Goal: Task Accomplishment & Management: Manage account settings

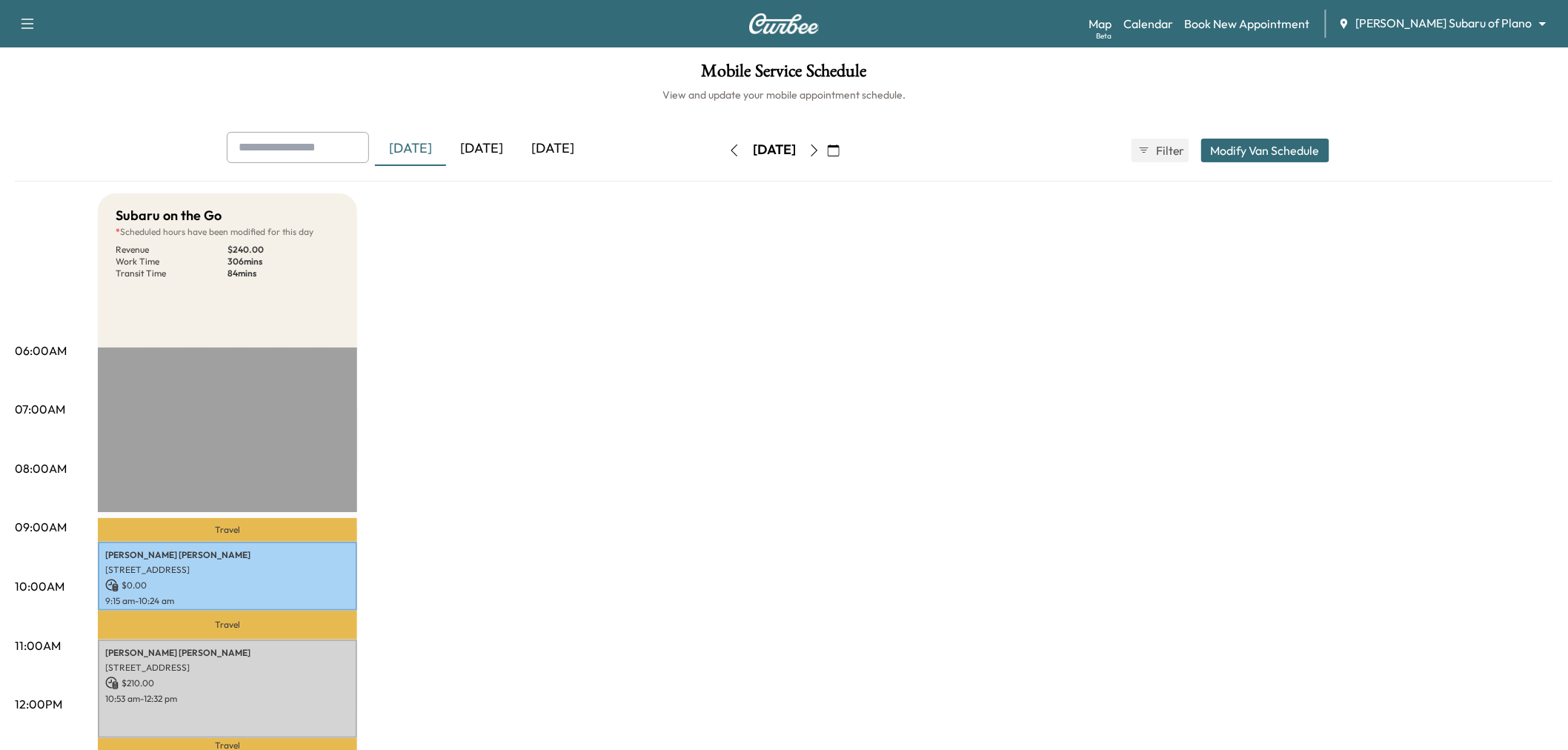
click at [1184, 345] on div "Subaru on the Go * Scheduled hours have been modified for this day Revenue $ 24…" at bounding box center [826, 749] width 1456 height 1112
click at [447, 157] on div "[DATE]" at bounding box center [410, 149] width 71 height 34
click at [470, 153] on div "[DATE]" at bounding box center [482, 149] width 71 height 34
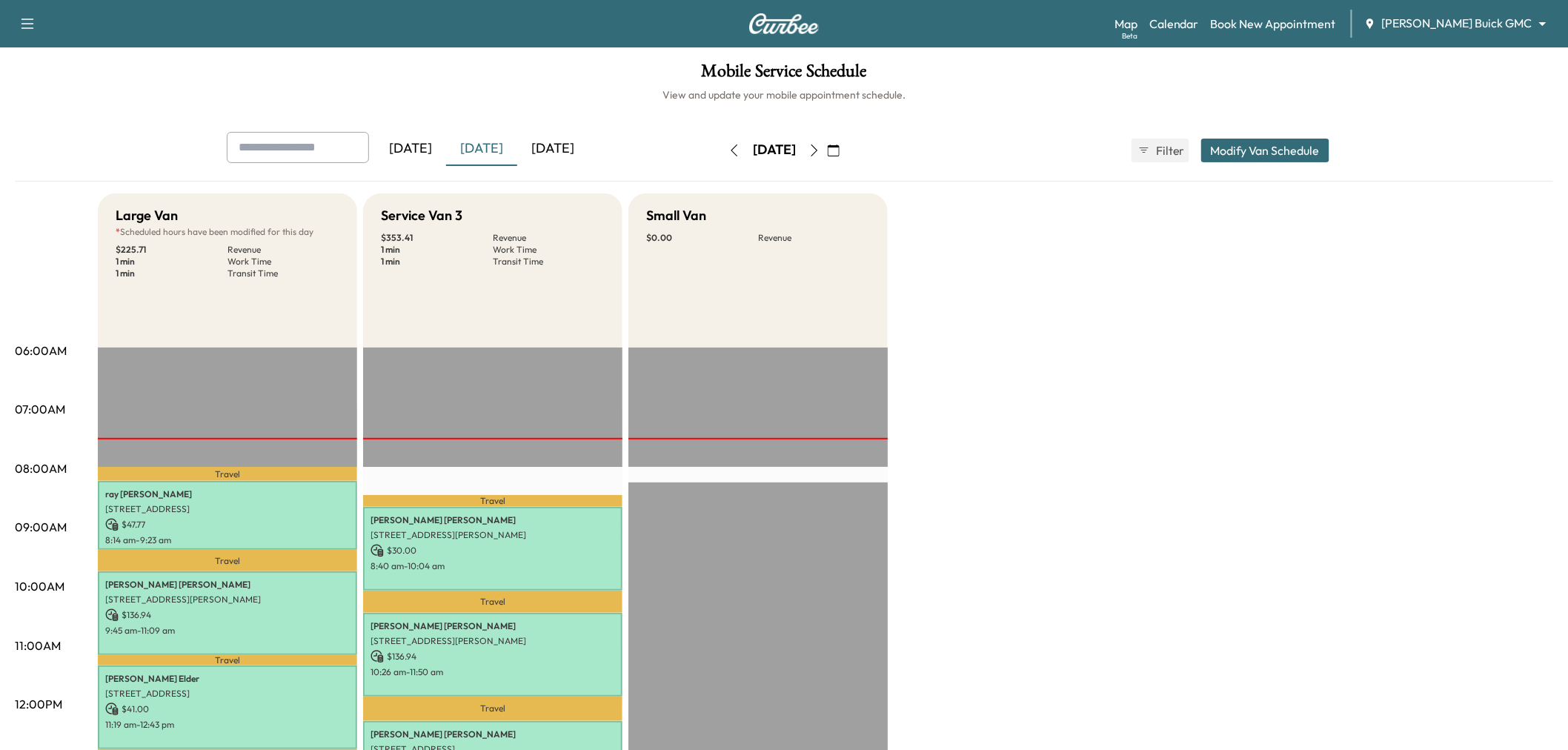
click at [495, 141] on div "[DATE]" at bounding box center [482, 149] width 71 height 34
click at [536, 147] on div "[DATE]" at bounding box center [553, 149] width 71 height 34
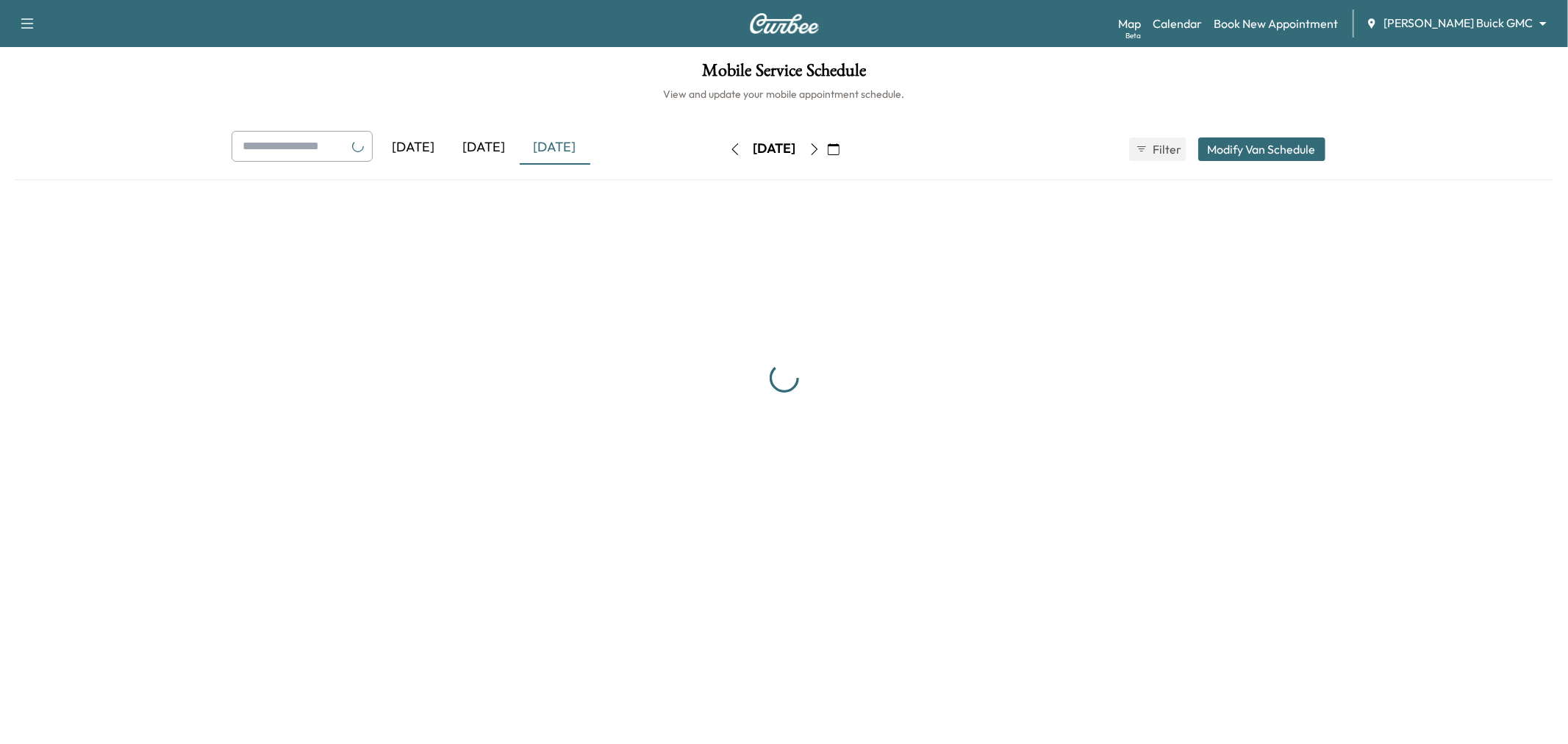
click at [495, 145] on div "[DATE]" at bounding box center [484, 148] width 70 height 33
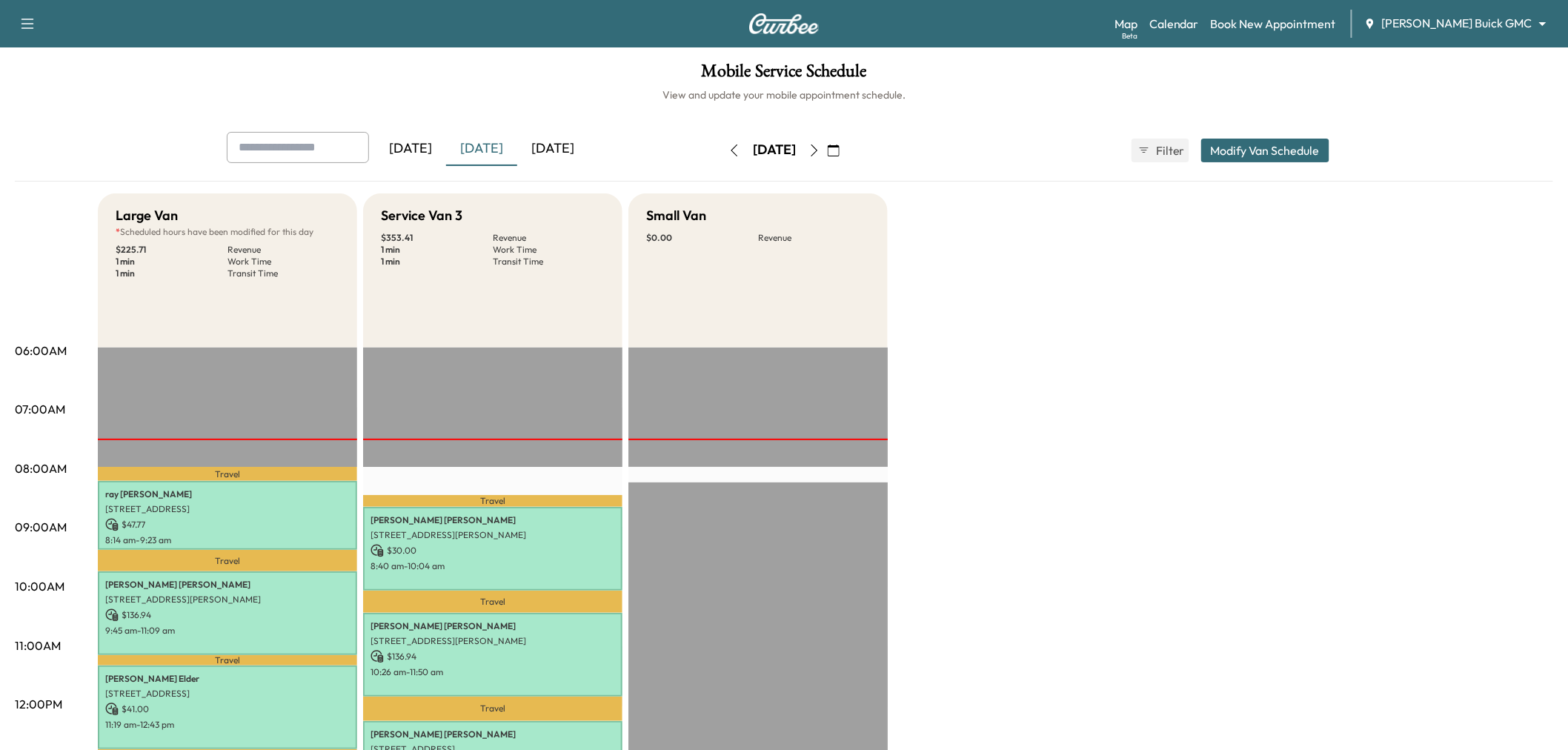
scroll to position [83, 0]
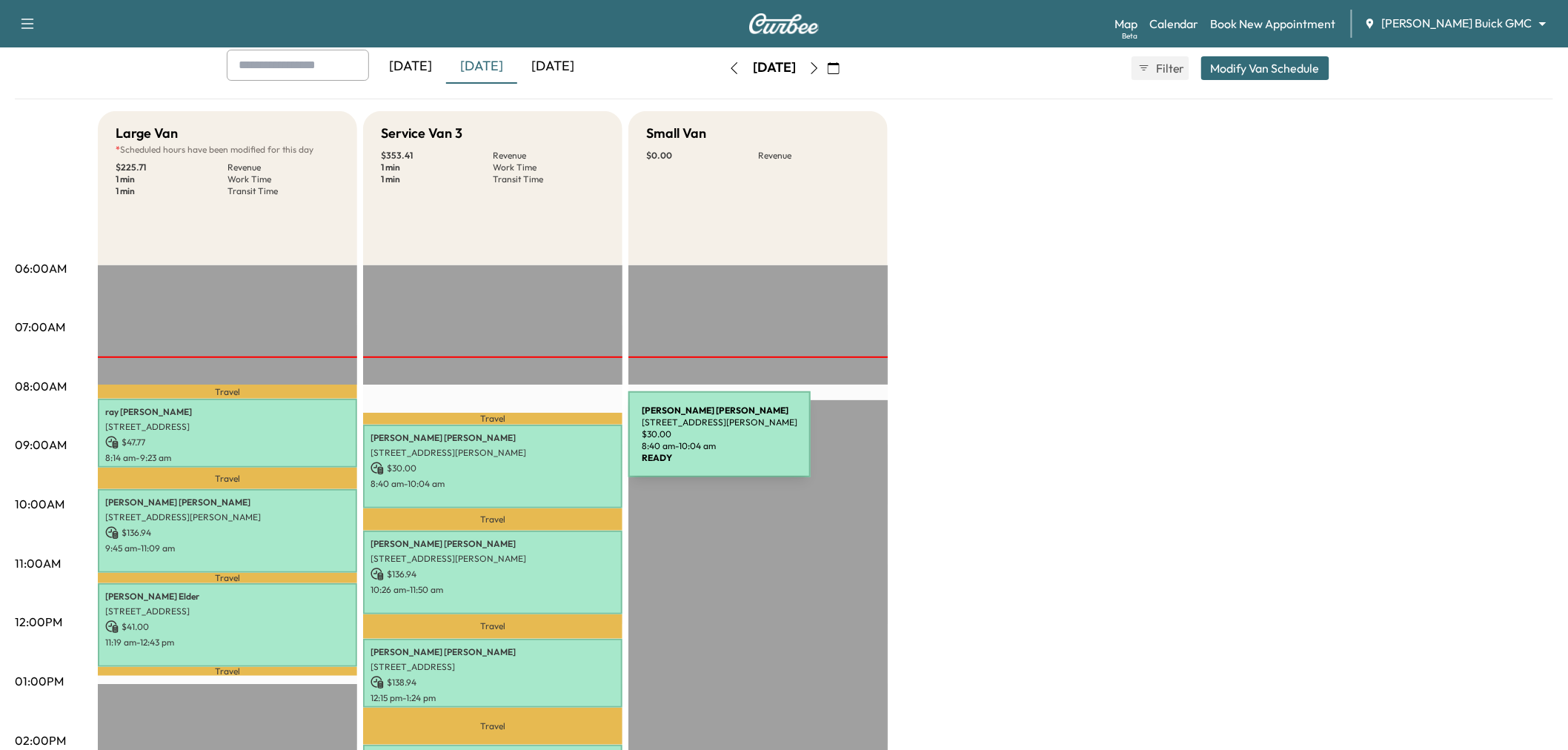
click at [517, 447] on p "5420 Ramsey Drive, The Colony, TX 75056, United States of America" at bounding box center [493, 453] width 244 height 12
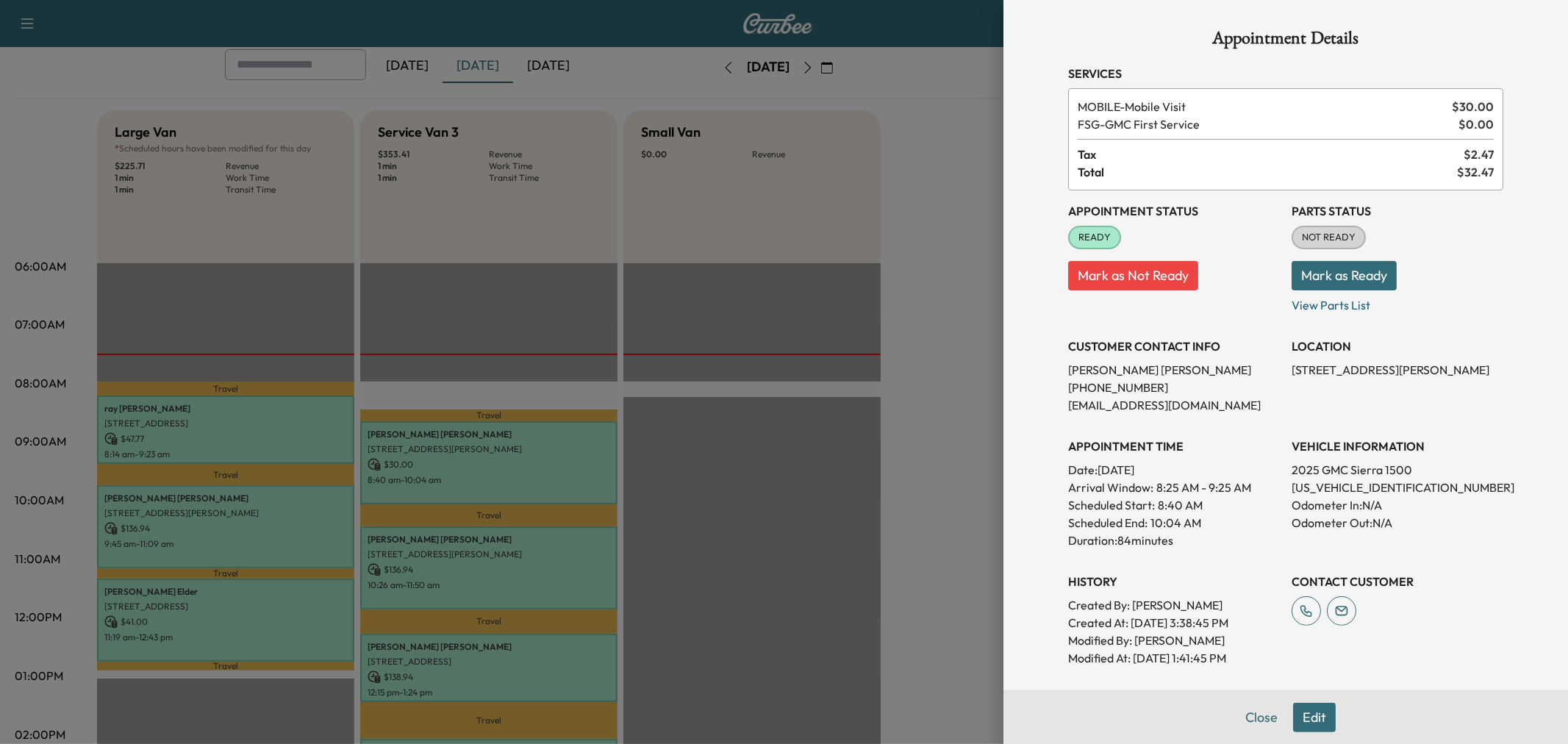
click at [481, 456] on div at bounding box center [784, 372] width 1568 height 744
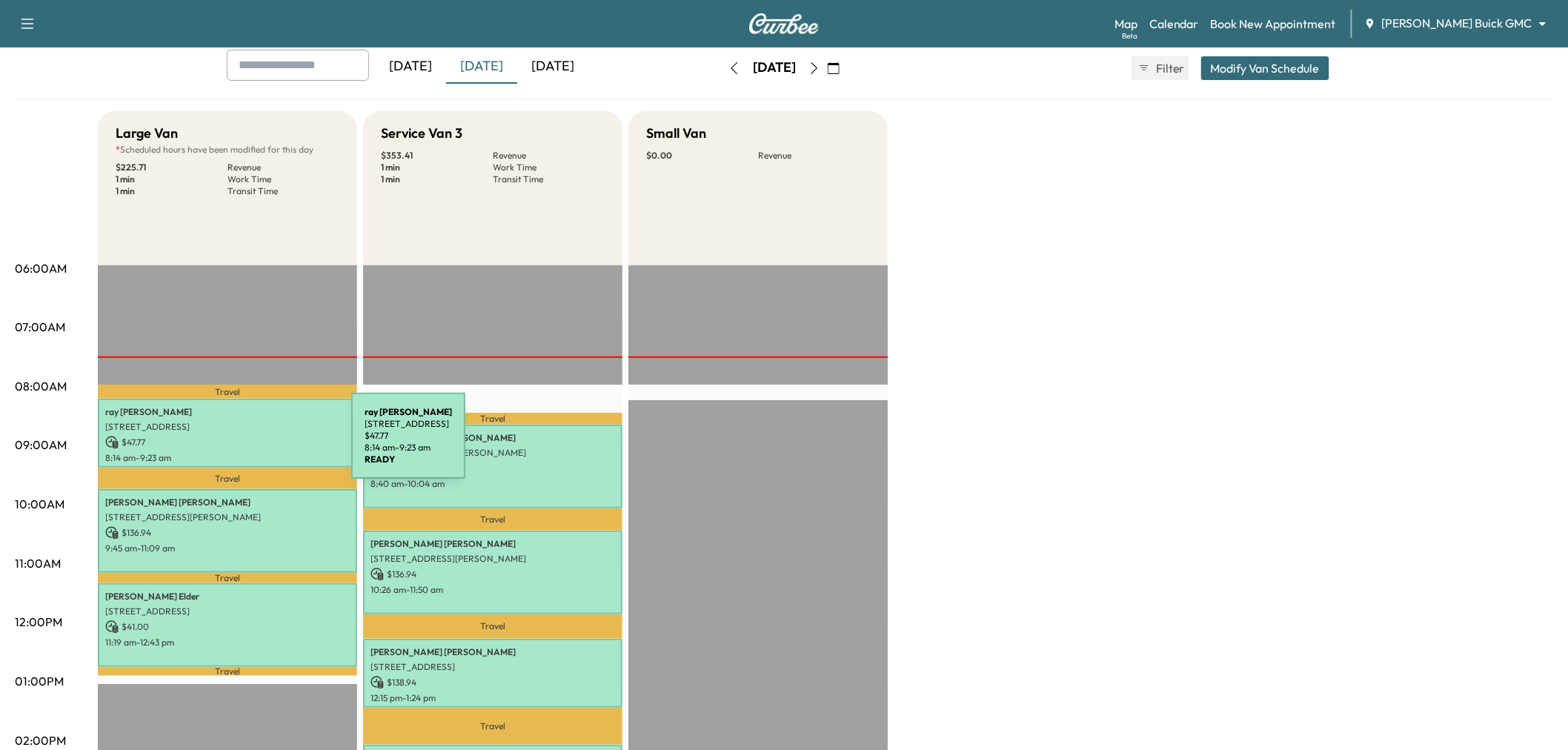
click at [231, 442] on p "$ 47.77" at bounding box center [227, 442] width 244 height 13
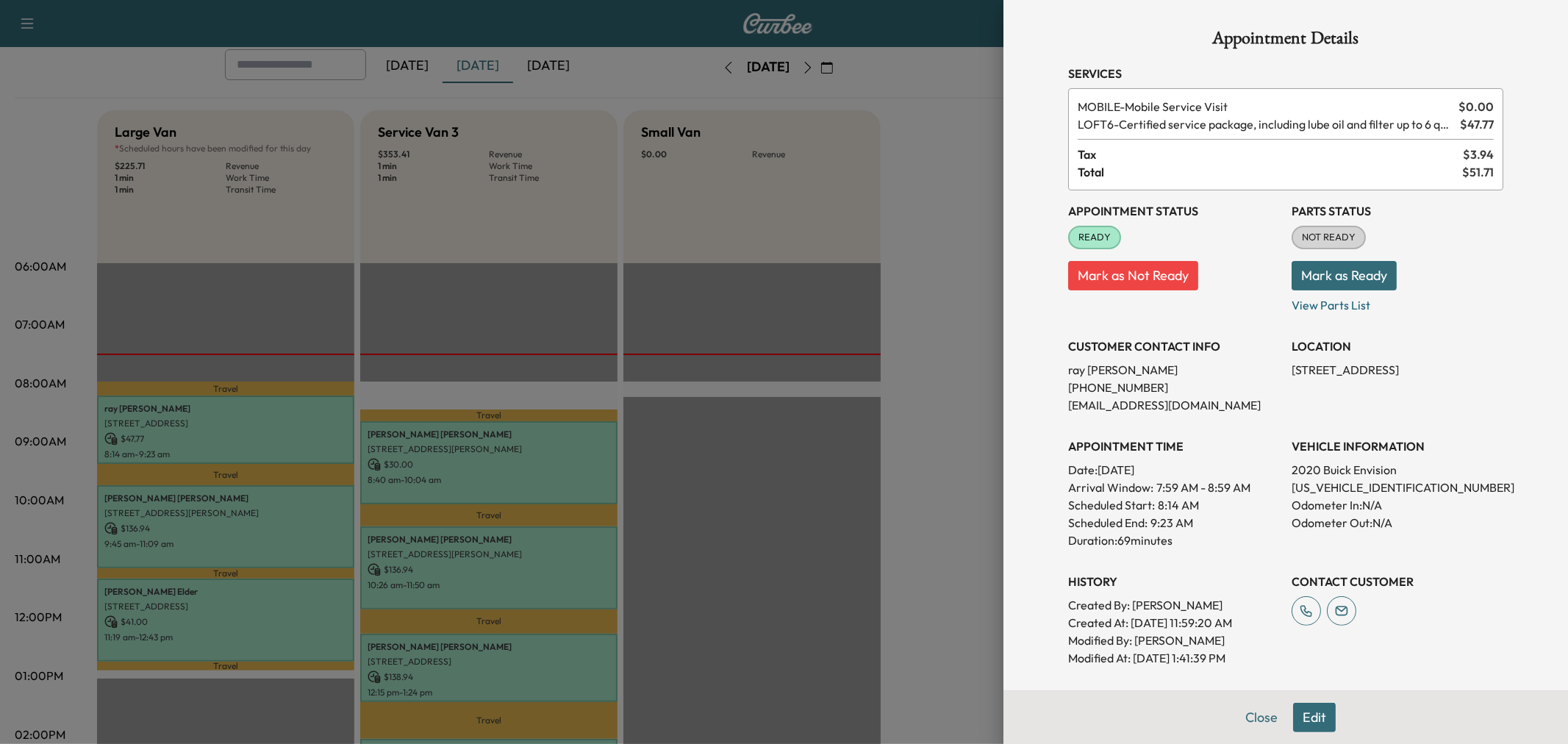
click at [229, 439] on div at bounding box center [784, 372] width 1568 height 744
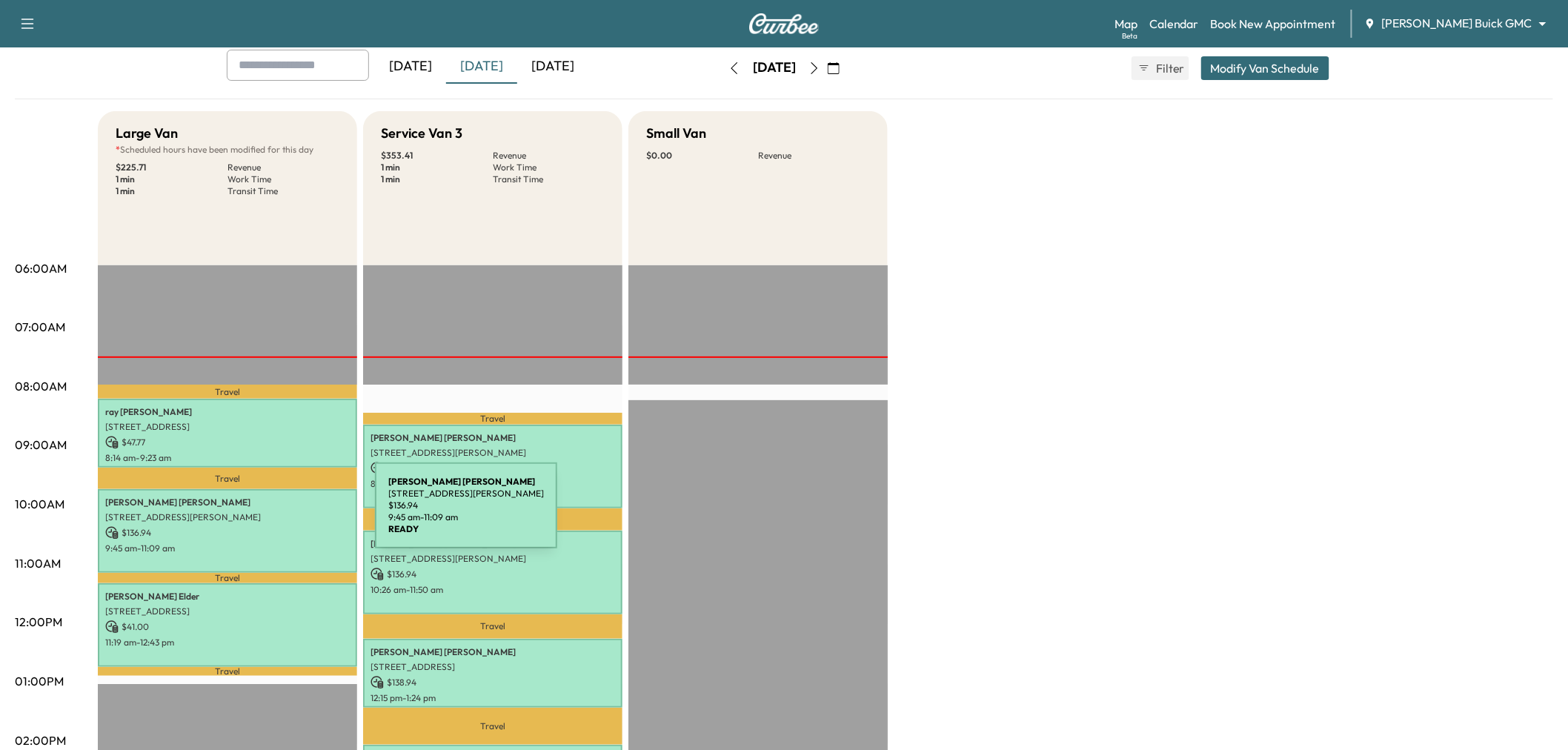
click at [264, 514] on p "4029 San Gabriel Avenue, Frisco, TX 75033, US" at bounding box center [227, 517] width 244 height 12
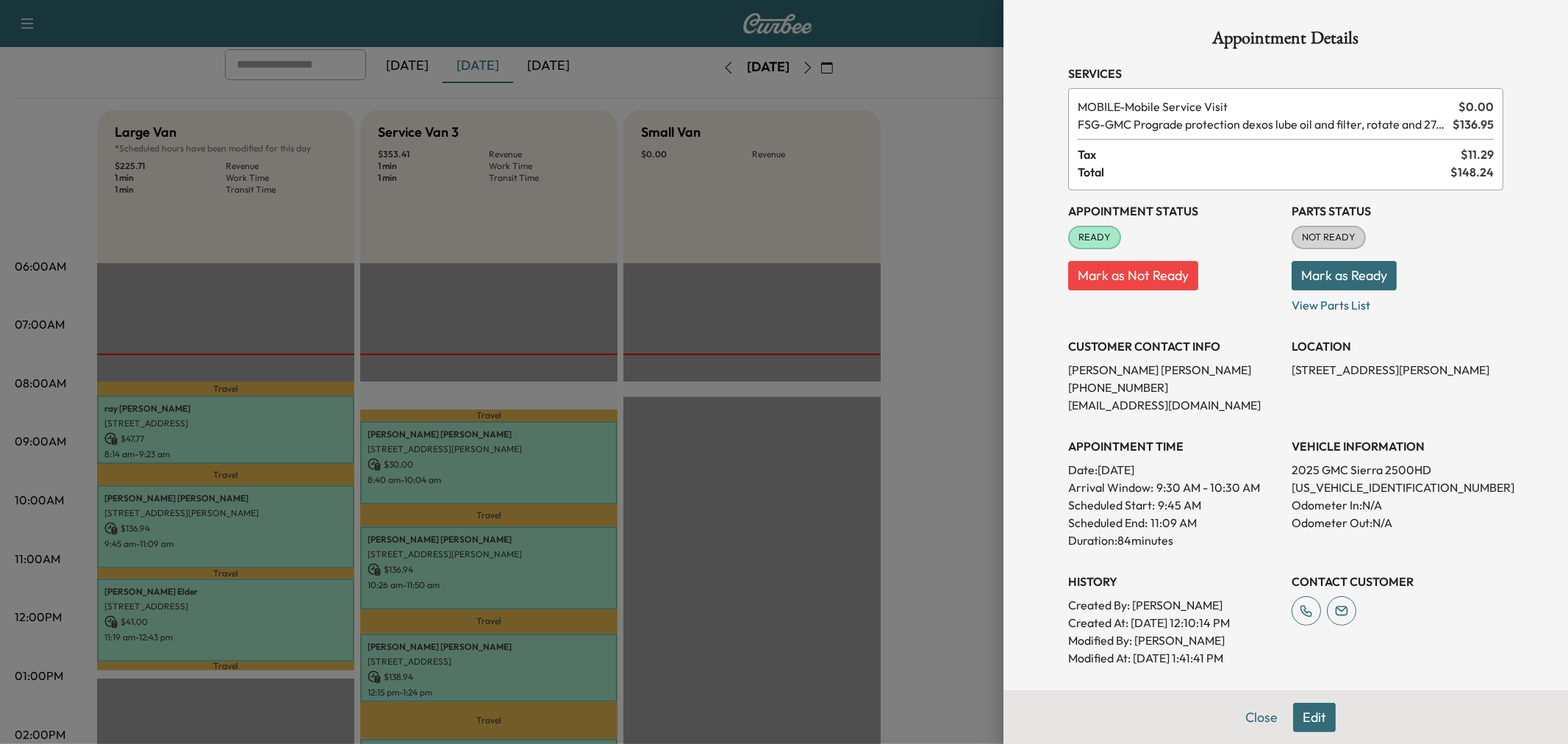
click at [262, 510] on div at bounding box center [784, 372] width 1568 height 744
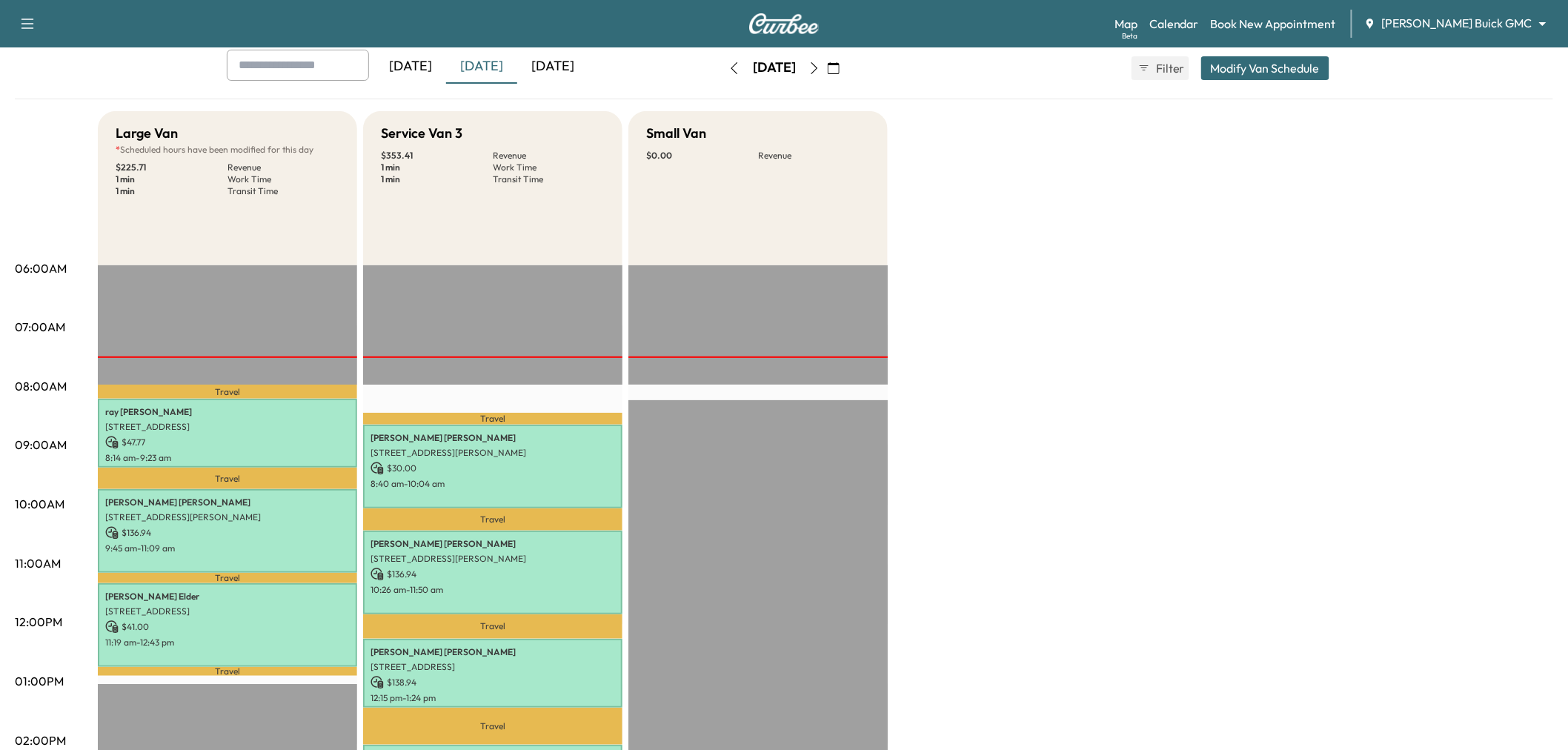
click at [1187, 298] on div "Large Van * Scheduled hours have been modified for this day $ 225.71 Revenue 1 …" at bounding box center [826, 667] width 1456 height 1112
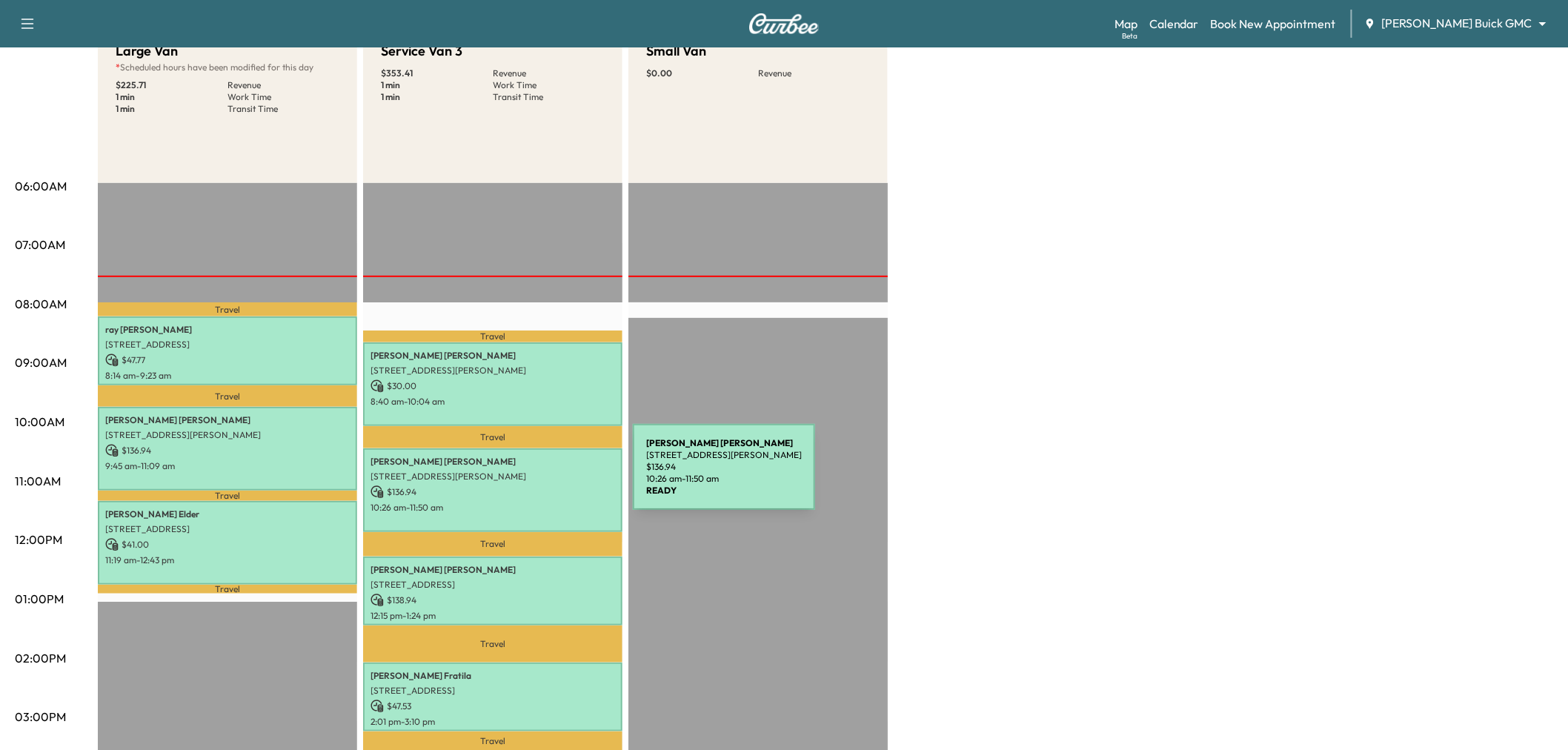
click at [522, 476] on p "13755 Hutton Dr, Farmers Branch, TX 75234, USA" at bounding box center [493, 477] width 244 height 12
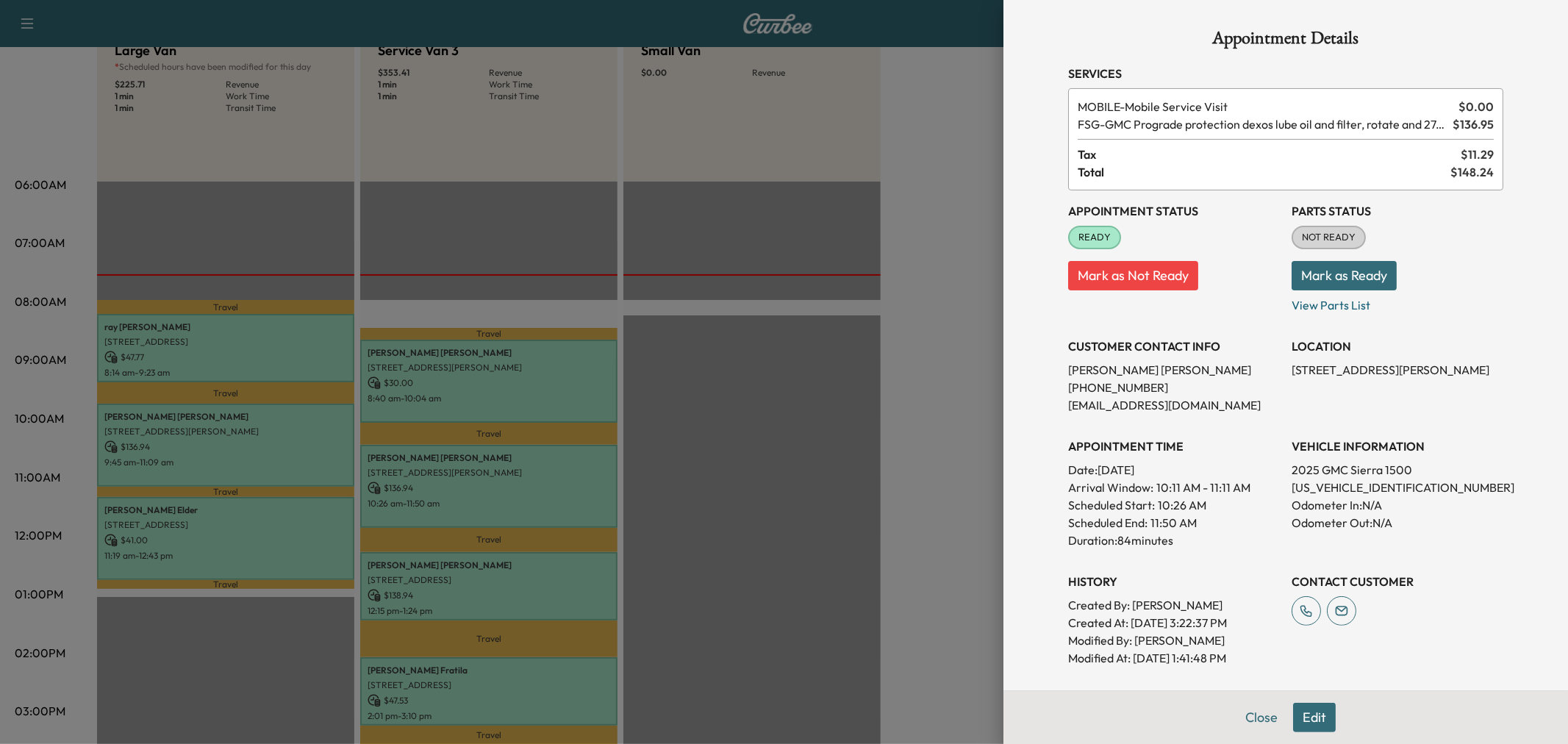
click at [517, 479] on div at bounding box center [784, 372] width 1568 height 744
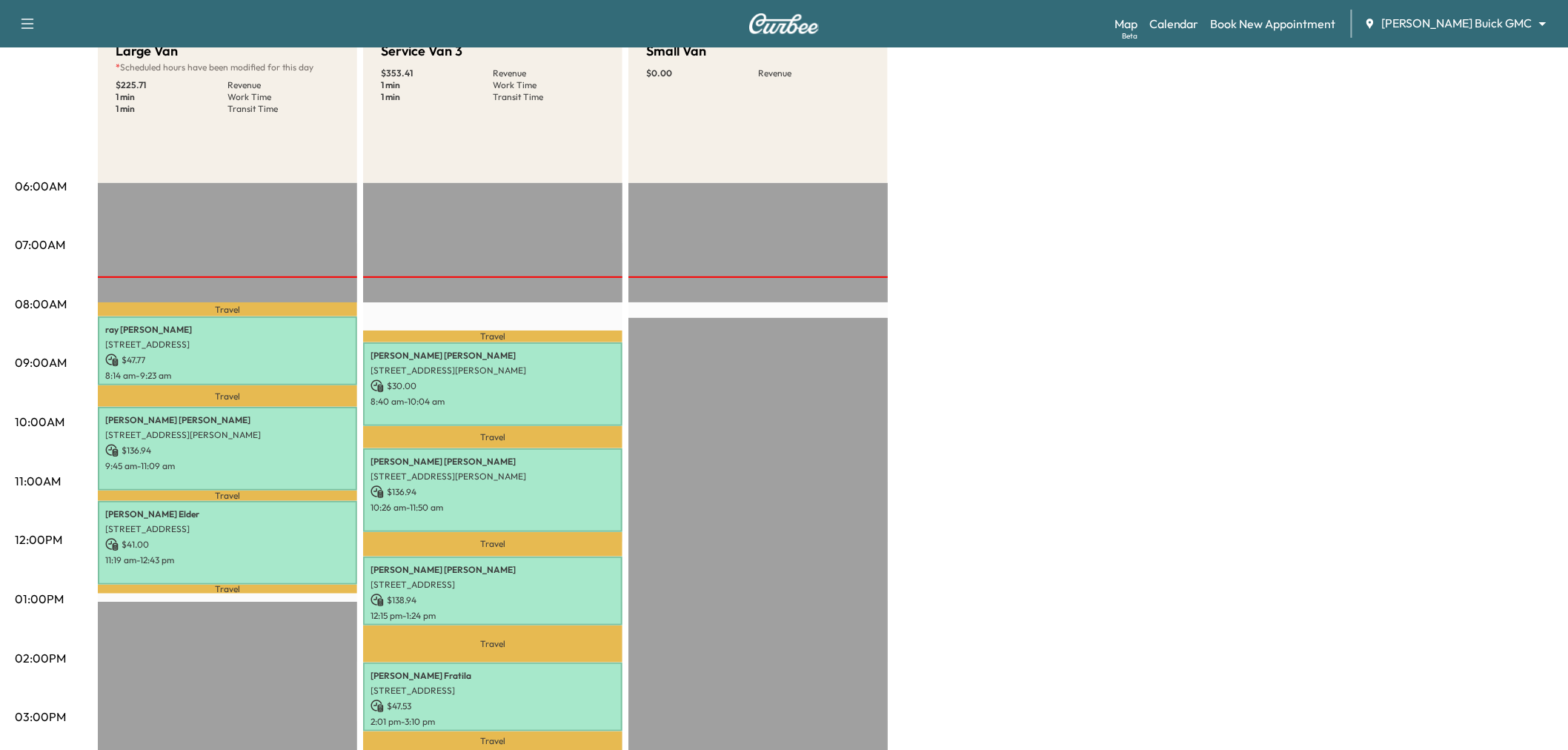
click at [504, 369] on p "5420 Ramsey Drive, The Colony, TX 75056, United States of America" at bounding box center [493, 371] width 244 height 12
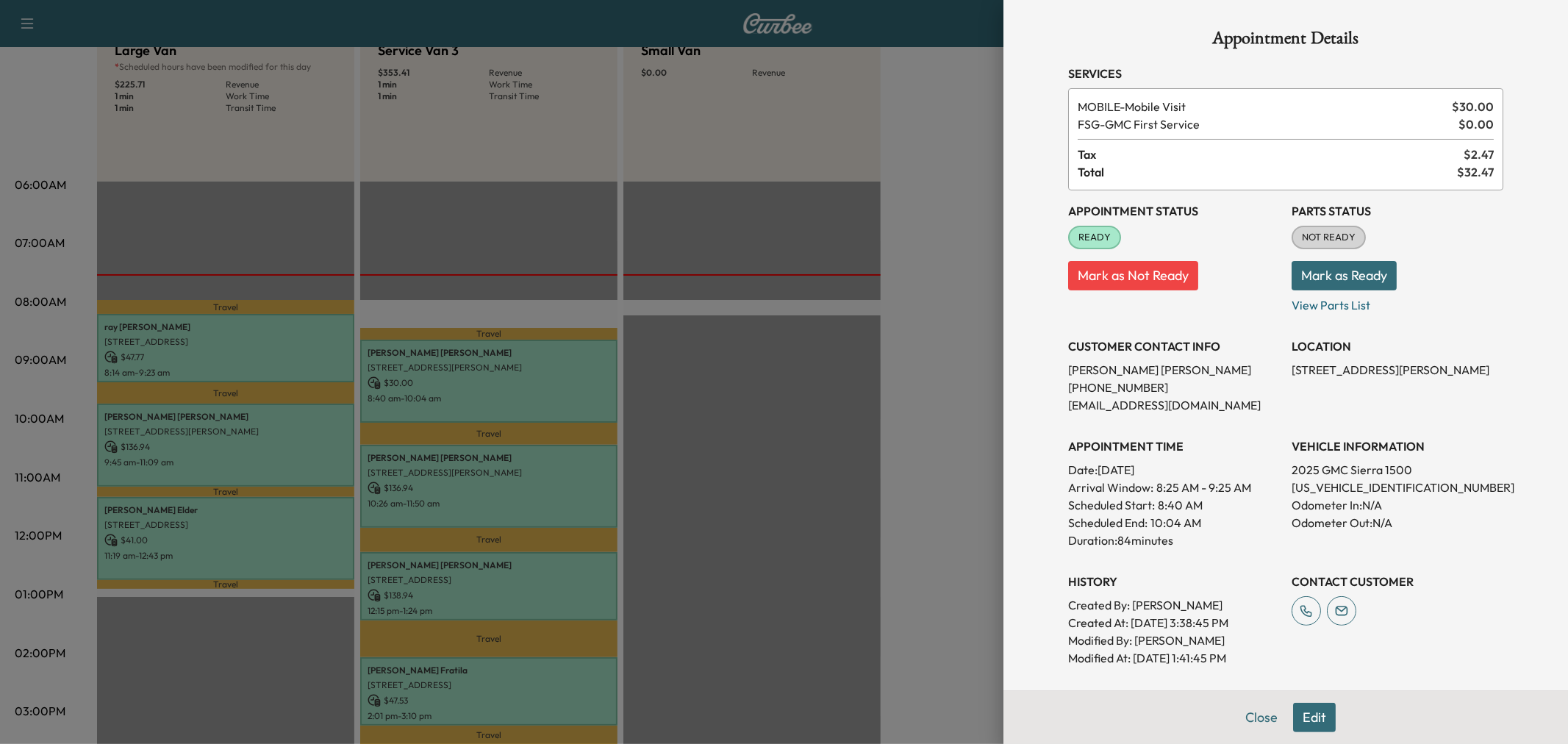
click at [500, 400] on div at bounding box center [784, 372] width 1568 height 744
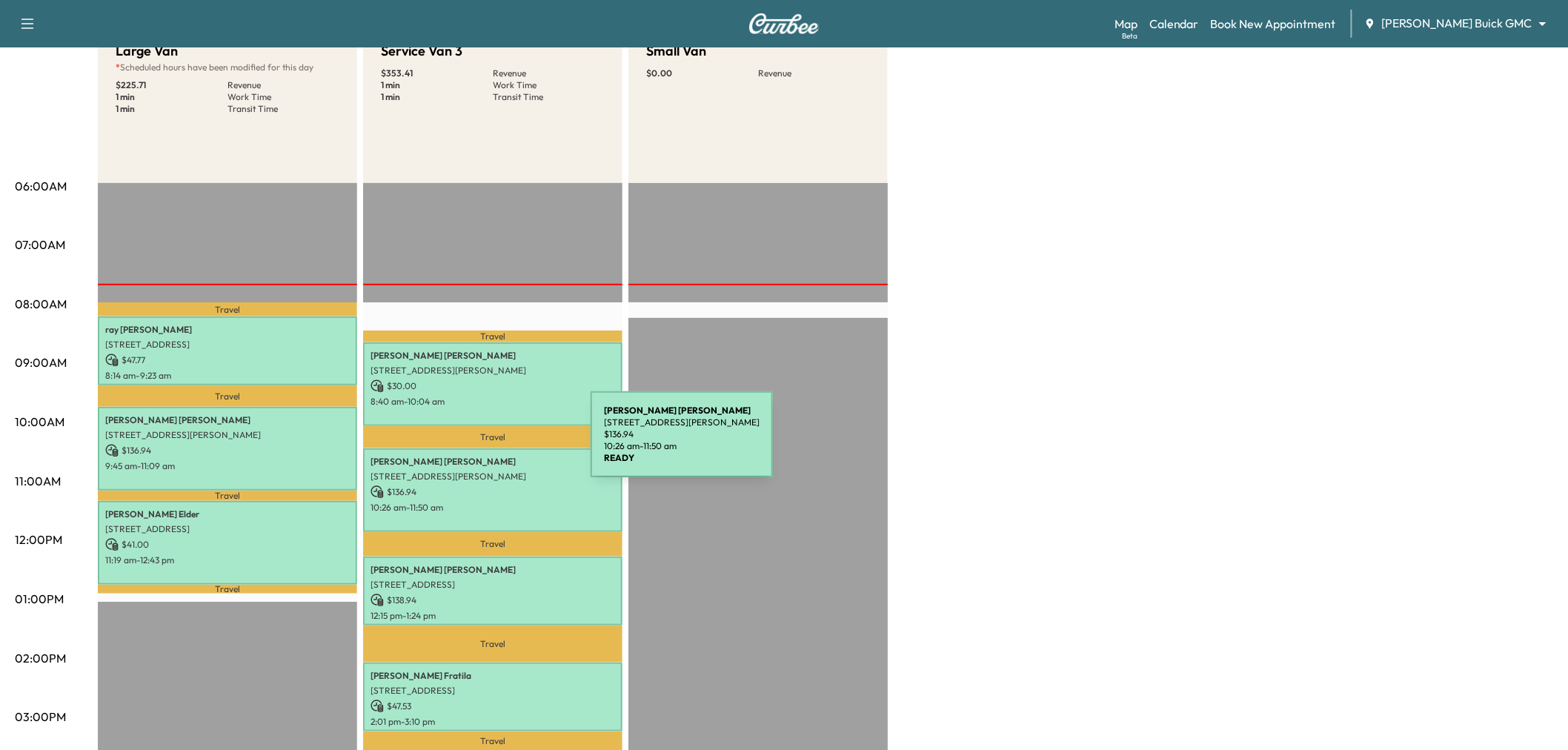
scroll to position [329, 0]
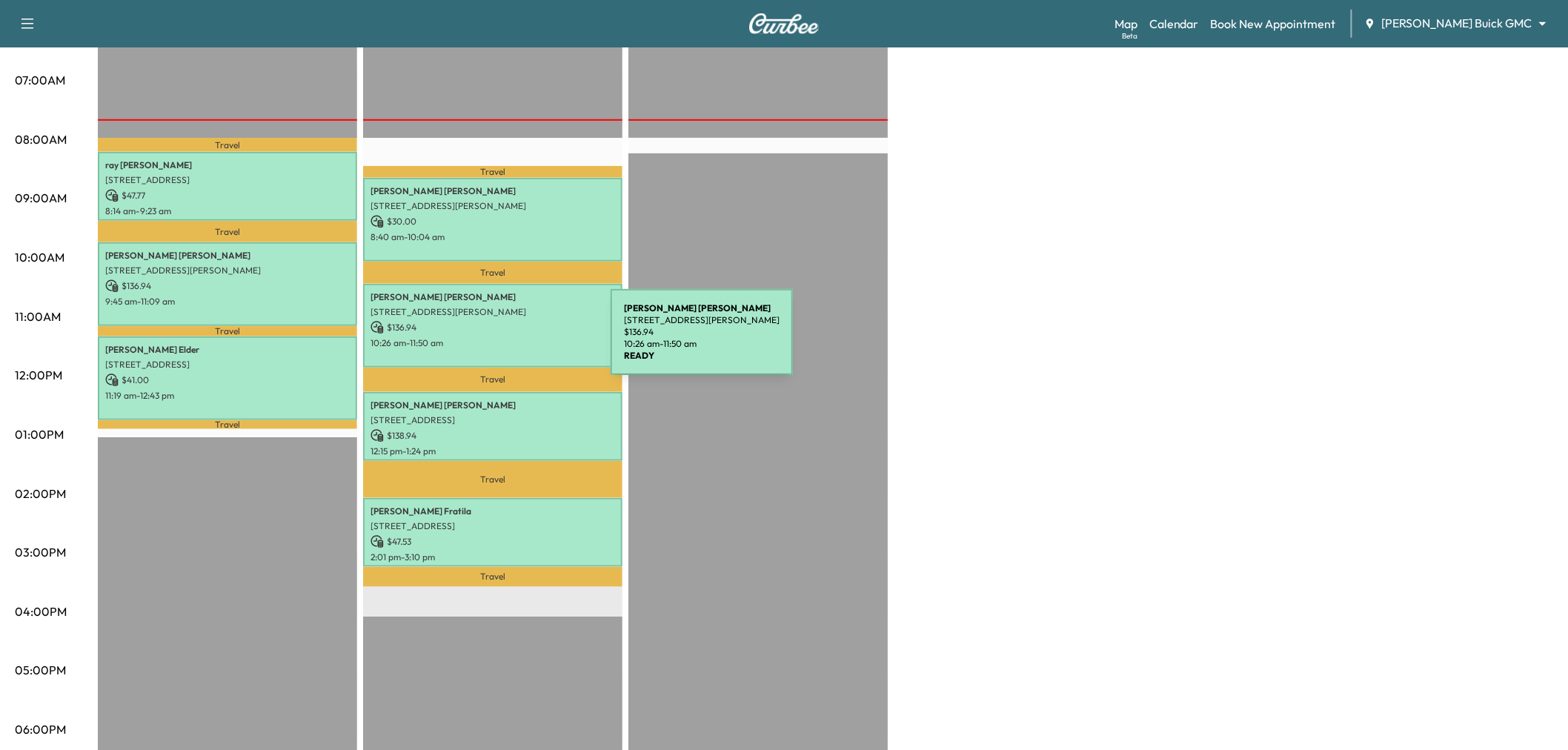
click at [500, 341] on p "10:26 am - 11:50 am" at bounding box center [493, 343] width 244 height 12
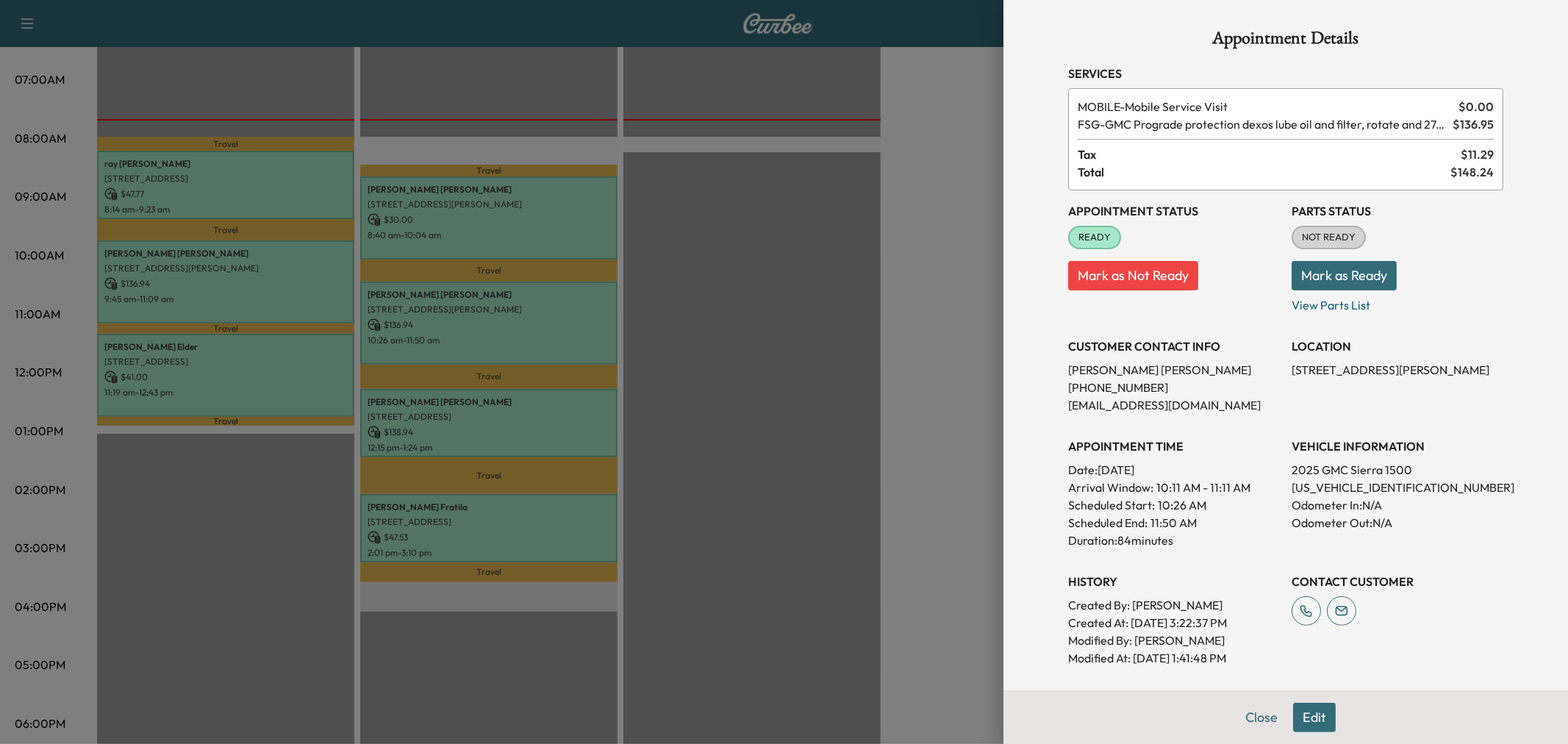
click at [481, 425] on div at bounding box center [784, 372] width 1568 height 744
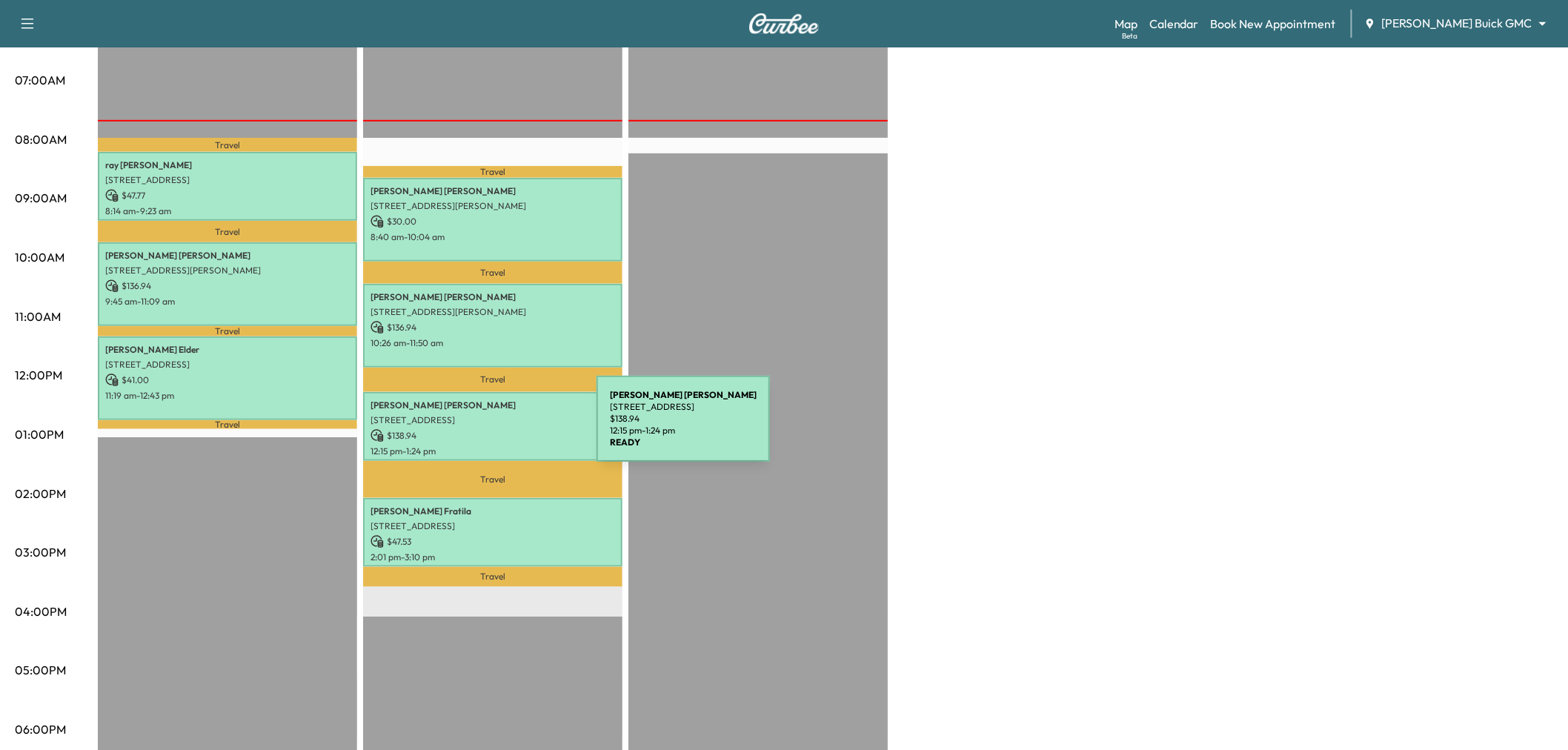
click at [485, 429] on p "$ 138.94" at bounding box center [493, 436] width 244 height 13
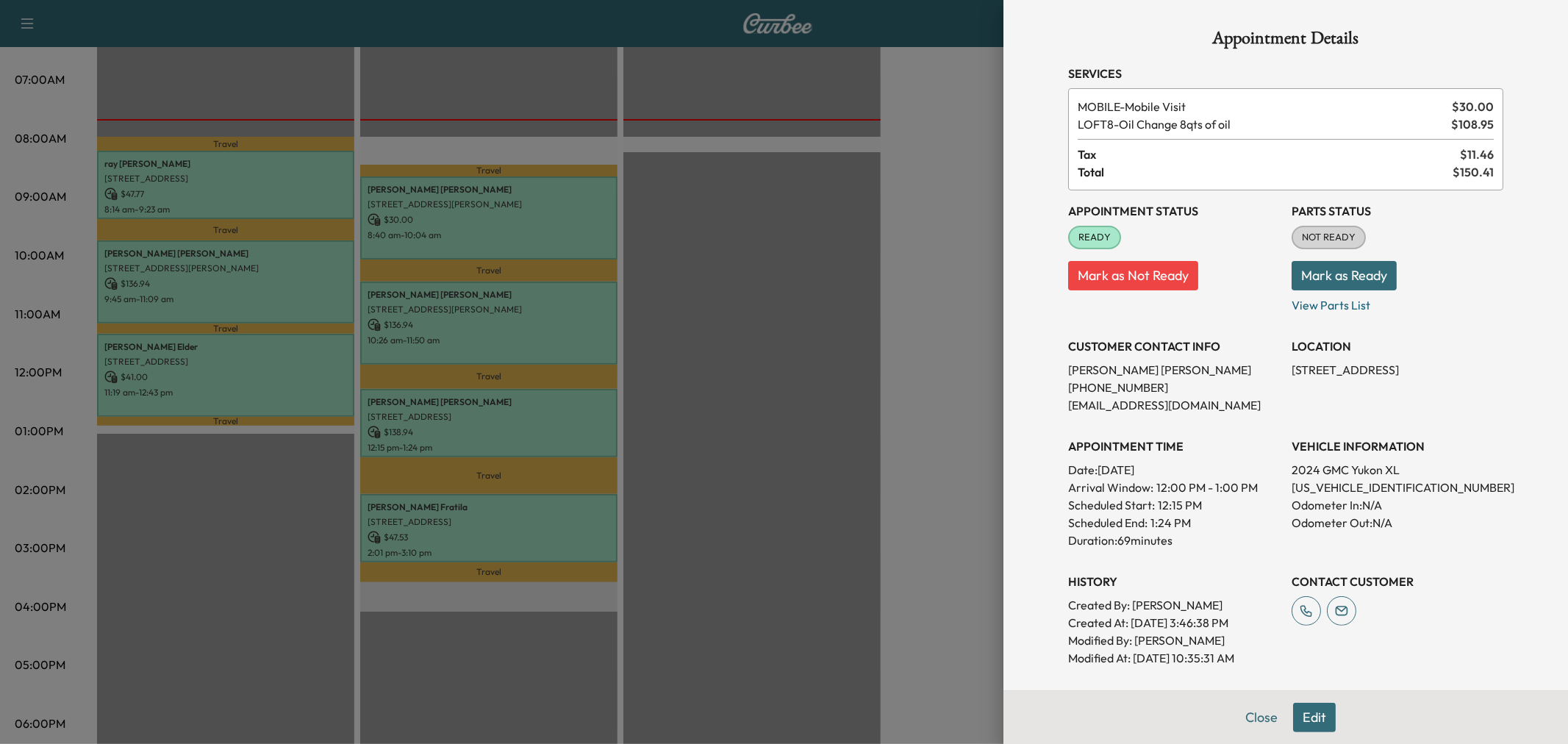
click at [479, 531] on div at bounding box center [784, 372] width 1568 height 744
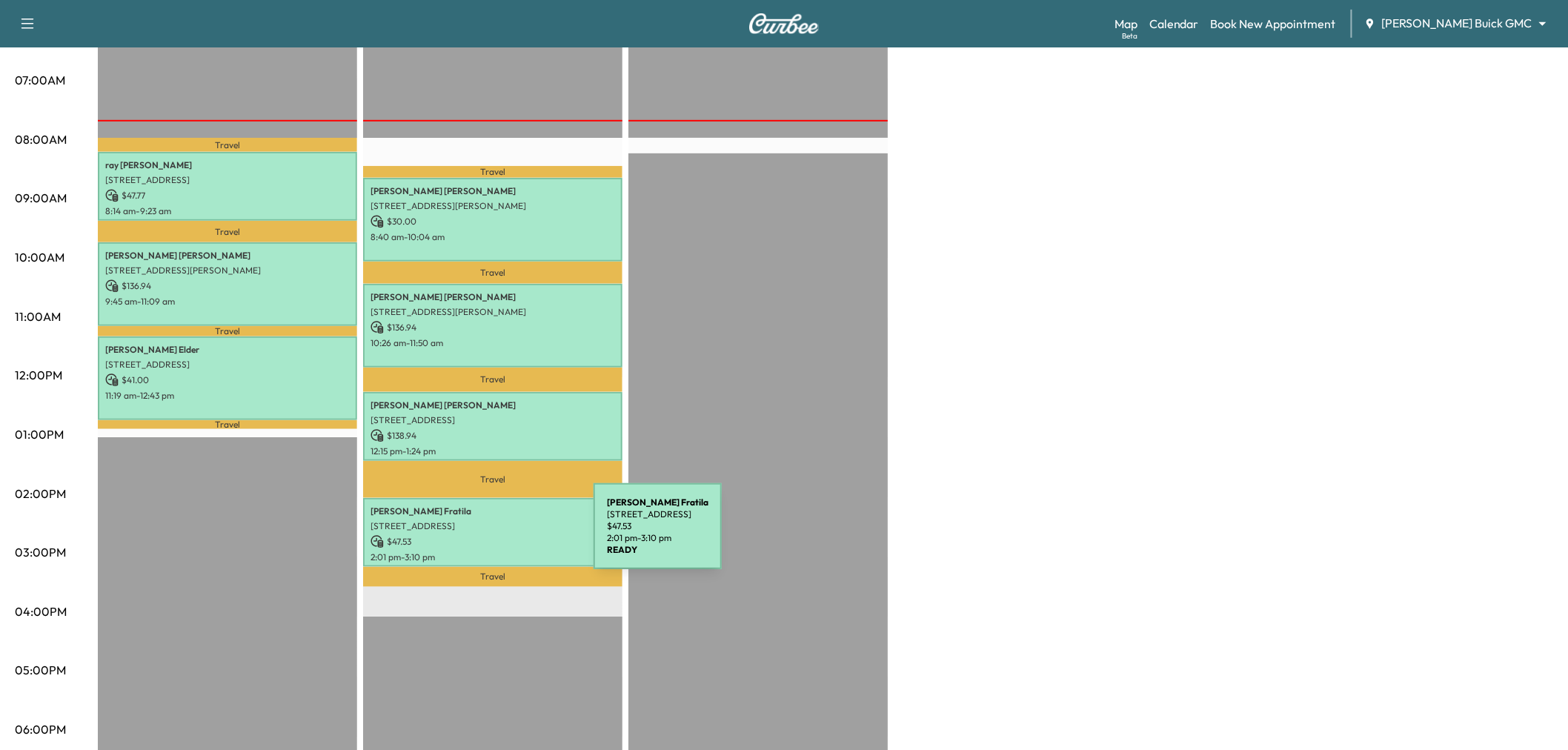
click at [483, 535] on p "$ 47.53" at bounding box center [493, 542] width 244 height 13
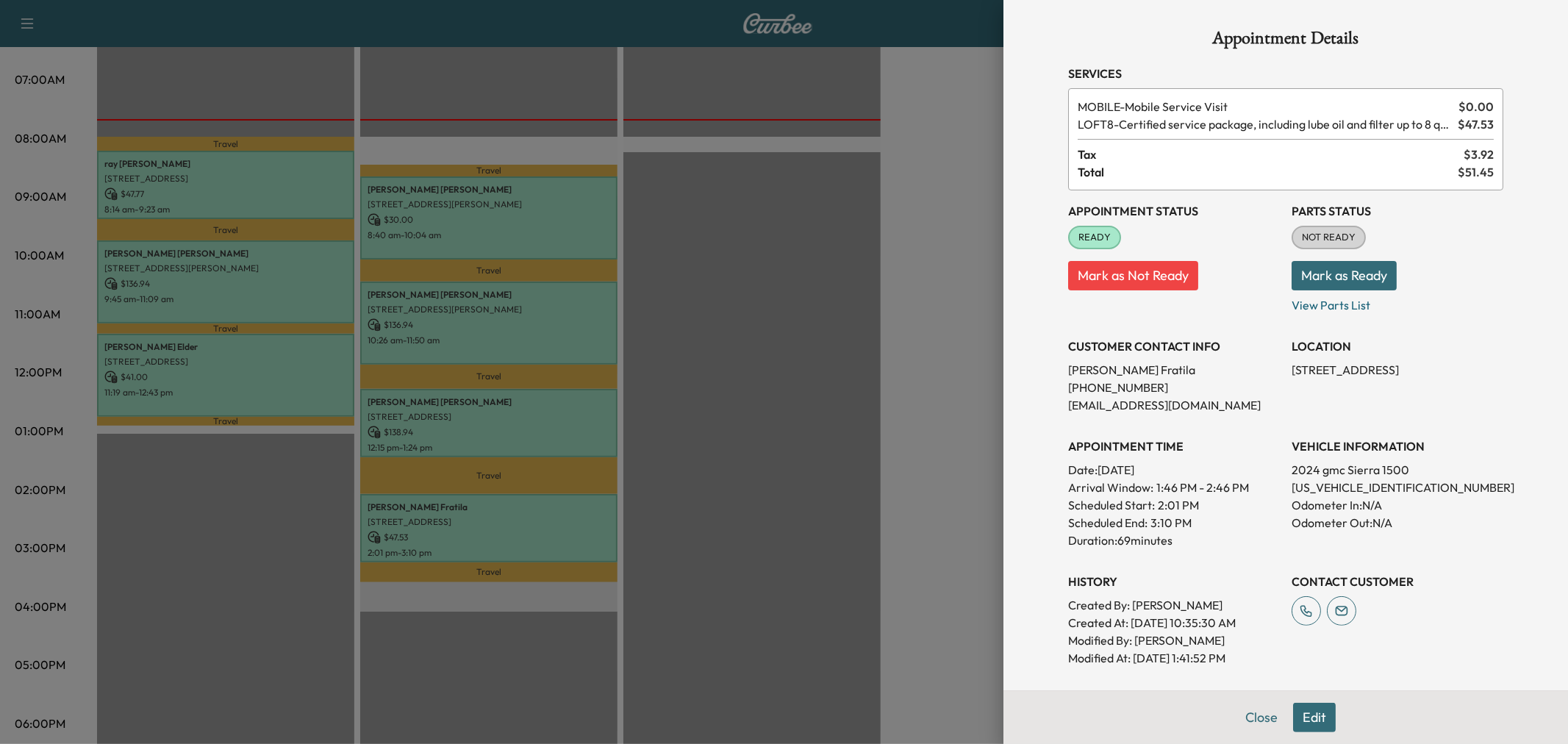
click at [479, 531] on div at bounding box center [784, 372] width 1568 height 744
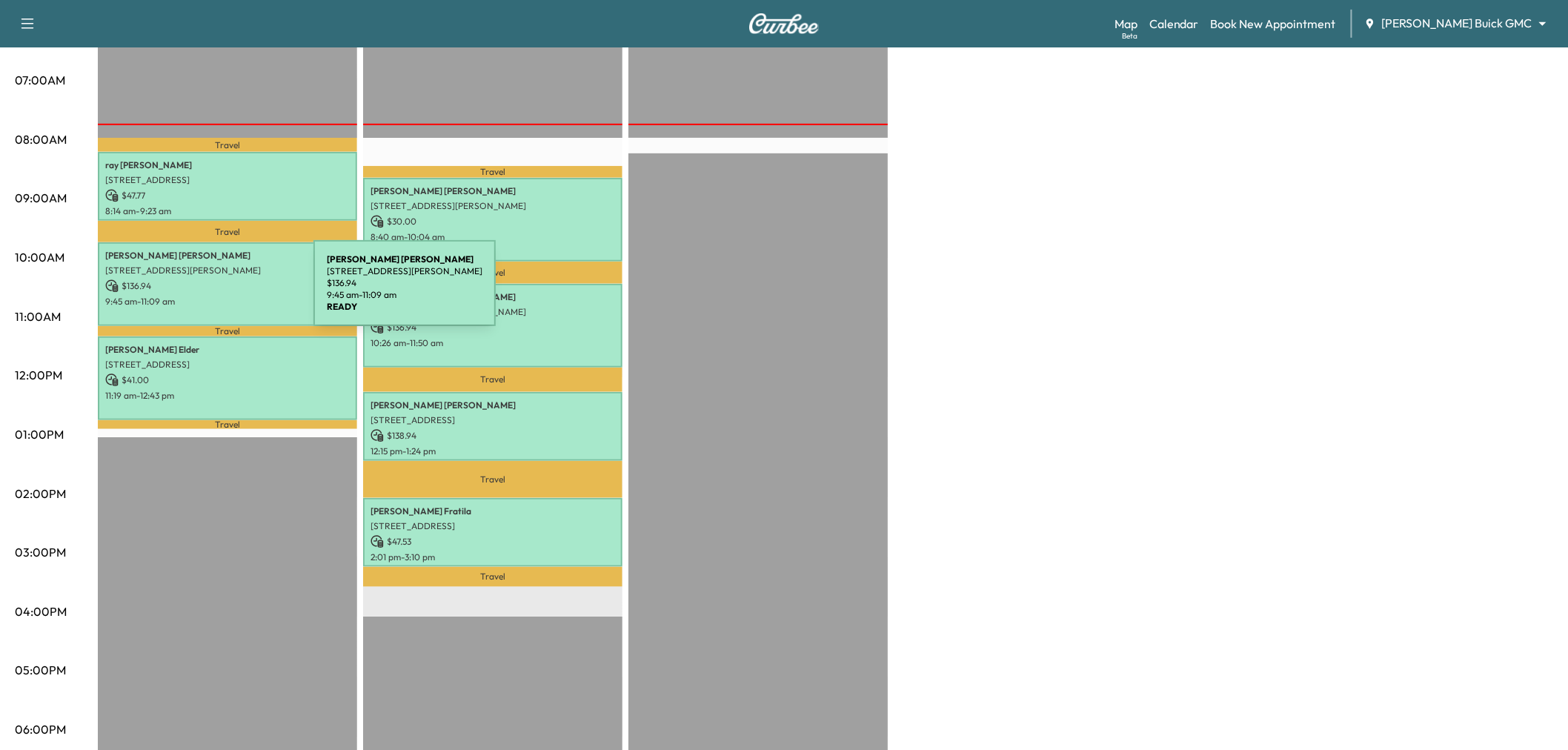
click at [213, 297] on p "9:45 am - 11:09 am" at bounding box center [227, 302] width 244 height 12
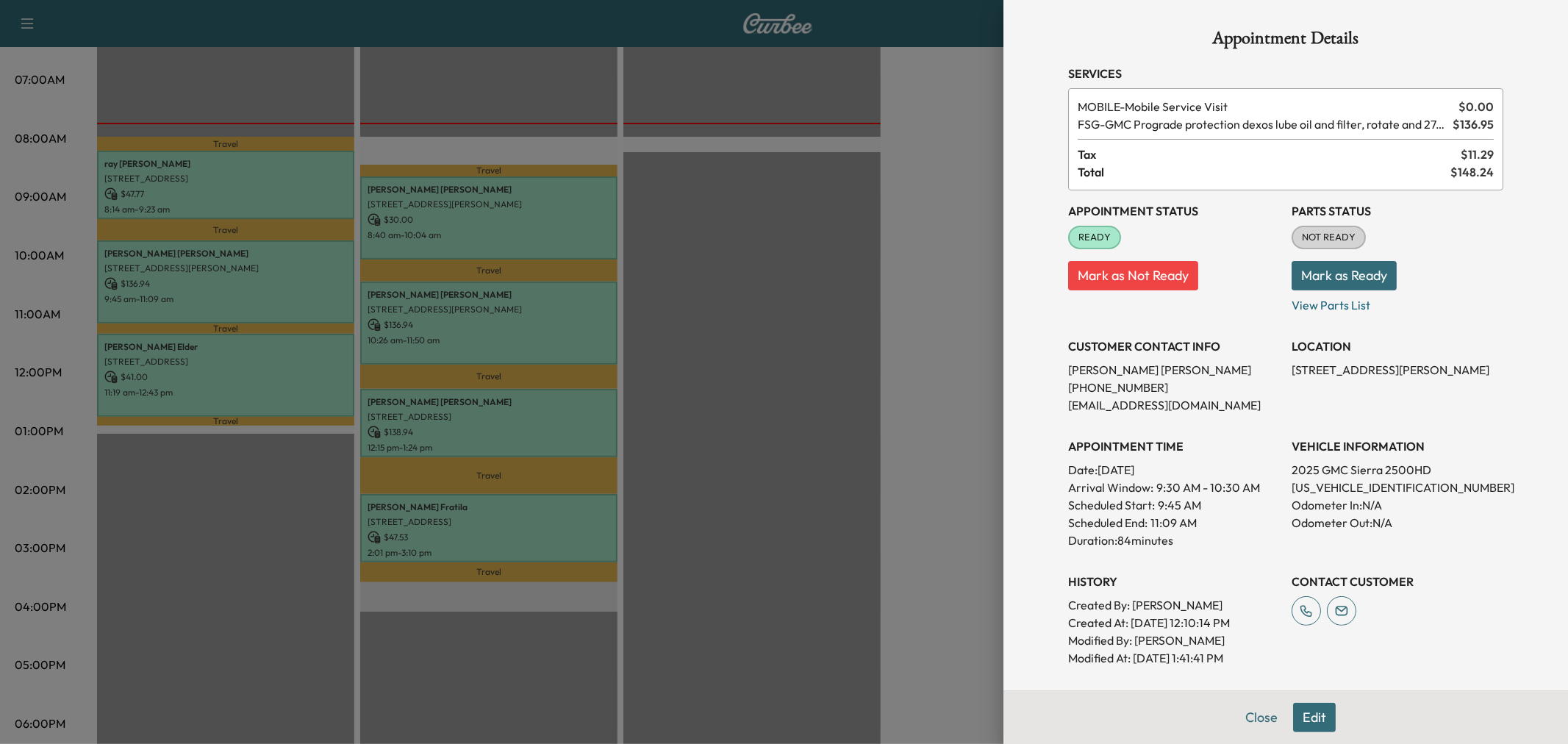
click at [185, 172] on div at bounding box center [784, 372] width 1568 height 744
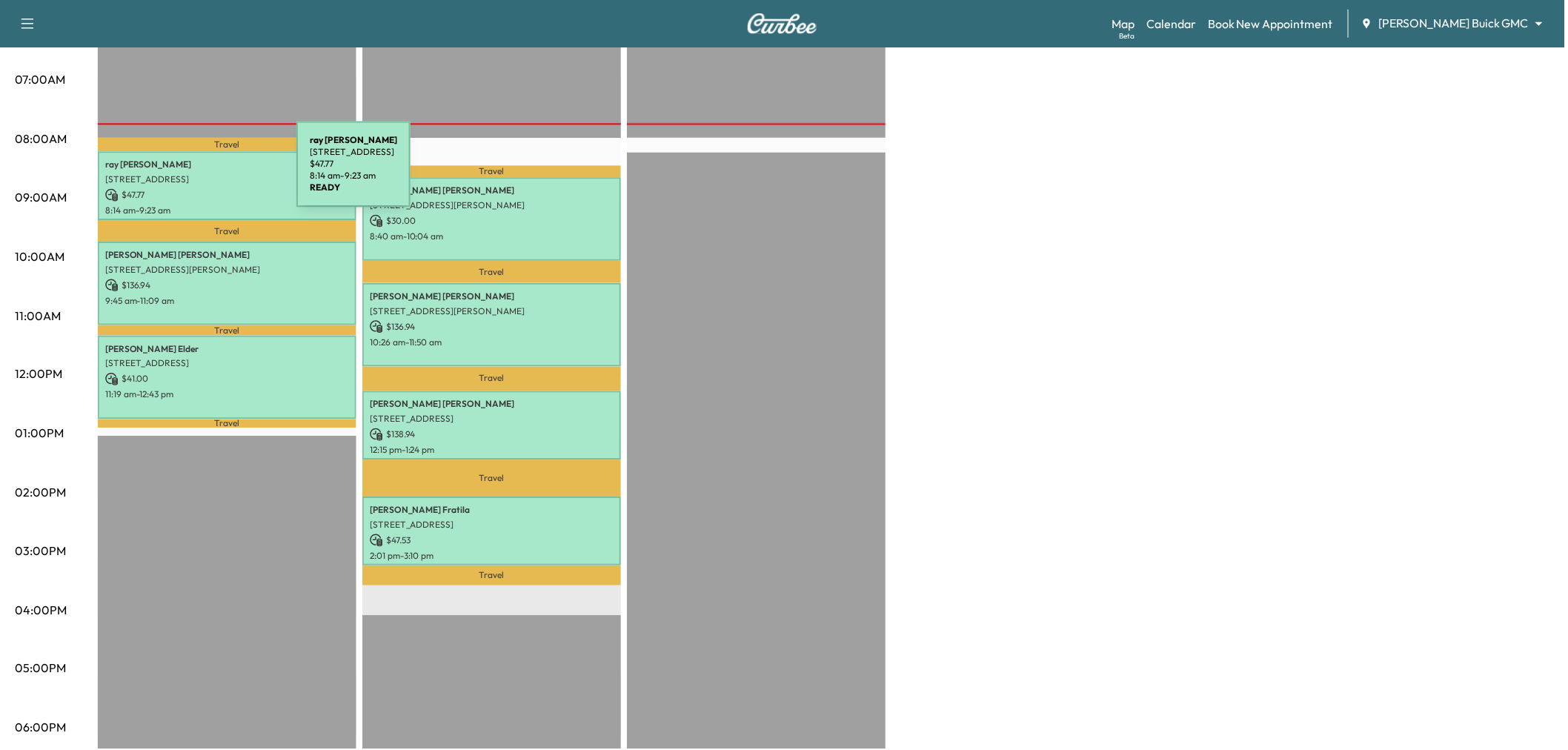
click at [186, 175] on p "2701 Dunwick Dr, Plano, TX 75023, USA" at bounding box center [227, 180] width 244 height 12
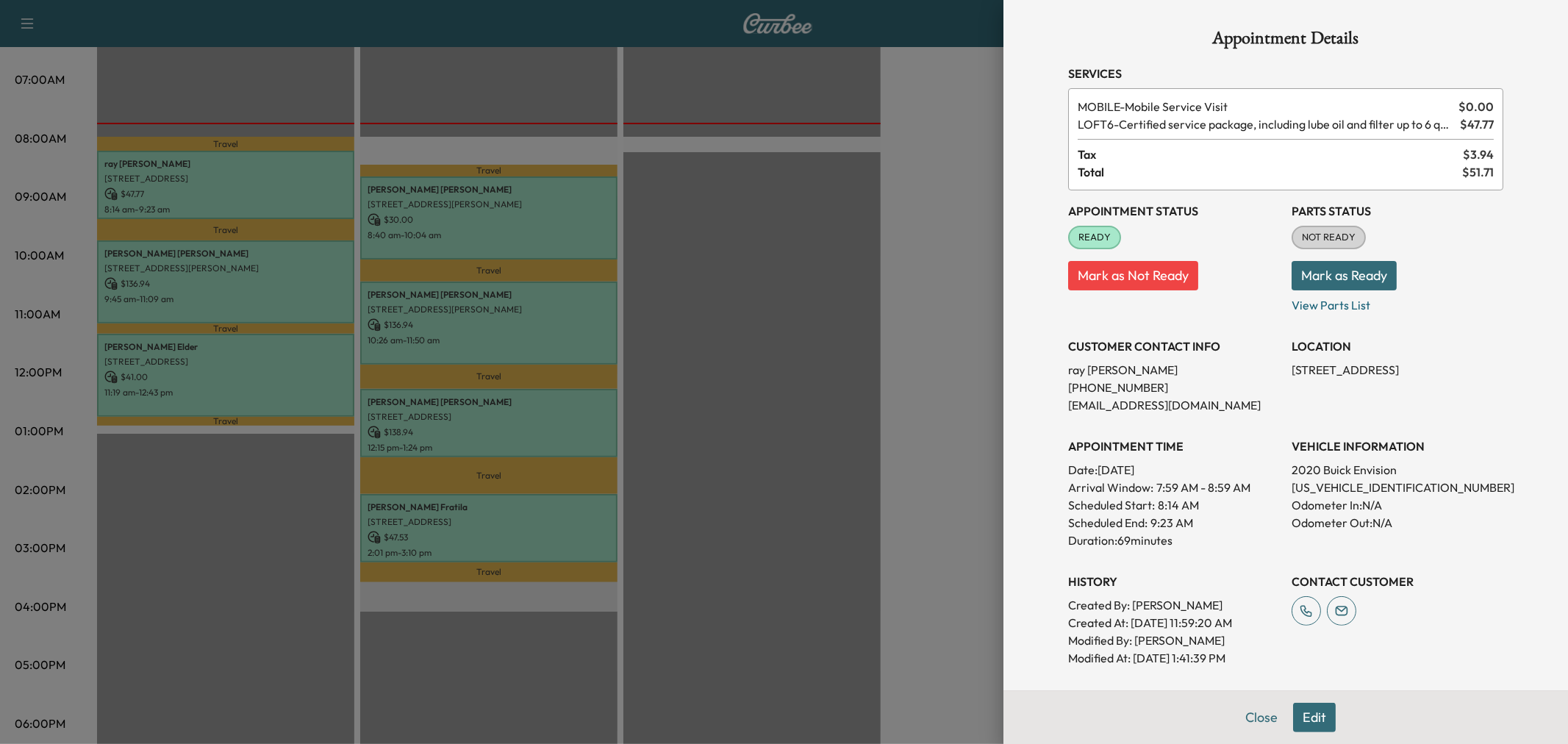
click at [165, 194] on div at bounding box center [784, 372] width 1568 height 744
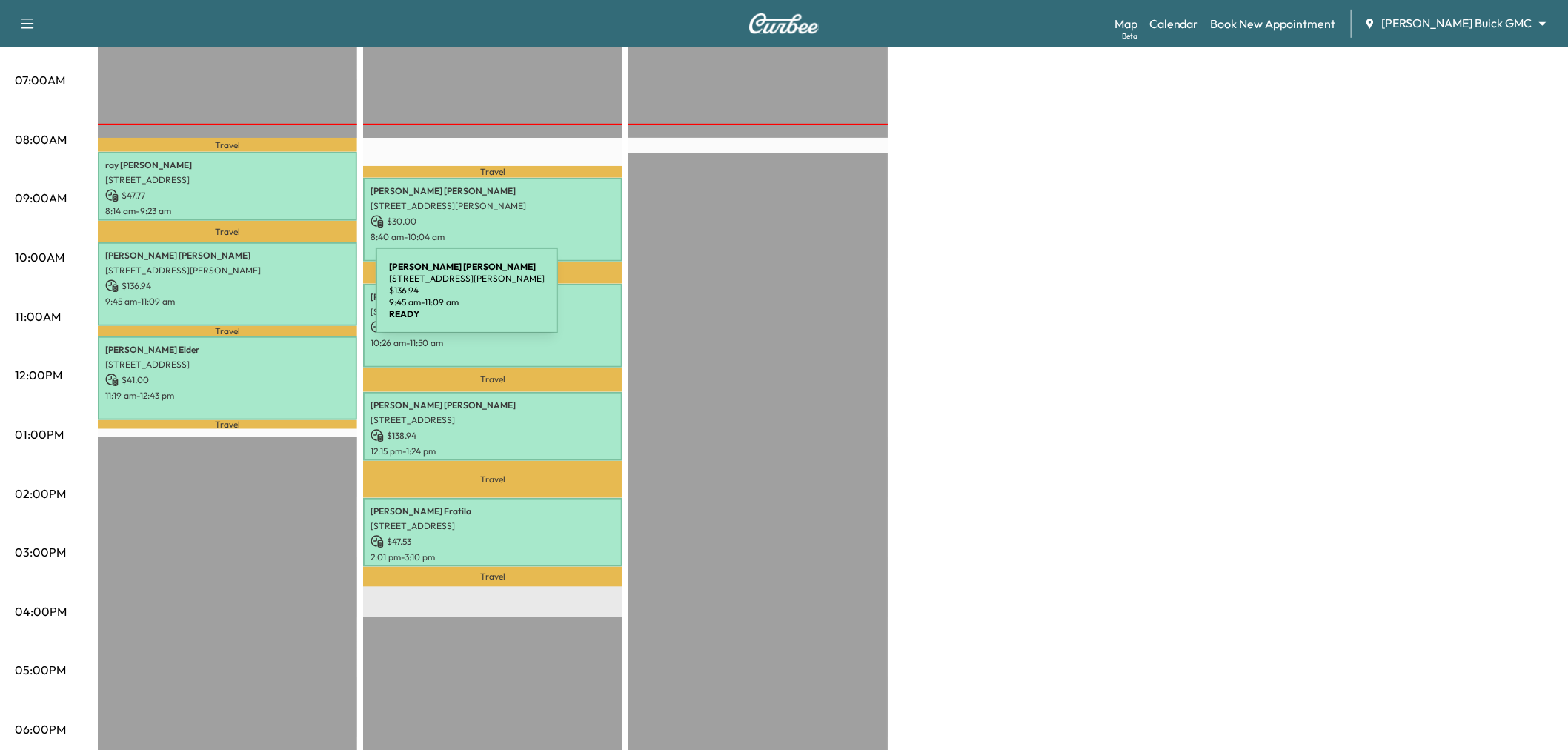
click at [265, 299] on p "9:45 am - 11:09 am" at bounding box center [227, 302] width 244 height 12
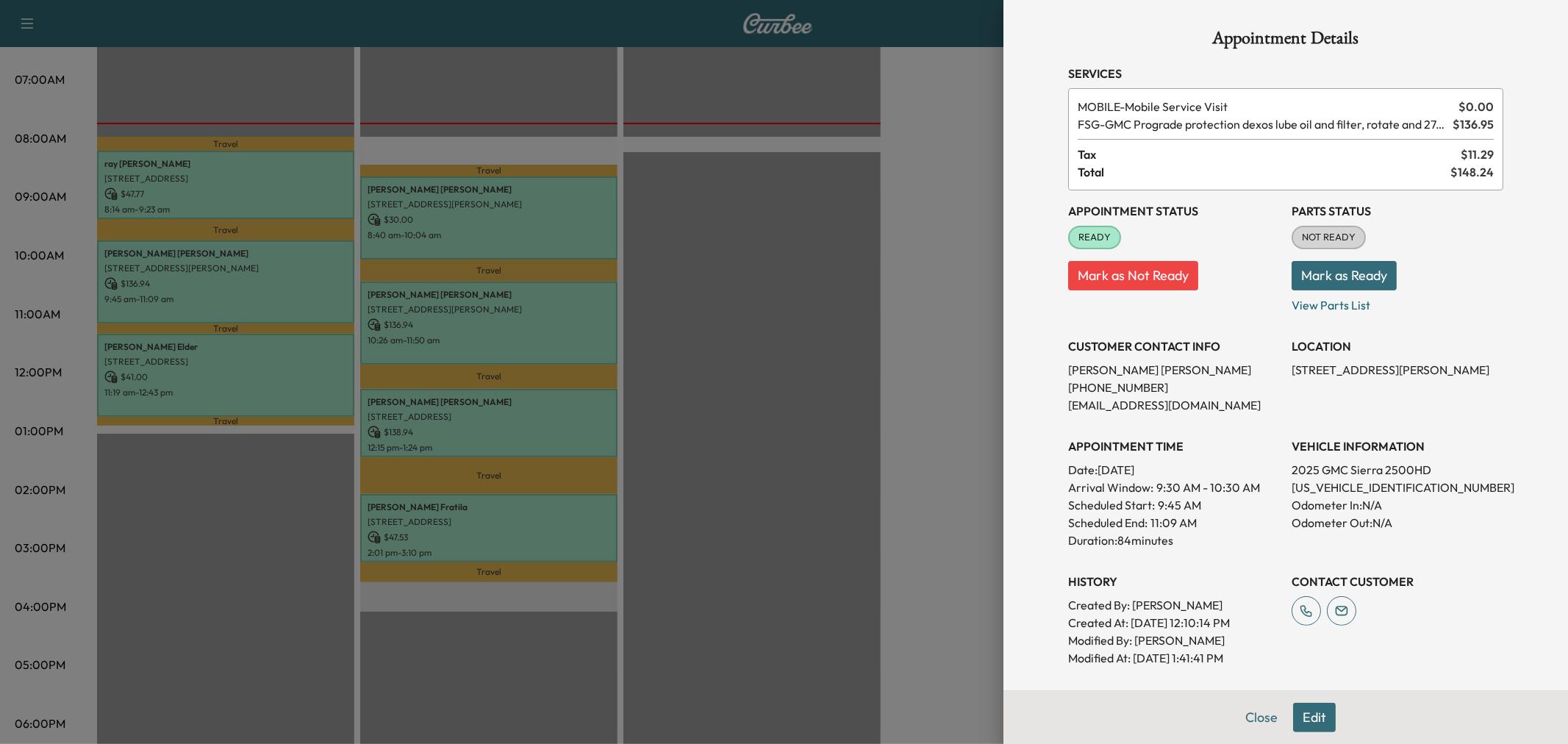
click at [253, 290] on div at bounding box center [784, 372] width 1568 height 744
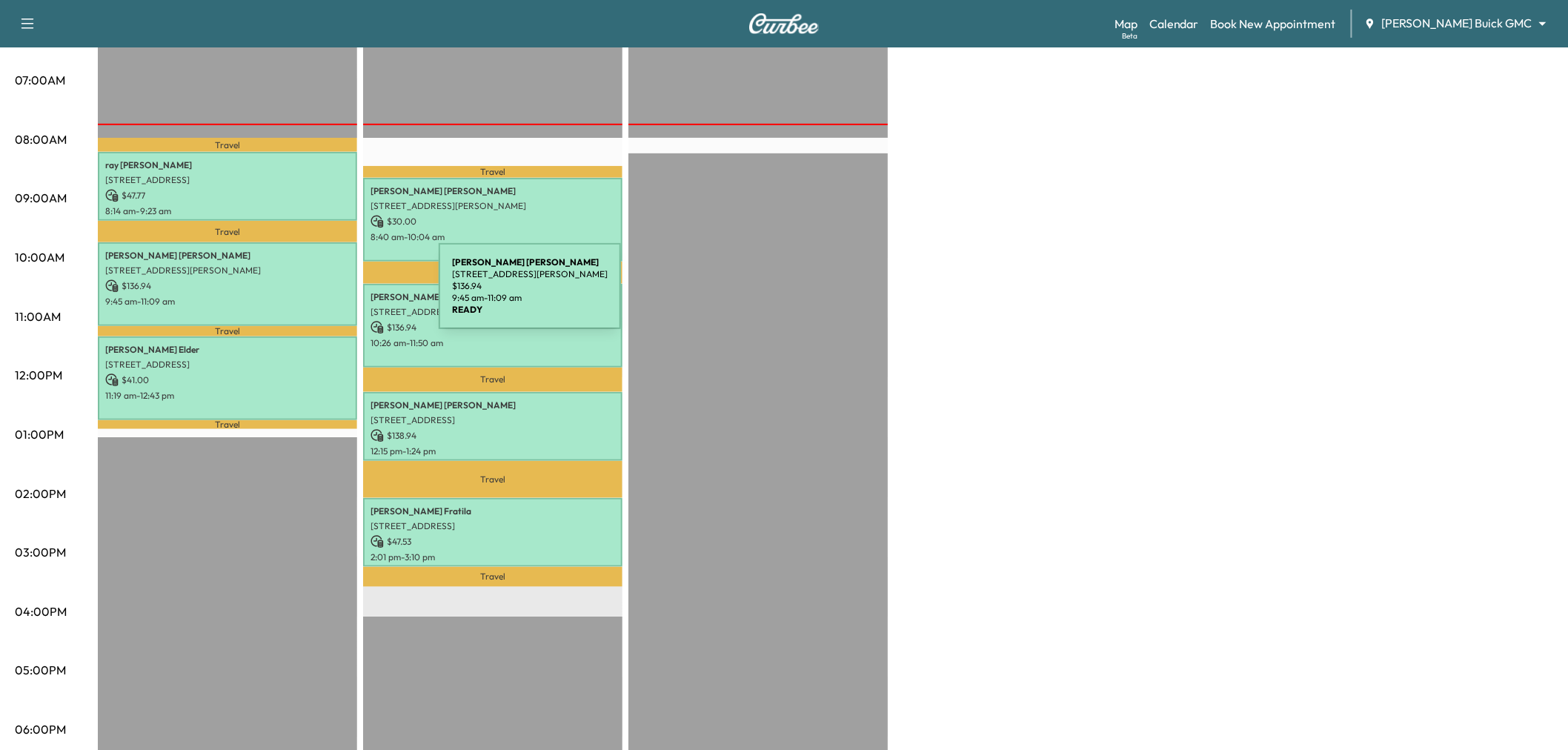
click at [328, 296] on p "9:45 am - 11:09 am" at bounding box center [227, 302] width 244 height 12
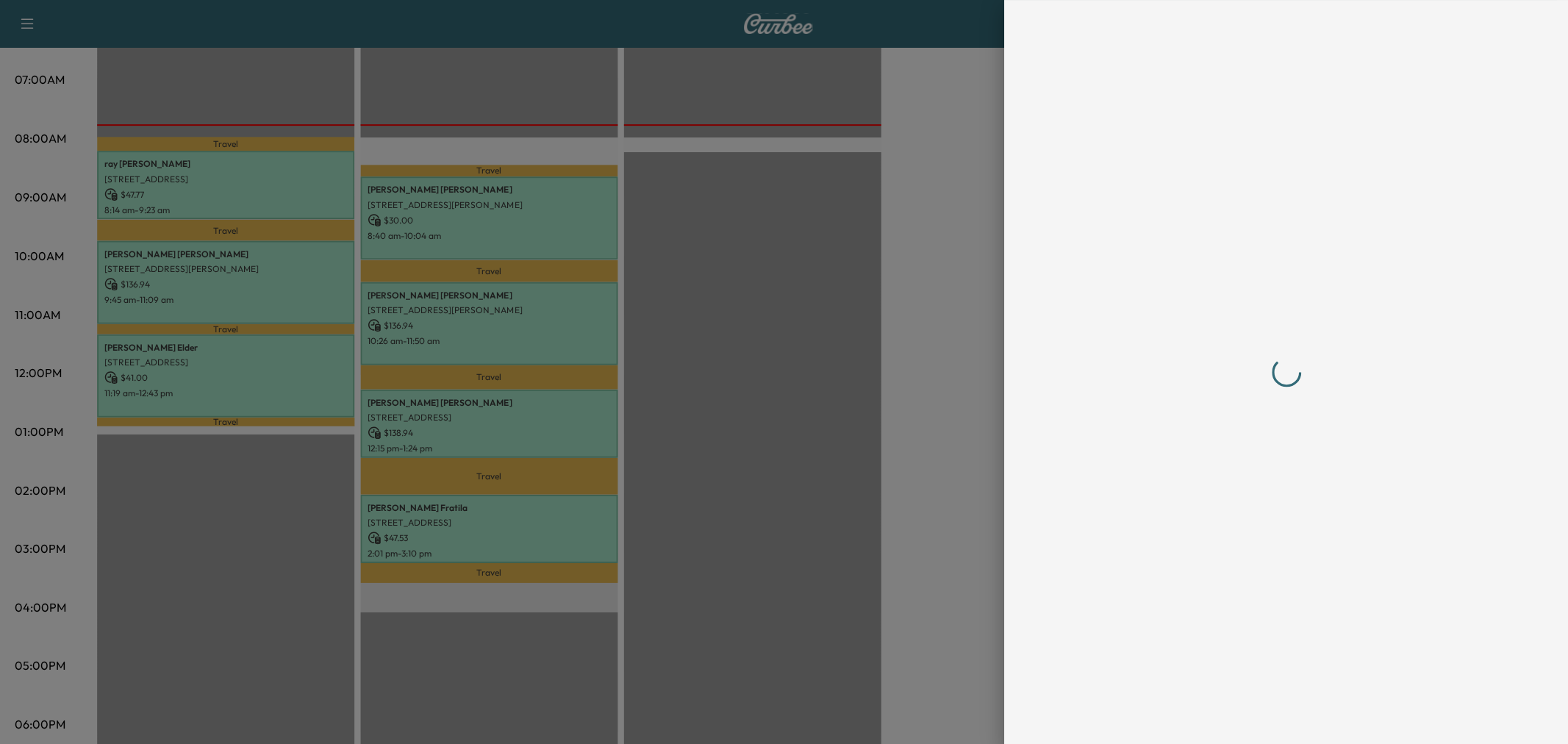
click at [325, 293] on div at bounding box center [784, 372] width 1568 height 744
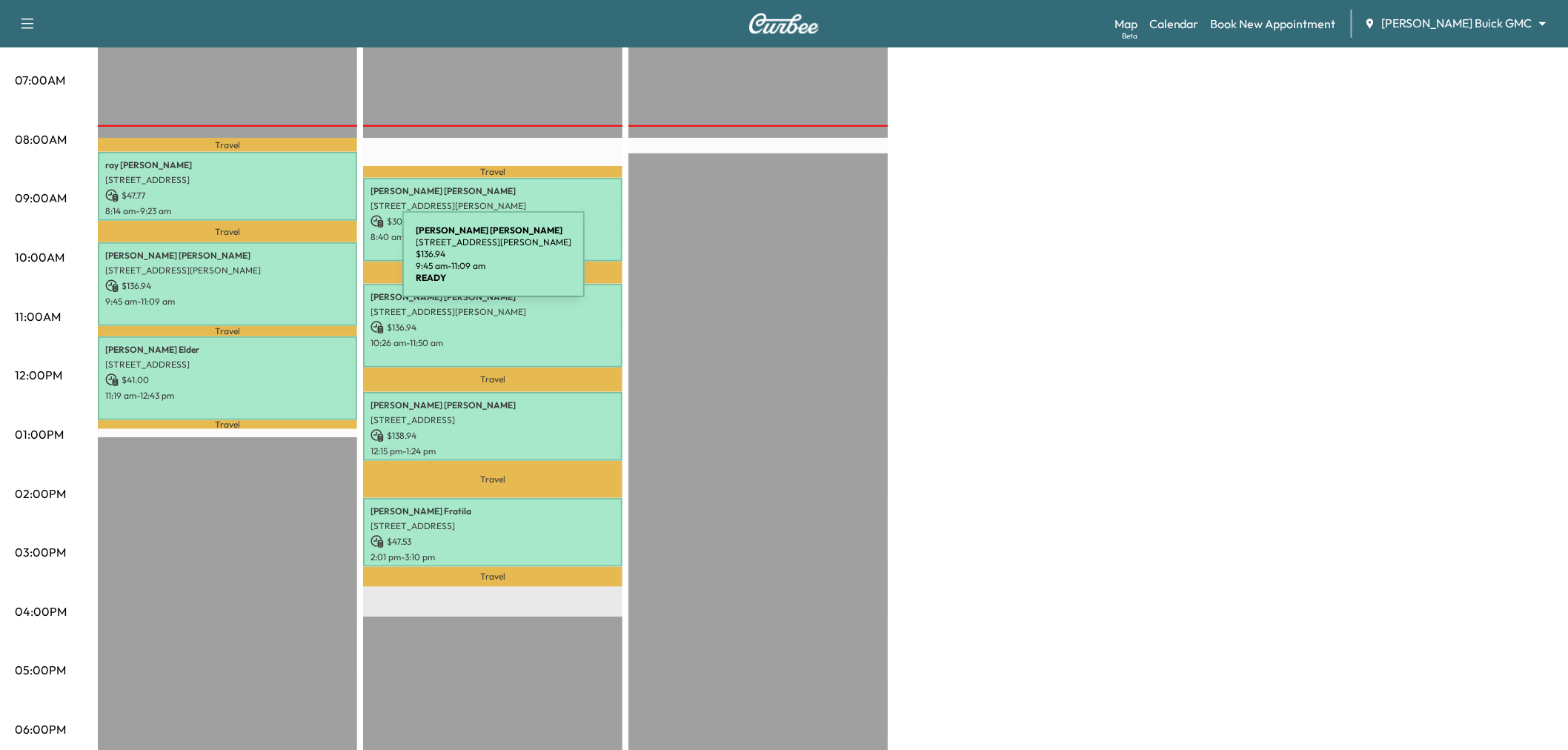
click at [292, 272] on p "4029 San Gabriel Avenue, Frisco, TX 75033, US" at bounding box center [227, 271] width 244 height 12
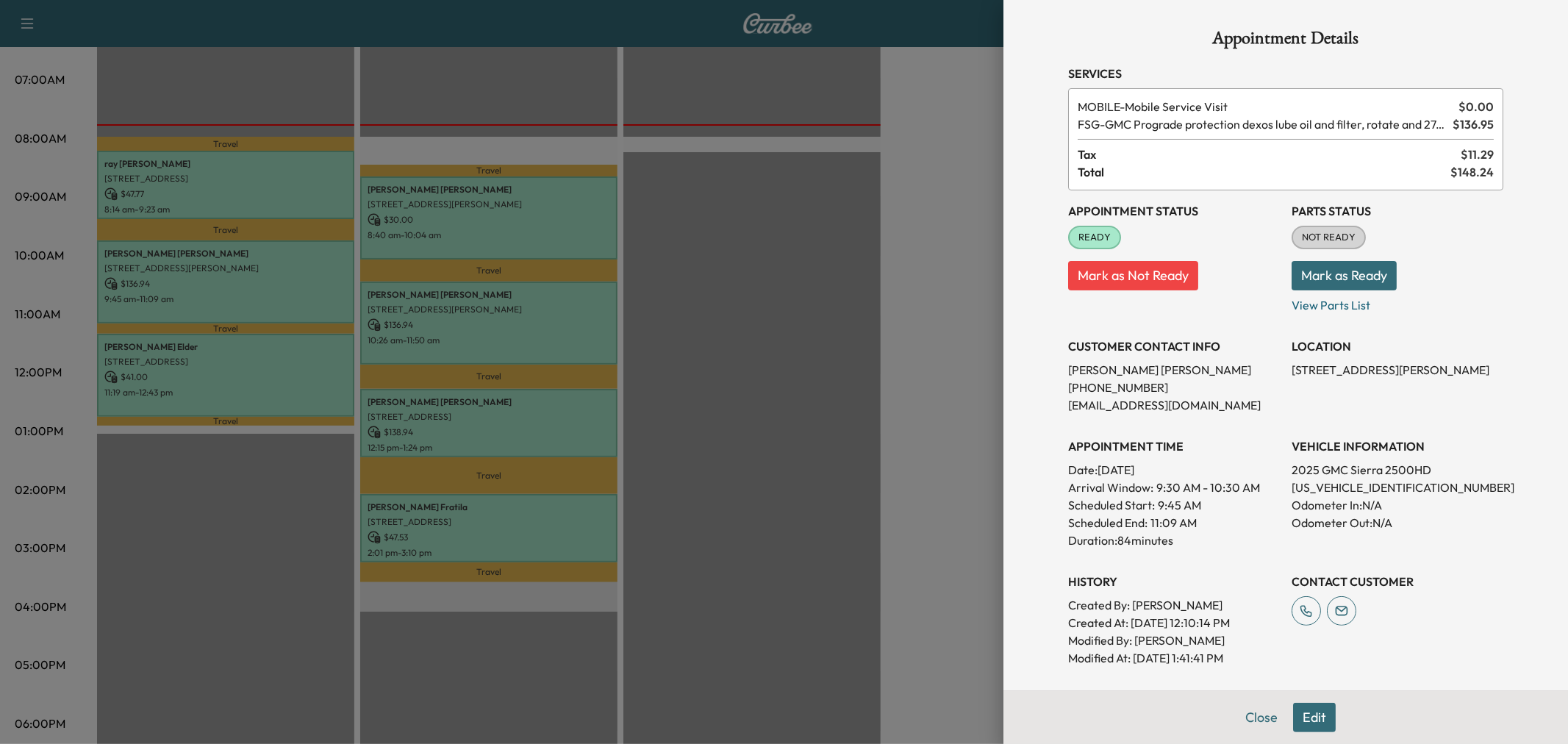
click at [1338, 486] on p "1GT4UXEY4SF247311" at bounding box center [1397, 487] width 211 height 18
copy p "1GT4UXEY4SF247311"
click at [787, 252] on div at bounding box center [784, 372] width 1568 height 744
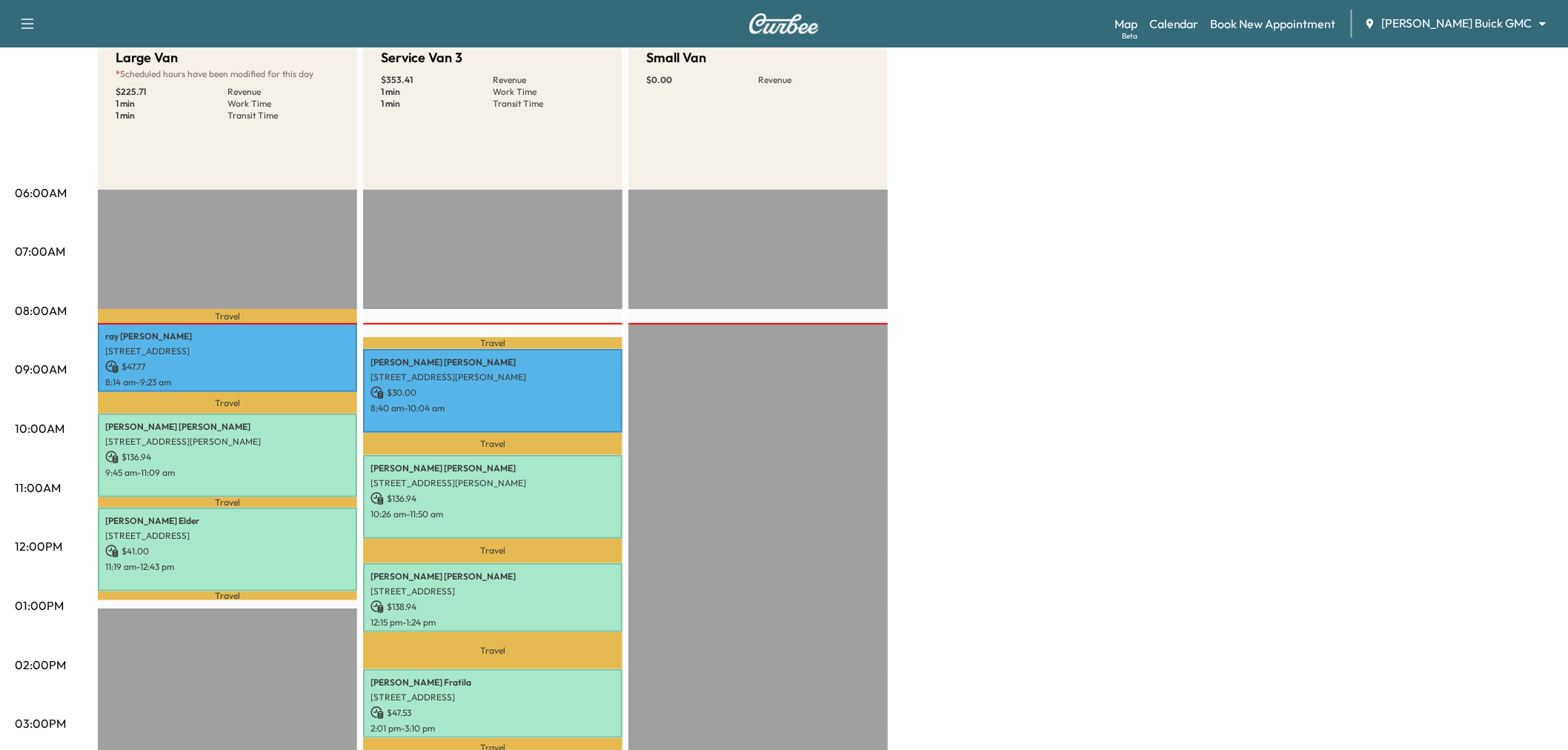
scroll to position [0, 0]
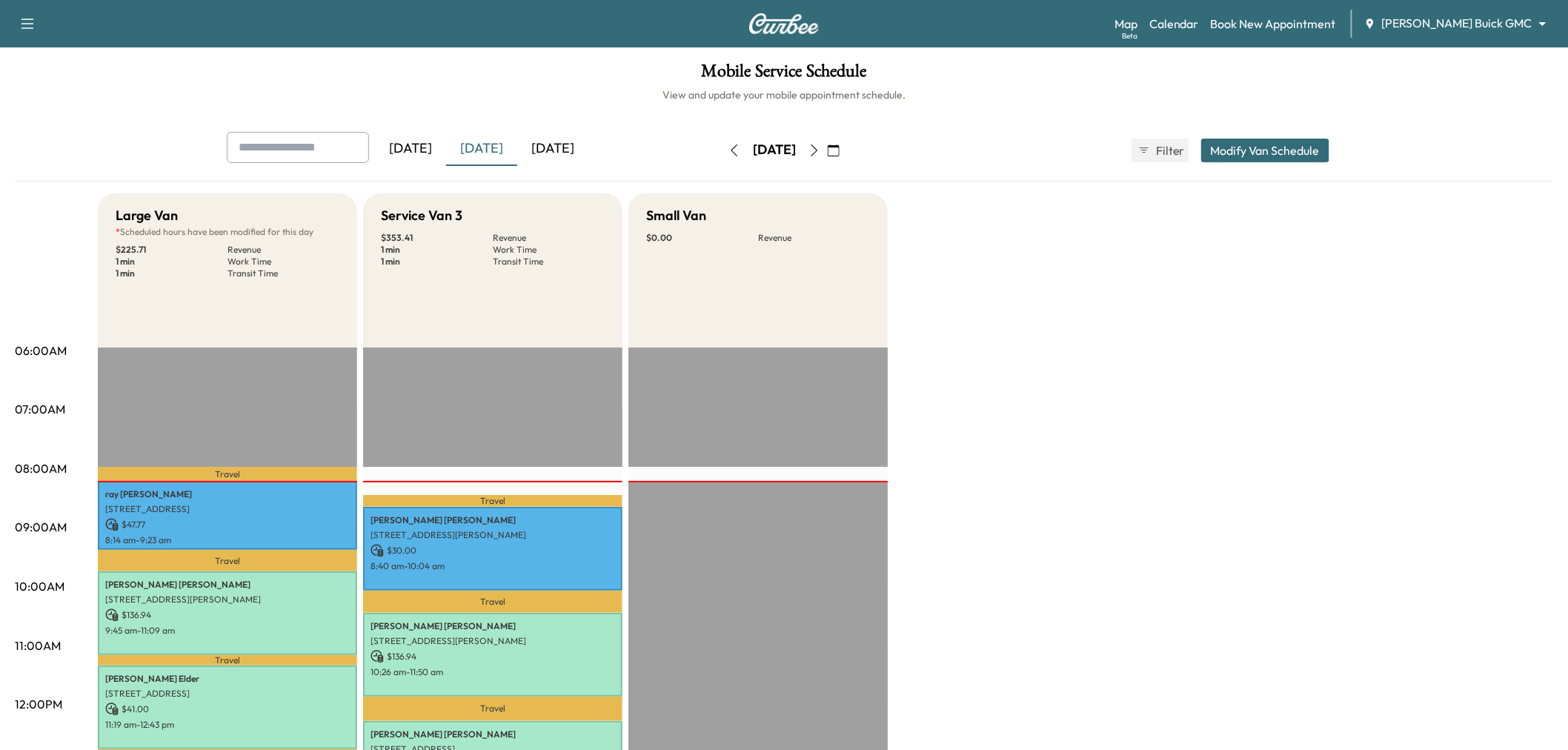
click at [574, 147] on div "[DATE]" at bounding box center [553, 149] width 71 height 34
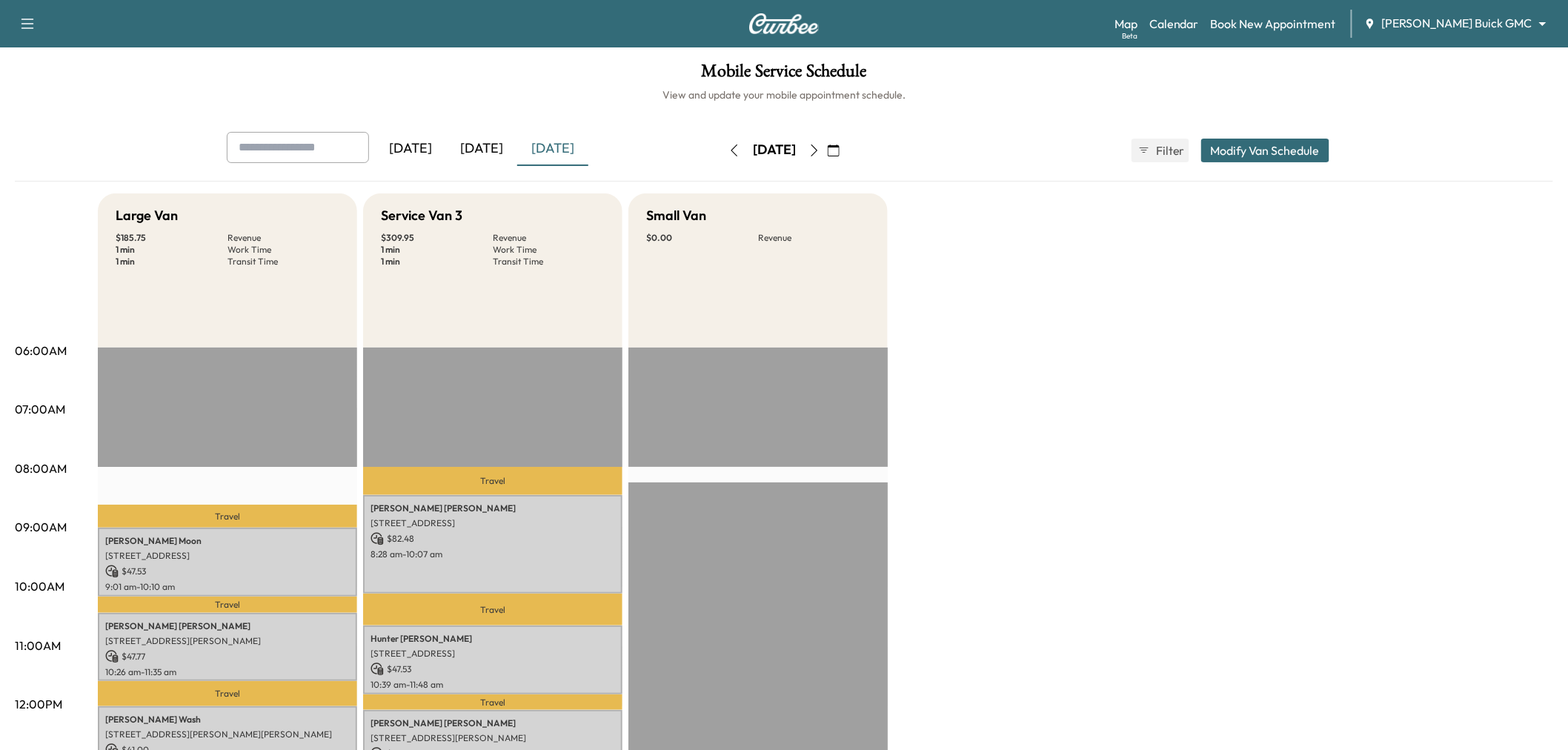
scroll to position [329, 0]
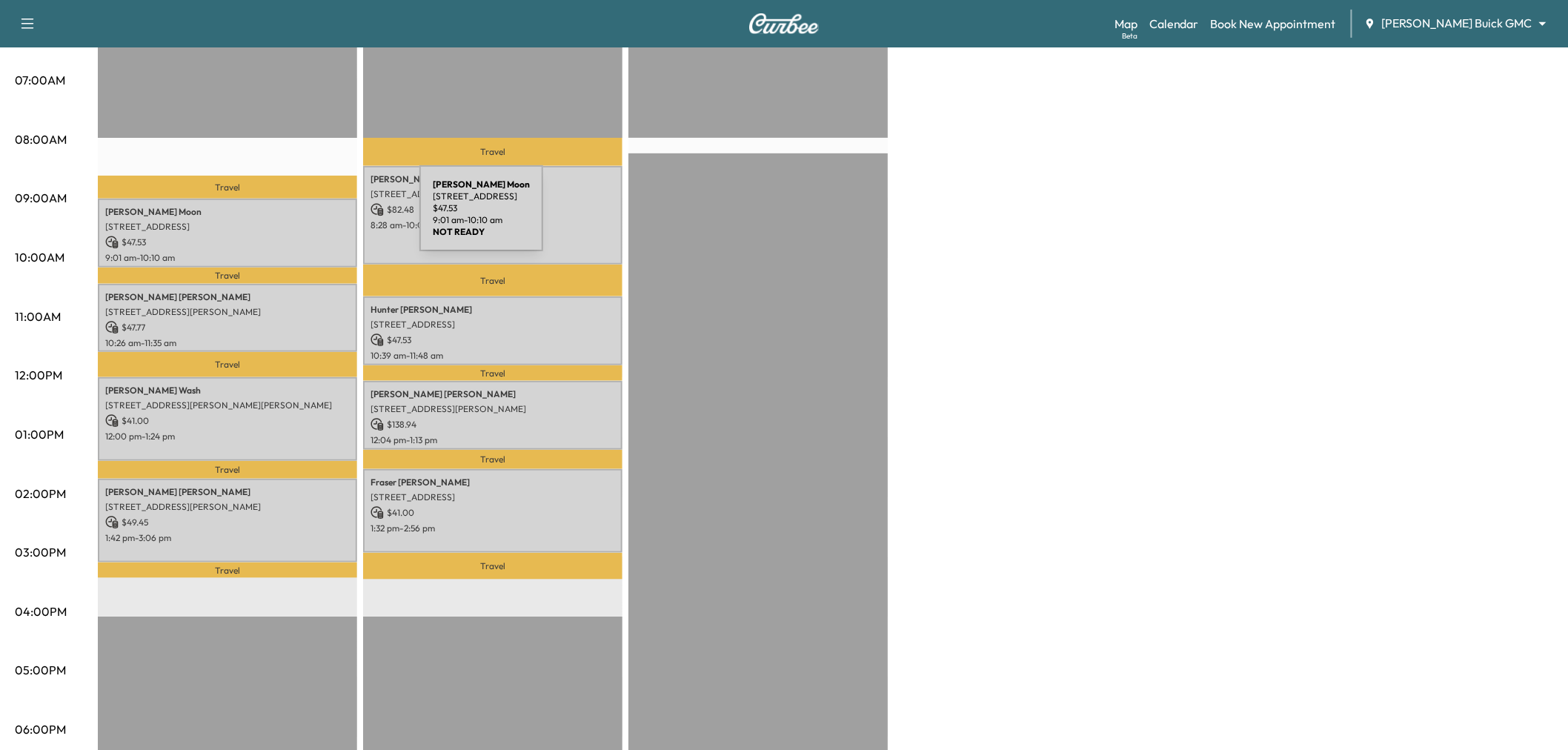
click at [308, 221] on p "8749 Southwestern Blvd, Dallas, TX 75206, USA" at bounding box center [227, 227] width 244 height 12
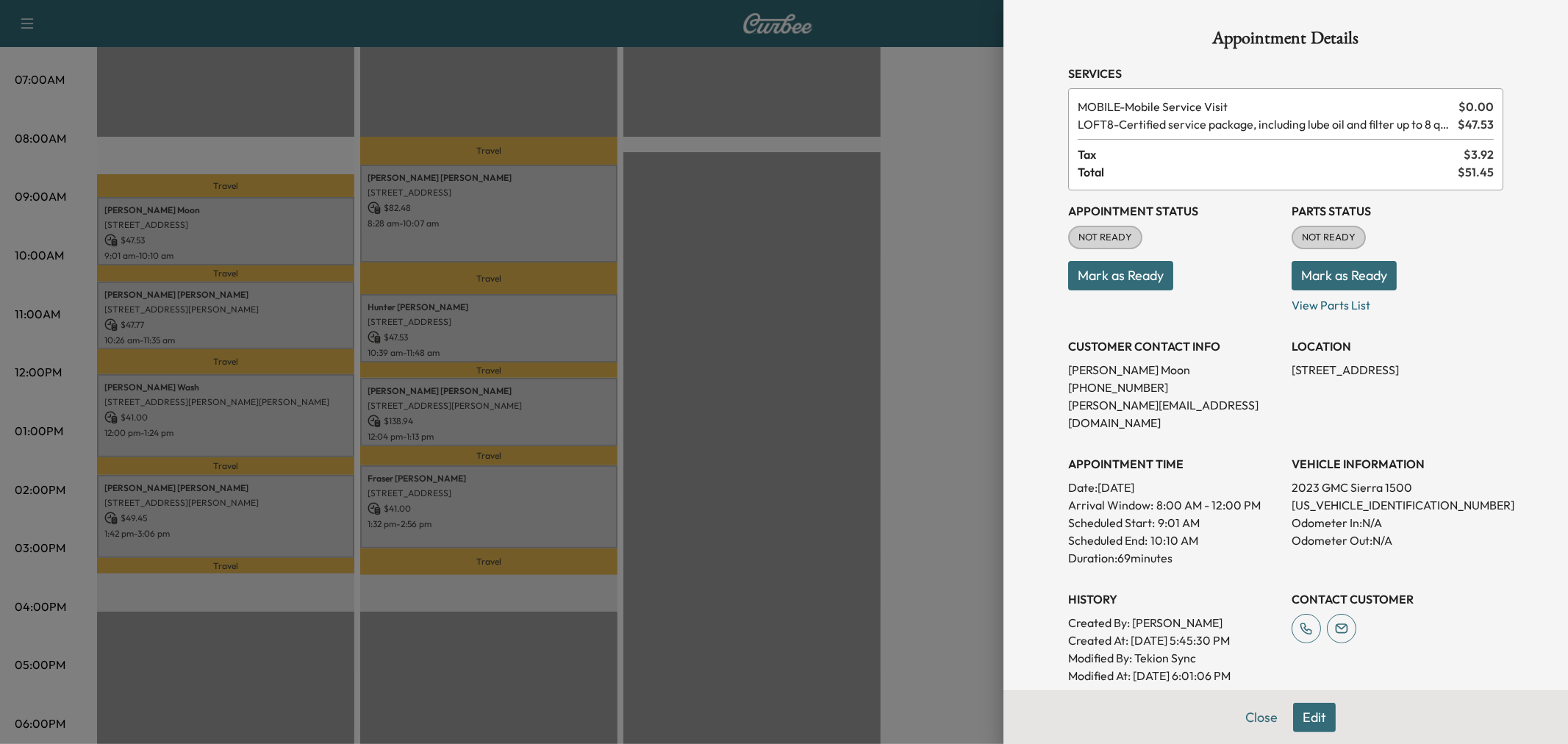
click at [276, 314] on div at bounding box center [784, 372] width 1568 height 744
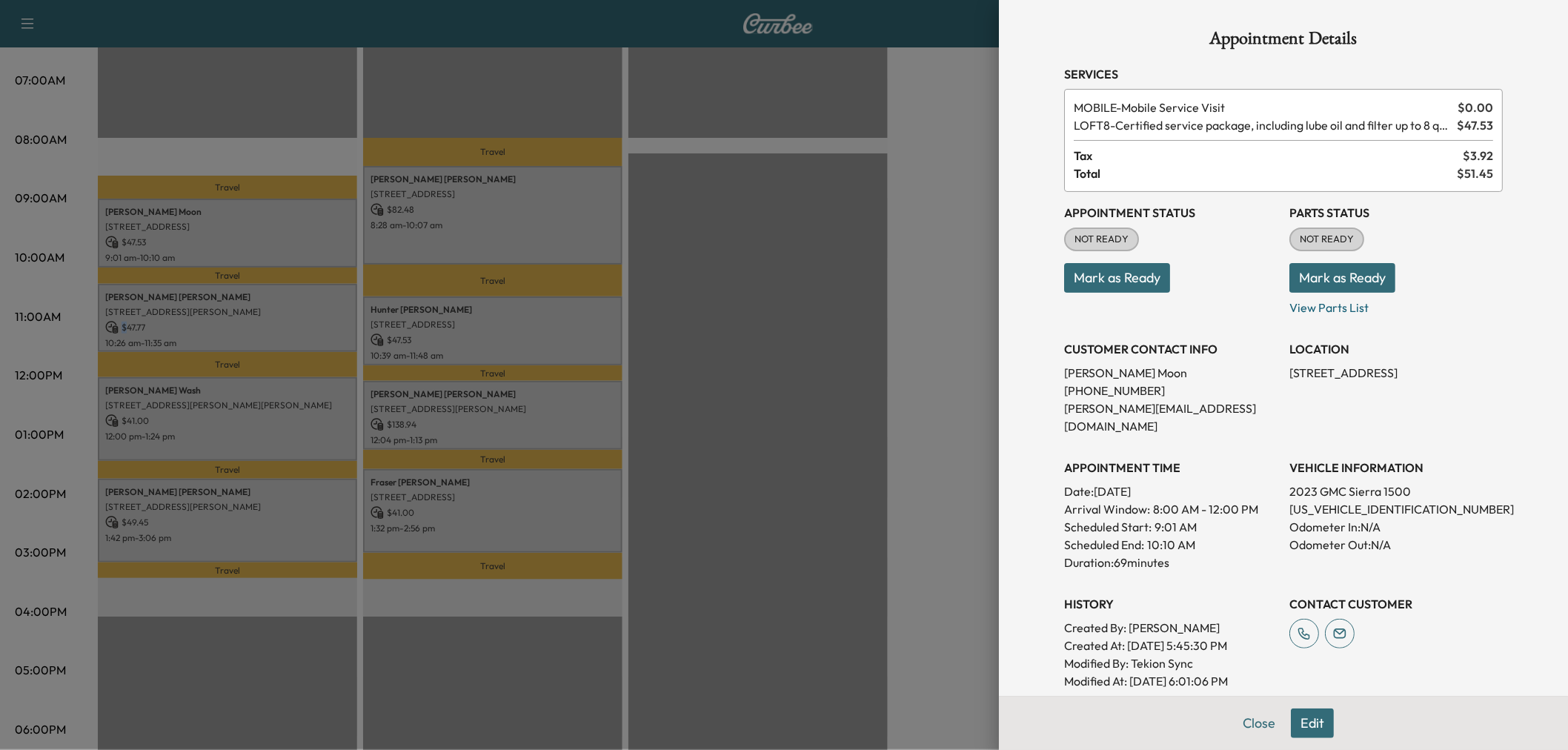
click at [278, 321] on p "$ 47.77" at bounding box center [227, 328] width 244 height 13
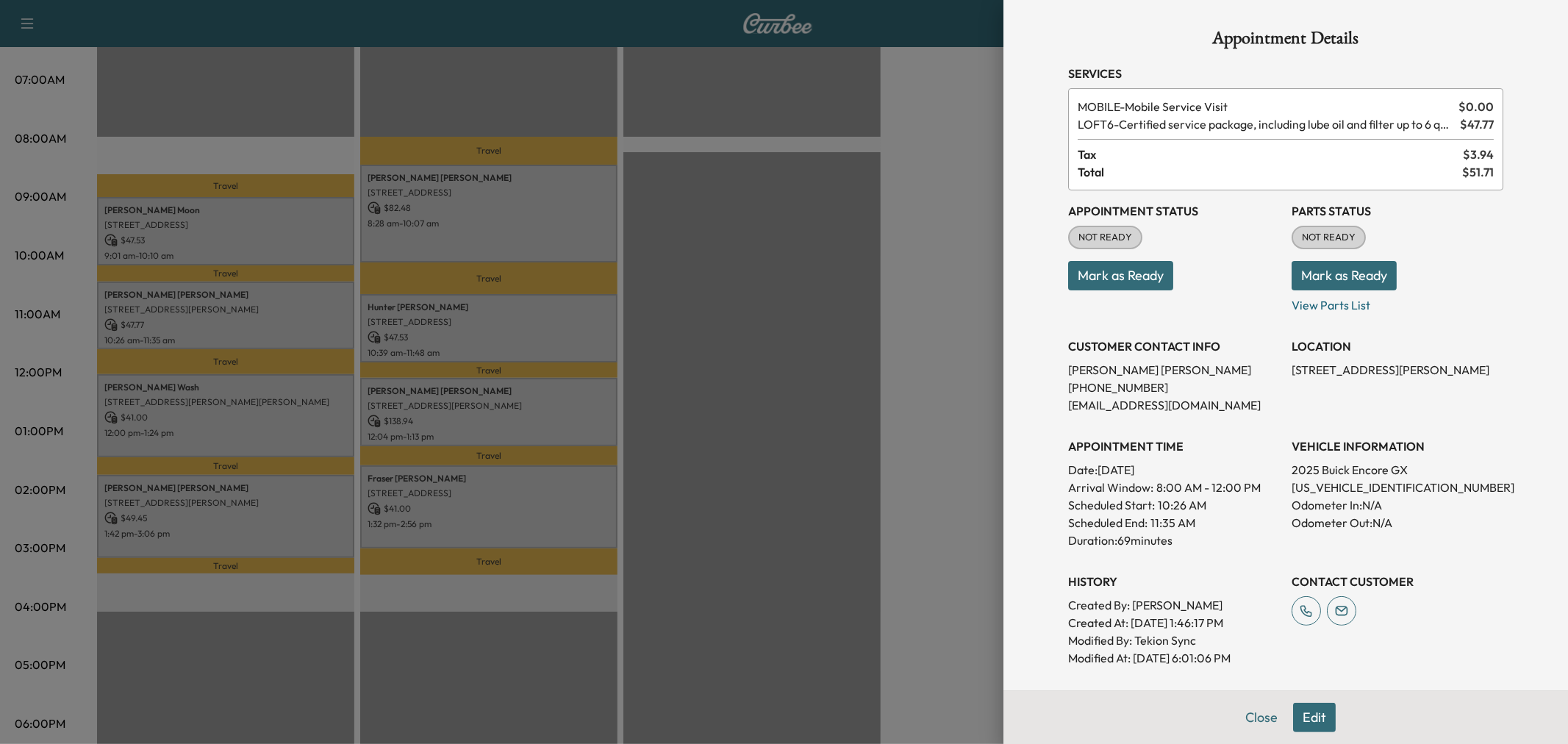
click at [276, 314] on div at bounding box center [784, 372] width 1568 height 744
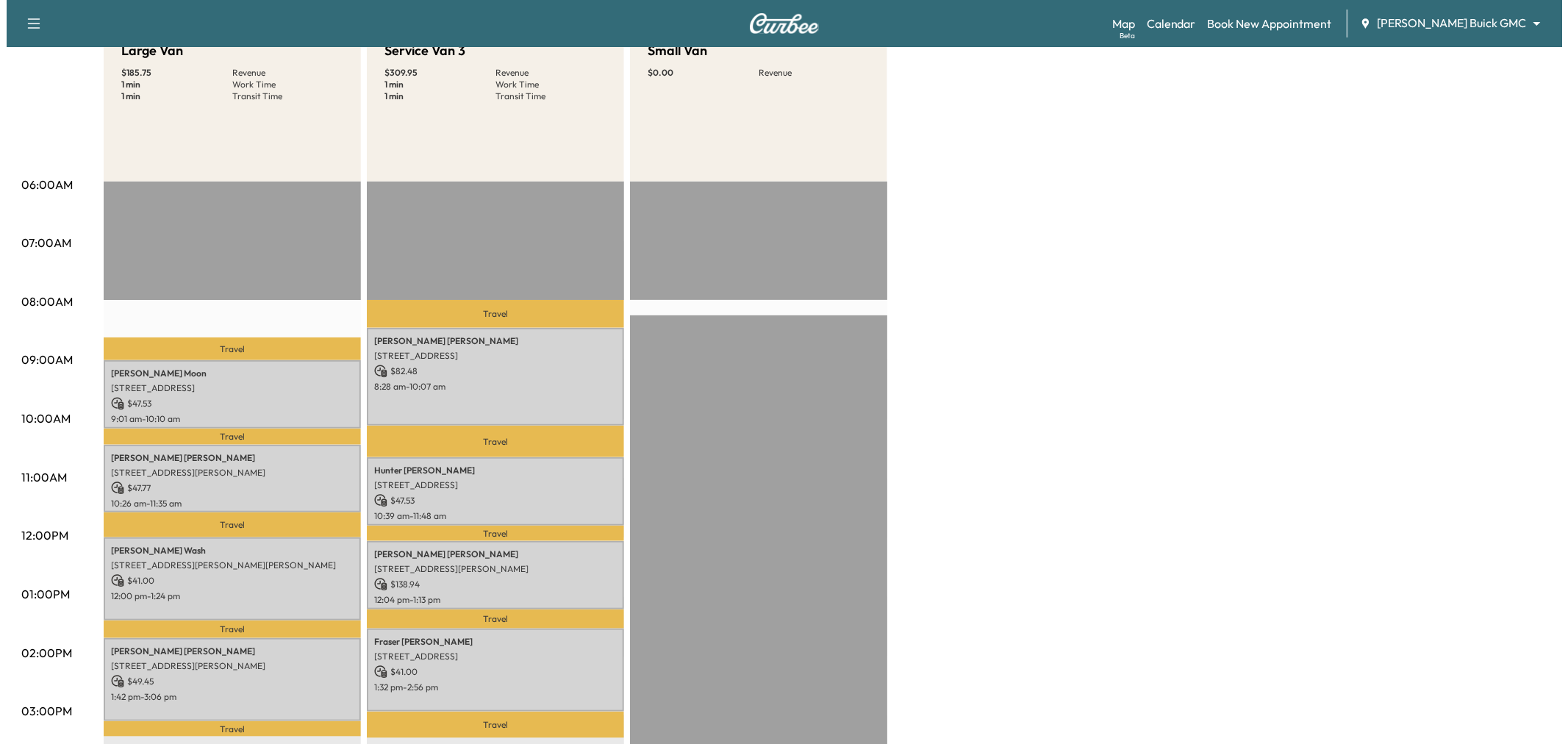
scroll to position [0, 0]
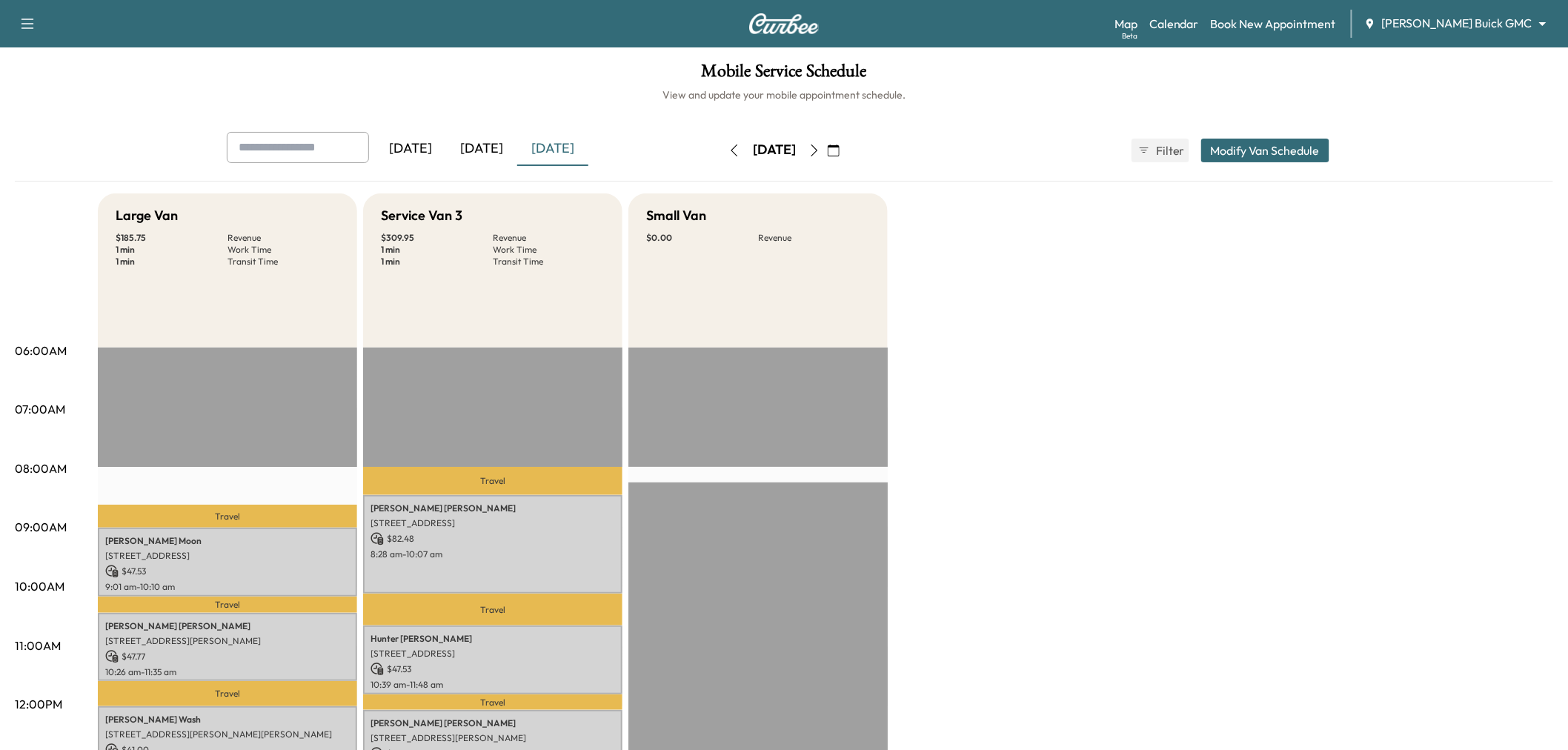
click at [1243, 154] on button "Modify Van Schedule" at bounding box center [1266, 150] width 128 height 24
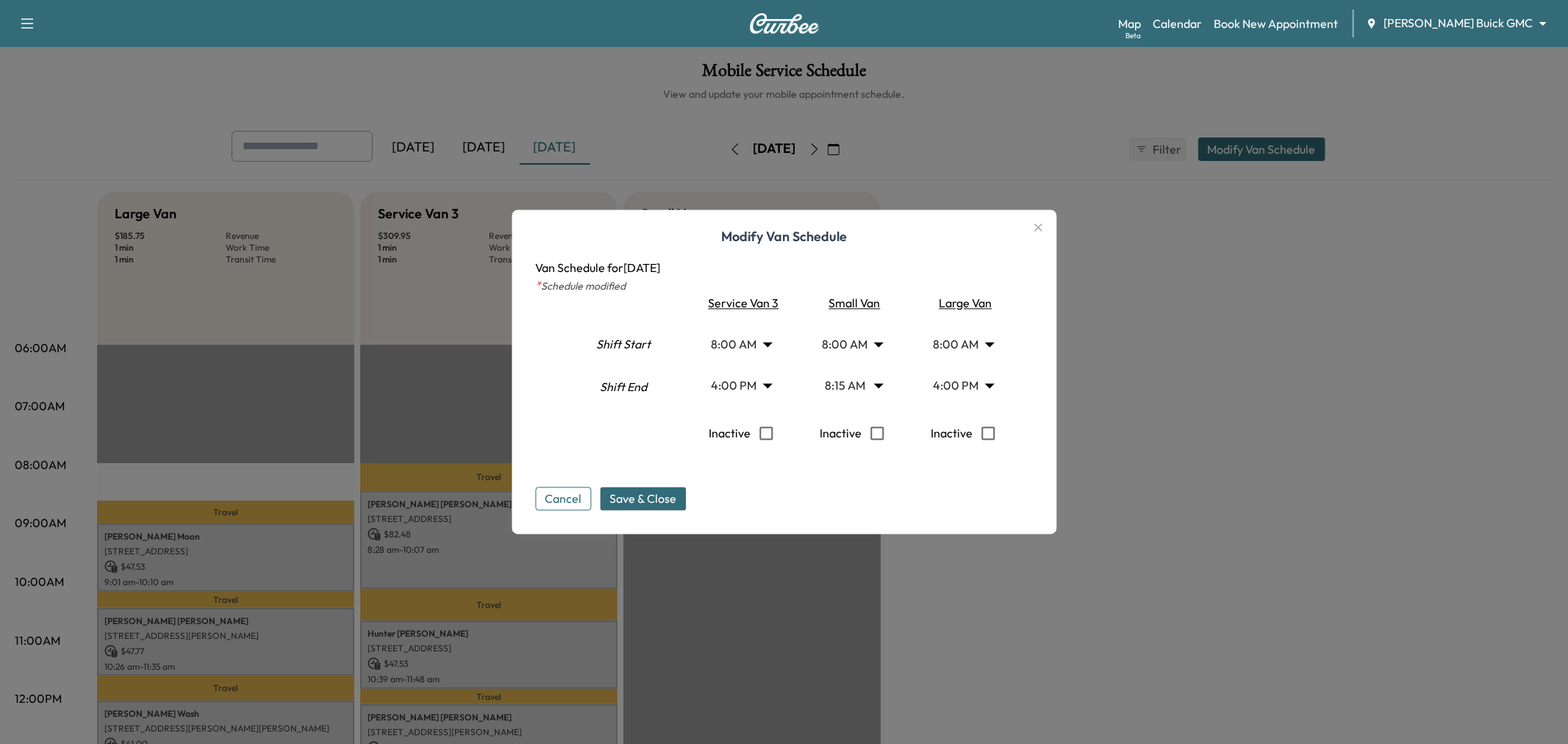
click at [853, 385] on body "Support Log Out Map Beta Calendar Book New Appointment Ewing Buick GMC ********…" at bounding box center [784, 372] width 1568 height 744
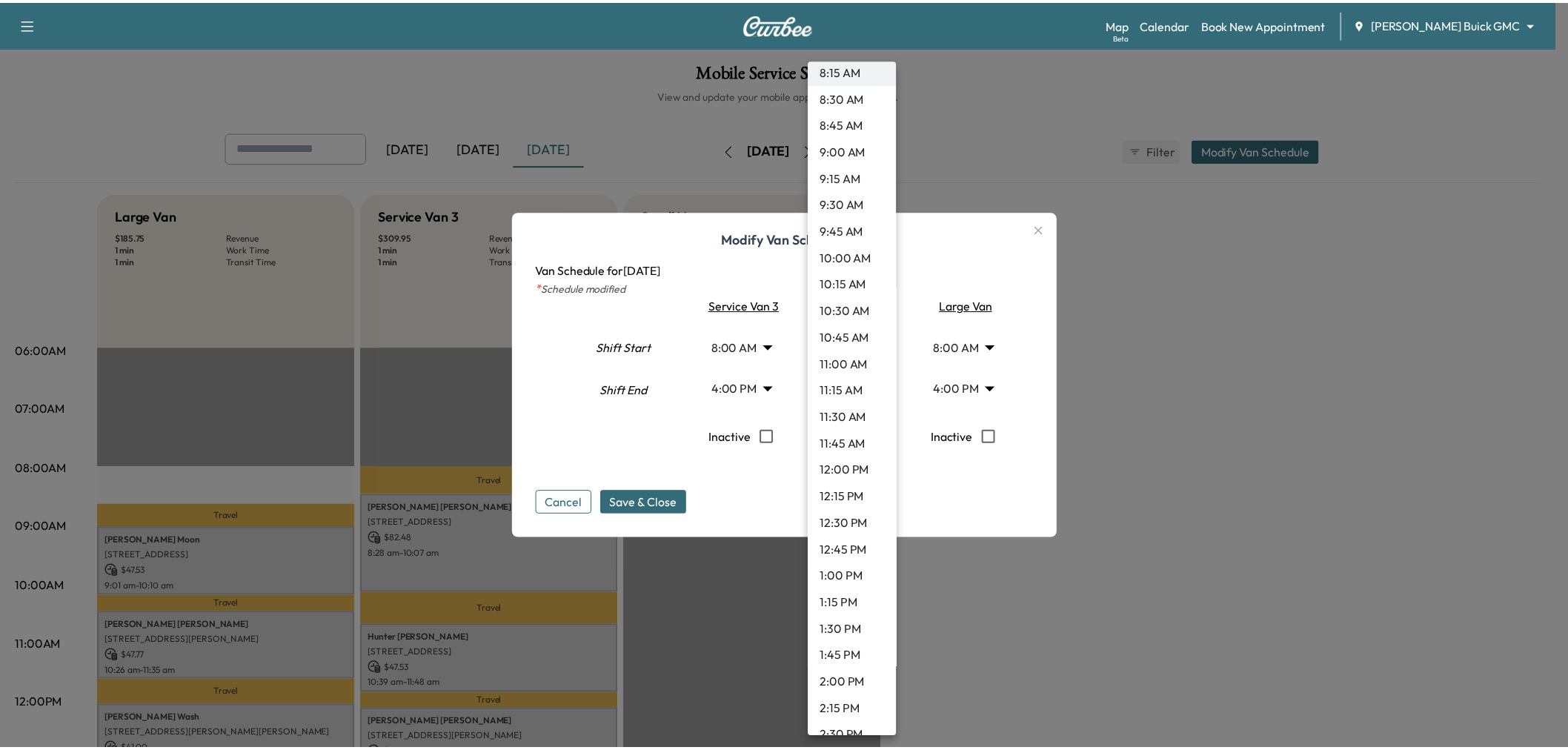
scroll to position [1327, 0]
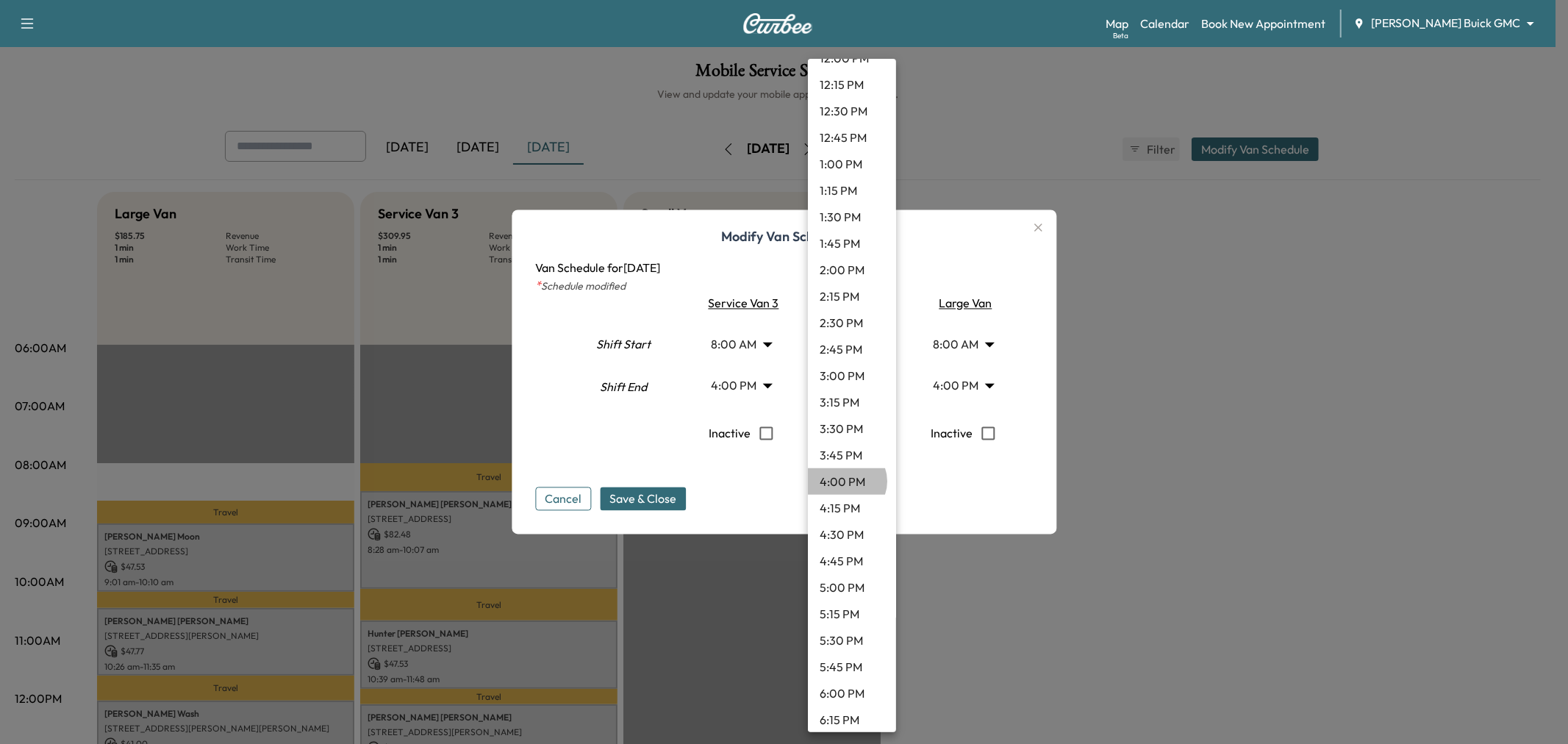
click at [846, 481] on li "4:00 PM" at bounding box center [853, 482] width 89 height 27
type input "**"
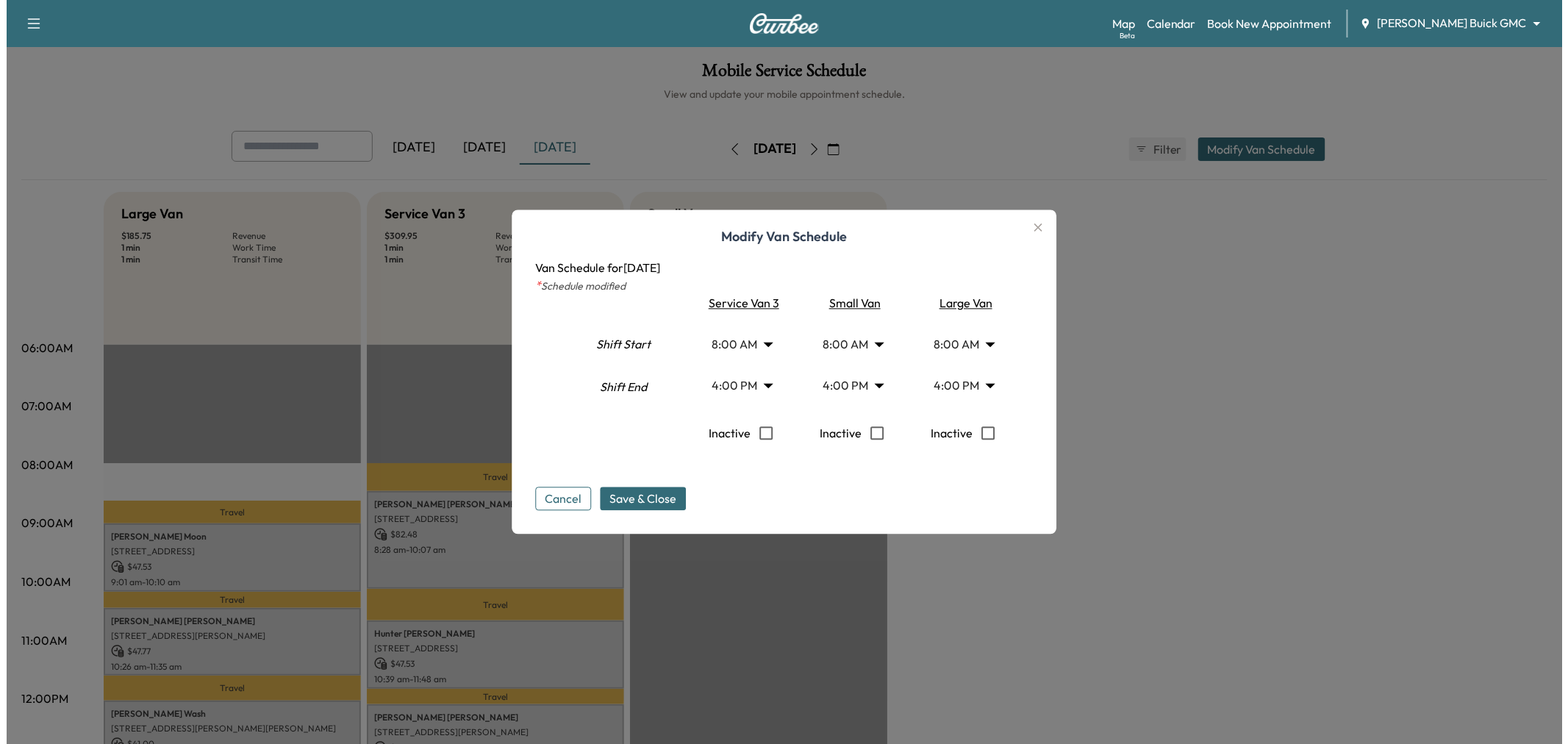
scroll to position [1153, 0]
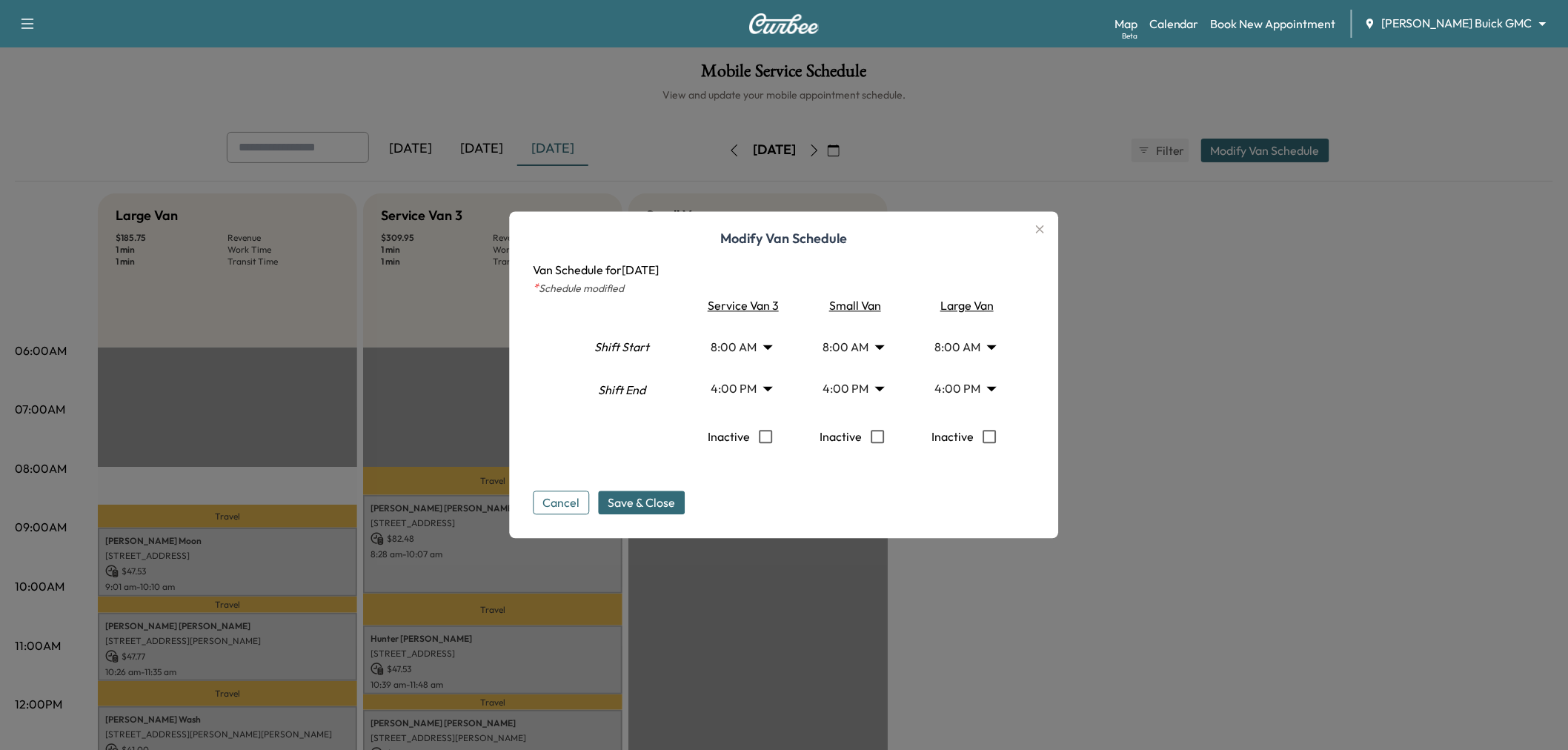
click at [857, 340] on body "Support Log Out Map Beta Calendar Book New Appointment Ewing Buick GMC ********…" at bounding box center [784, 375] width 1568 height 750
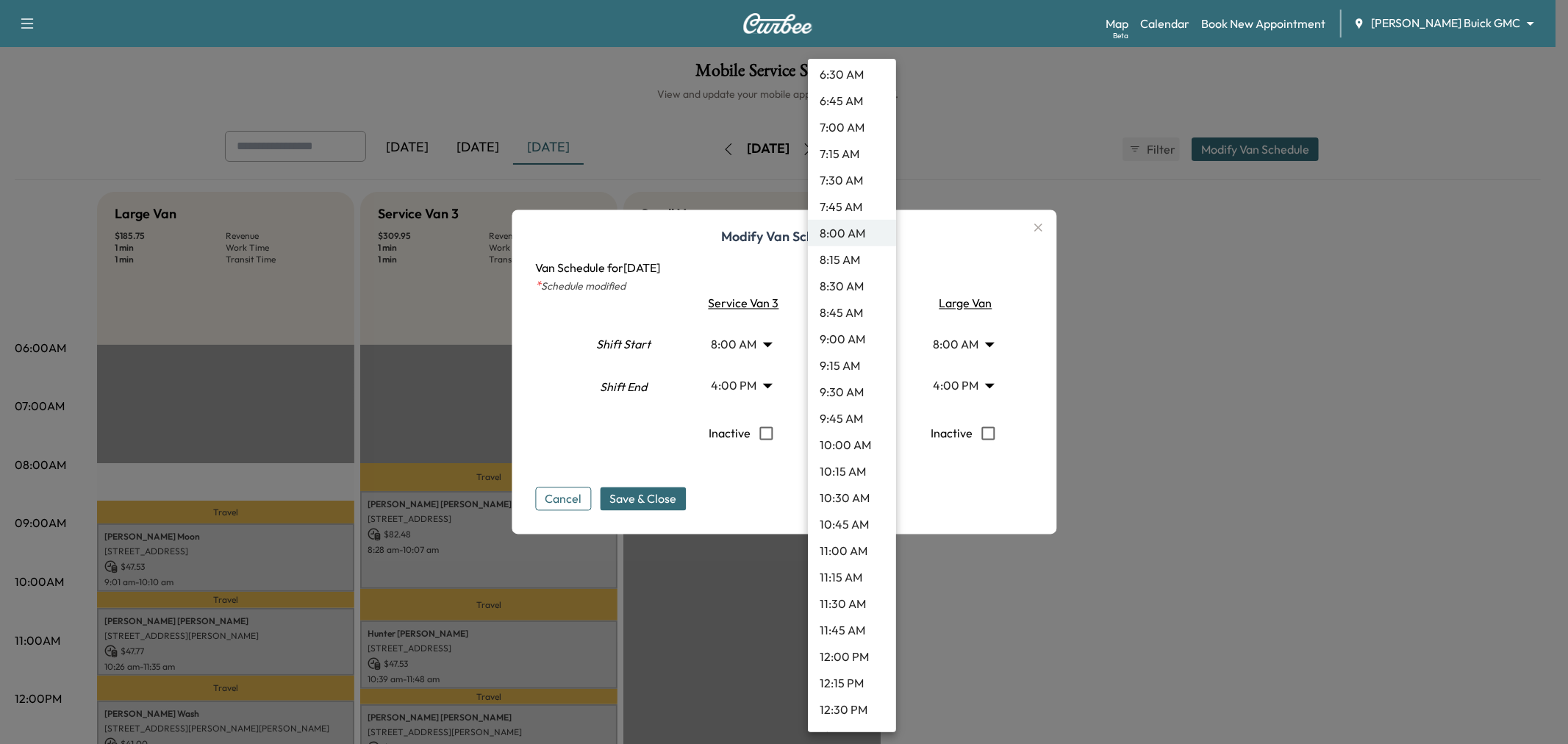
scroll to position [883, 0]
click at [843, 492] on li "12:00 PM" at bounding box center [853, 493] width 89 height 27
type input "**"
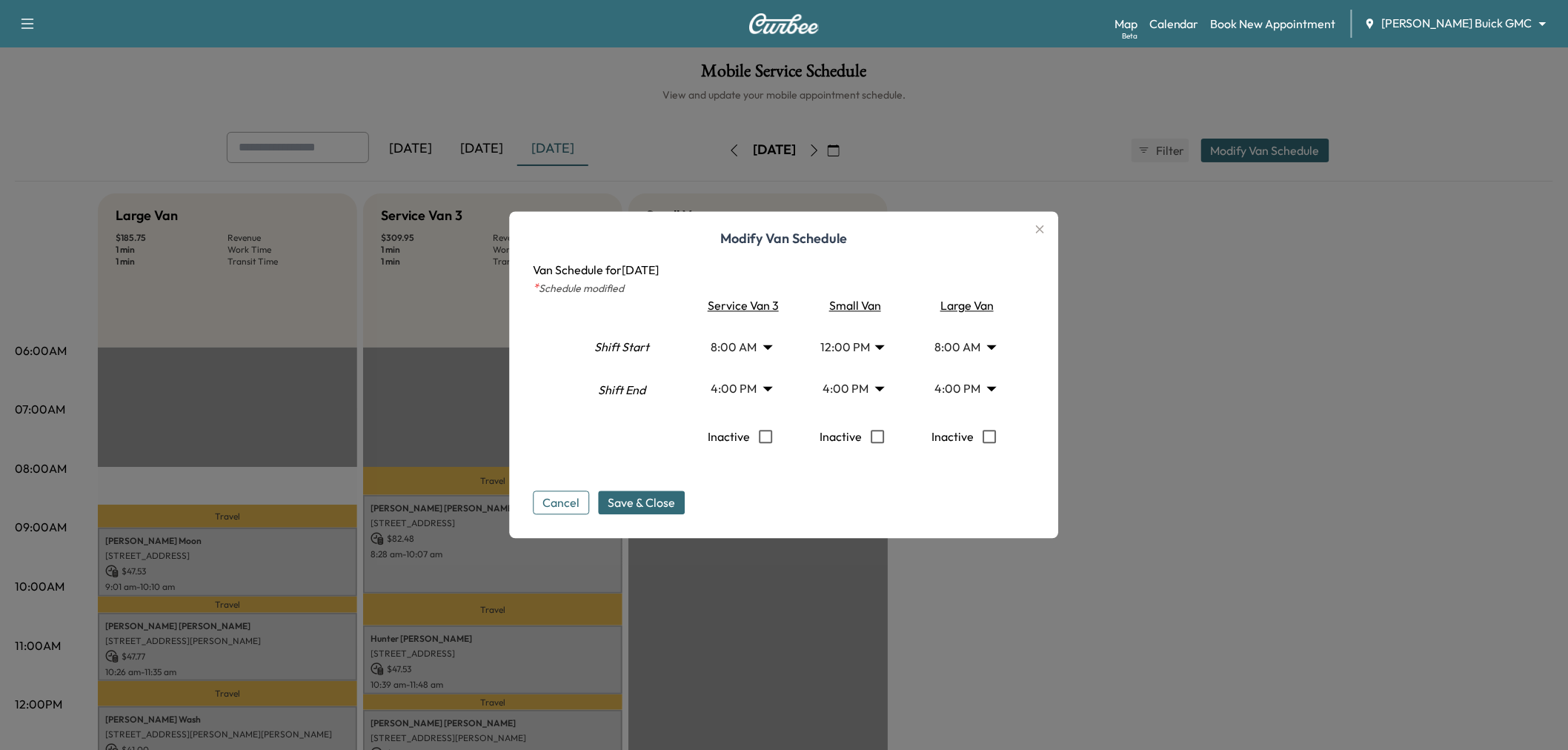
click at [774, 499] on div "Cancel Save & Close" at bounding box center [784, 491] width 501 height 47
click at [854, 348] on body "Support Log Out Map Beta Calendar Book New Appointment Ewing Buick GMC ********…" at bounding box center [784, 375] width 1568 height 750
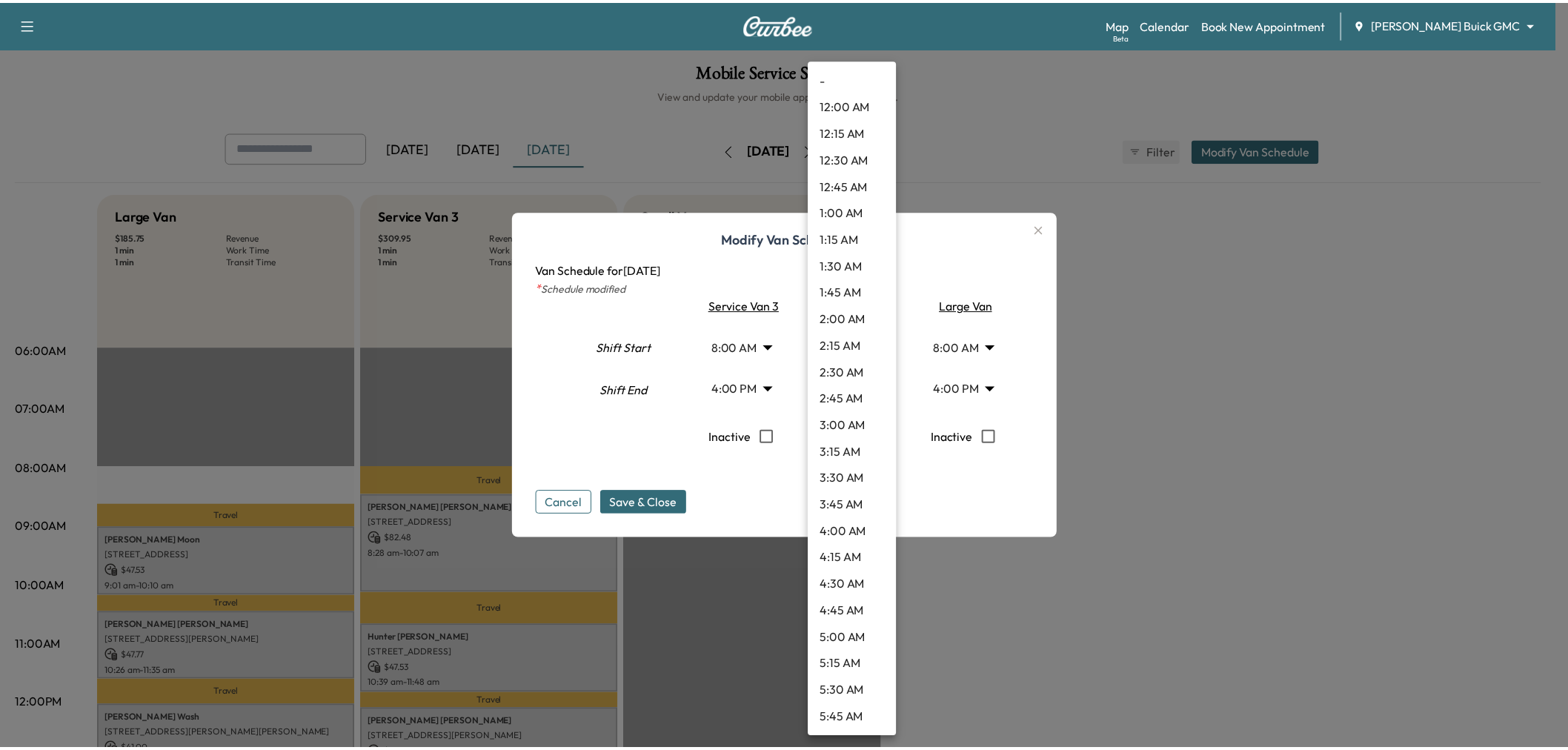
scroll to position [987, 0]
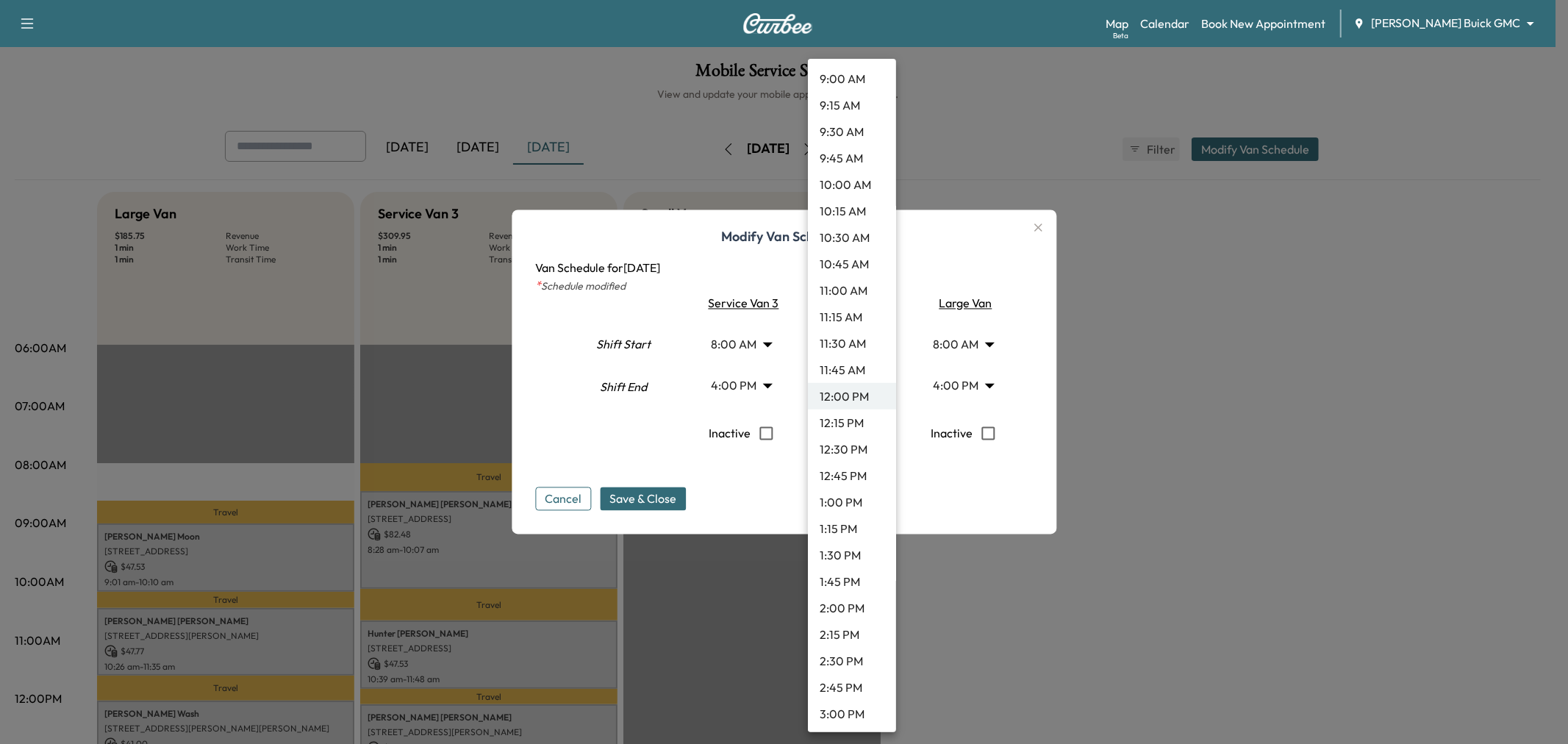
click at [740, 501] on div at bounding box center [784, 372] width 1568 height 744
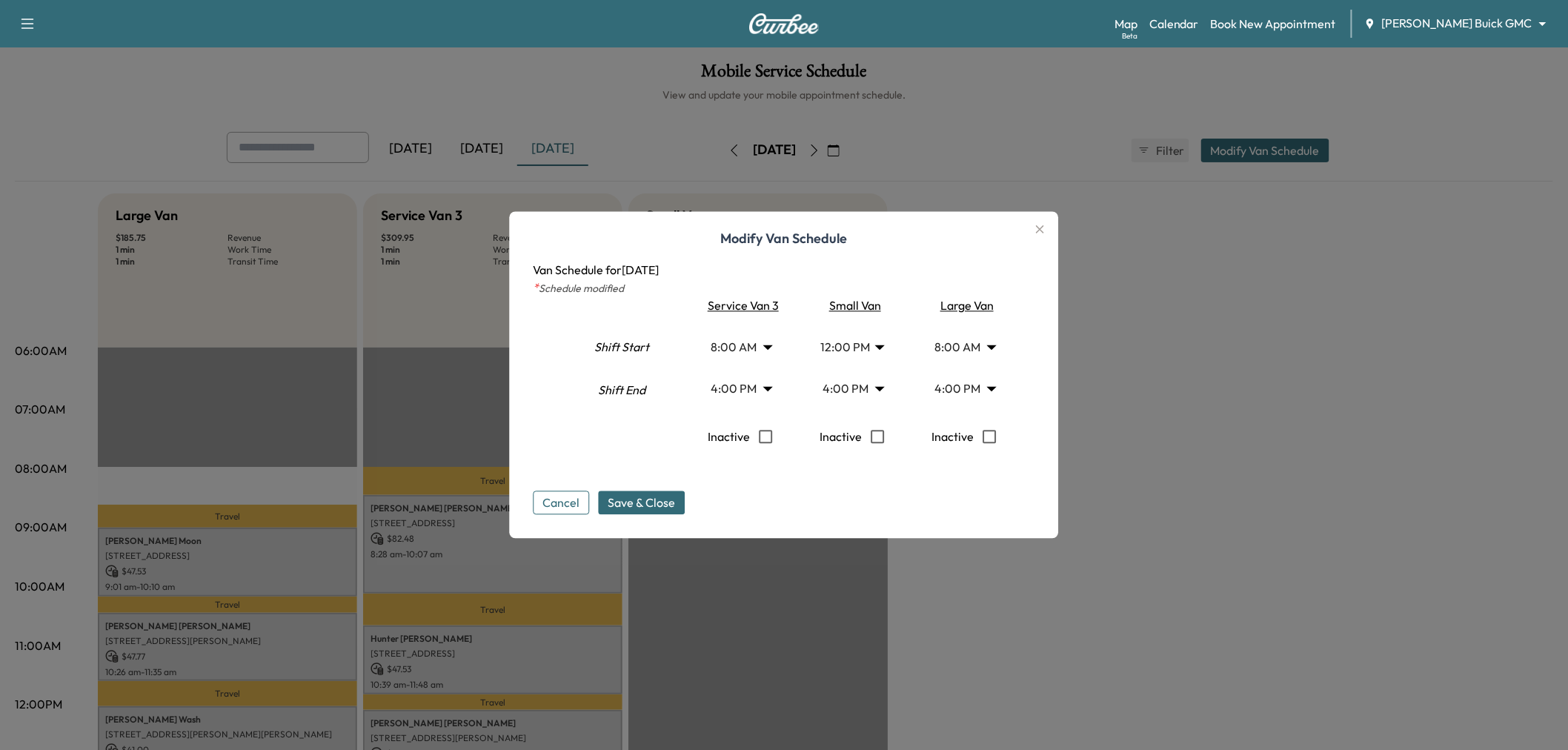
click at [662, 501] on div "- 12:00 AM 12:15 AM 12:30 AM 12:45 AM 1:00 AM 1:15 AM 1:30 AM 1:45 AM 2:00 AM 2…" at bounding box center [784, 375] width 1568 height 750
click at [620, 501] on span "Save & Close" at bounding box center [642, 503] width 67 height 18
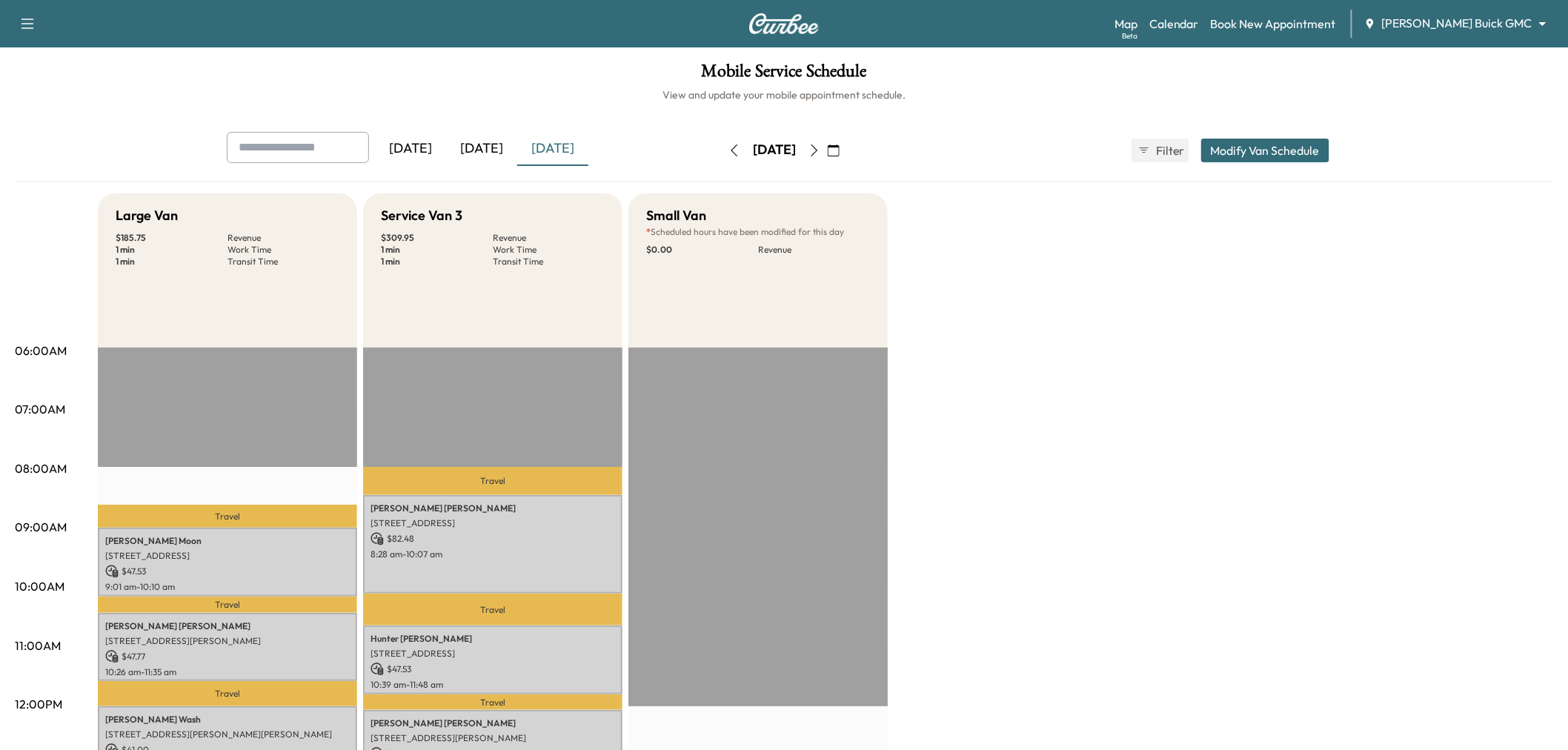
scroll to position [247, 0]
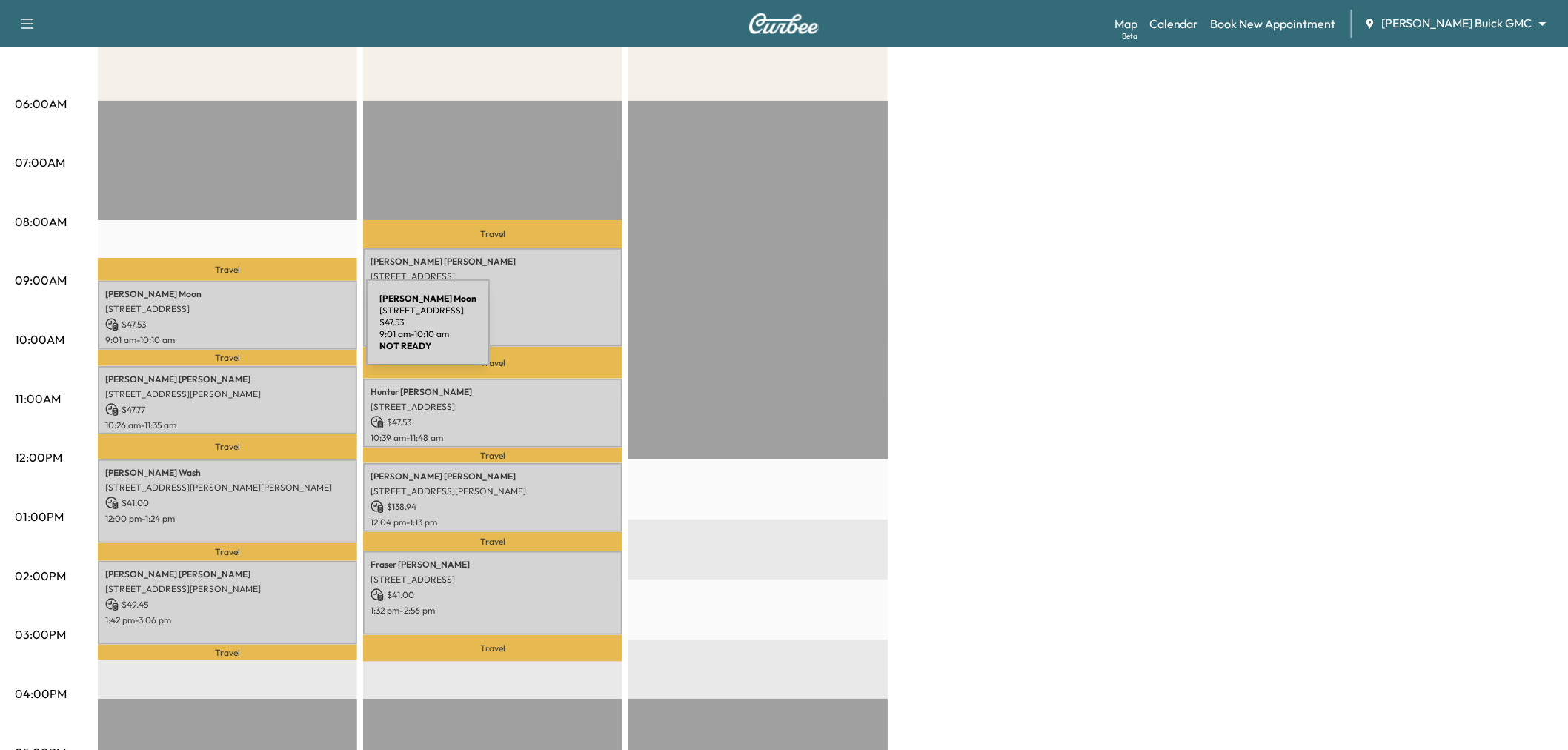
click at [255, 328] on p "$ 47.53" at bounding box center [227, 324] width 244 height 13
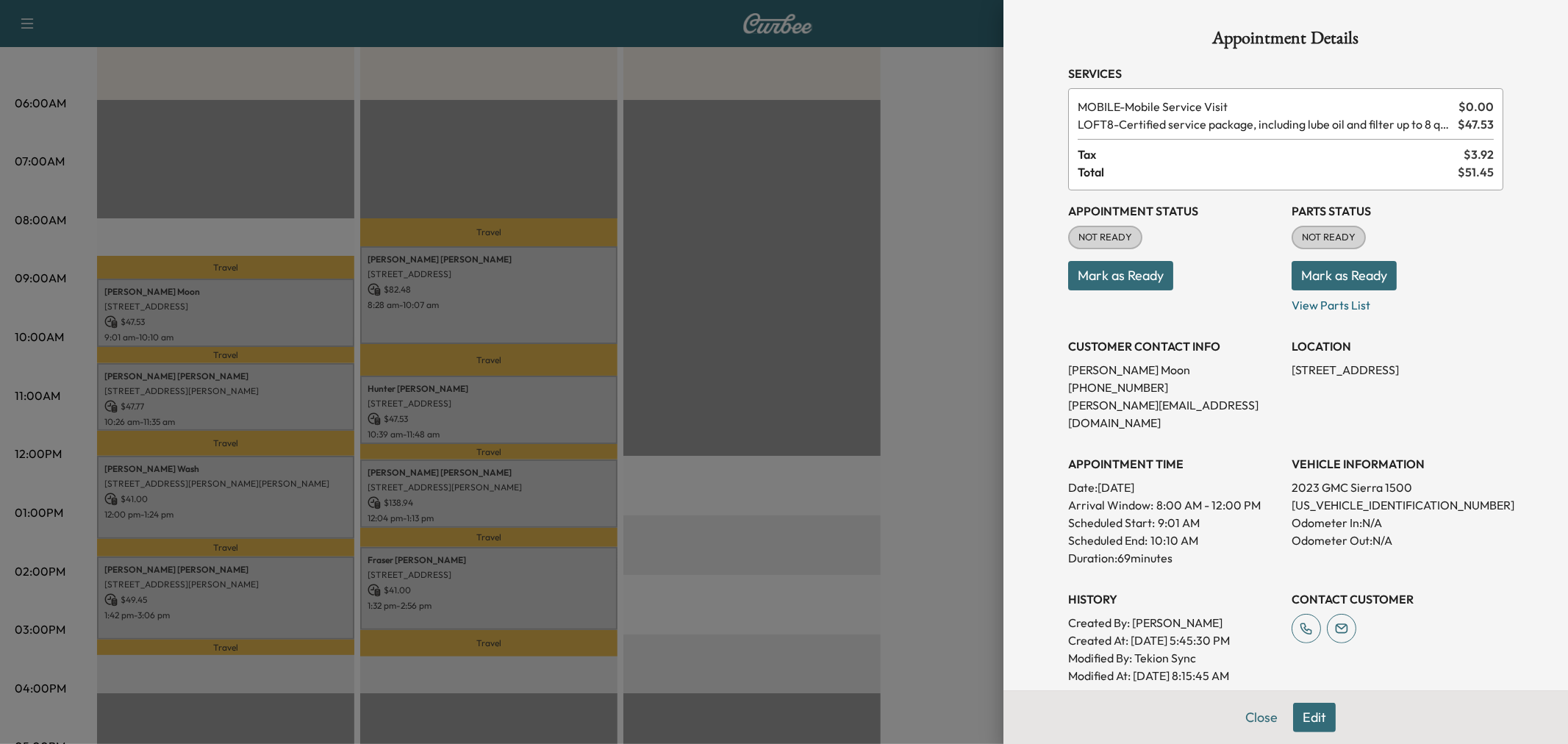
click at [281, 388] on div at bounding box center [784, 372] width 1568 height 744
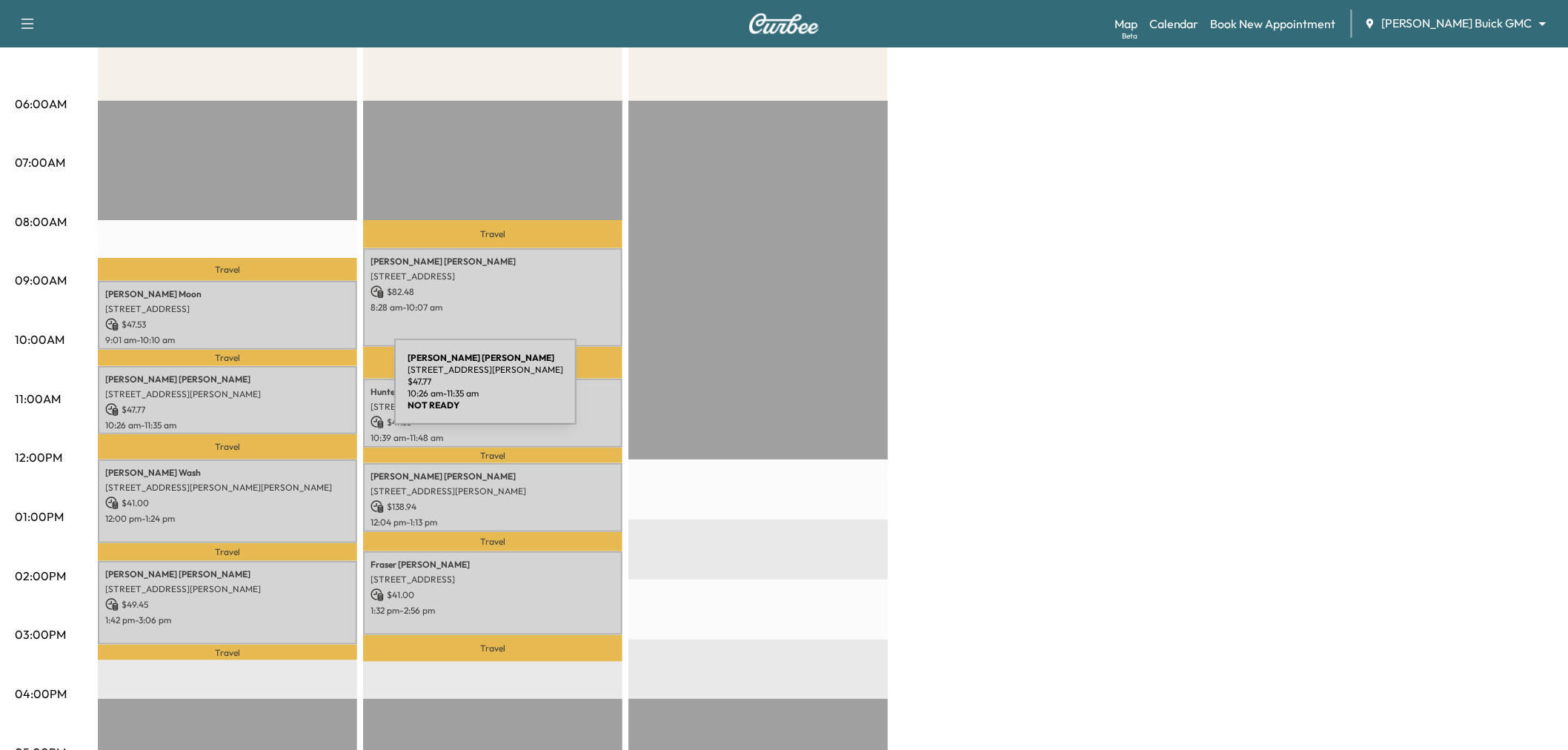
click at [283, 391] on p "431 Frances Way, Richardson, TX 75081, USA" at bounding box center [227, 394] width 244 height 12
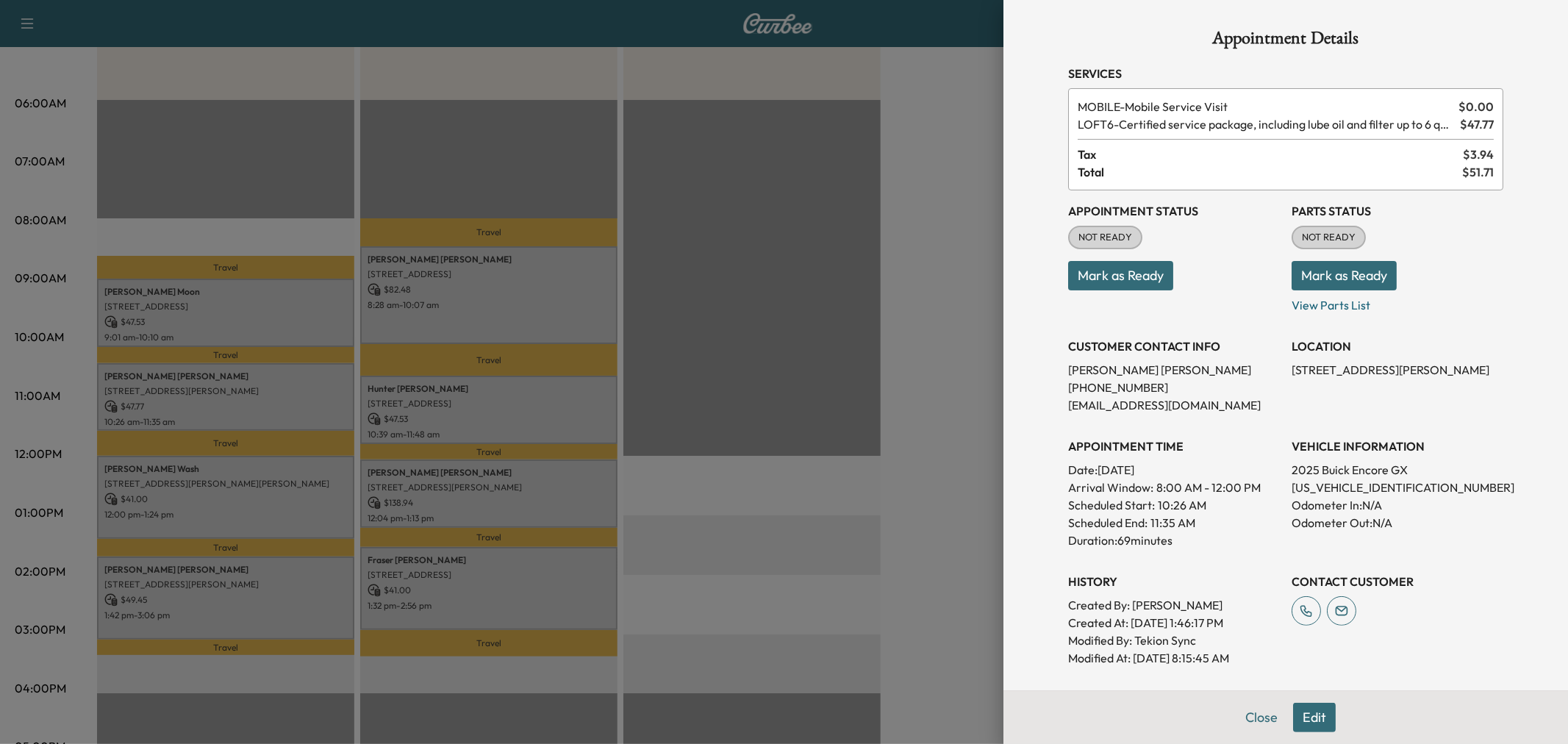
click at [294, 397] on div at bounding box center [784, 372] width 1568 height 744
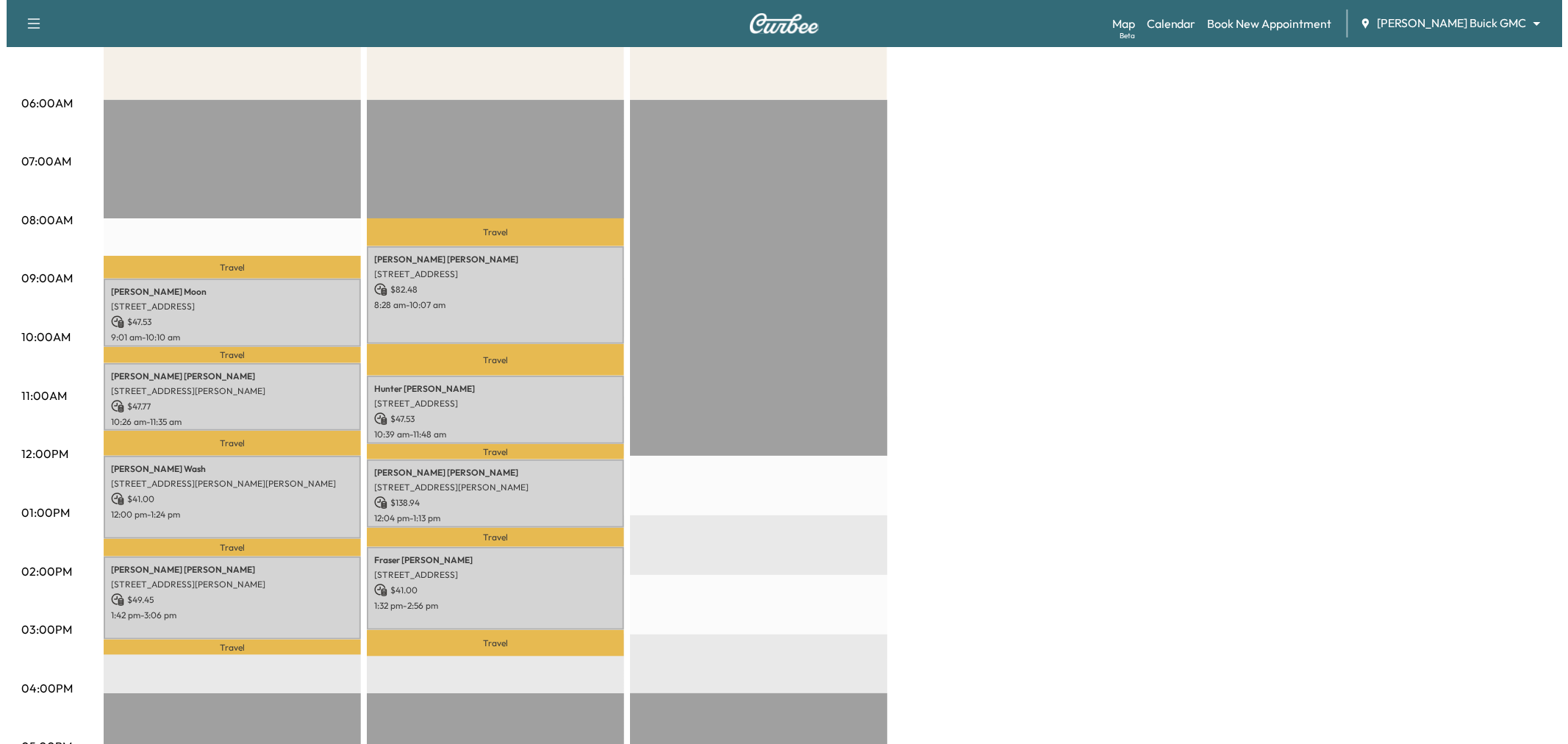
scroll to position [82, 0]
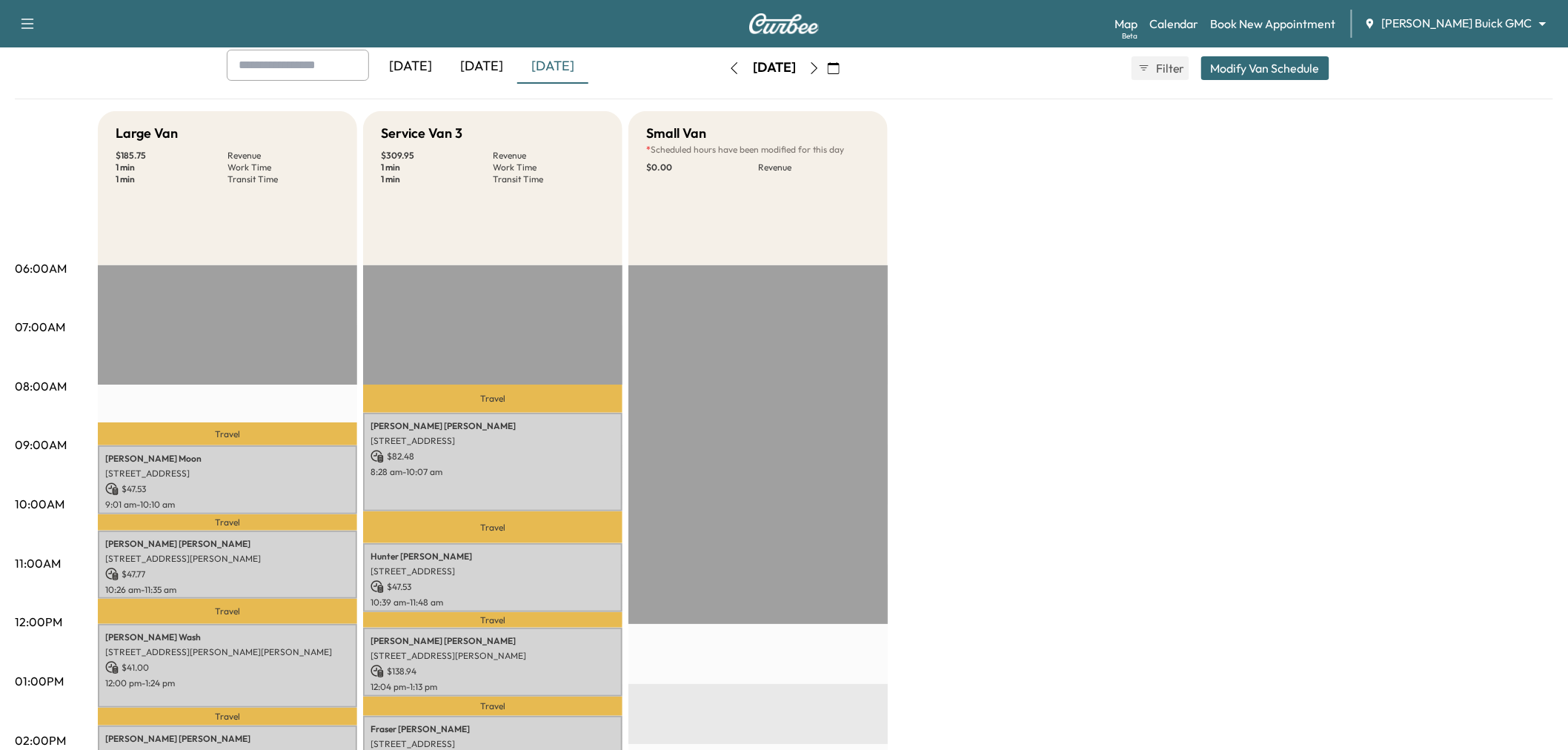
click at [1245, 77] on button "Modify Van Schedule" at bounding box center [1266, 68] width 128 height 24
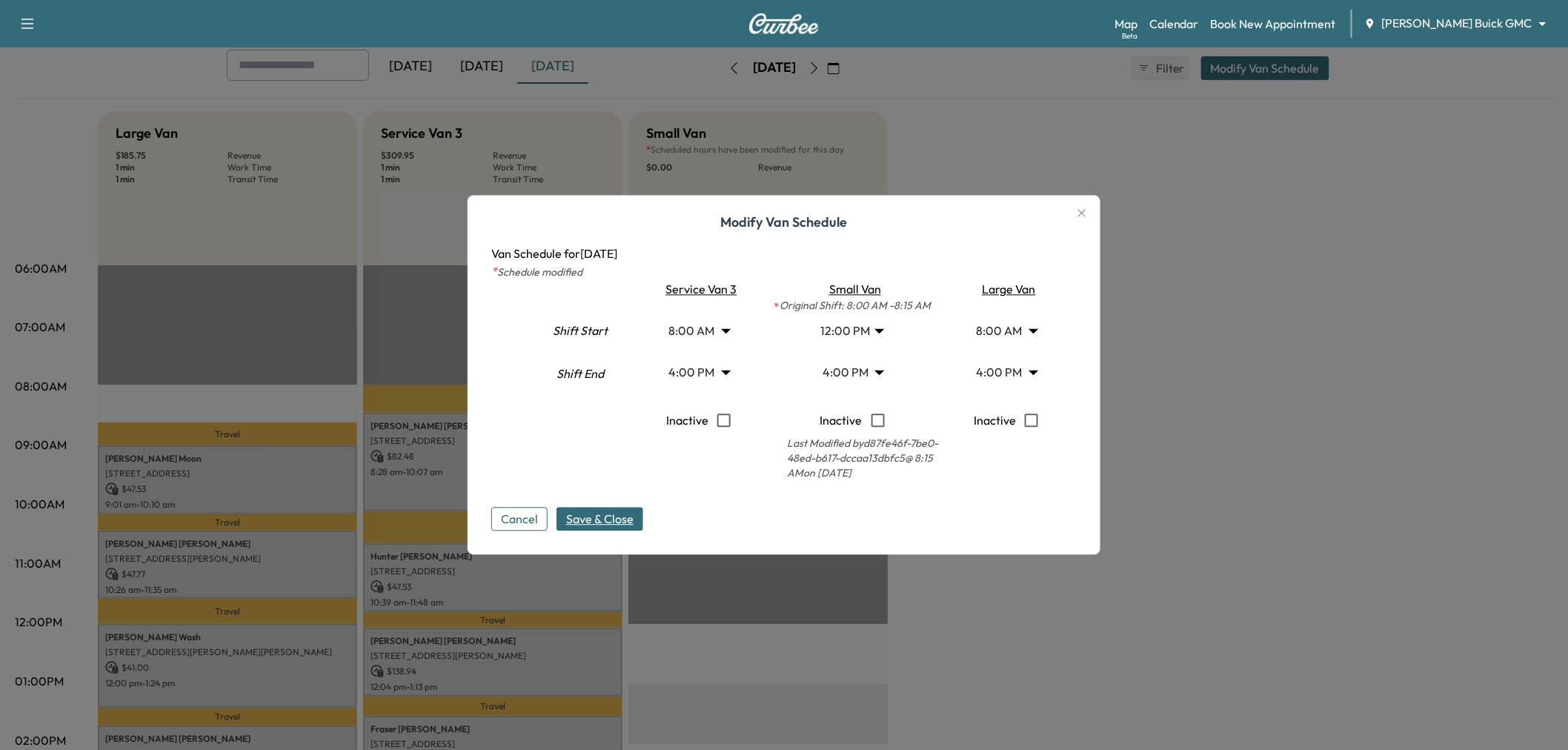
click at [1002, 371] on body "Support Log Out Map Beta Calendar Book New Appointment Ewing Buick GMC ********…" at bounding box center [784, 292] width 1568 height 750
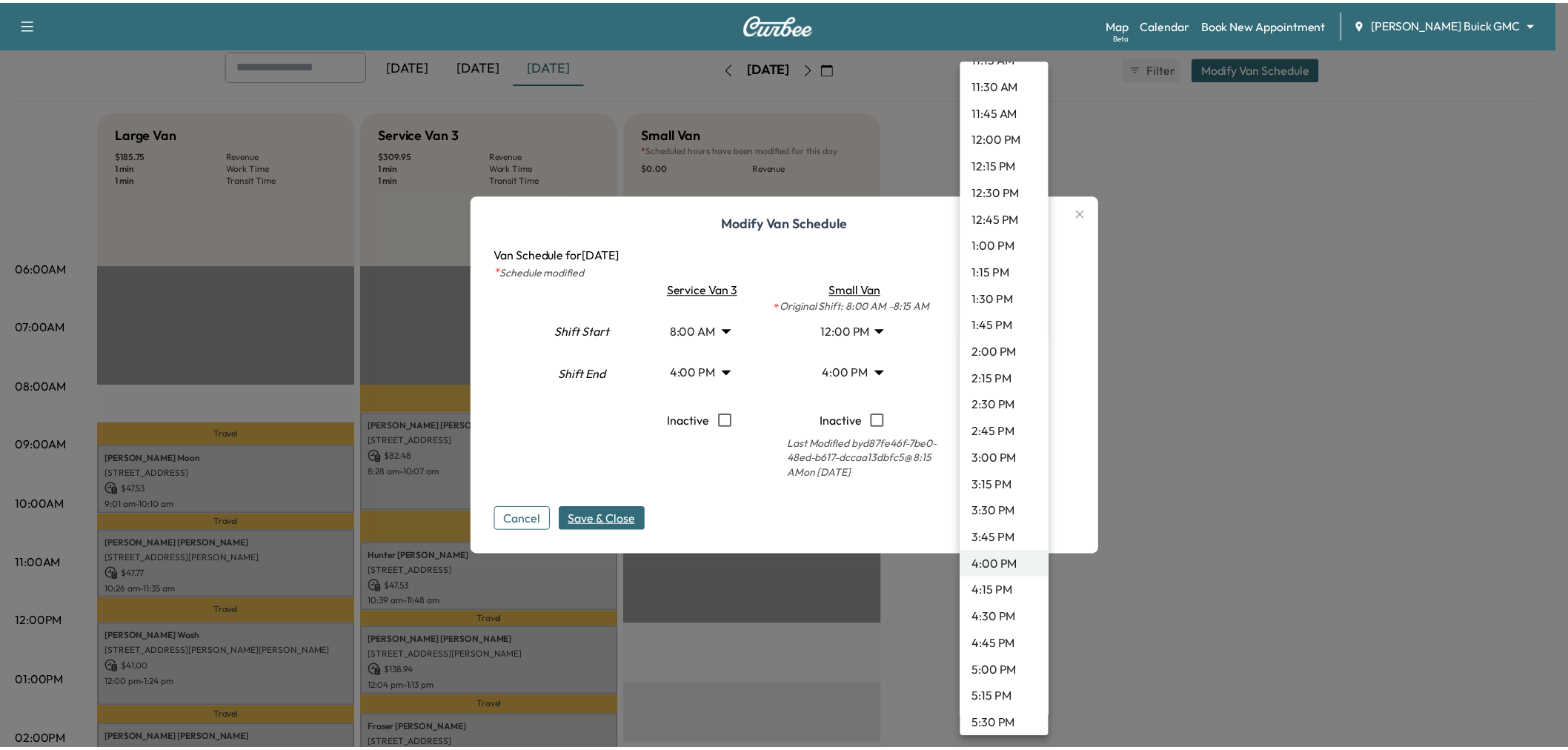
scroll to position [1166, 0]
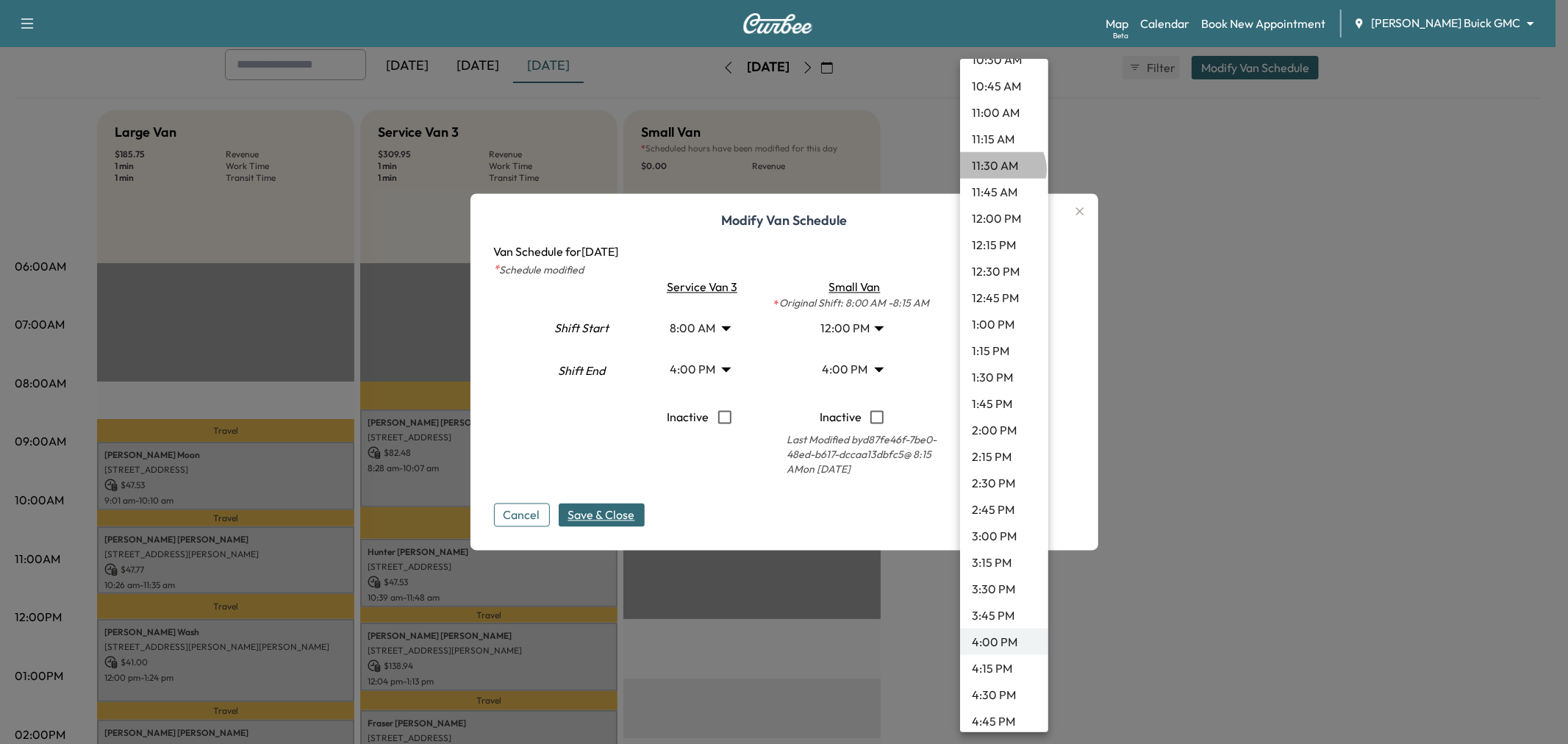
click at [1001, 169] on li "11:30 AM" at bounding box center [1005, 166] width 89 height 27
type input "****"
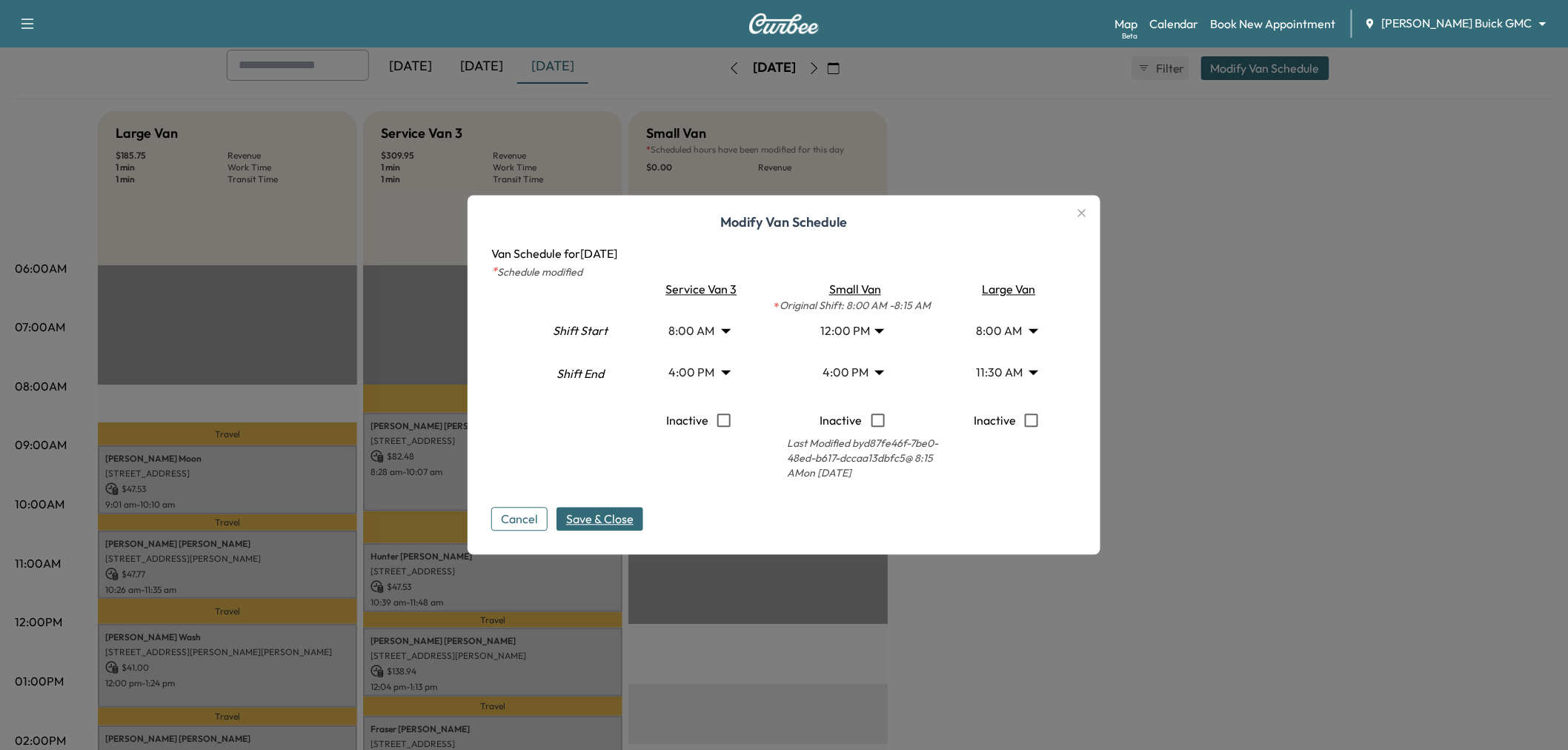
click at [634, 517] on span "Save & Close" at bounding box center [600, 519] width 67 height 18
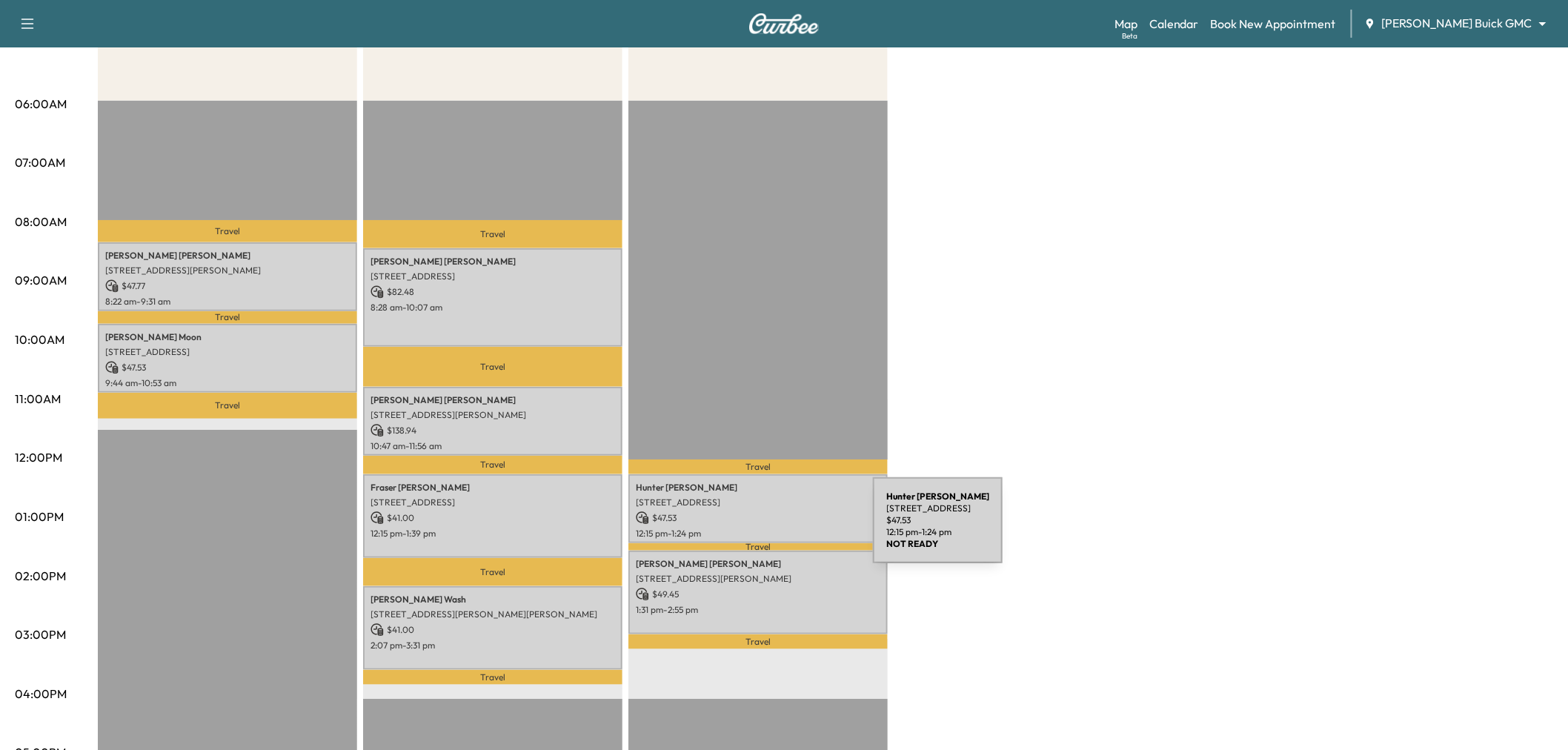
click at [762, 529] on p "12:15 pm - 1:24 pm" at bounding box center [758, 533] width 244 height 12
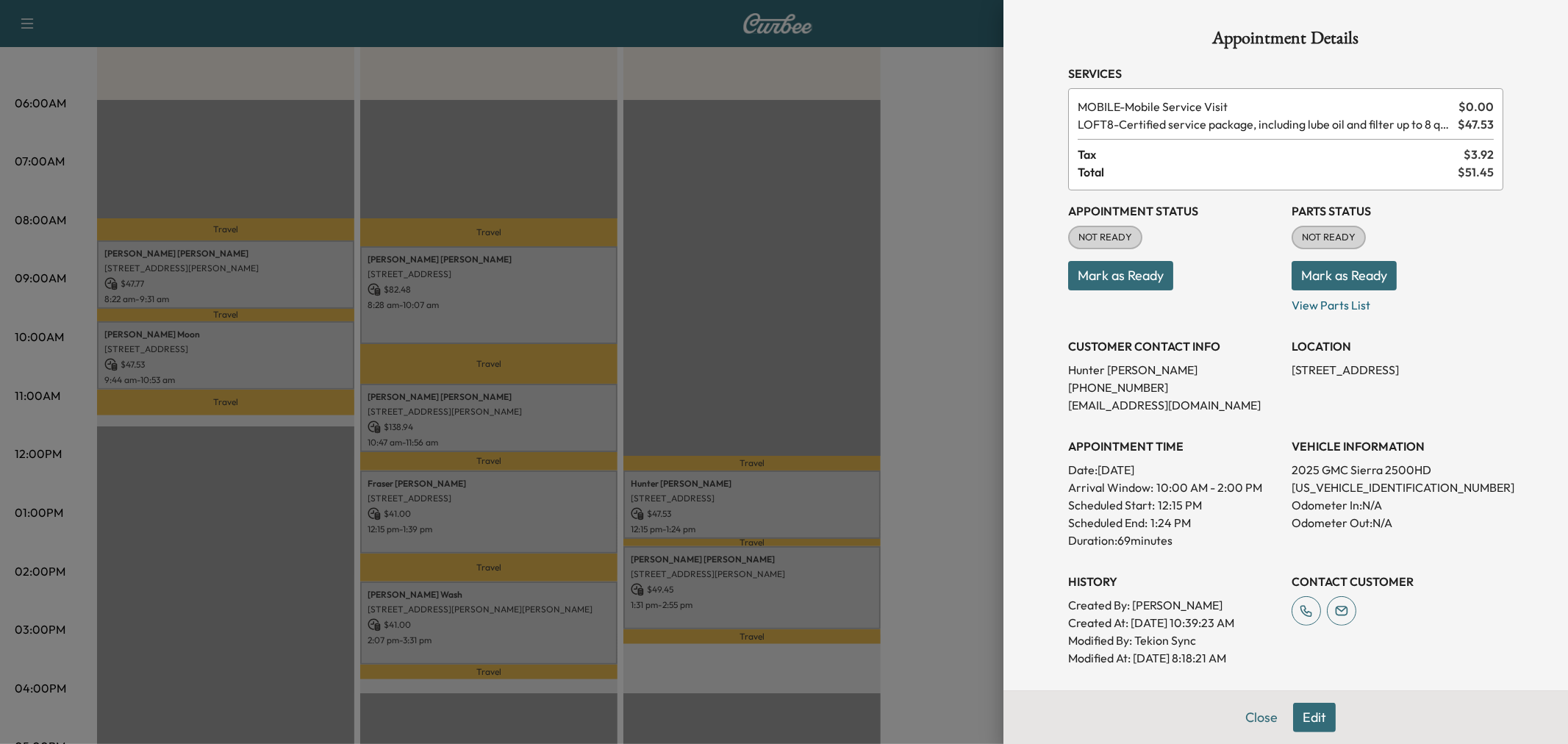
click at [757, 516] on div at bounding box center [784, 372] width 1568 height 744
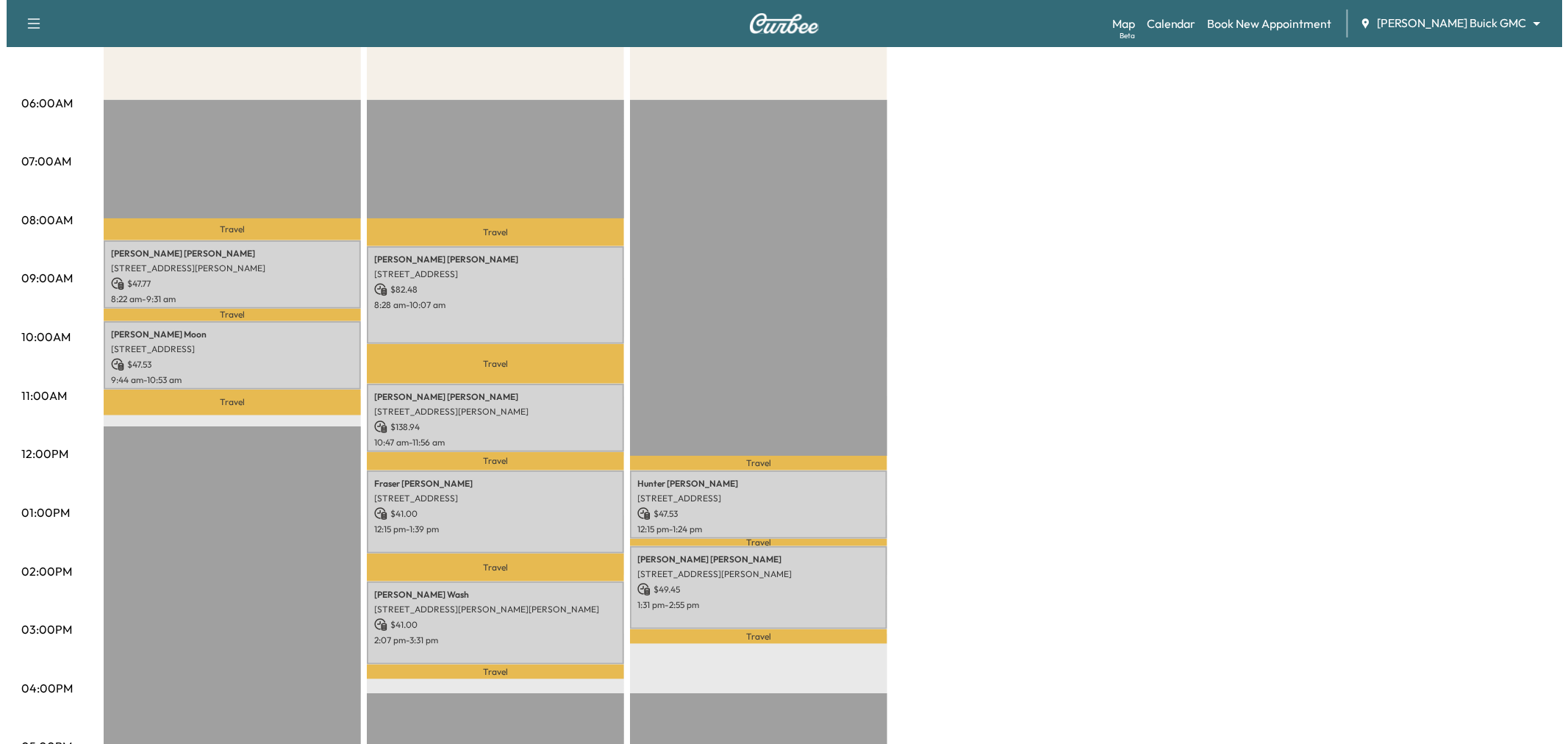
scroll to position [82, 0]
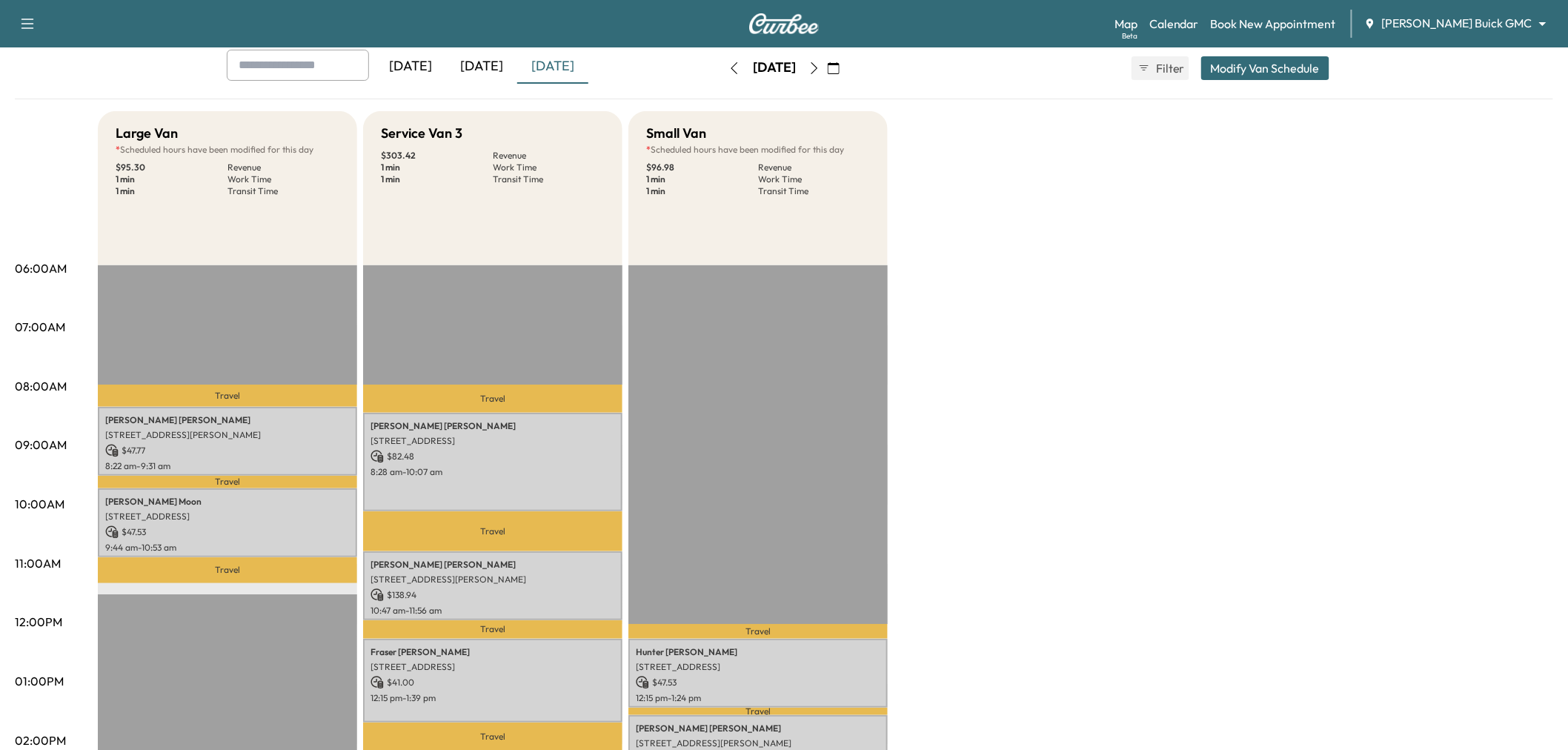
click at [1253, 67] on button "Modify Van Schedule" at bounding box center [1266, 68] width 128 height 24
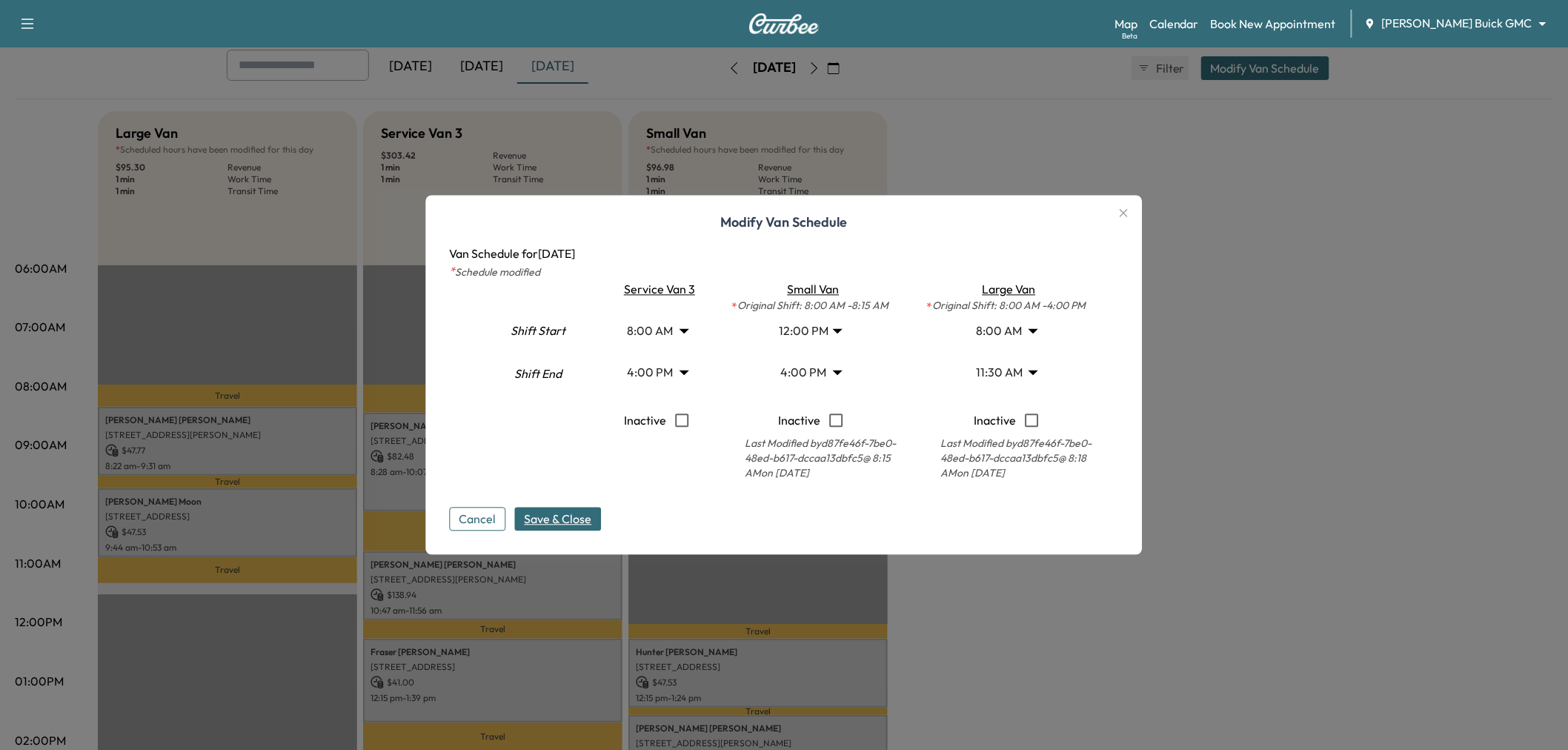
click at [821, 332] on body "Support Log Out Map Beta Calendar Book New Appointment Ewing Buick GMC ********…" at bounding box center [784, 292] width 1568 height 750
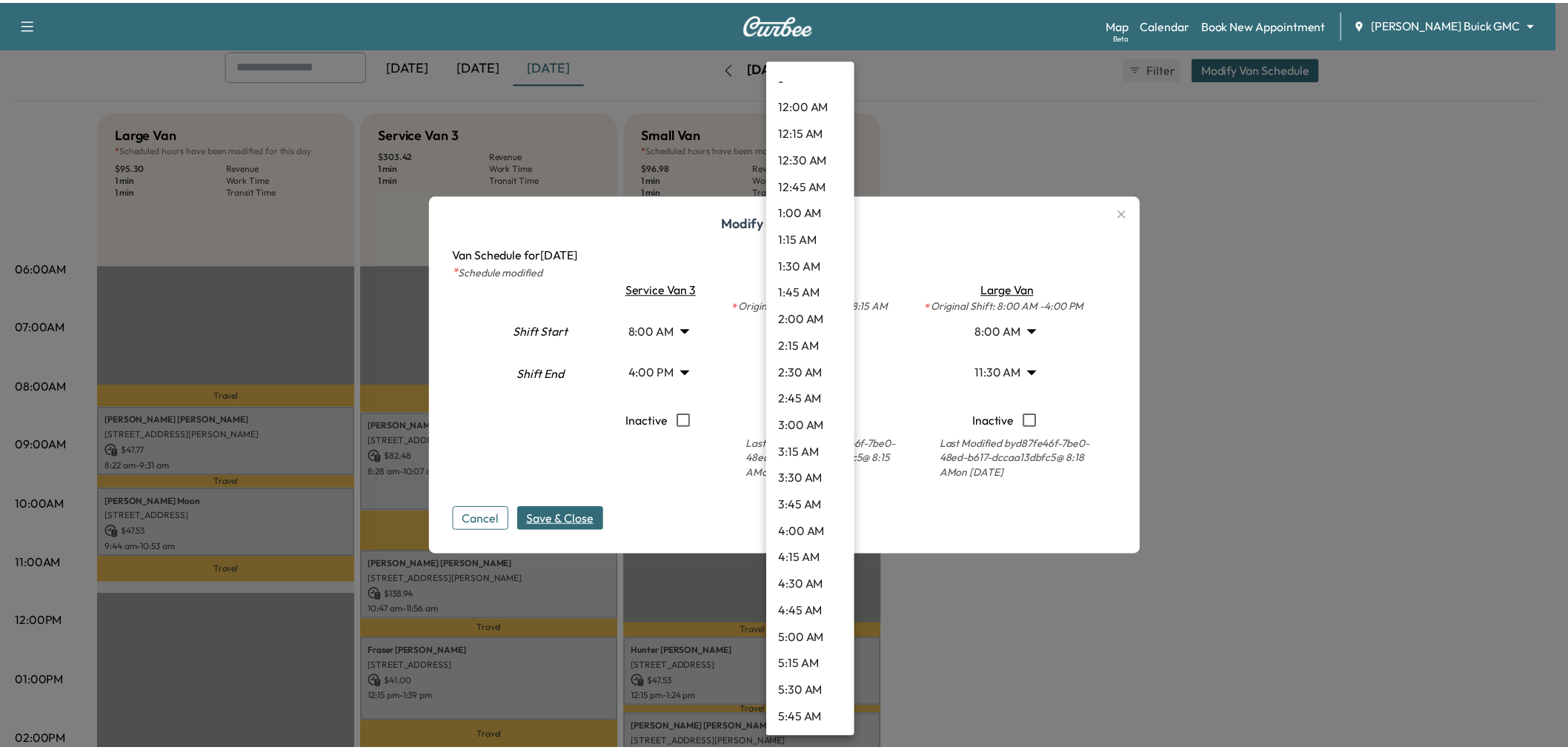
scroll to position [987, 0]
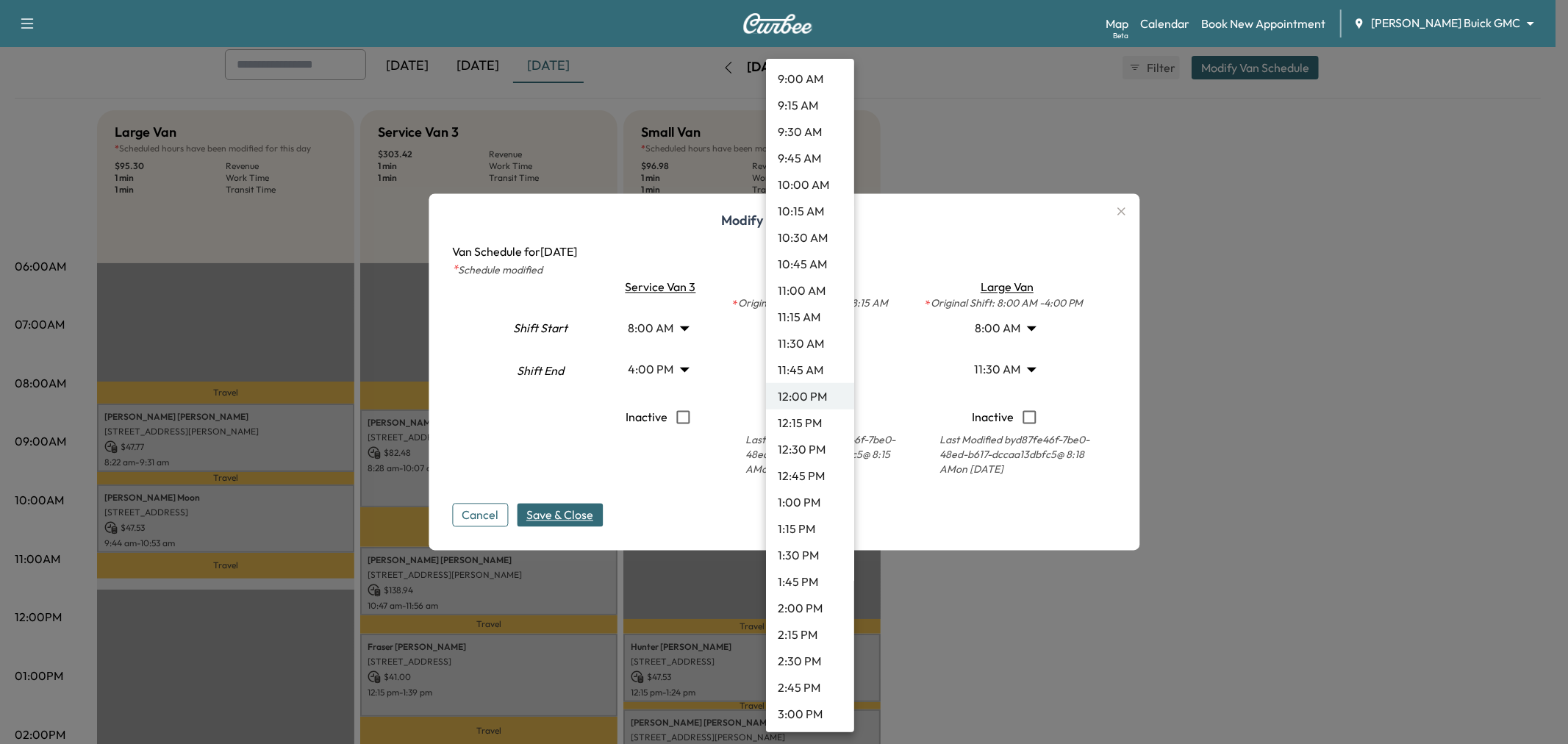
click at [811, 468] on li "12:45 PM" at bounding box center [811, 476] width 89 height 27
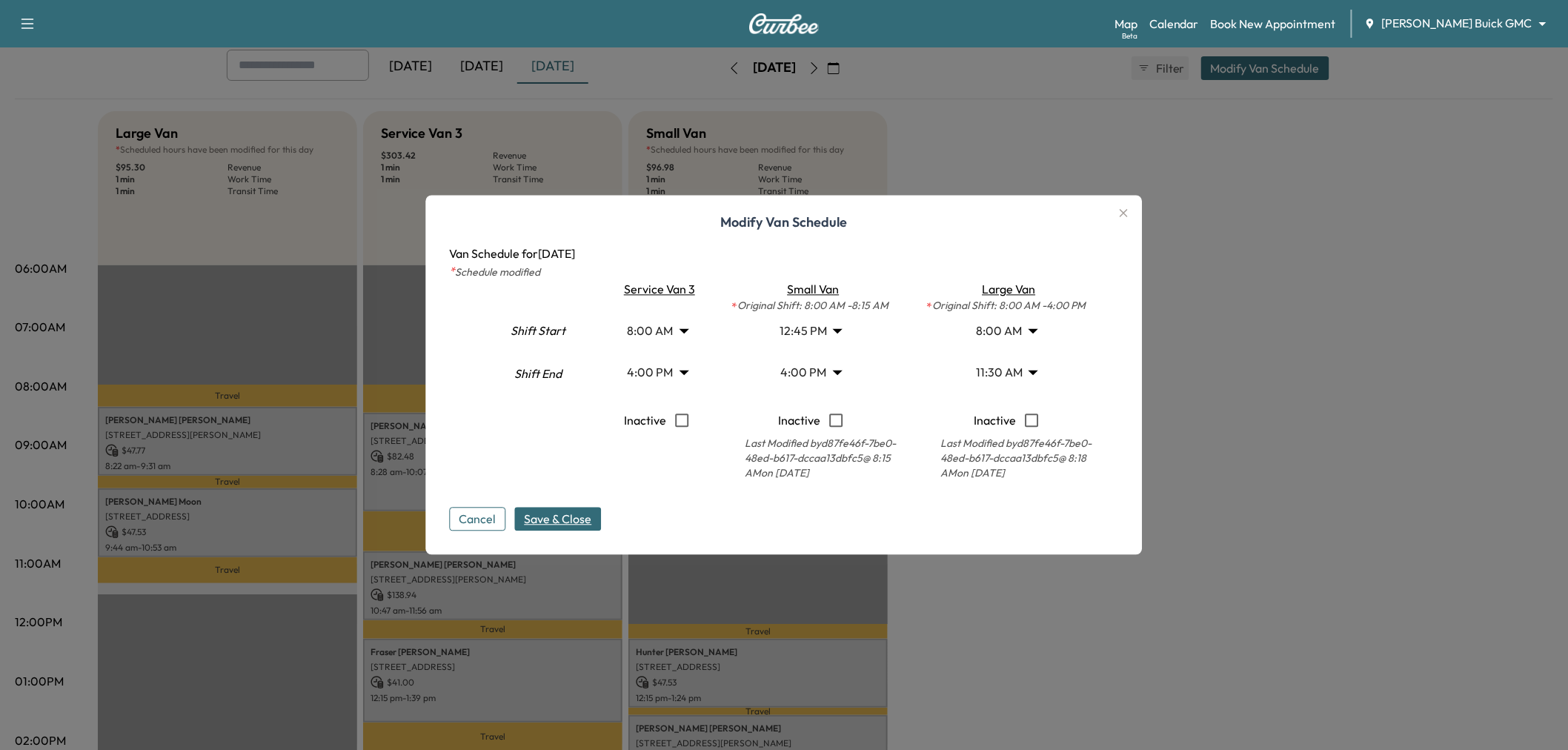
click at [556, 523] on span "Save & Close" at bounding box center [559, 519] width 67 height 18
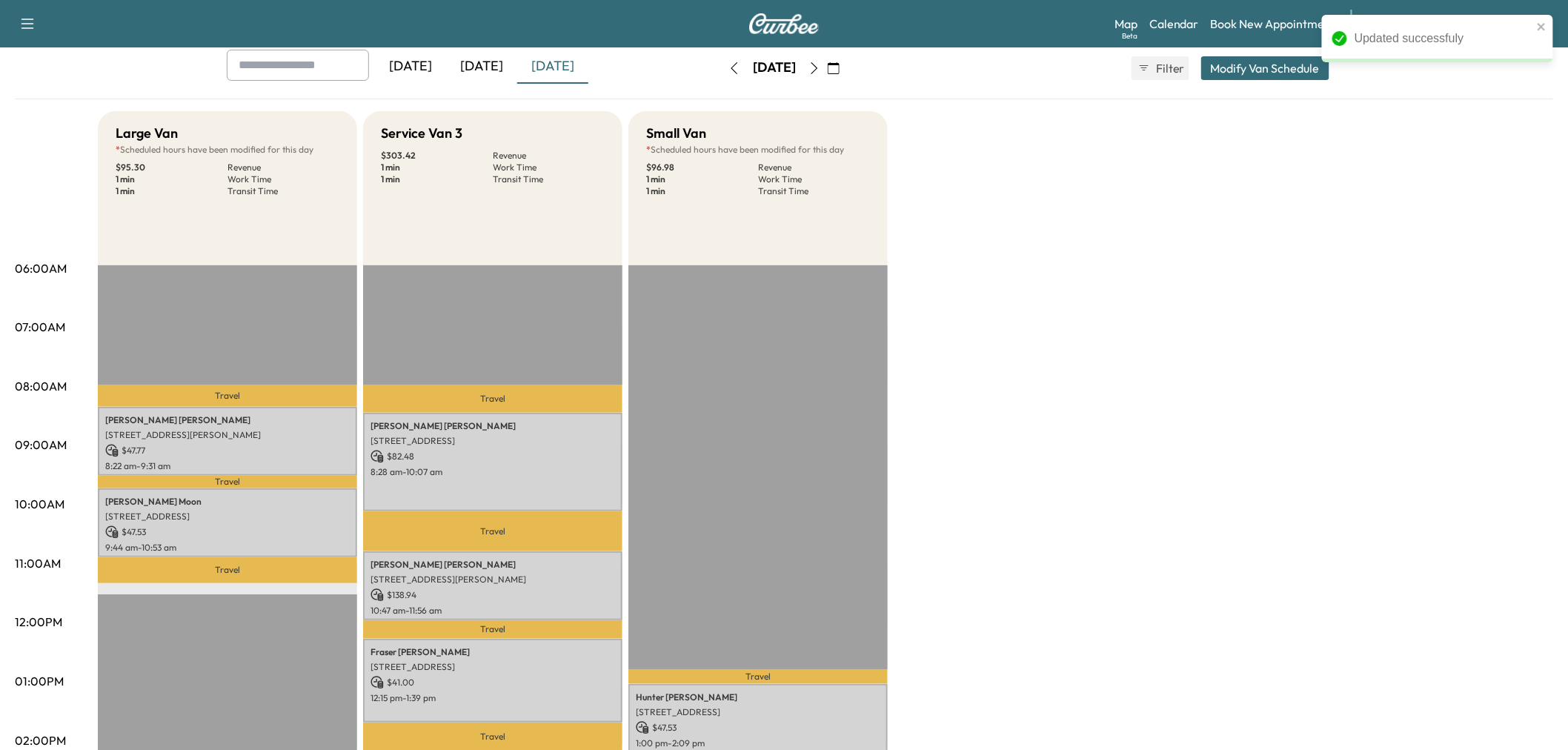
scroll to position [247, 0]
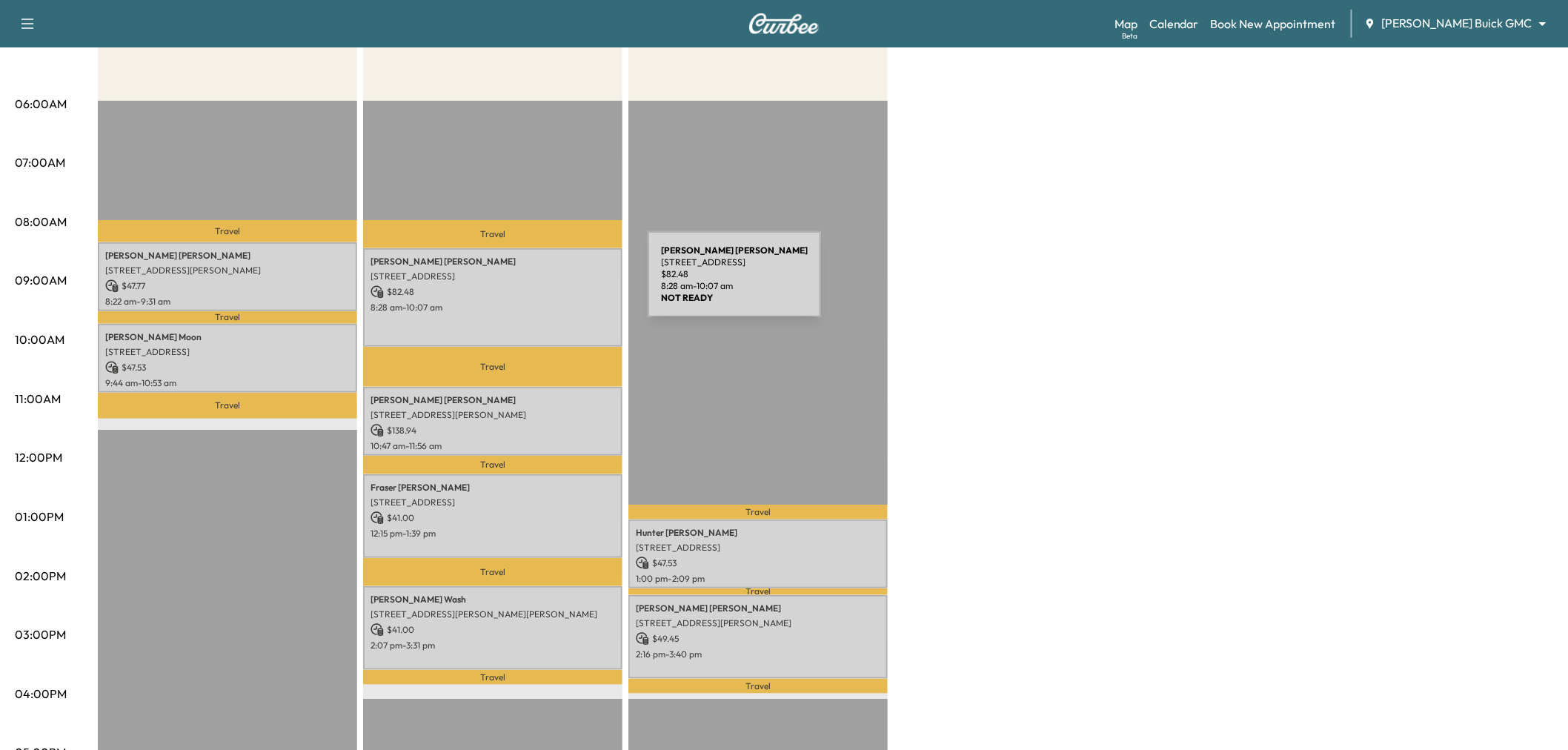
click at [545, 311] on div "James Thorne 1420 SAN JACINTO DR, FLOWER MOUND, TX 75028, USA $ 82.48 8:28 am -…" at bounding box center [493, 297] width 260 height 99
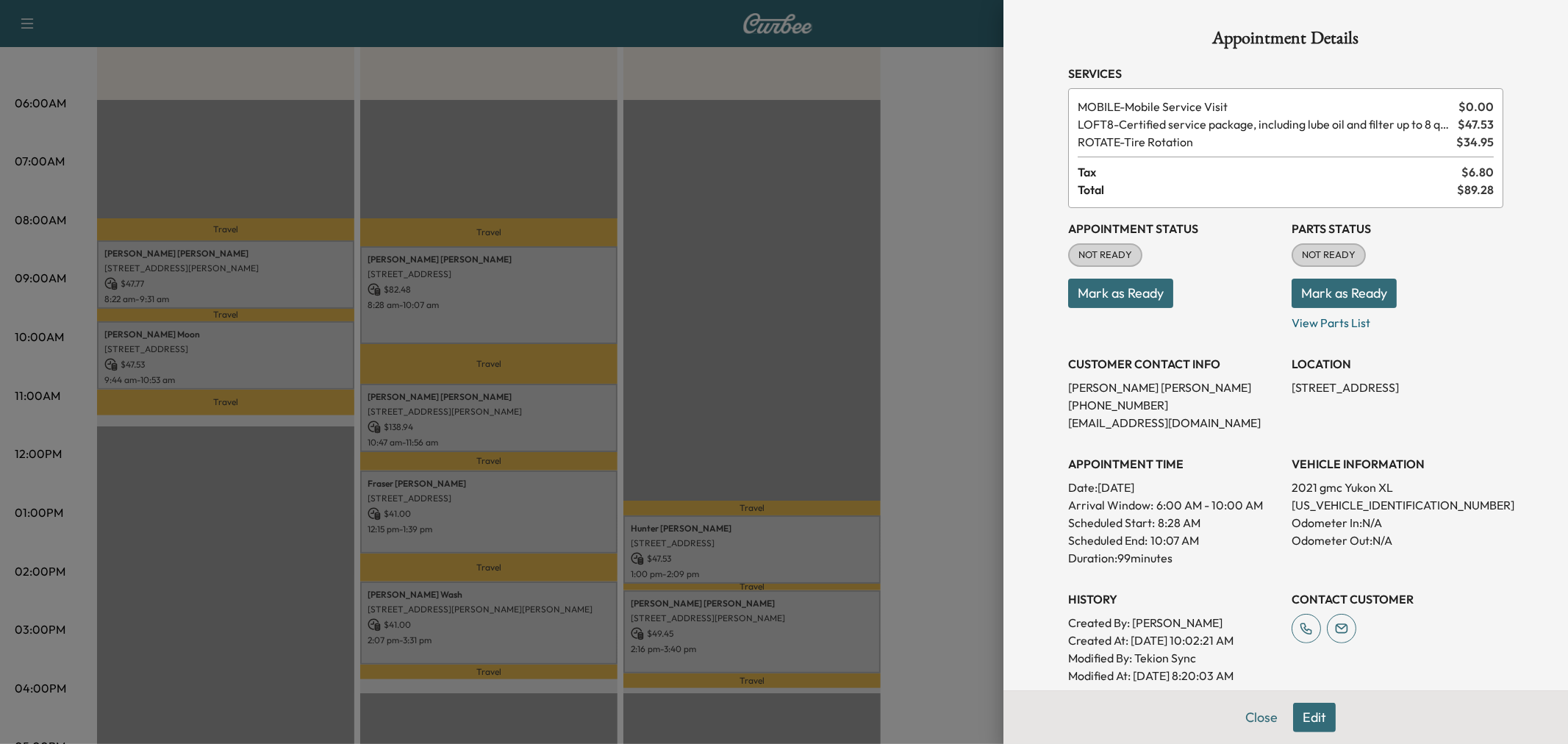
click at [541, 308] on div at bounding box center [784, 372] width 1568 height 744
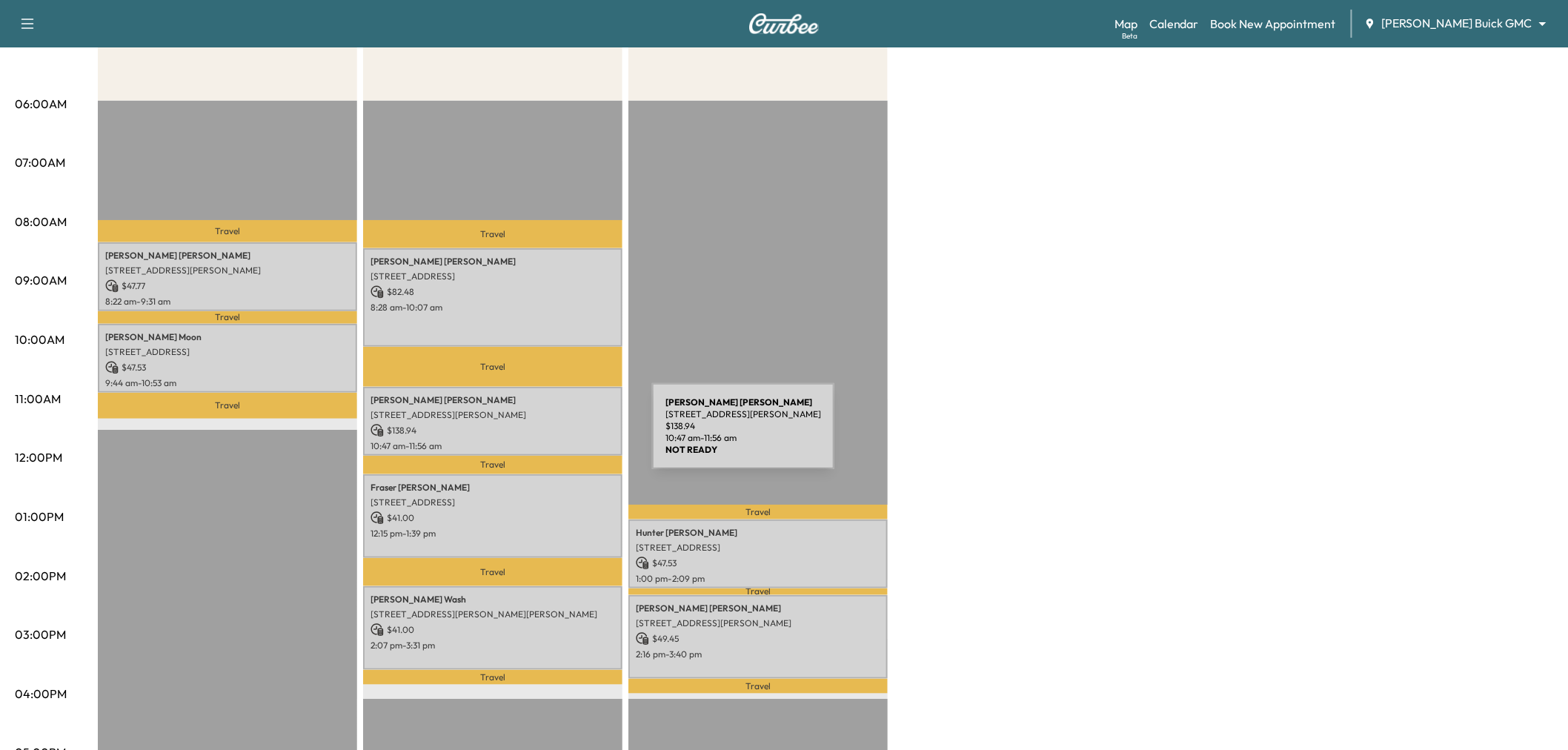
click at [541, 440] on p "10:47 am - 11:56 am" at bounding box center [493, 446] width 244 height 12
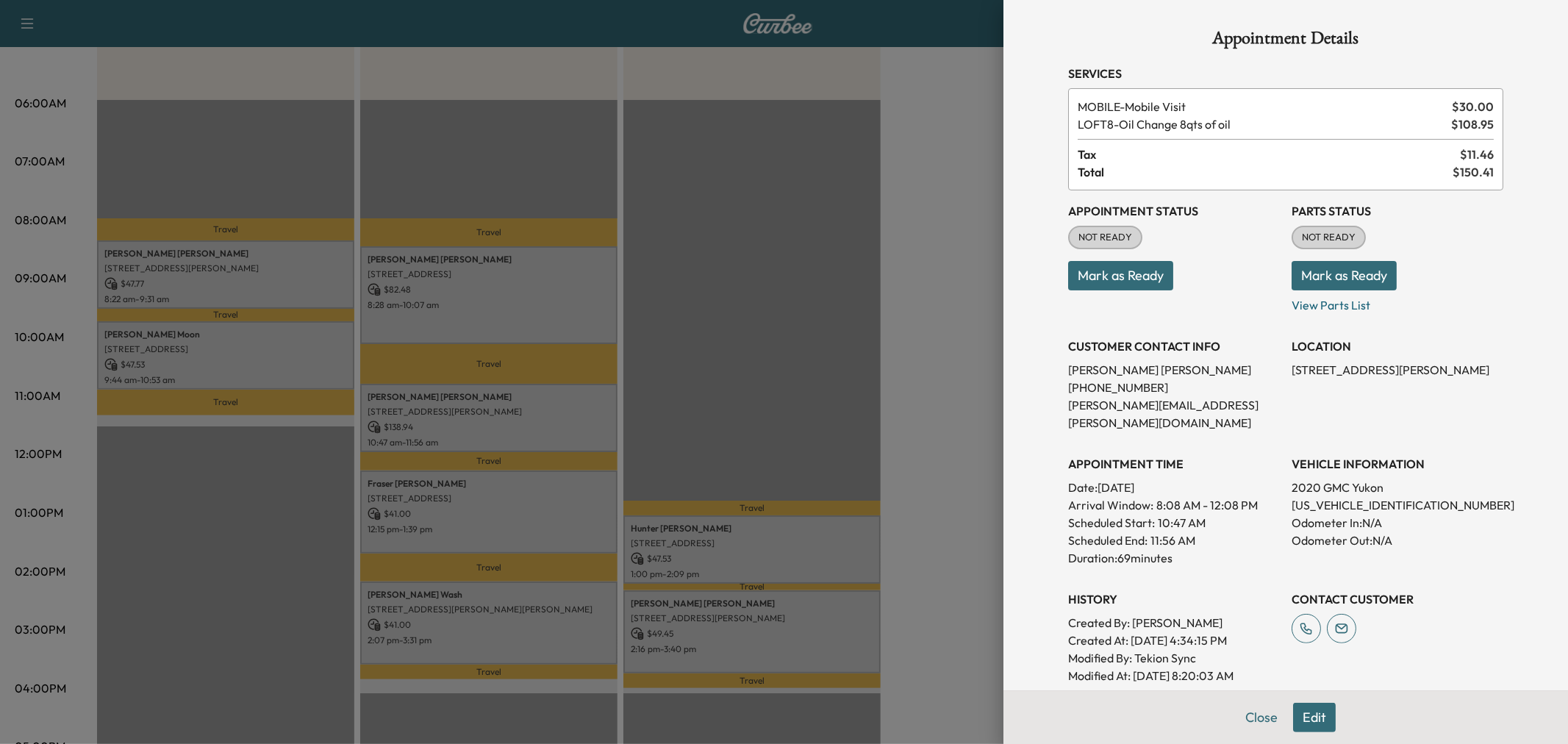
click at [537, 431] on div at bounding box center [784, 372] width 1568 height 744
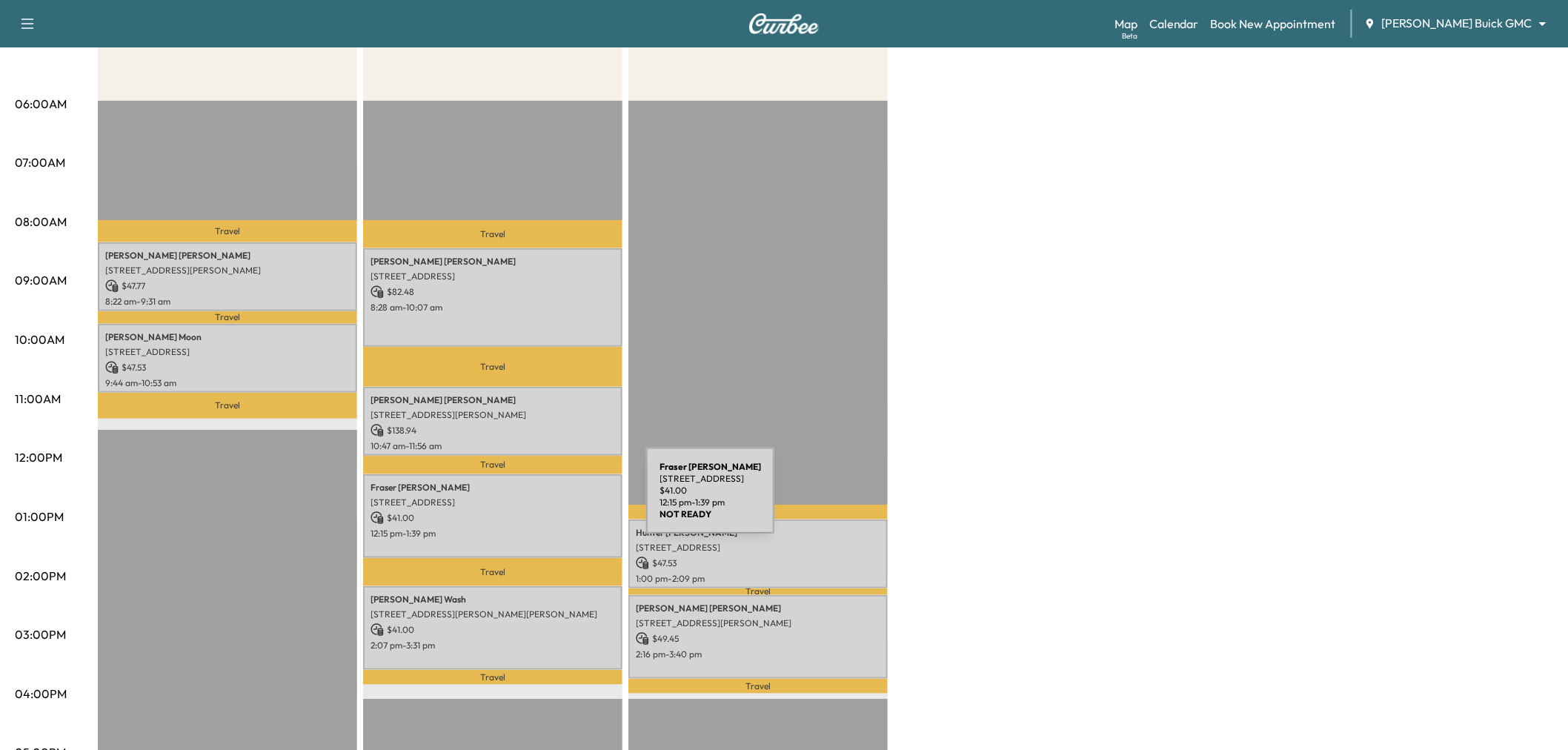
click at [538, 512] on p "$ 41.00" at bounding box center [493, 518] width 244 height 13
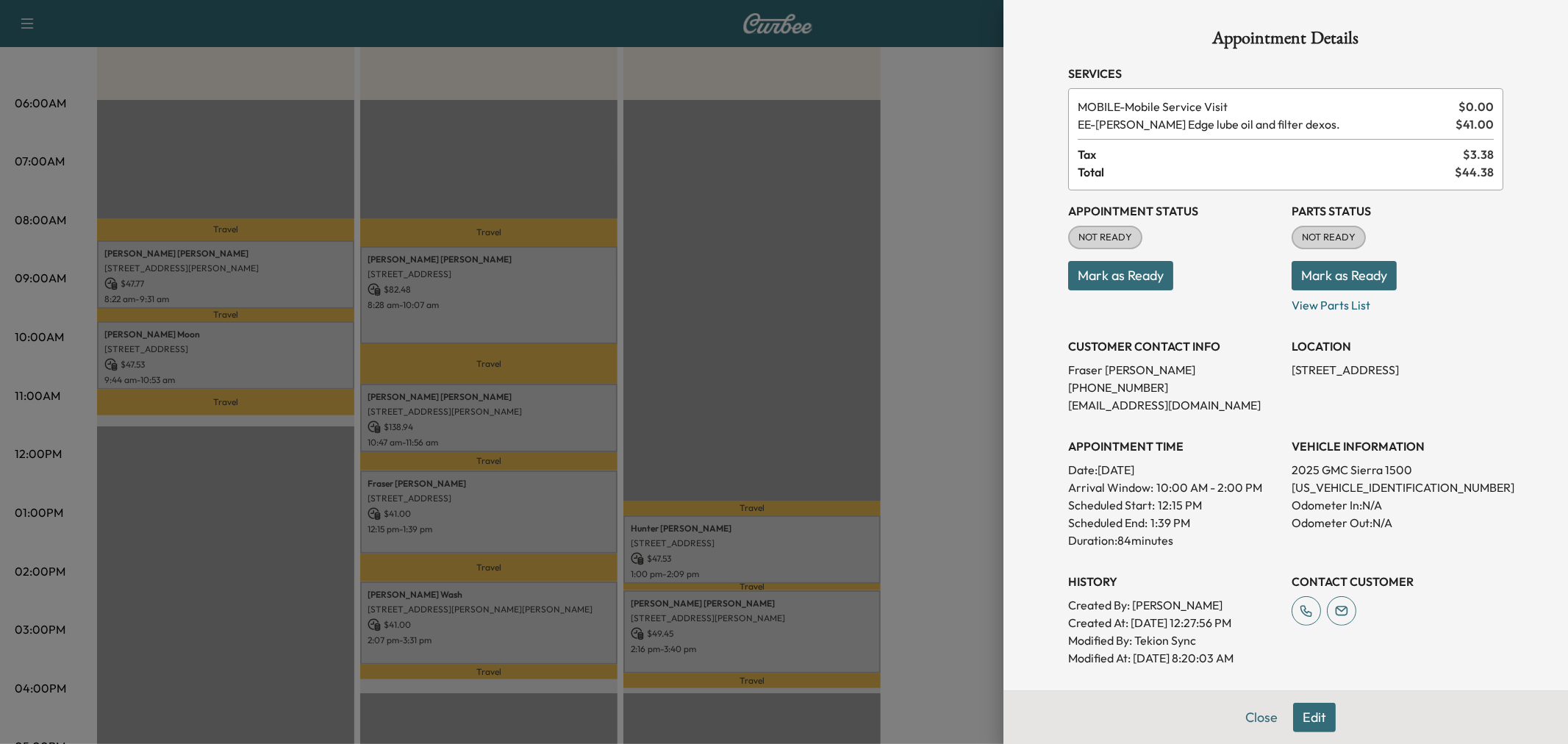
click at [534, 503] on div at bounding box center [784, 372] width 1568 height 744
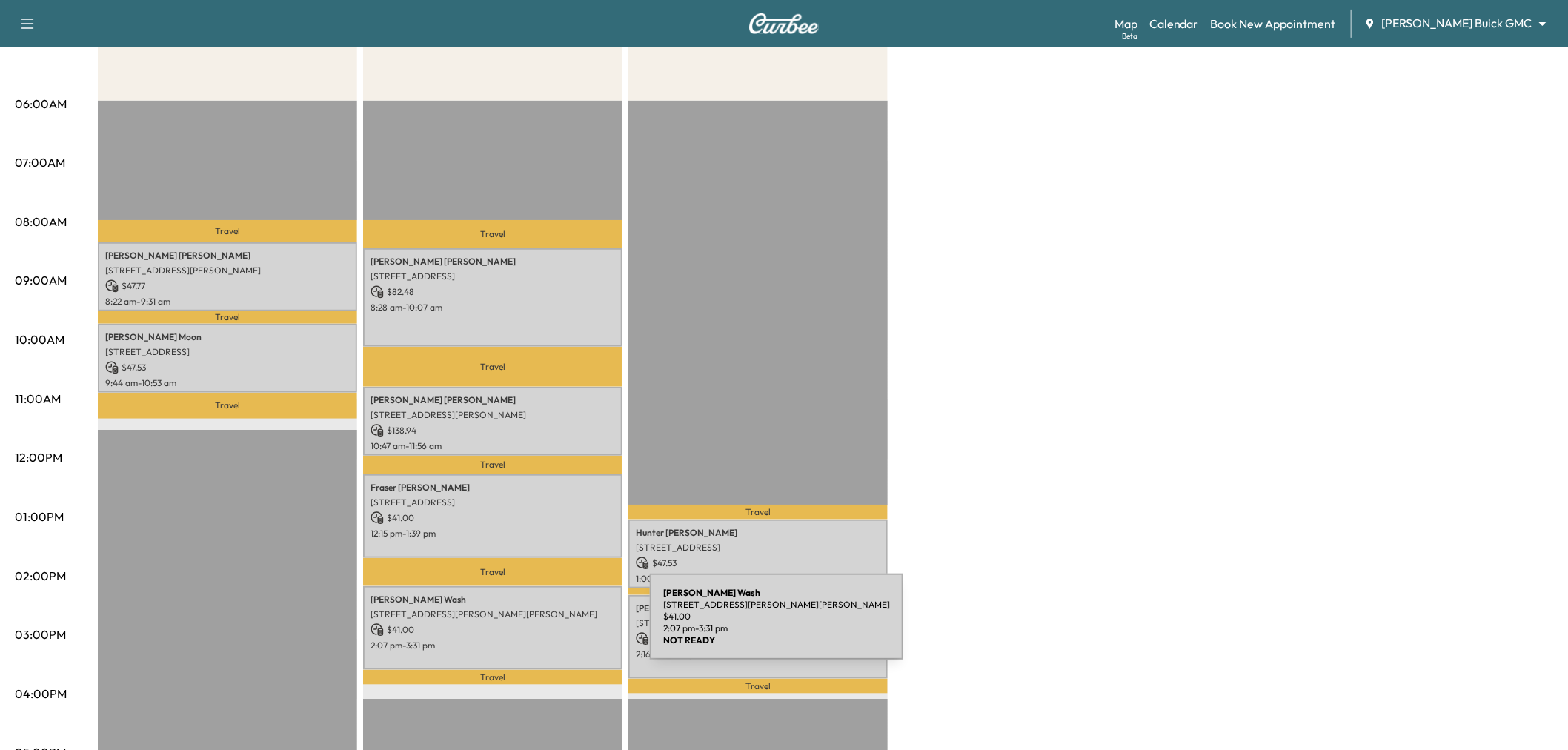
click at [538, 628] on p "$ 41.00" at bounding box center [493, 630] width 244 height 13
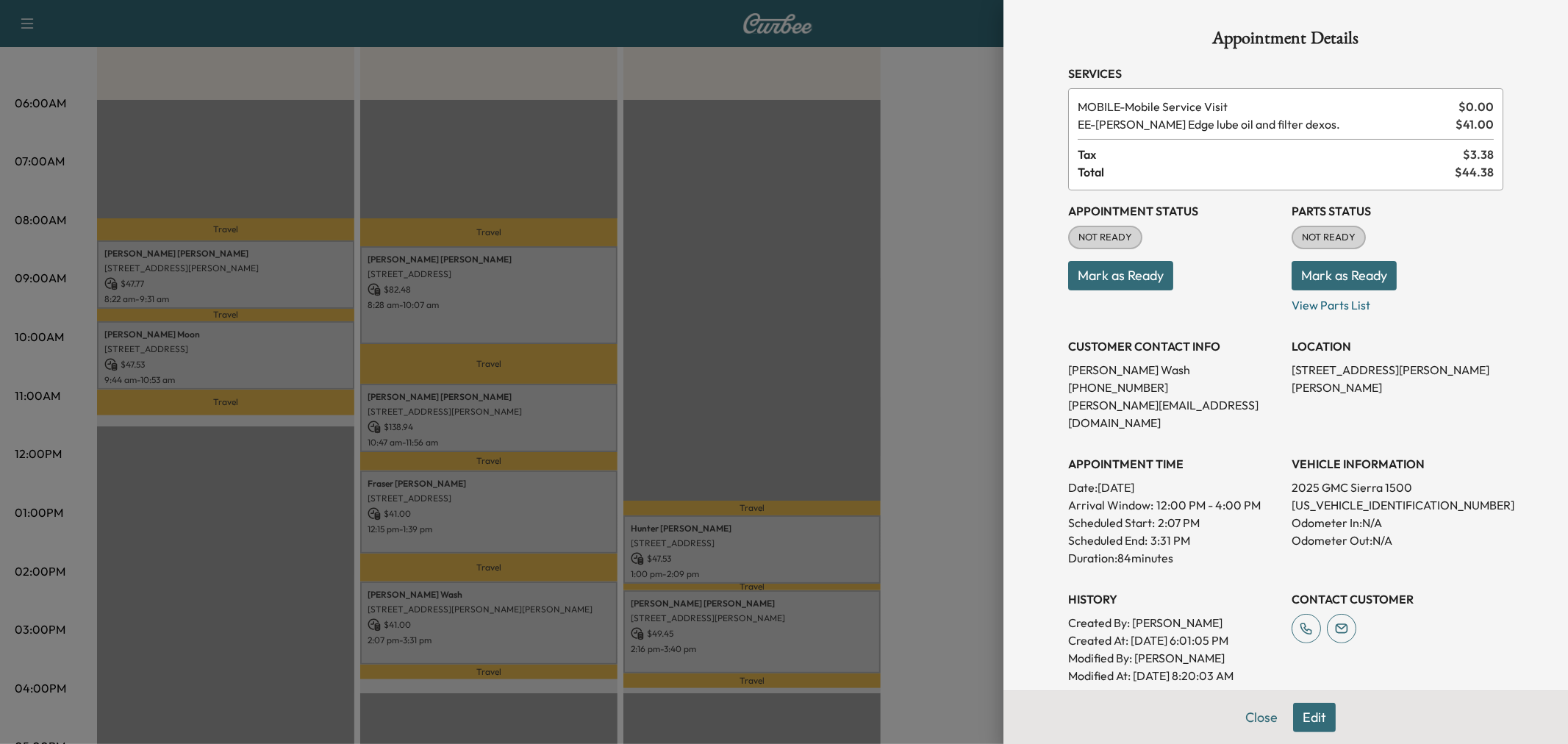
click at [534, 623] on div at bounding box center [784, 372] width 1568 height 744
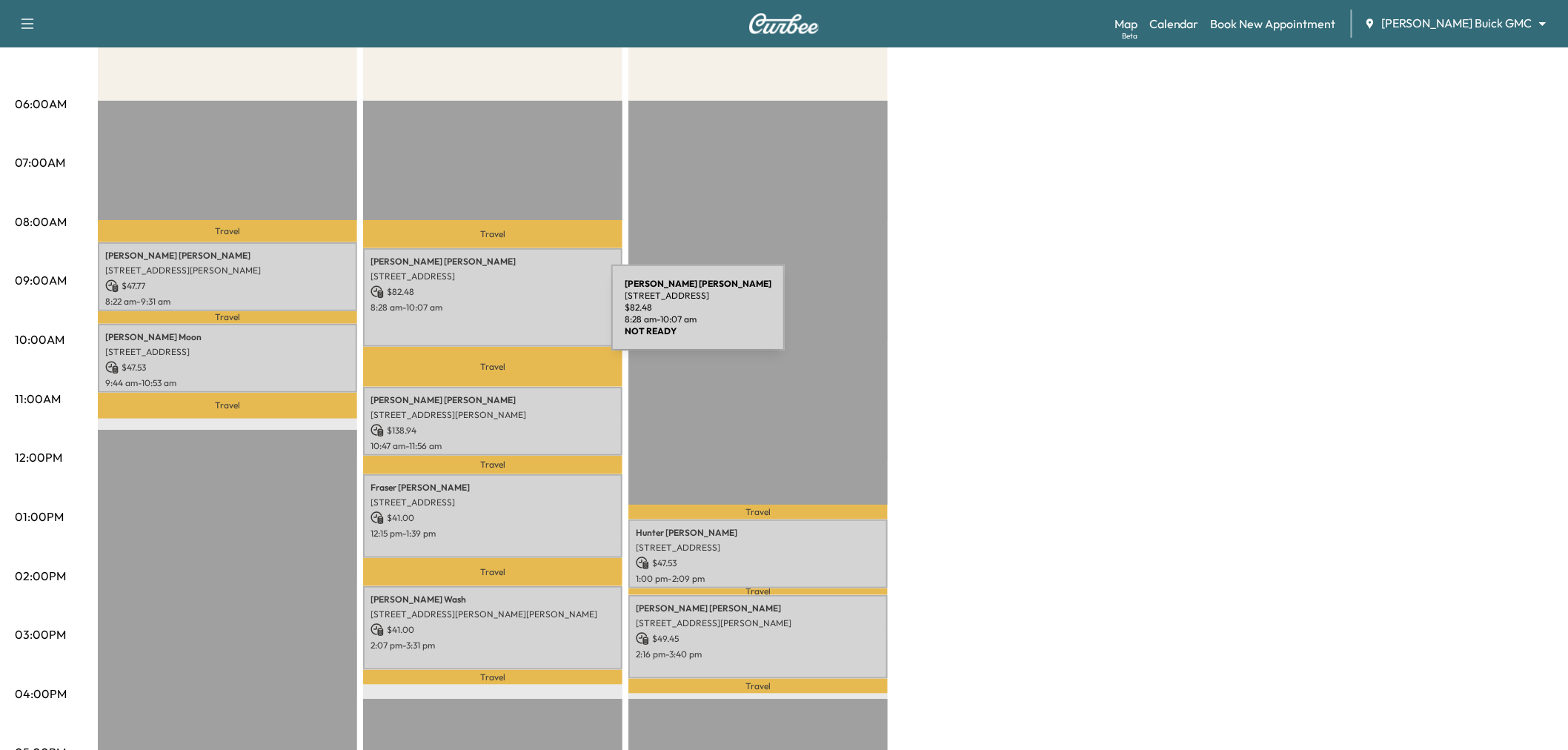
click at [500, 317] on div "James Thorne 1420 SAN JACINTO DR, FLOWER MOUND, TX 75028, USA $ 82.48 8:28 am -…" at bounding box center [493, 297] width 260 height 99
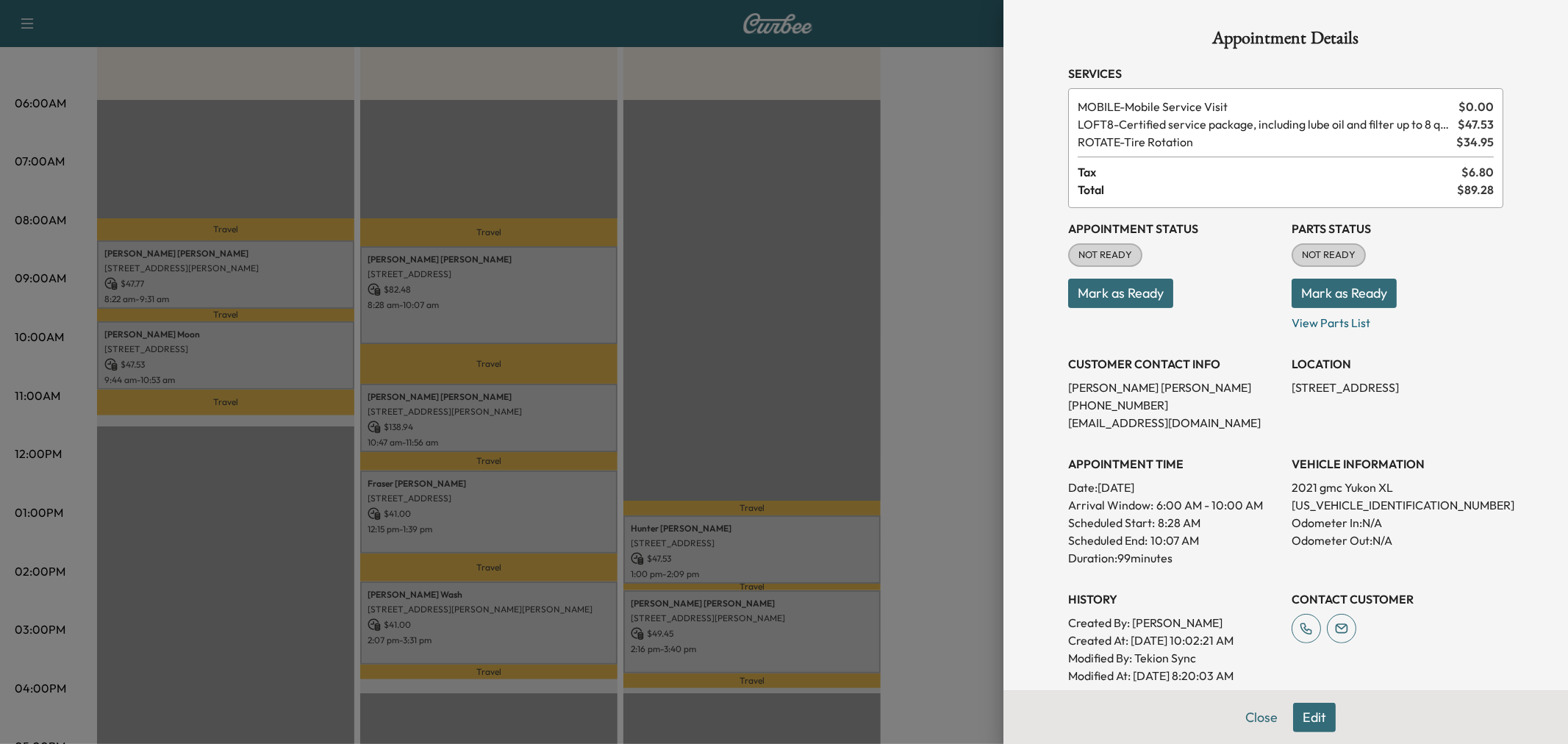
click at [507, 312] on div at bounding box center [784, 372] width 1568 height 744
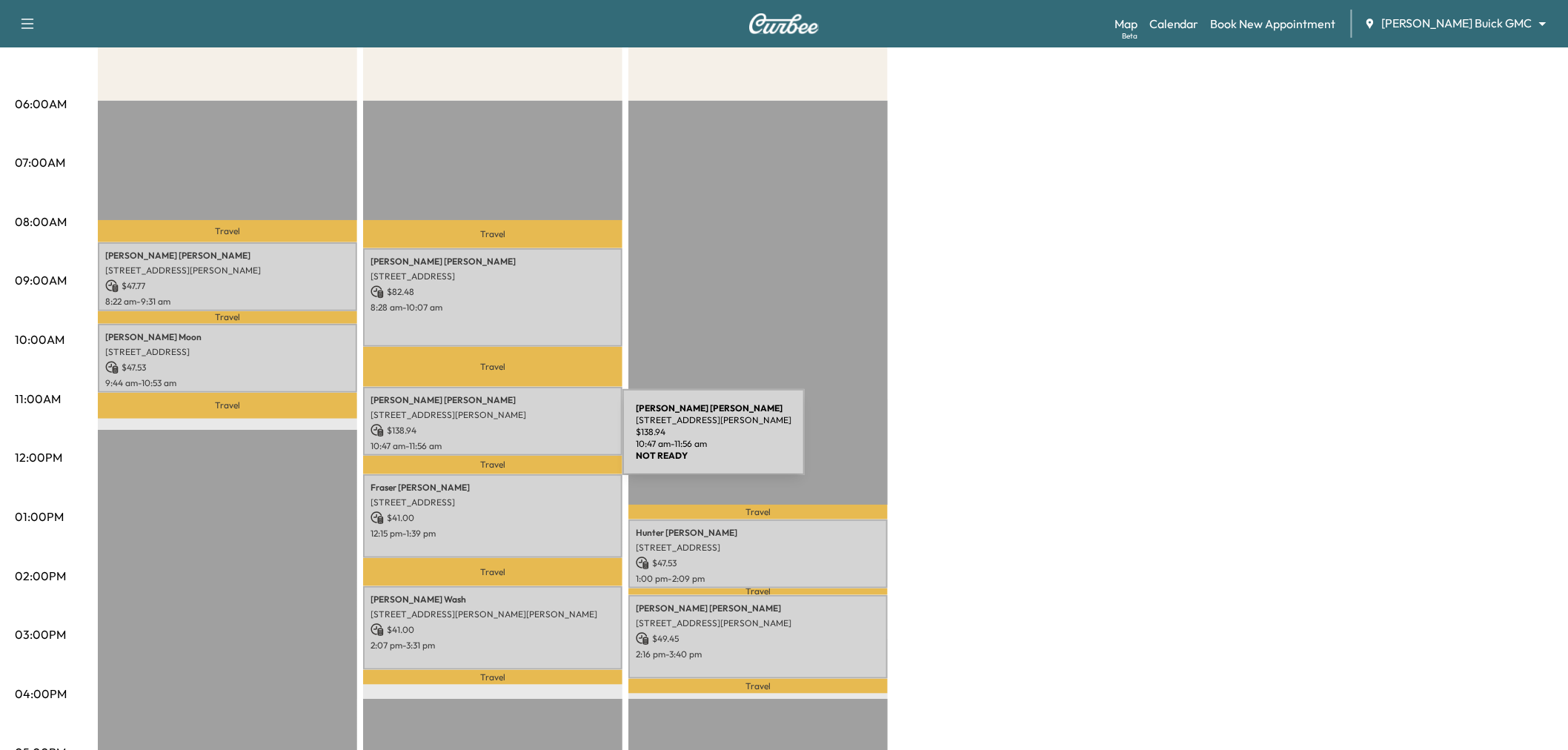
click at [511, 441] on p "10:47 am - 11:56 am" at bounding box center [493, 446] width 244 height 12
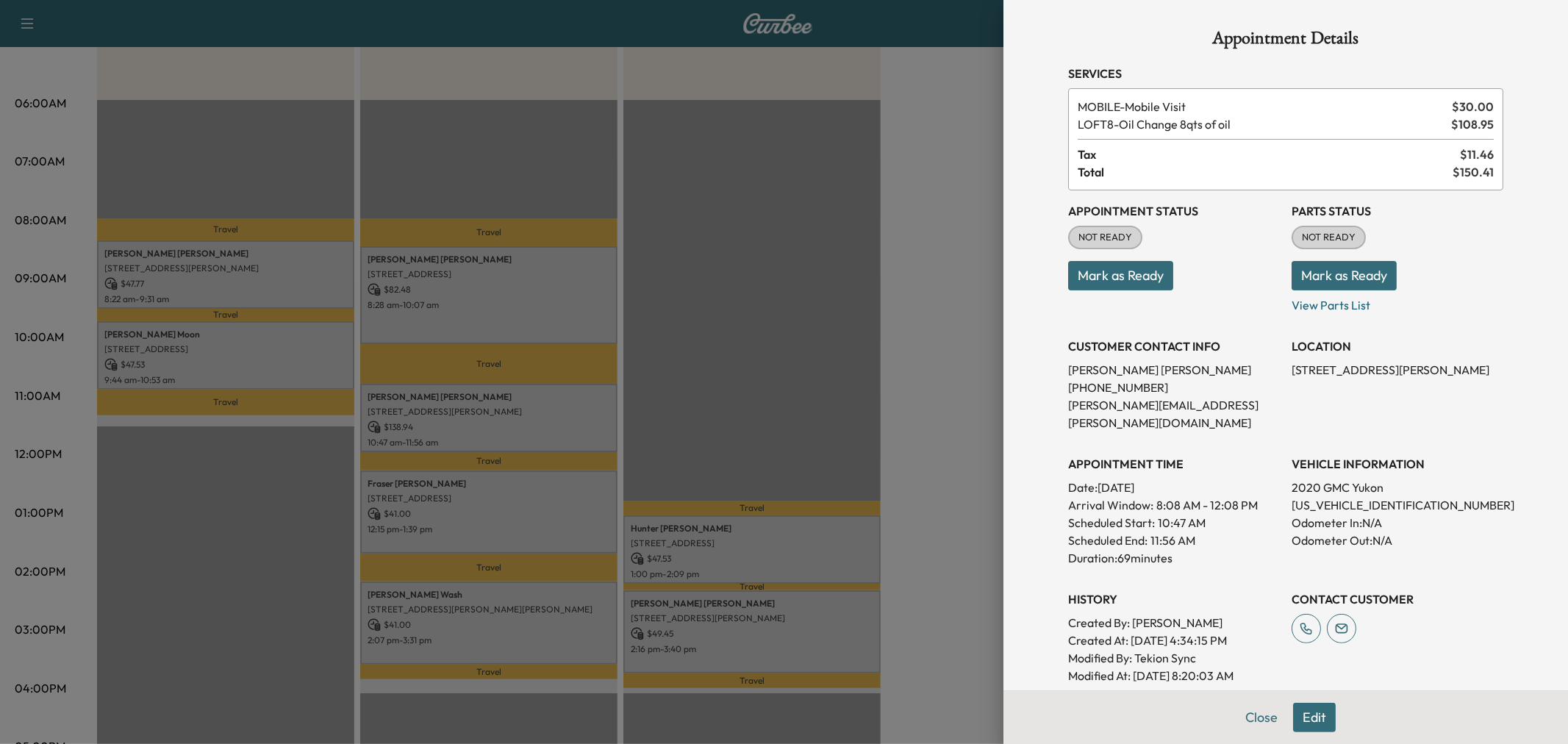
click at [507, 437] on div at bounding box center [784, 372] width 1568 height 744
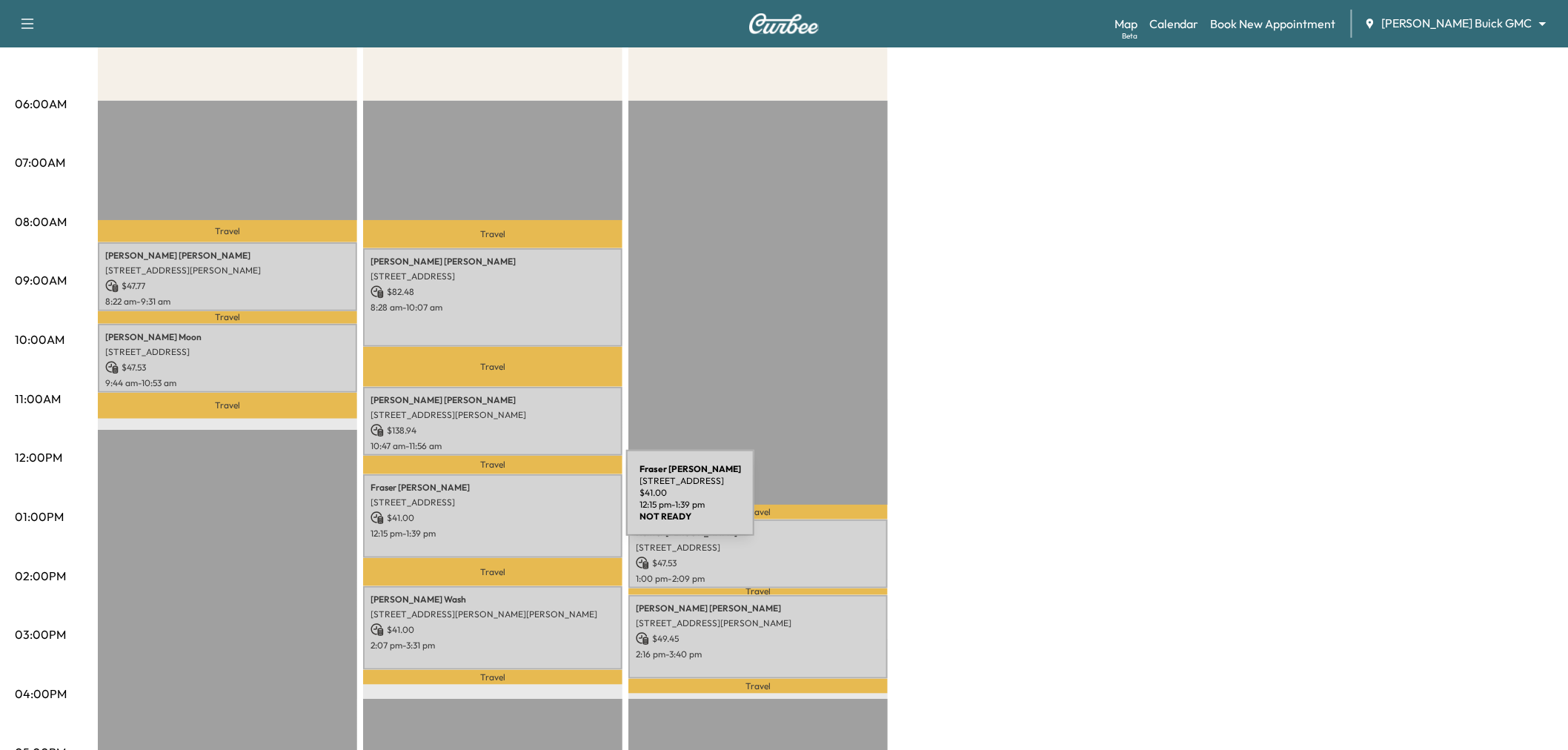
click at [513, 515] on p "$ 41.00" at bounding box center [493, 518] width 244 height 13
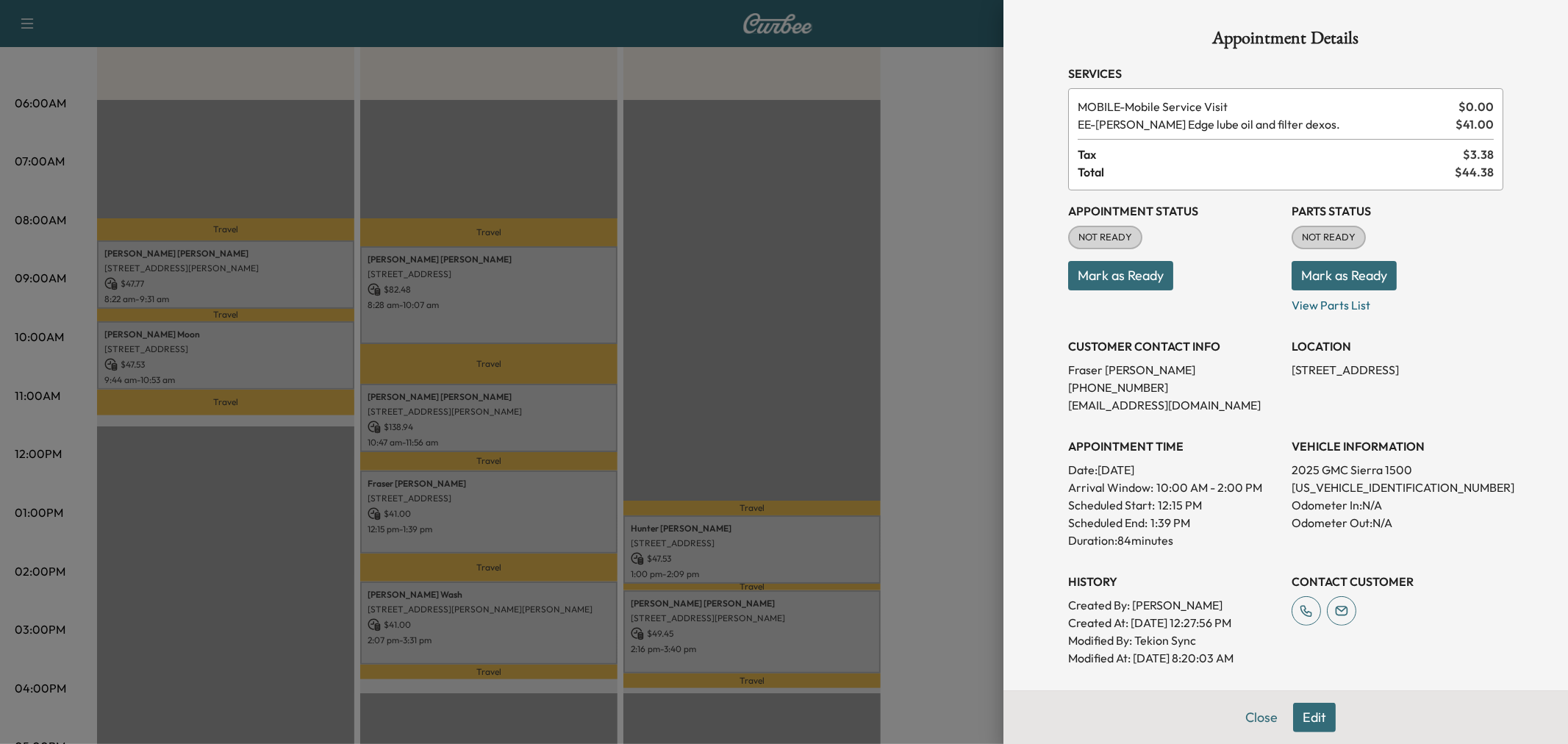
click at [509, 511] on div at bounding box center [784, 372] width 1568 height 744
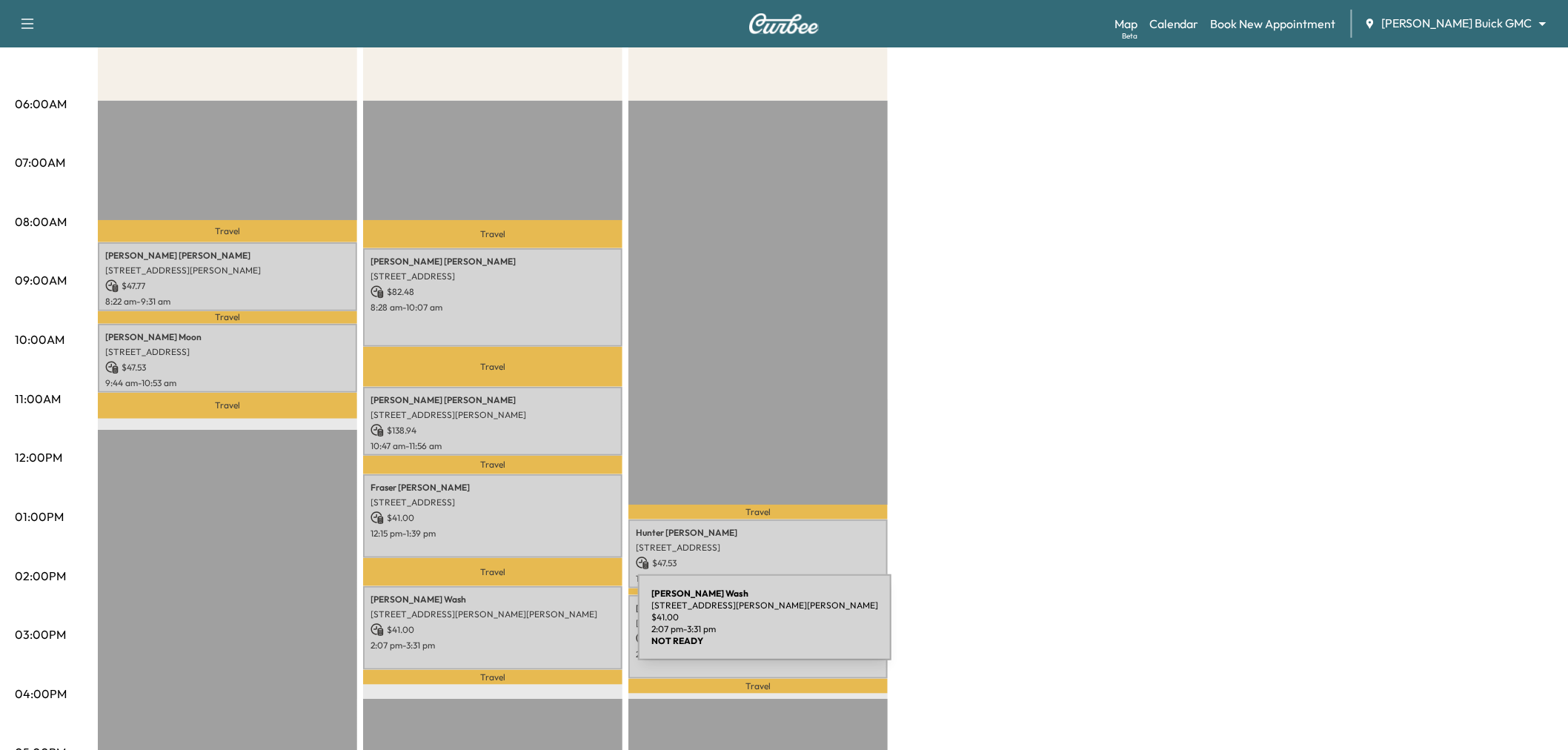
click at [532, 640] on p "2:07 pm - 3:31 pm" at bounding box center [493, 646] width 244 height 12
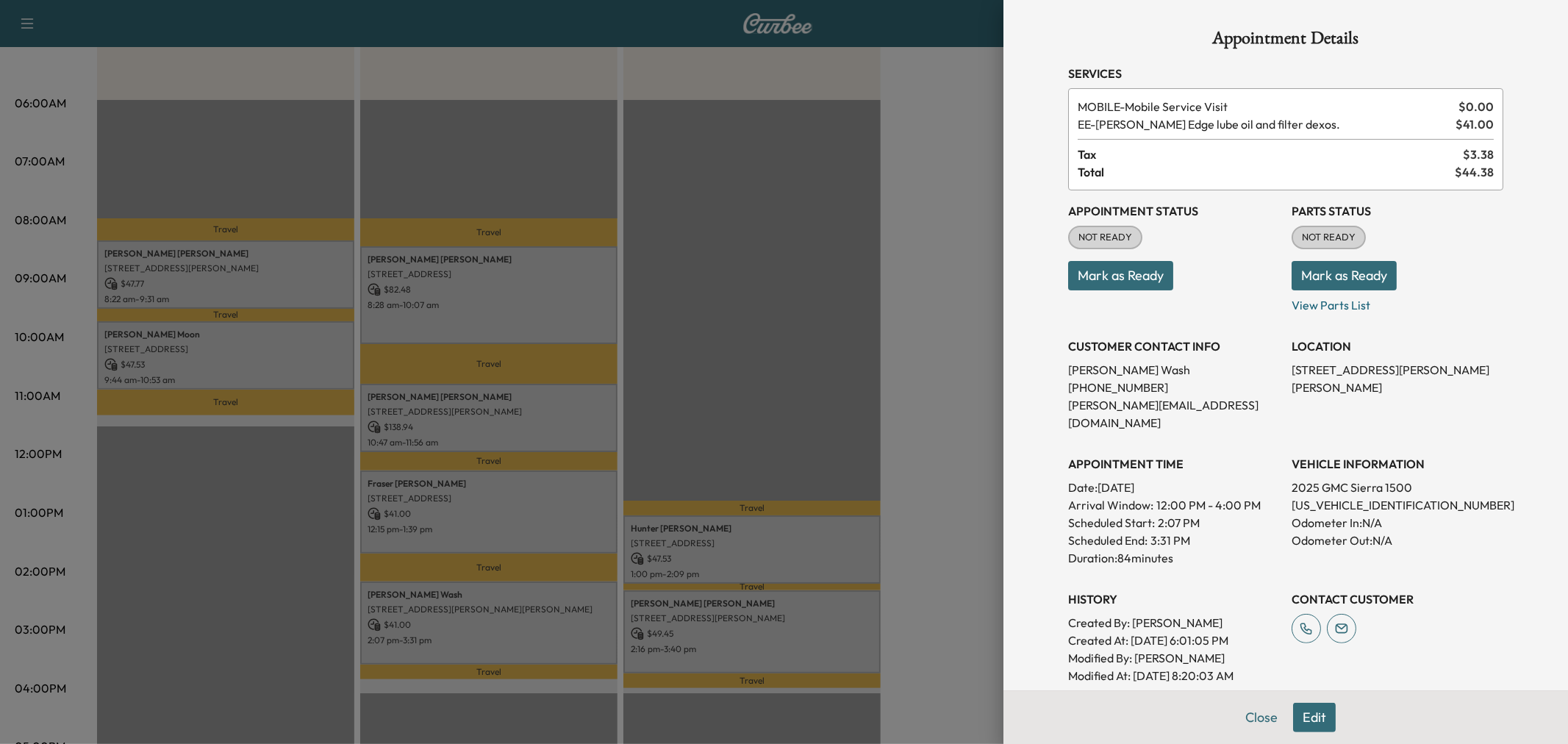
click at [528, 632] on div at bounding box center [784, 372] width 1568 height 744
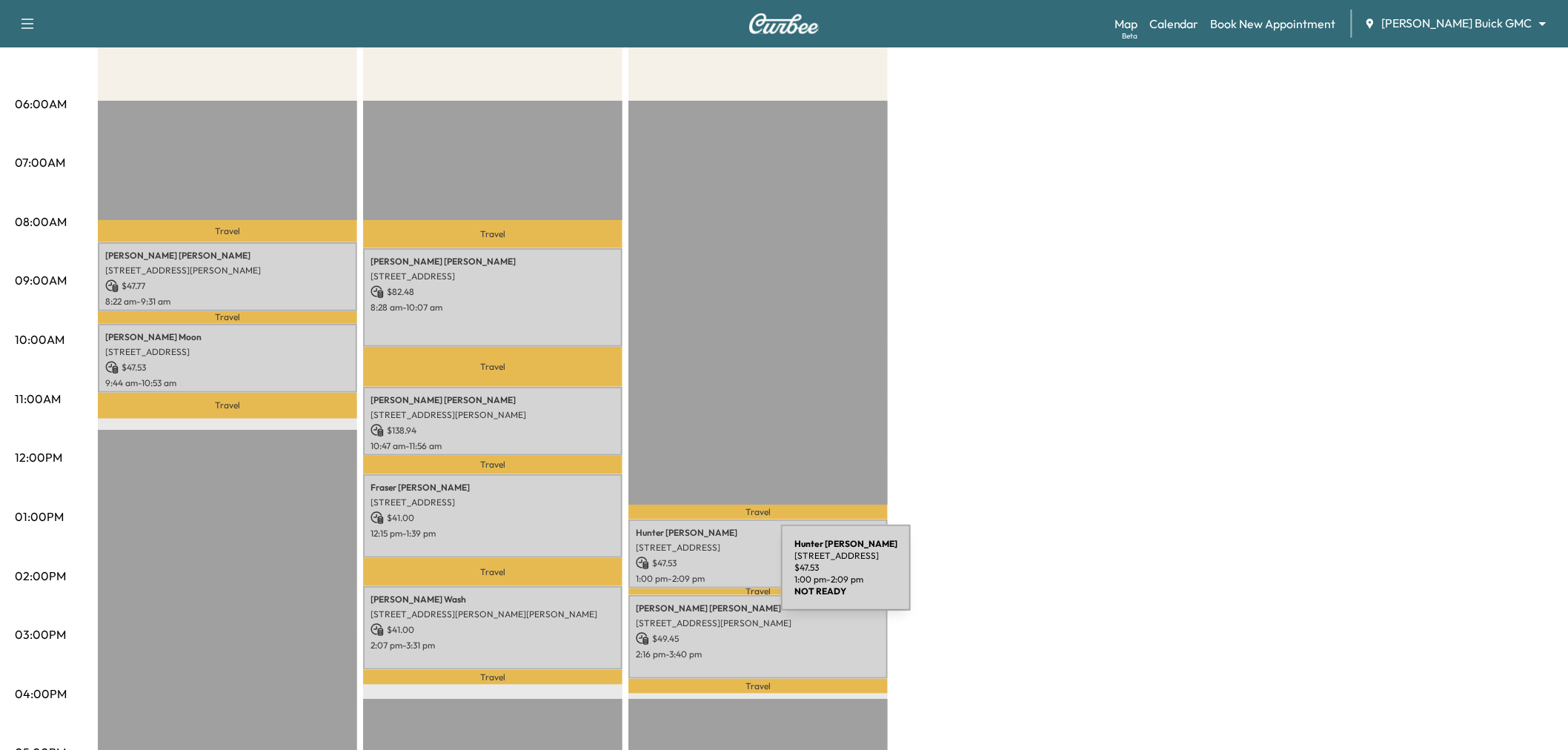
click at [675, 574] on p "1:00 pm - 2:09 pm" at bounding box center [758, 579] width 244 height 12
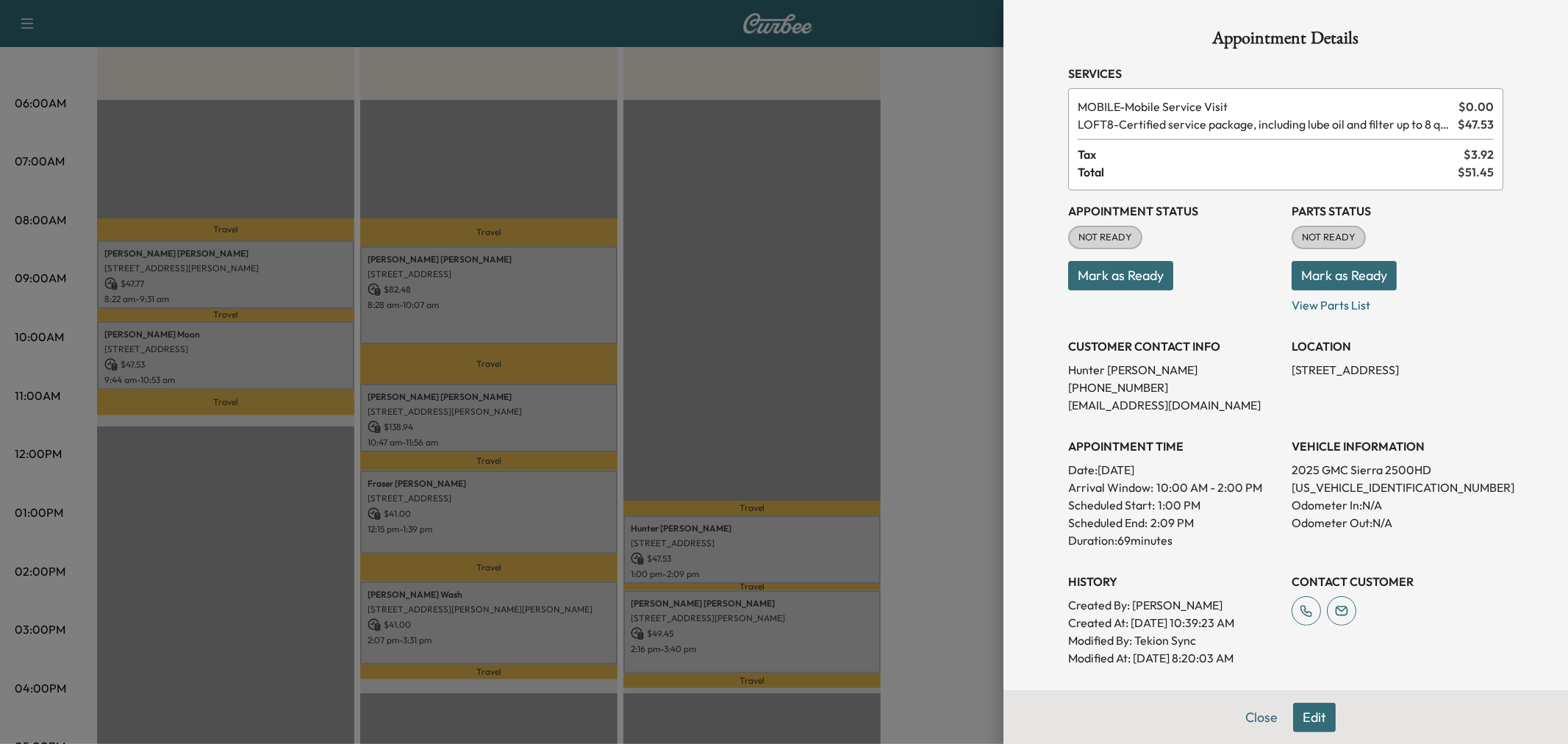
click at [672, 567] on div at bounding box center [784, 372] width 1568 height 744
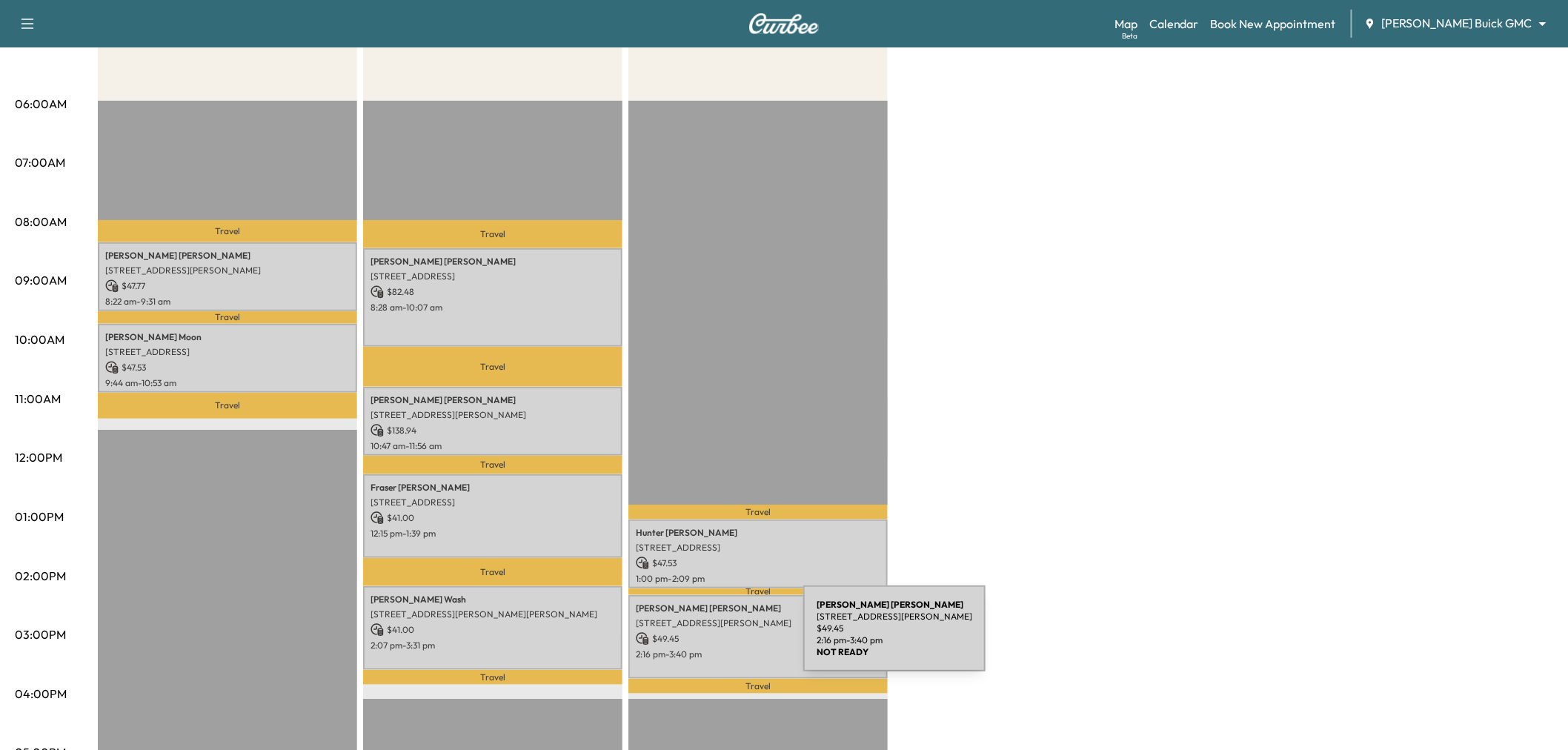
click at [693, 637] on p "$ 49.45" at bounding box center [758, 639] width 244 height 13
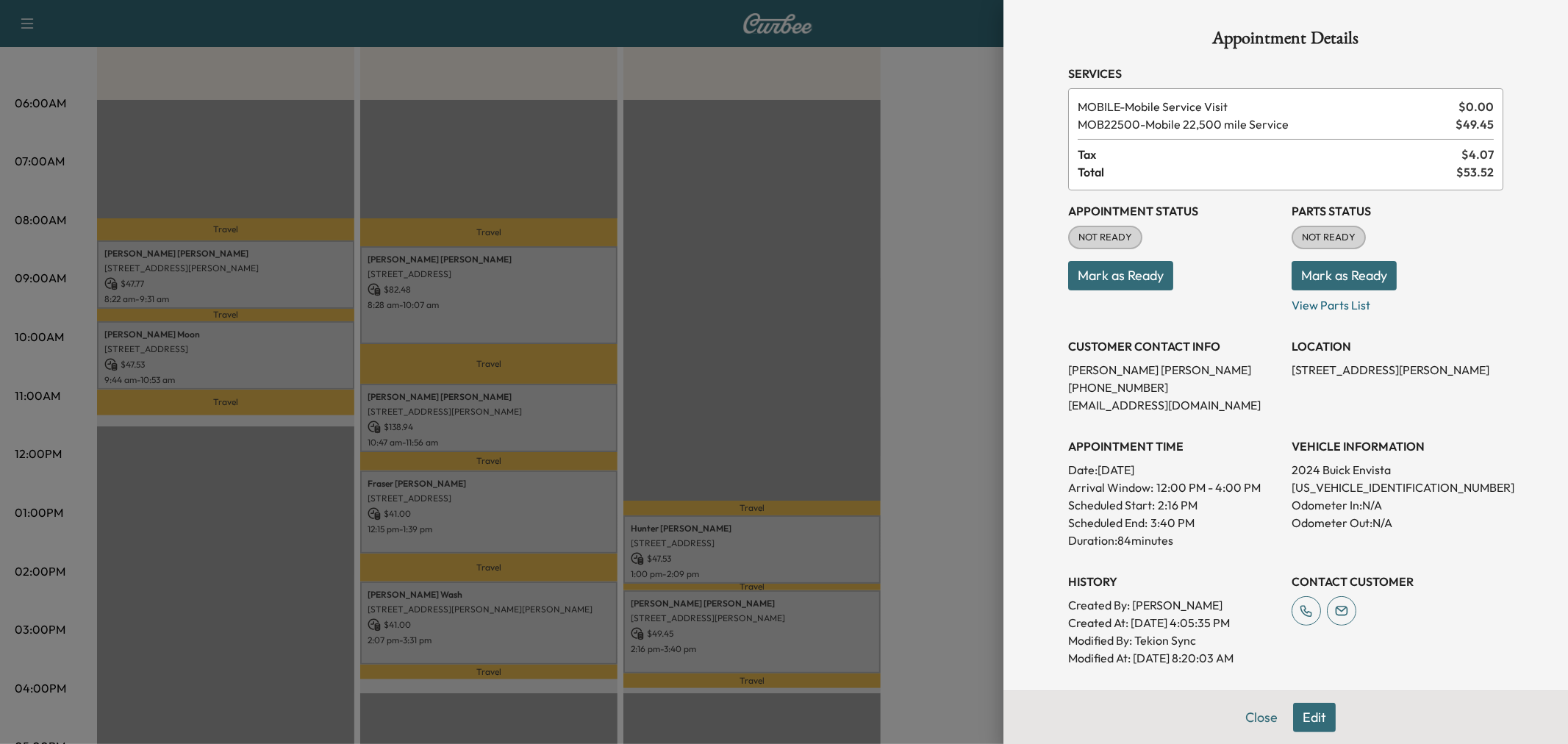
click at [687, 633] on div at bounding box center [784, 372] width 1568 height 744
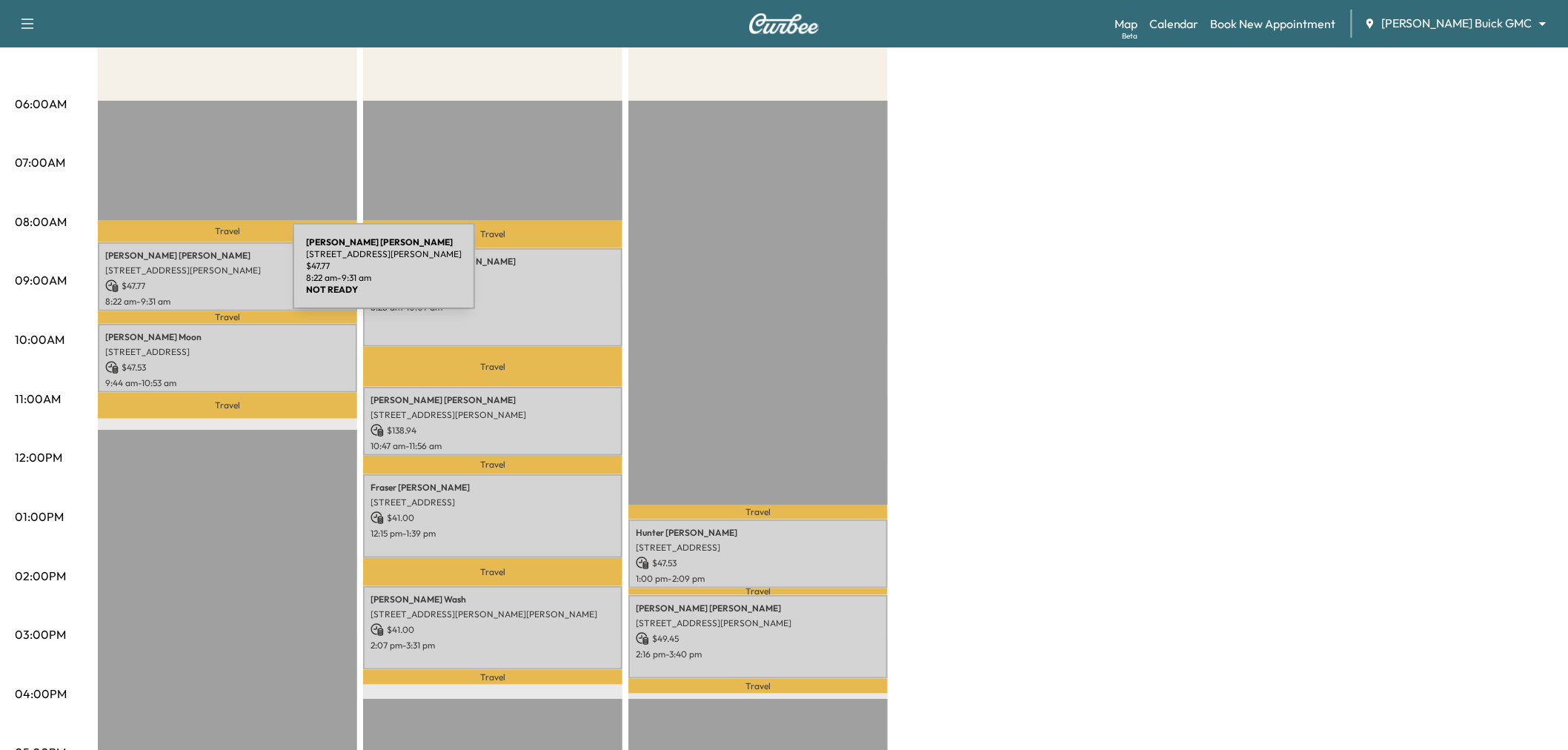
click at [182, 275] on div "Elizana Lopez 431 Frances Way, Richardson, TX 75081, USA $ 47.77 8:22 am - 9:31…" at bounding box center [227, 277] width 260 height 69
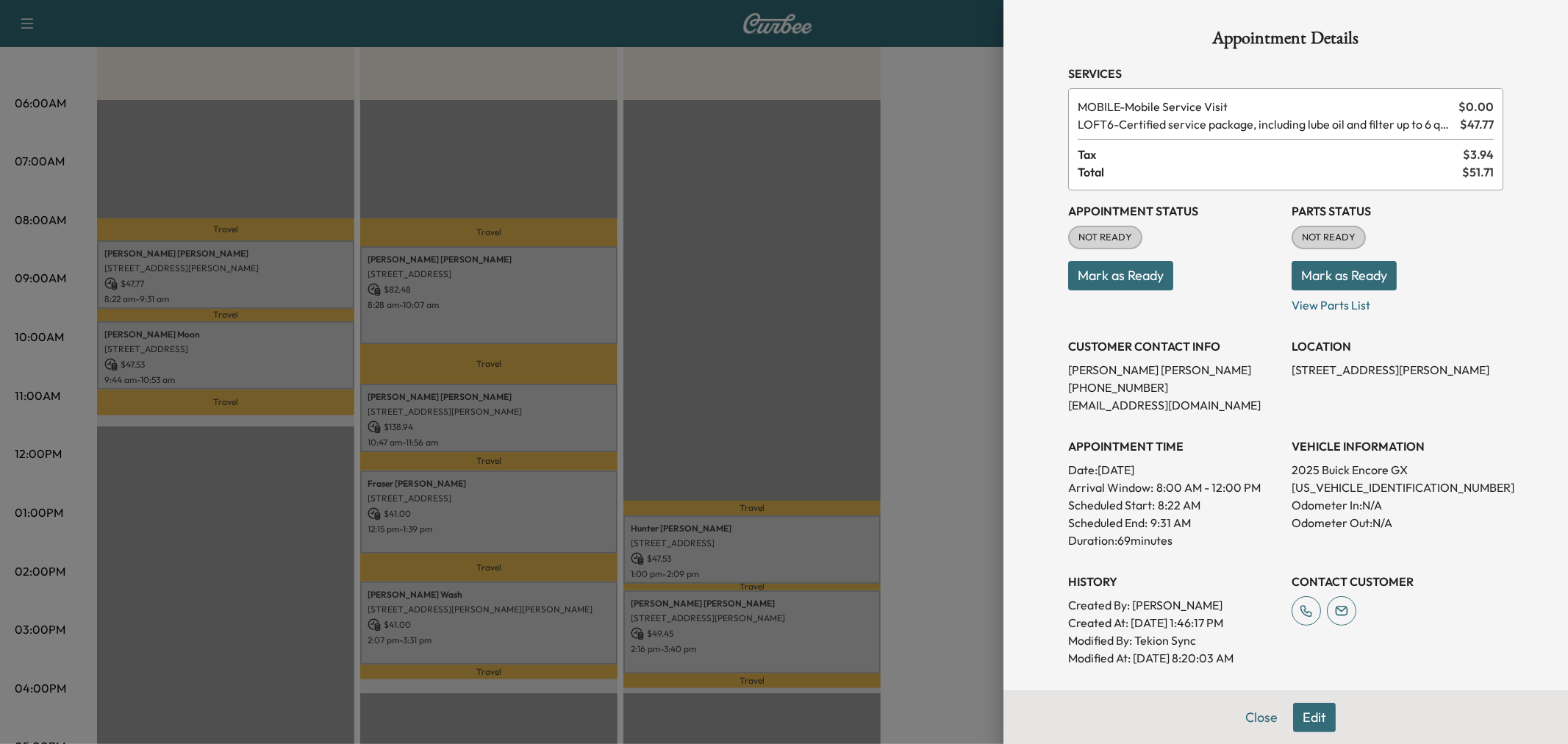
click at [189, 280] on div at bounding box center [784, 372] width 1568 height 744
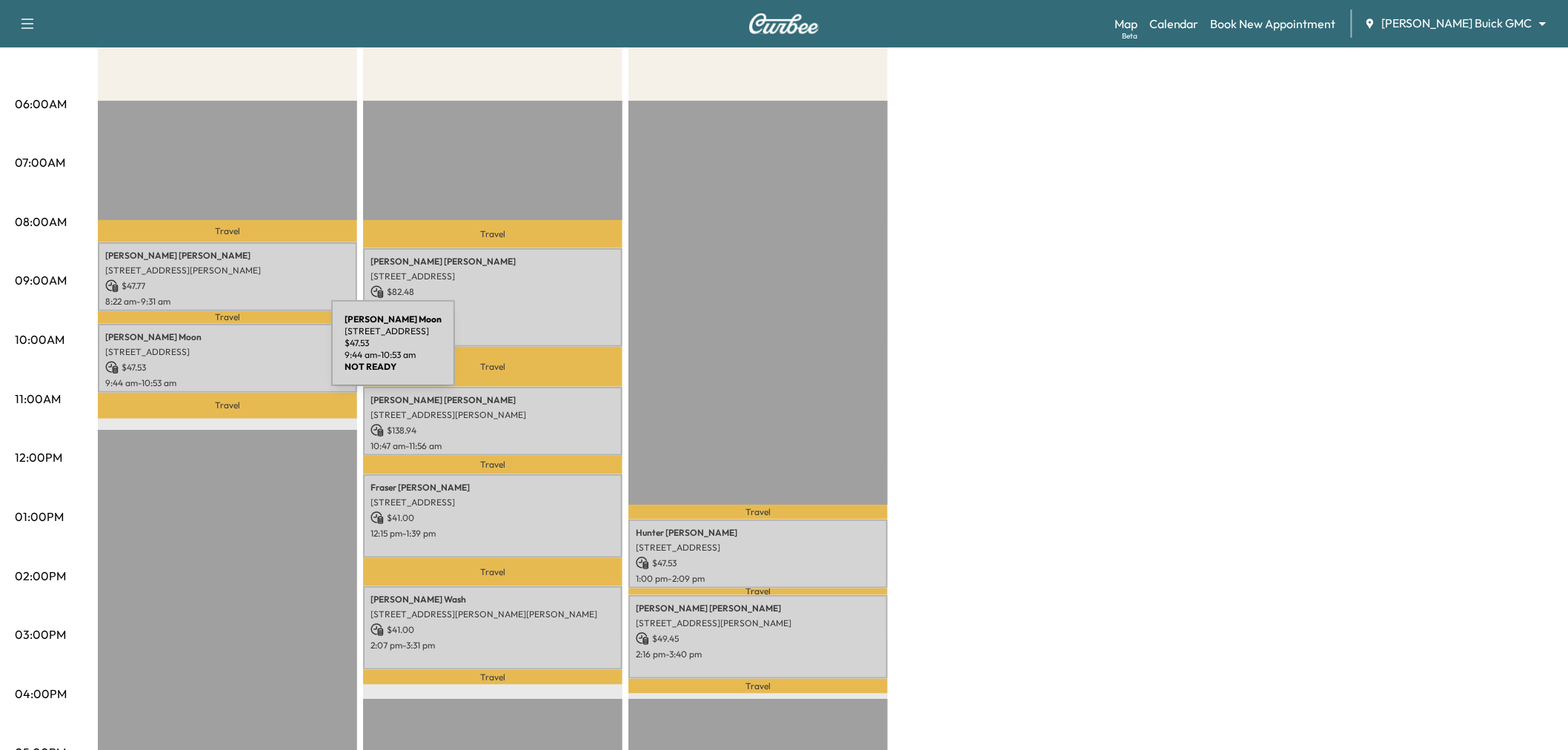
click at [220, 352] on p "8749 Southwestern Blvd, Dallas, TX 75206, USA" at bounding box center [227, 352] width 244 height 12
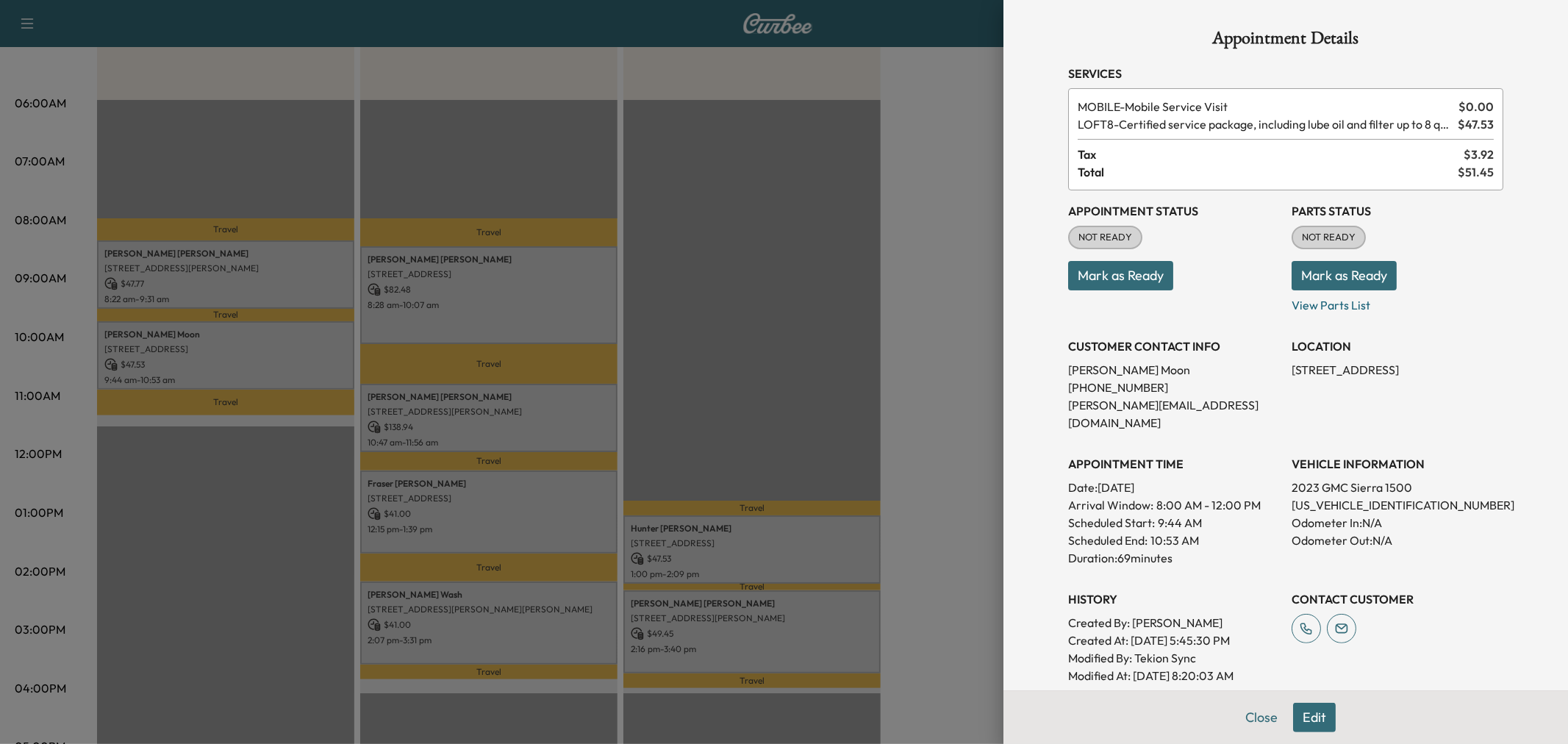
click at [218, 349] on div at bounding box center [784, 372] width 1568 height 744
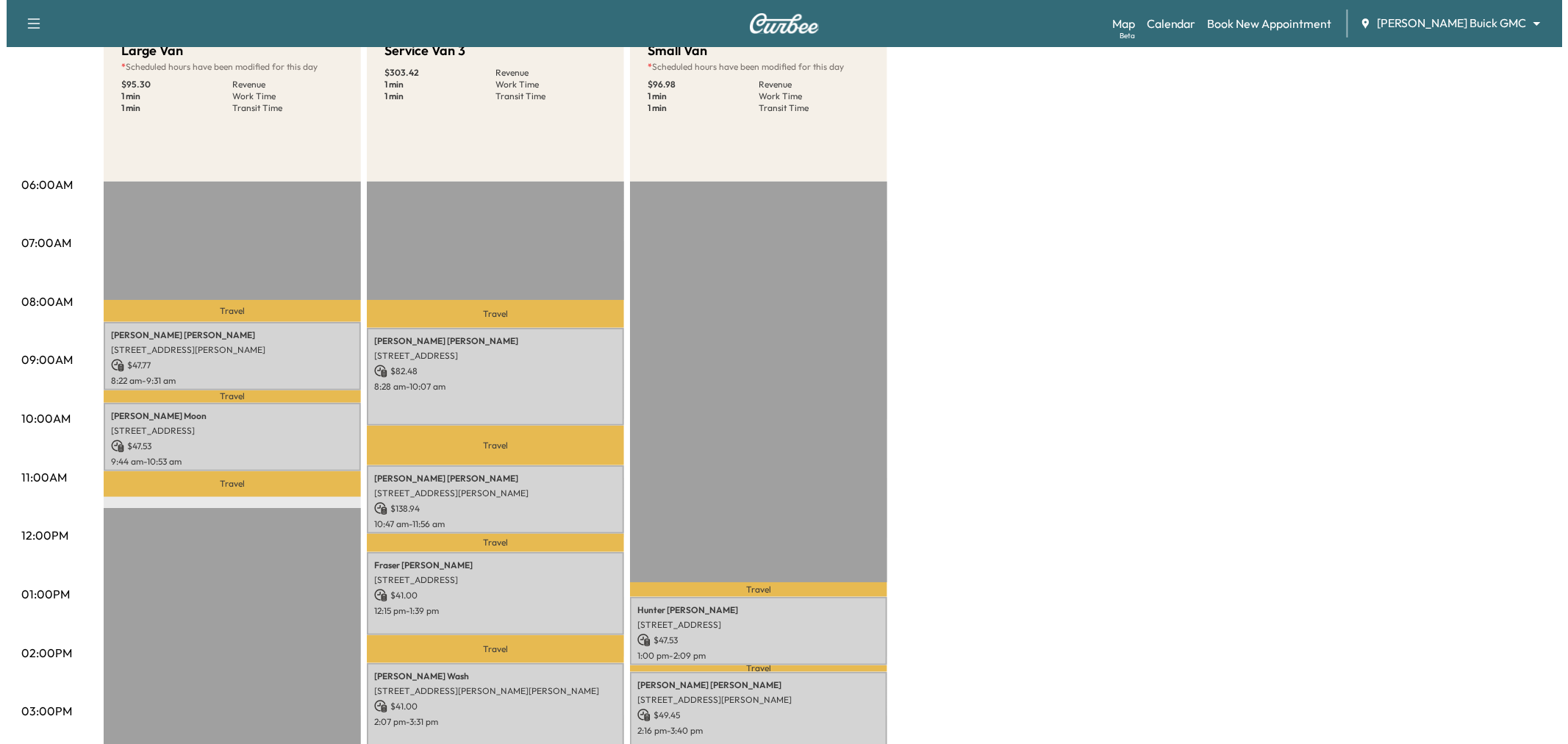
scroll to position [82, 0]
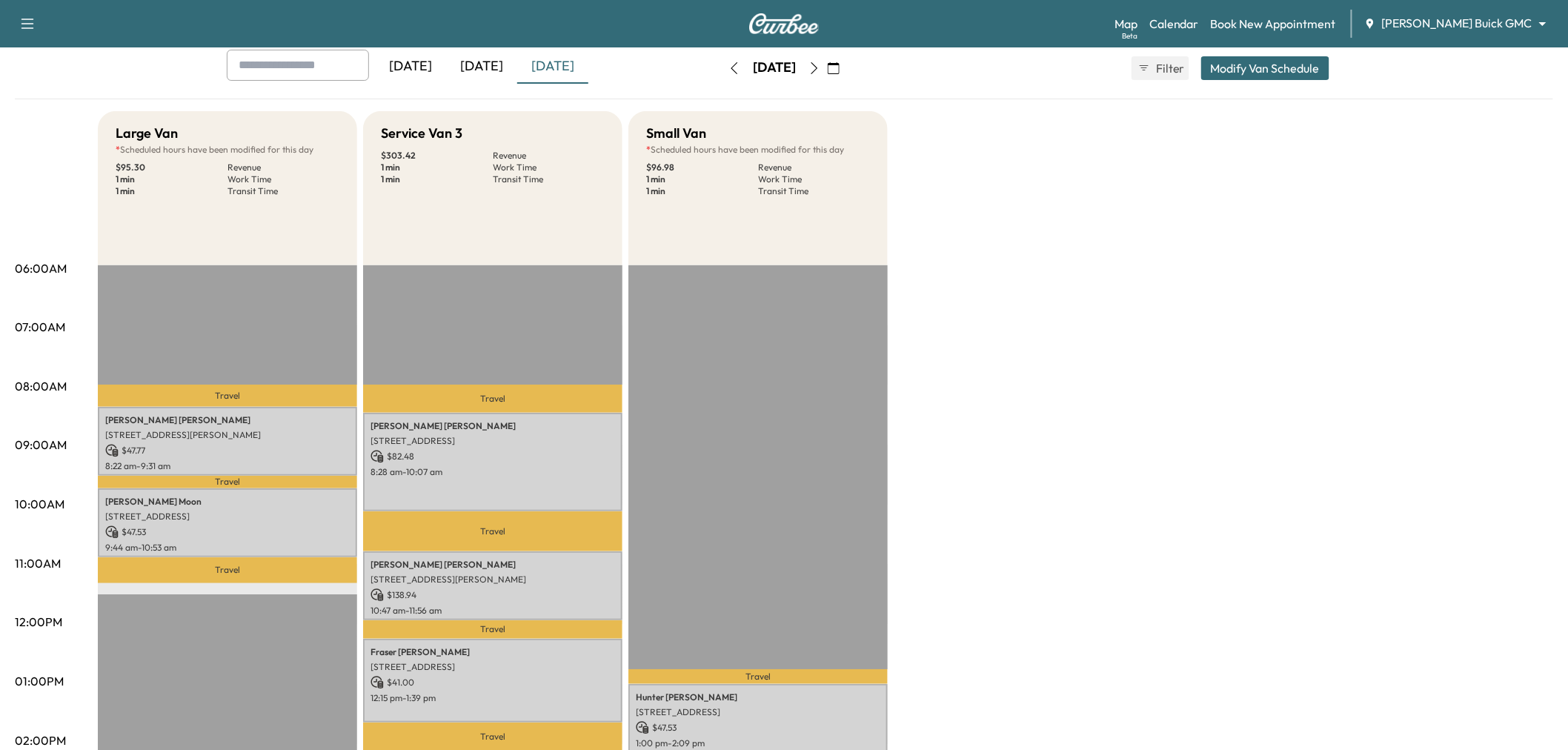
click at [1255, 56] on button "Modify Van Schedule" at bounding box center [1266, 68] width 128 height 24
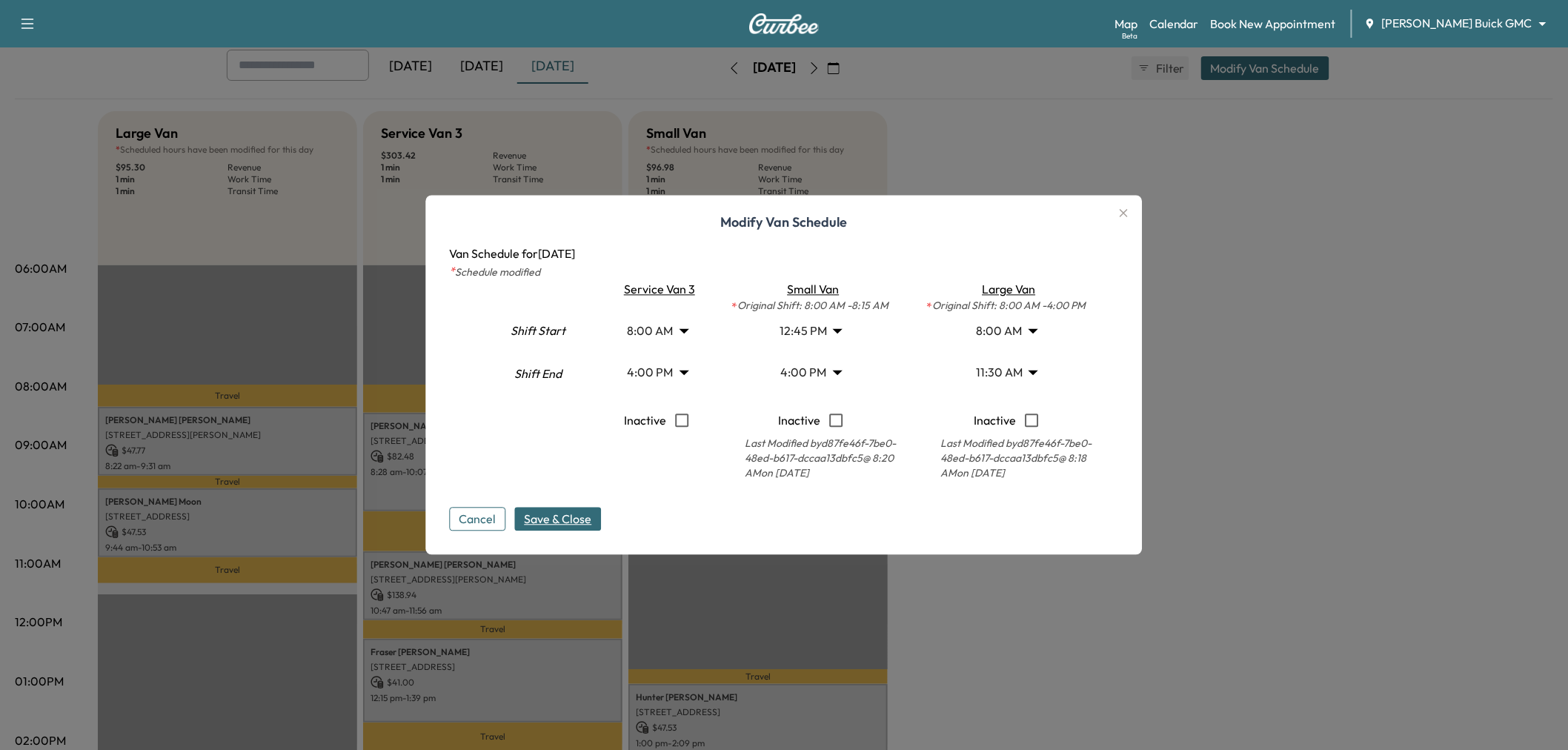
click at [830, 332] on body "Support Log Out Map Beta Calendar Book New Appointment Ewing Buick GMC ********…" at bounding box center [784, 292] width 1568 height 750
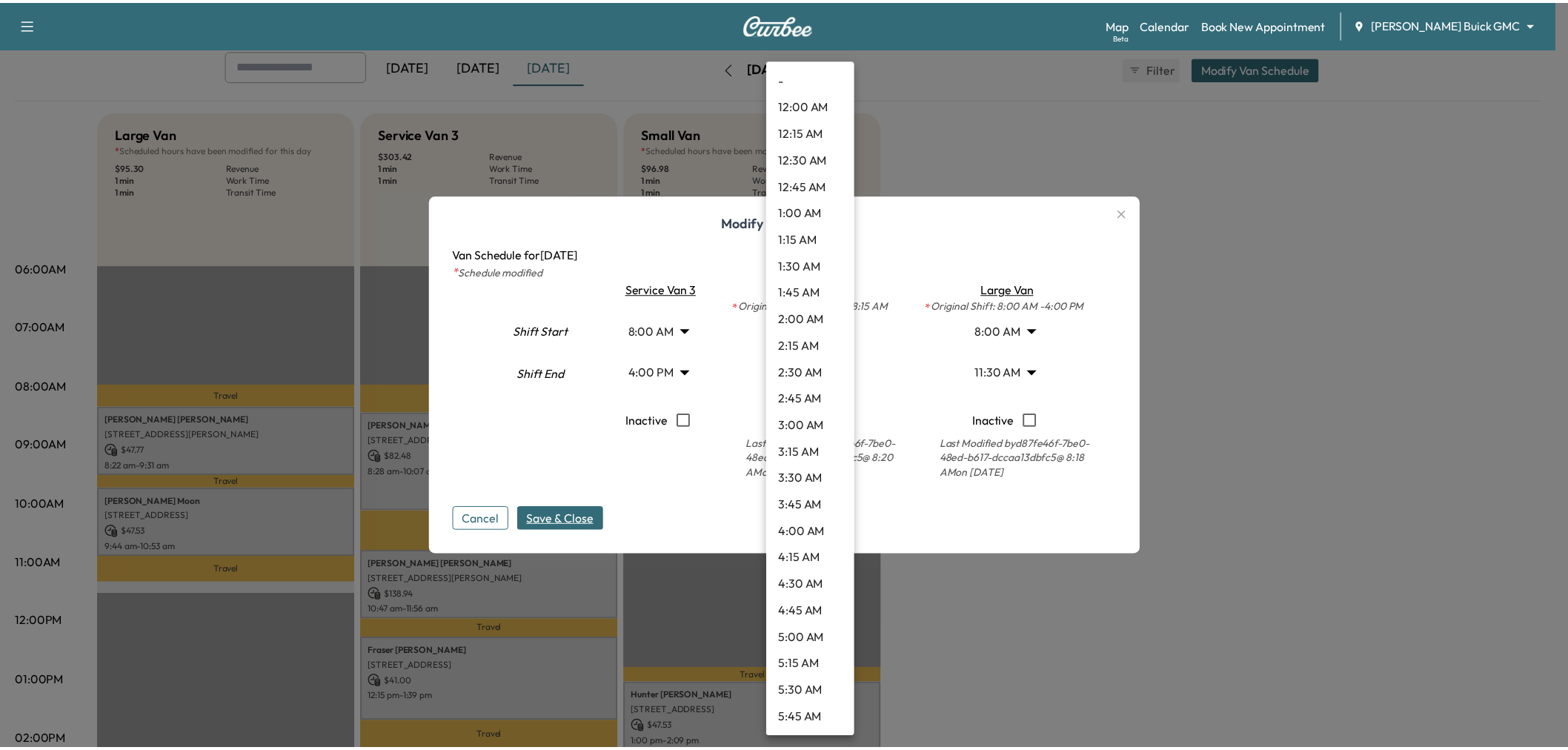
scroll to position [1066, 0]
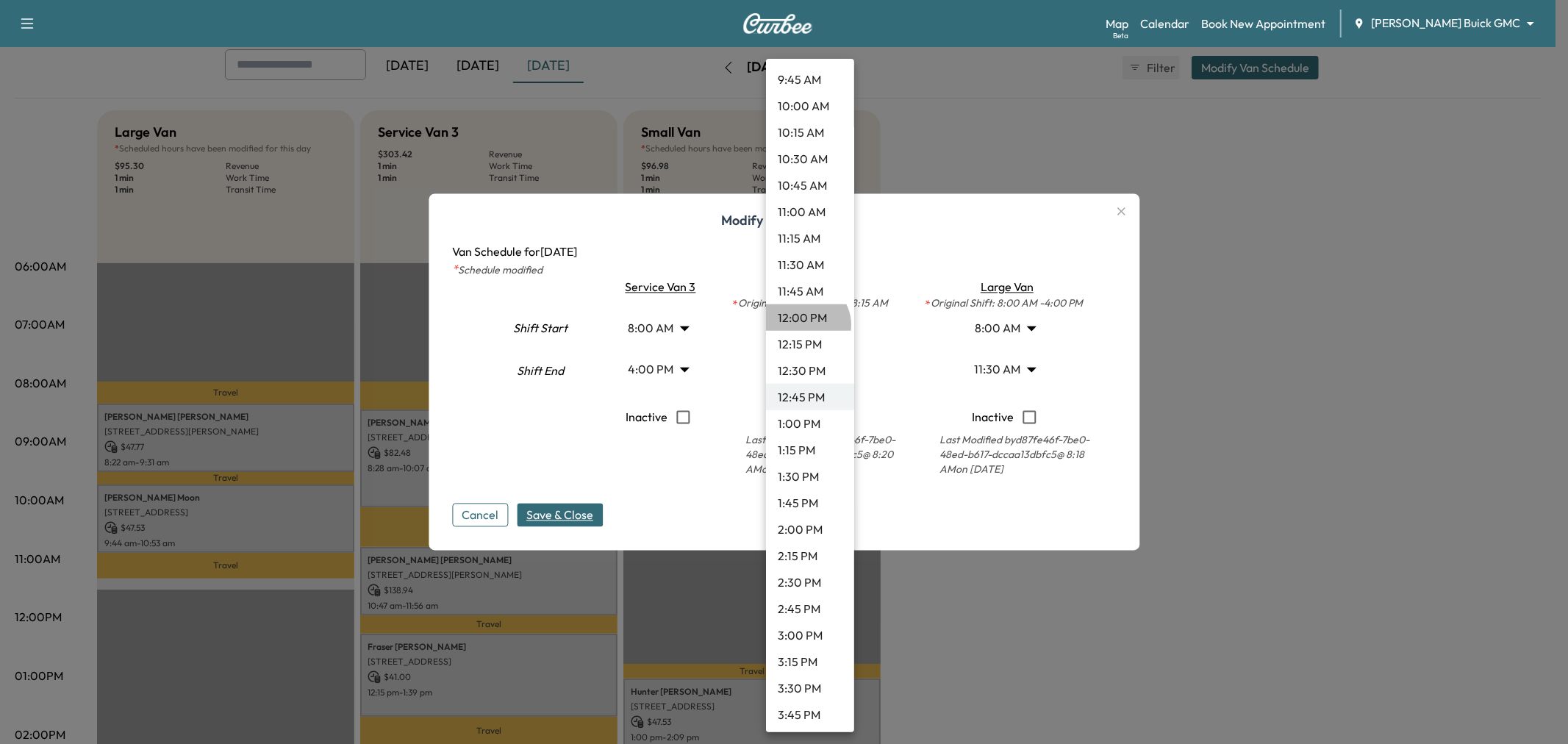
click at [806, 324] on li "12:00 PM" at bounding box center [811, 318] width 89 height 27
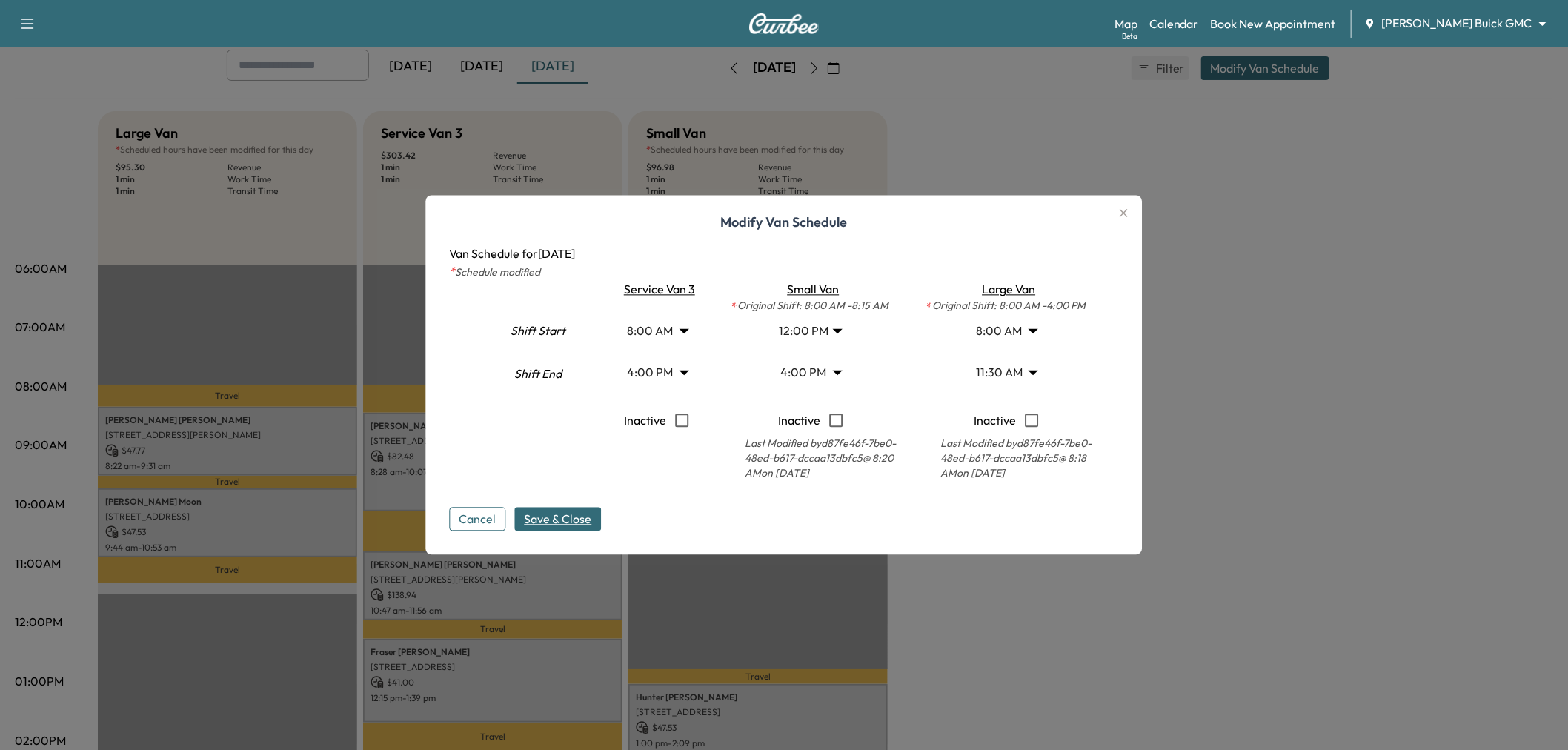
click at [581, 520] on span "Save & Close" at bounding box center [559, 519] width 67 height 18
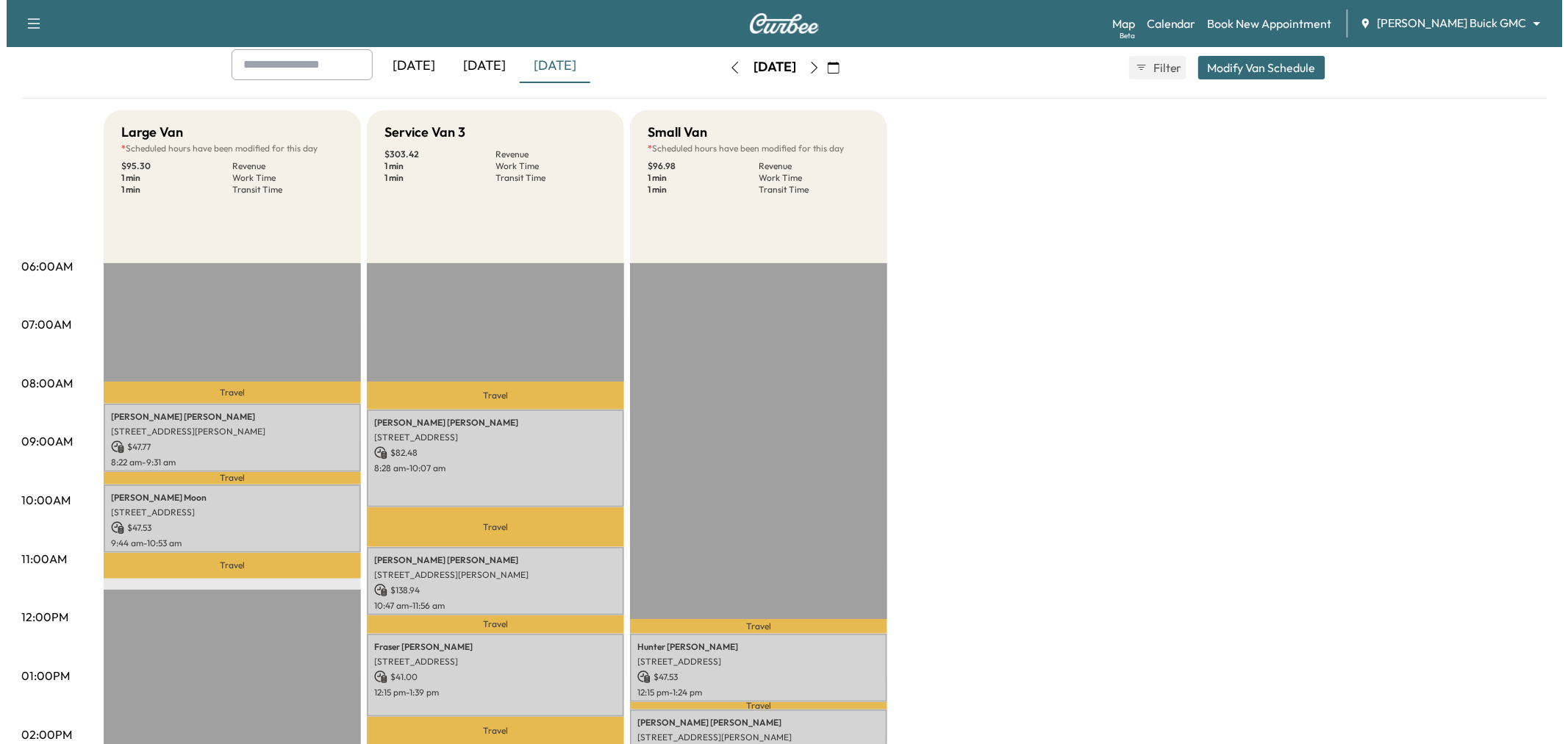
scroll to position [0, 0]
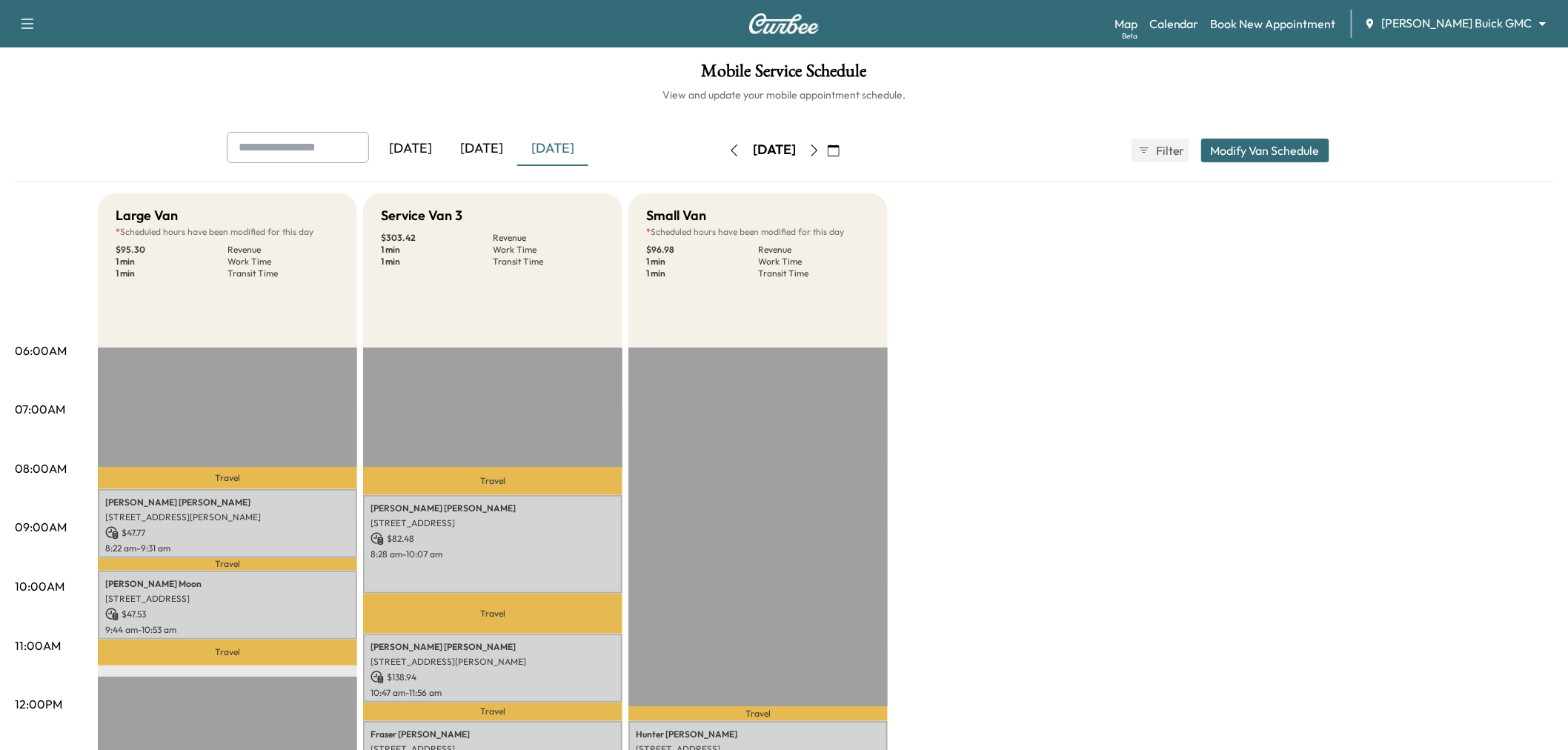
drag, startPoint x: 1250, startPoint y: 157, endPoint x: 1242, endPoint y: 164, distance: 10.6
click at [1250, 157] on button "Modify Van Schedule" at bounding box center [1266, 150] width 128 height 24
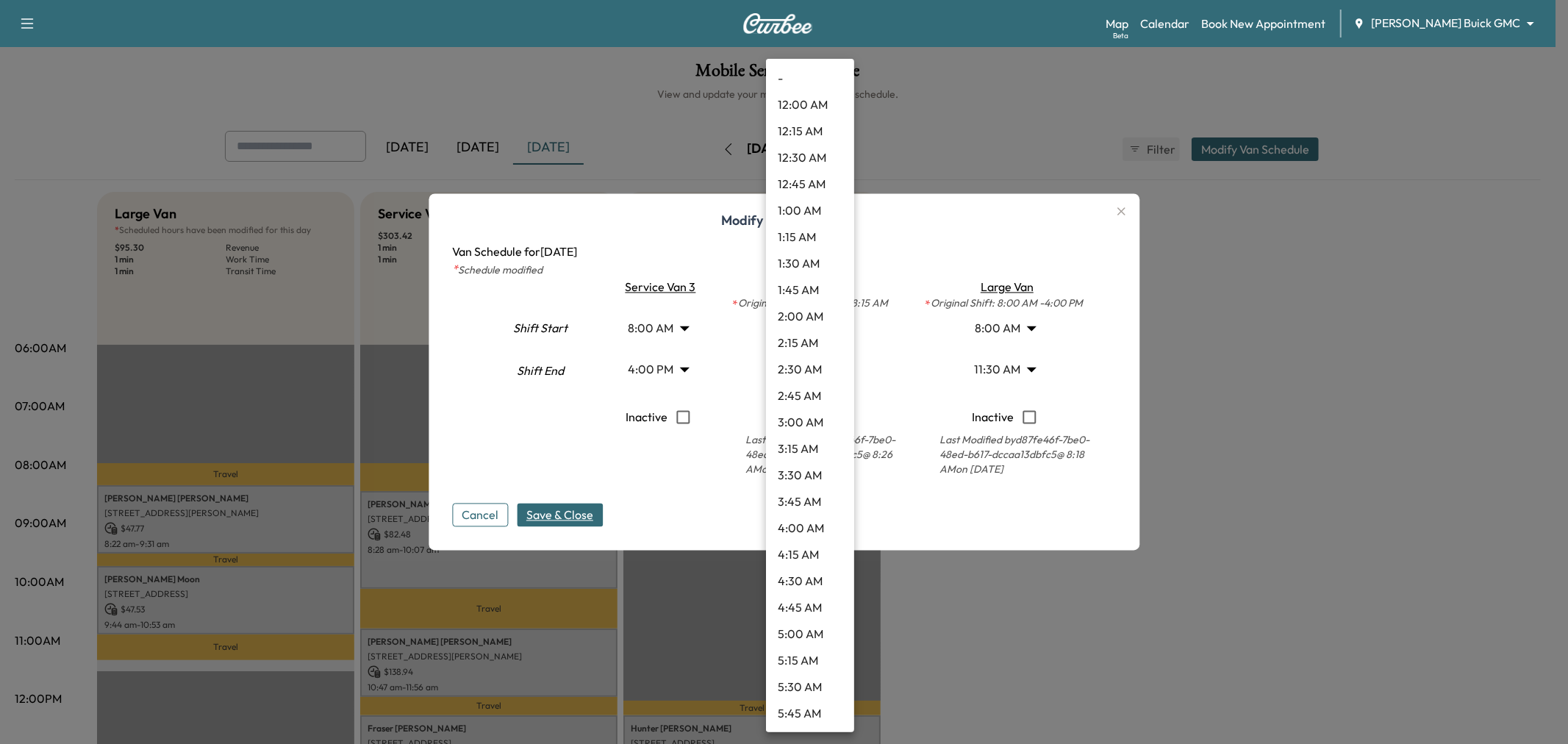
click at [804, 324] on body "Support Log Out Map Beta Calendar Book New Appointment Ewing Buick GMC ********…" at bounding box center [784, 372] width 1568 height 744
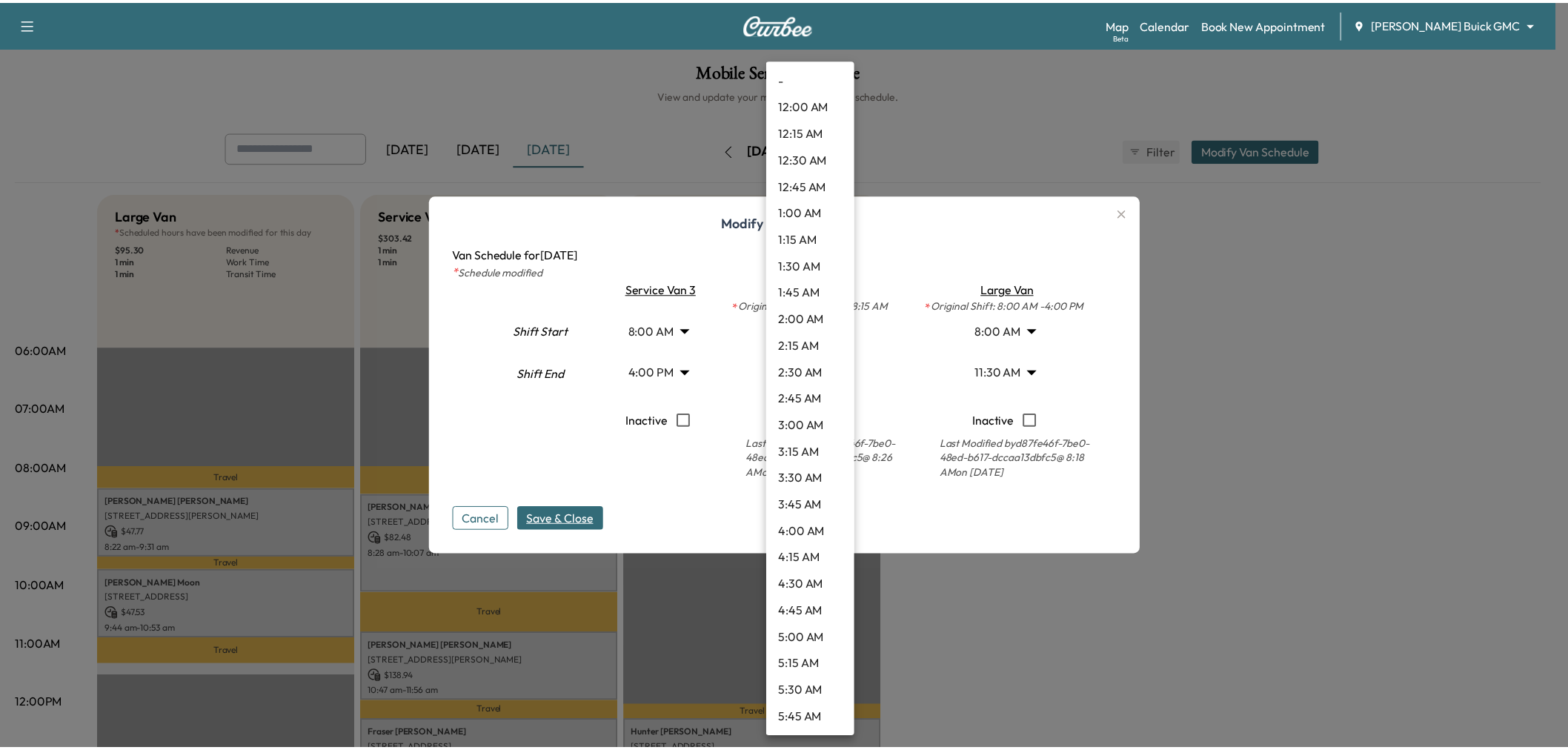
scroll to position [987, 0]
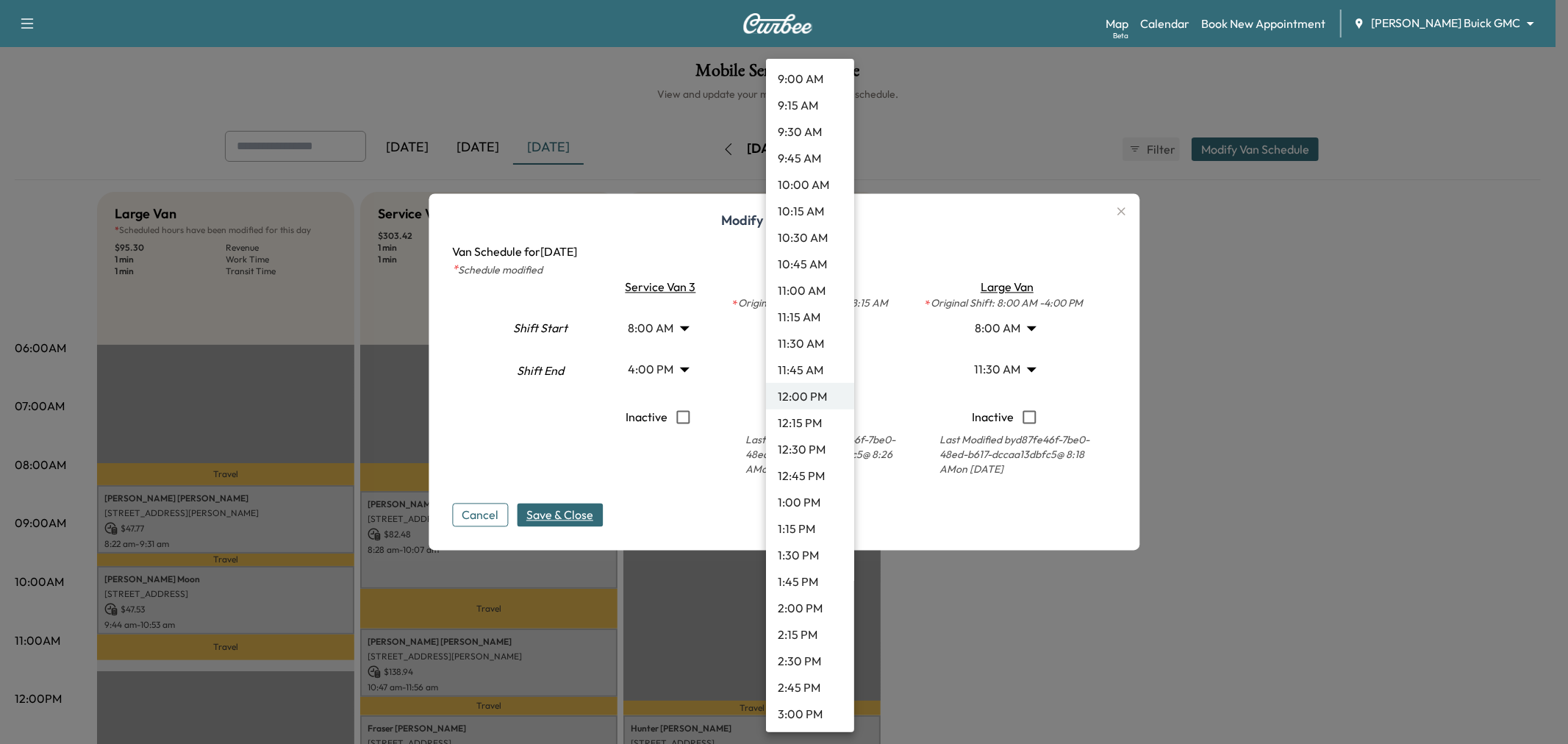
click at [802, 186] on li "10:00 AM" at bounding box center [811, 185] width 89 height 27
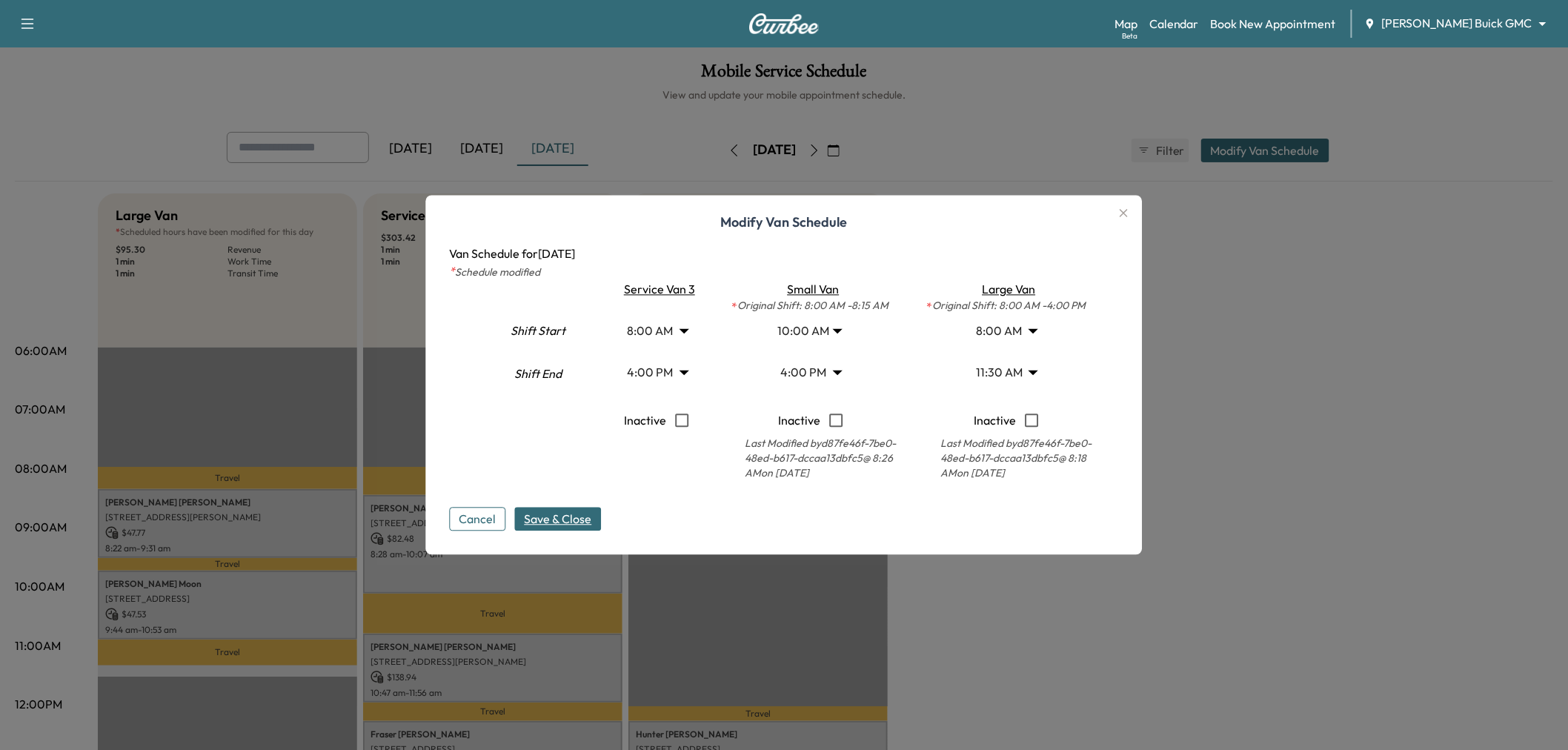
click at [592, 515] on span "Save & Close" at bounding box center [559, 519] width 67 height 18
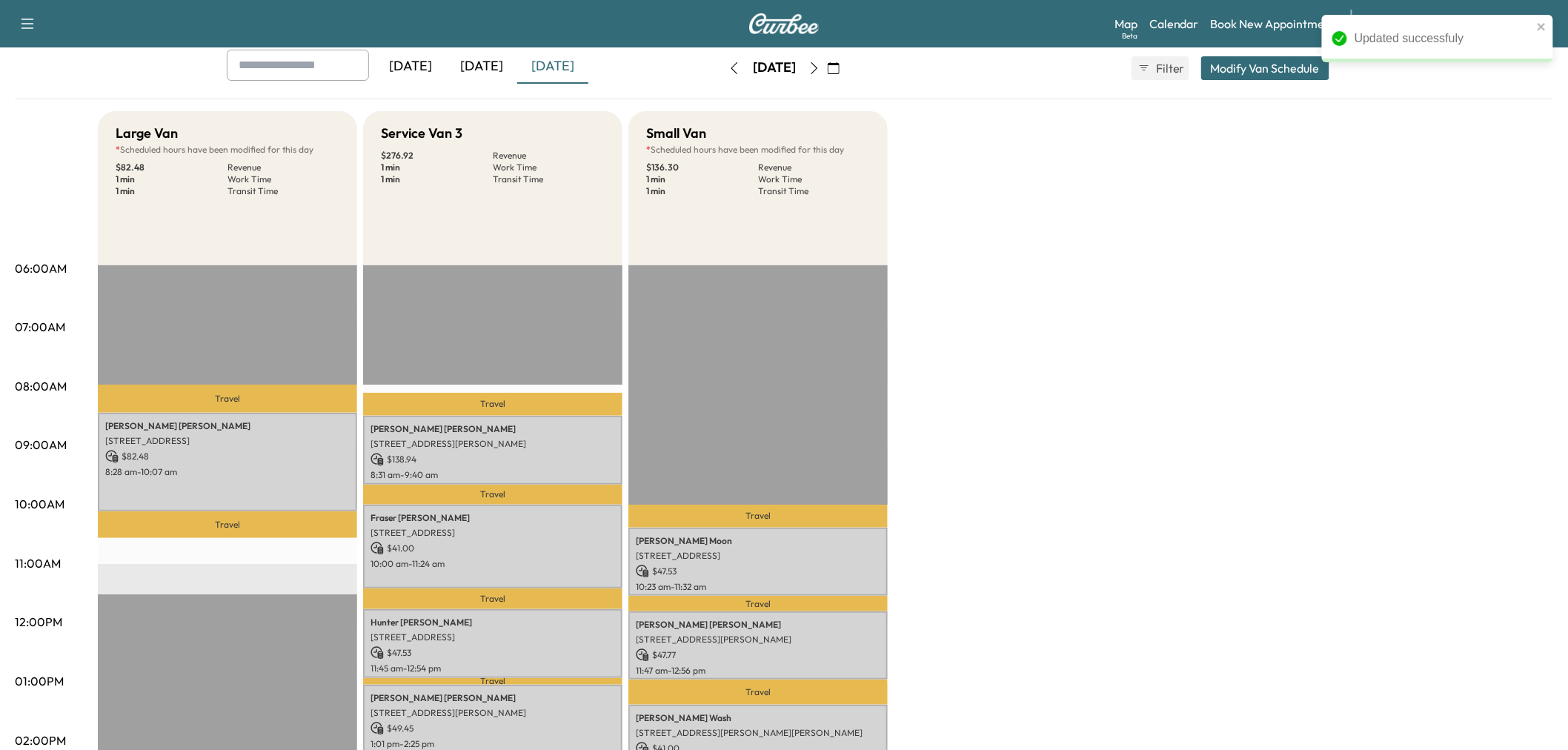
scroll to position [247, 0]
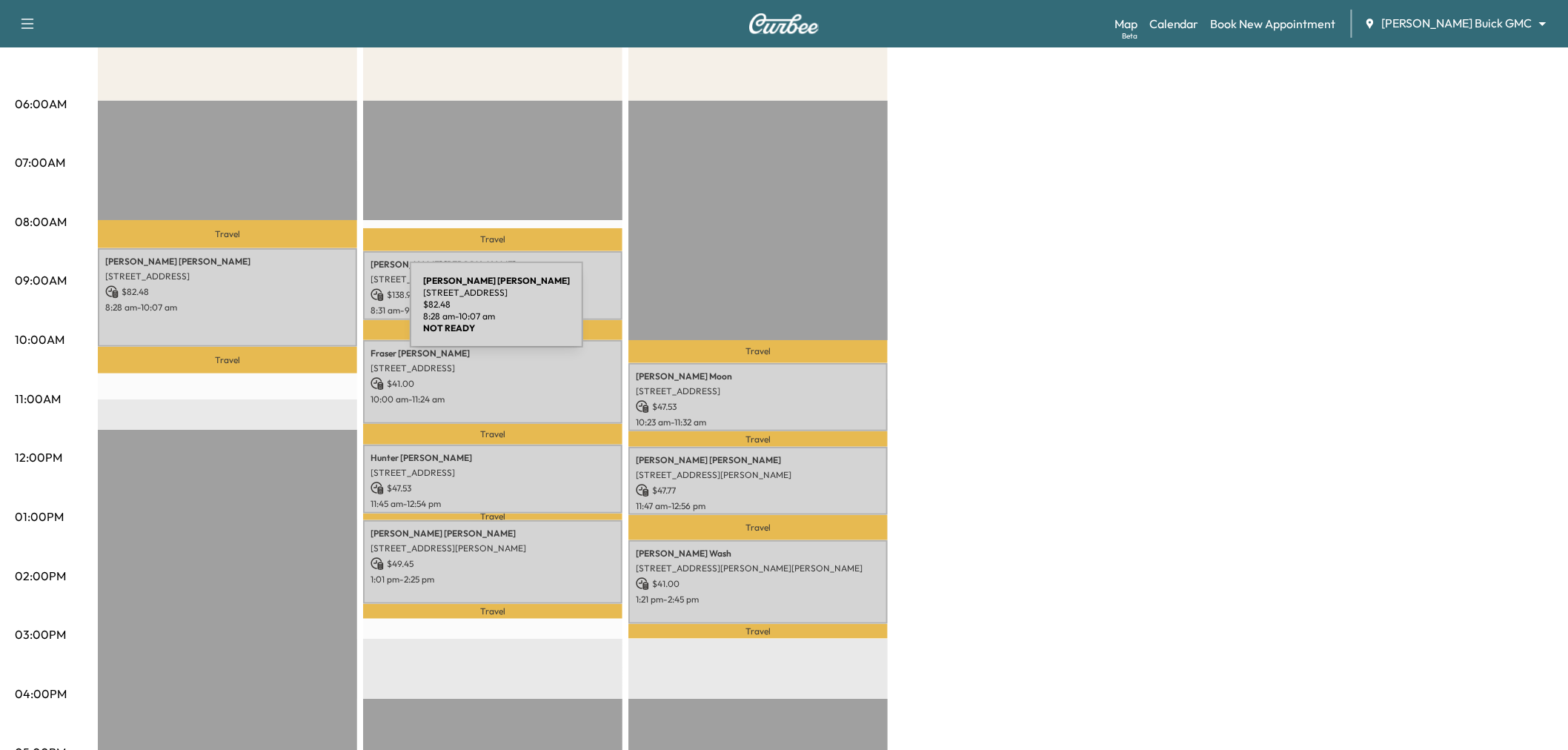
click at [279, 308] on p "8:28 am - 10:07 am" at bounding box center [227, 308] width 244 height 12
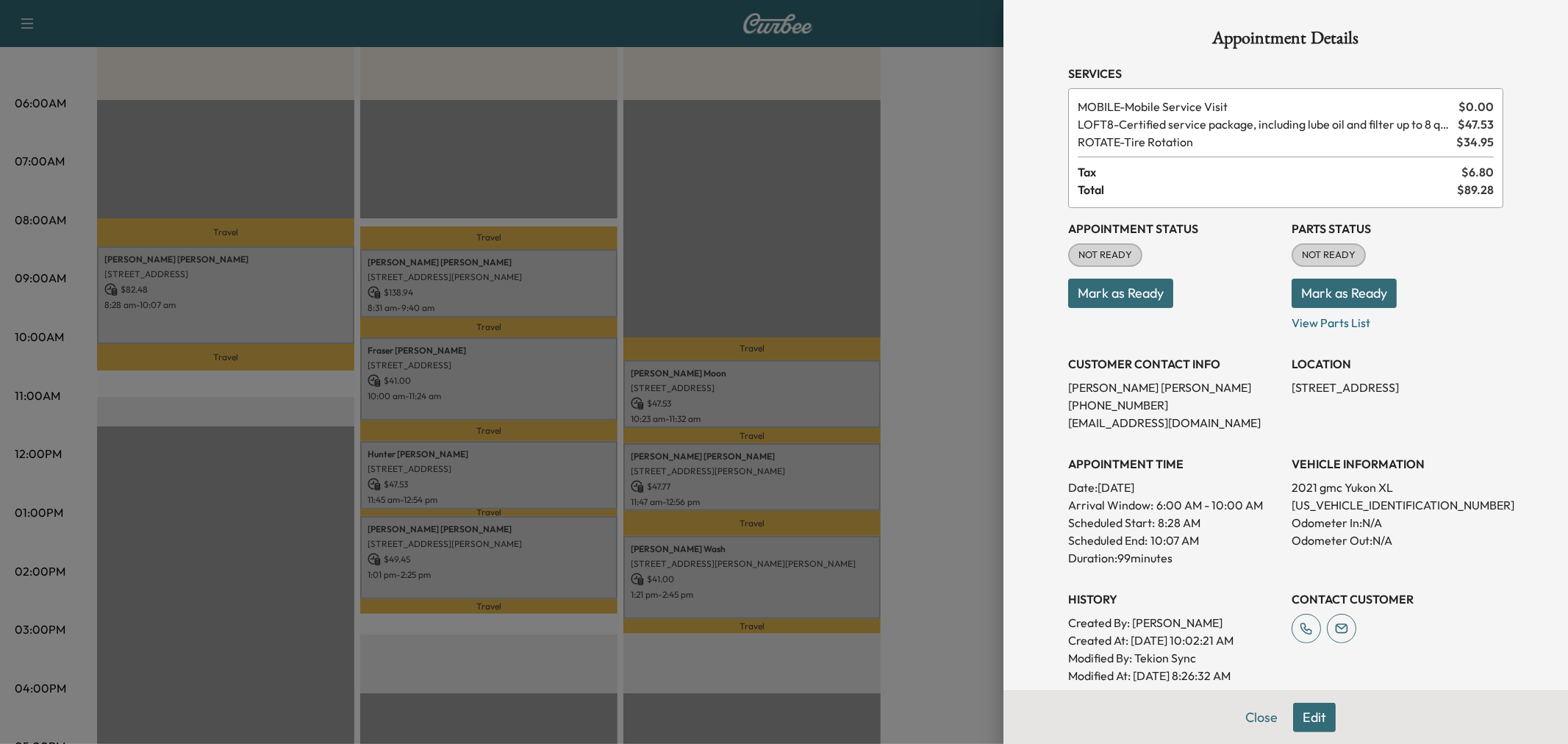
click at [276, 305] on div at bounding box center [784, 372] width 1568 height 744
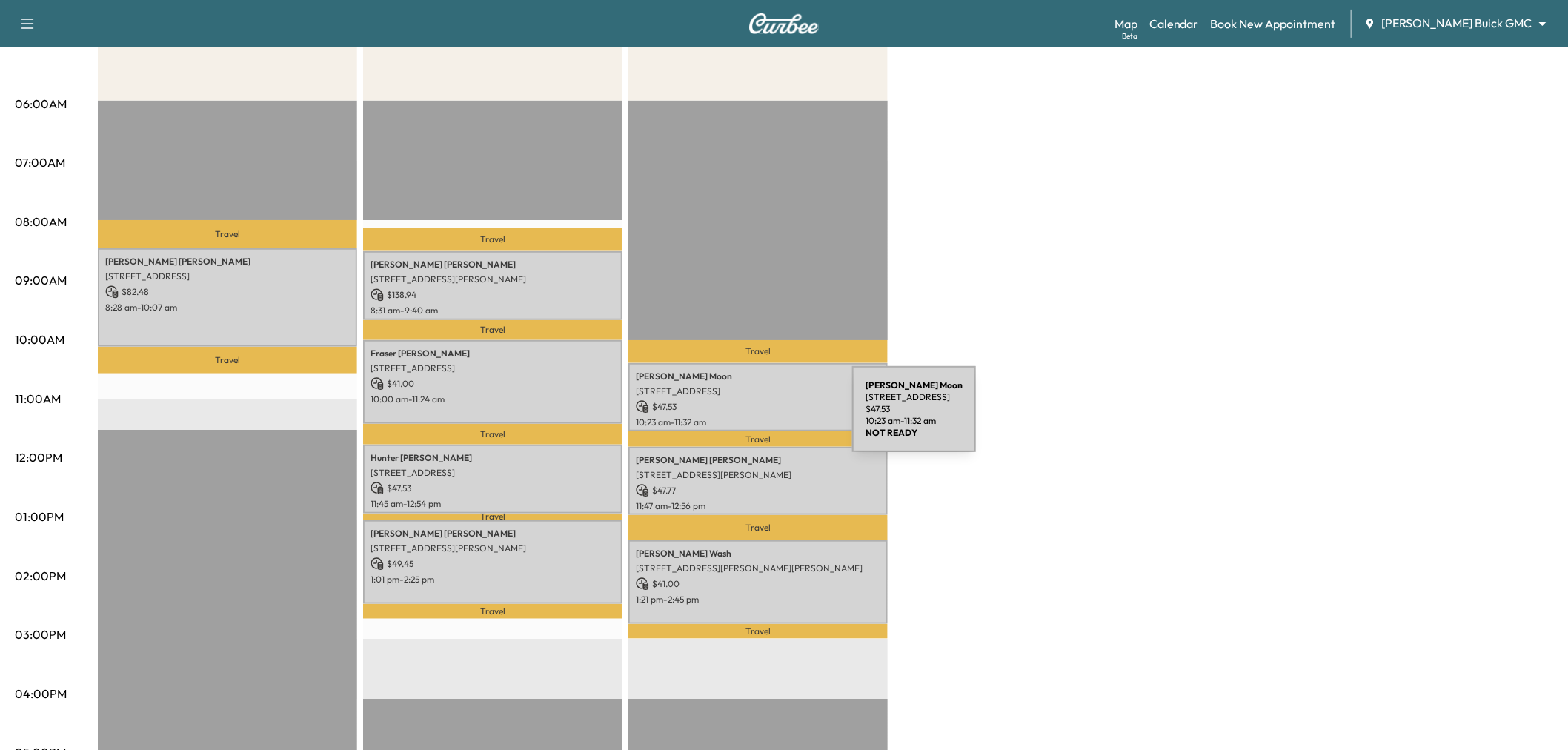
click at [741, 418] on p "10:23 am - 11:32 am" at bounding box center [758, 422] width 244 height 12
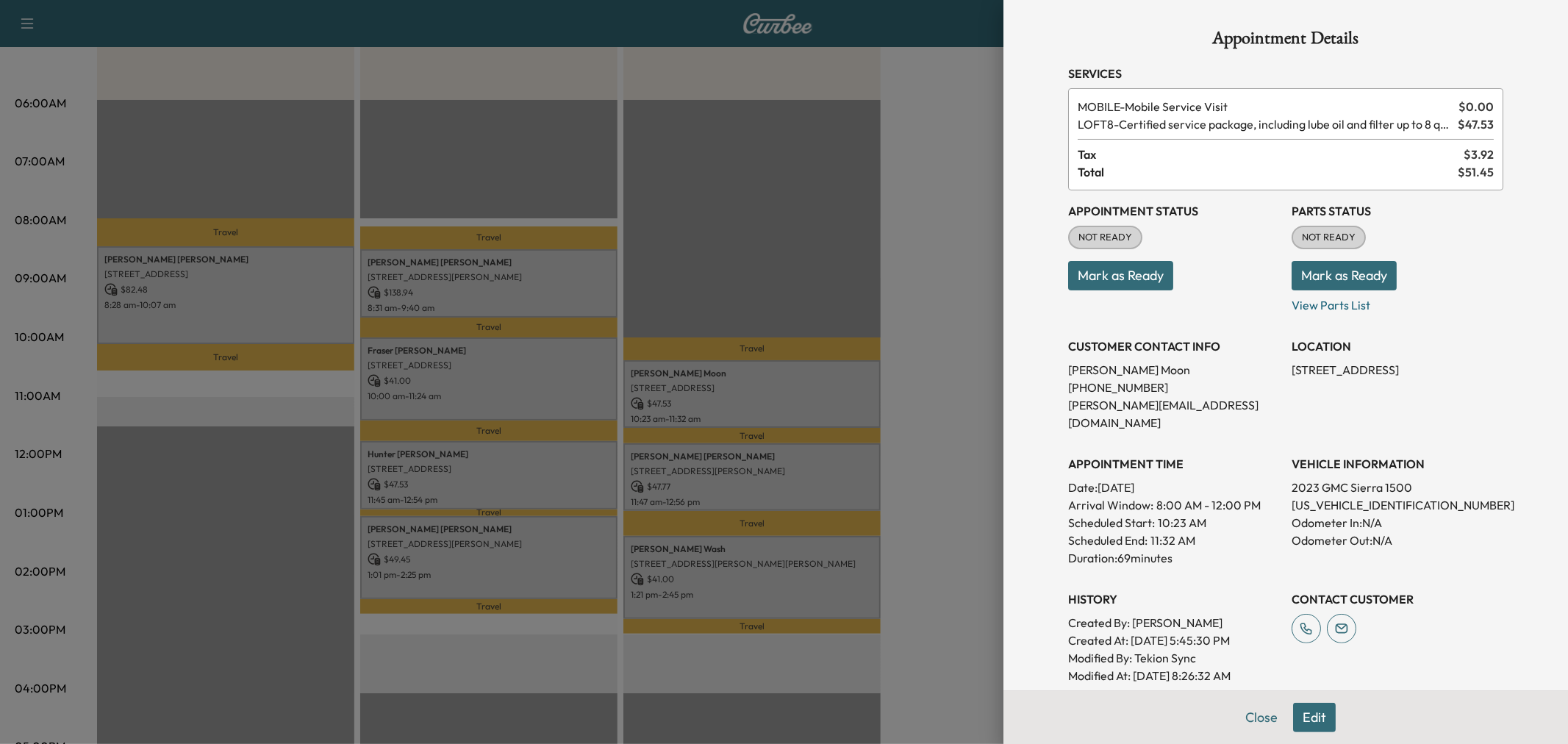
click at [736, 415] on div at bounding box center [784, 372] width 1568 height 744
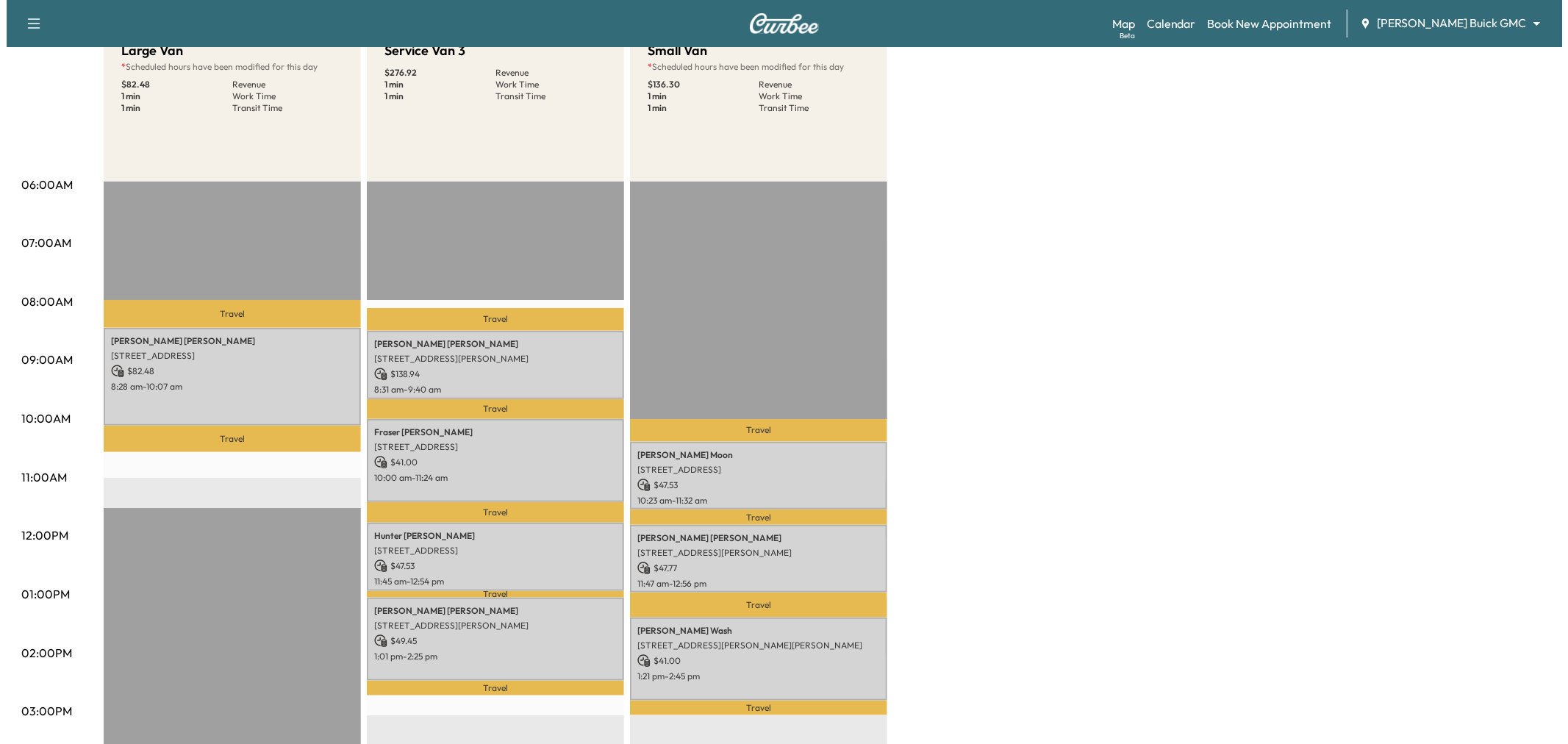
scroll to position [0, 0]
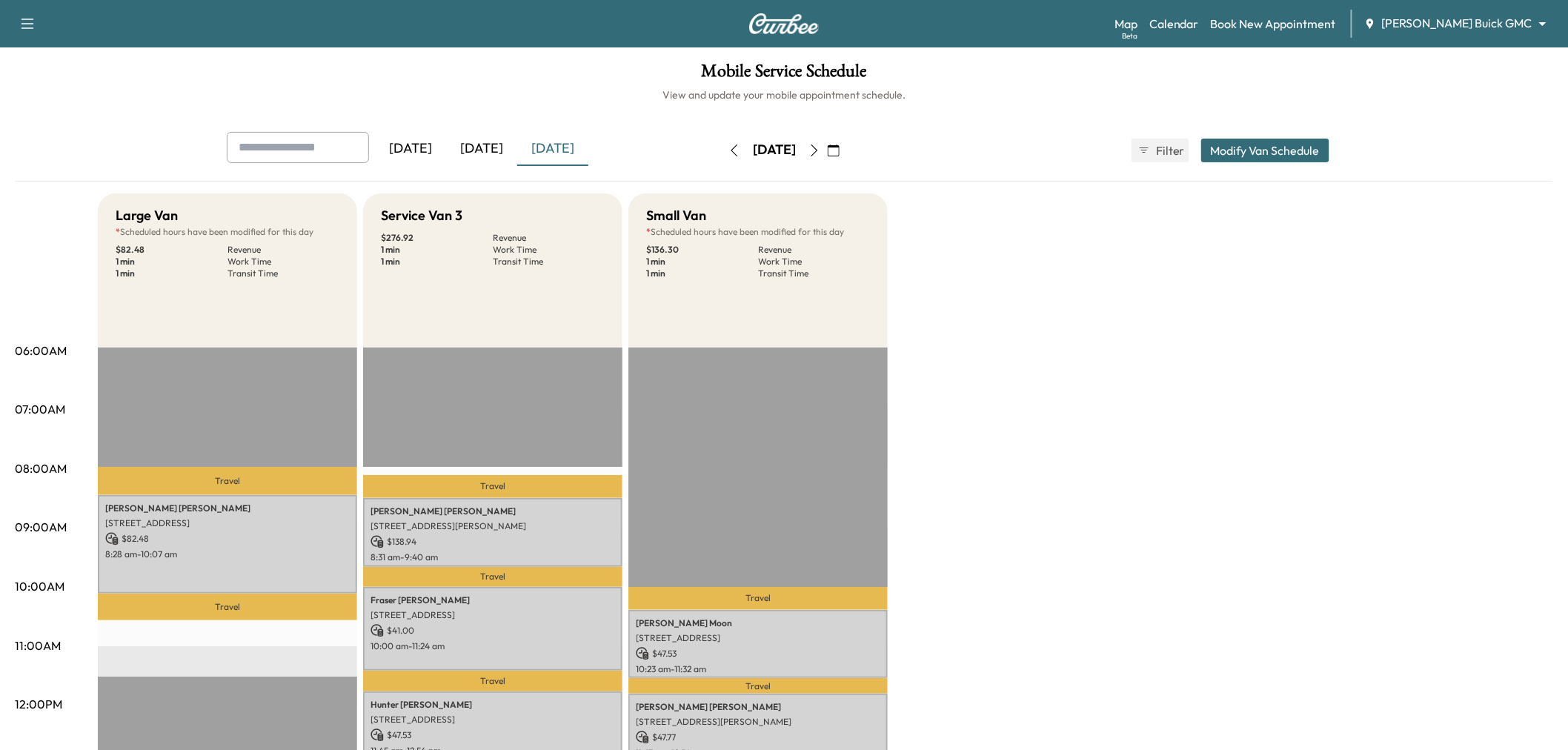
click at [1244, 153] on button "Modify Van Schedule" at bounding box center [1266, 150] width 128 height 24
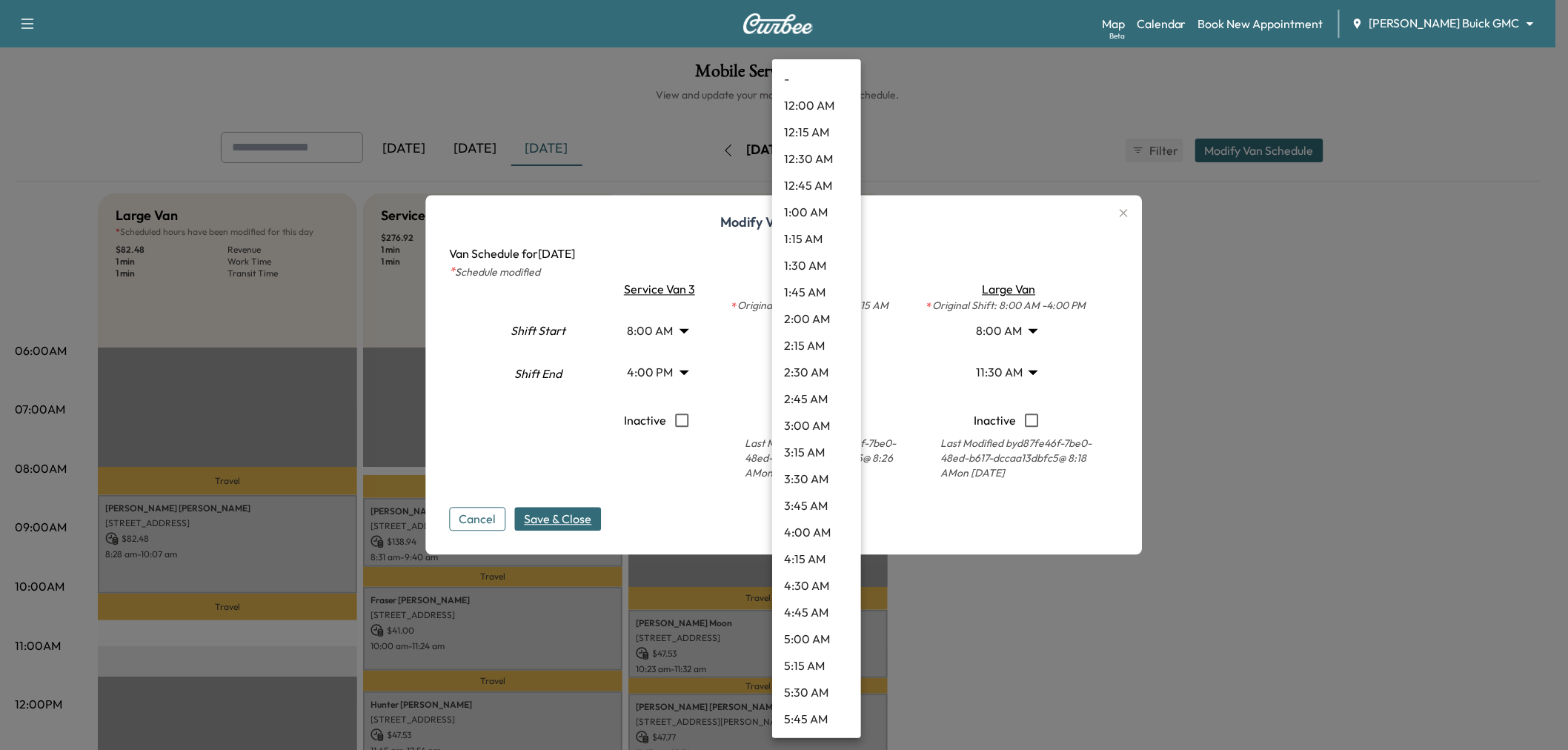
click at [808, 334] on body "Support Log Out Map Beta Calendar Book New Appointment Ewing Buick GMC ********…" at bounding box center [784, 375] width 1568 height 750
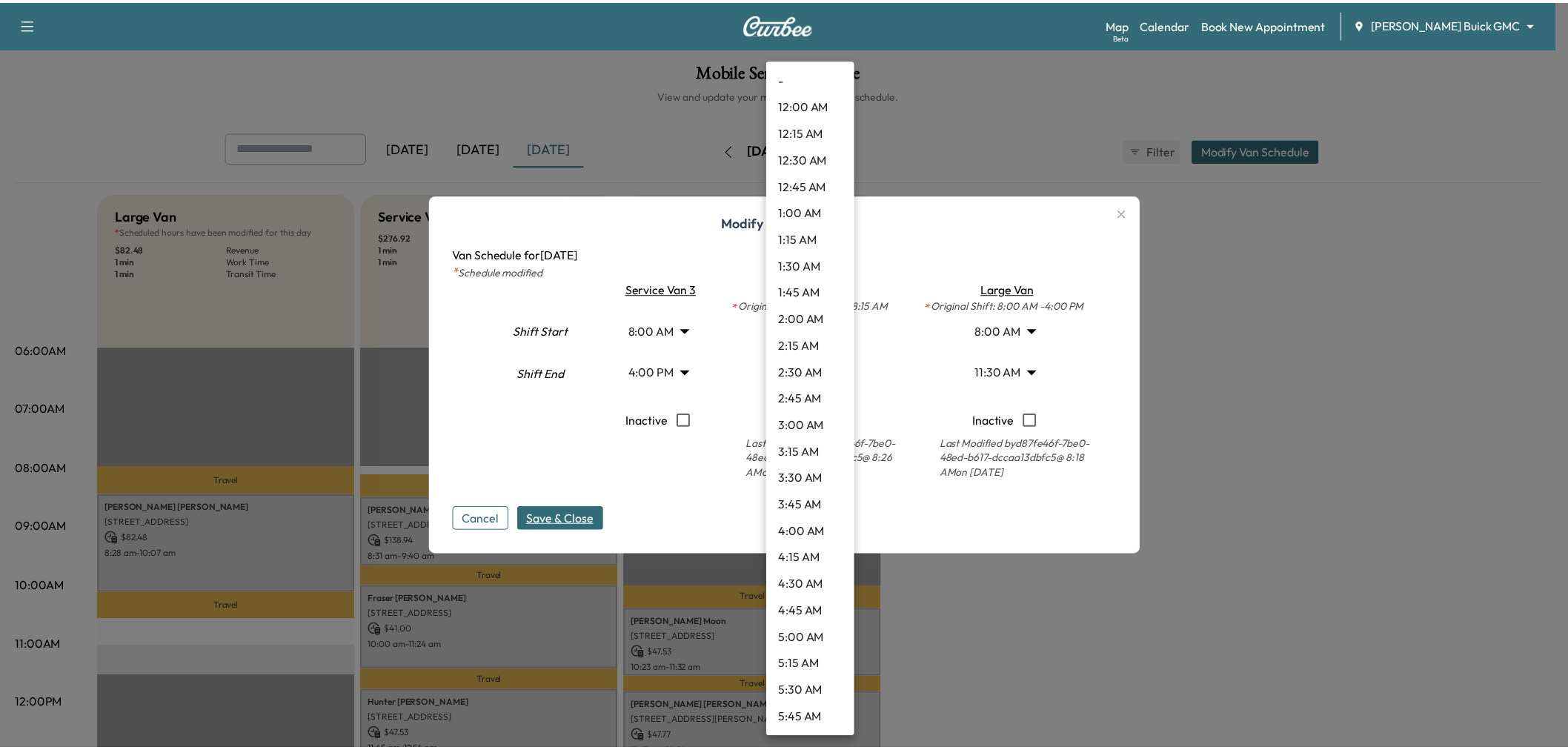
scroll to position [773, 0]
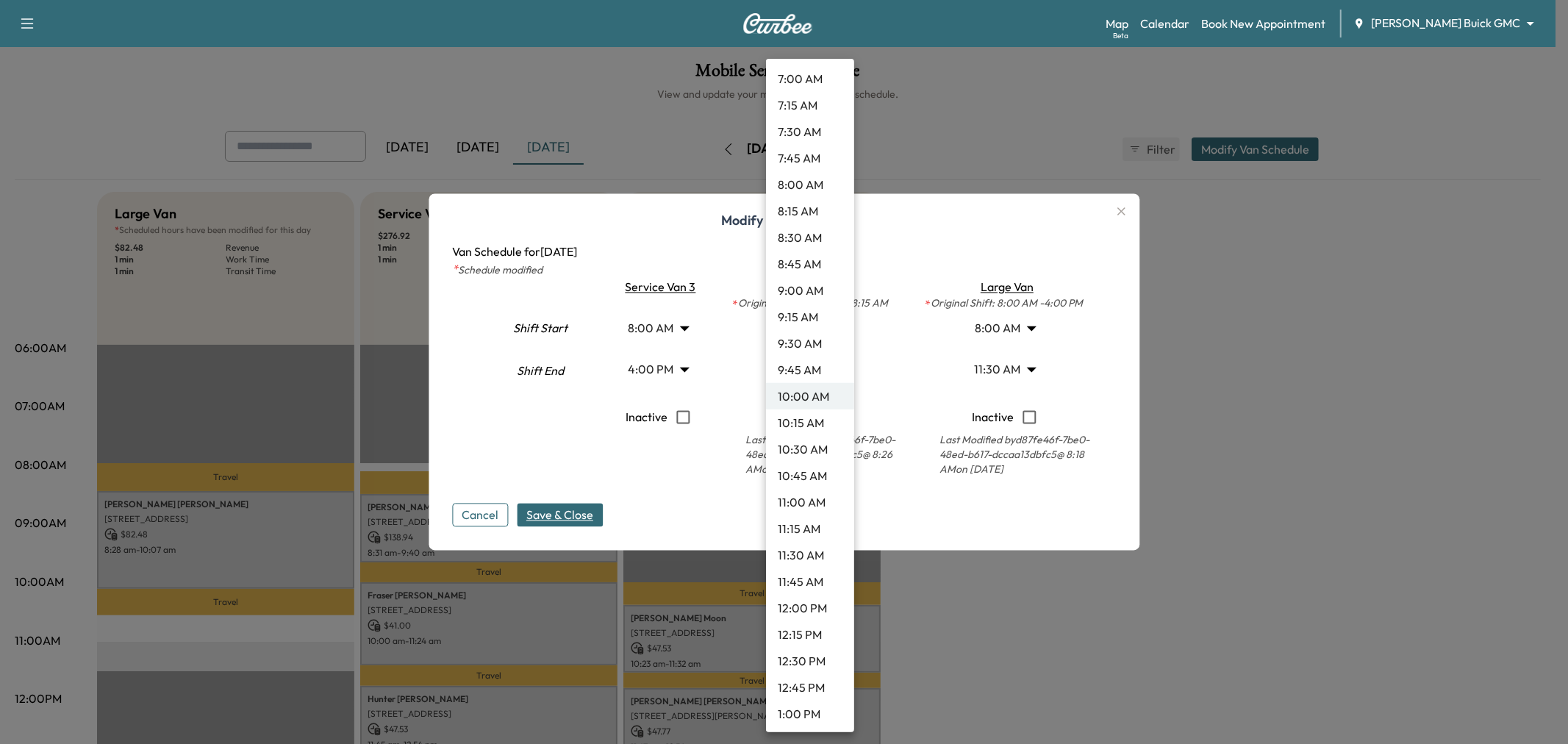
click at [806, 445] on li "10:30 AM" at bounding box center [811, 450] width 89 height 27
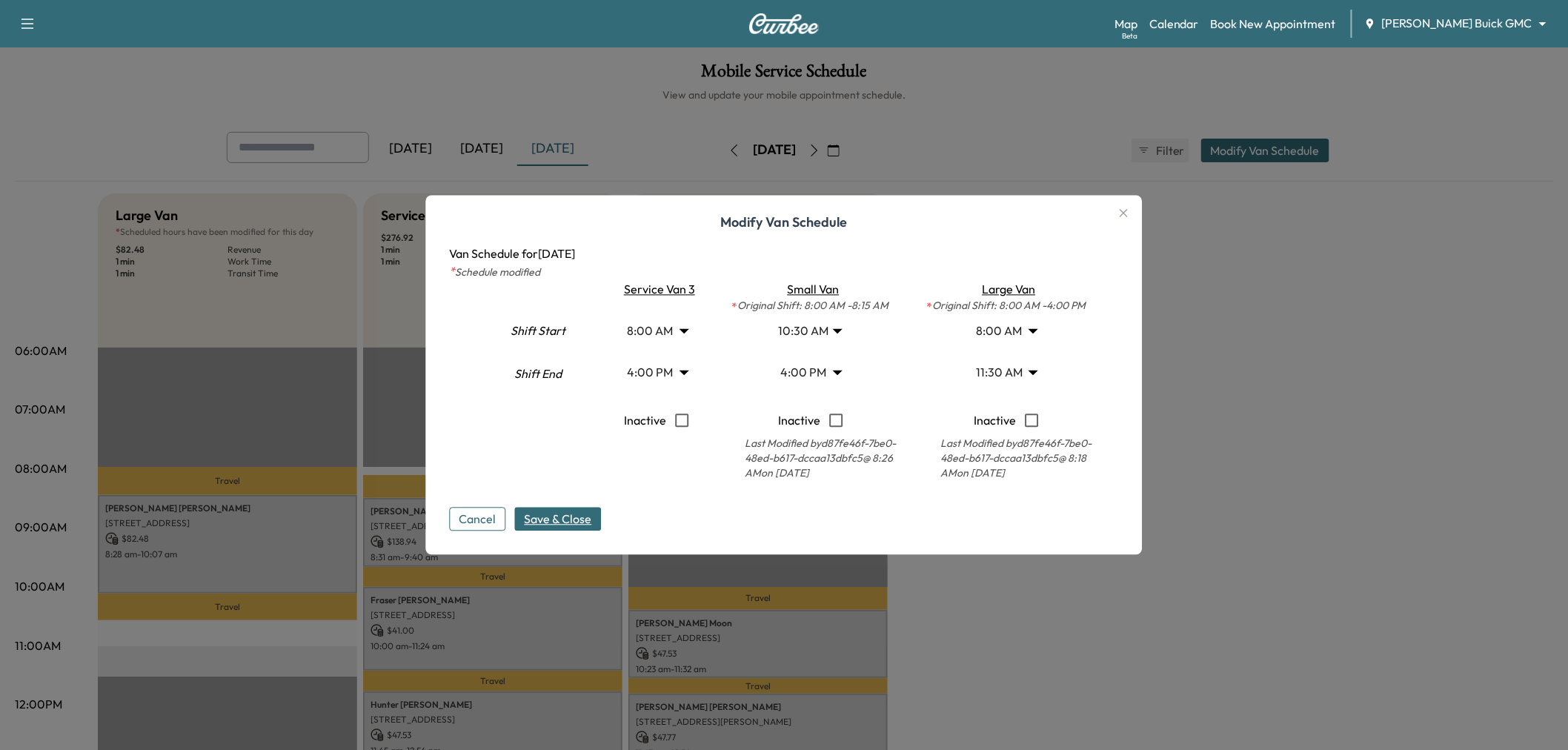
click at [575, 522] on span "Save & Close" at bounding box center [559, 519] width 67 height 18
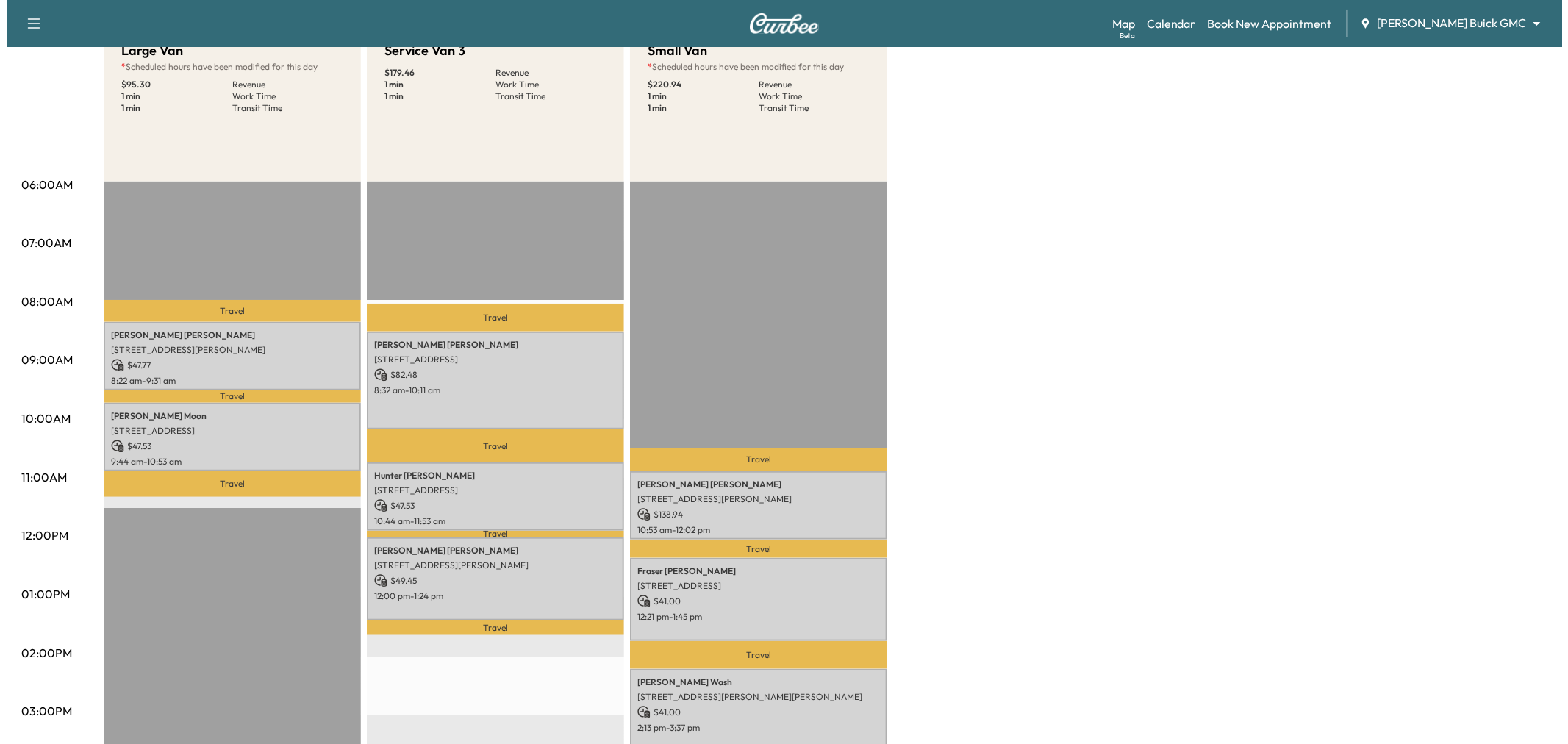
scroll to position [0, 0]
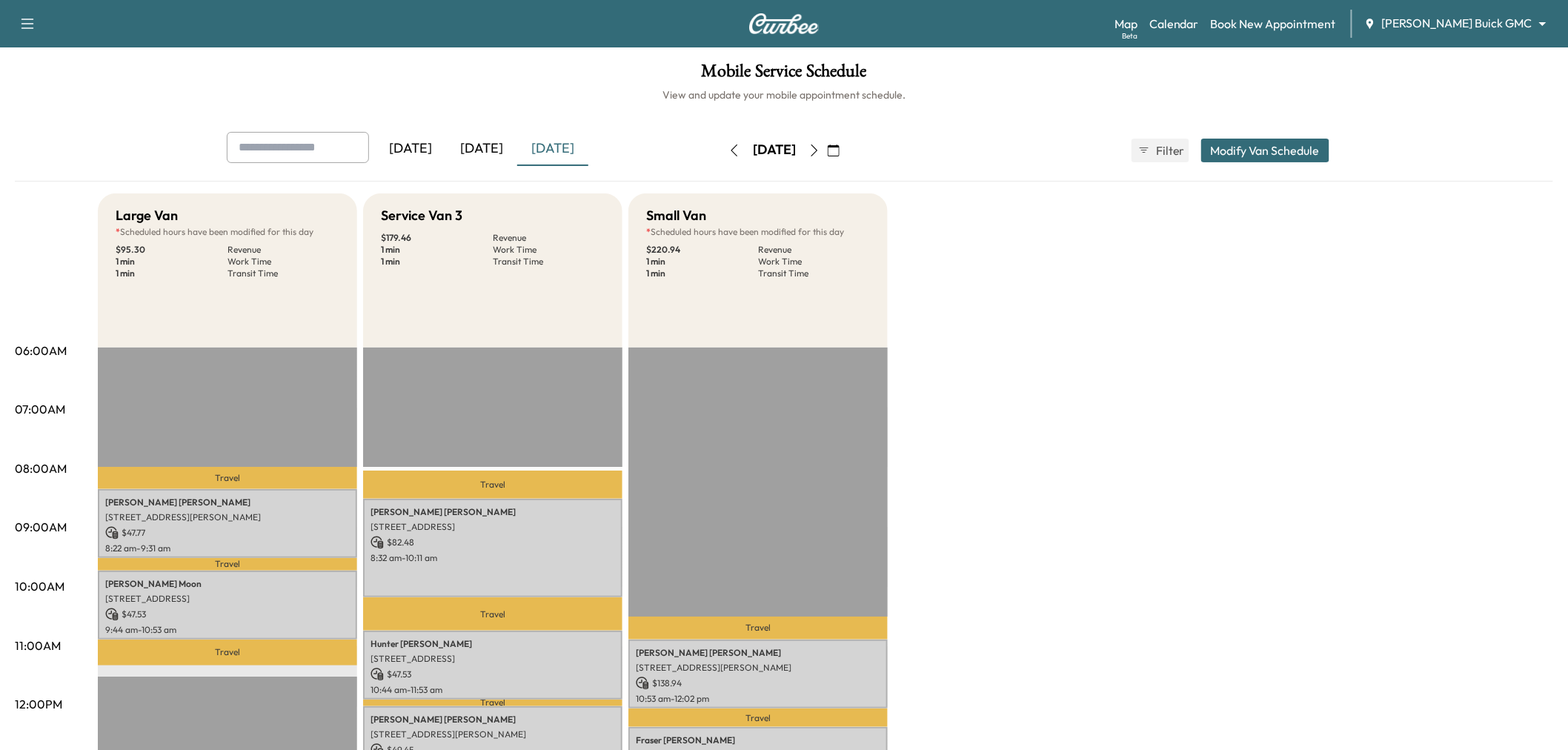
click at [1259, 147] on button "Modify Van Schedule" at bounding box center [1266, 150] width 128 height 24
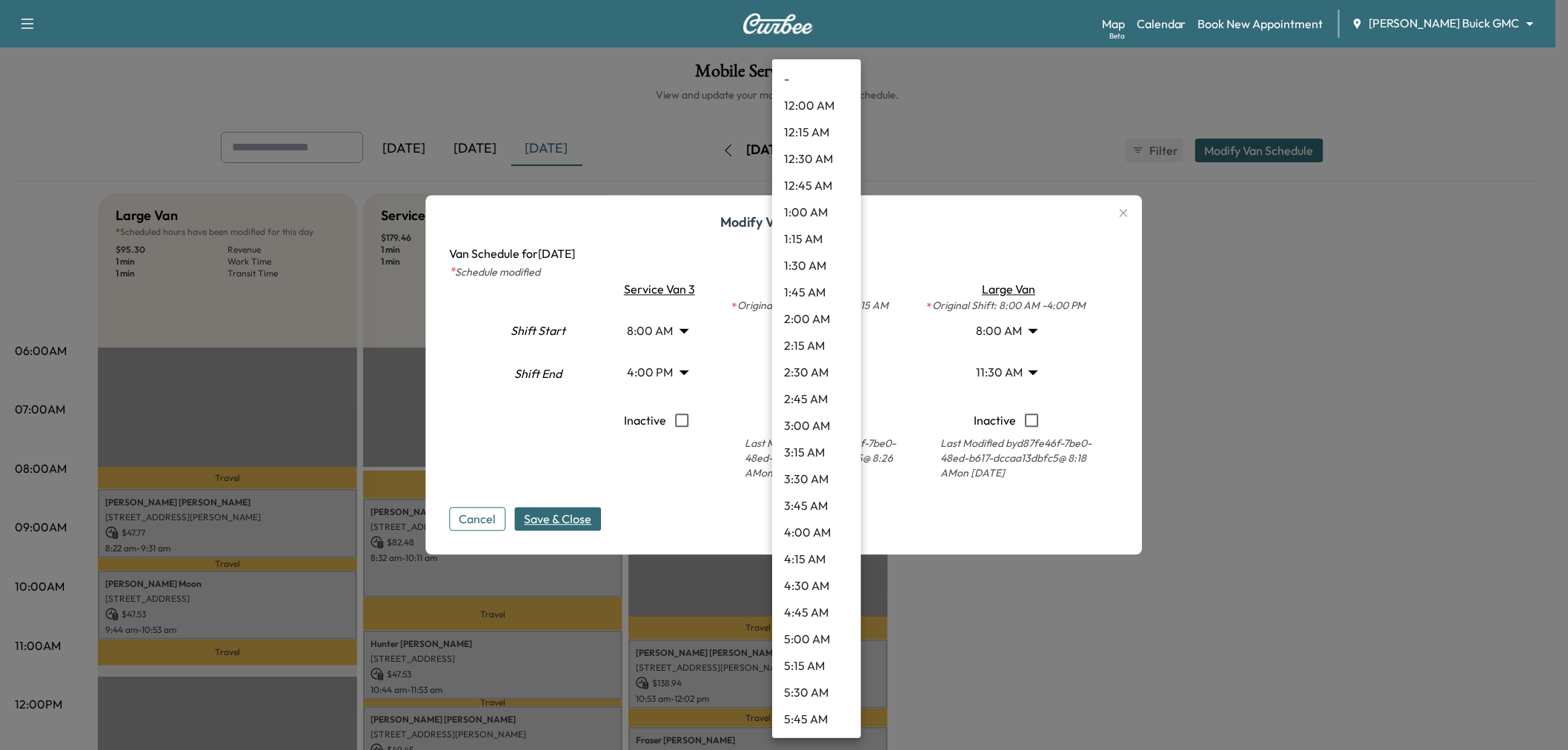
click at [812, 329] on body "Support Log Out Map Beta Calendar Book New Appointment Ewing Buick GMC ********…" at bounding box center [784, 375] width 1568 height 750
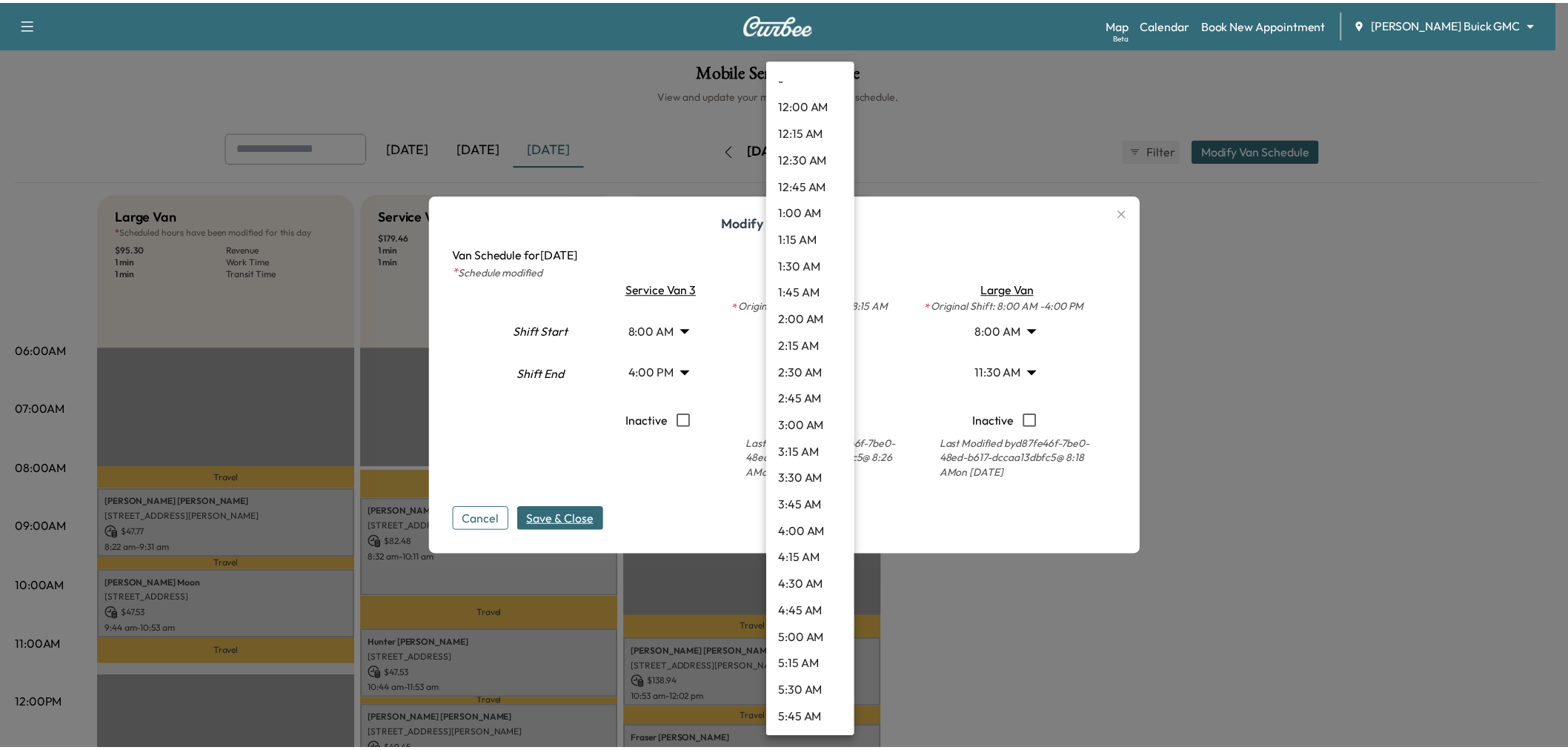
scroll to position [827, 0]
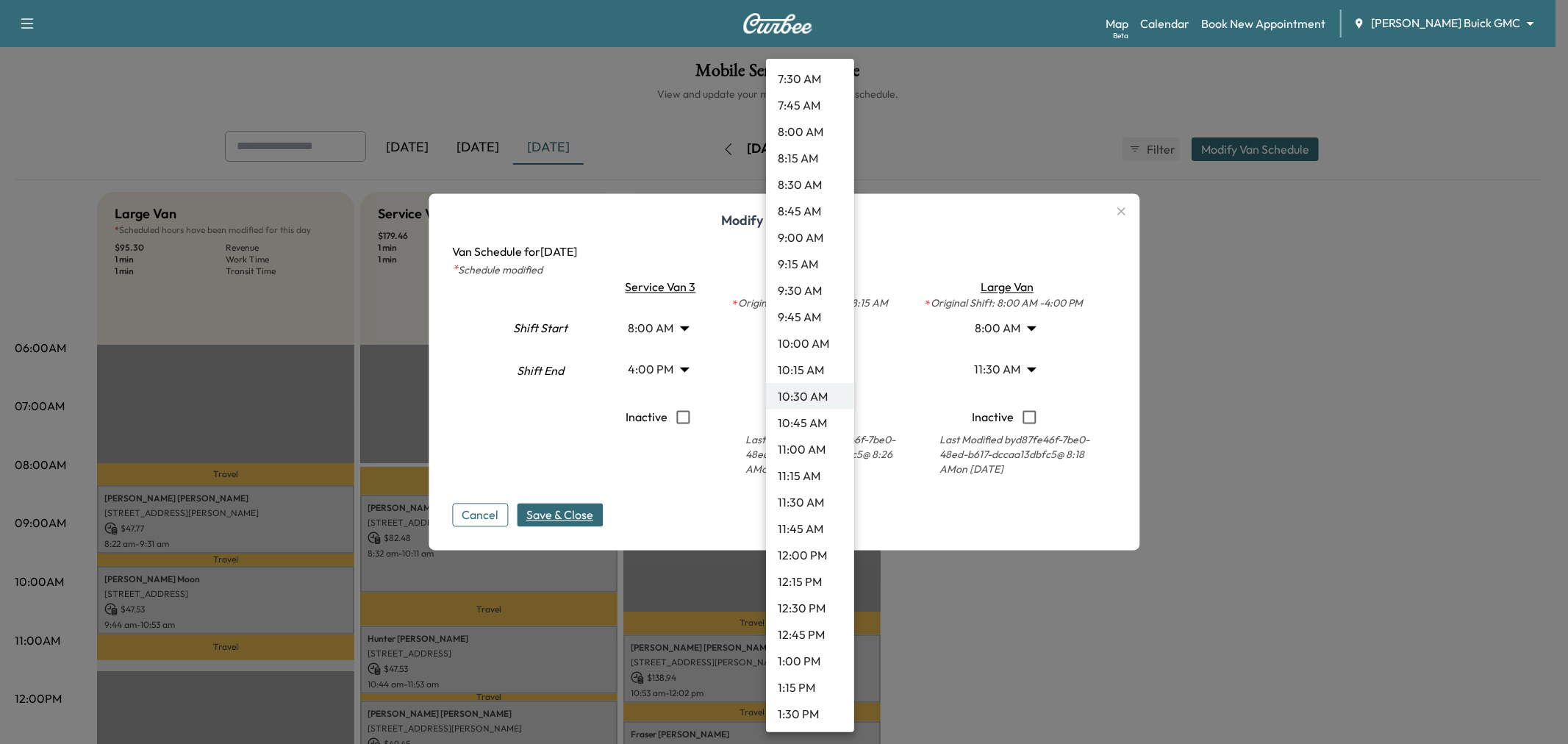
click at [797, 421] on li "10:45 AM" at bounding box center [811, 423] width 89 height 27
type input "*****"
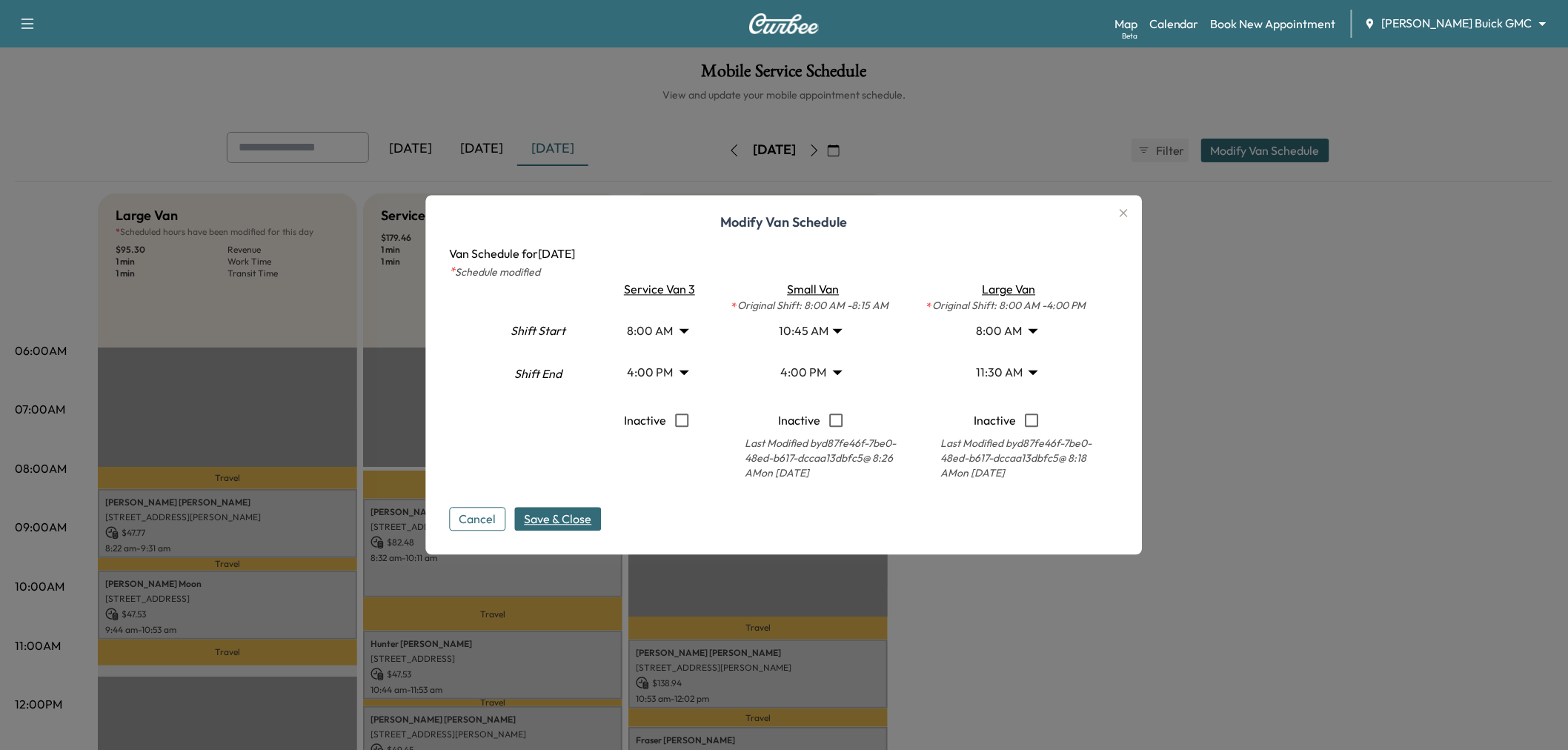
click at [576, 520] on span "Save & Close" at bounding box center [559, 519] width 67 height 18
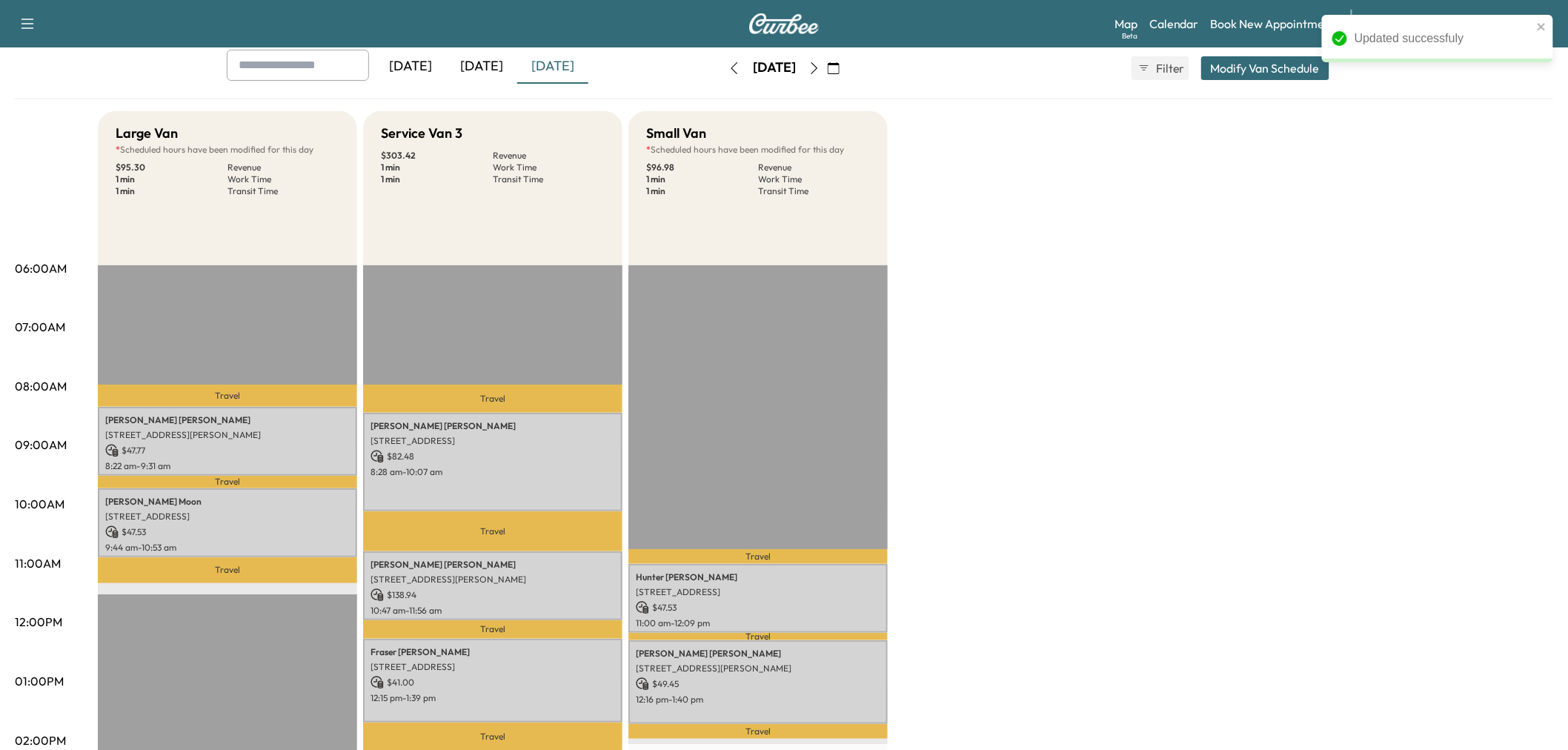
scroll to position [247, 0]
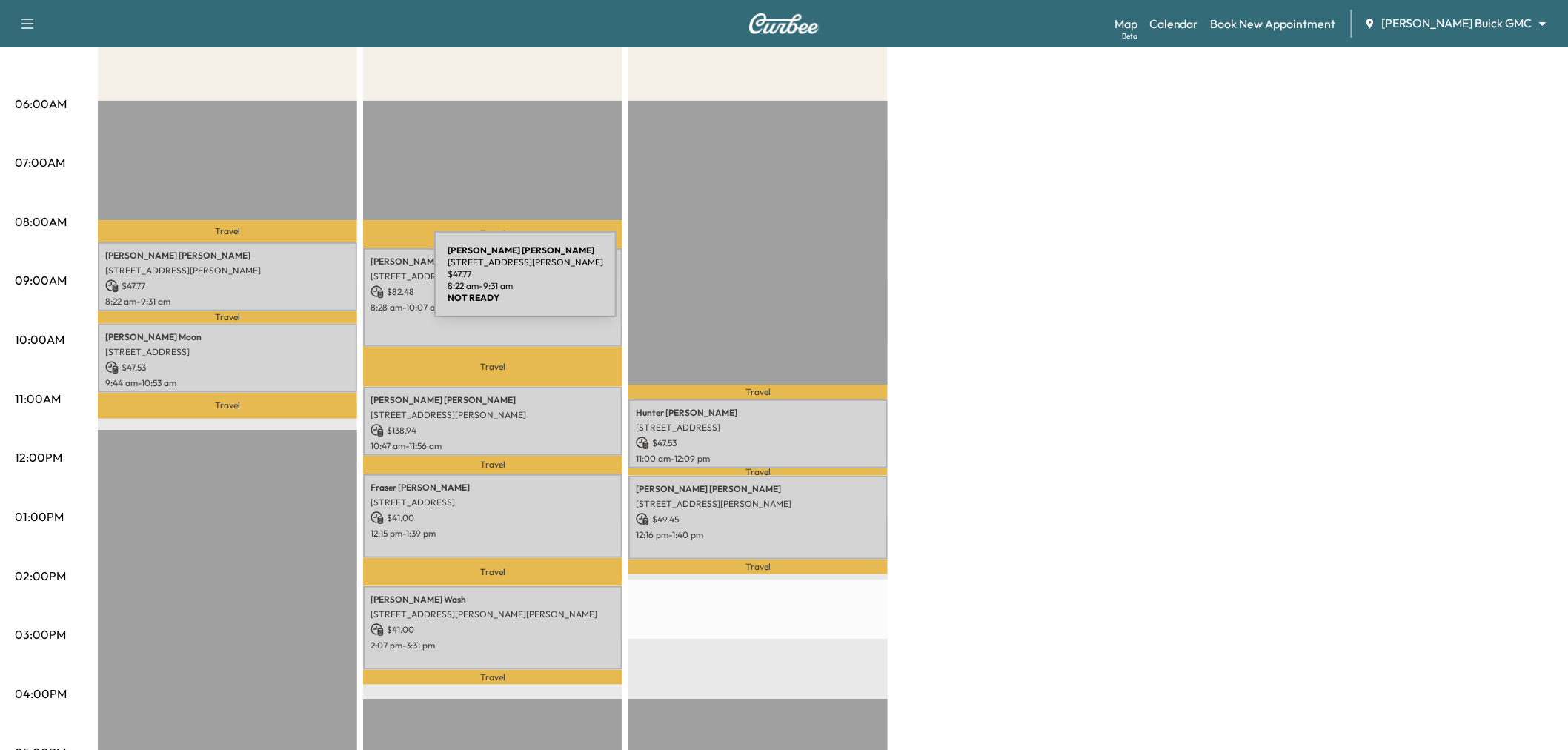
click at [324, 283] on p "$ 47.77" at bounding box center [227, 287] width 244 height 13
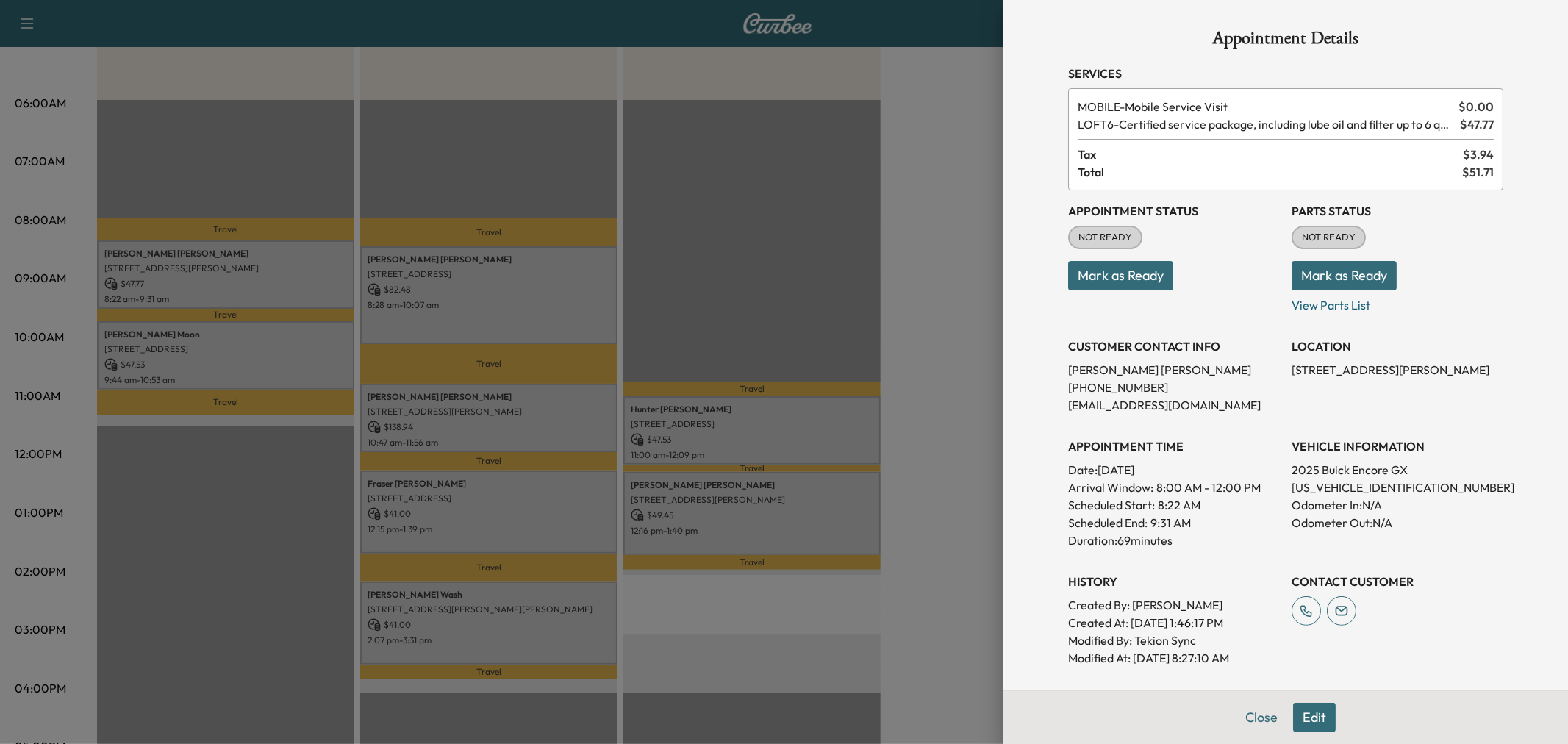
click at [308, 333] on div at bounding box center [784, 372] width 1568 height 744
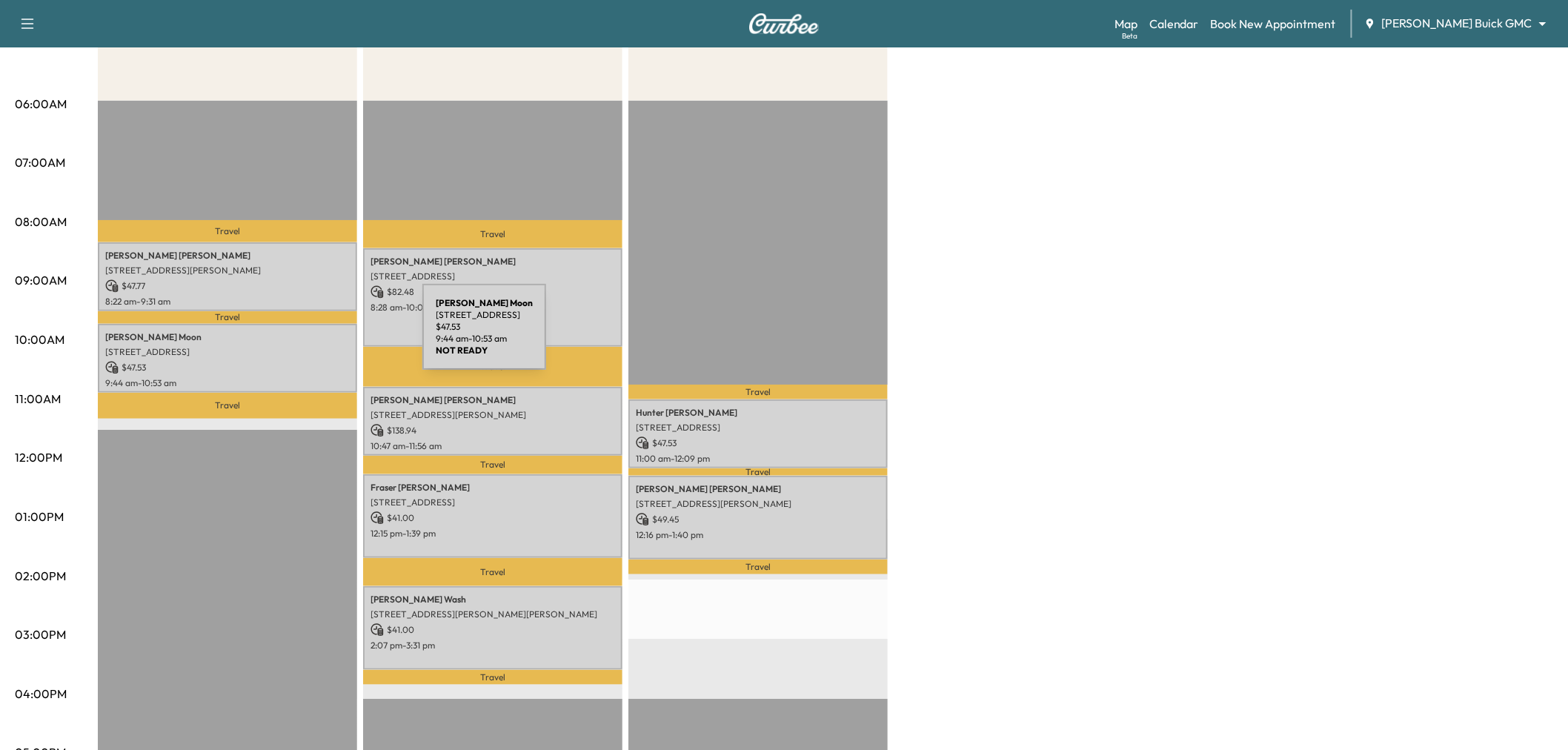
click at [311, 335] on p "Parker Moon" at bounding box center [227, 337] width 244 height 12
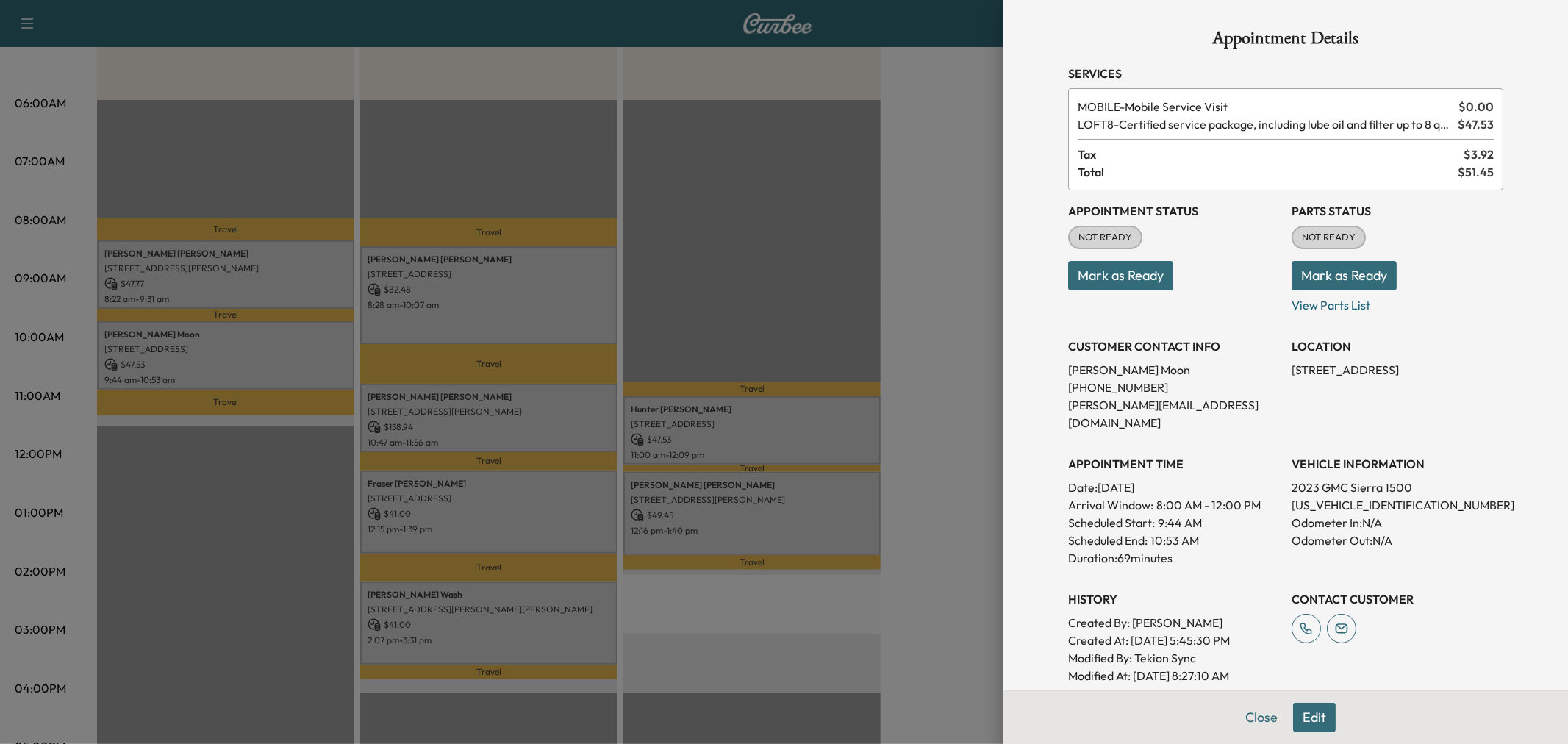
click at [308, 335] on div at bounding box center [784, 372] width 1568 height 744
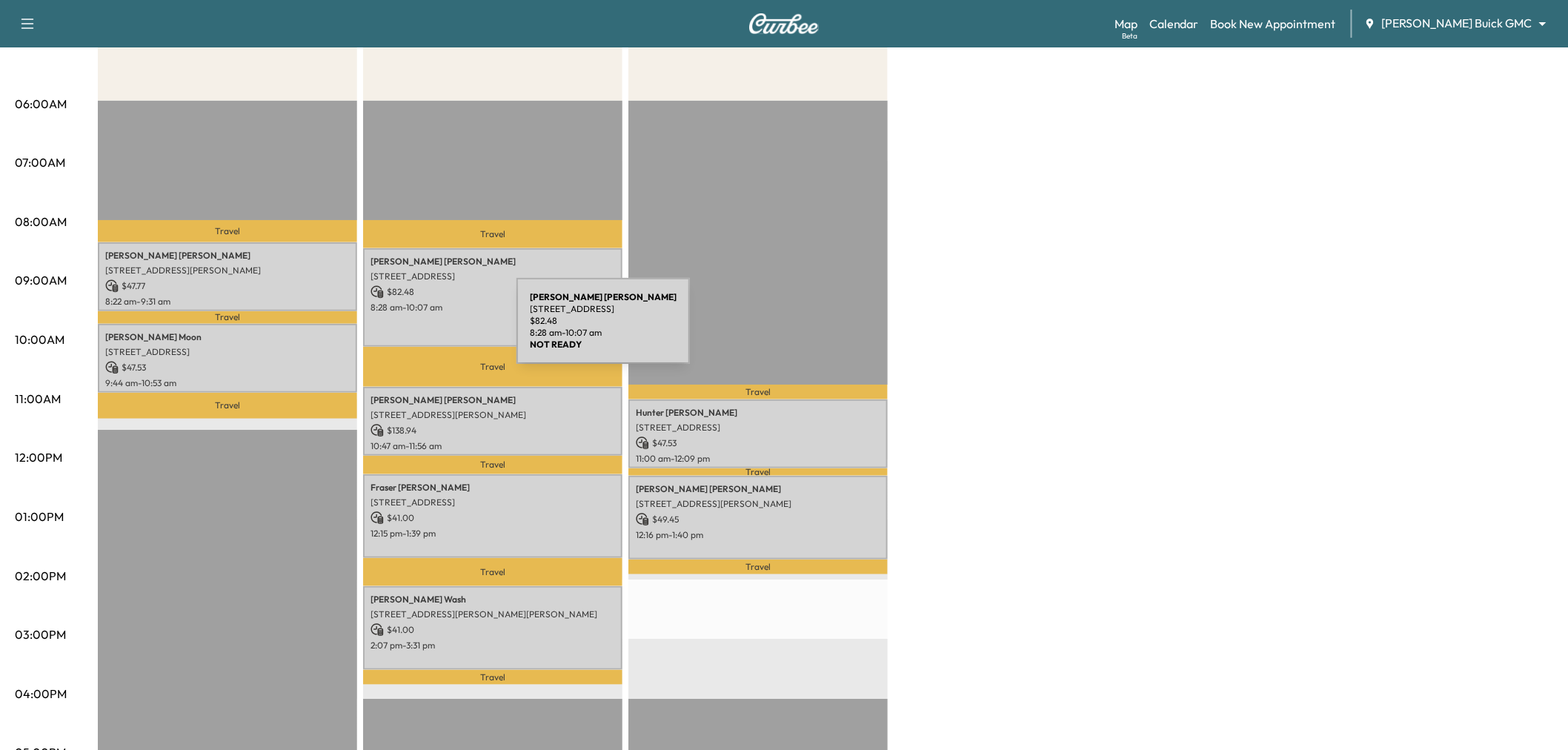
click at [433, 326] on div "James Thorne 1420 SAN JACINTO DR, FLOWER MOUND, TX 75028, USA $ 82.48 8:28 am -…" at bounding box center [493, 297] width 260 height 99
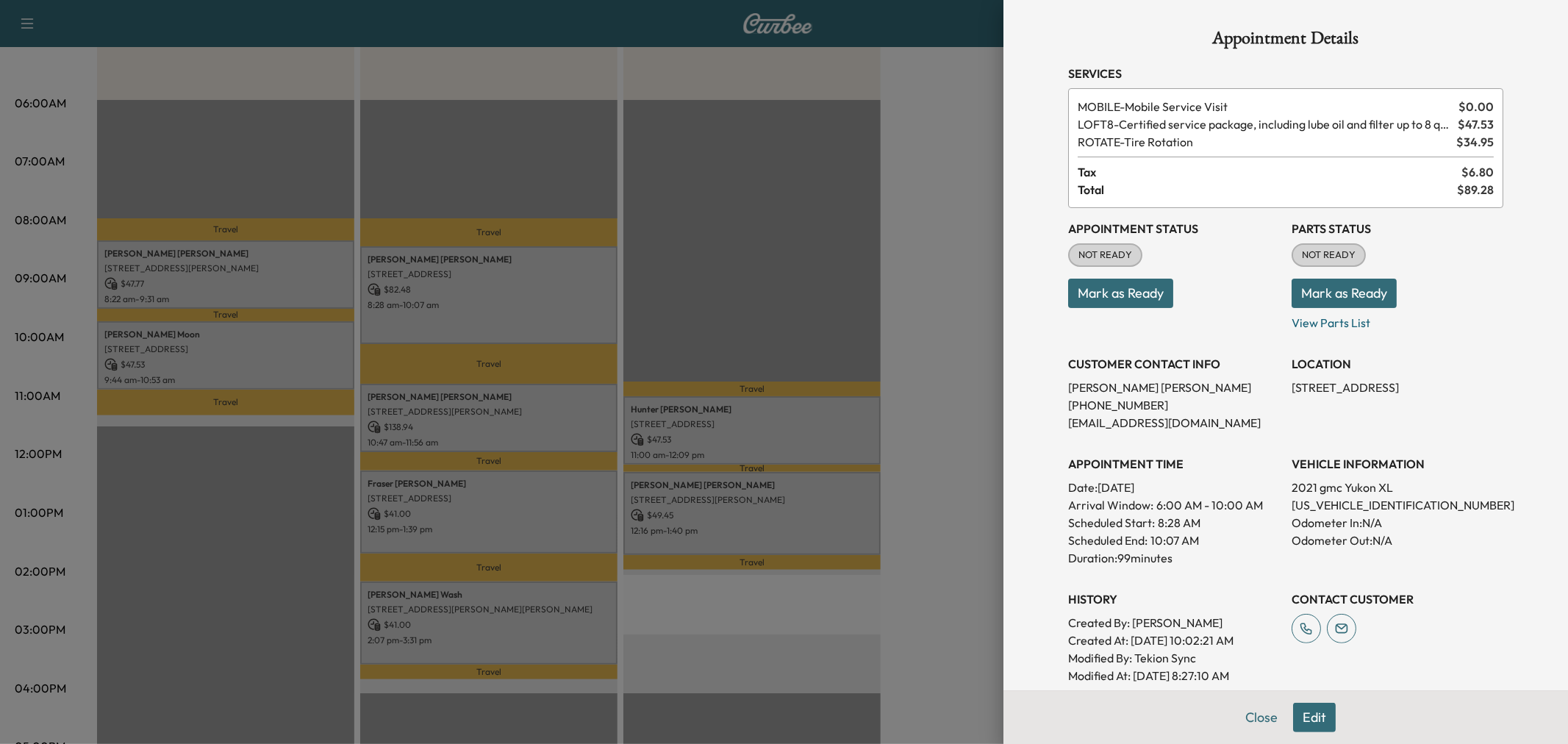
click at [430, 324] on div at bounding box center [784, 372] width 1568 height 744
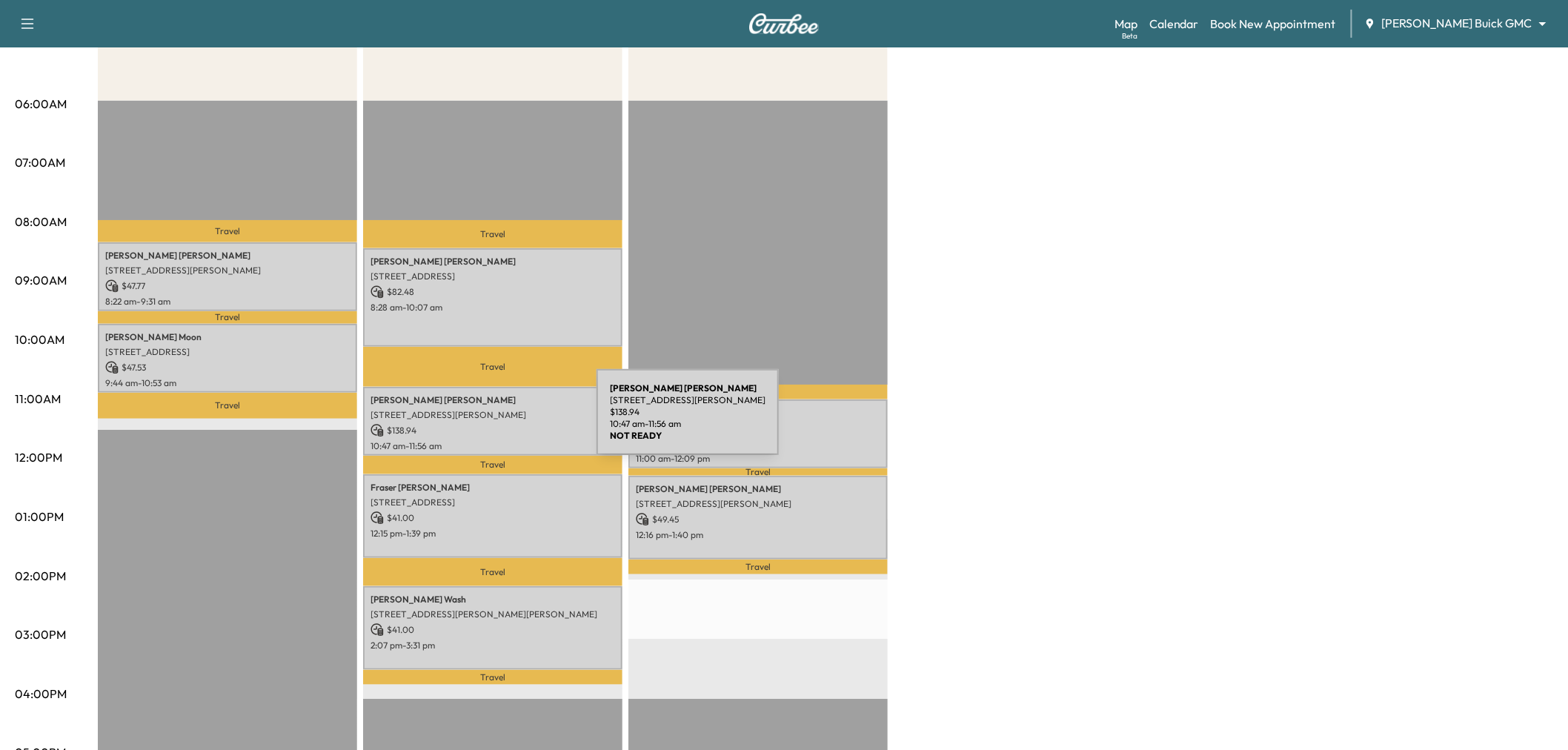
click at [485, 424] on p "$ 138.94" at bounding box center [493, 431] width 244 height 13
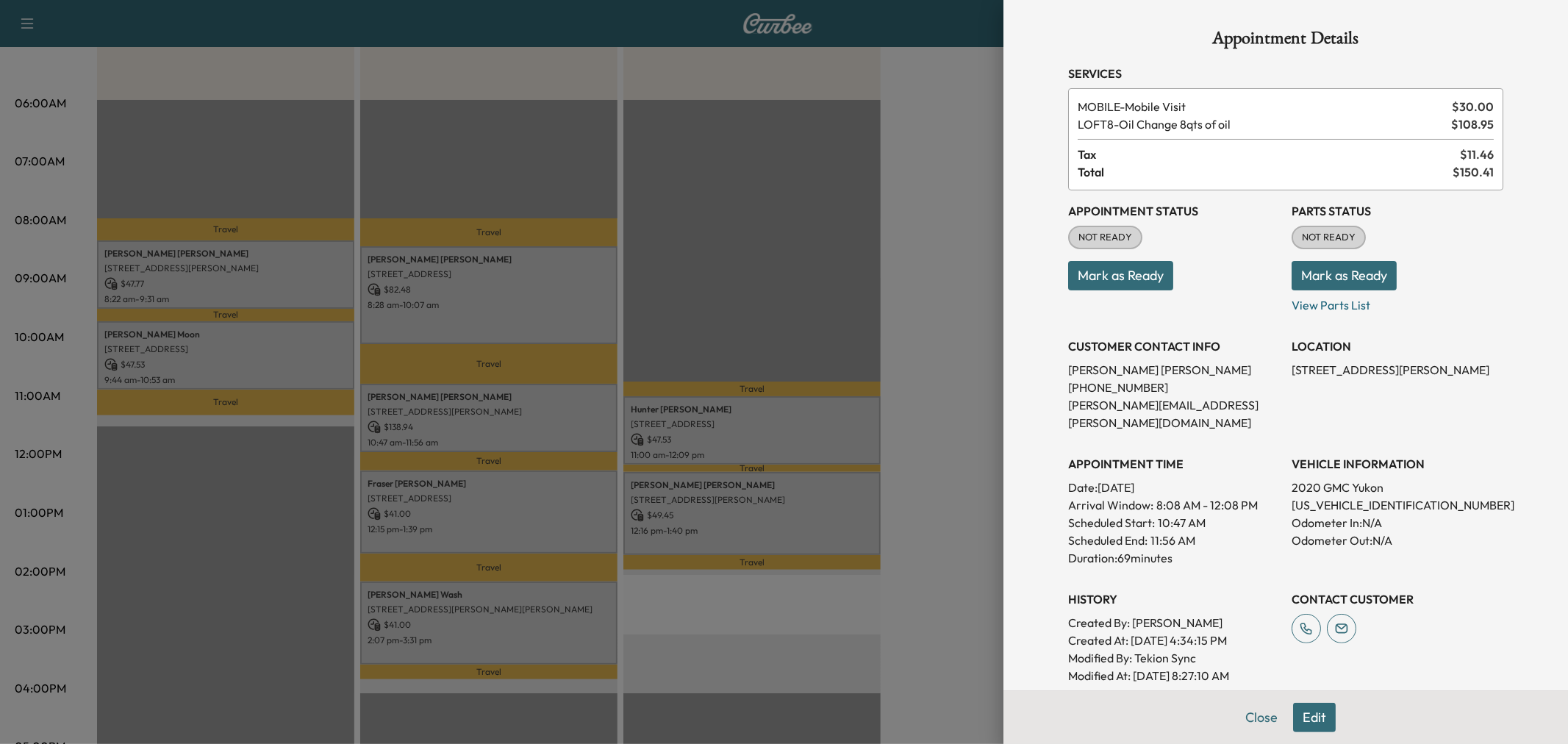
click at [507, 467] on div at bounding box center [784, 372] width 1568 height 744
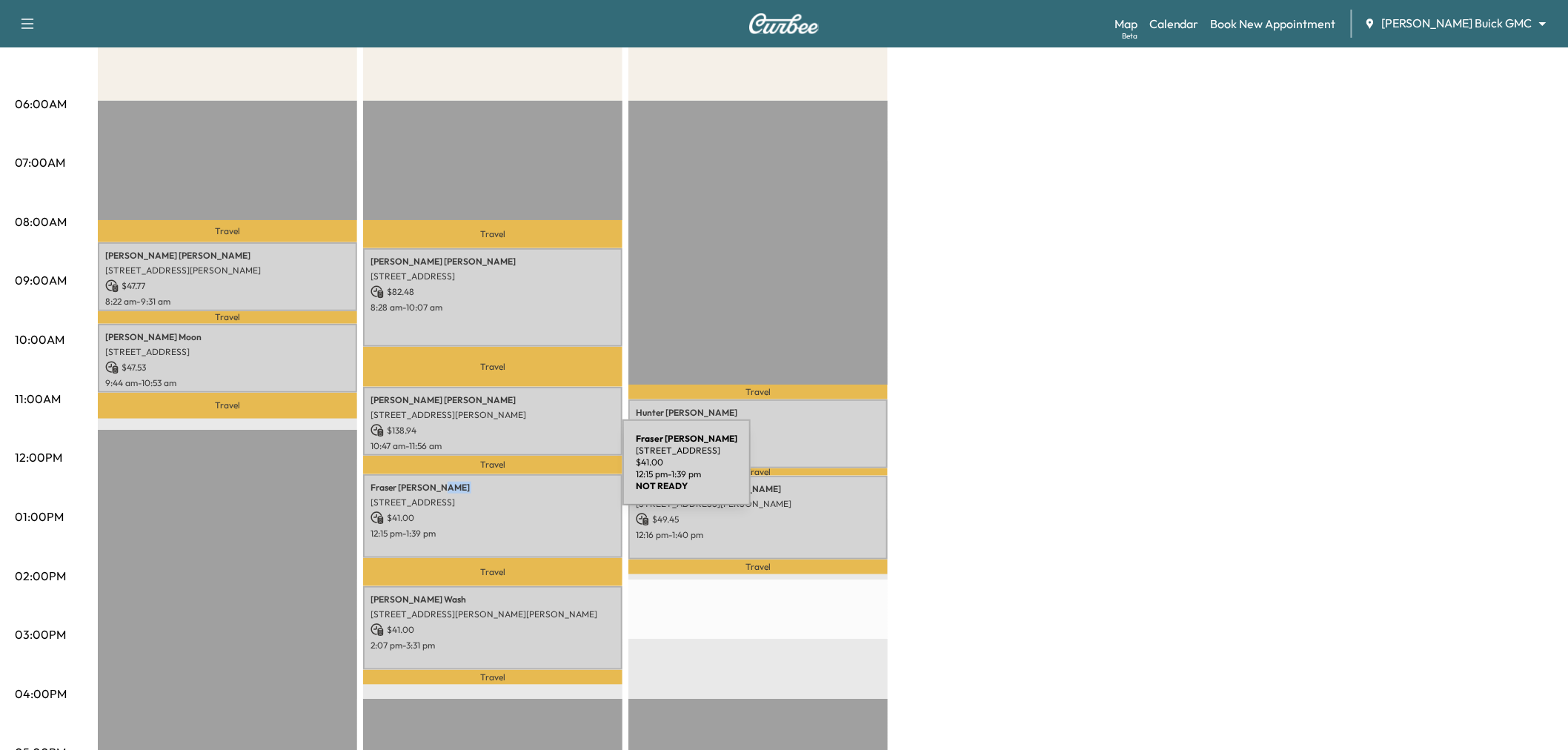
click at [511, 474] on div "Fraser Mackinnon 815 Westerkirk Drive, Celina, TX 75009, United States of Ameri…" at bounding box center [493, 516] width 260 height 83
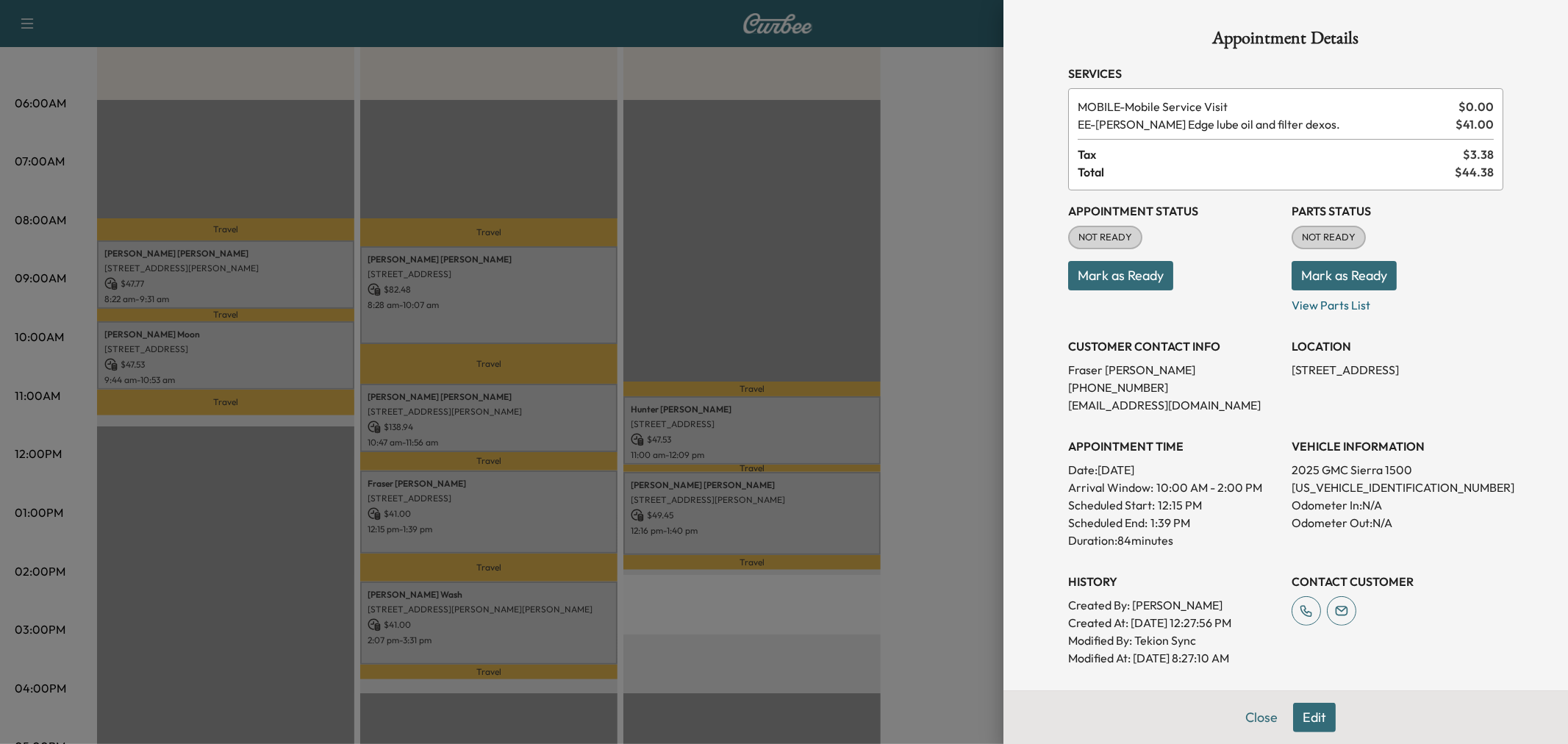
click at [530, 602] on div at bounding box center [784, 372] width 1568 height 744
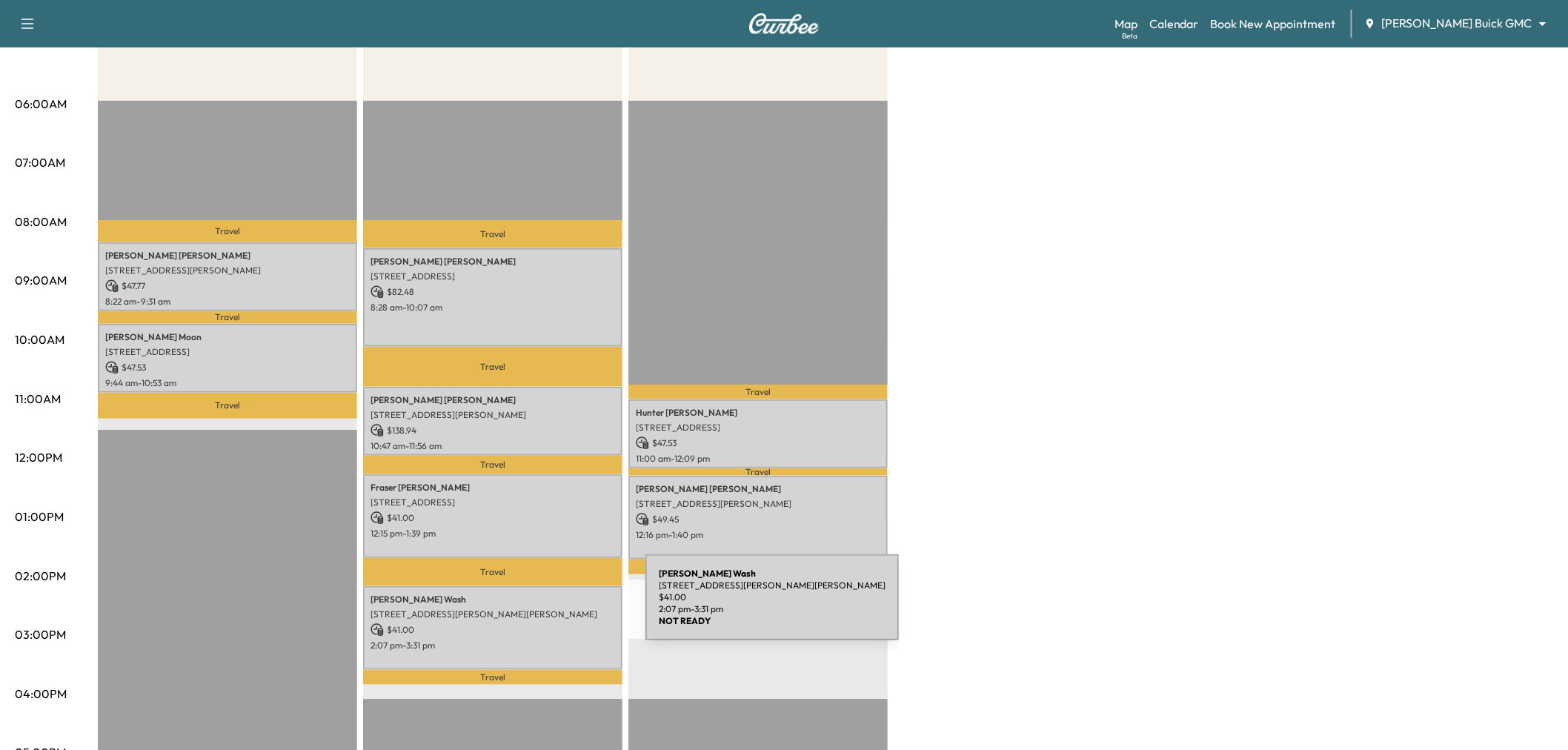
click at [534, 608] on p "8951 Collin McKinney Parkway, McKinney, TX 75070, US" at bounding box center [493, 614] width 244 height 12
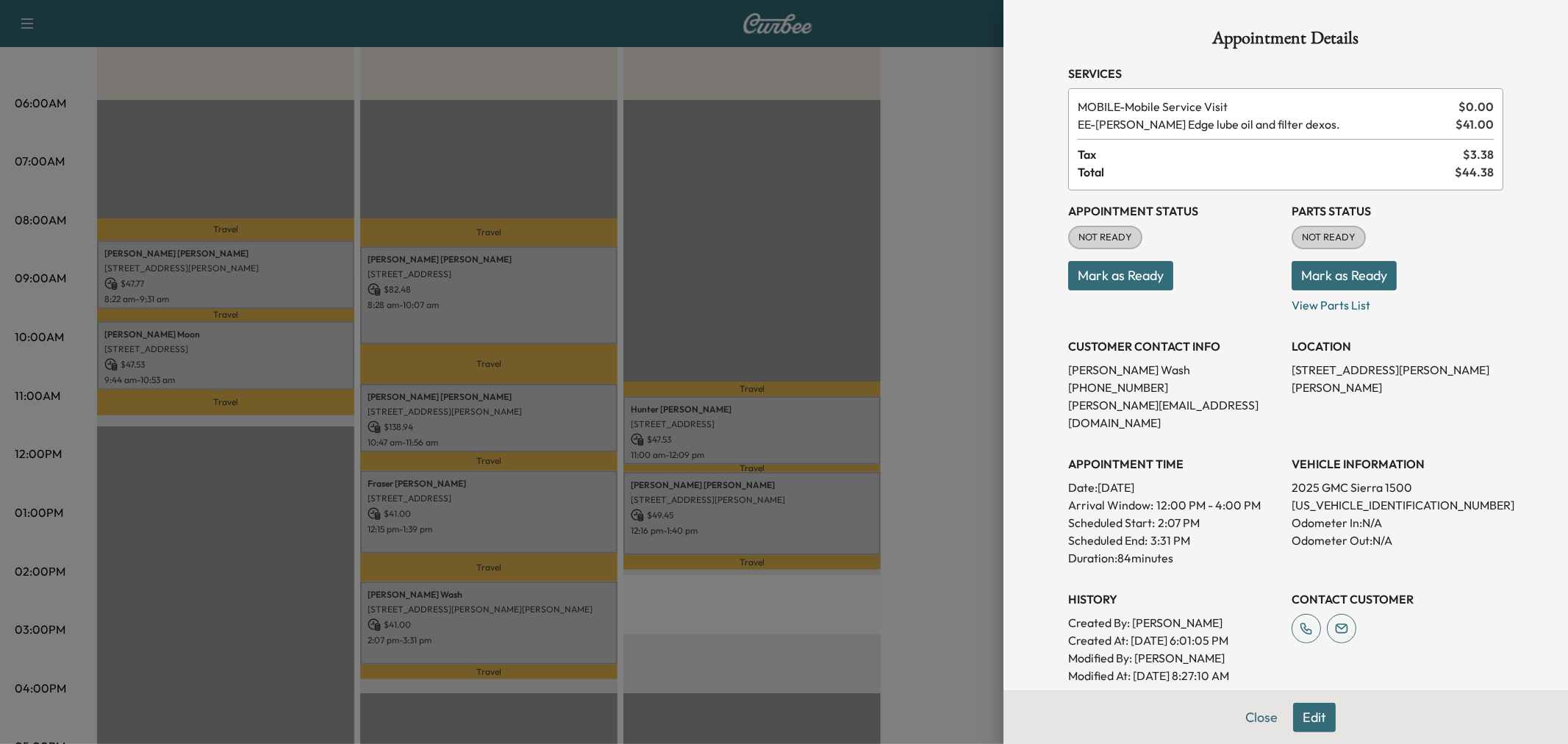
click at [699, 439] on div at bounding box center [784, 372] width 1568 height 744
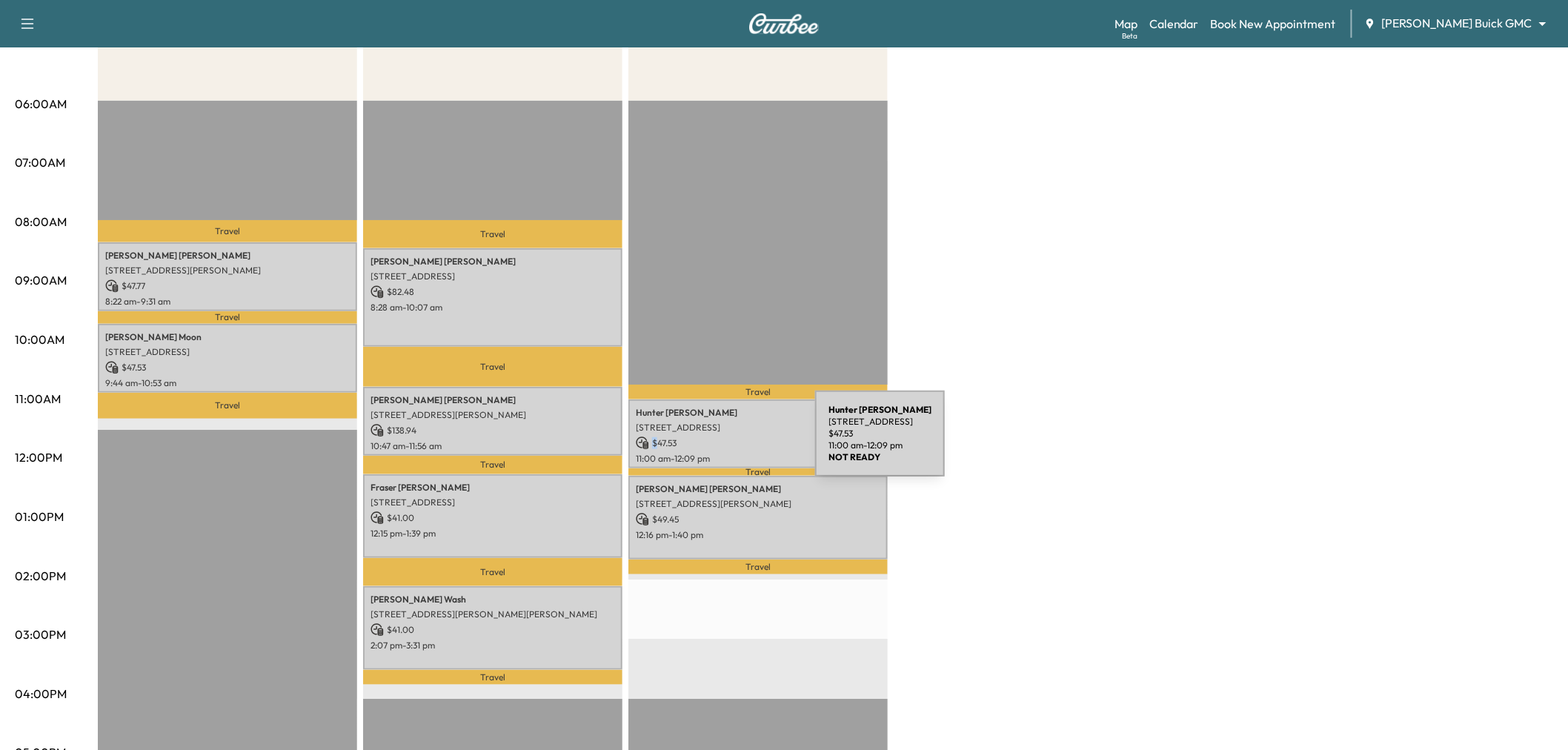
click at [704, 442] on p "$ 47.53" at bounding box center [758, 443] width 244 height 13
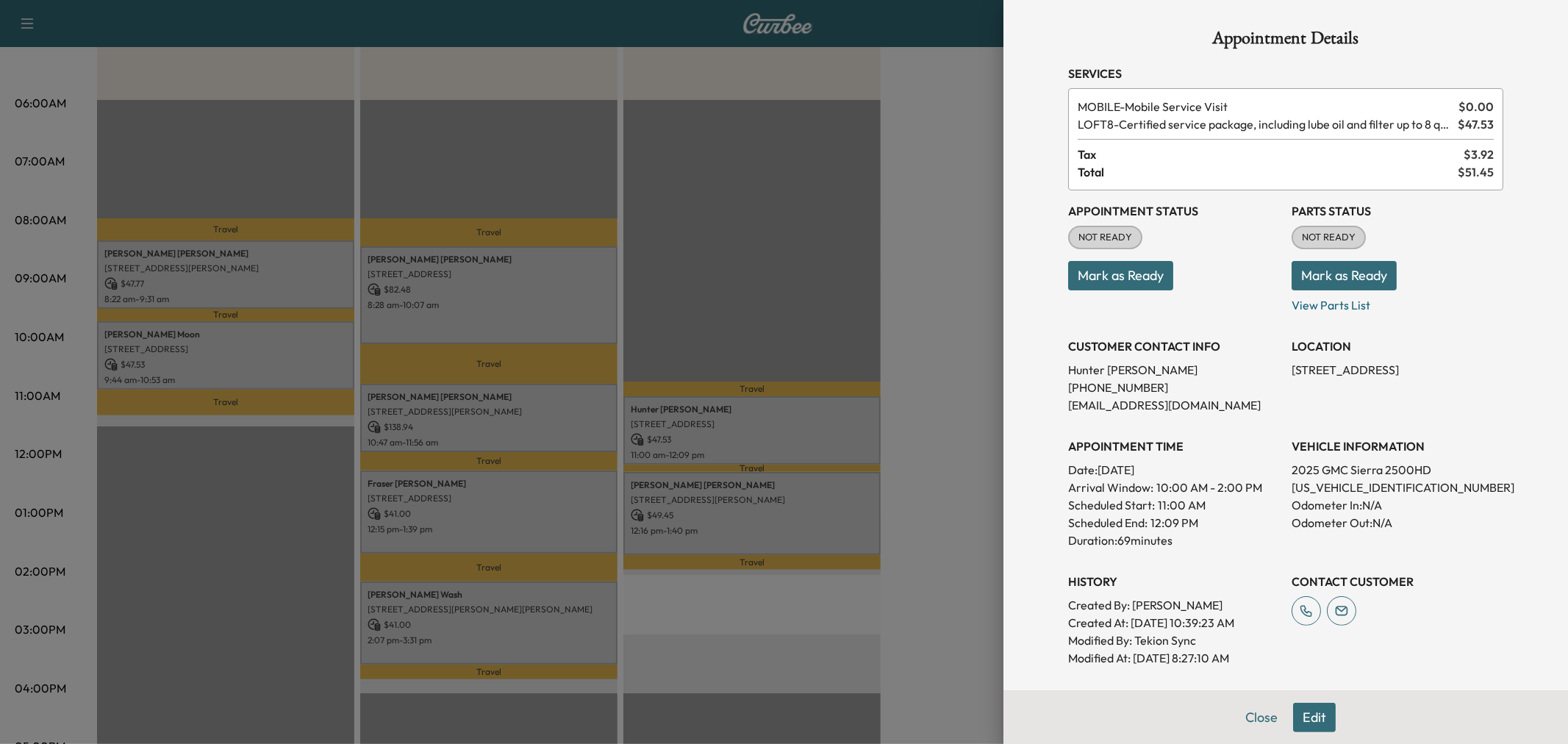
click at [692, 502] on div at bounding box center [784, 372] width 1568 height 744
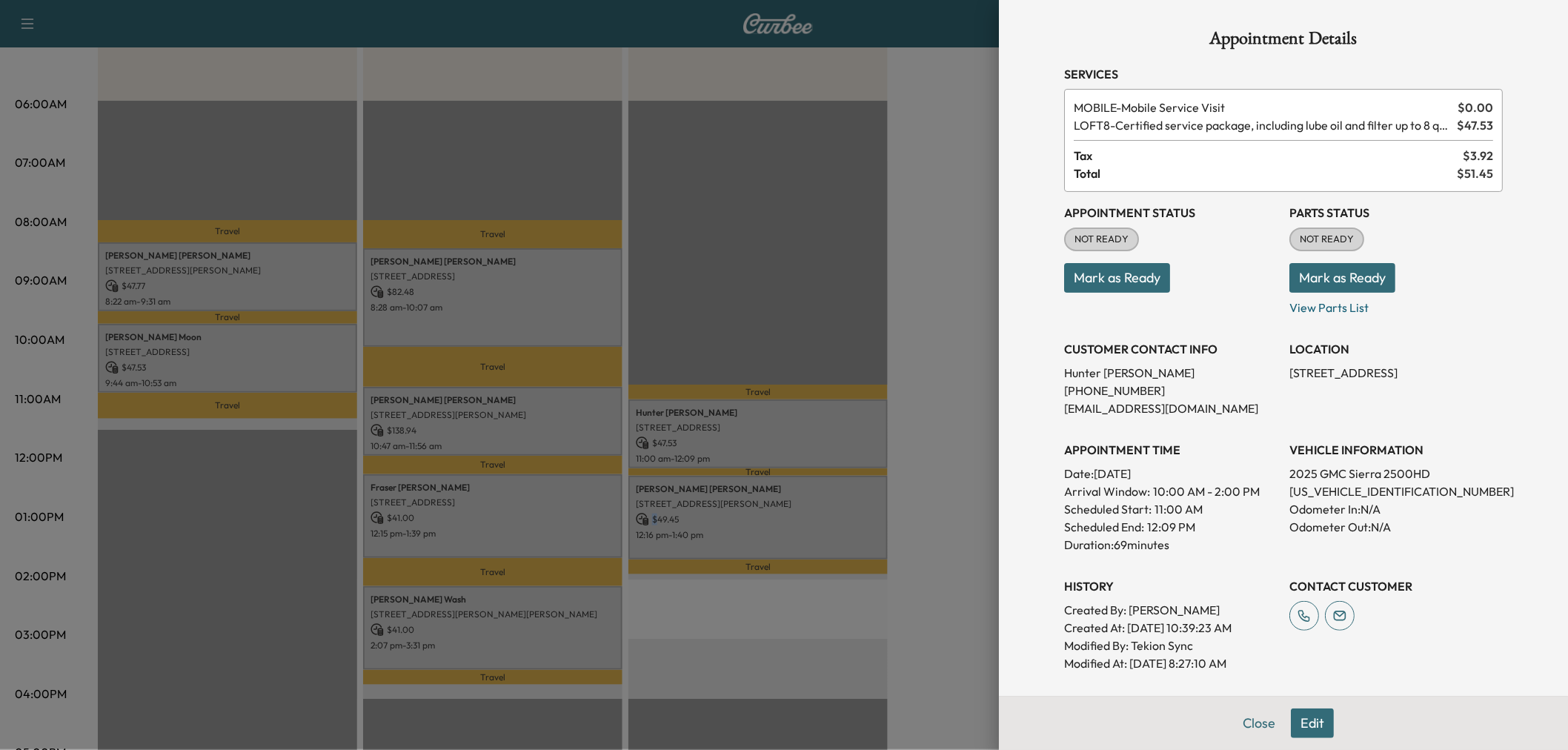
click at [698, 506] on div "Bryan Mcdaniel 2932 Reynolds Ln, Frisco, TX 75034, USA $ 49.45 12:16 pm - 1:40 …" at bounding box center [758, 517] width 260 height 83
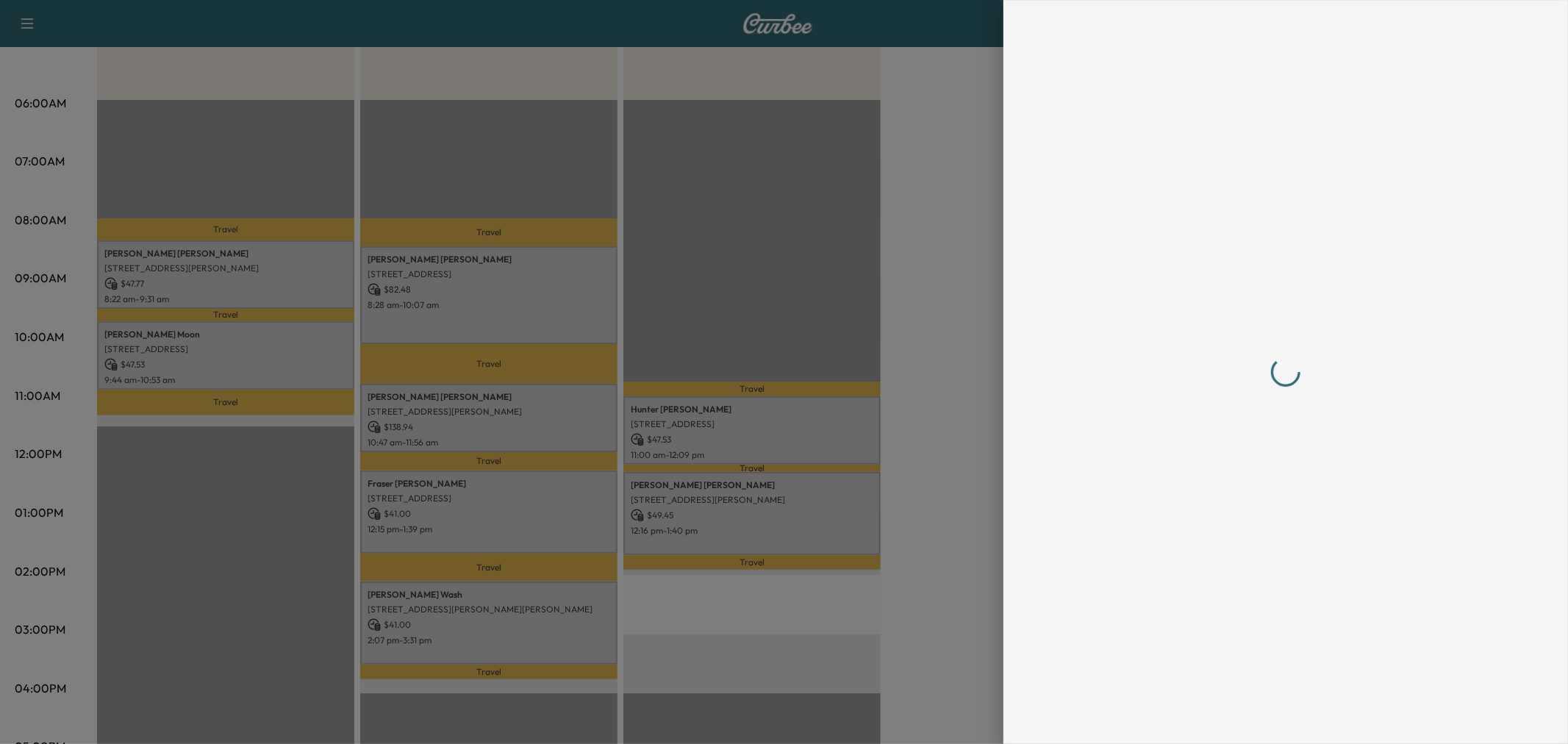
click at [692, 502] on div at bounding box center [784, 372] width 1568 height 744
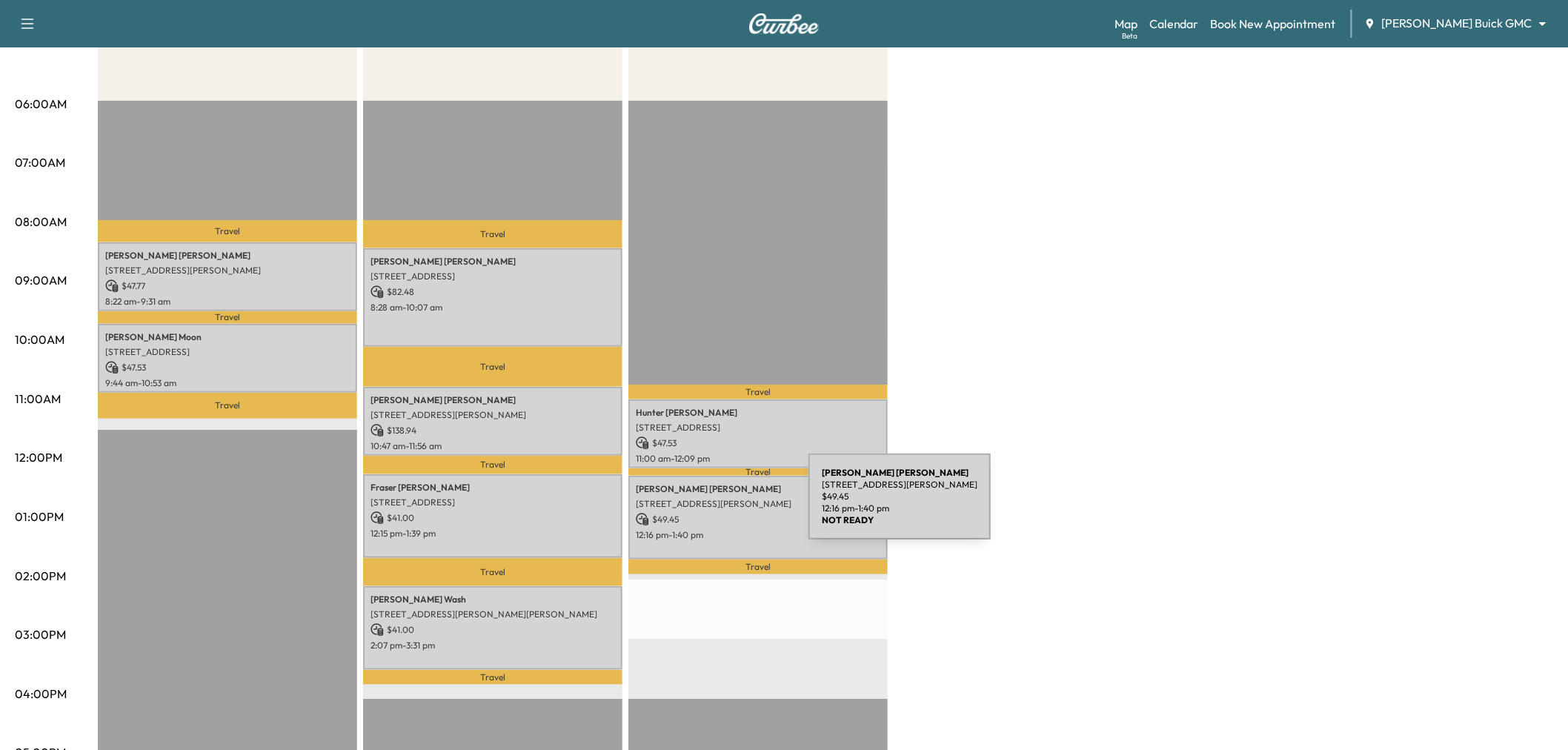
click at [698, 506] on div "Bryan Mcdaniel 2932 Reynolds Ln, Frisco, TX 75034, USA $ 49.45 12:16 pm - 1:40 …" at bounding box center [758, 517] width 260 height 83
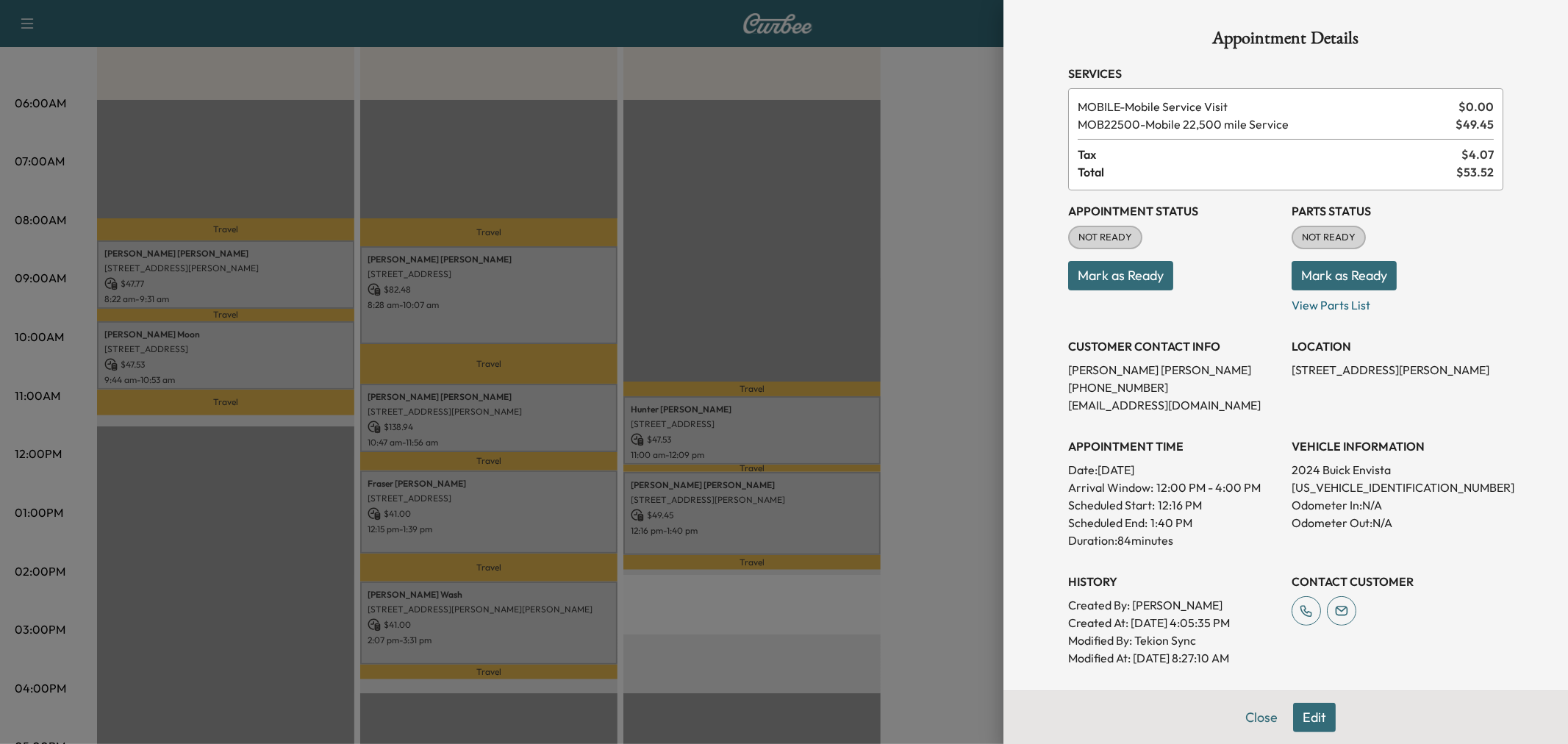
click at [818, 257] on div at bounding box center [784, 372] width 1568 height 744
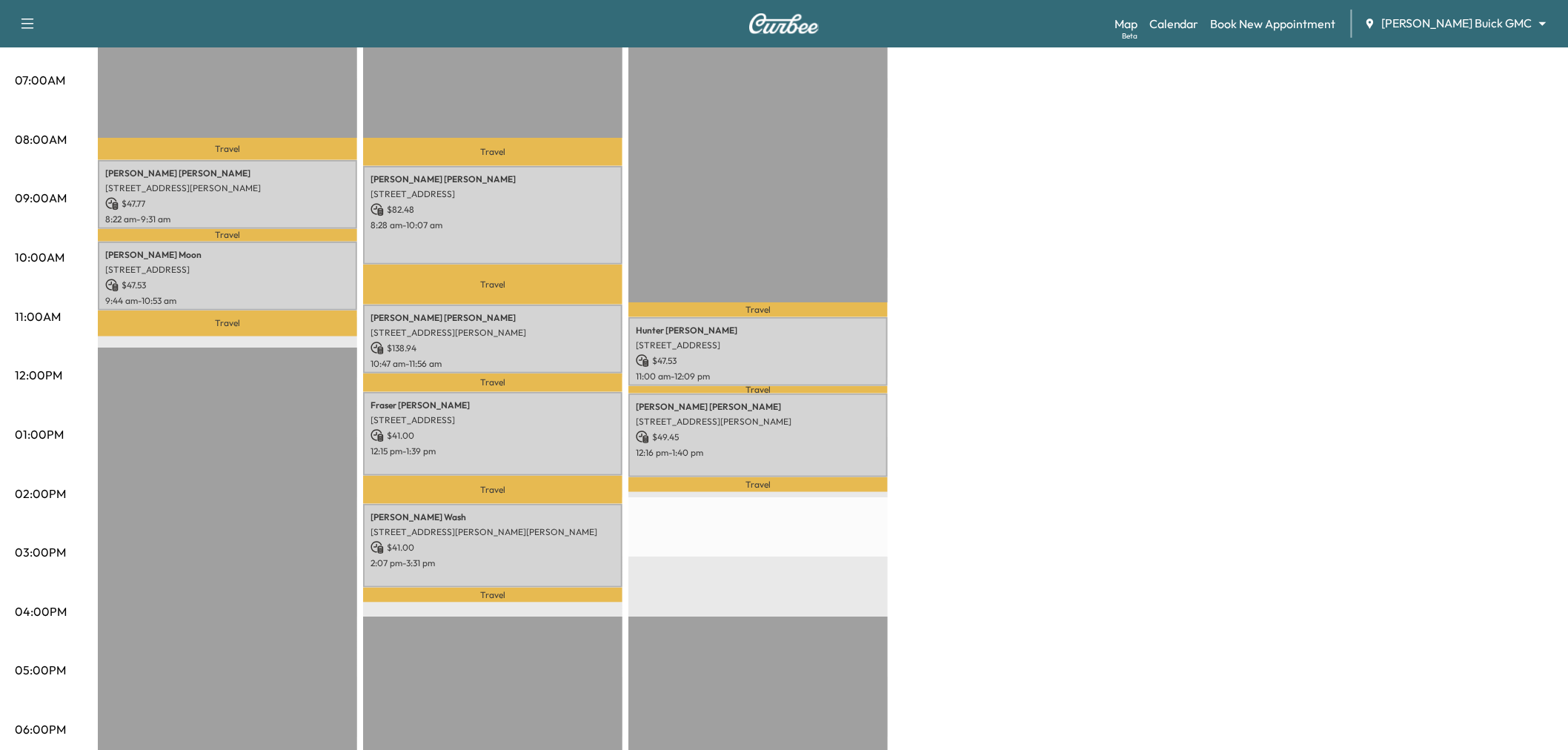
scroll to position [83, 0]
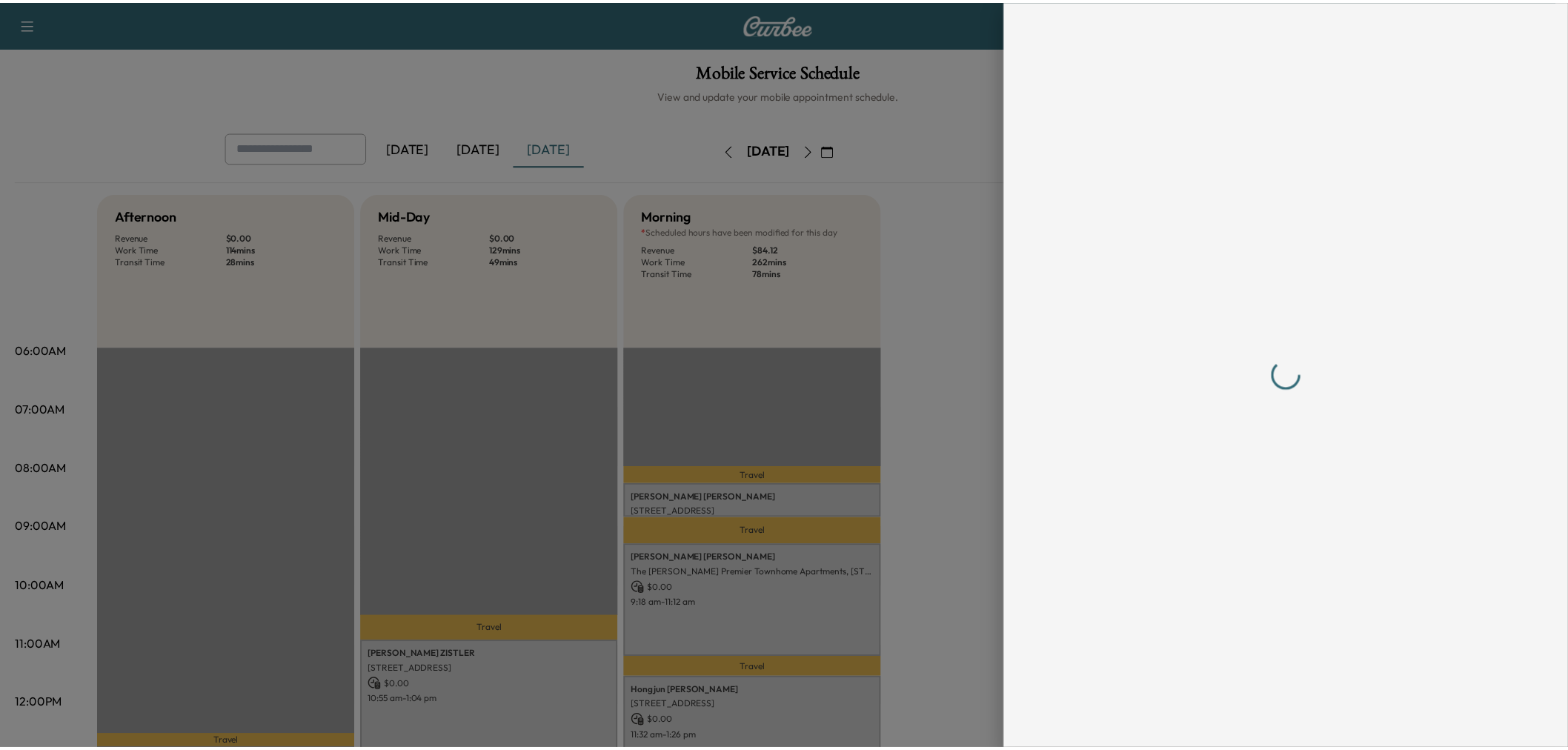
scroll to position [83, 0]
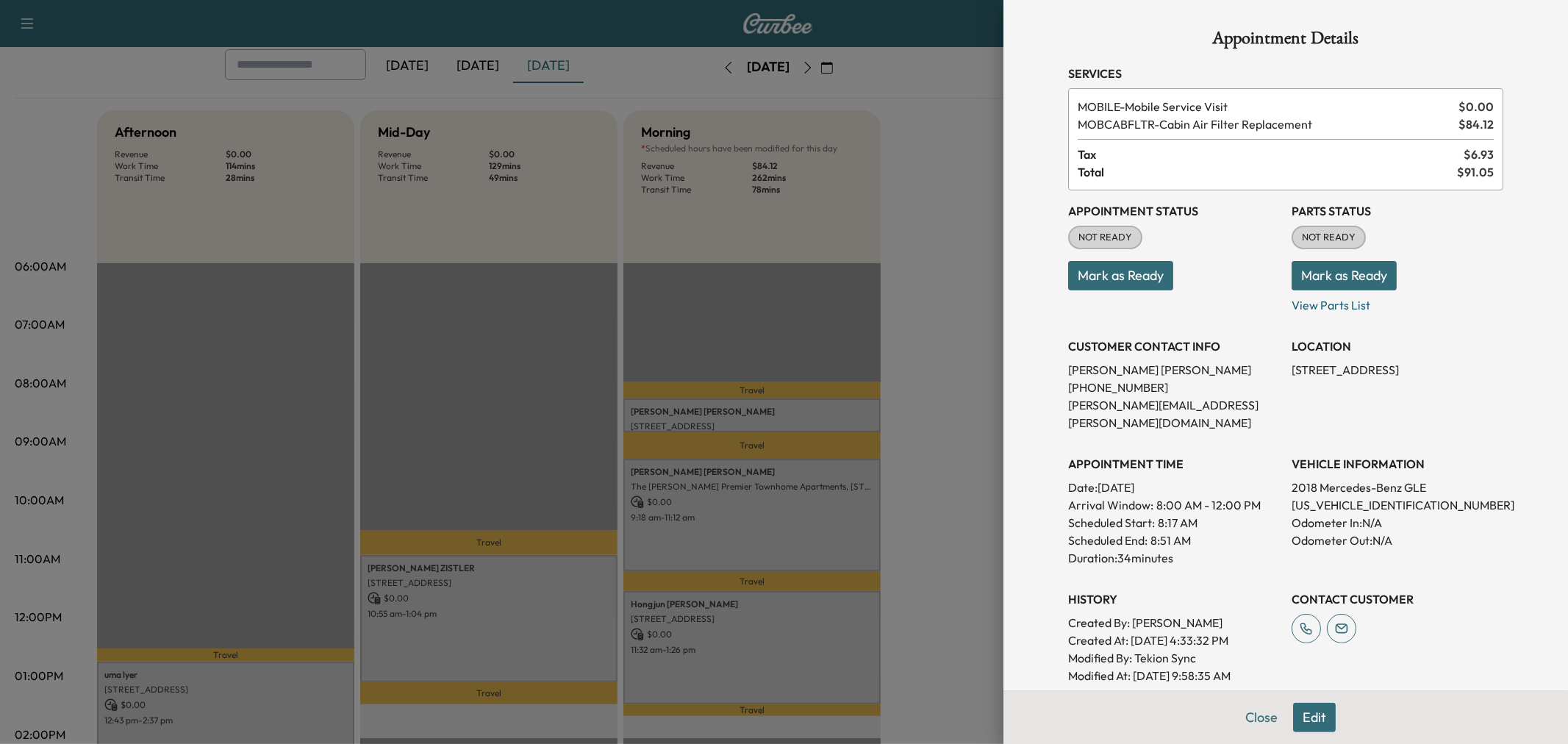
click at [476, 74] on div at bounding box center [784, 372] width 1568 height 744
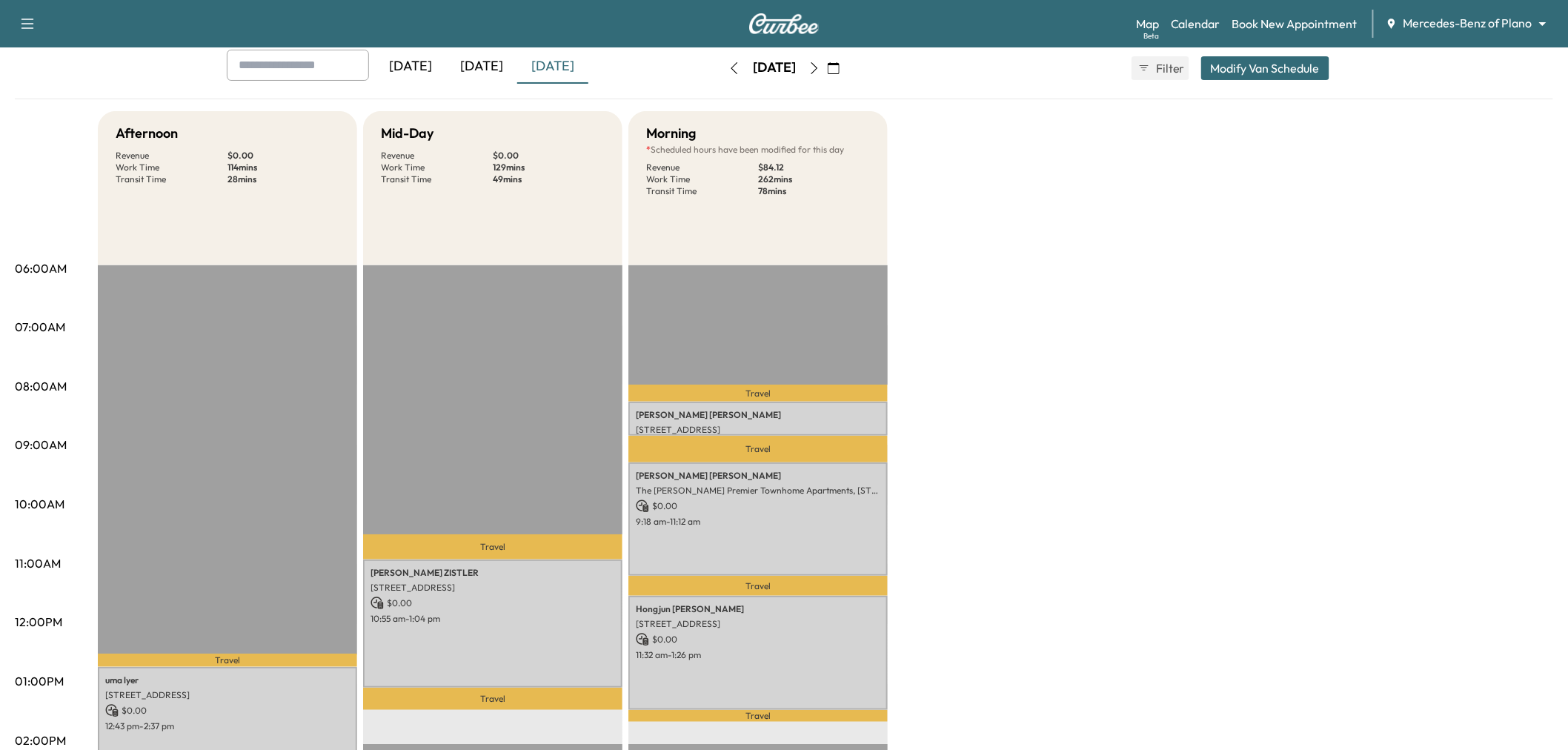
click at [482, 67] on div "[DATE]" at bounding box center [482, 67] width 71 height 34
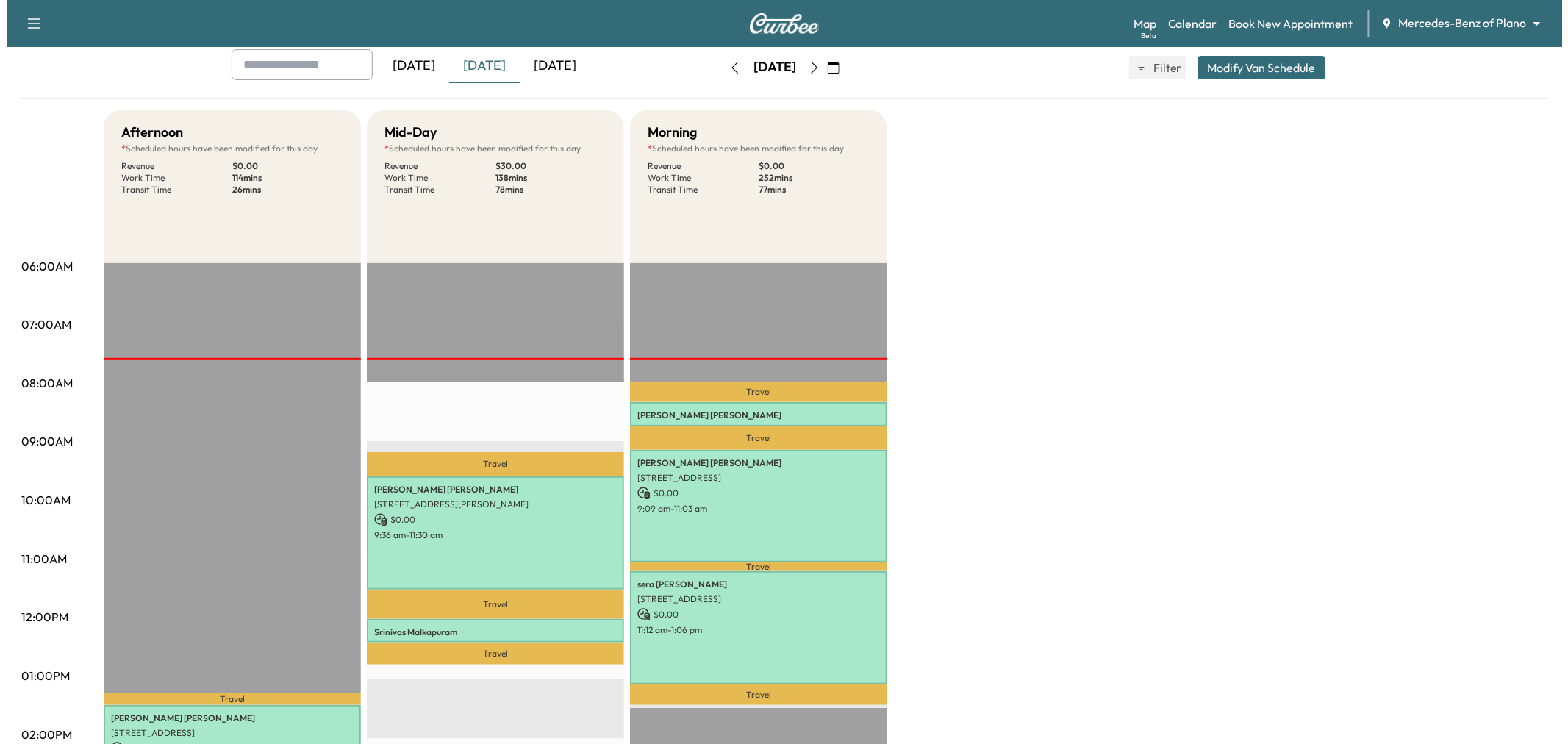
scroll to position [327, 0]
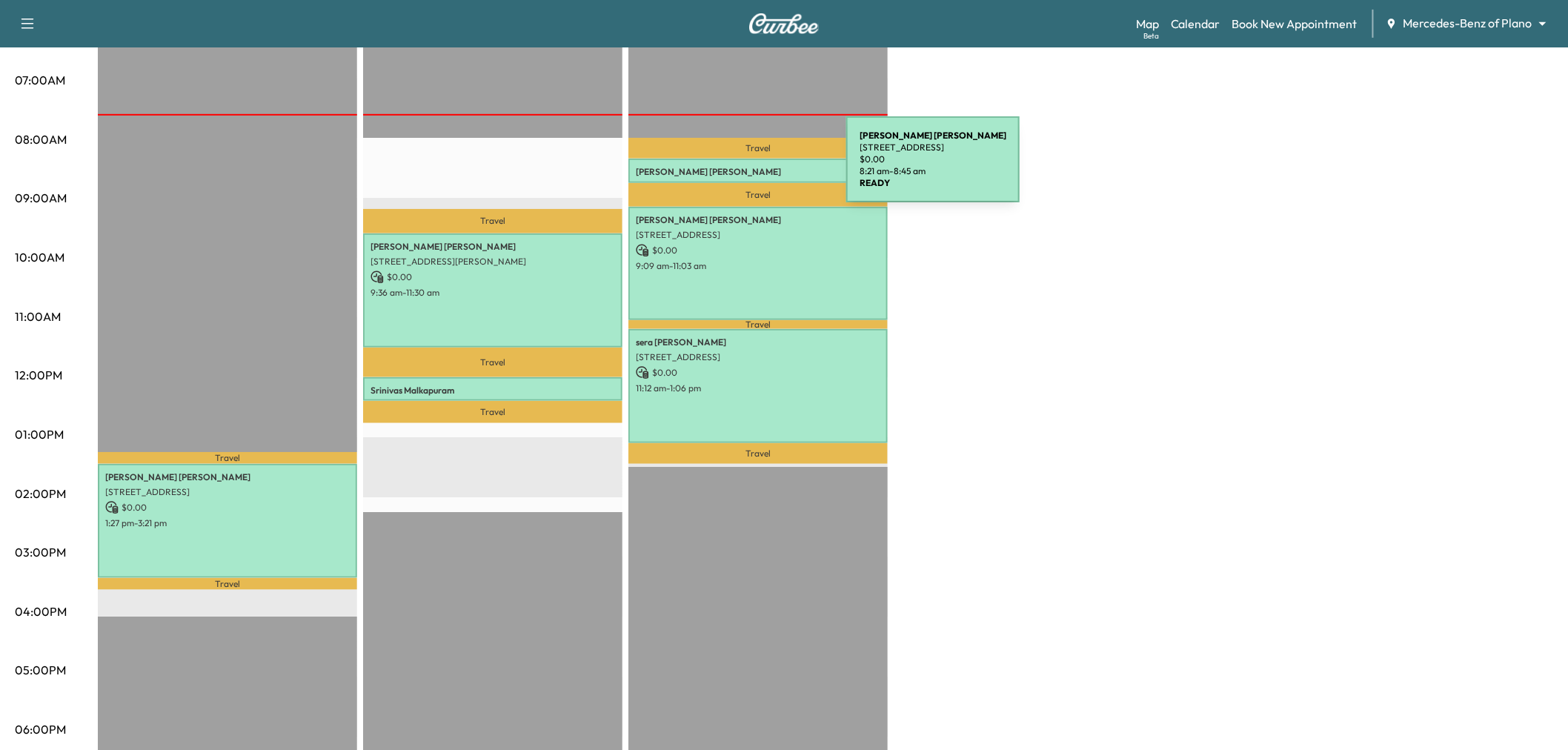
click at [732, 169] on p "Nancy McQuiddy" at bounding box center [758, 172] width 244 height 12
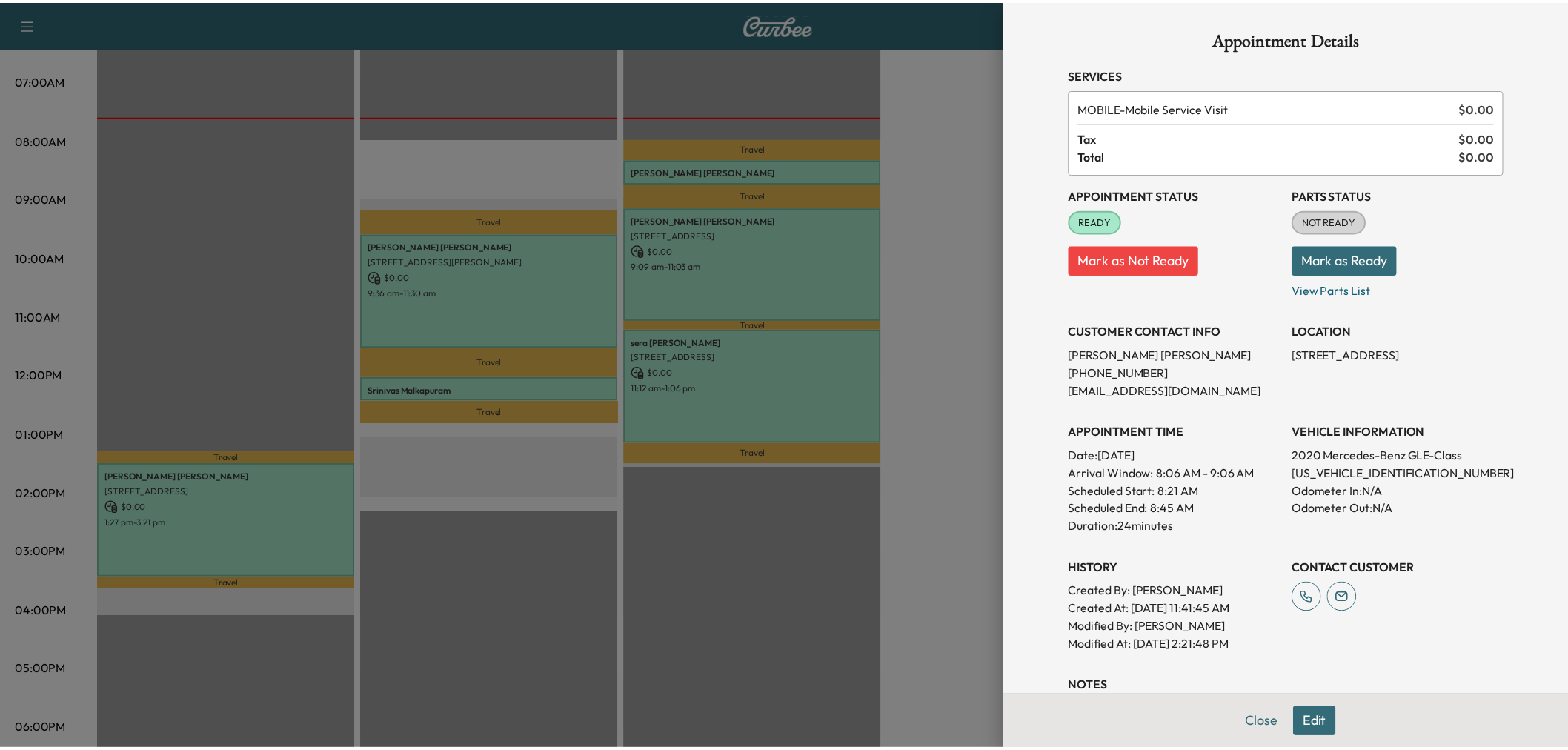
scroll to position [231, 0]
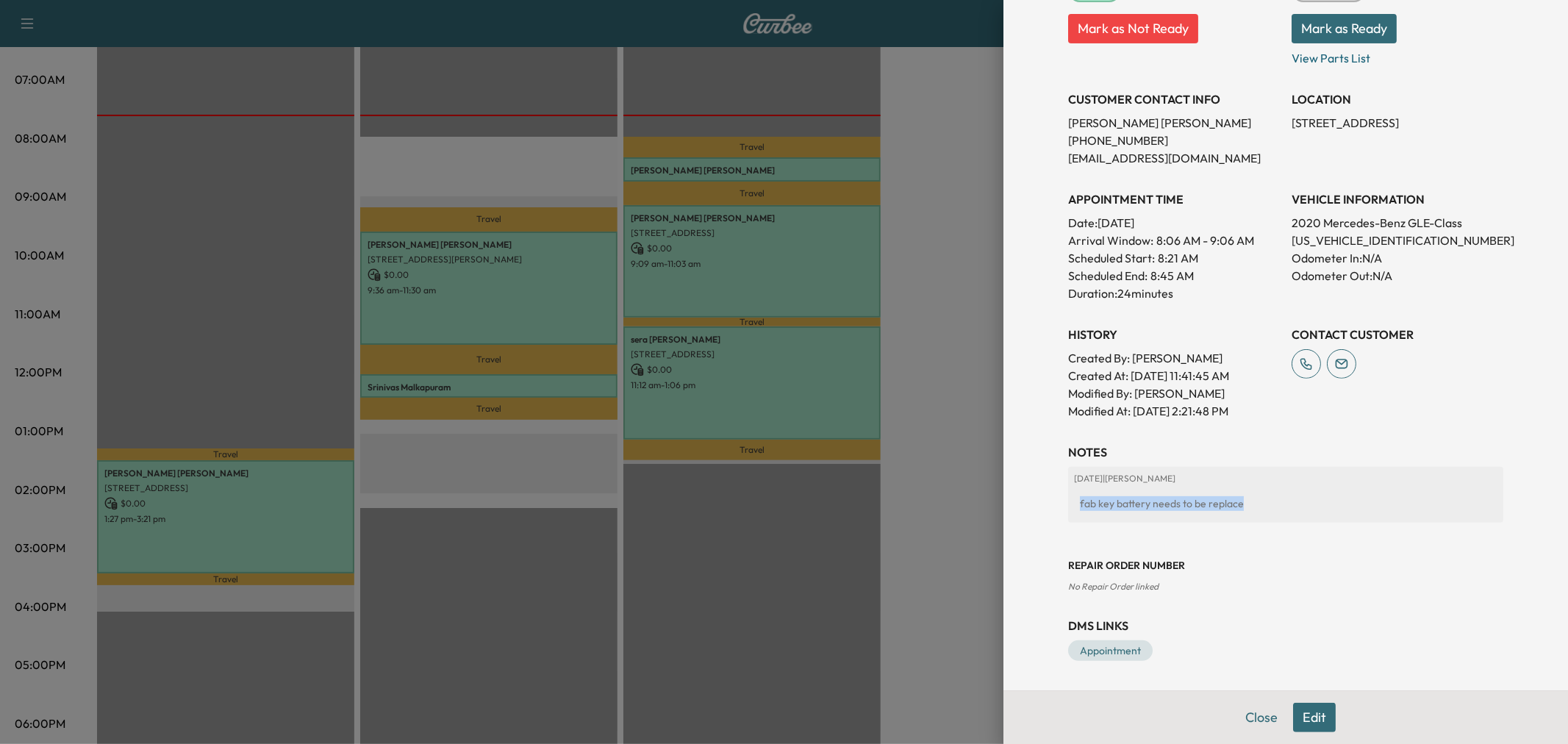
drag, startPoint x: 1046, startPoint y: 497, endPoint x: 1261, endPoint y: 490, distance: 215.1
click at [1261, 490] on div "Appointment Details Services MOBILE - Mobile Service Visit $ 0.00 Tax $ 0.00 To…" at bounding box center [1285, 231] width 471 height 920
click at [803, 524] on div at bounding box center [784, 372] width 1568 height 744
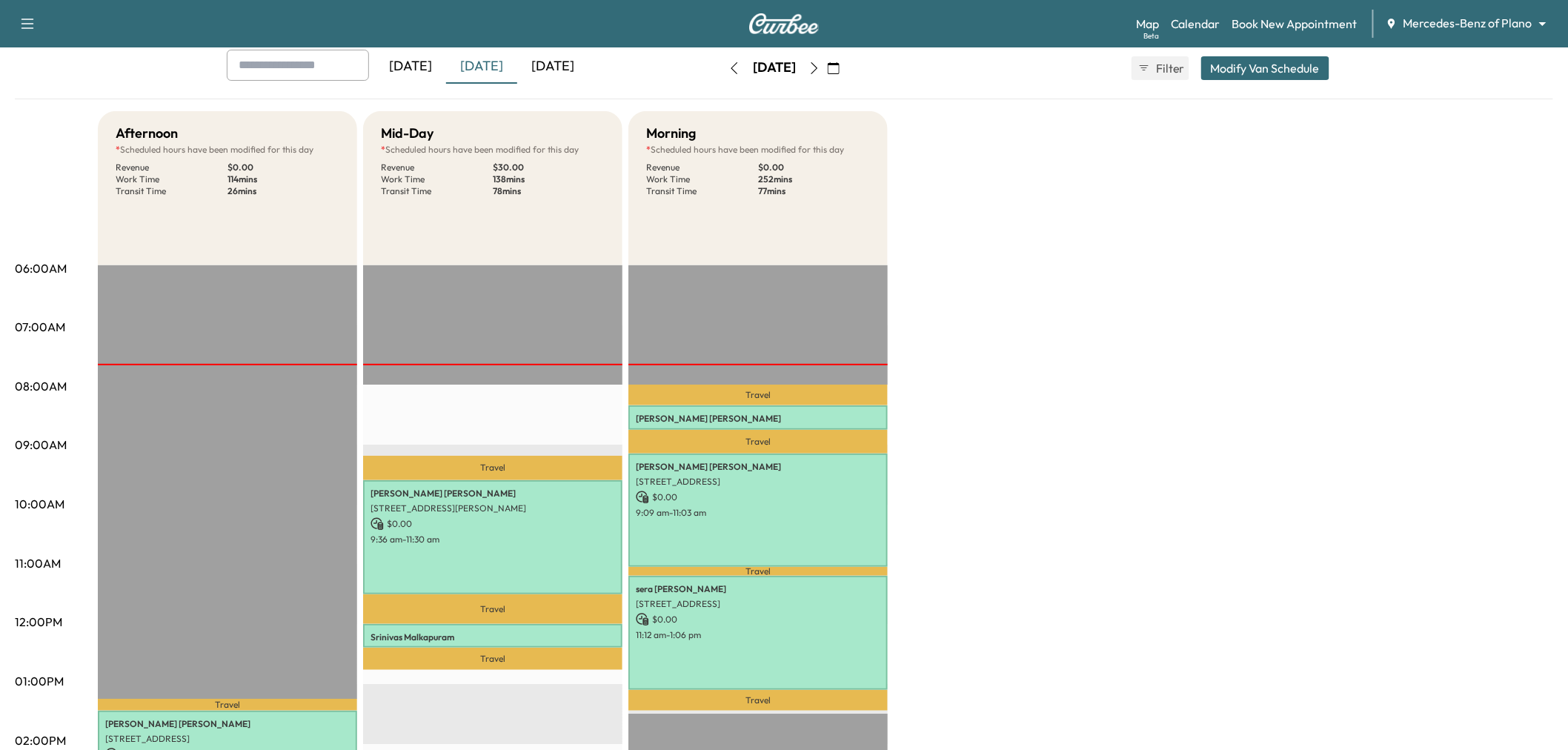
scroll to position [0, 0]
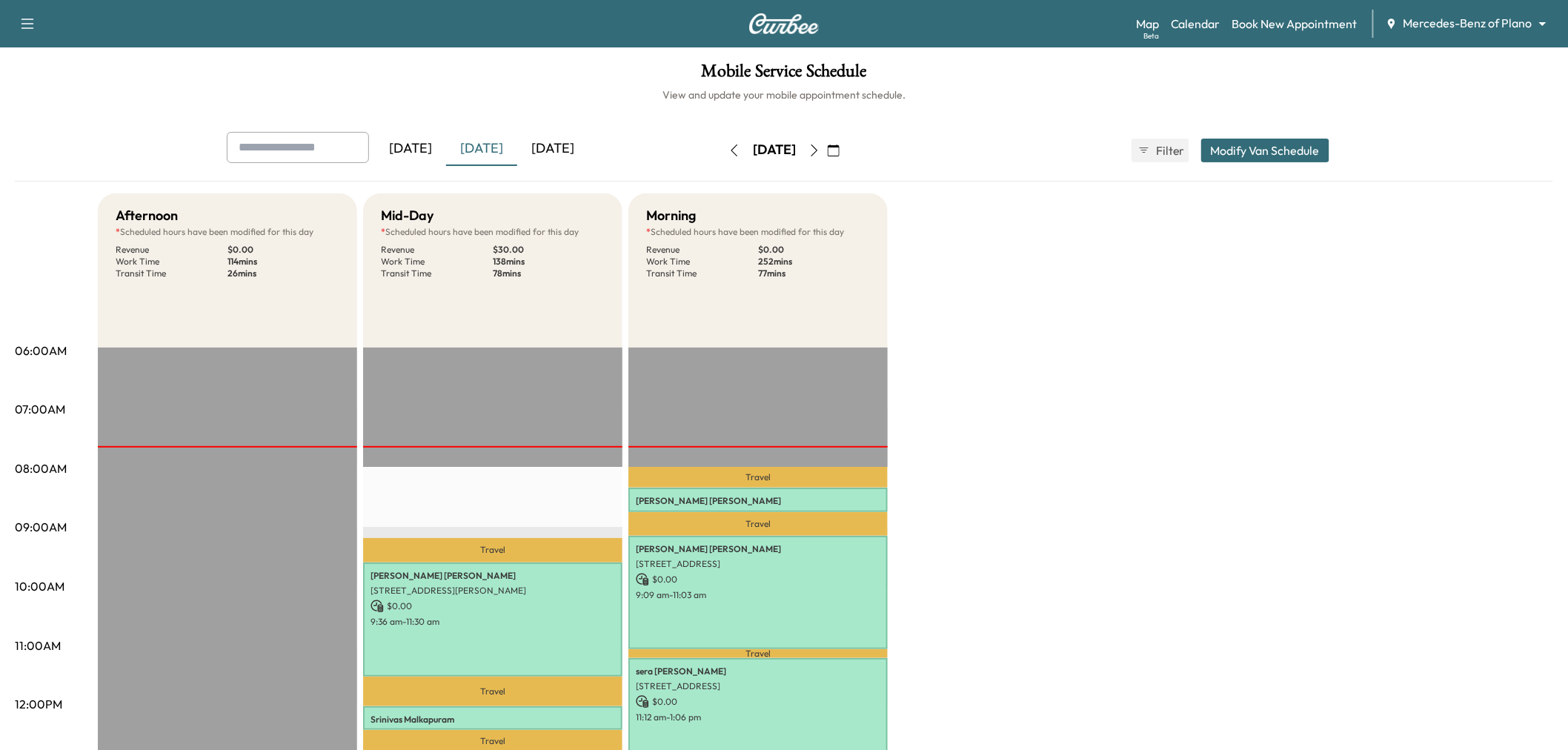
click at [821, 152] on icon "button" at bounding box center [815, 151] width 12 height 12
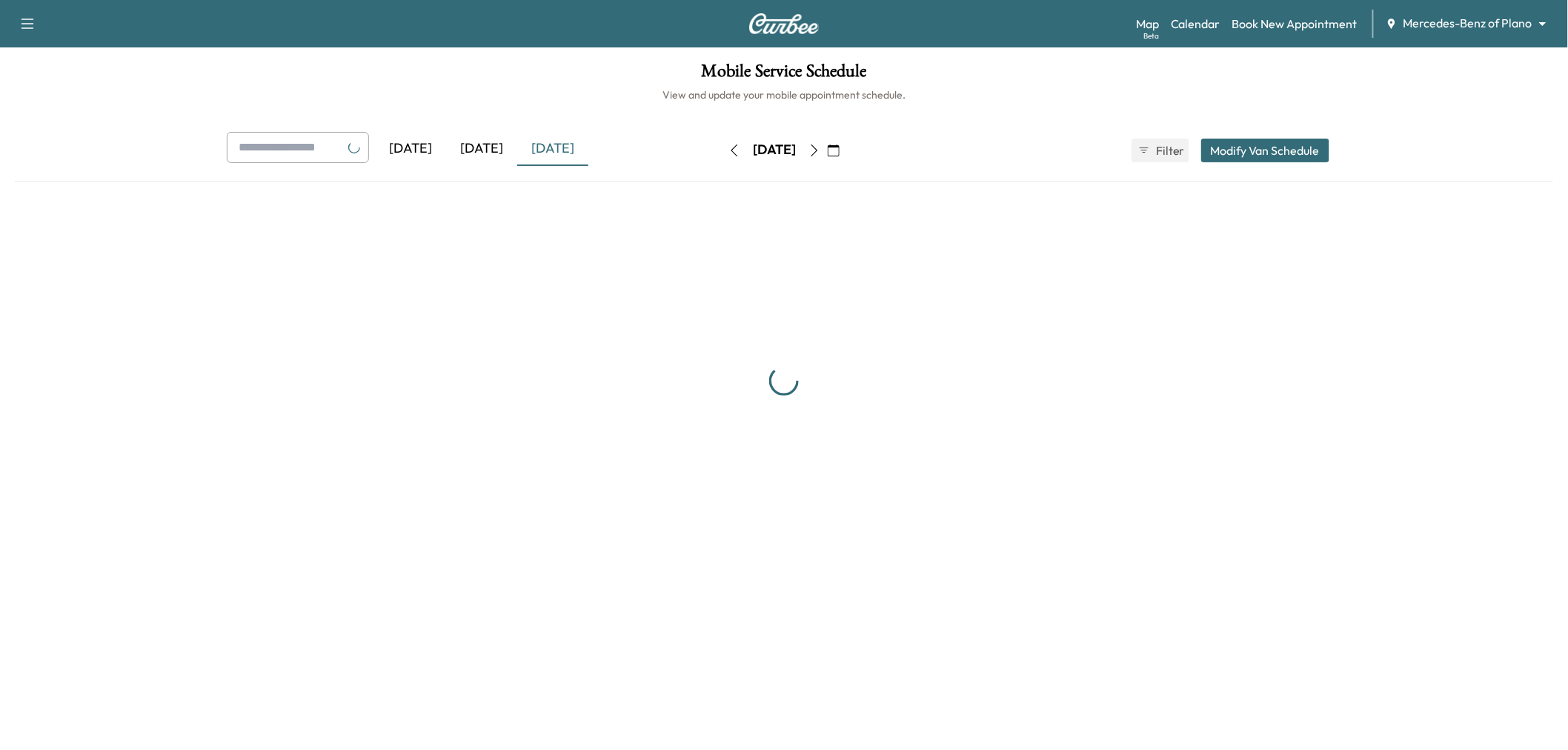
scroll to position [164, 0]
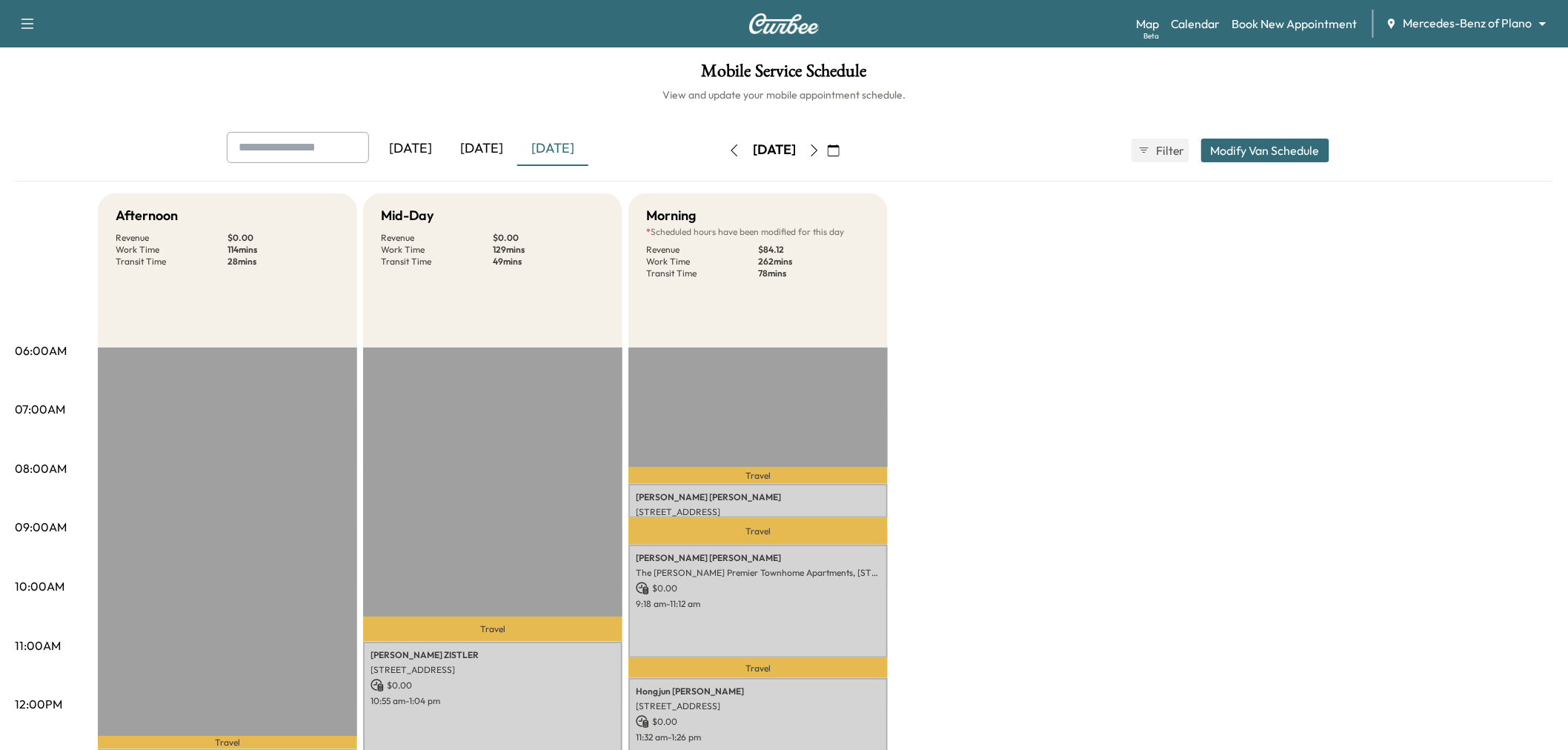
click at [471, 144] on div "[DATE]" at bounding box center [482, 149] width 71 height 34
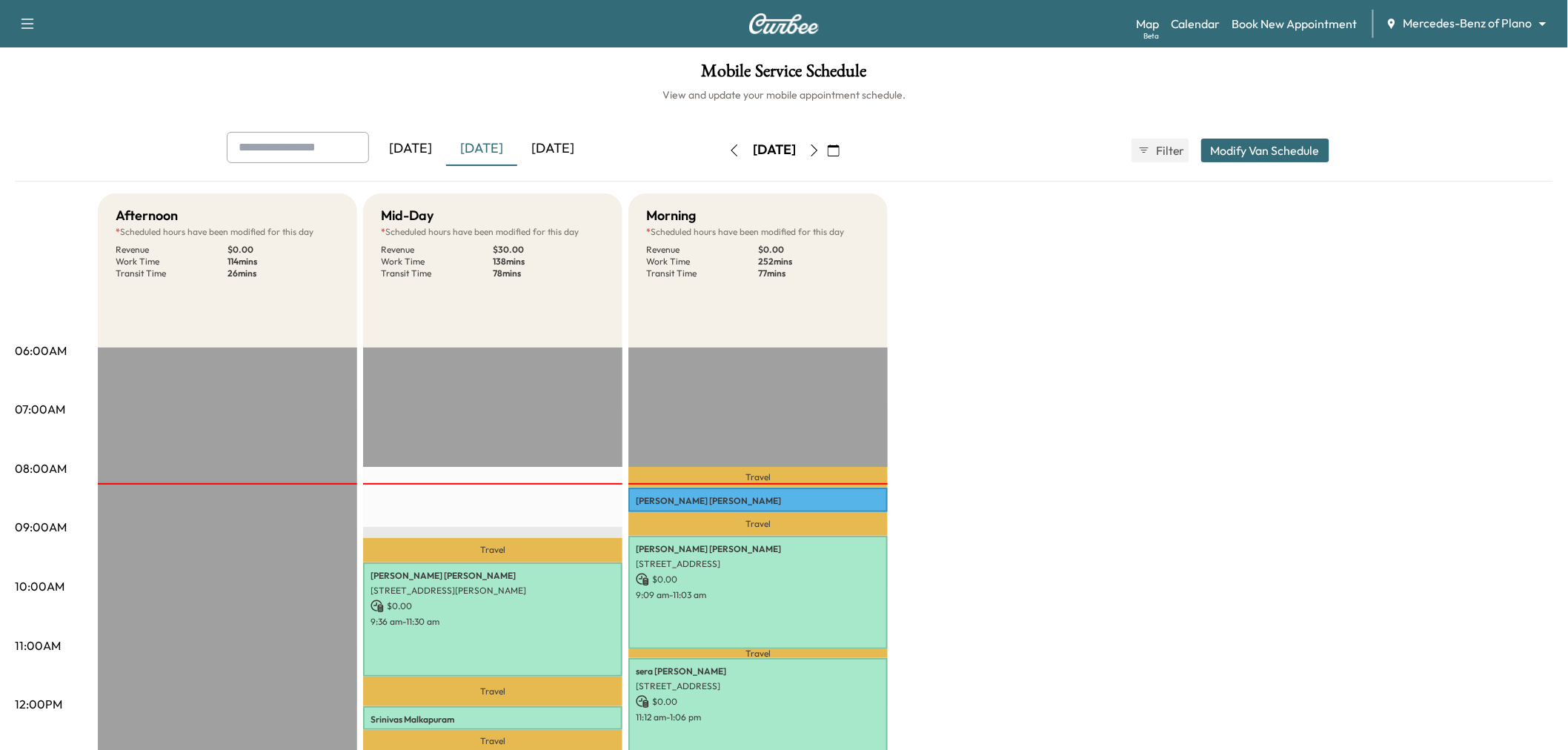
click at [553, 148] on div "[DATE]" at bounding box center [553, 149] width 71 height 34
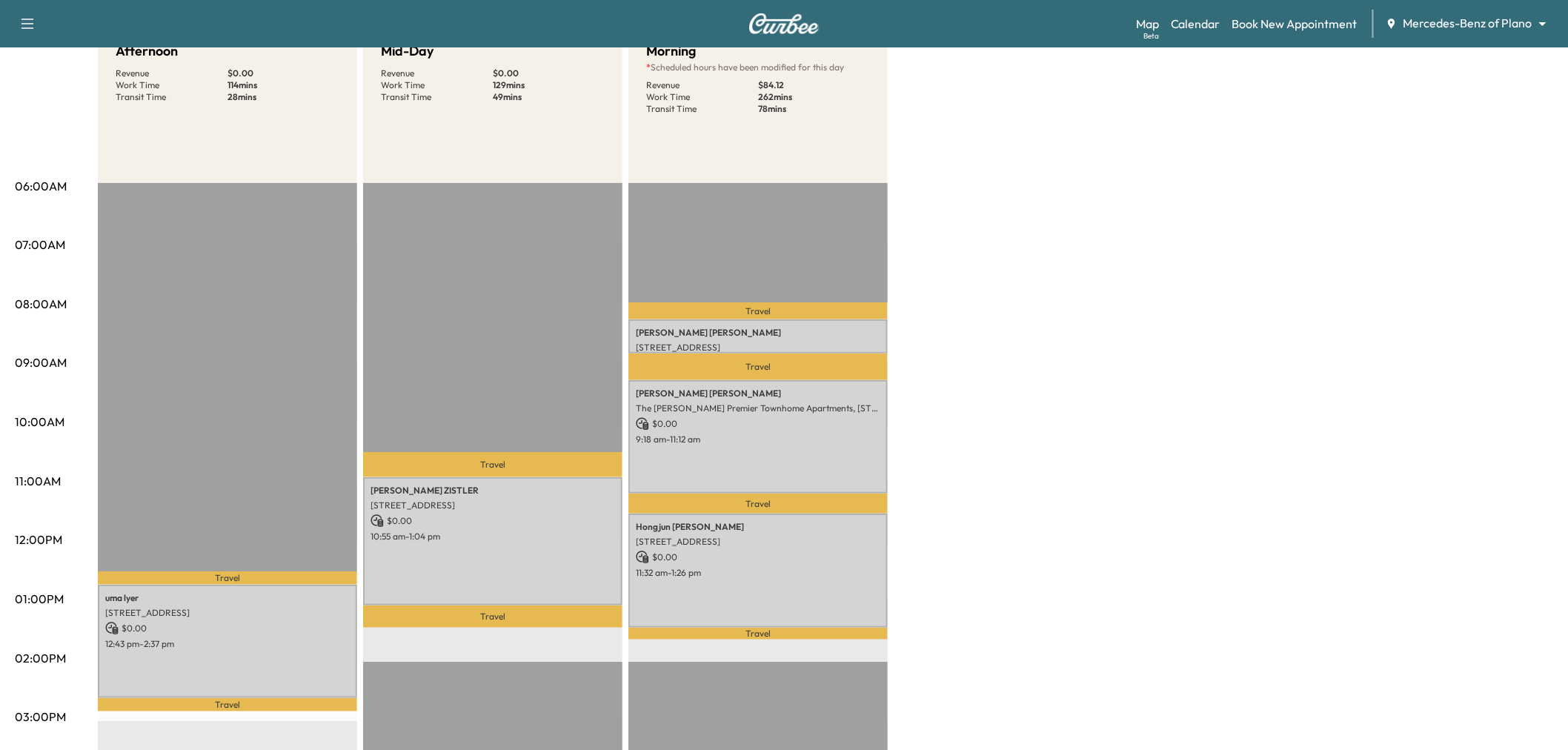
scroll to position [247, 0]
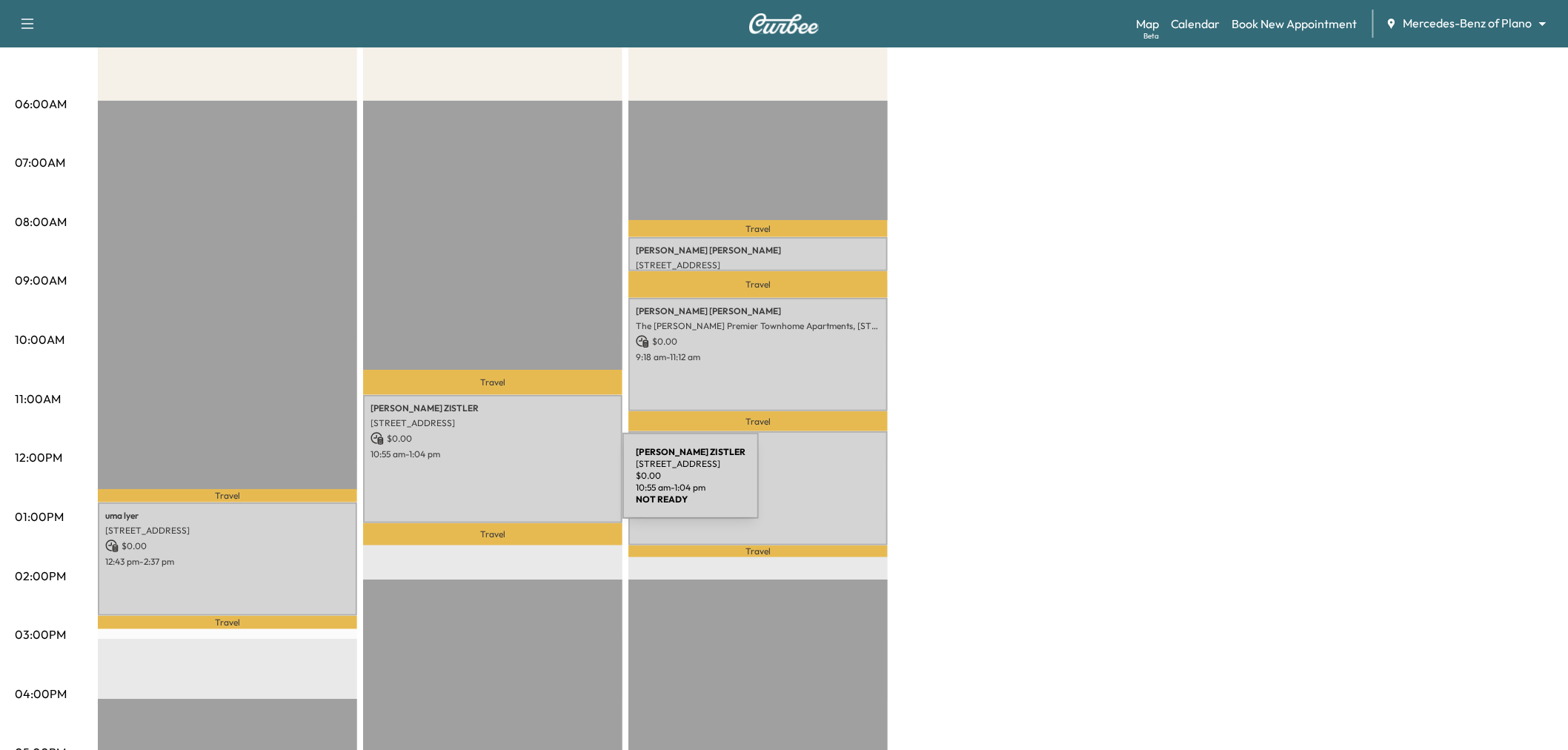
click at [511, 485] on div "Mike ZISTLER 1413 DEVONSHIRE DRIVE, Celina, TX 75009, US $ 0.00 10:55 am - 1:04…" at bounding box center [493, 459] width 260 height 129
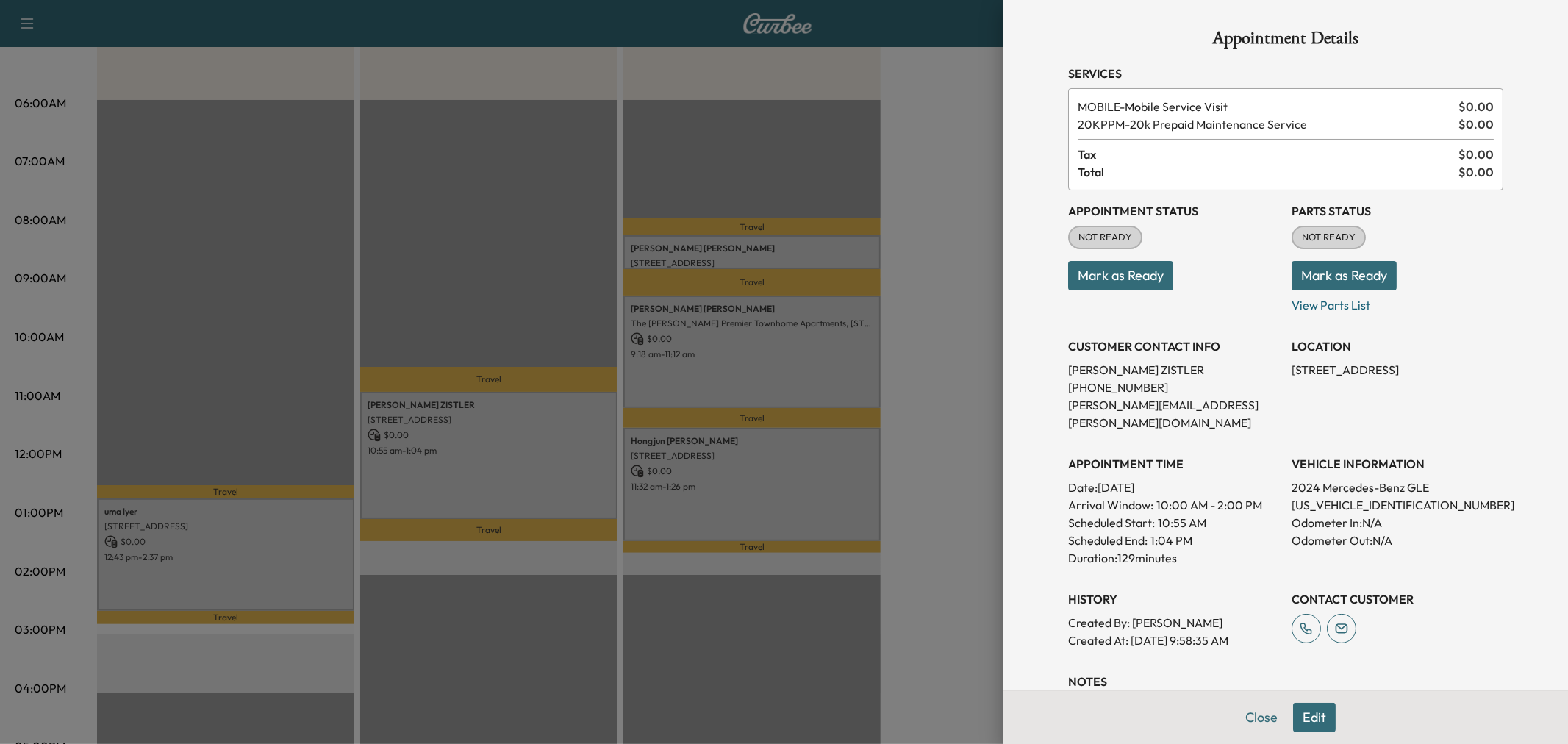
click at [537, 455] on div at bounding box center [784, 372] width 1568 height 744
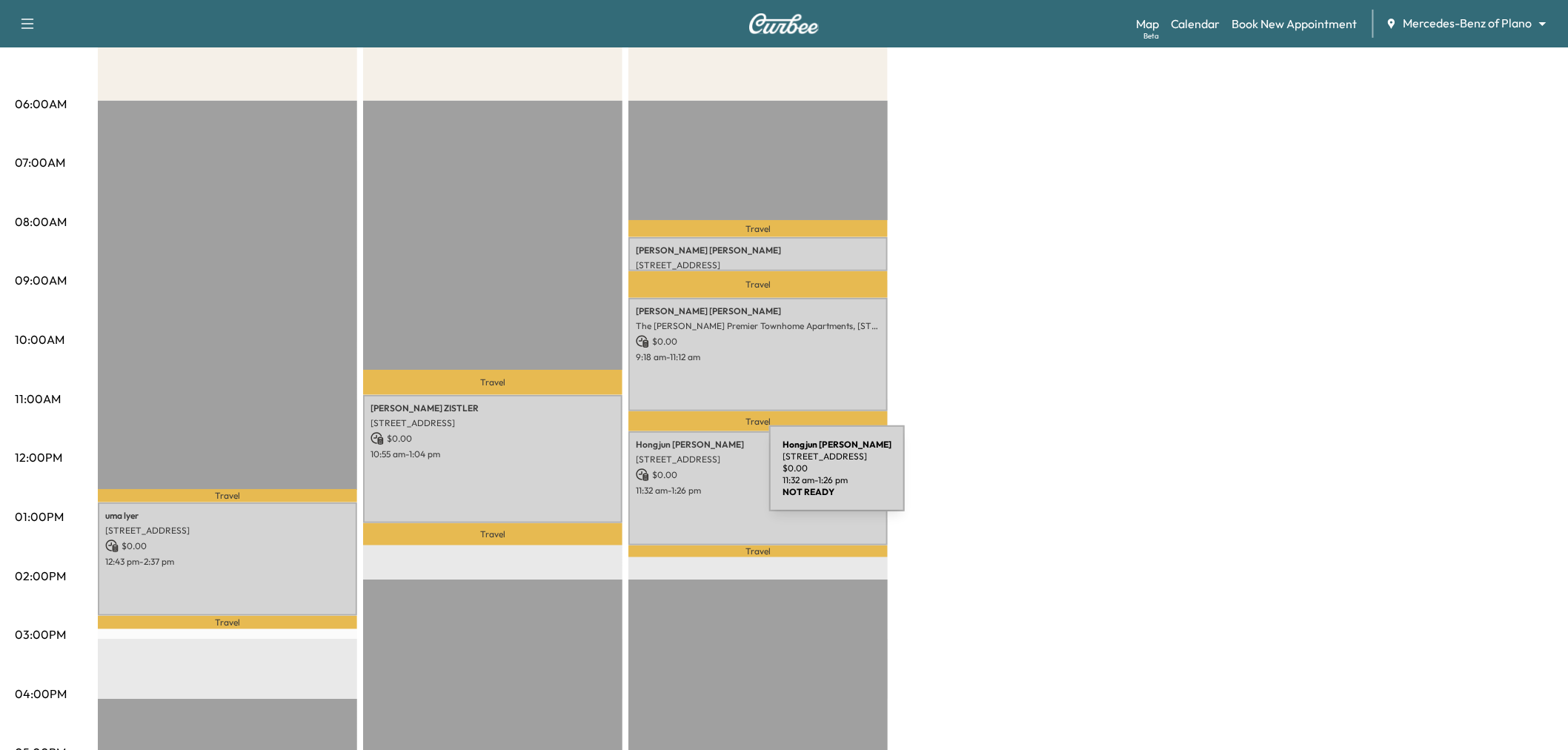
click at [736, 477] on div "Hongjun Yang 5219 Oak Lake Drive, Dallas, TX 75287, US $ 0.00 11:32 am - 1:26 pm" at bounding box center [758, 488] width 260 height 114
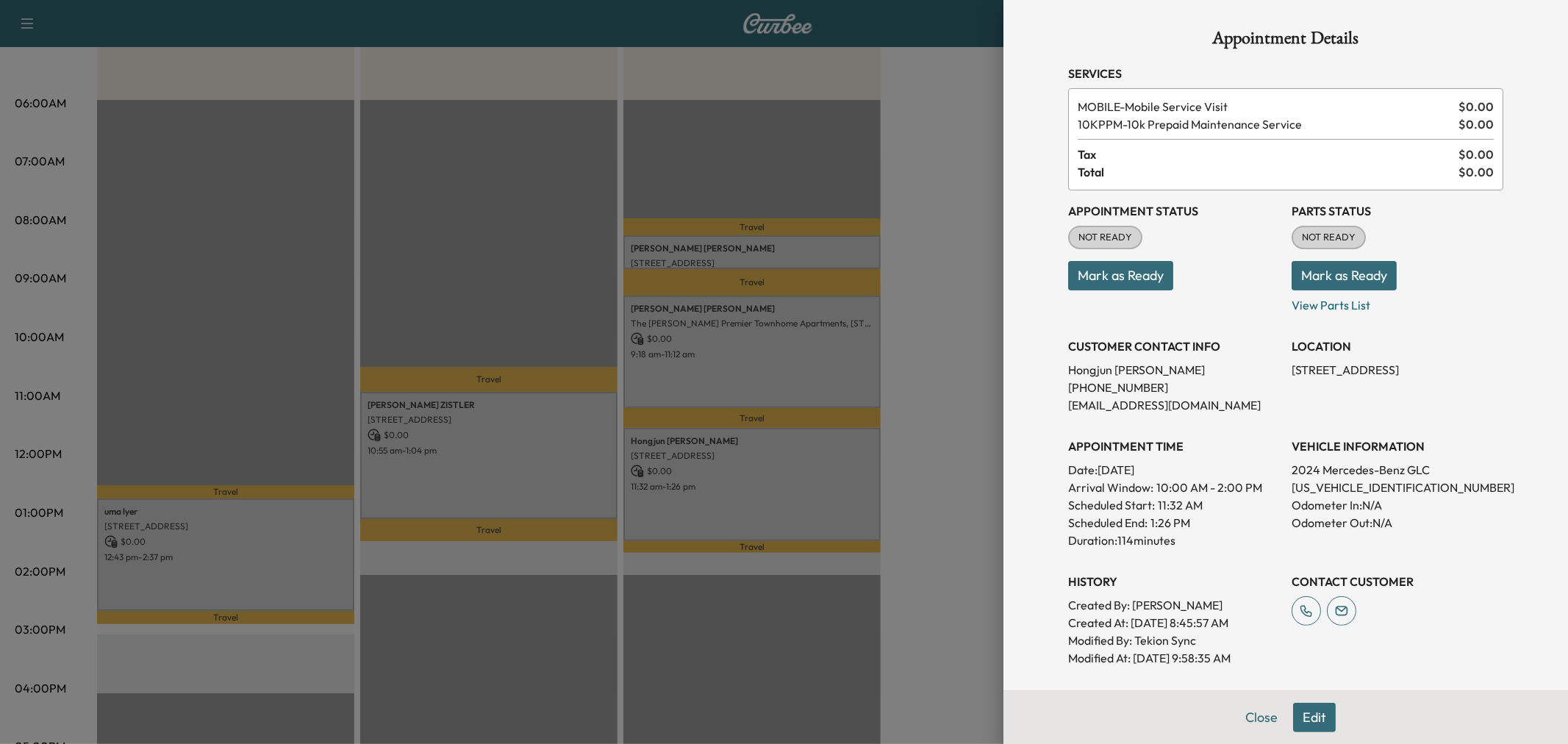
click at [730, 473] on div at bounding box center [784, 372] width 1568 height 744
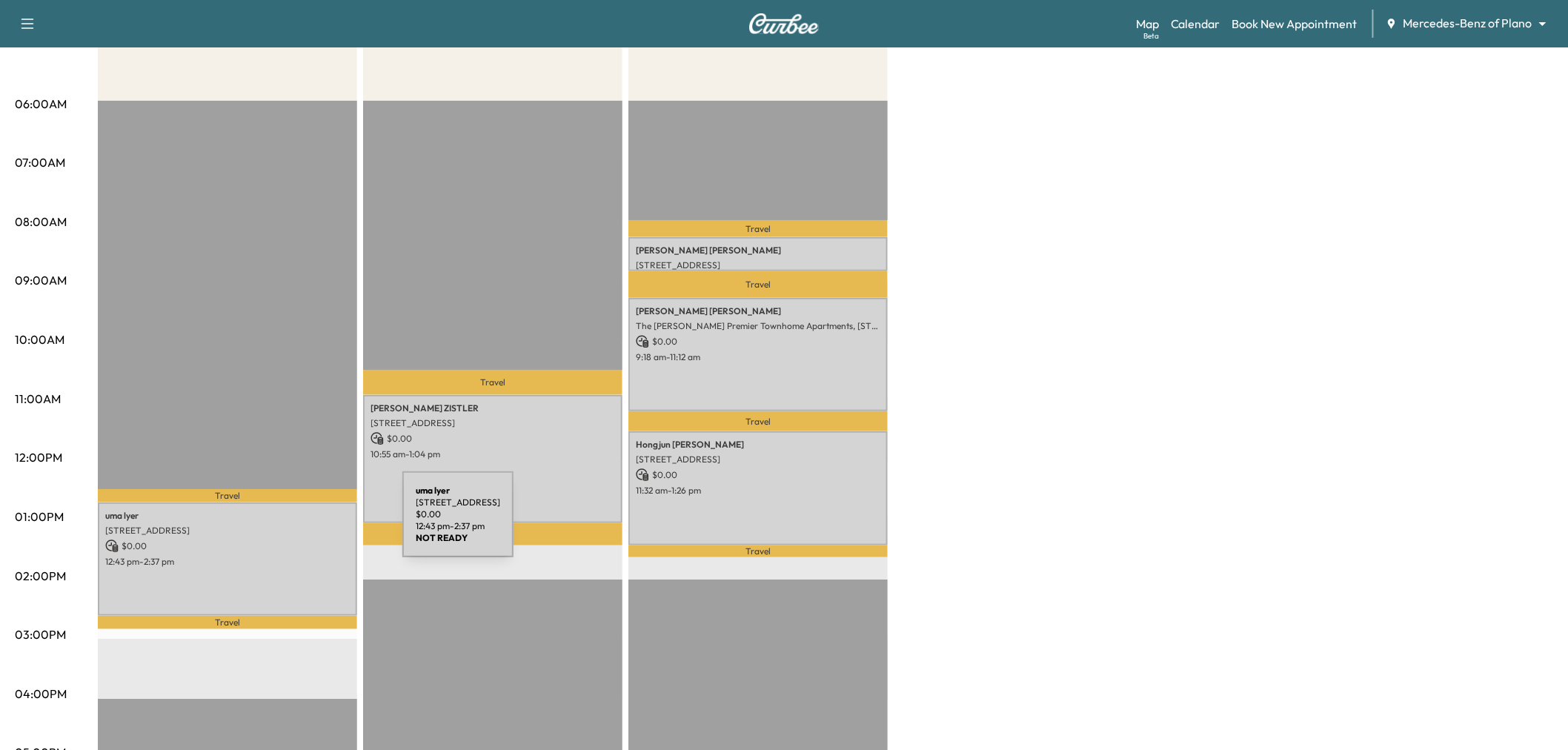
click at [289, 525] on p "4112 Ridge Park Way, Plano, TX 75024, US" at bounding box center [227, 531] width 244 height 12
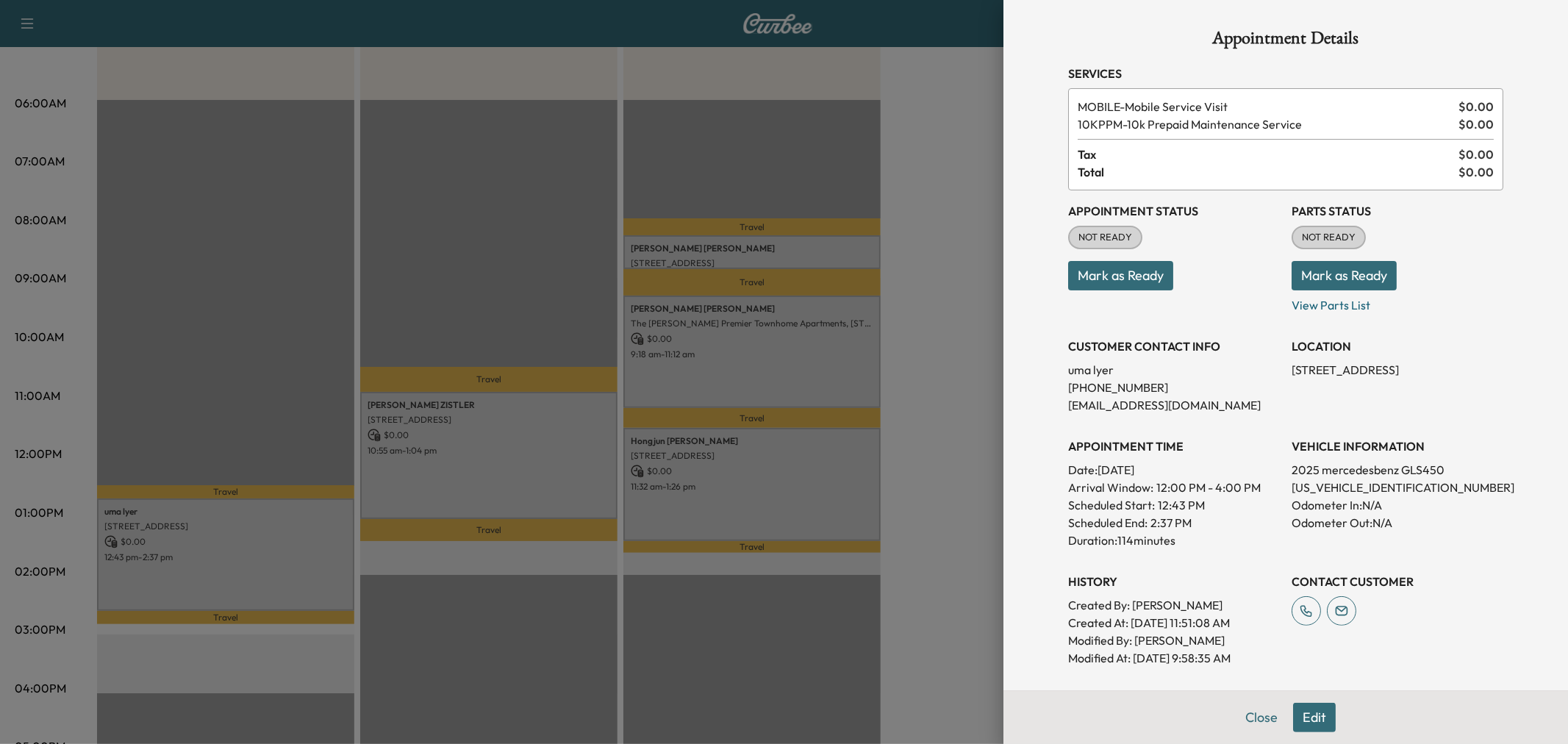
click at [296, 528] on div at bounding box center [784, 372] width 1568 height 744
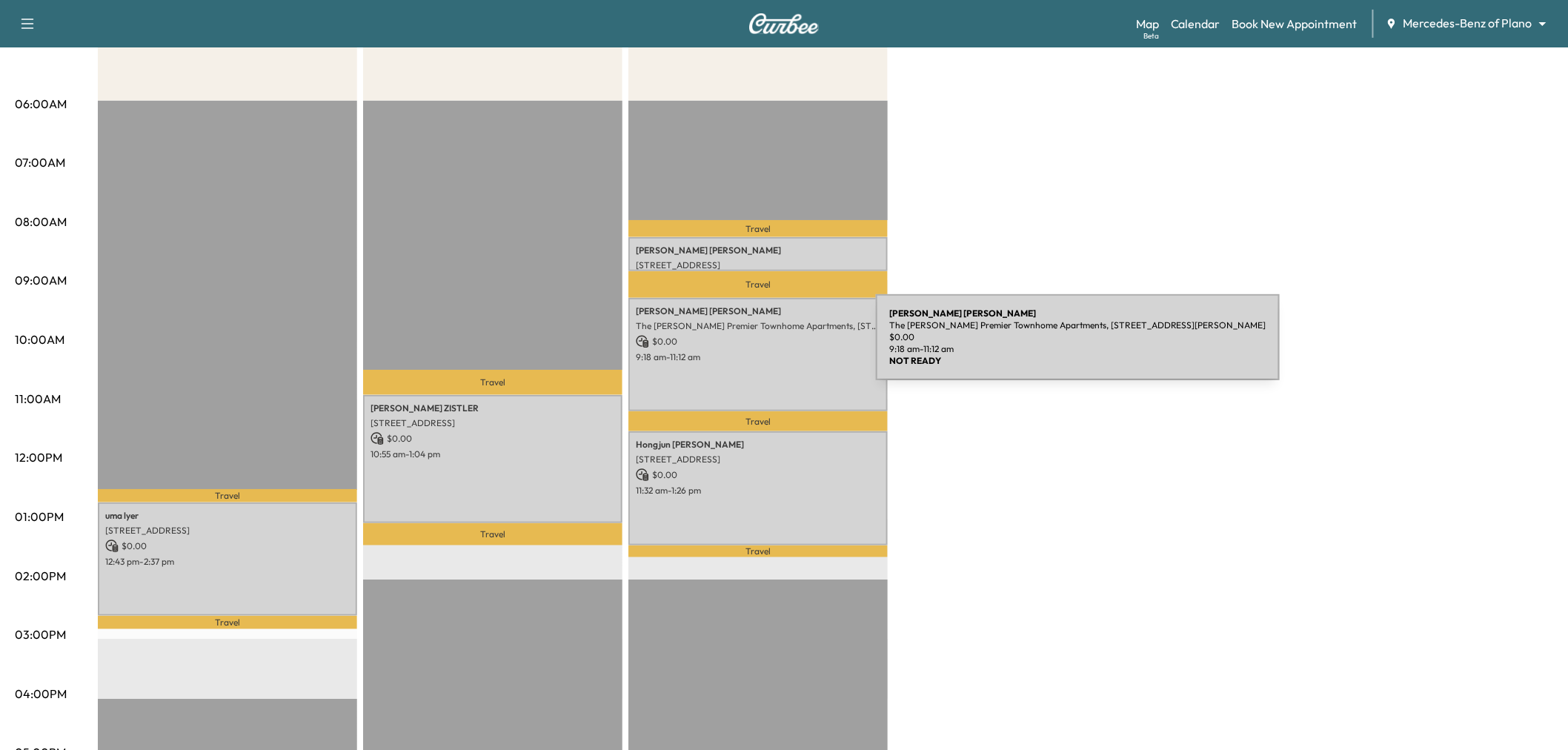
click at [765, 346] on div "Mckenzie Trimble The Caruth Premier Townhome Apartments, 5445 Caruth Haven Ln, …" at bounding box center [758, 355] width 260 height 114
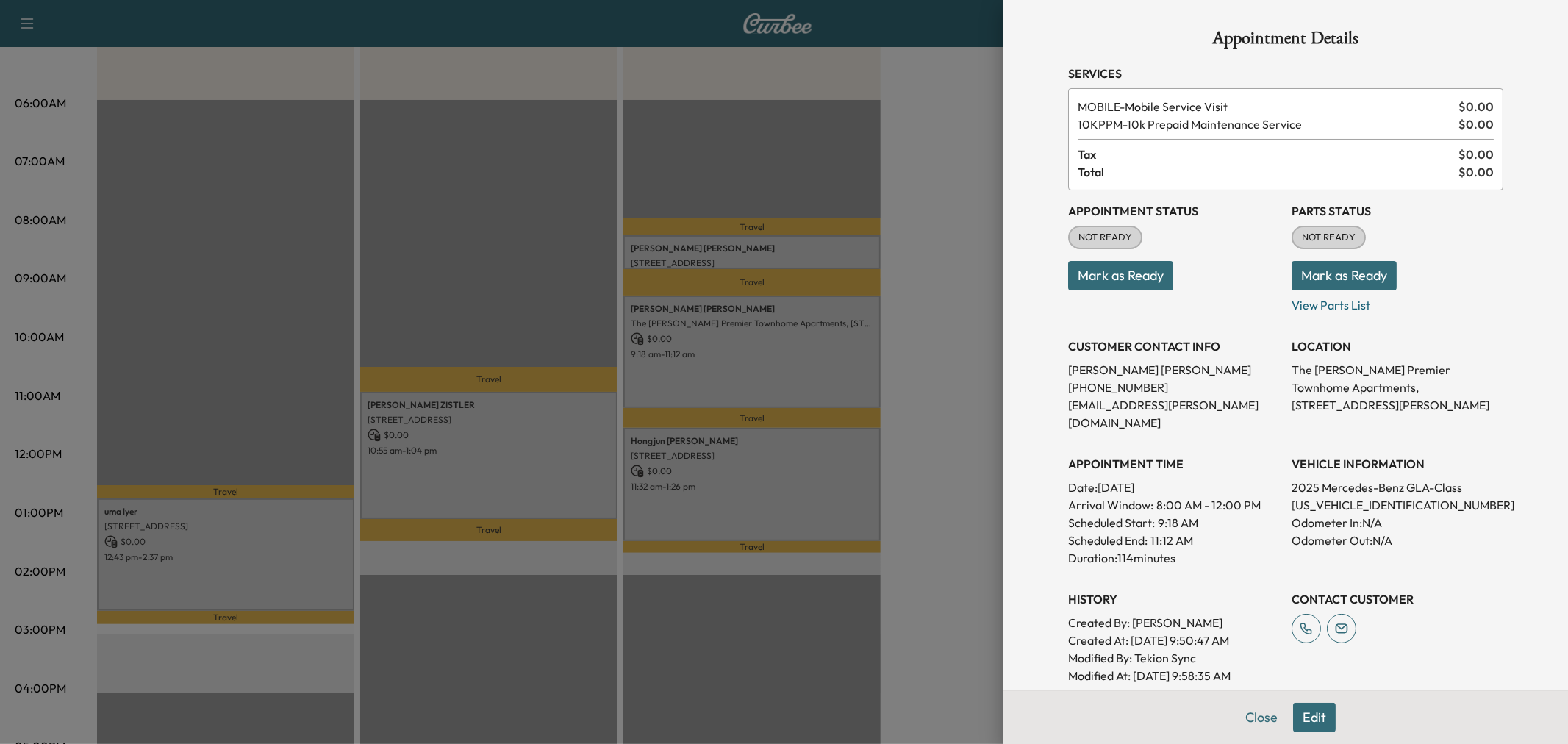
click at [759, 346] on div at bounding box center [784, 372] width 1568 height 744
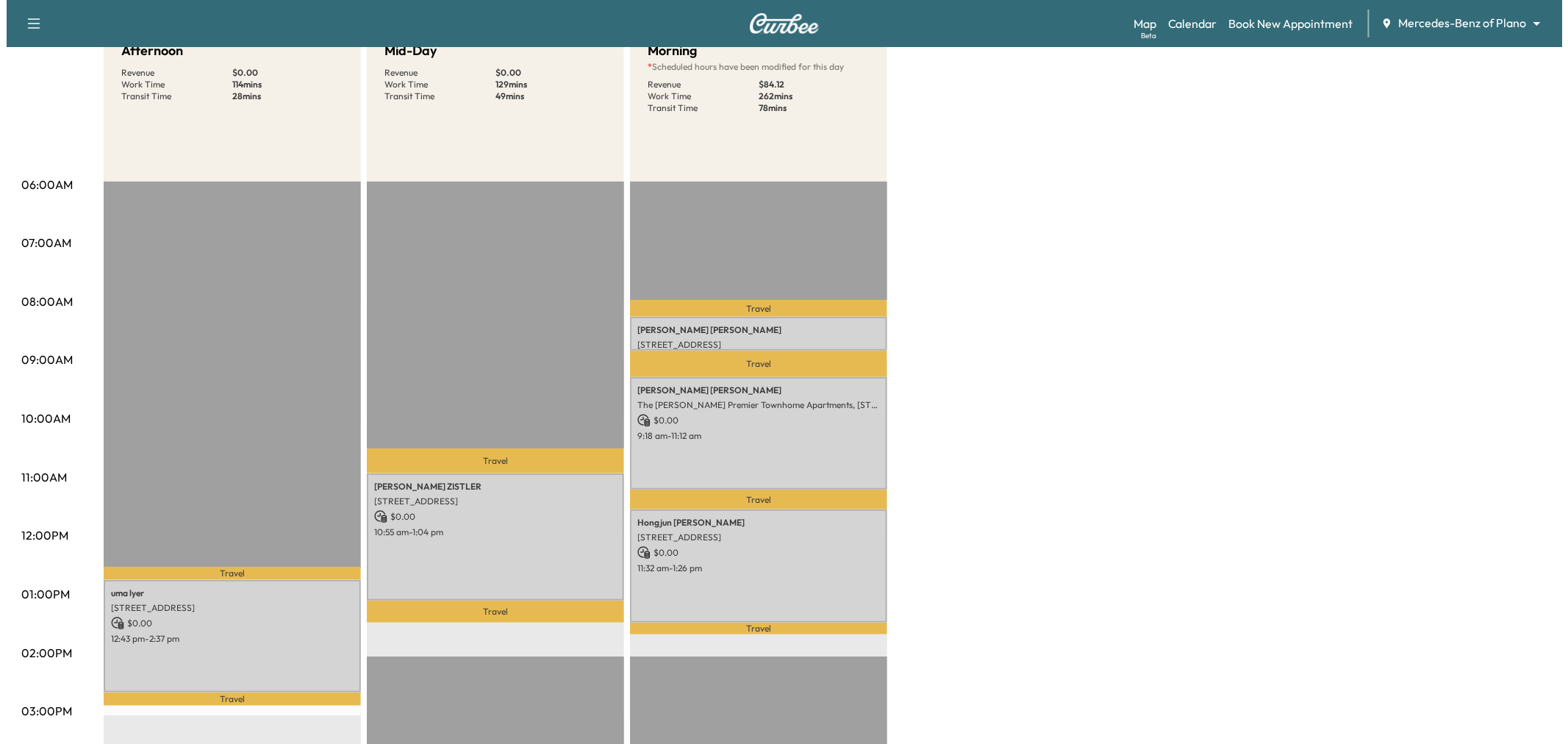
scroll to position [82, 0]
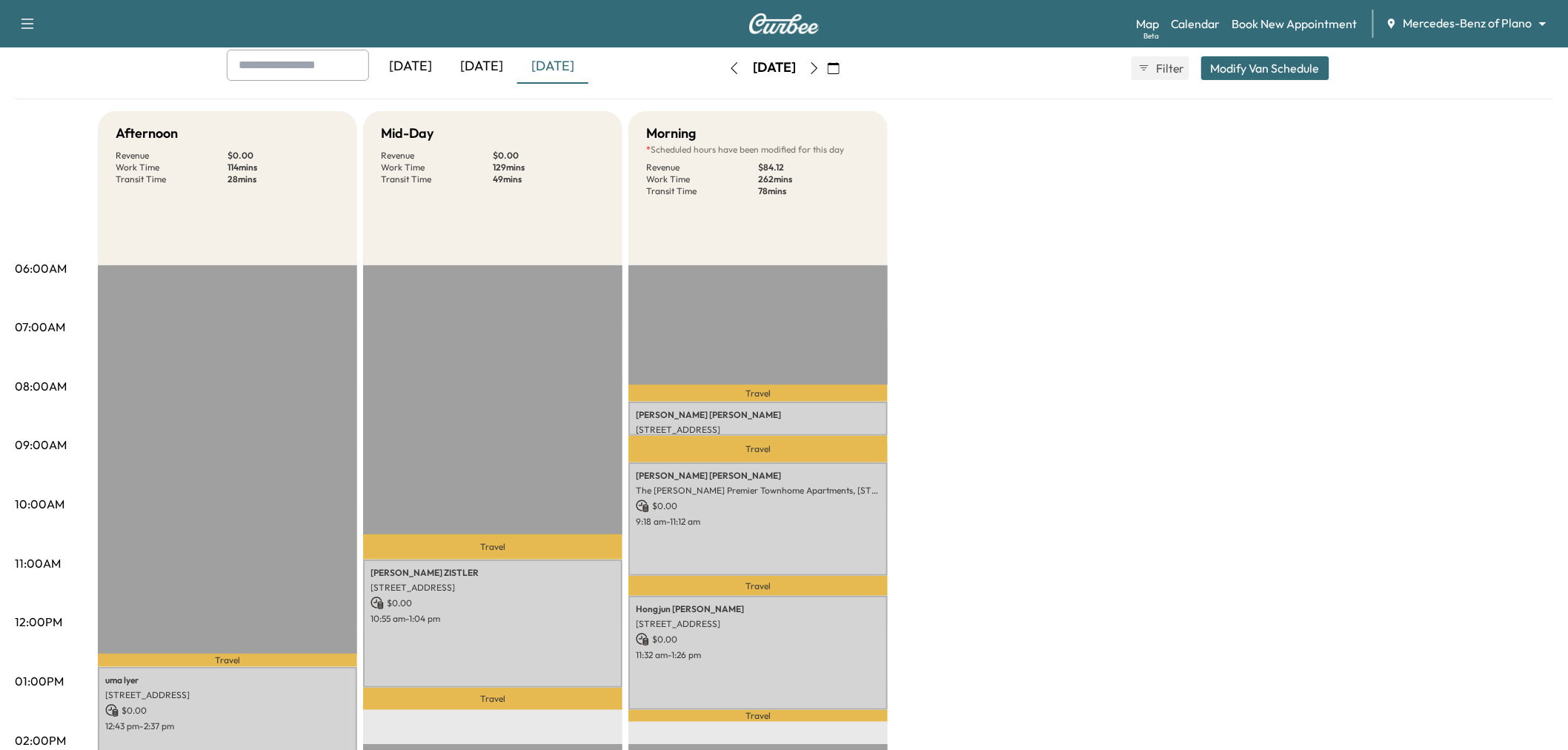
click at [1283, 62] on button "Modify Van Schedule" at bounding box center [1266, 68] width 128 height 24
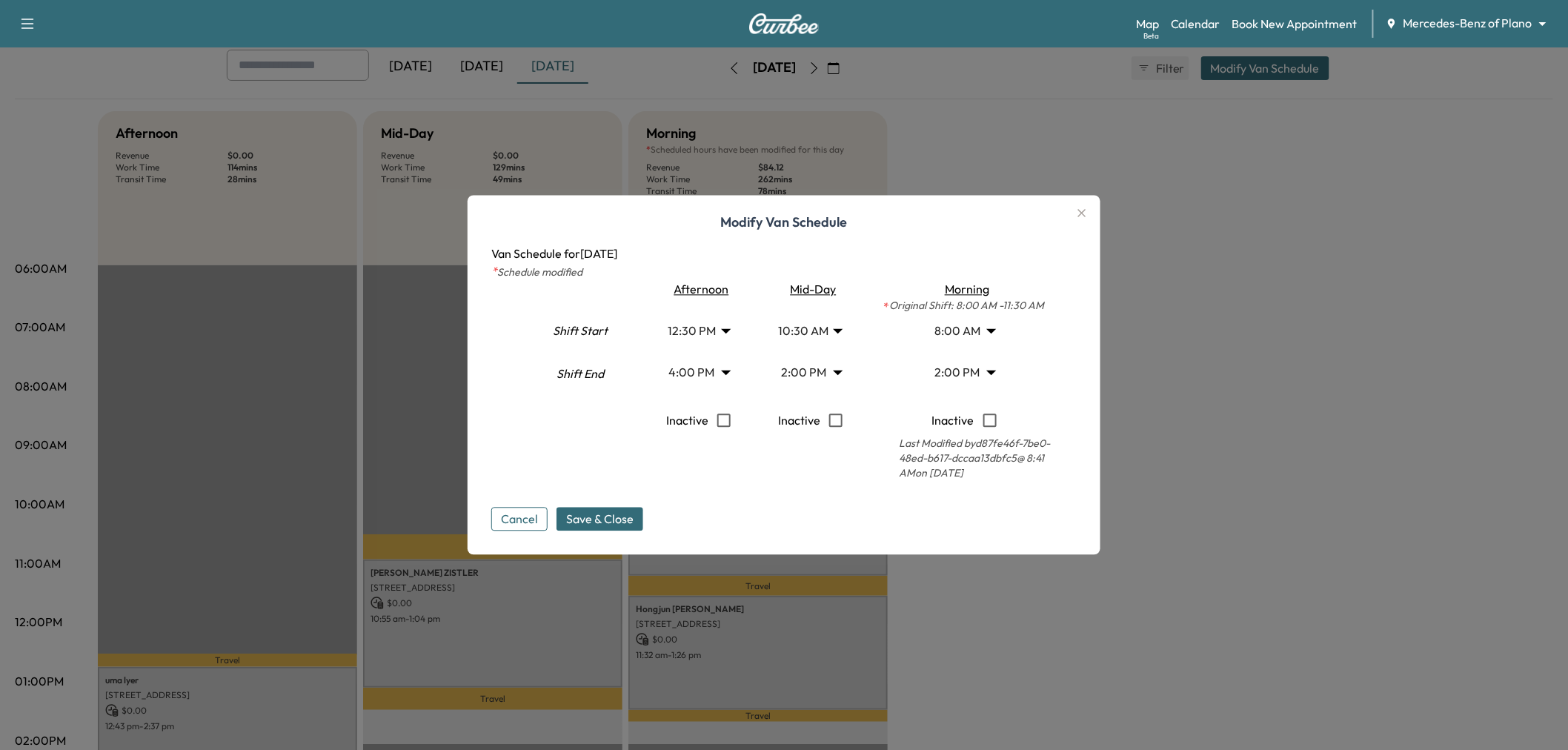
click at [830, 329] on body "Support Log Out Map Beta Calendar Book New Appointment Mercedes-Benz of Plano *…" at bounding box center [784, 292] width 1568 height 750
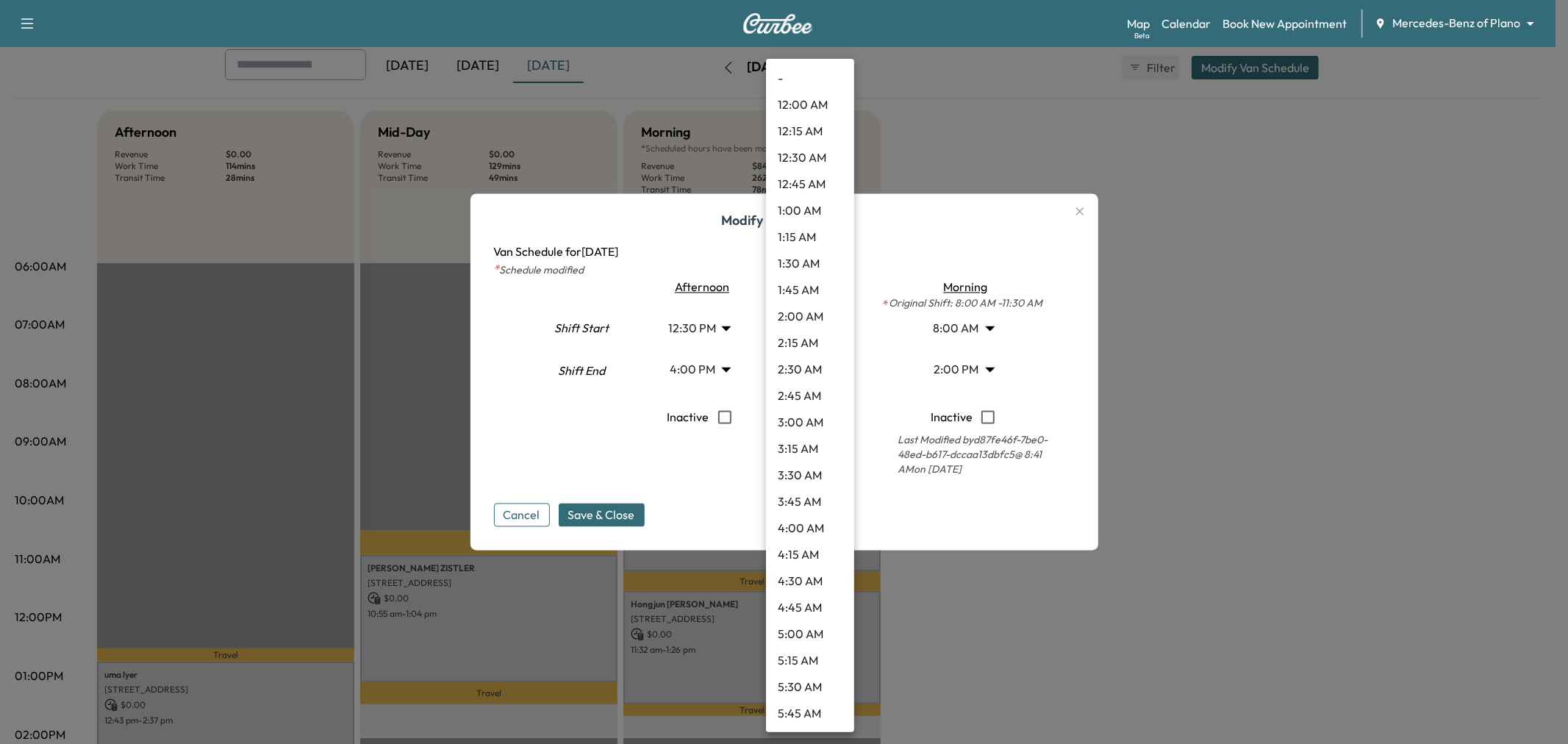
scroll to position [820, 0]
click at [817, 312] on li "9:45 AM" at bounding box center [811, 317] width 89 height 27
type input "****"
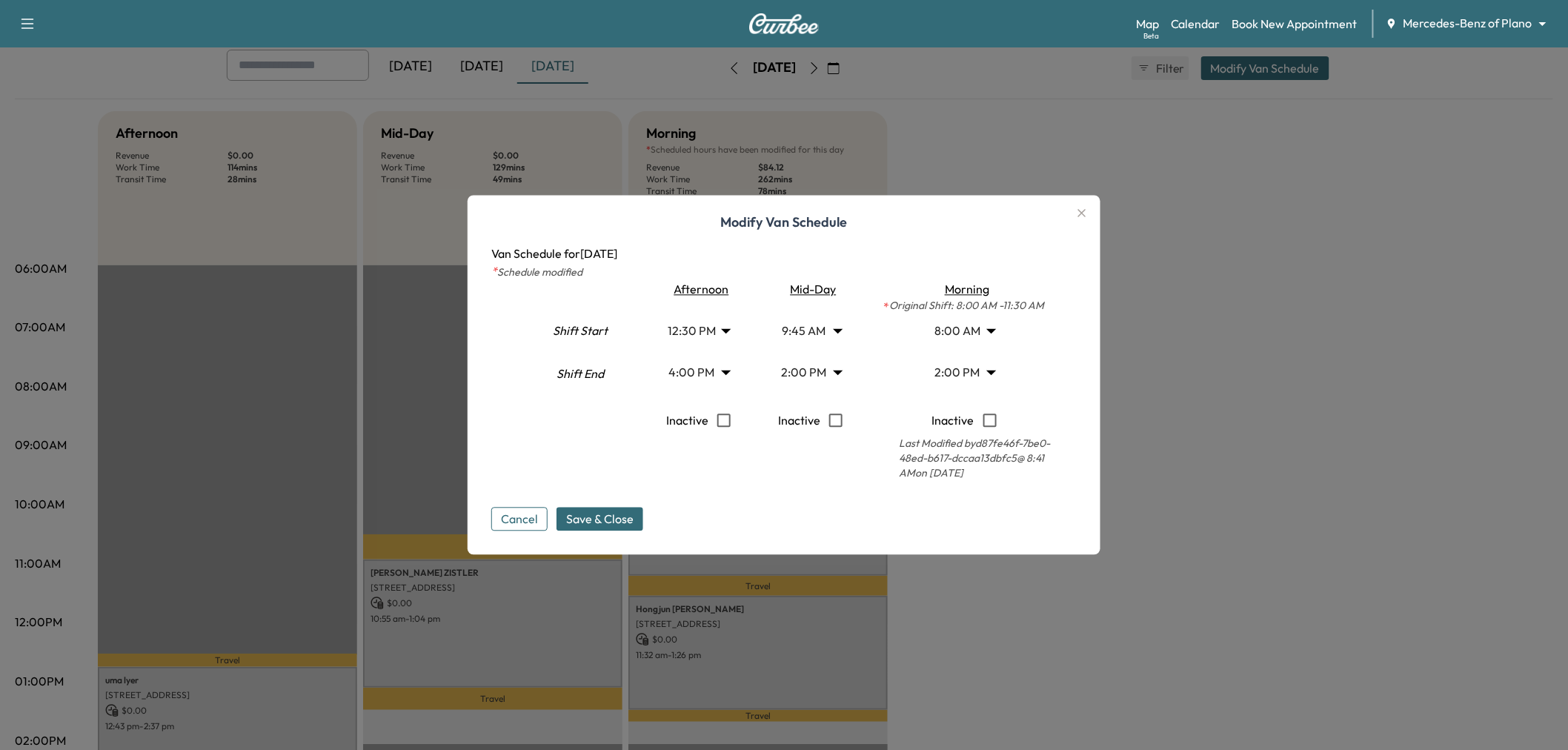
click at [805, 373] on body "Support Log Out Map Beta Calendar Book New Appointment Mercedes-Benz of Plano *…" at bounding box center [784, 292] width 1568 height 750
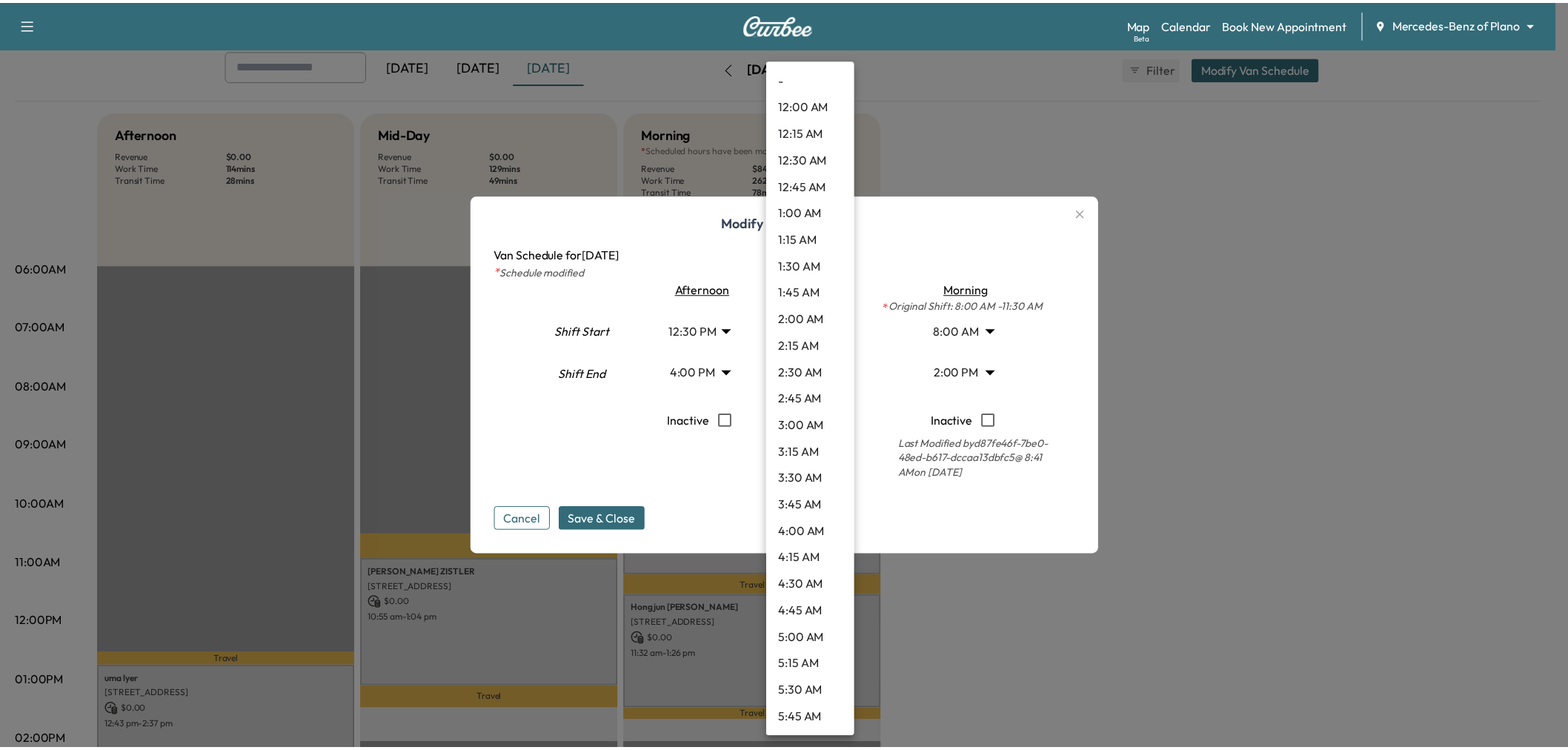
scroll to position [1199, 0]
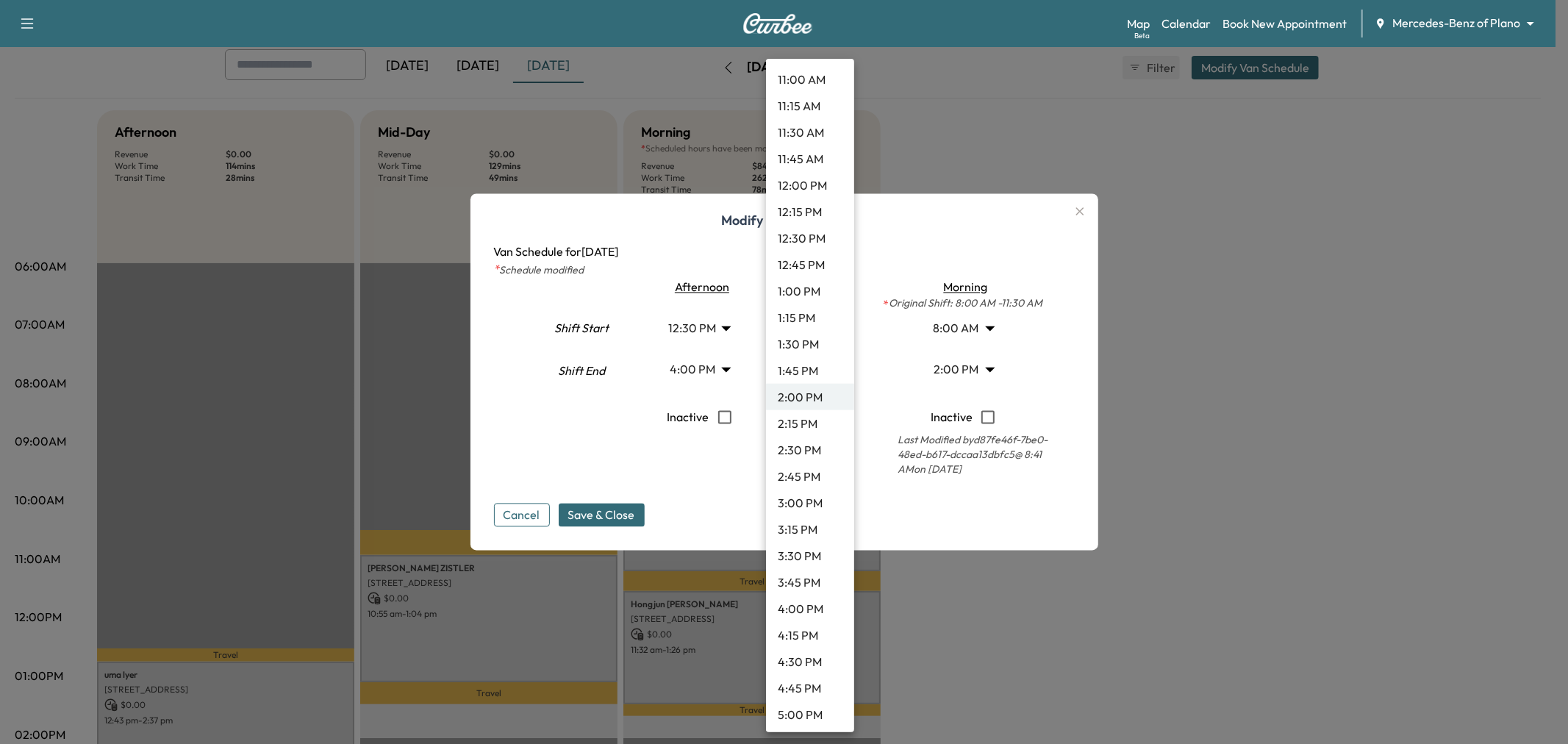
click at [807, 290] on li "1:00 PM" at bounding box center [811, 291] width 89 height 27
type input "**"
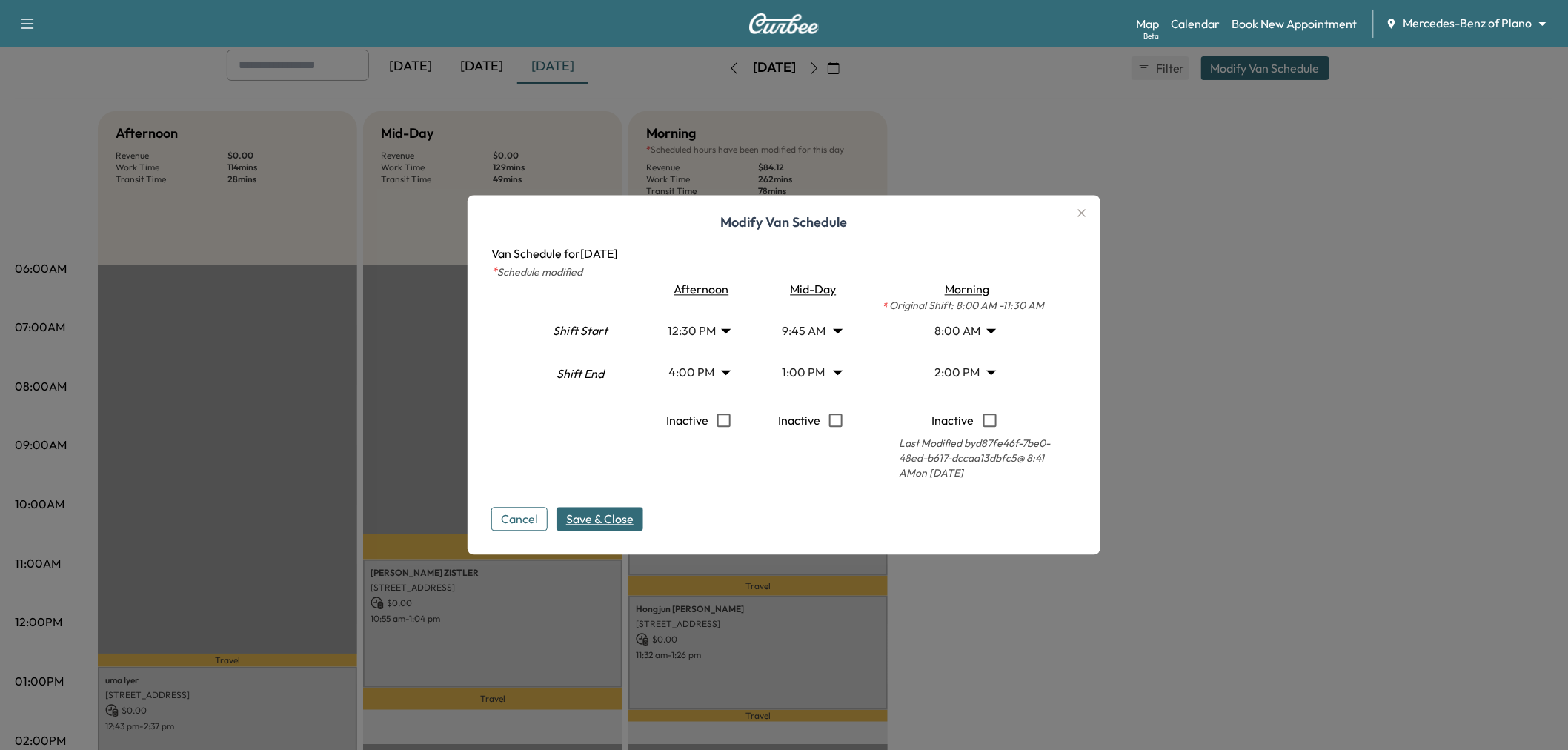
click at [625, 515] on span "Save & Close" at bounding box center [600, 519] width 67 height 18
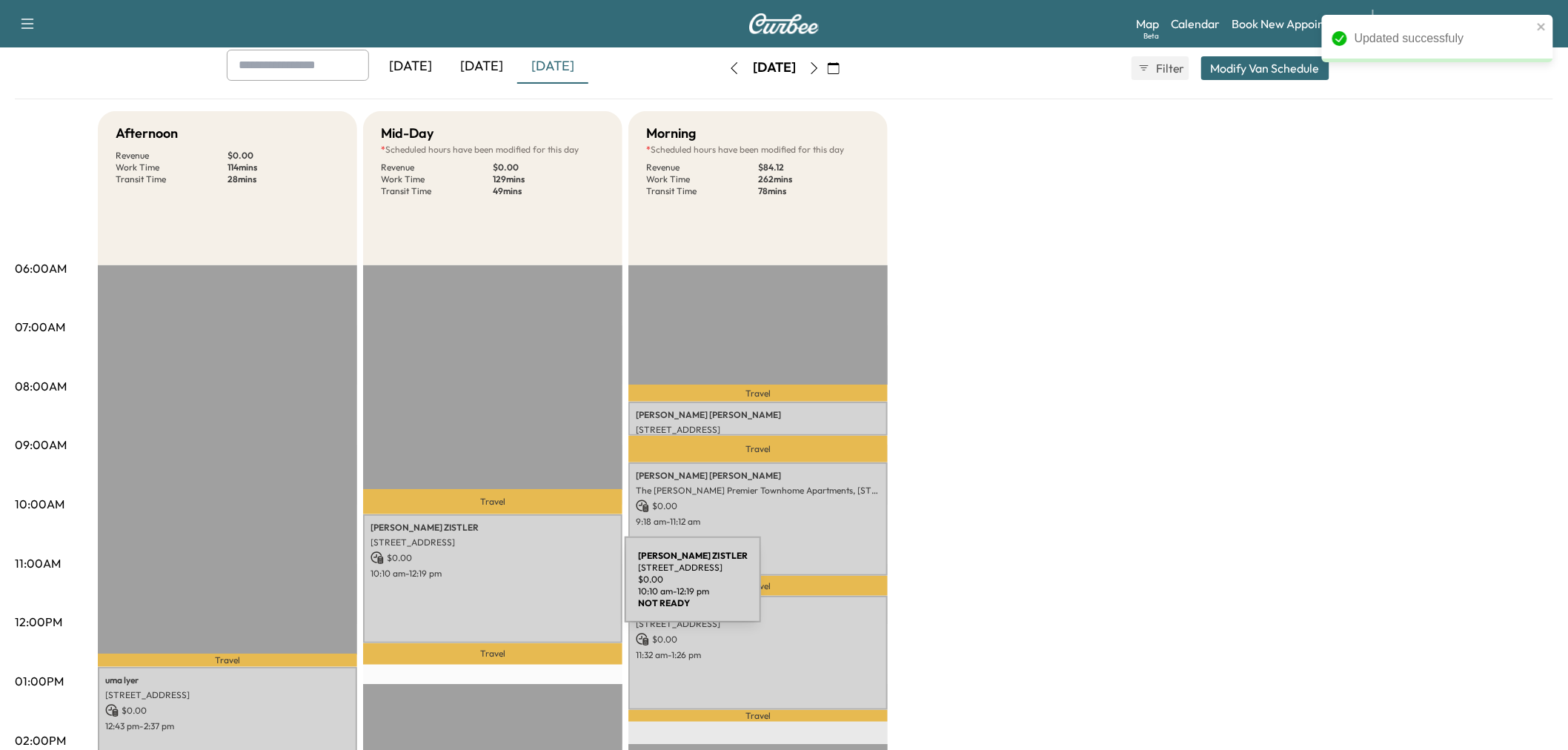
click at [514, 588] on div "Mike ZISTLER 1413 DEVONSHIRE DRIVE, Celina, TX 75009, US $ 0.00 10:10 am - 12:1…" at bounding box center [493, 578] width 260 height 129
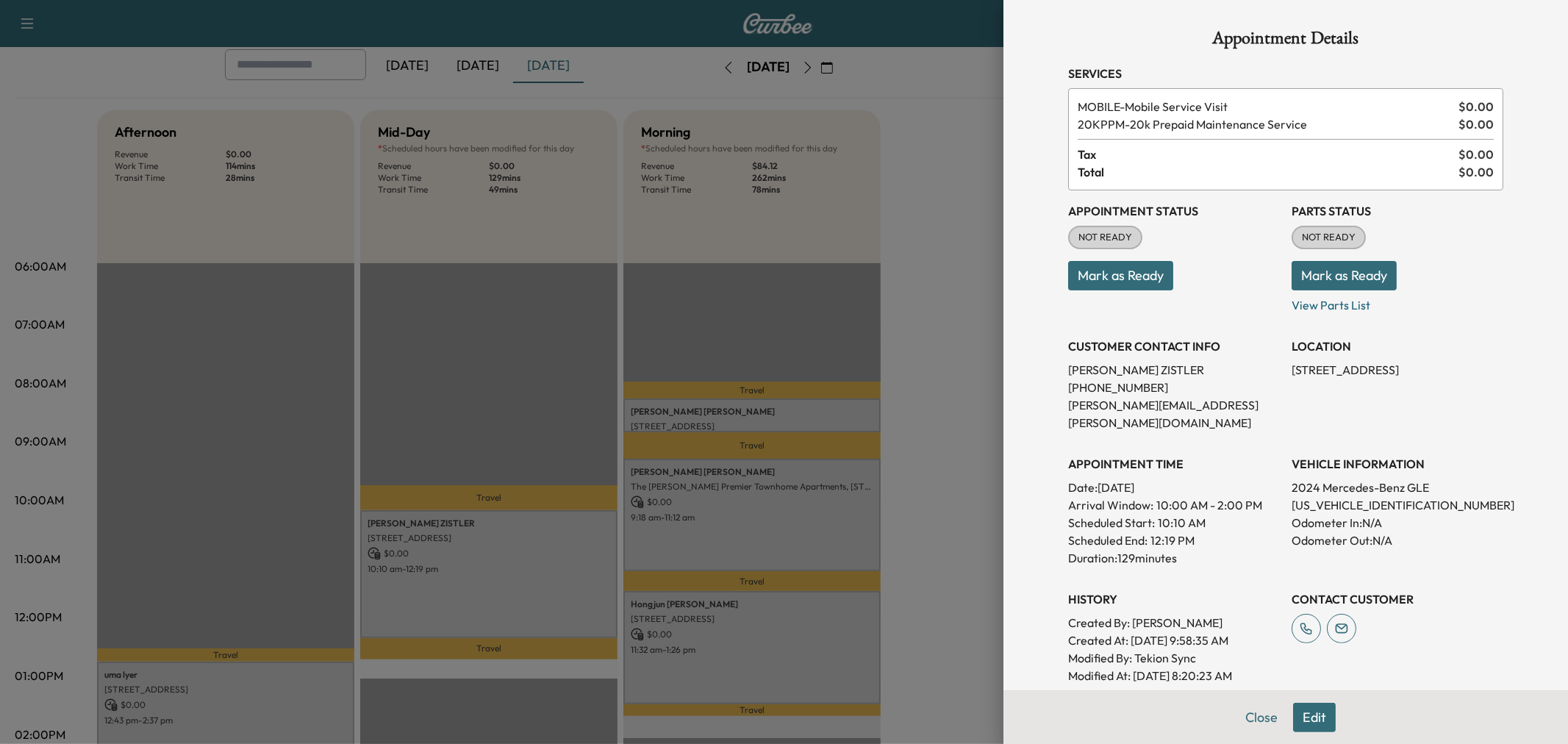
click at [507, 584] on div at bounding box center [784, 372] width 1568 height 744
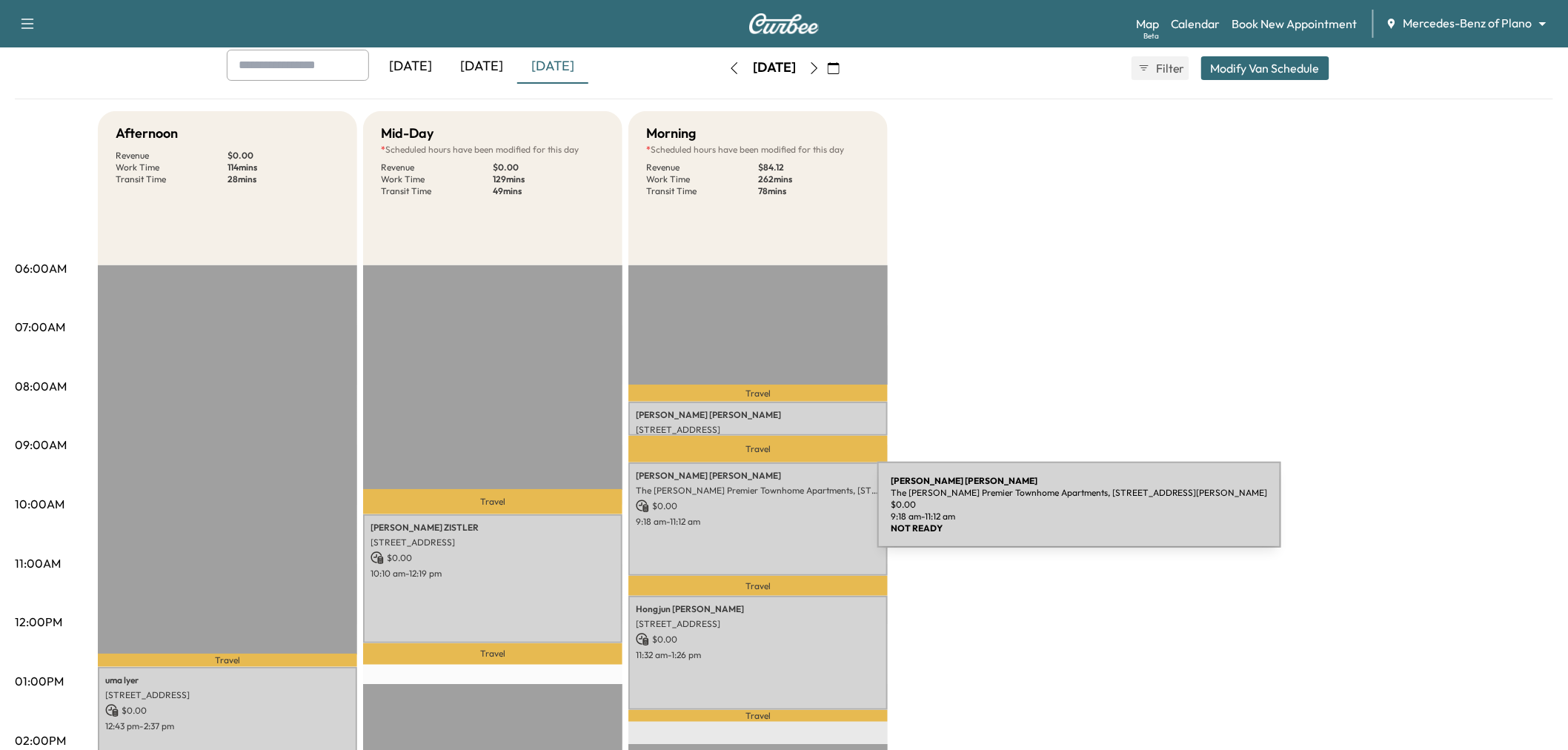
click at [768, 516] on p "9:18 am - 11:12 am" at bounding box center [758, 522] width 244 height 12
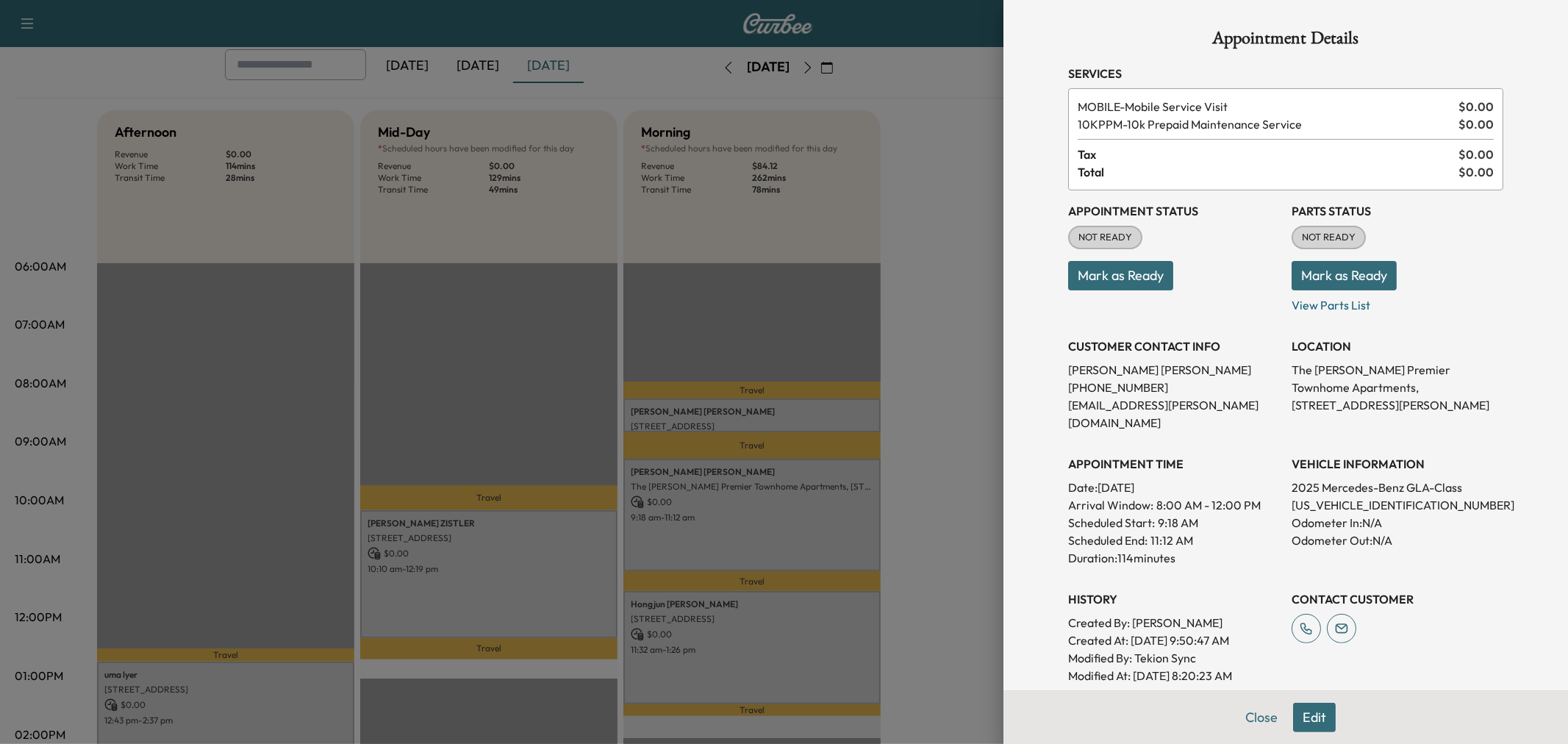
click at [761, 517] on div at bounding box center [784, 372] width 1568 height 744
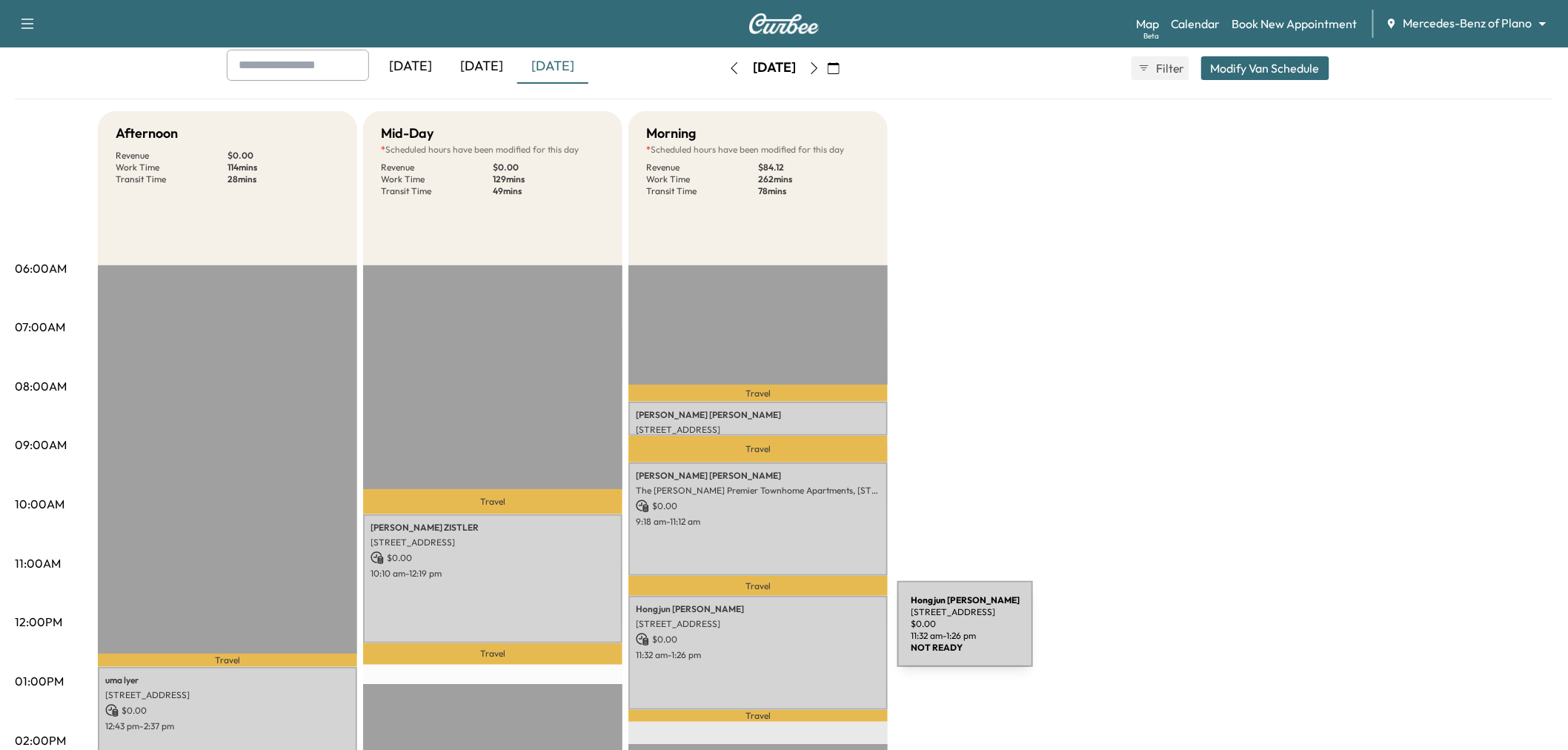
click at [789, 635] on p "$ 0.00" at bounding box center [758, 640] width 244 height 13
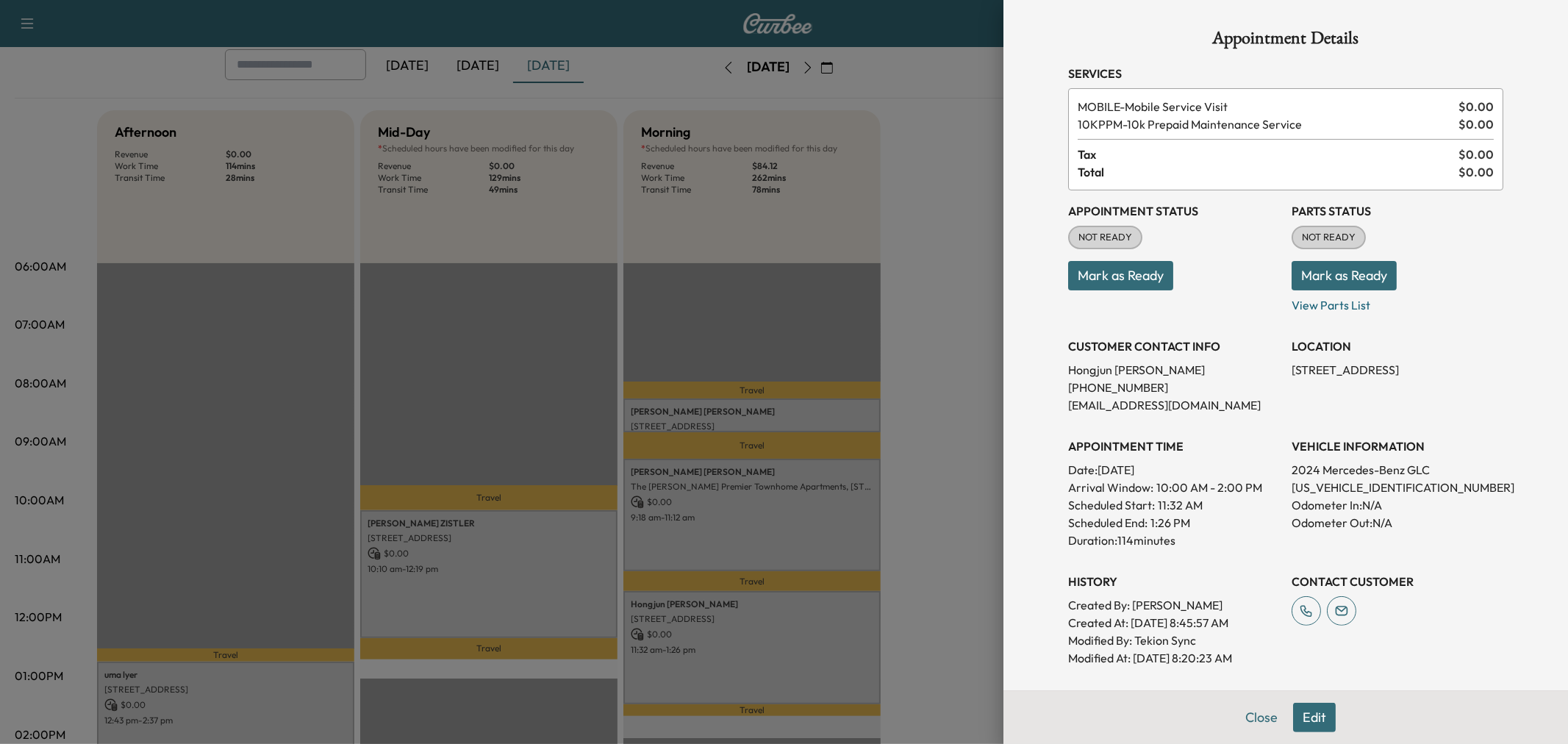
click at [782, 631] on div at bounding box center [784, 372] width 1568 height 744
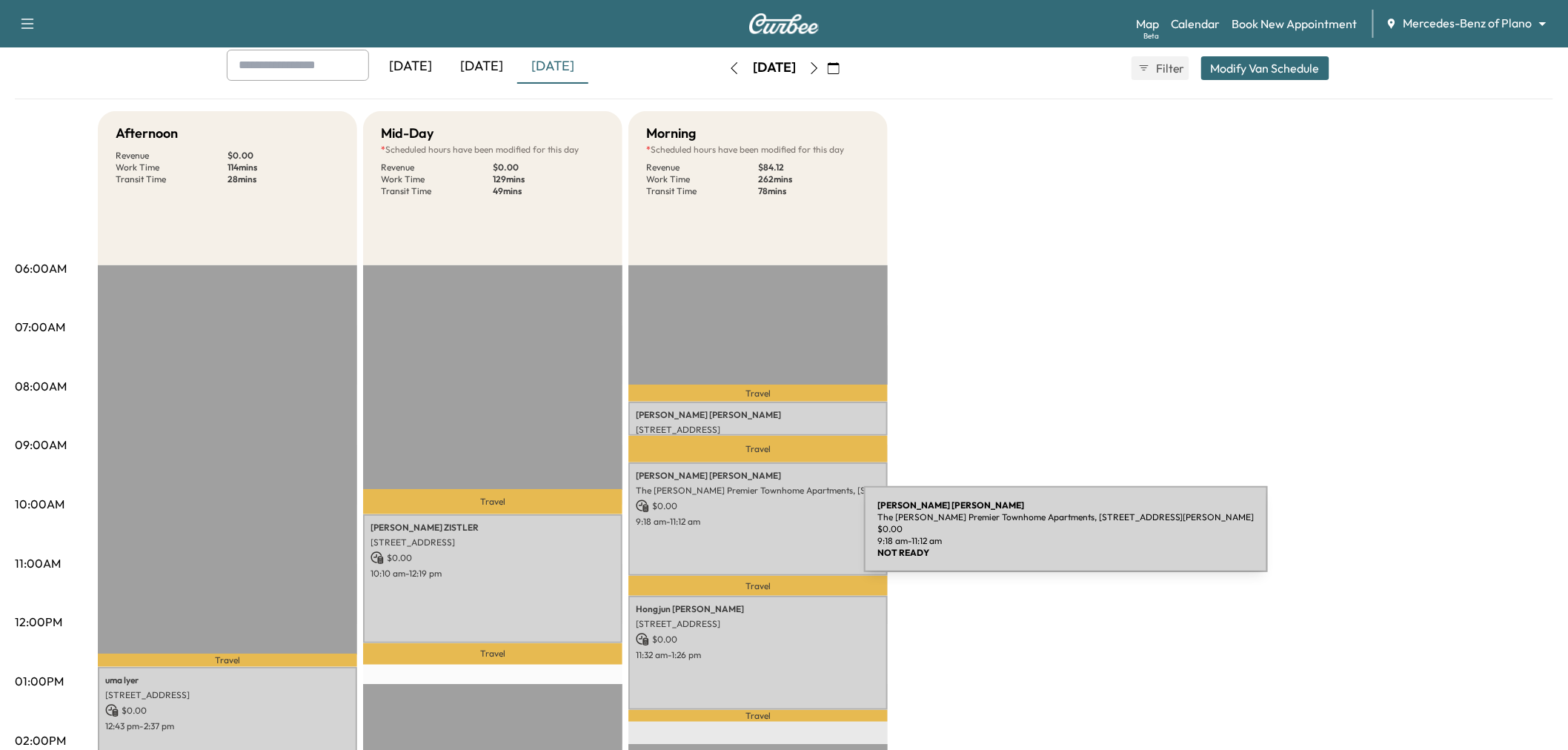
click at [753, 538] on div "Mckenzie Trimble The Caruth Premier Townhome Apartments, 5445 Caruth Haven Ln, …" at bounding box center [758, 519] width 260 height 114
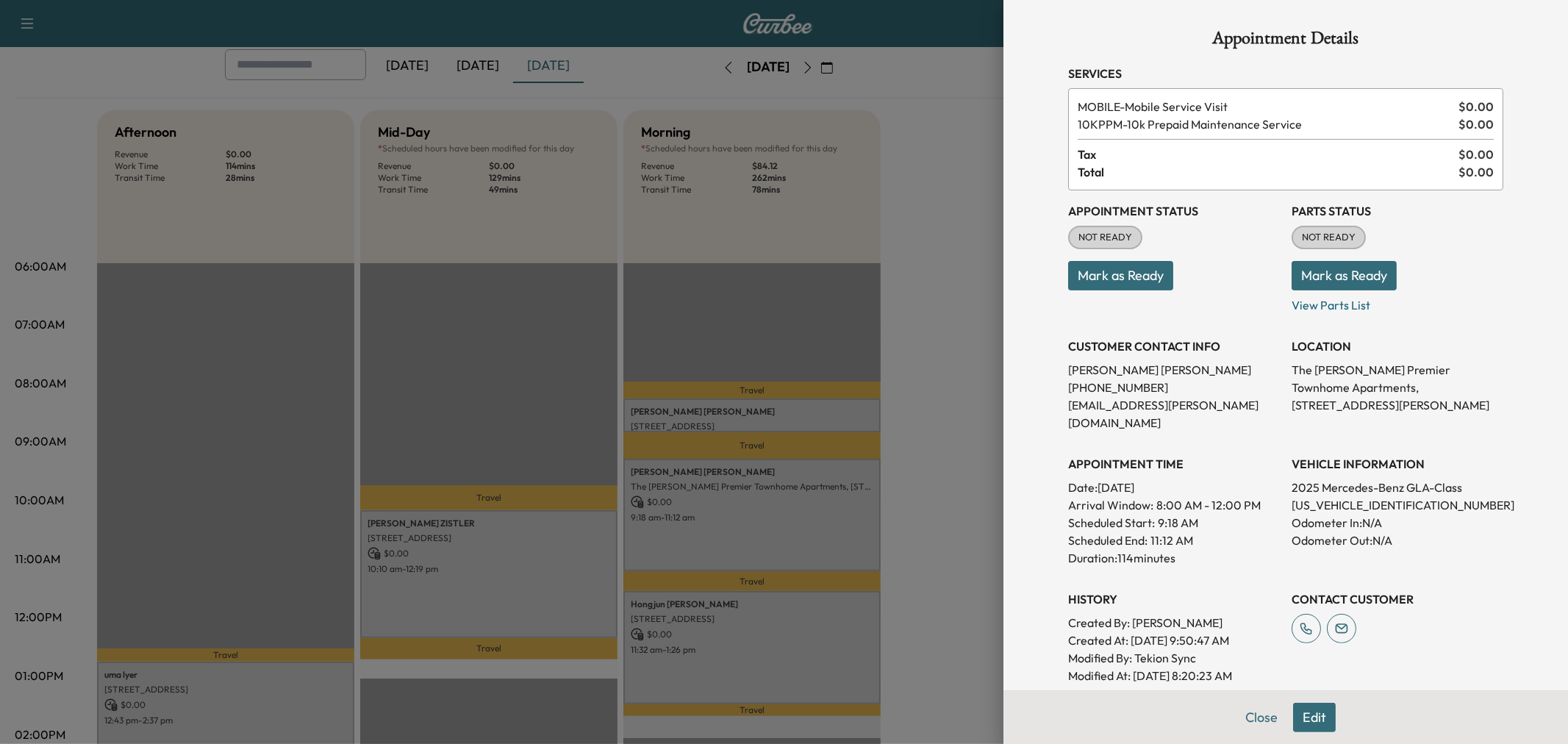
click at [747, 534] on div at bounding box center [784, 372] width 1568 height 744
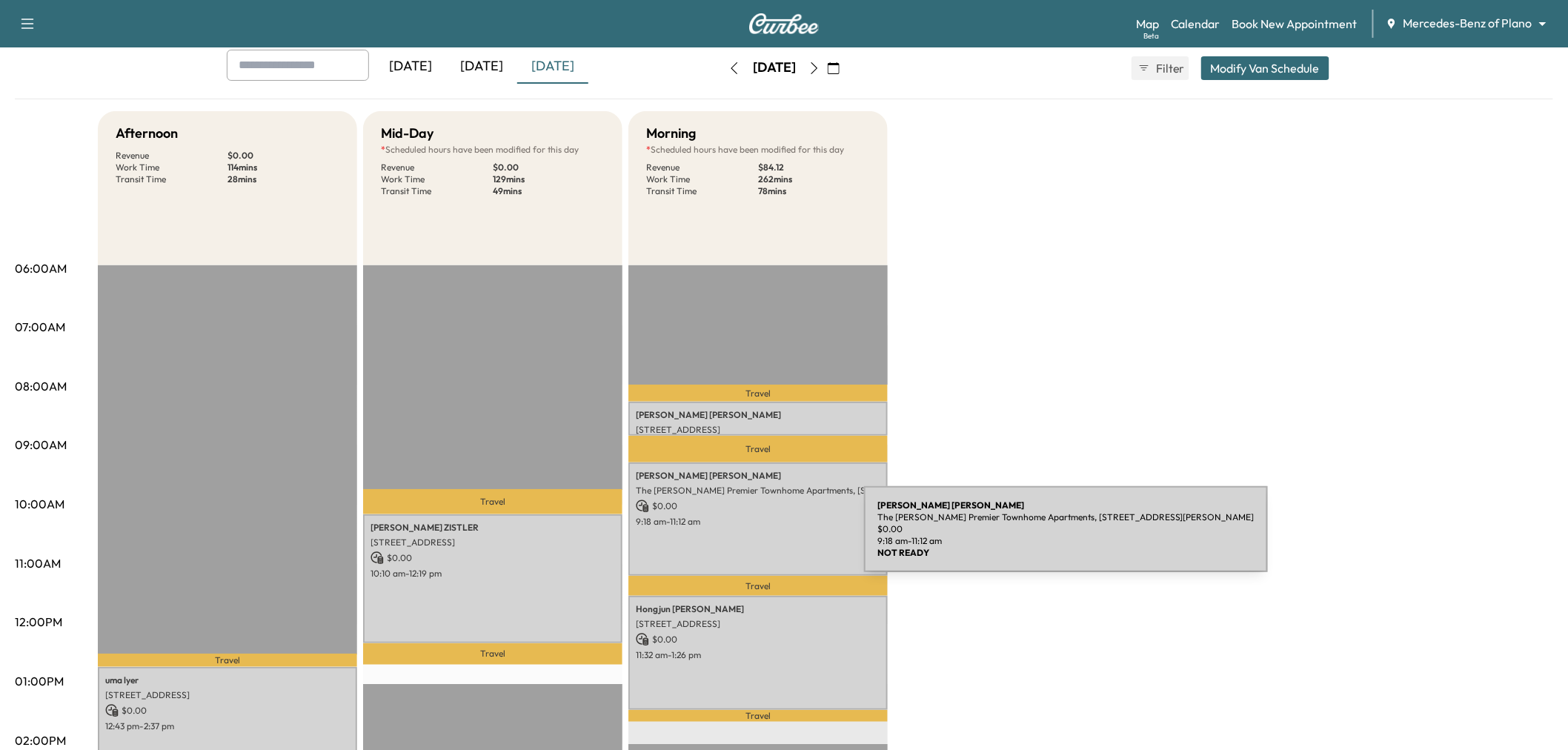
scroll to position [164, 0]
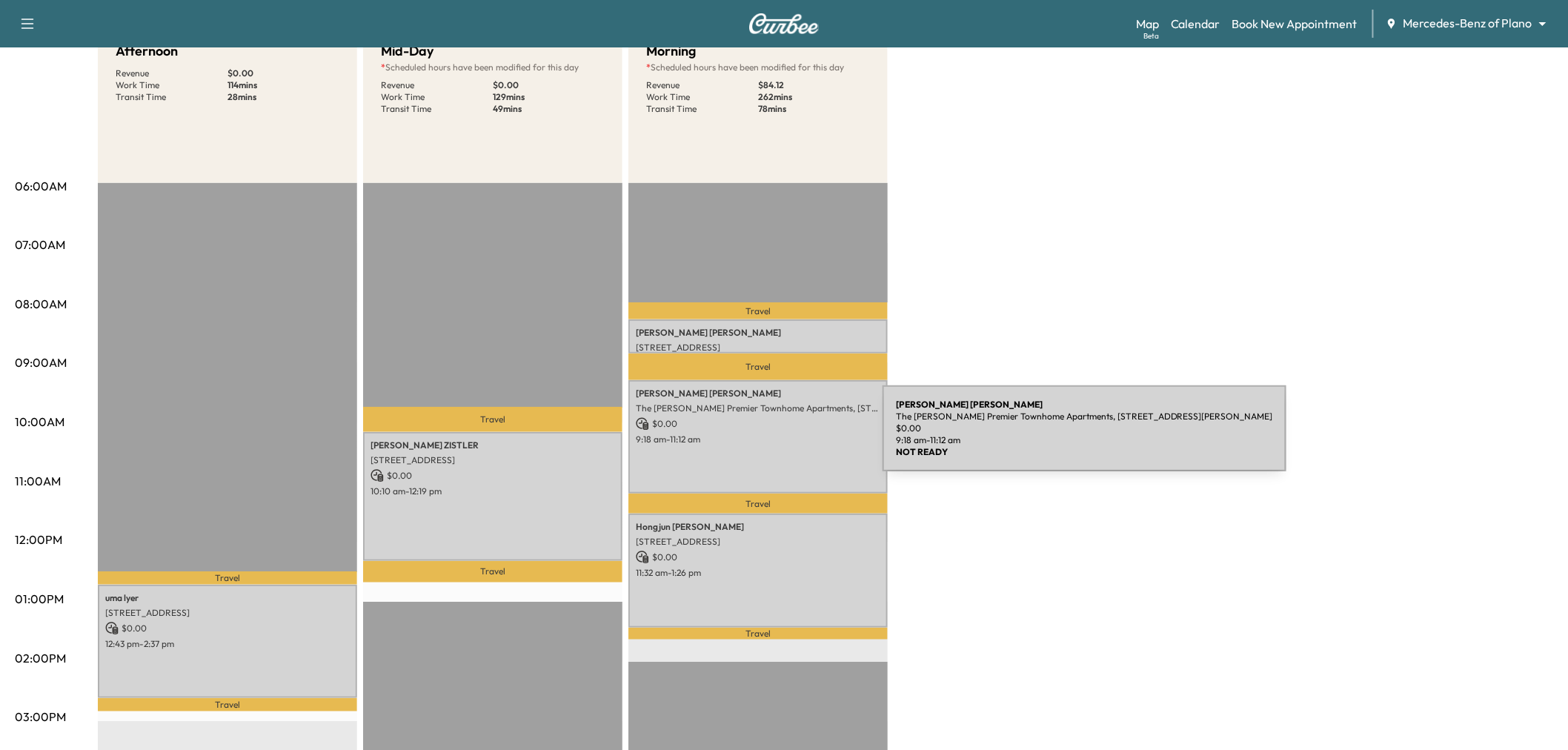
click at [772, 437] on p "9:18 am - 11:12 am" at bounding box center [758, 440] width 244 height 12
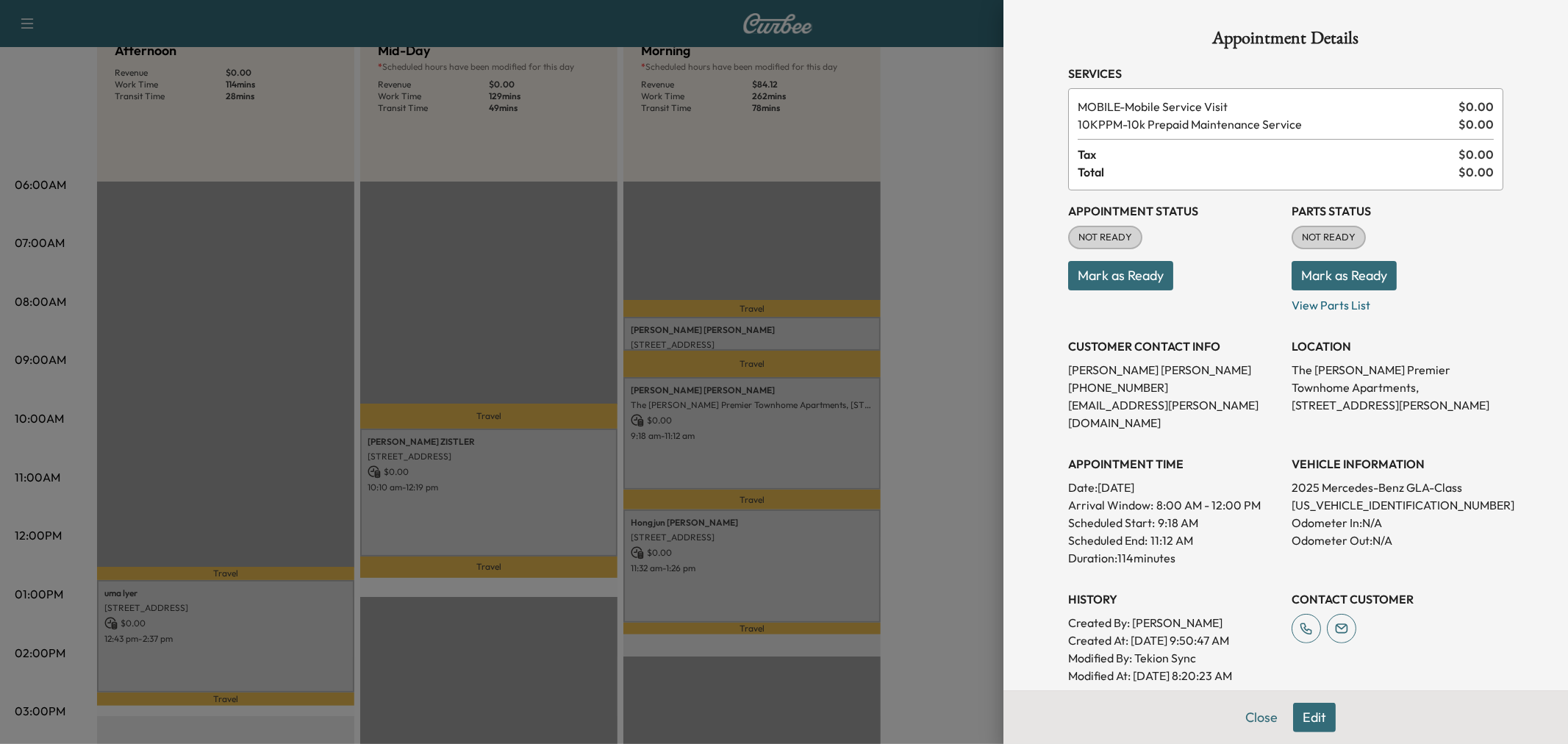
click at [768, 437] on div at bounding box center [784, 372] width 1568 height 744
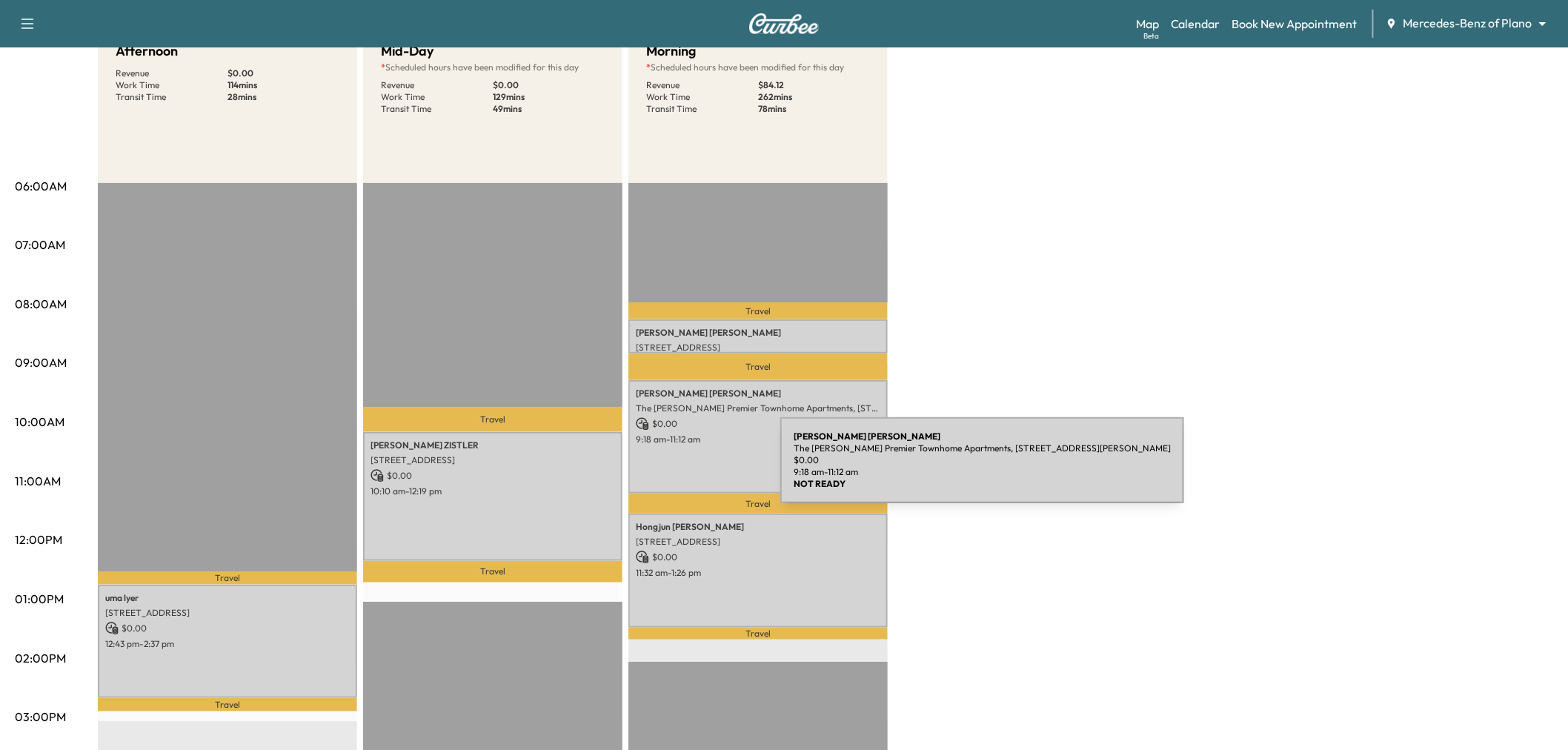
click at [672, 468] on div "Mckenzie Trimble The Caruth Premier Townhome Apartments, 5445 Caruth Haven Ln, …" at bounding box center [758, 437] width 260 height 114
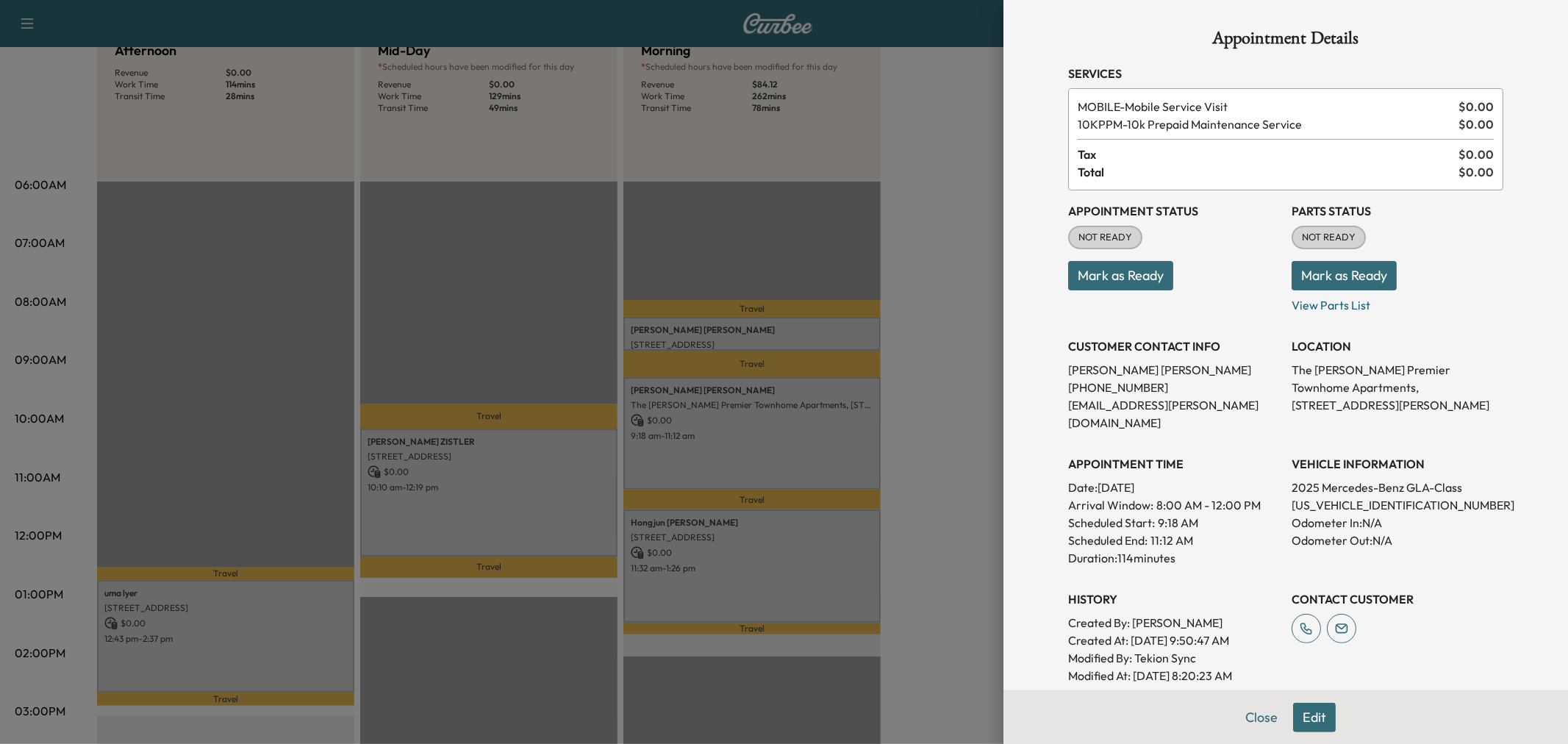
click at [707, 557] on div at bounding box center [784, 372] width 1568 height 744
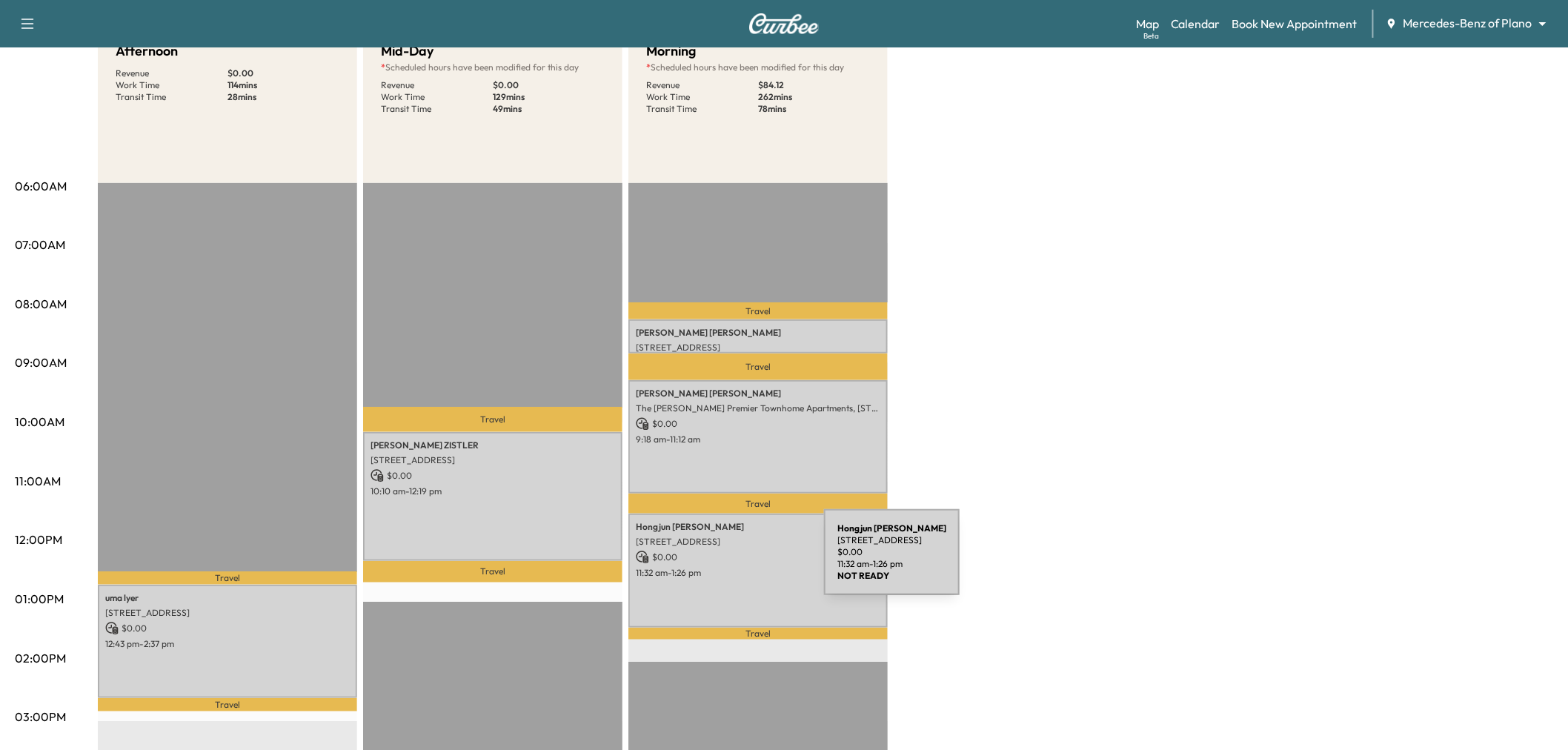
click at [713, 567] on p "11:32 am - 1:26 pm" at bounding box center [758, 573] width 244 height 12
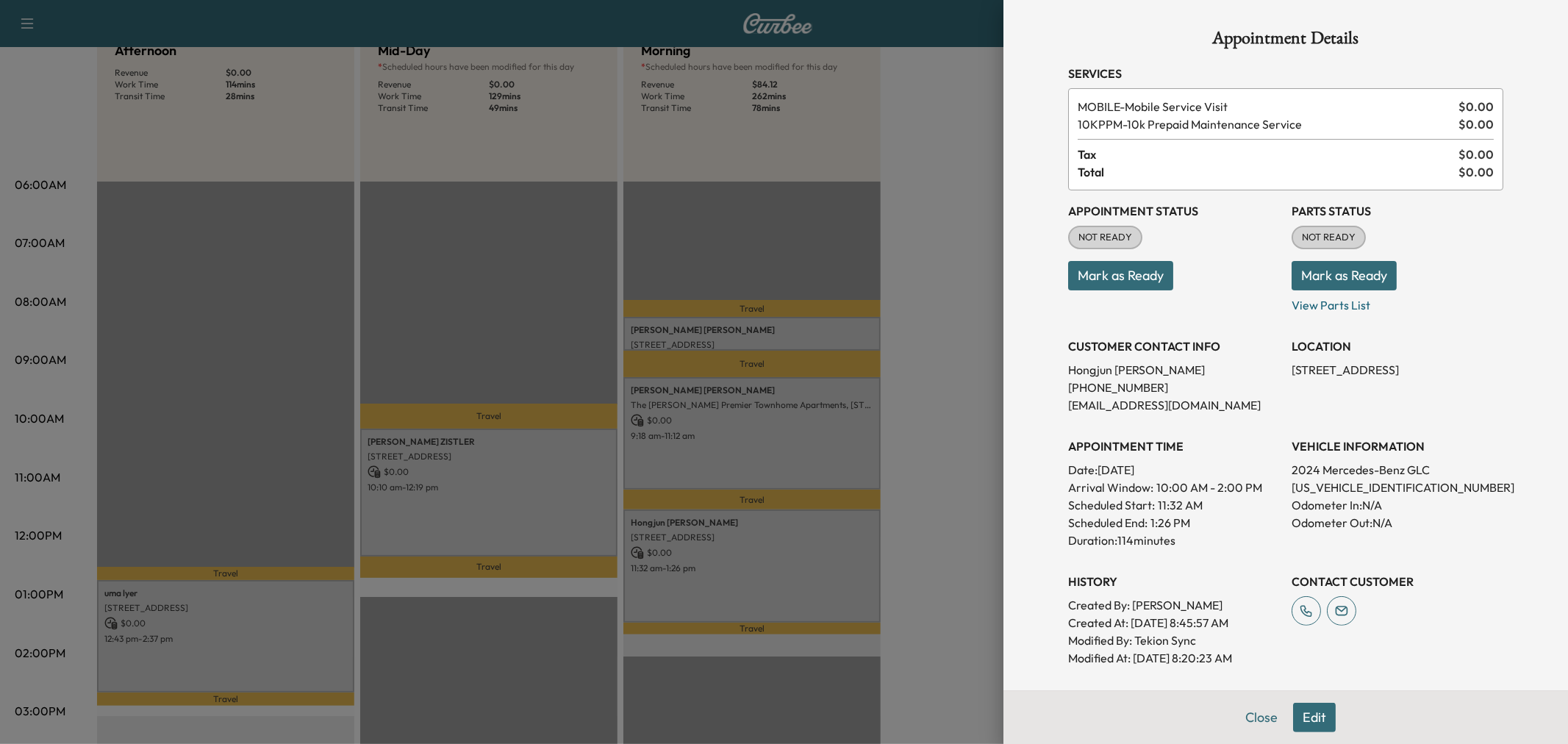
click at [707, 557] on div at bounding box center [784, 372] width 1568 height 744
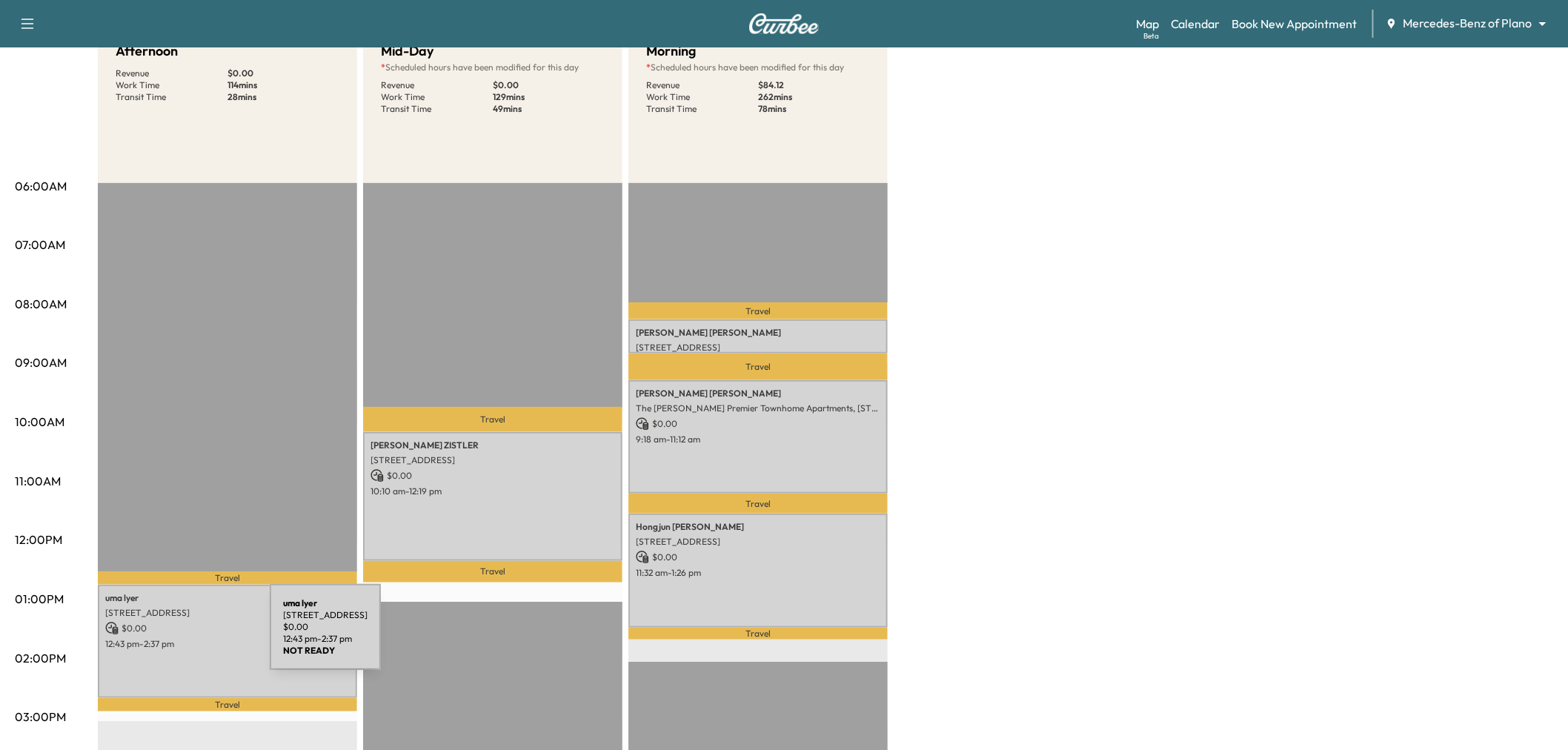
click at [158, 638] on p "12:43 pm - 2:37 pm" at bounding box center [227, 644] width 244 height 12
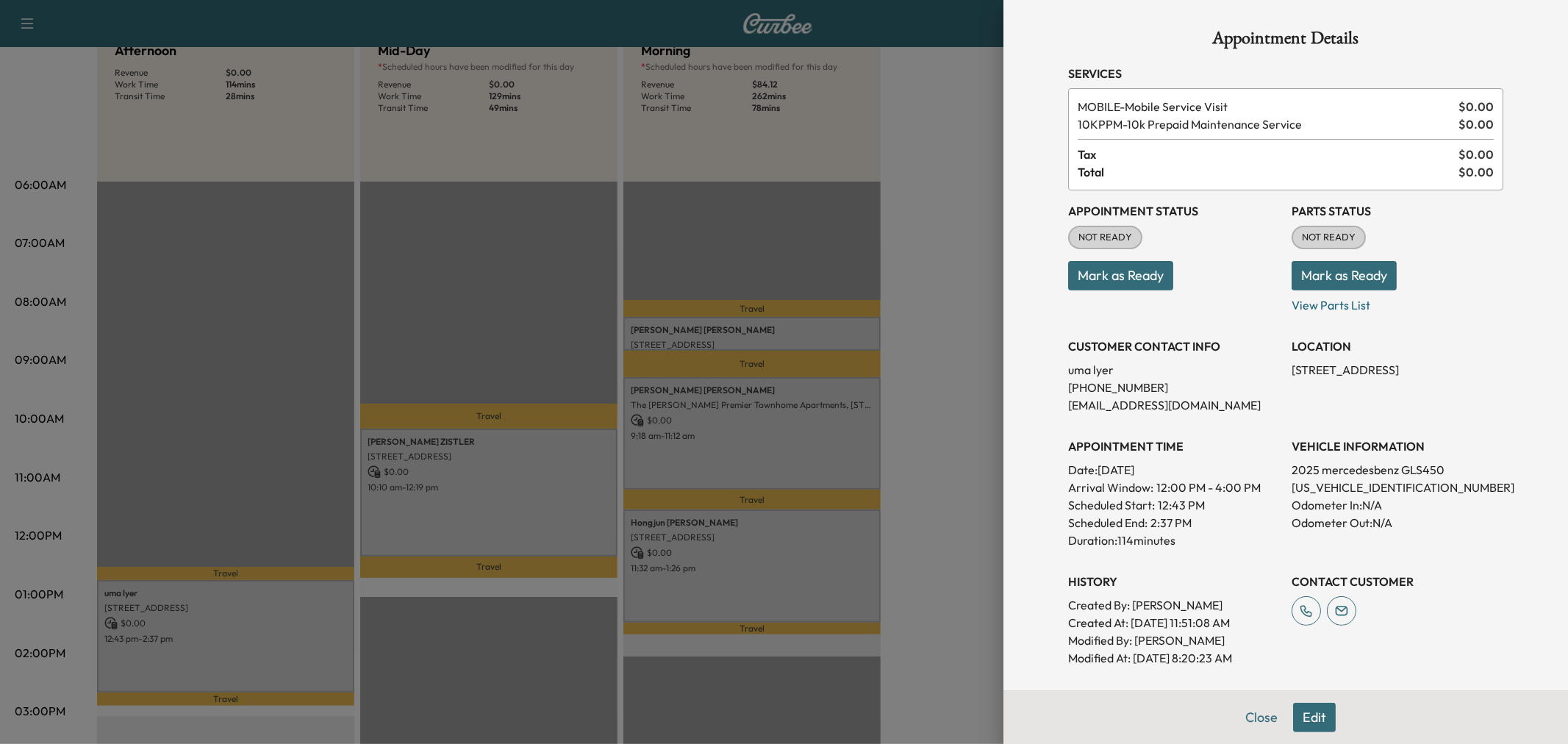
click at [157, 631] on div at bounding box center [784, 372] width 1568 height 744
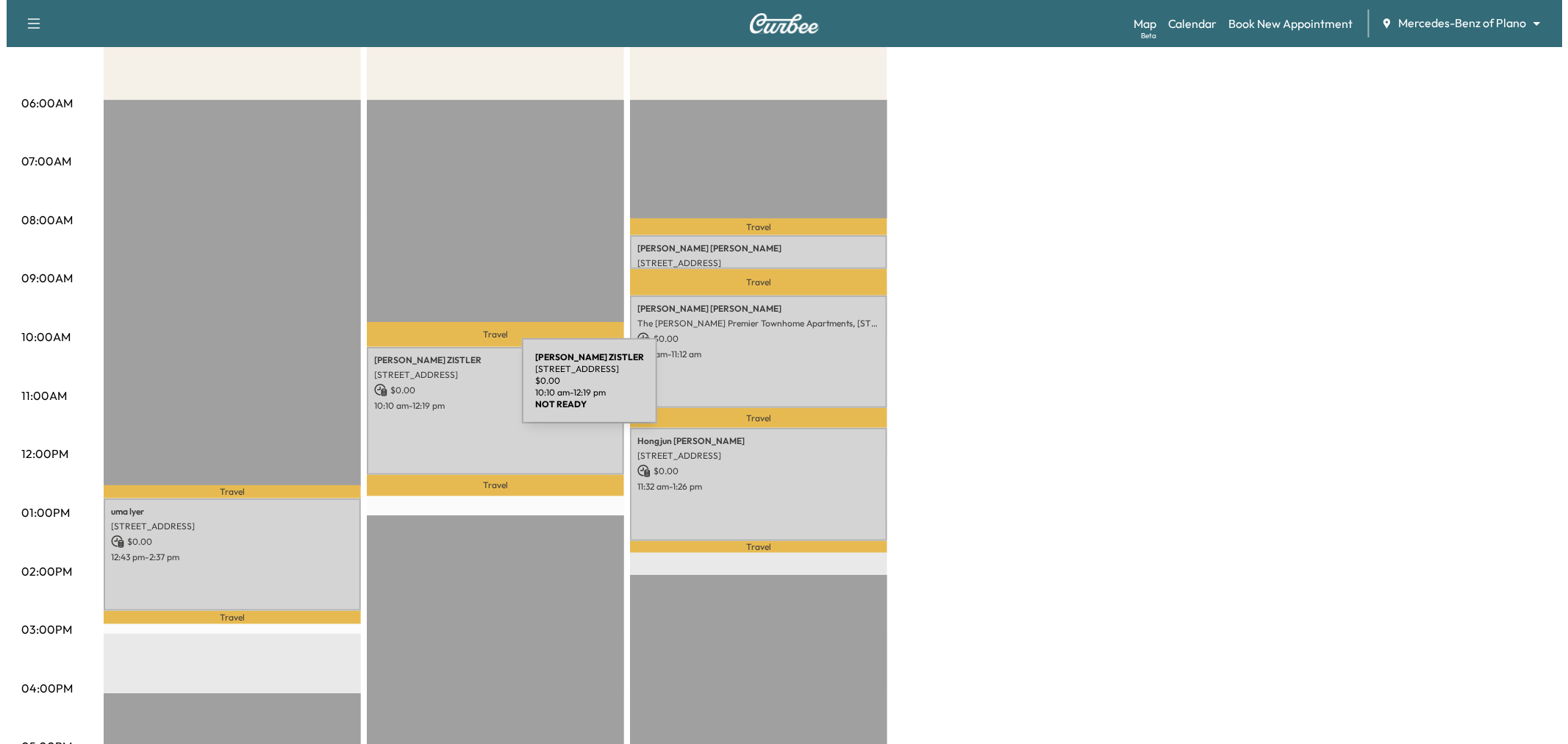
scroll to position [0, 0]
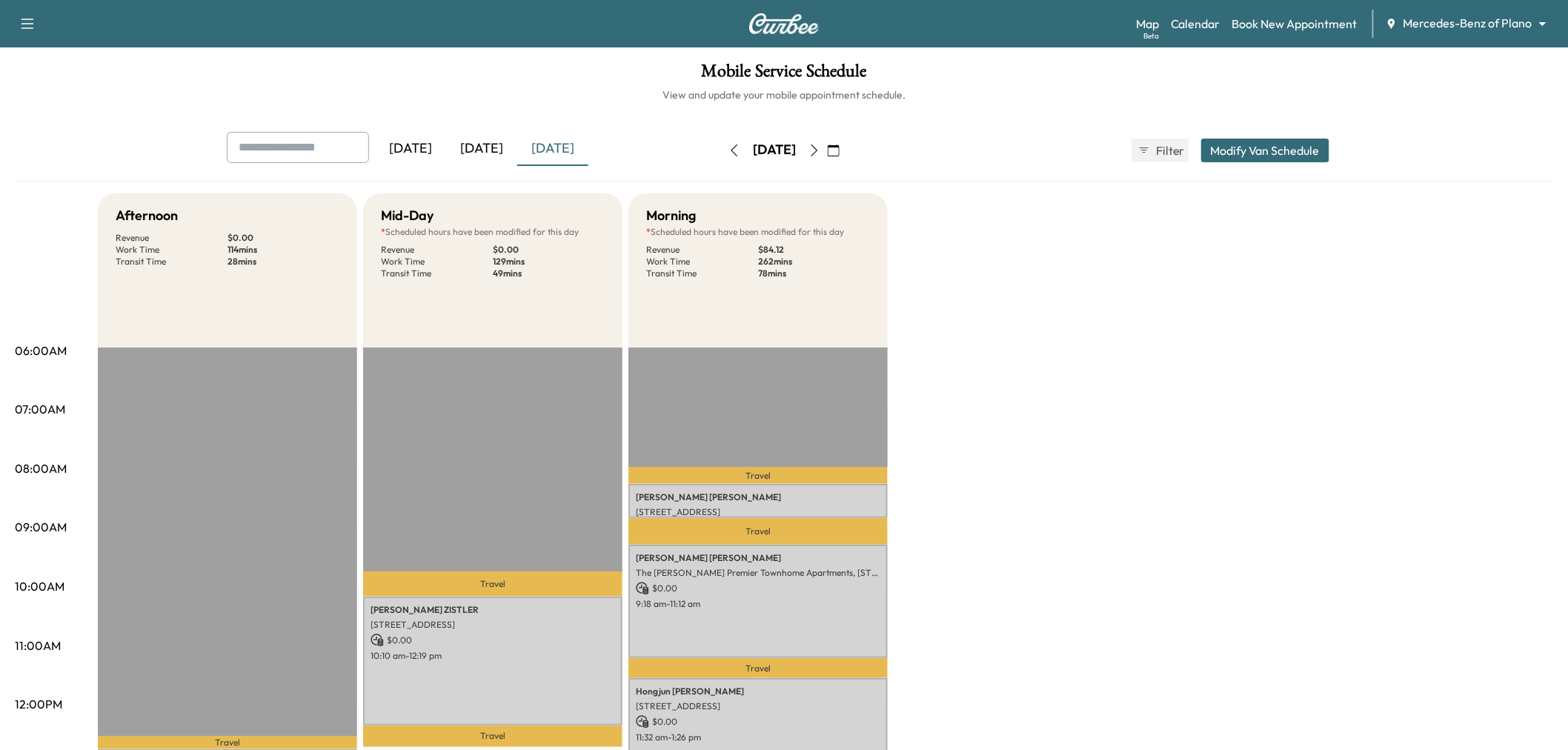
click at [1256, 156] on button "Modify Van Schedule" at bounding box center [1266, 150] width 128 height 24
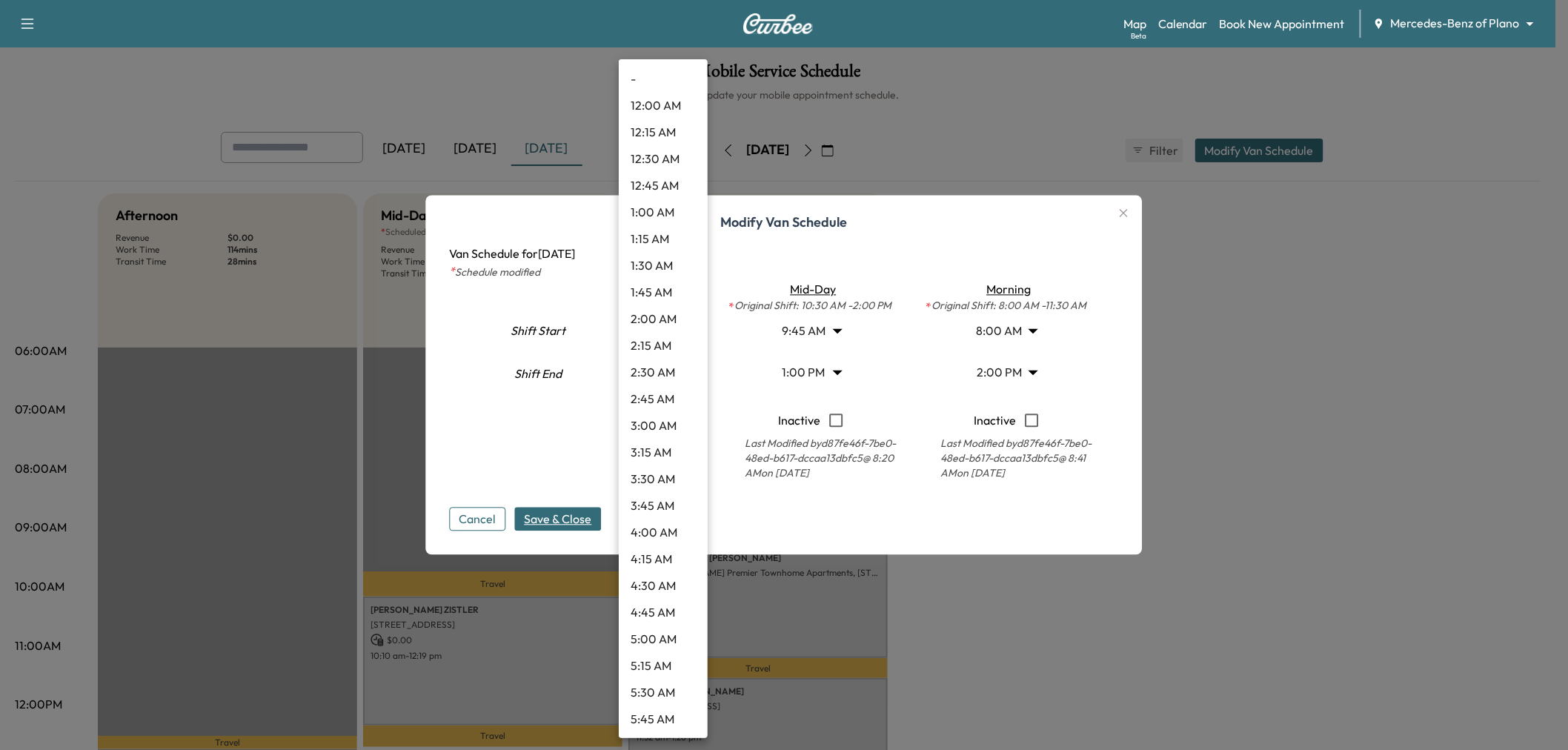
click at [667, 326] on body "Support Log Out Map Beta Calendar Book New Appointment Mercedes-Benz of Plano *…" at bounding box center [784, 375] width 1568 height 750
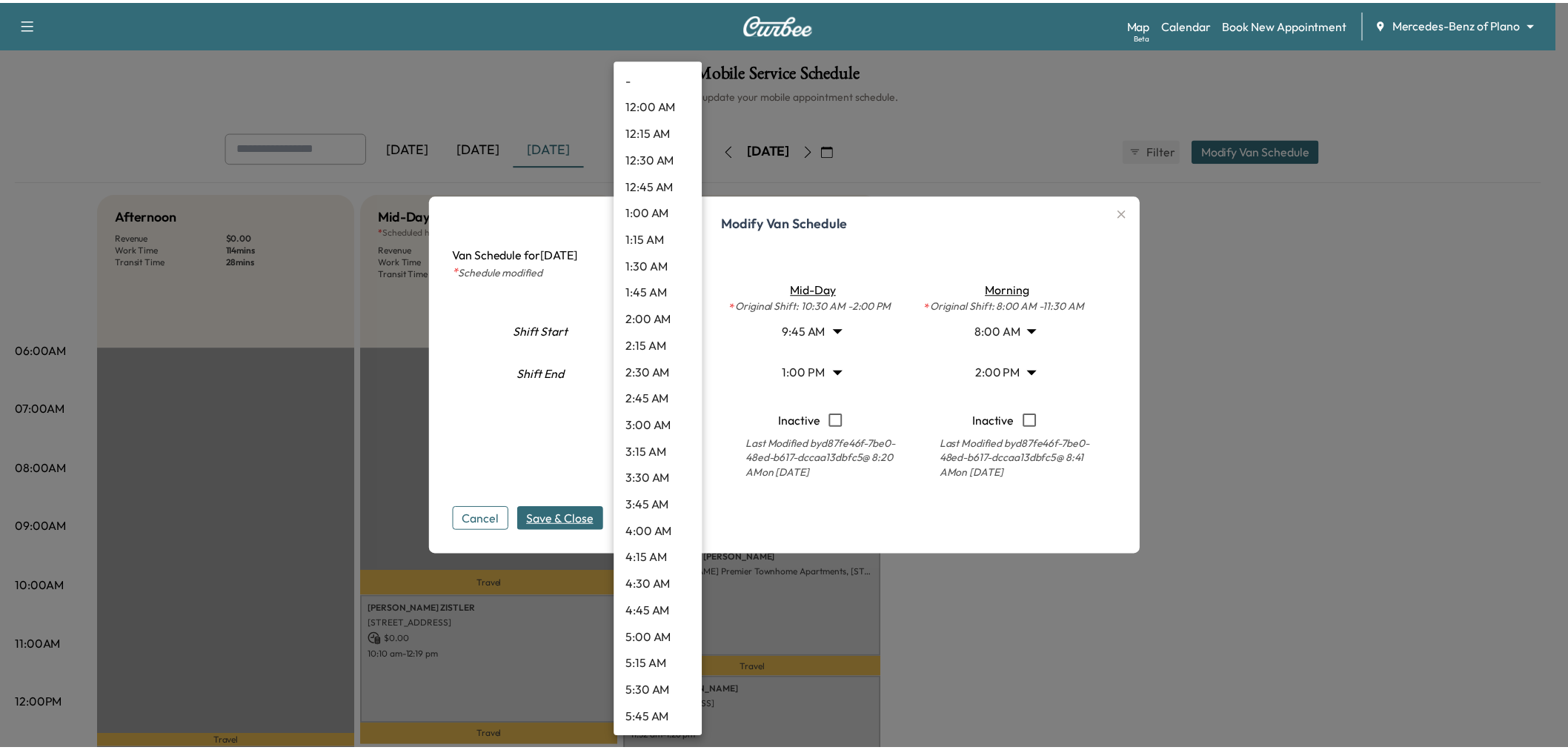
scroll to position [1040, 0]
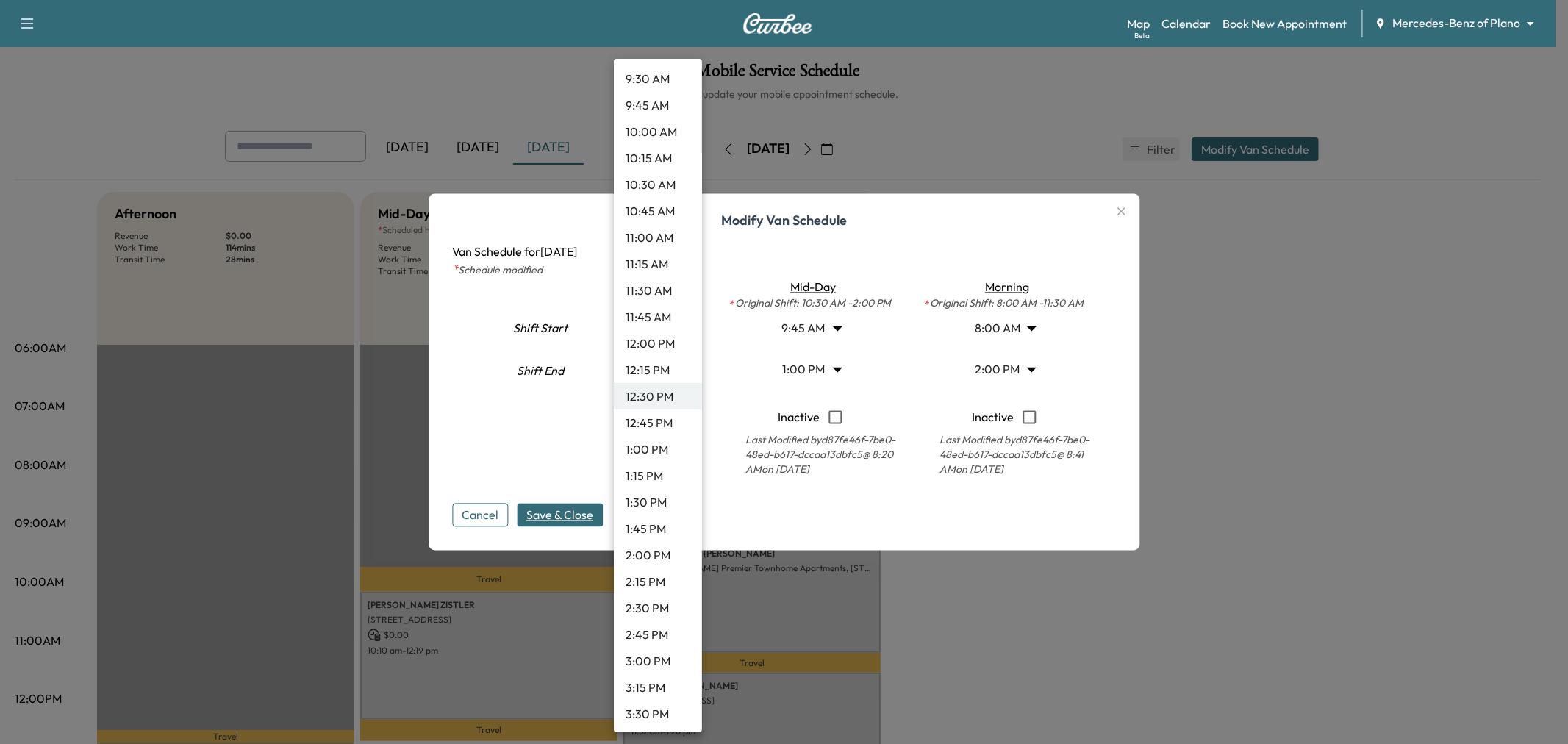
click at [653, 471] on li "1:15 PM" at bounding box center [658, 476] width 89 height 27
type input "*****"
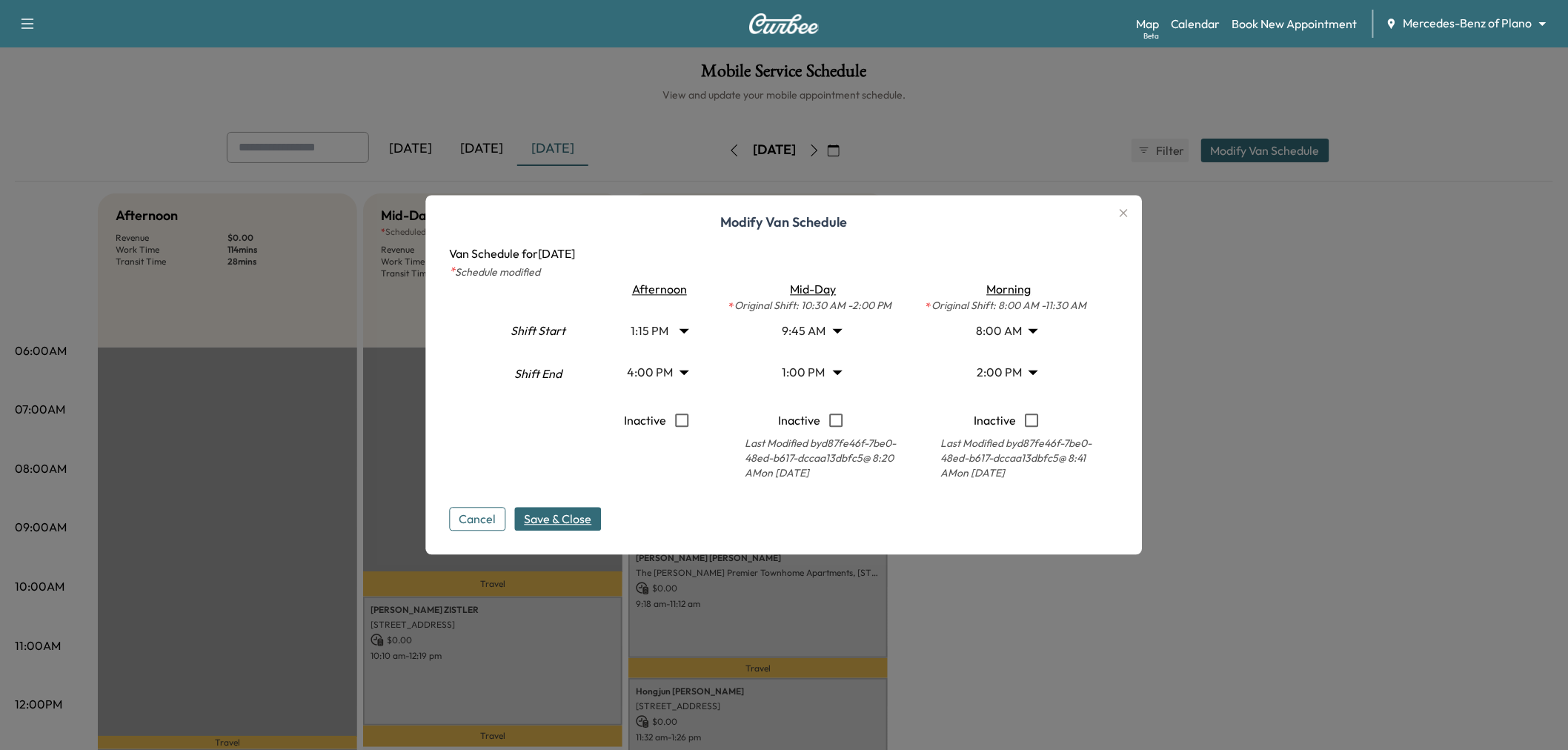
click at [568, 501] on div "- 12:00 AM 12:15 AM 12:30 AM 12:45 AM 1:00 AM 1:15 AM 1:30 AM 1:45 AM 2:00 AM 2…" at bounding box center [784, 375] width 1568 height 750
click at [570, 512] on span "Save & Close" at bounding box center [559, 519] width 67 height 18
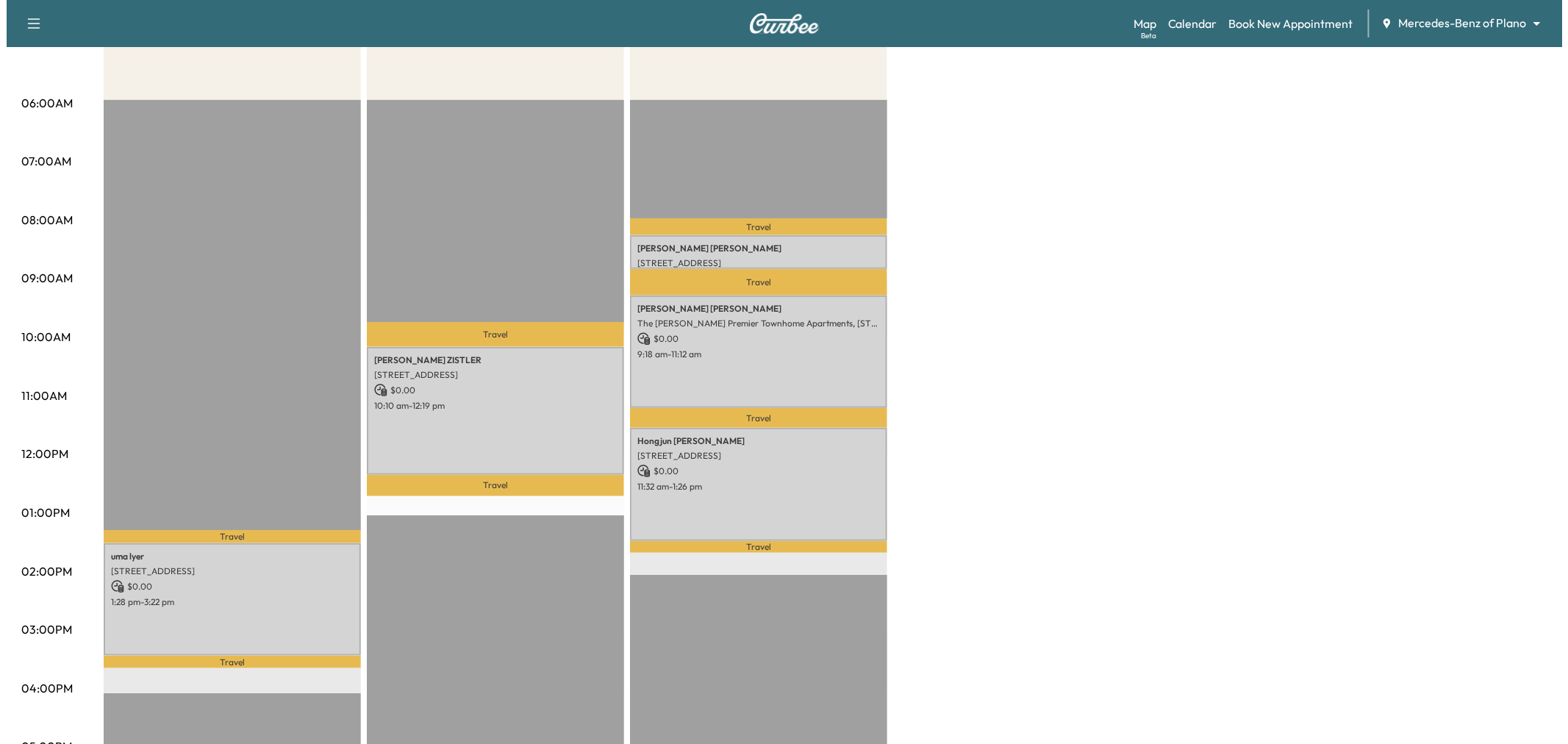
scroll to position [82, 0]
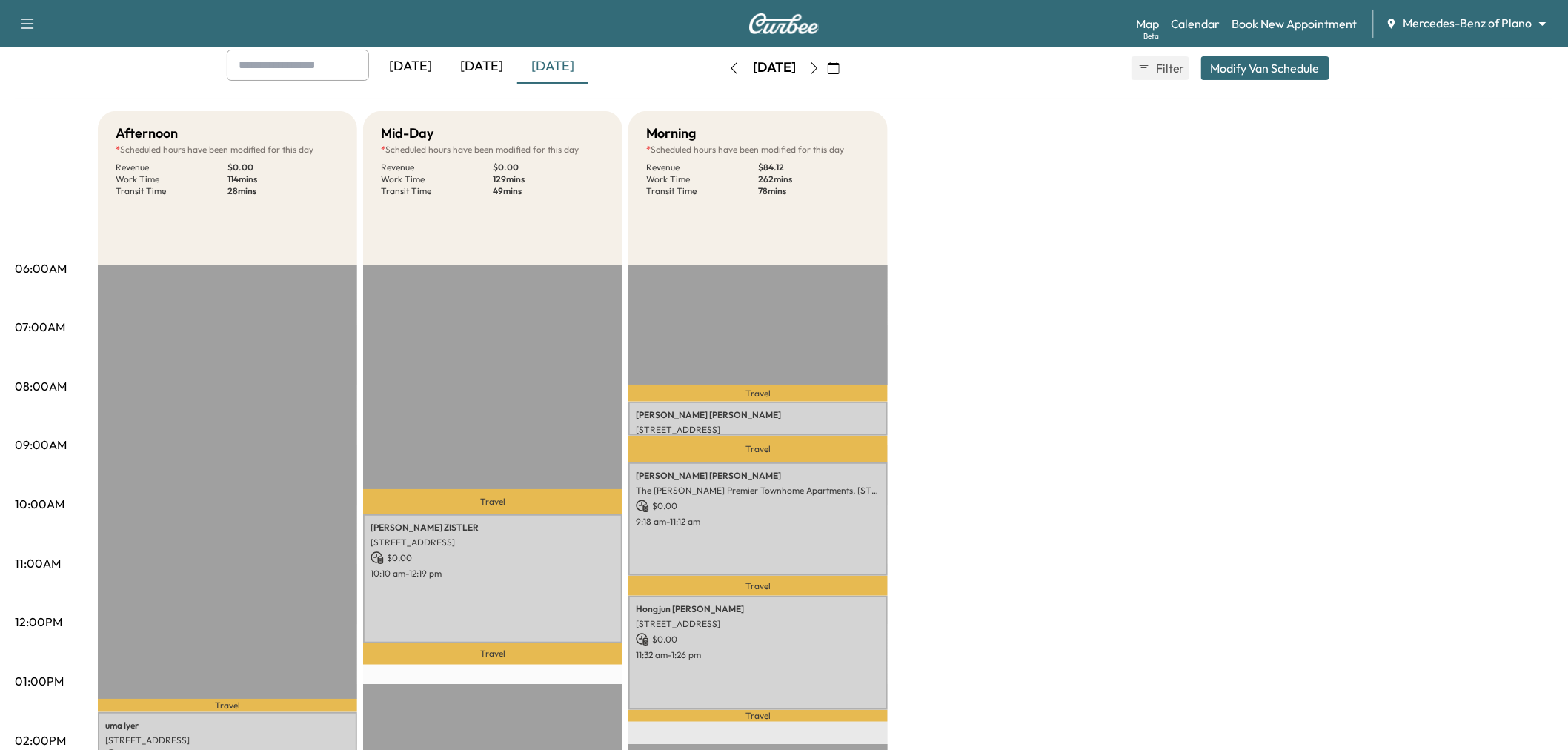
click at [1242, 71] on button "Modify Van Schedule" at bounding box center [1266, 68] width 128 height 24
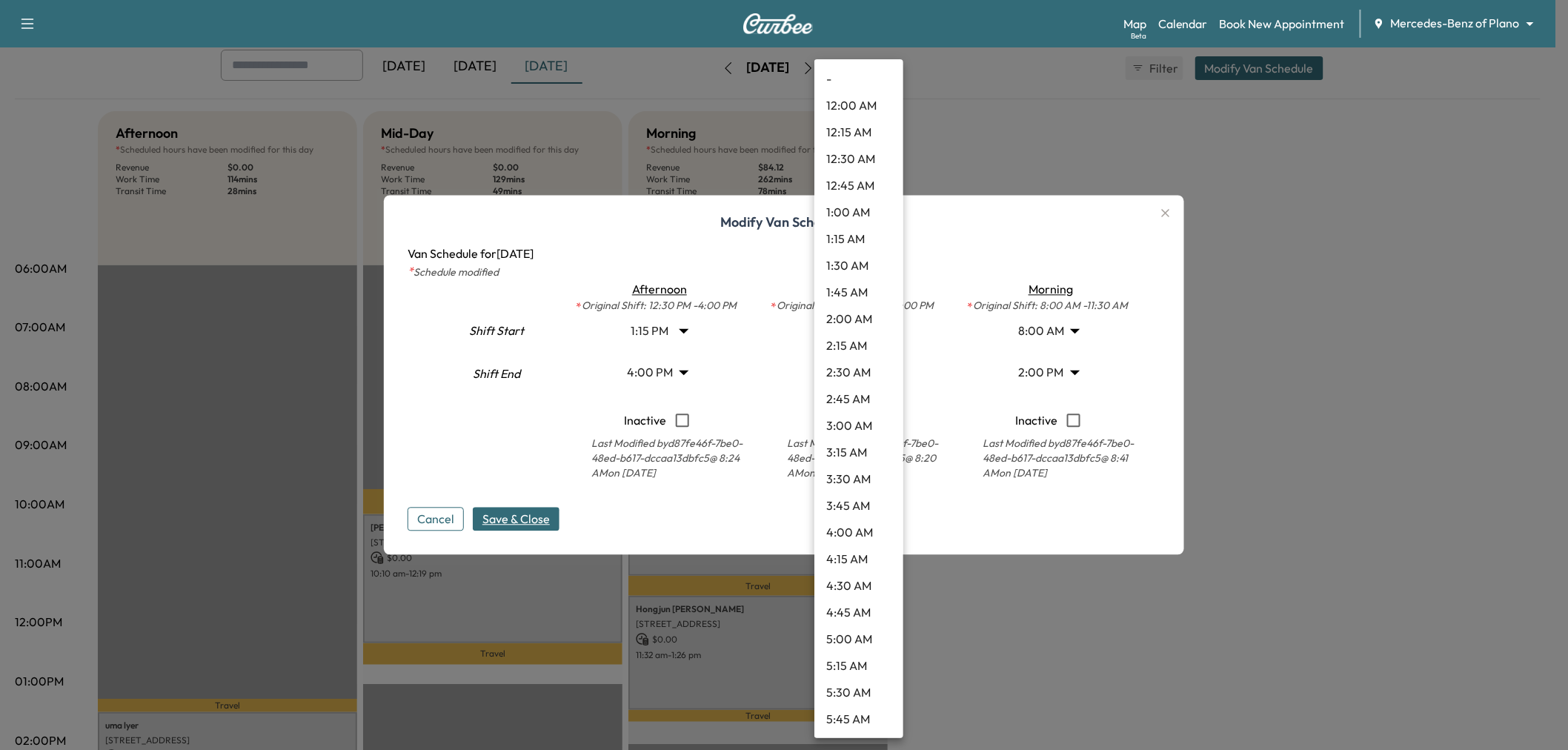
click at [861, 374] on body "Support Log Out Map Beta Calendar Book New Appointment Mercedes-Benz of Plano *…" at bounding box center [784, 292] width 1568 height 750
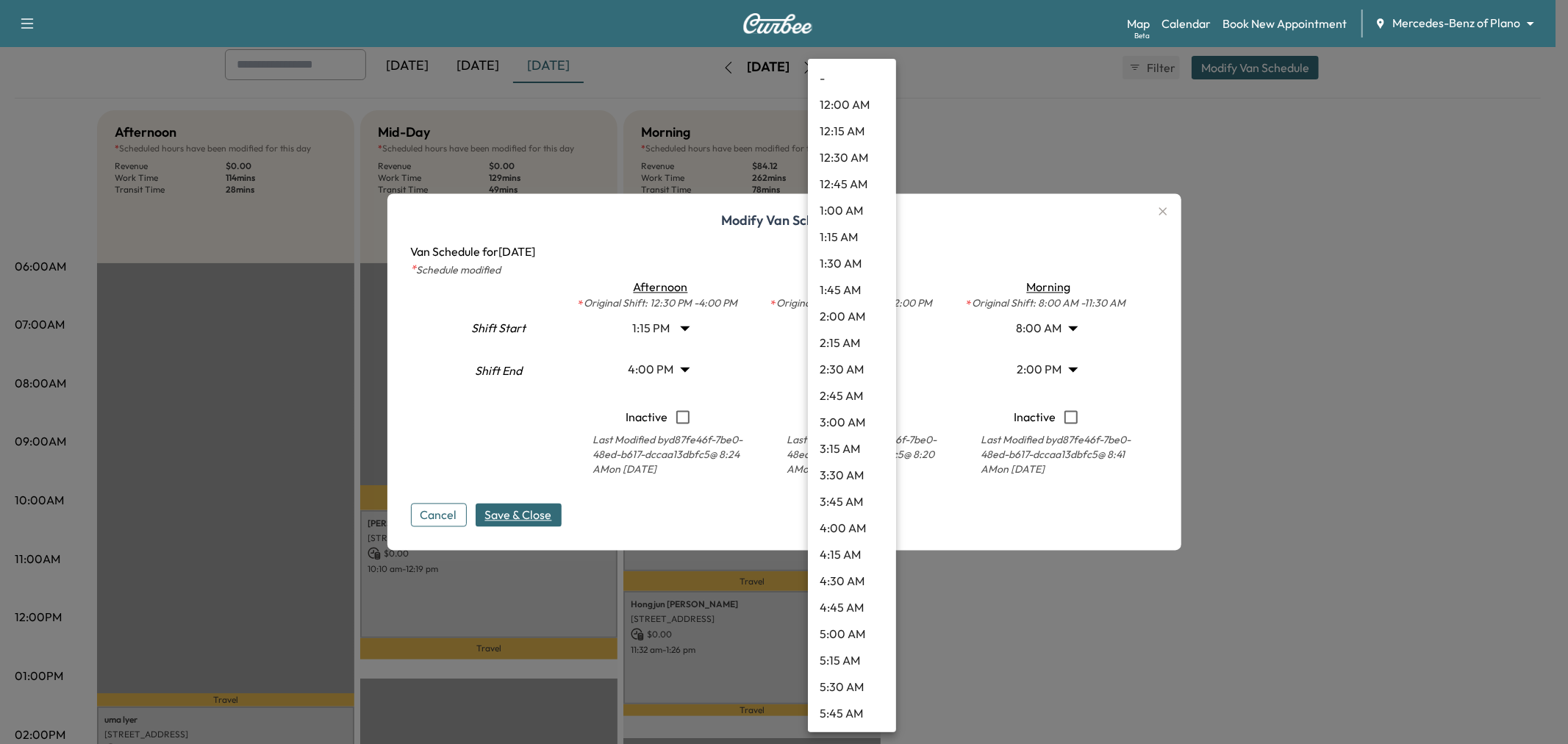
scroll to position [1084, 0]
click at [858, 497] on li "2:00 PM" at bounding box center [853, 502] width 89 height 27
type input "**"
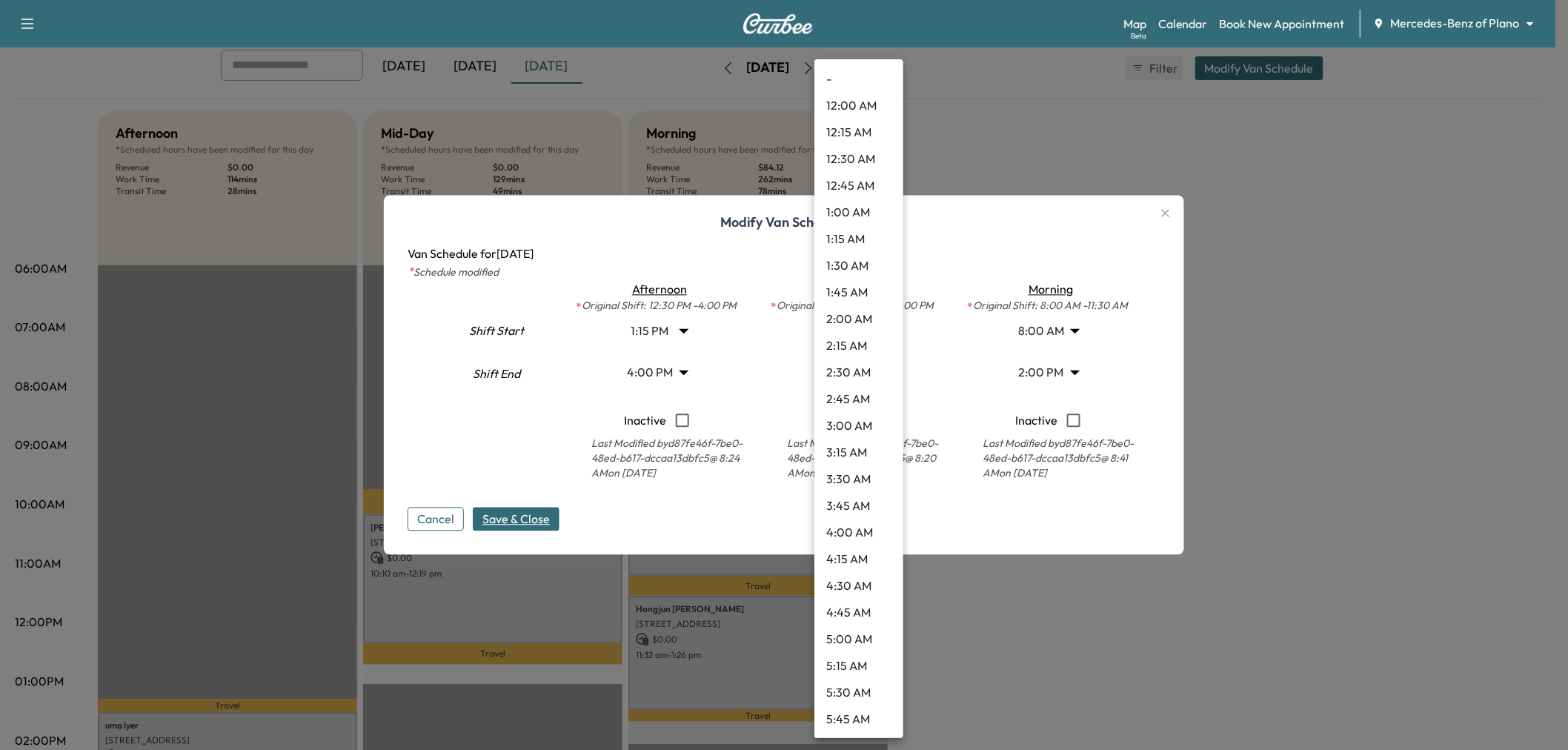
click at [858, 328] on body "Support Log Out Map Beta Calendar Book New Appointment Mercedes-Benz of Plano *…" at bounding box center [784, 292] width 1568 height 750
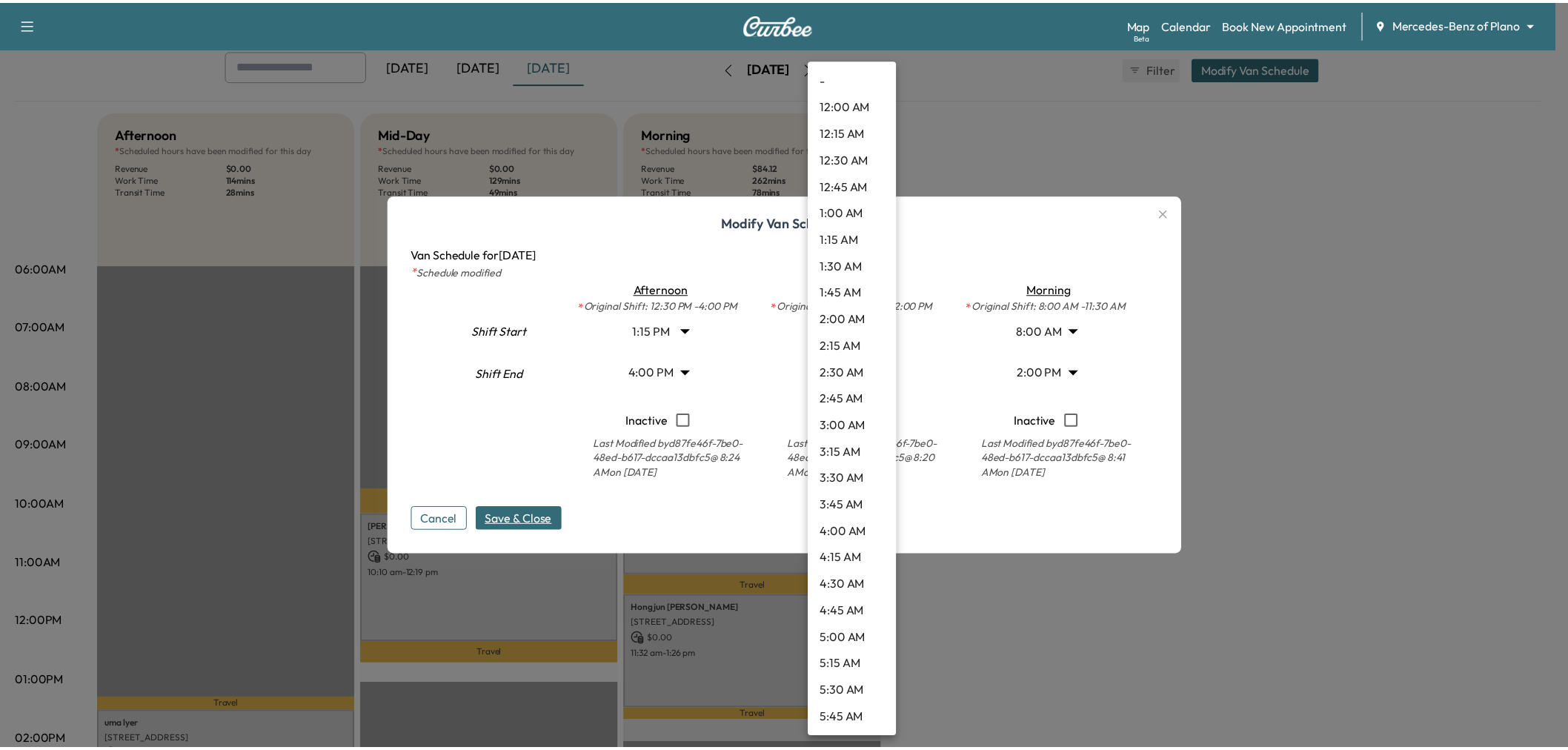
scroll to position [747, 0]
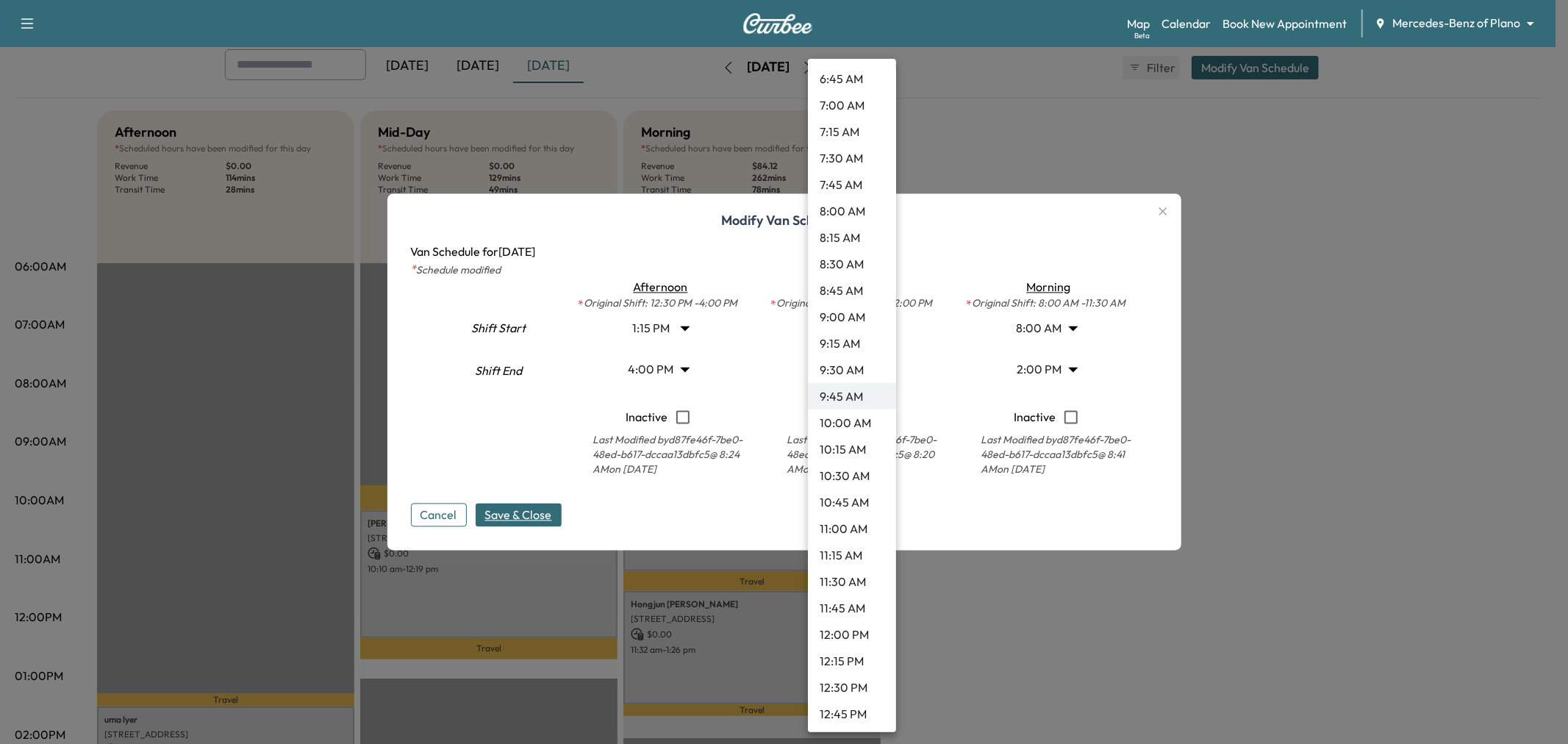
click at [848, 446] on li "10:15 AM" at bounding box center [853, 450] width 89 height 27
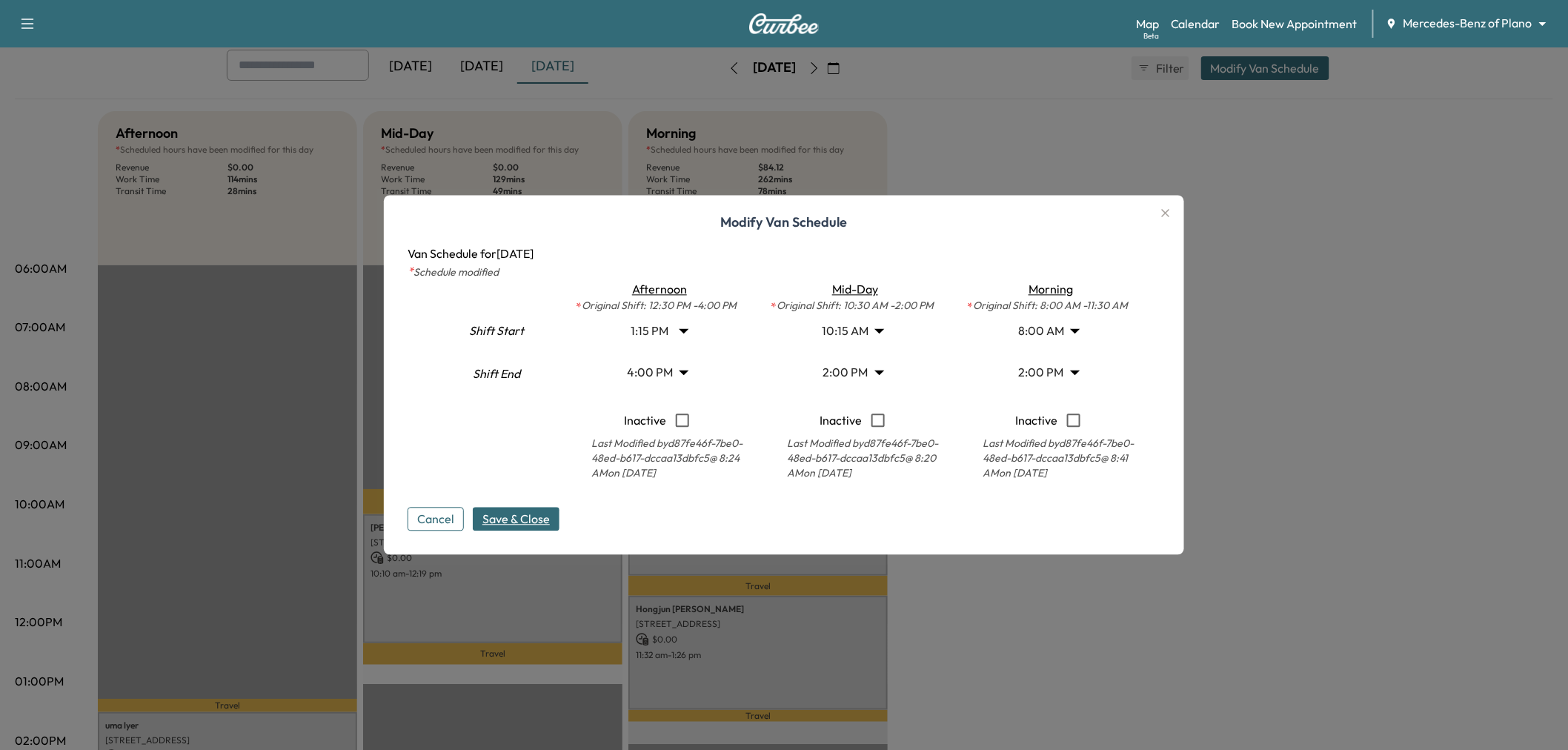
click at [523, 523] on span "Save & Close" at bounding box center [516, 519] width 67 height 18
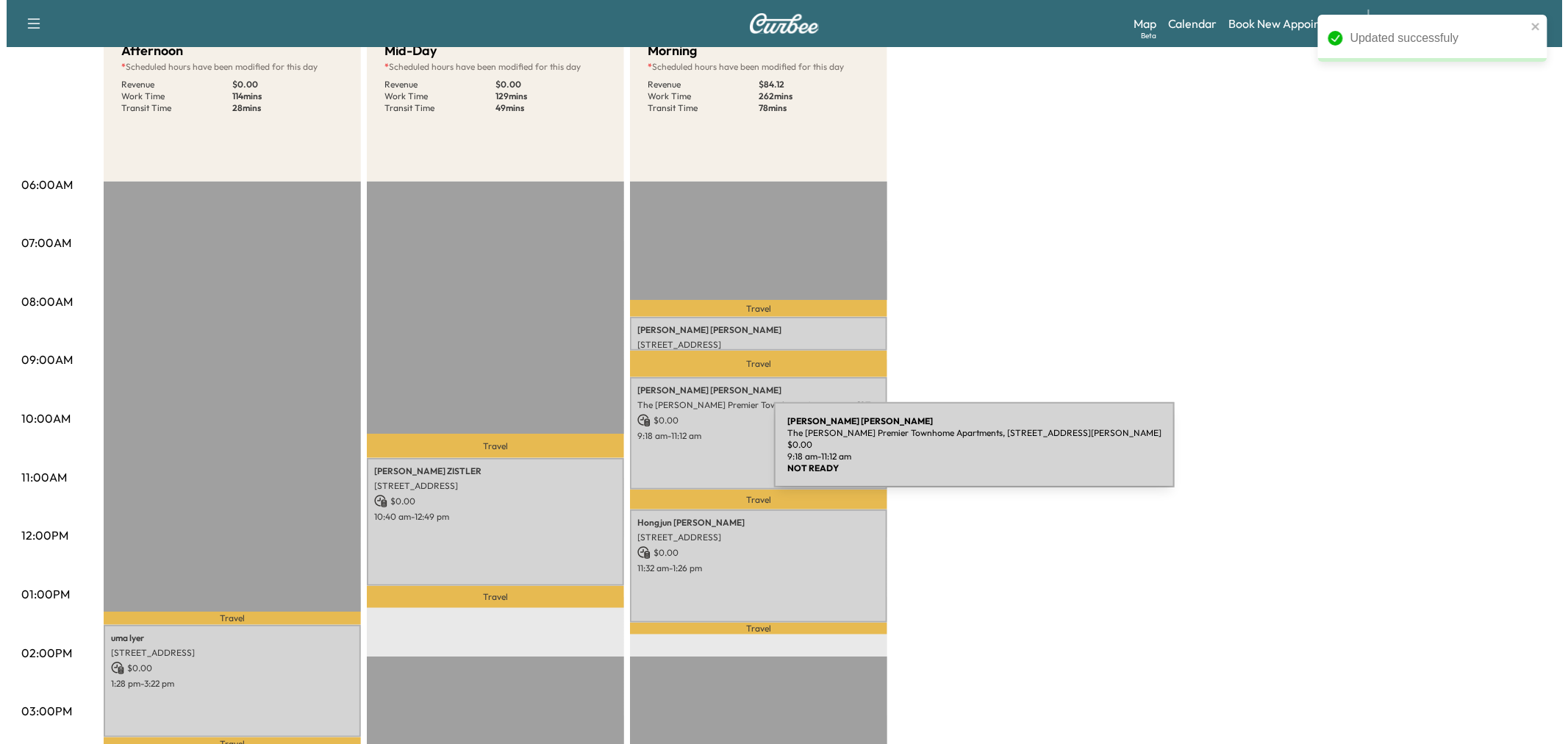
scroll to position [0, 0]
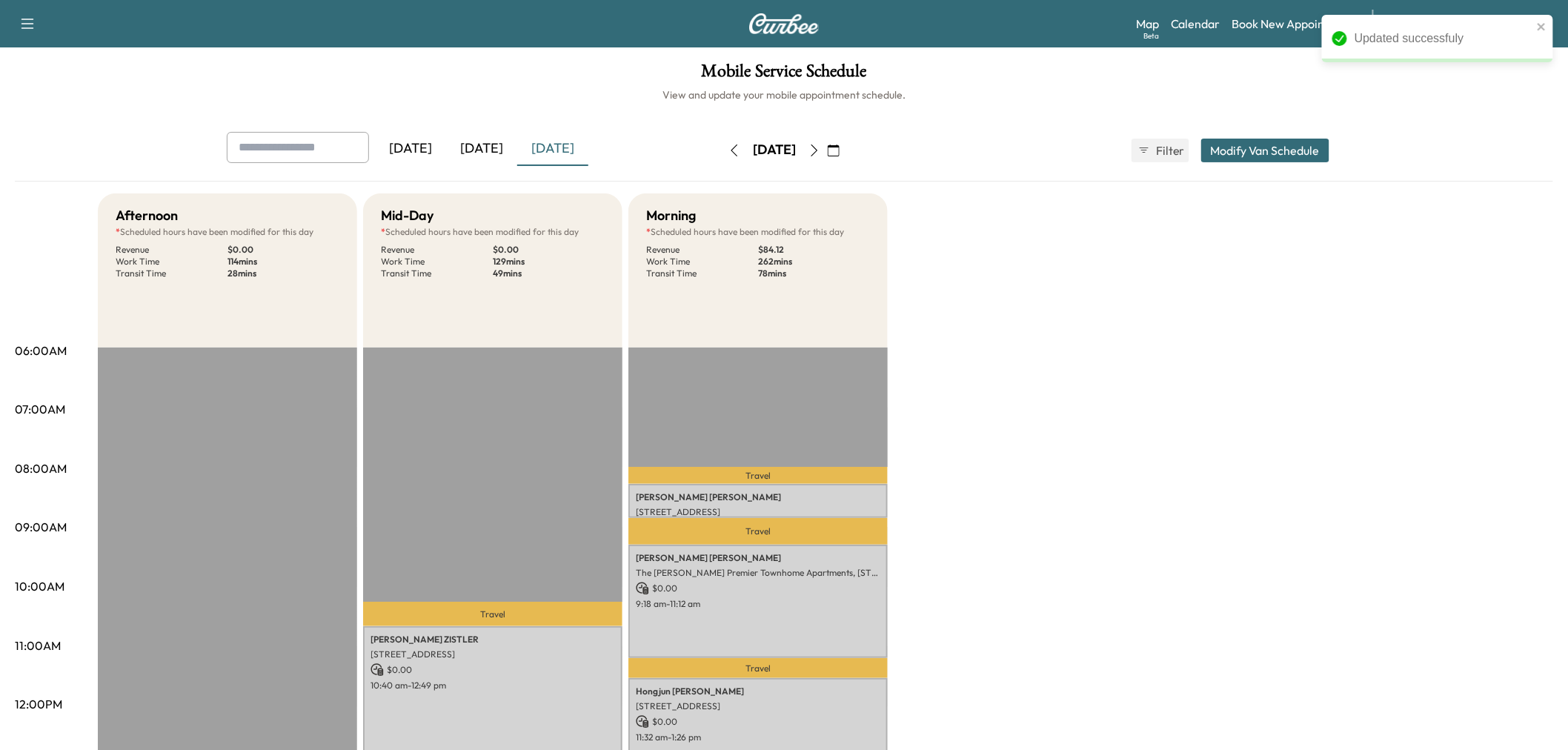
click at [1272, 151] on button "Modify Van Schedule" at bounding box center [1266, 150] width 128 height 24
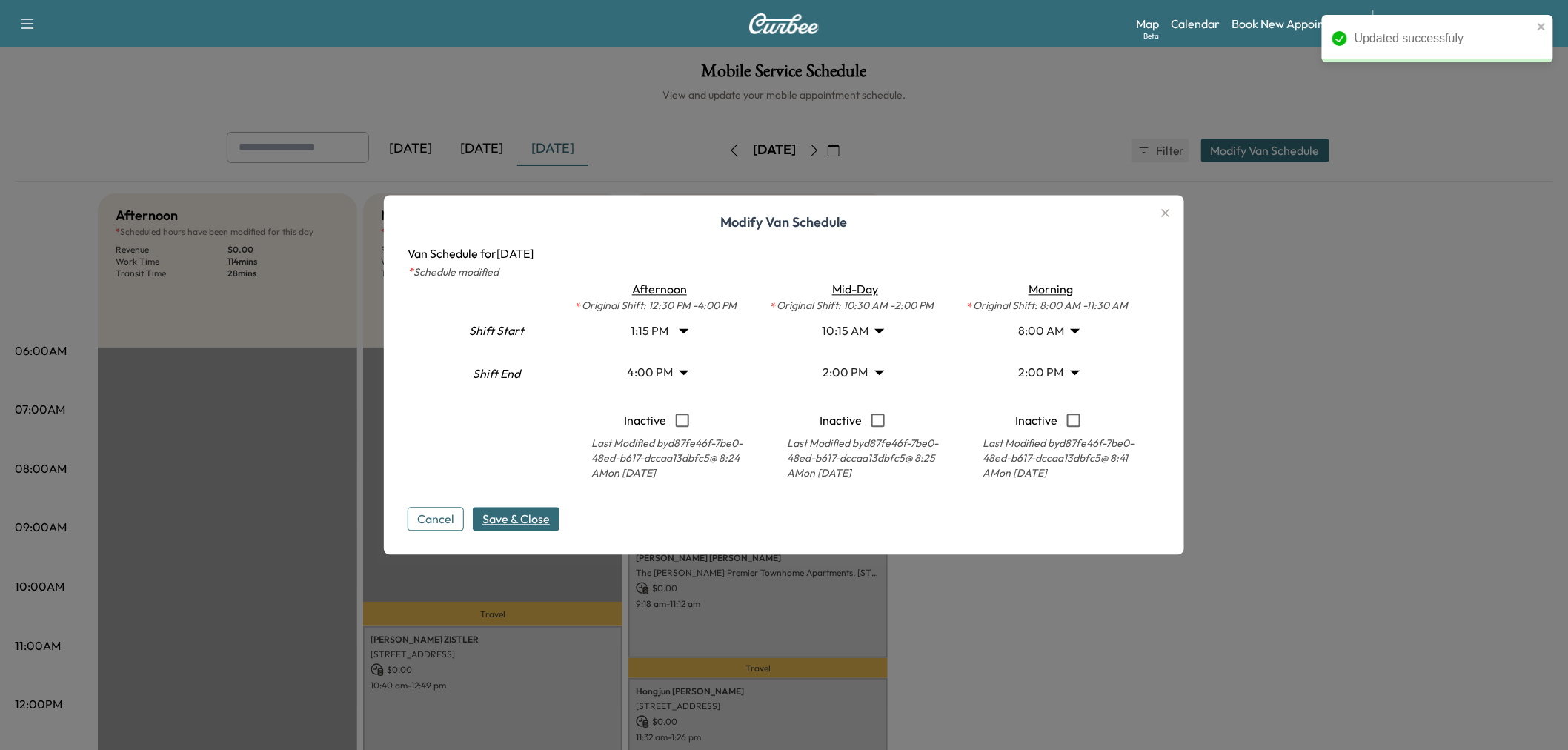
click at [853, 335] on body "Updated successfuly Support Log Out Map Beta Calendar Book New Appointment Merc…" at bounding box center [784, 375] width 1568 height 750
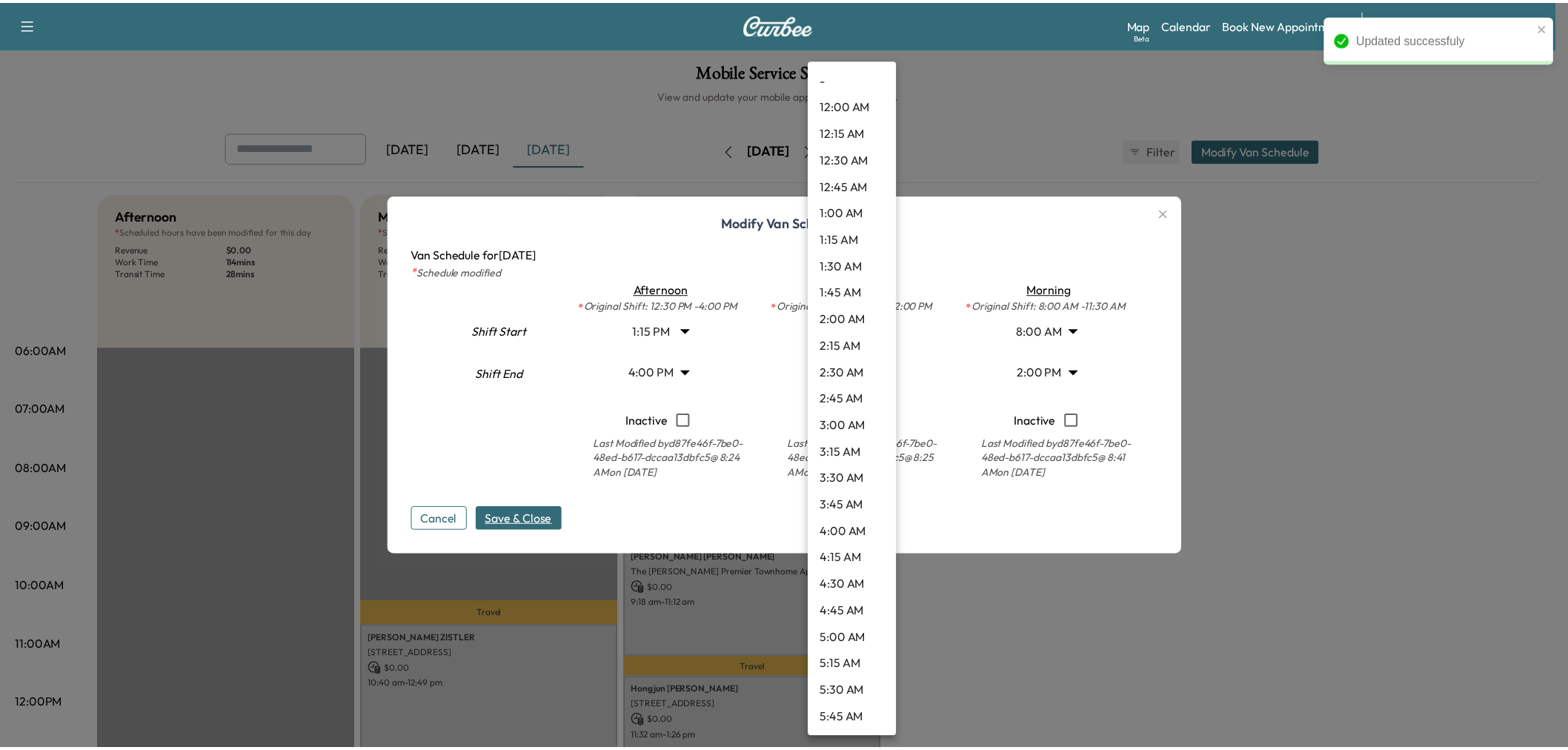
scroll to position [799, 0]
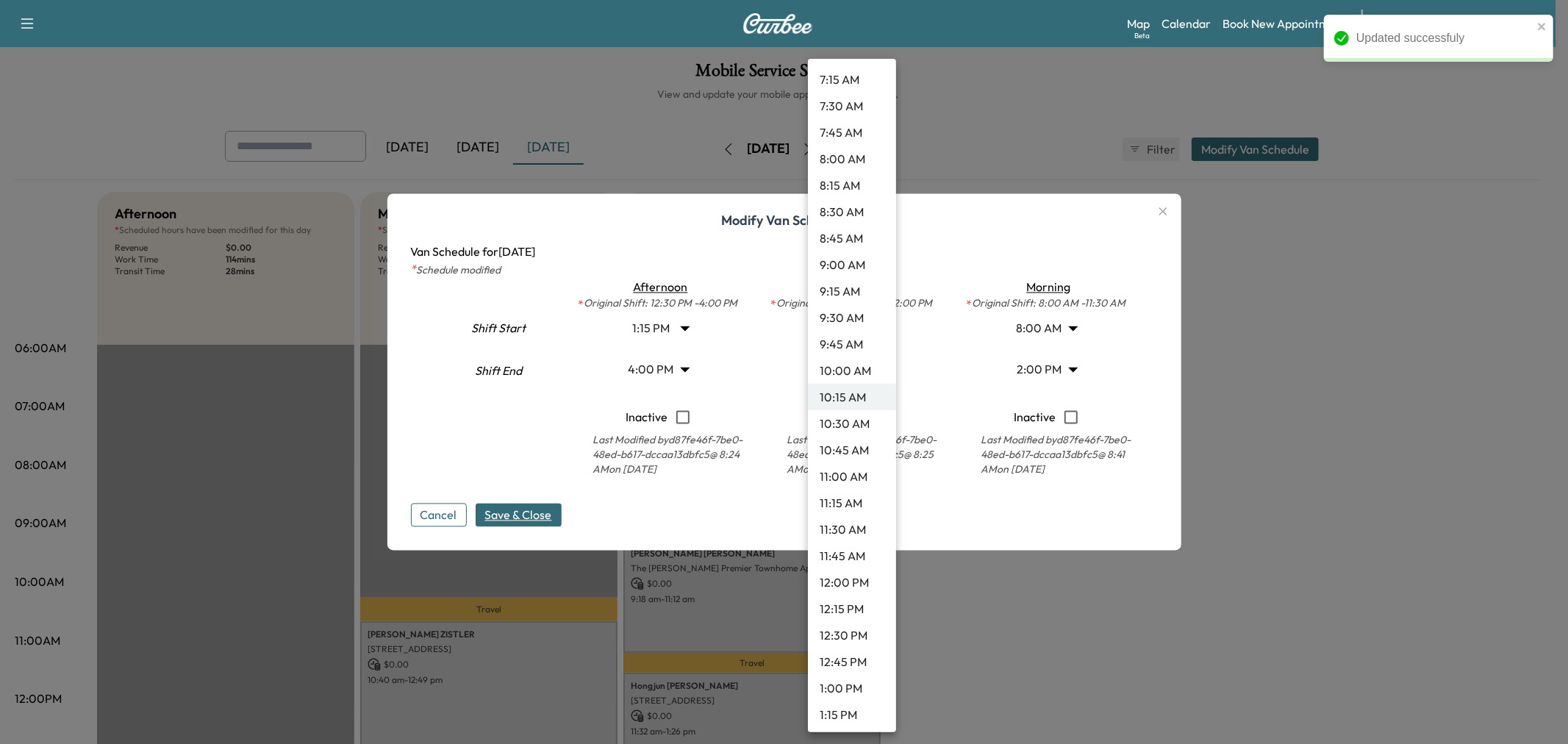
click at [853, 417] on li "10:30 AM" at bounding box center [853, 424] width 89 height 27
type input "****"
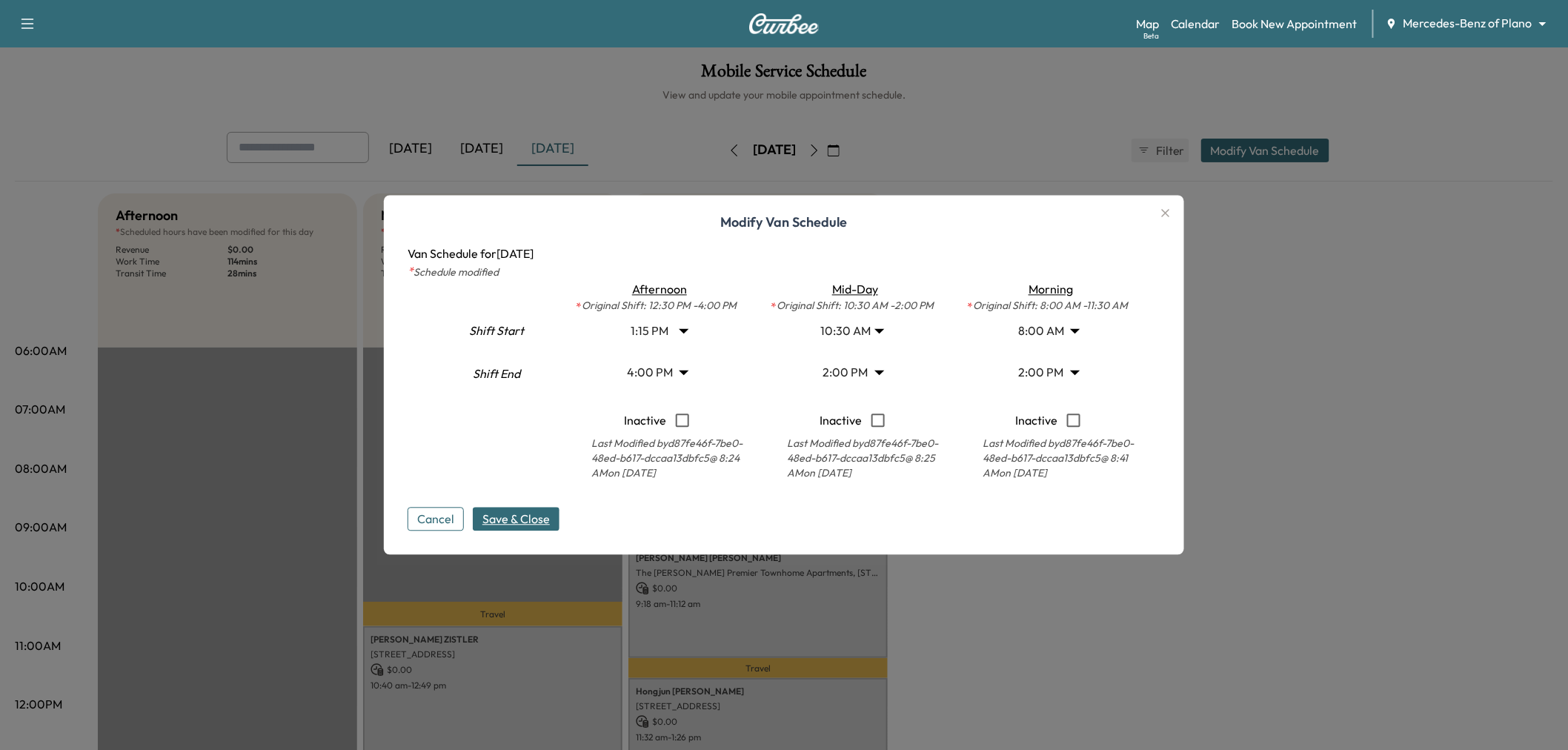
click at [528, 523] on span "Save & Close" at bounding box center [516, 519] width 67 height 18
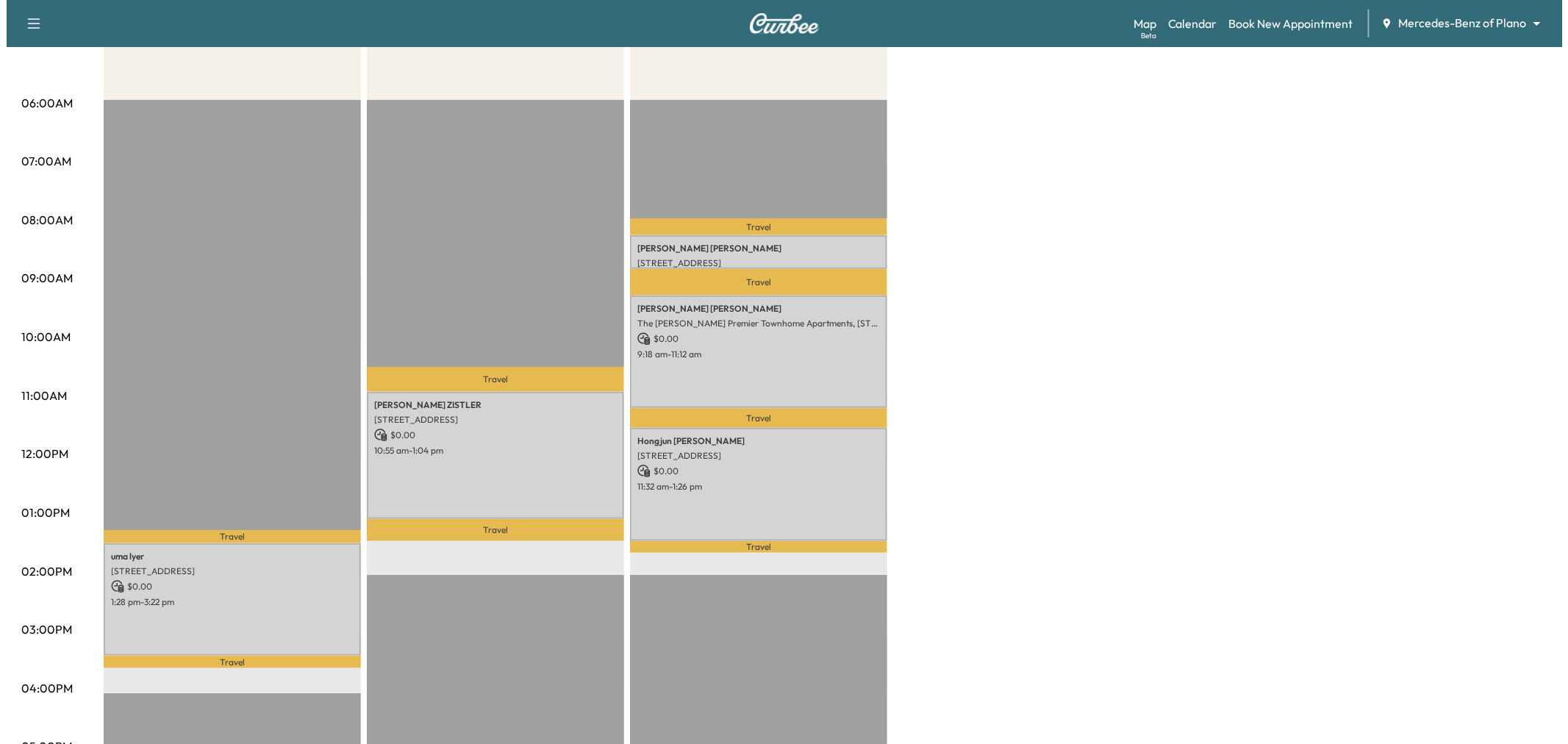
scroll to position [0, 0]
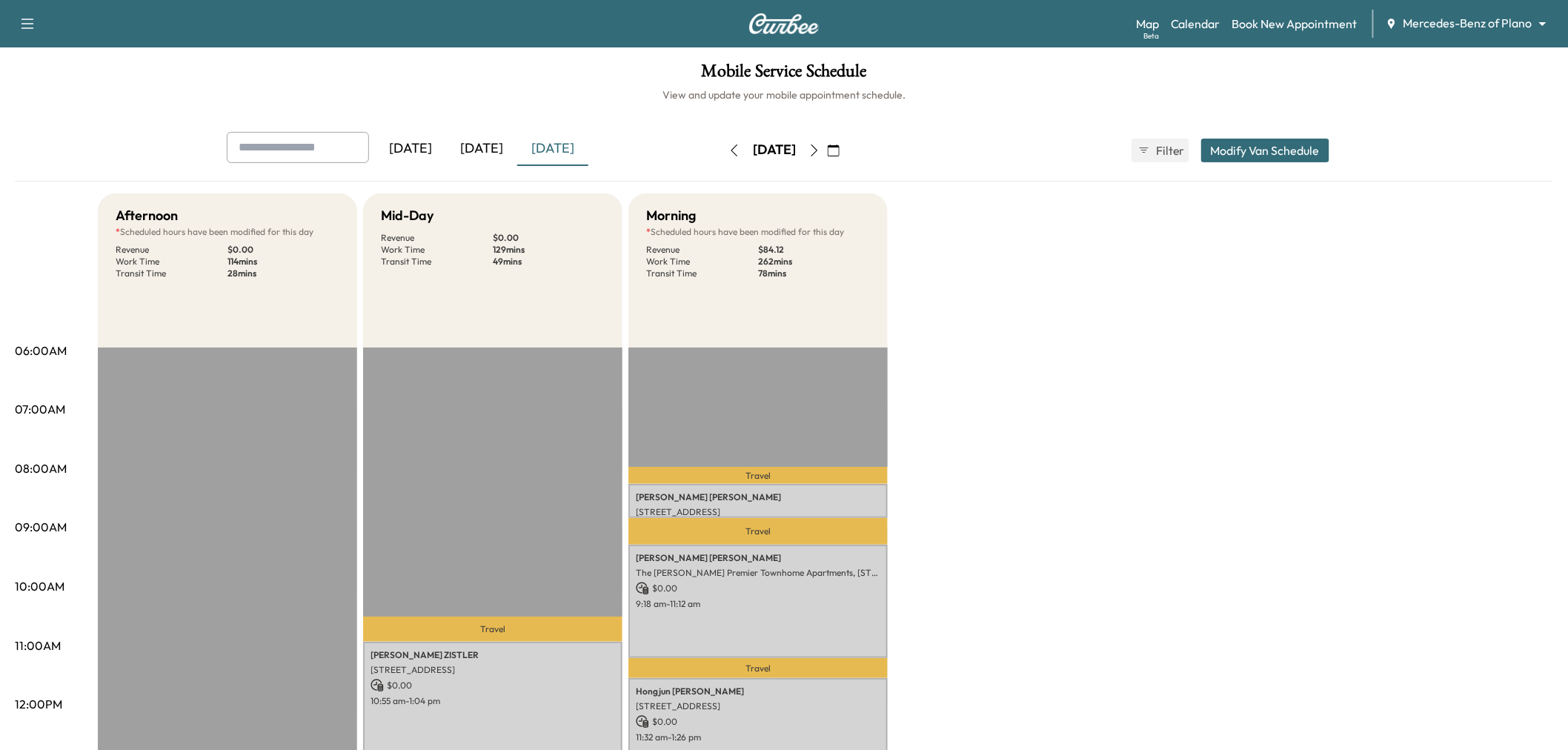
click at [488, 145] on div "[DATE]" at bounding box center [482, 149] width 71 height 34
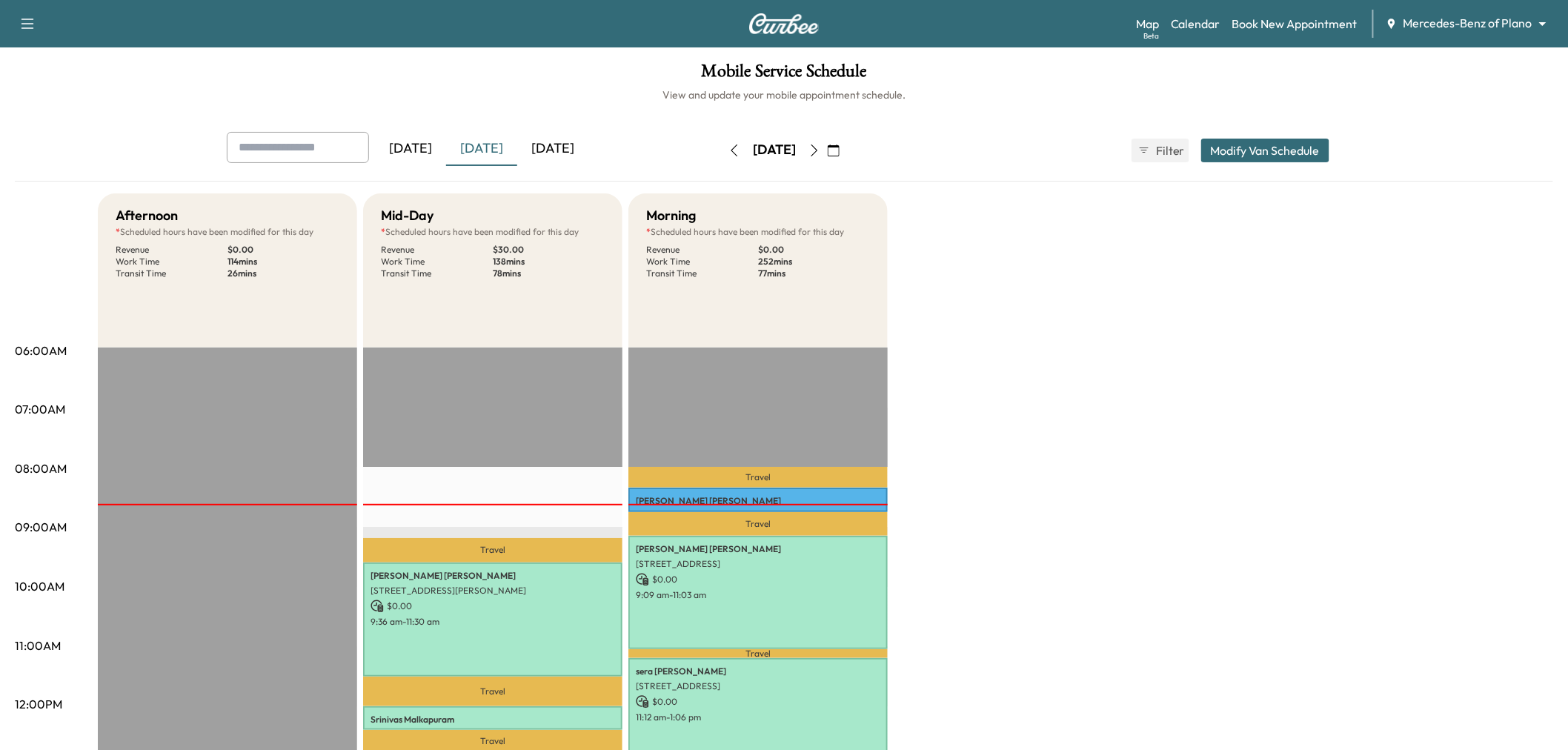
click at [493, 157] on div "[DATE]" at bounding box center [482, 149] width 71 height 34
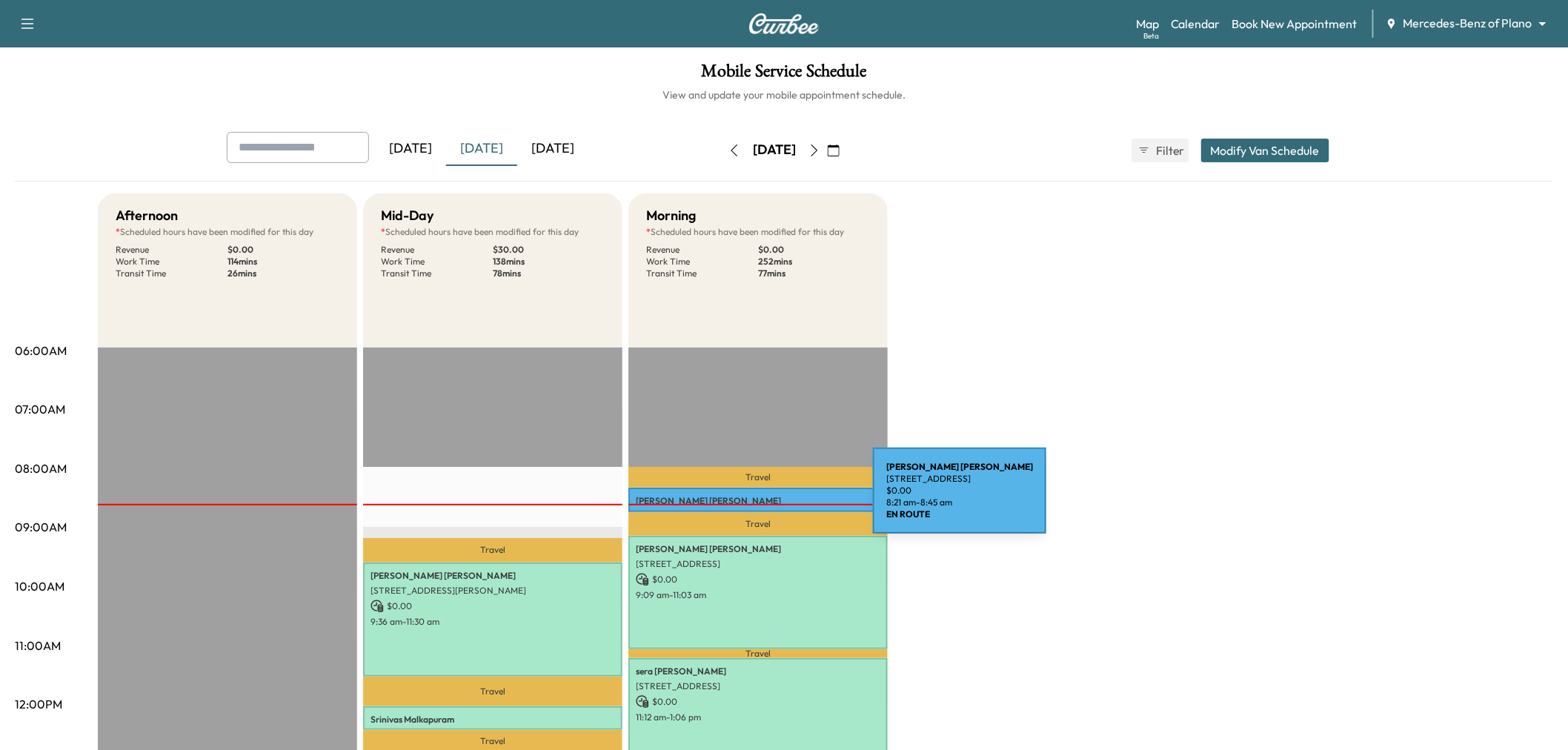
click at [762, 500] on p "Nancy McQuiddy" at bounding box center [758, 501] width 244 height 12
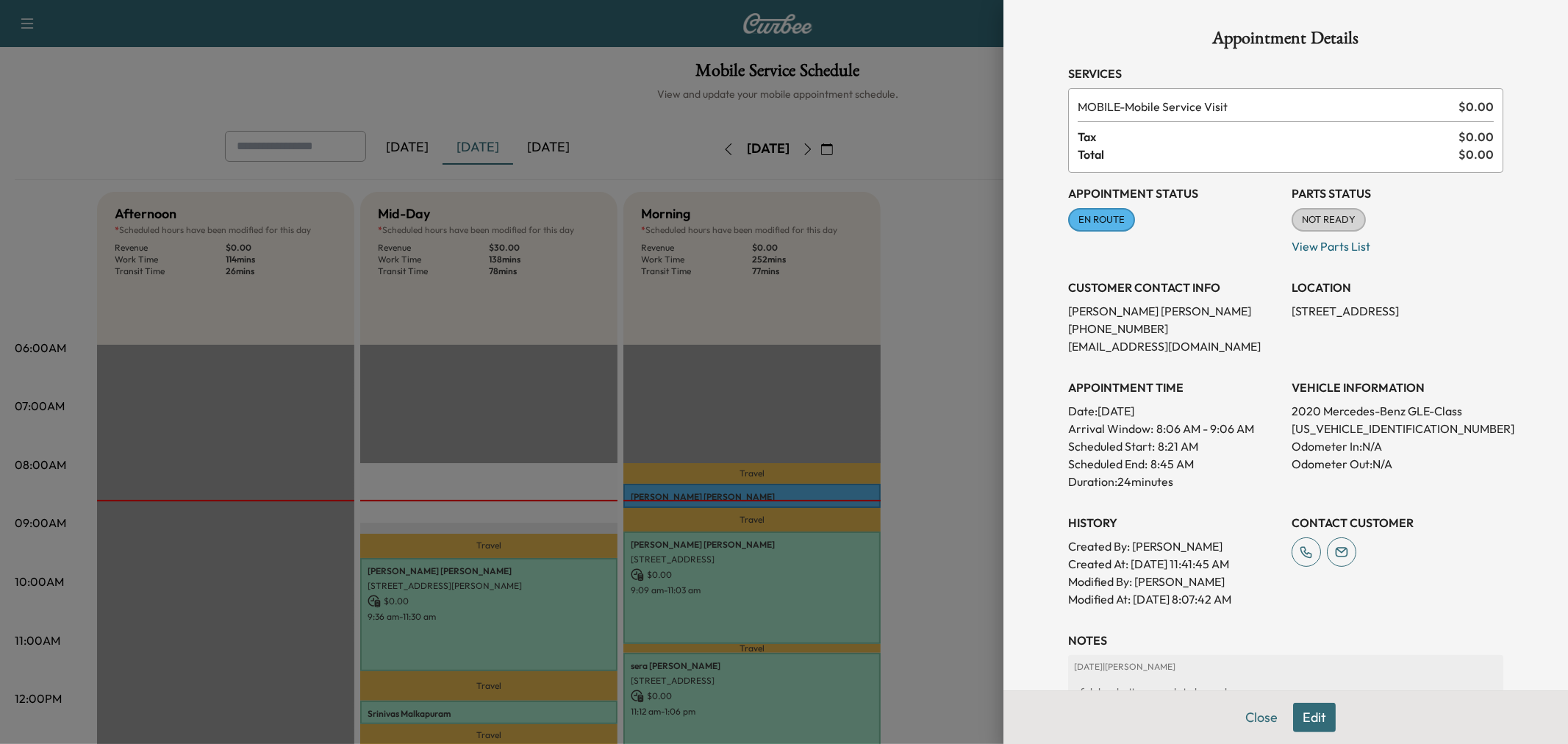
scroll to position [163, 0]
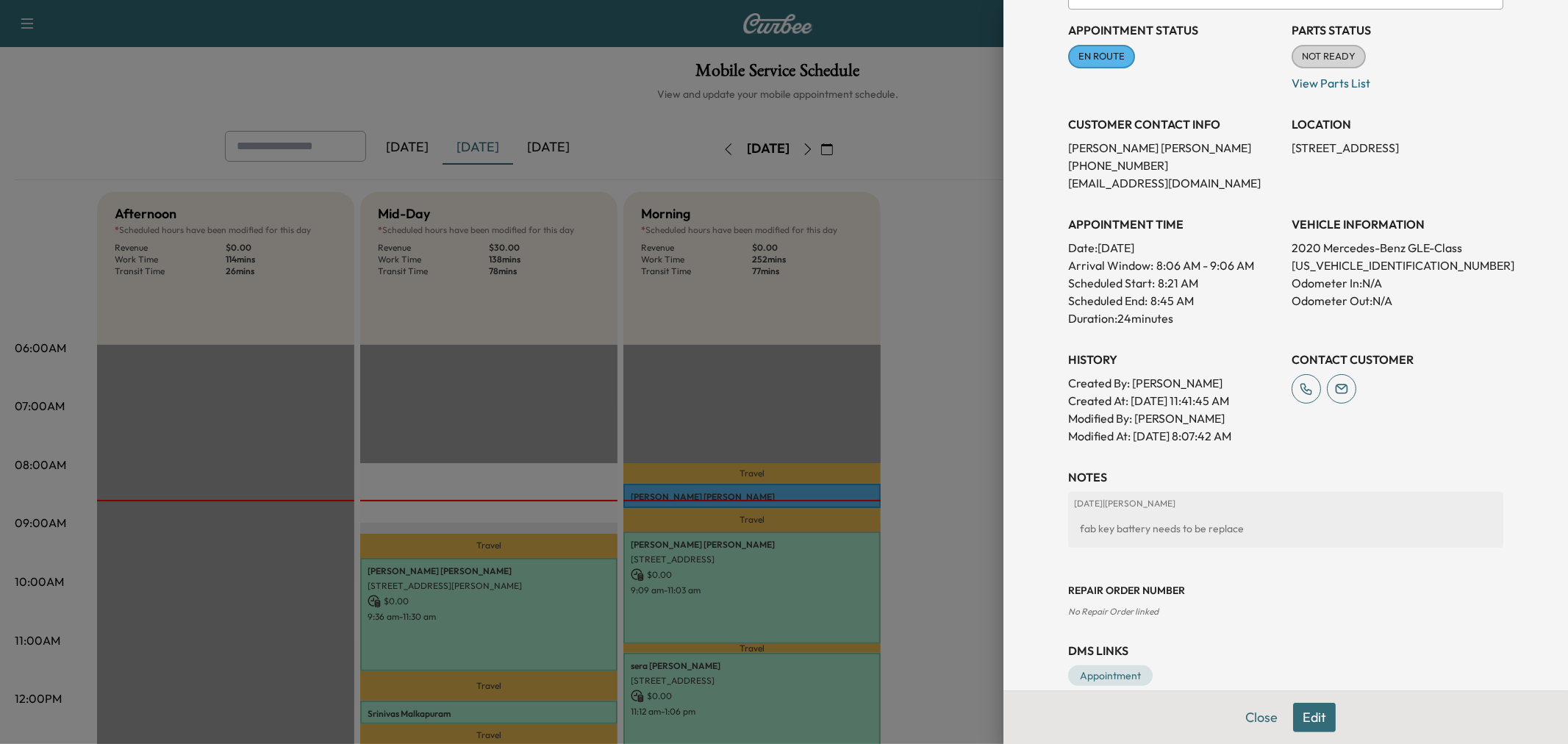
click at [895, 427] on div at bounding box center [784, 372] width 1568 height 744
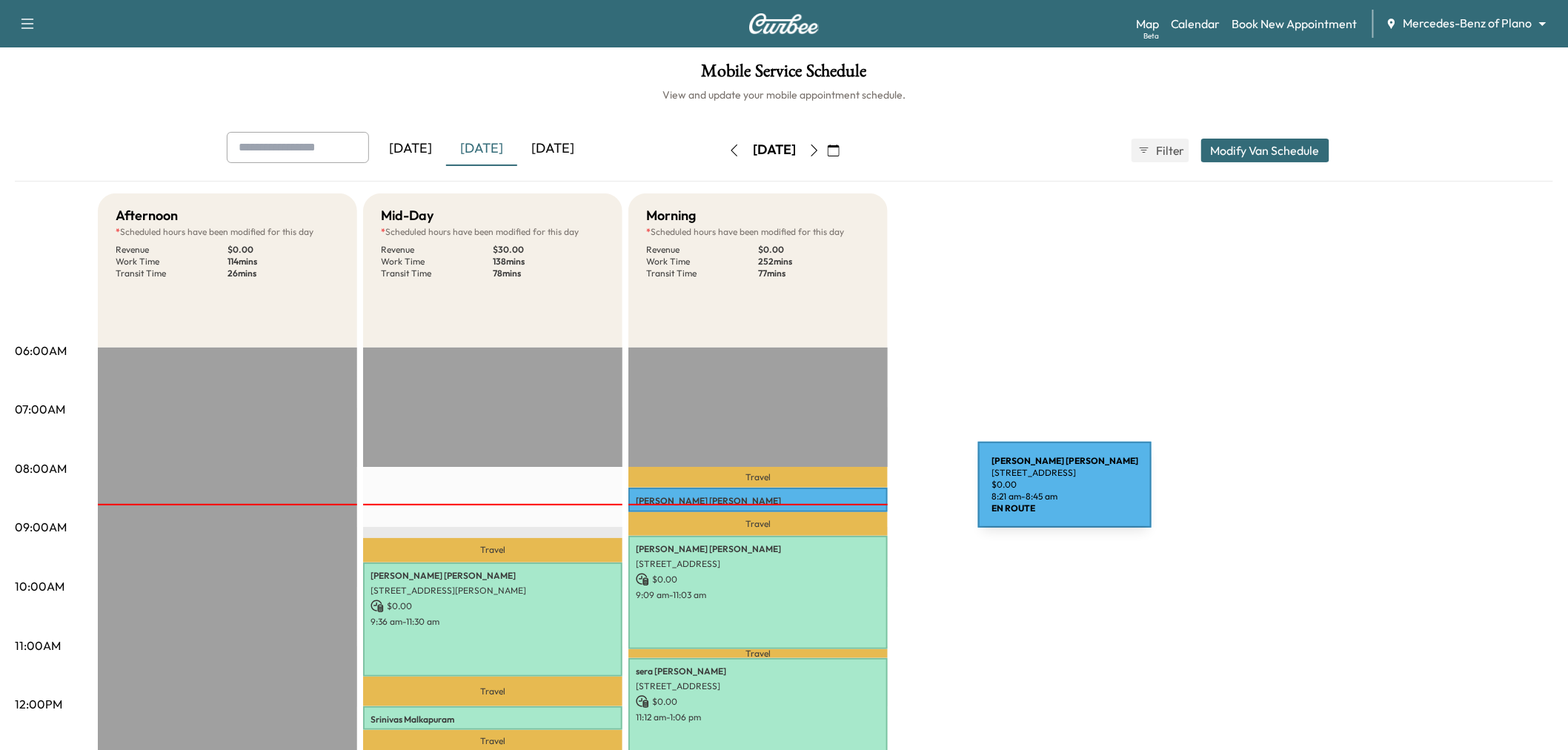
click at [859, 496] on p "Nancy McQuiddy" at bounding box center [758, 501] width 244 height 12
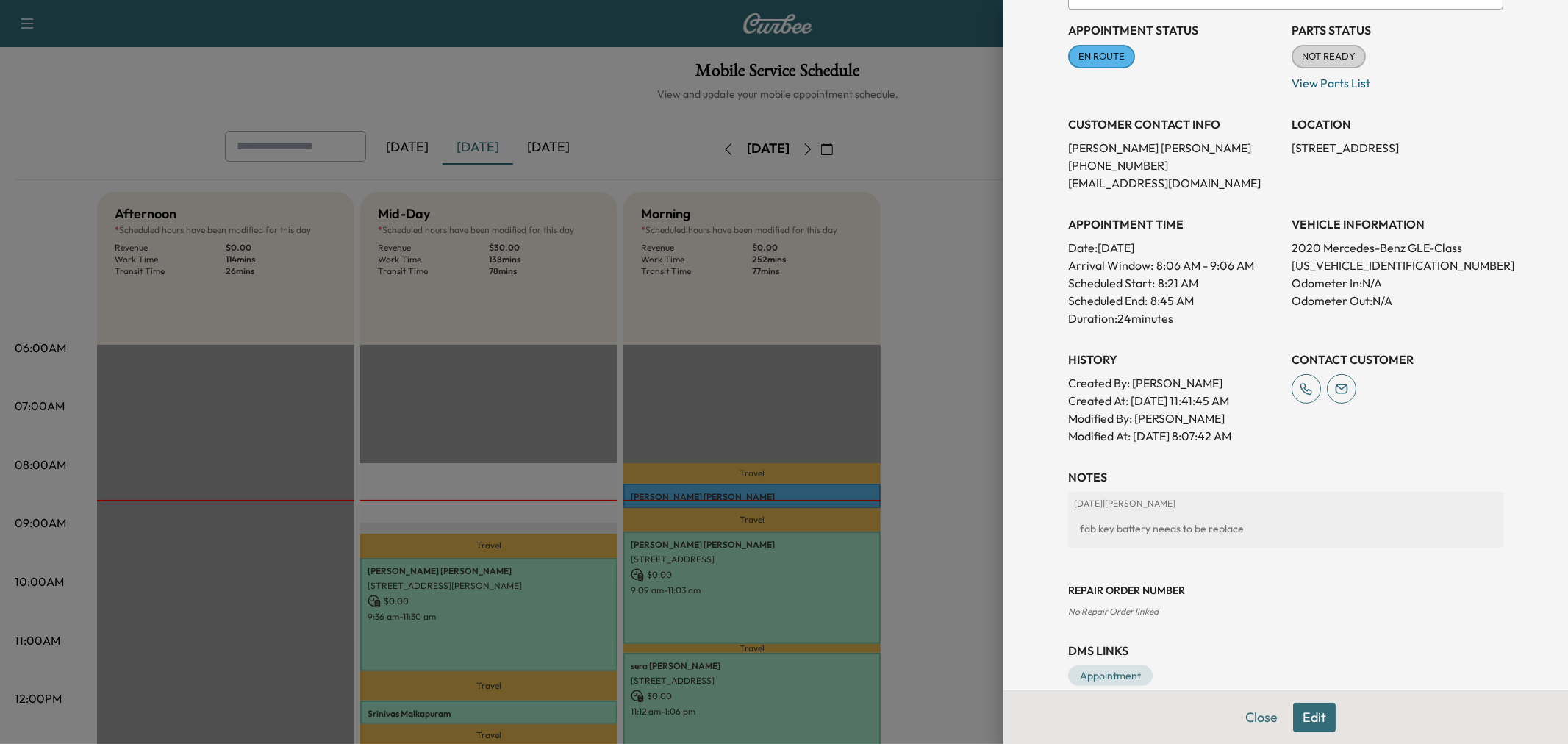
click at [913, 450] on div at bounding box center [784, 372] width 1568 height 744
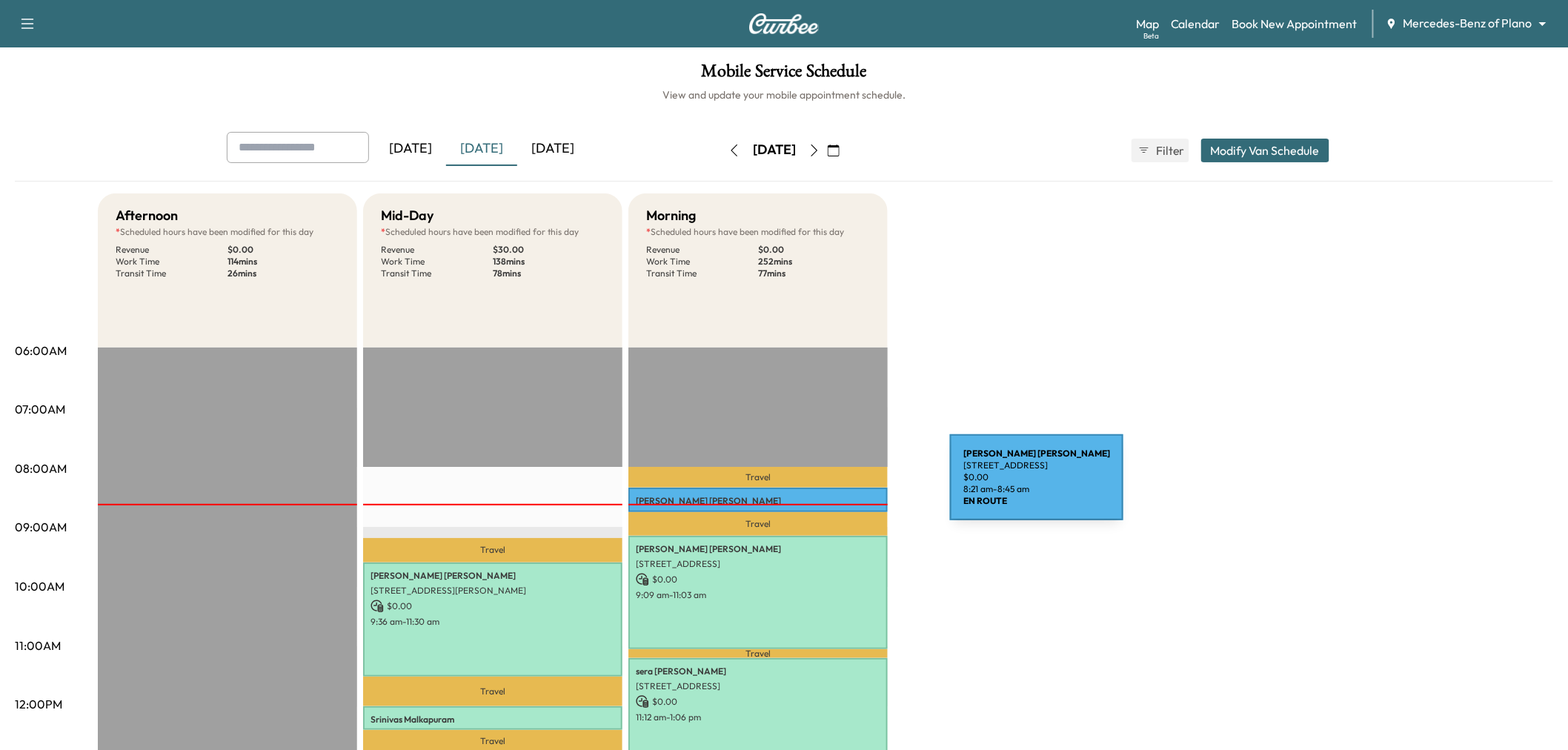
click at [836, 490] on div "Nancy McQuiddy 7357 Rustling Oaks Rd, Frisco, TX 75036, US $ 0.00 8:21 am - 8:4…" at bounding box center [758, 500] width 260 height 24
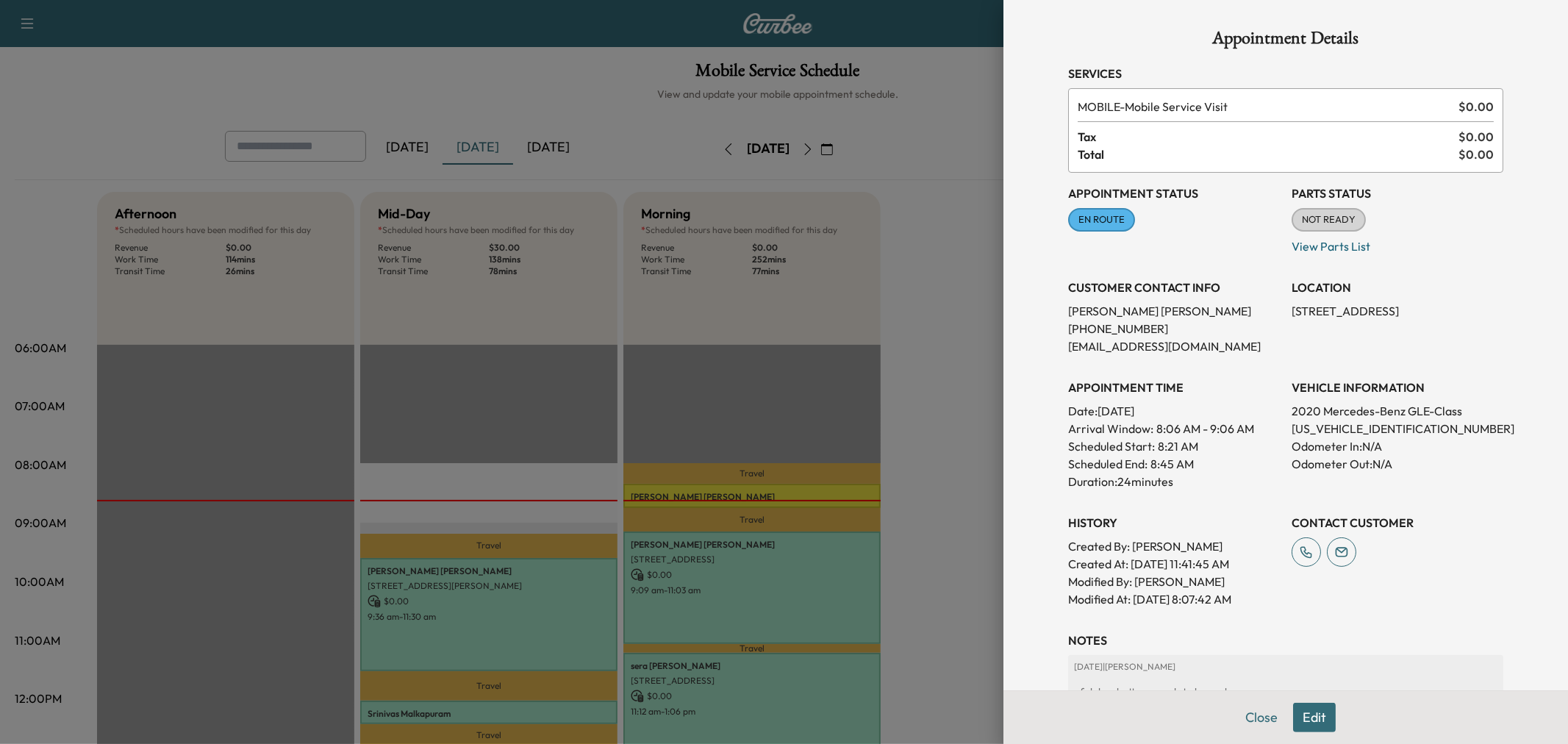
click at [829, 487] on div at bounding box center [784, 372] width 1568 height 744
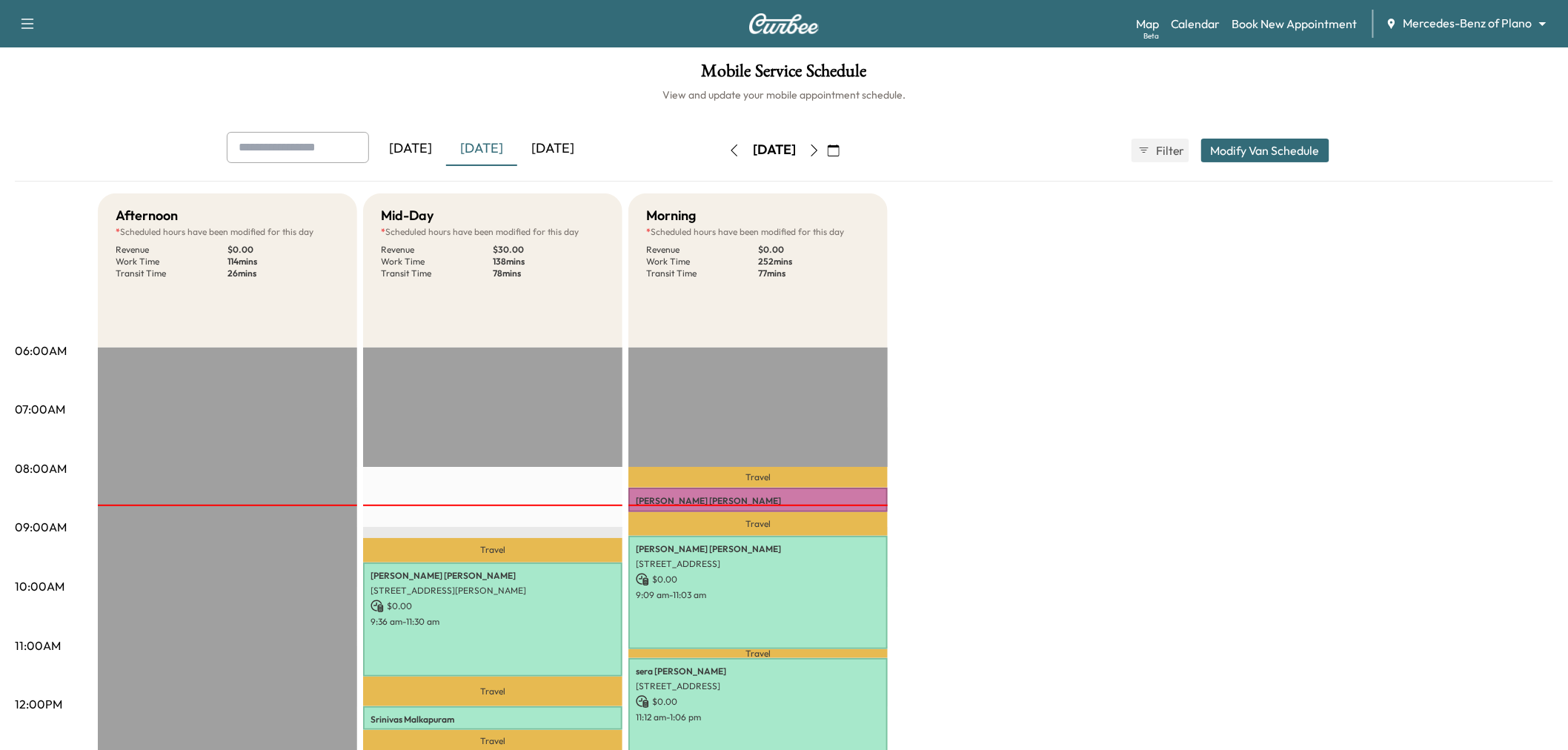
click at [976, 484] on div "Afternoon * Scheduled hours have been modified for this day Revenue $ 0.00 Work…" at bounding box center [826, 749] width 1456 height 1112
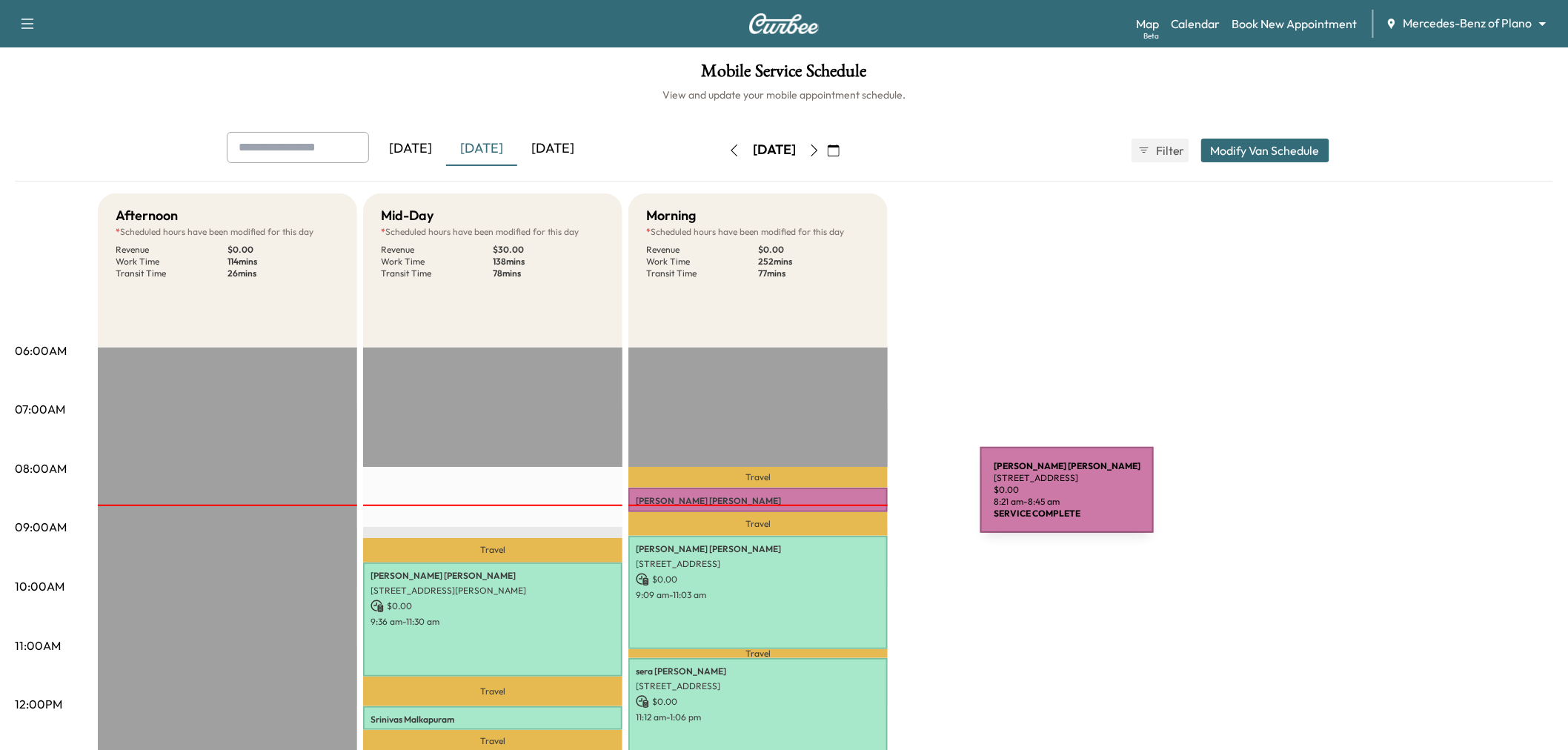
click at [870, 499] on p "Nancy McQuiddy" at bounding box center [758, 501] width 244 height 12
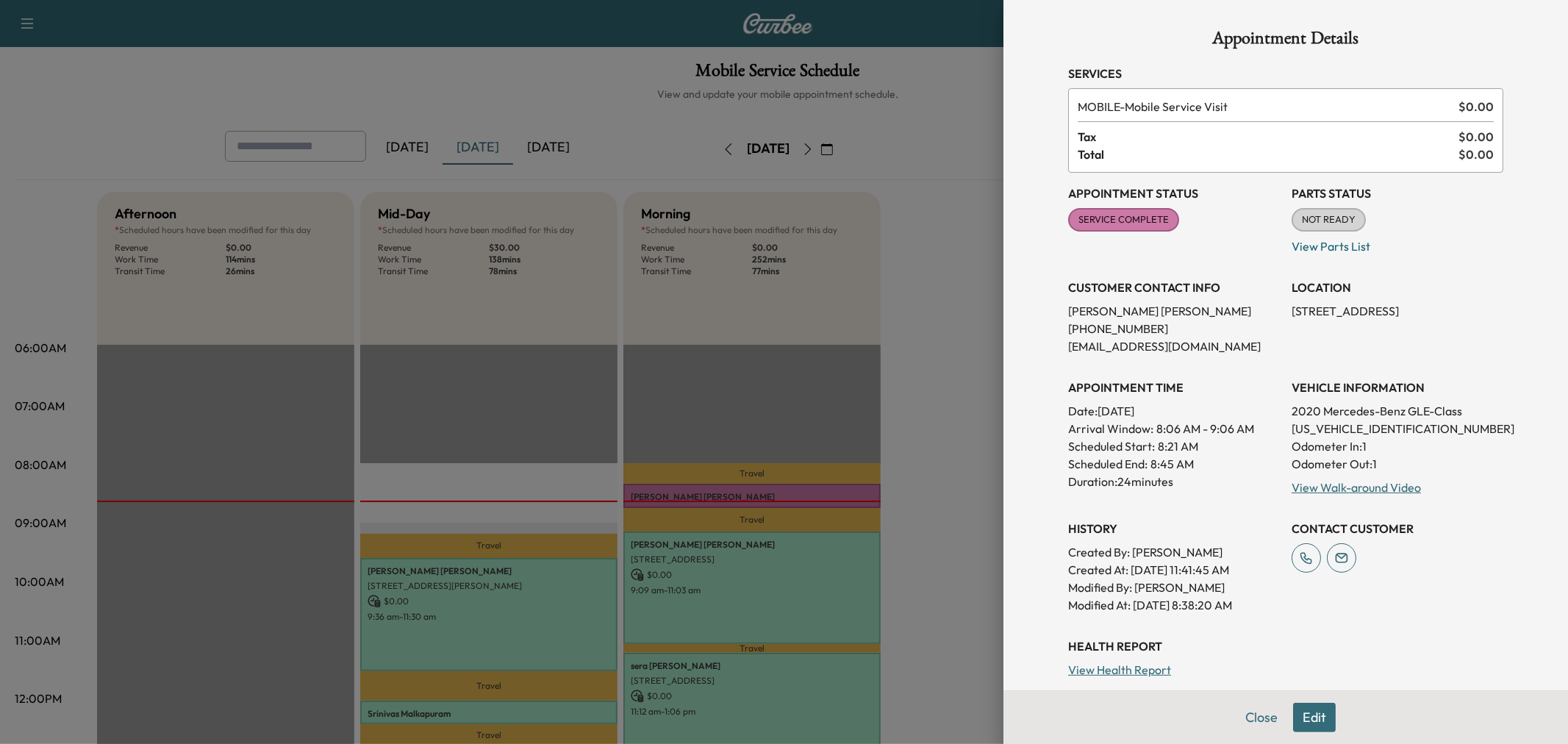
click at [930, 495] on div at bounding box center [784, 372] width 1568 height 744
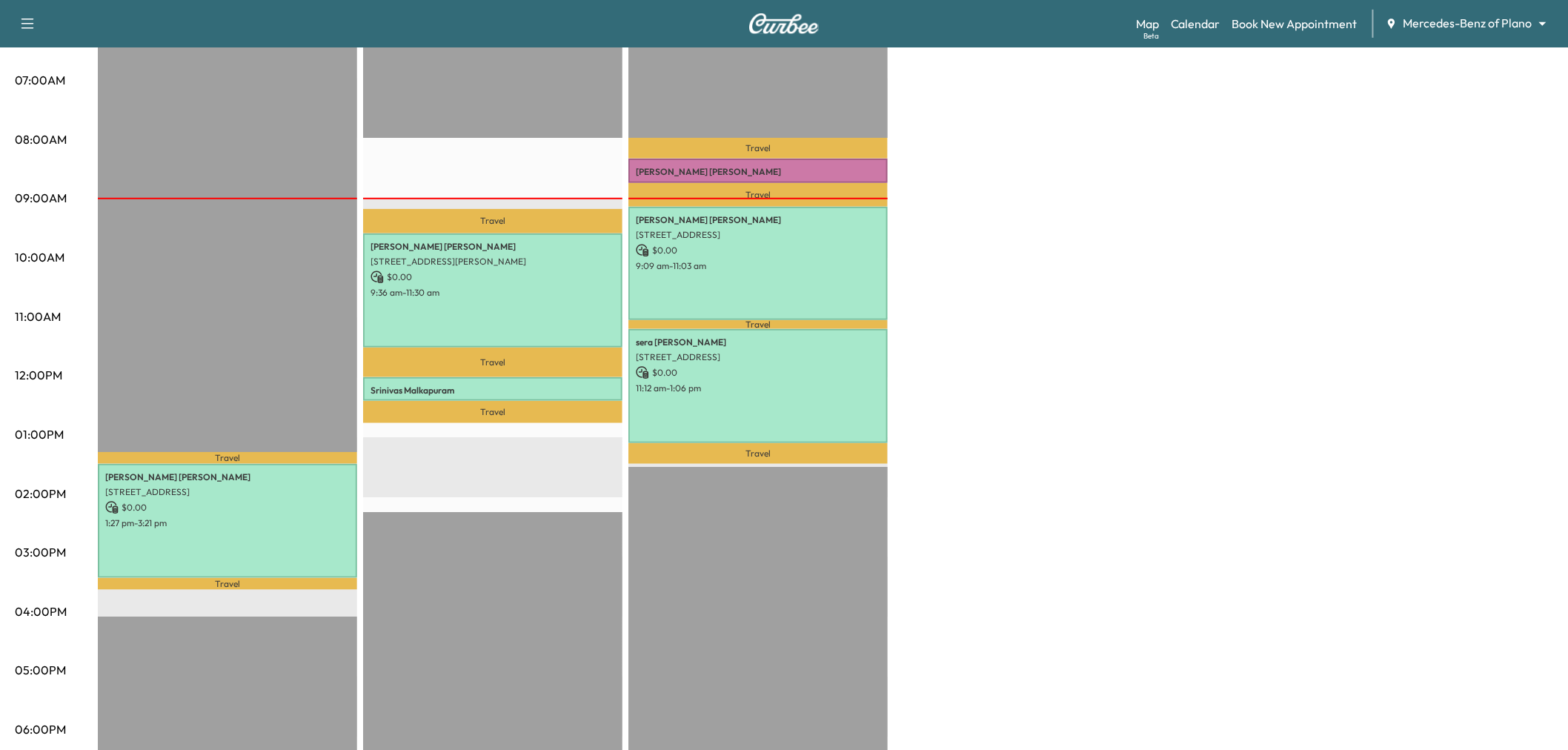
scroll to position [247, 0]
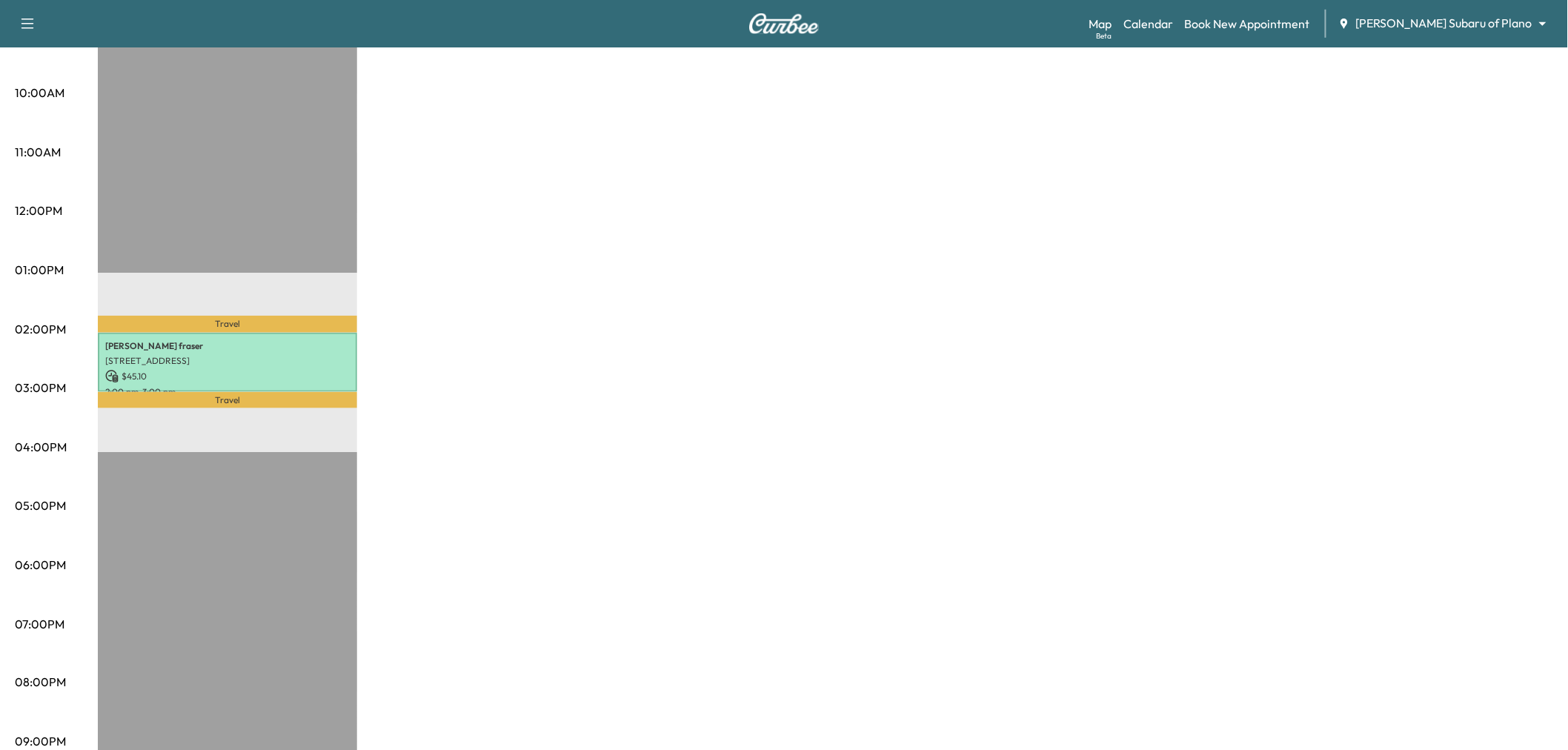
scroll to position [83, 0]
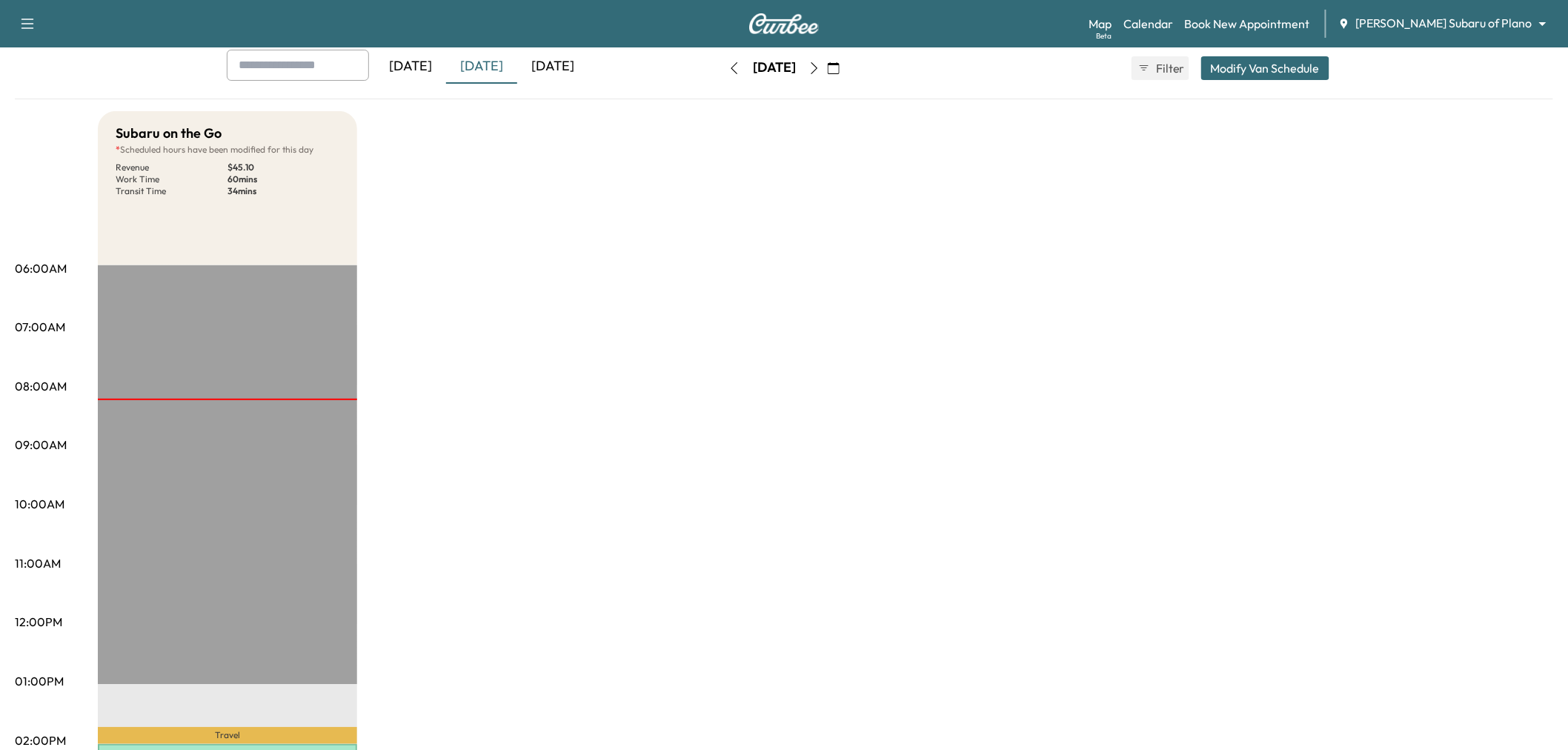
click at [566, 51] on div "[DATE]" at bounding box center [553, 67] width 71 height 34
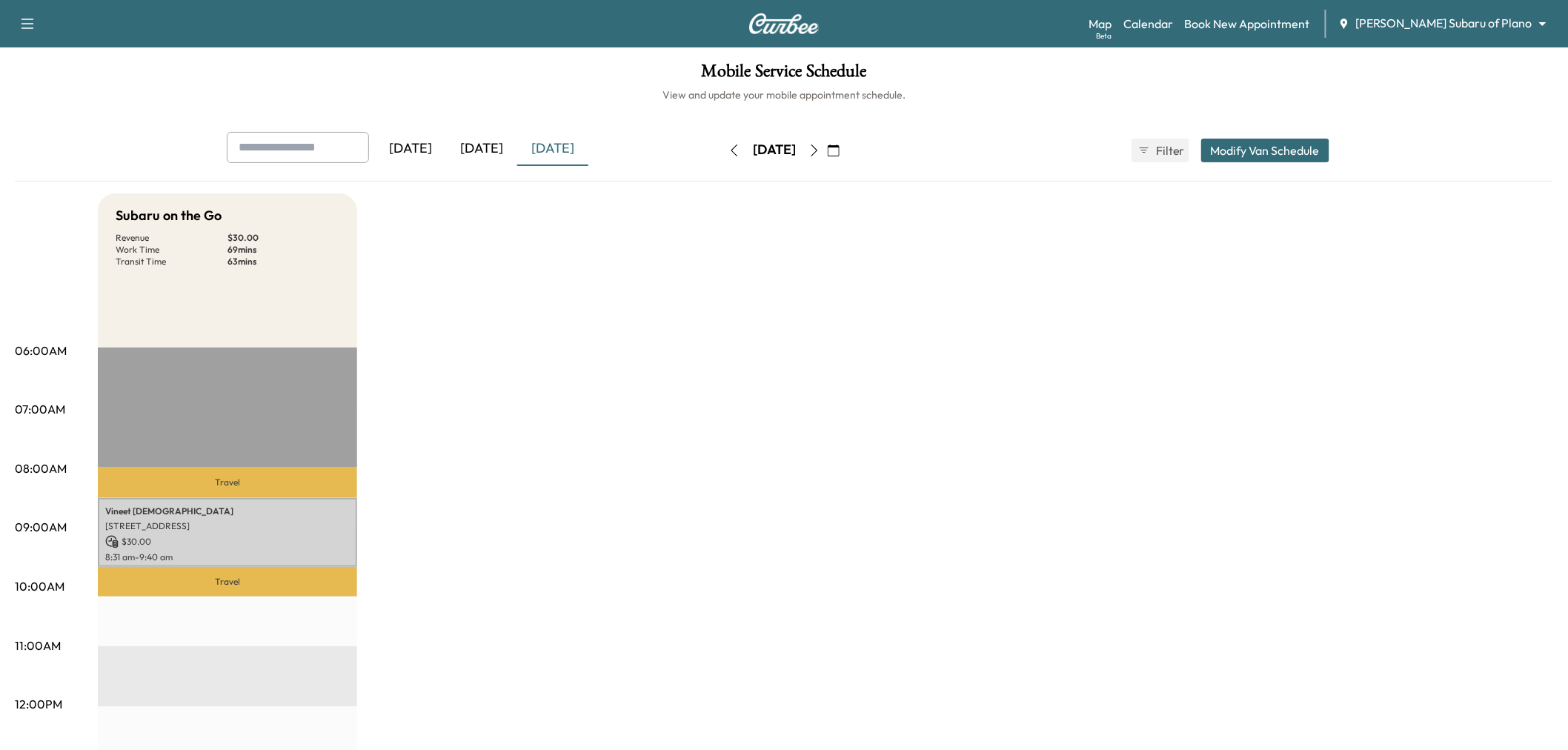
click at [1248, 145] on button "Modify Van Schedule" at bounding box center [1266, 150] width 128 height 24
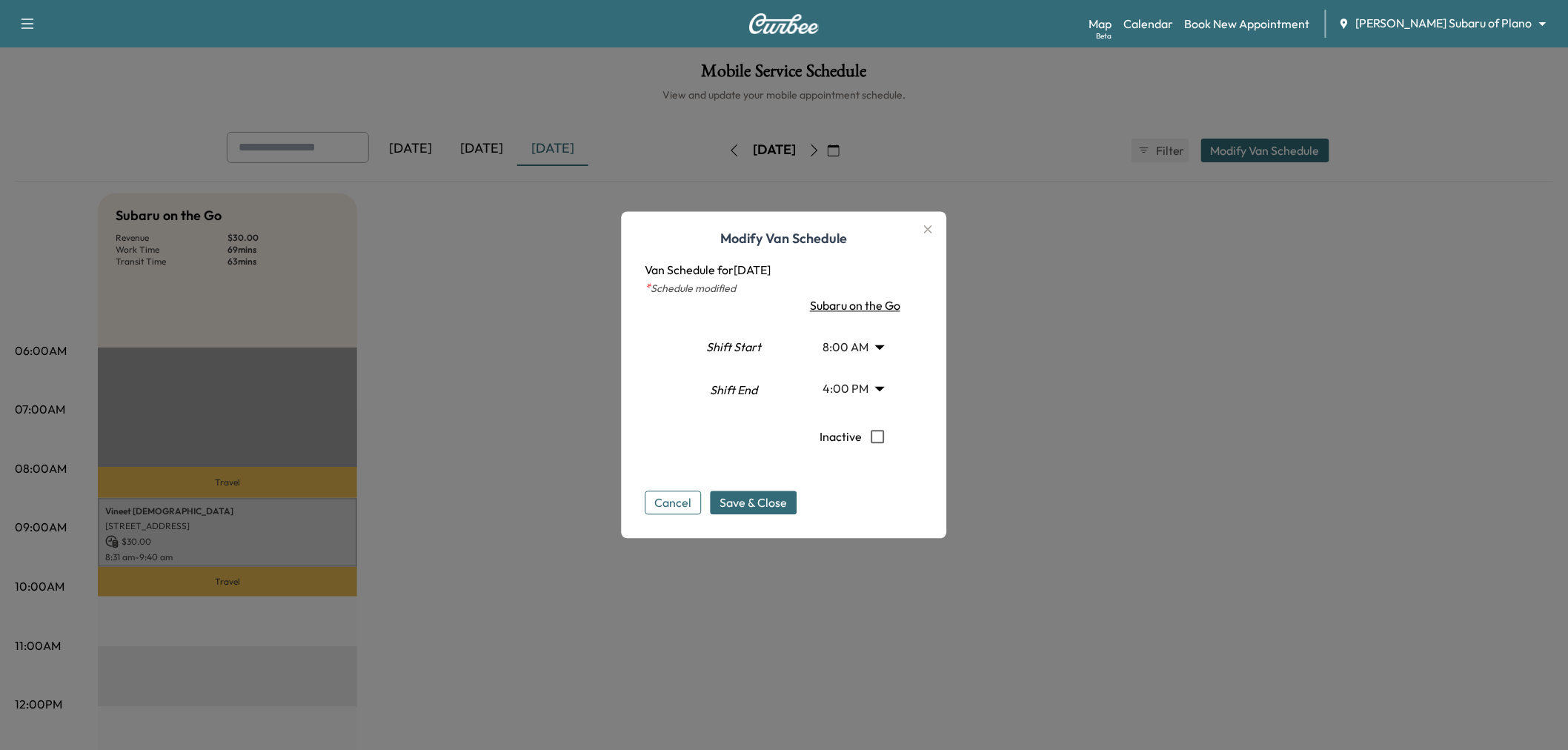
click at [859, 388] on body "Support Log Out Map Beta Calendar Book New Appointment [PERSON_NAME] Subaru of …" at bounding box center [784, 375] width 1568 height 750
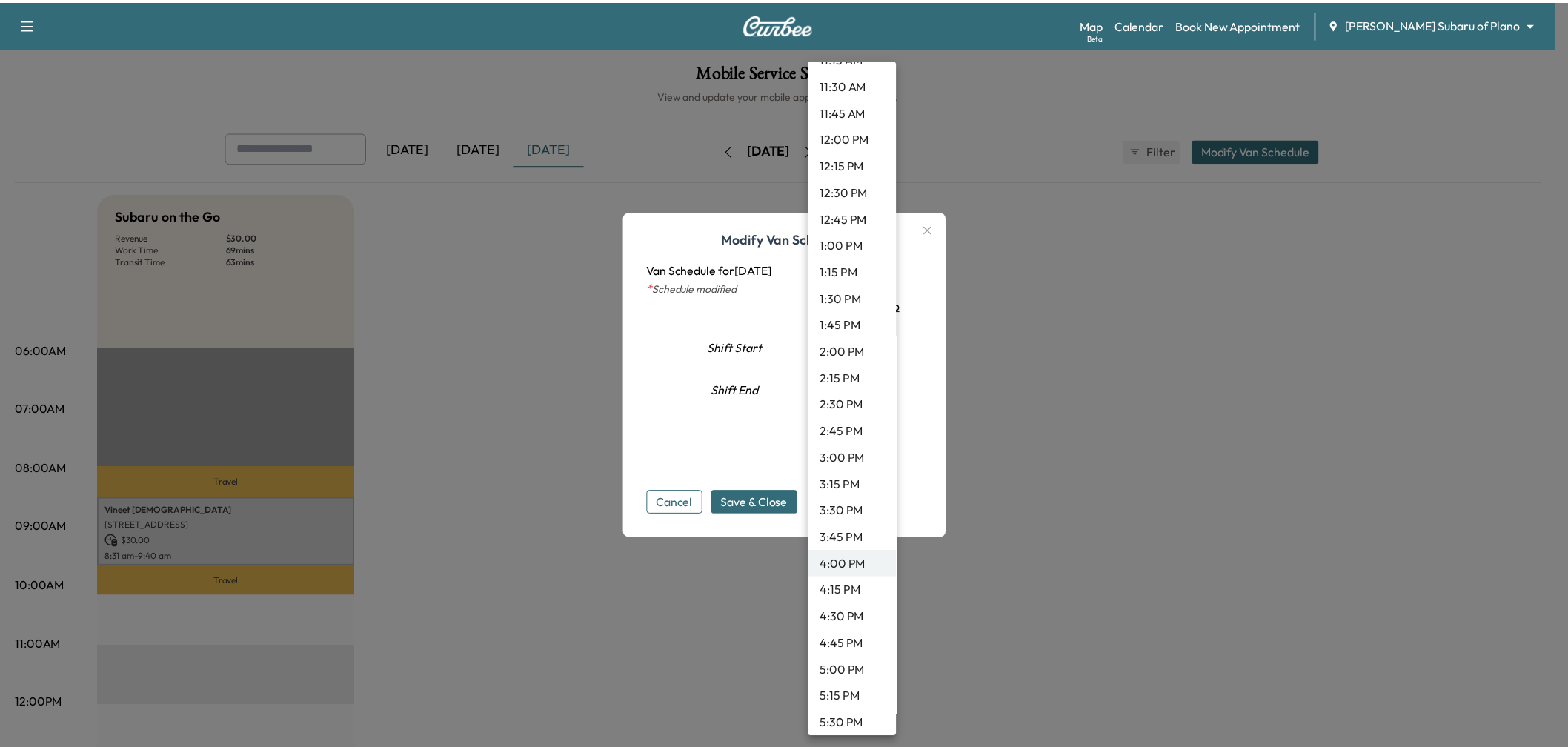
scroll to position [1166, 0]
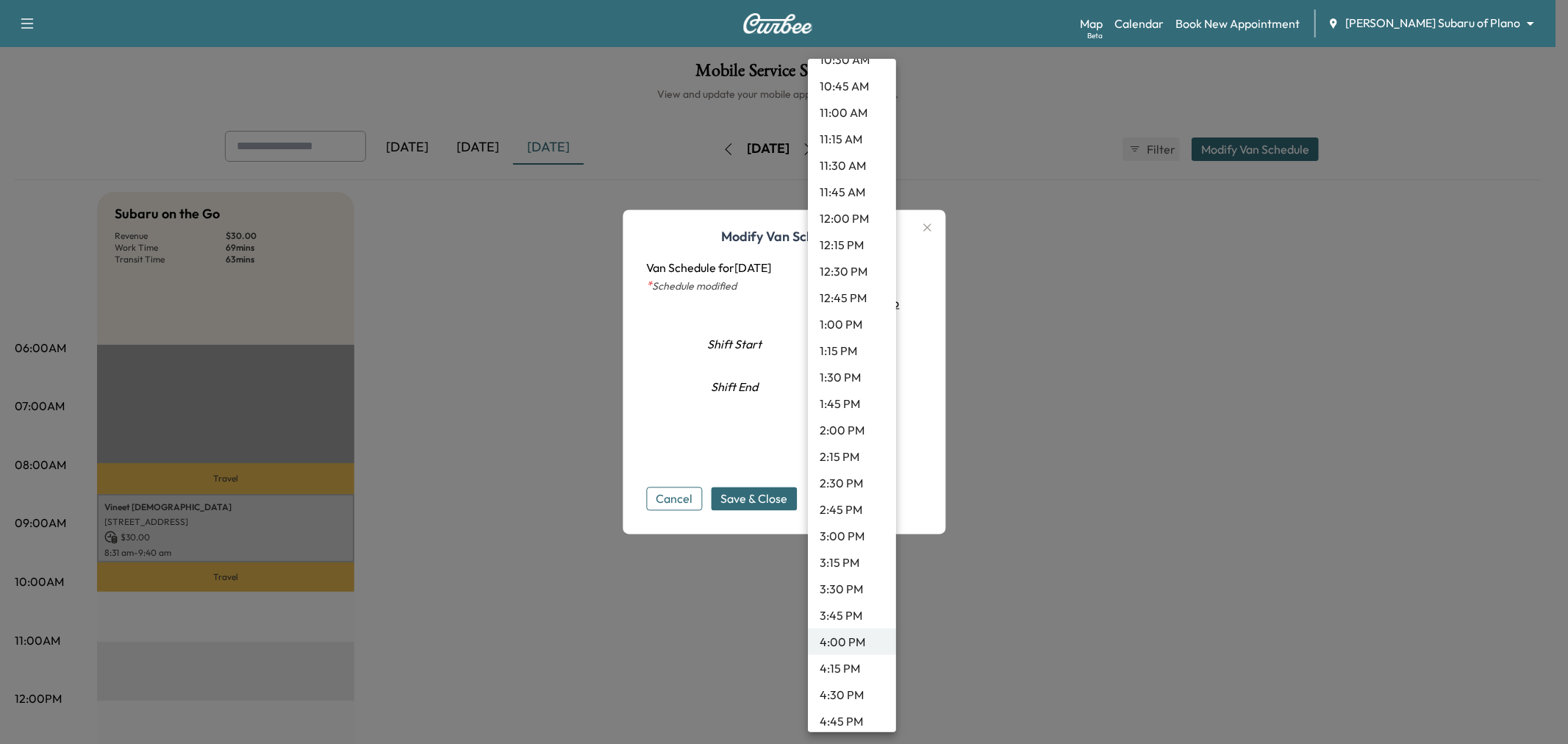
click at [846, 222] on li "12:00 PM" at bounding box center [853, 218] width 89 height 27
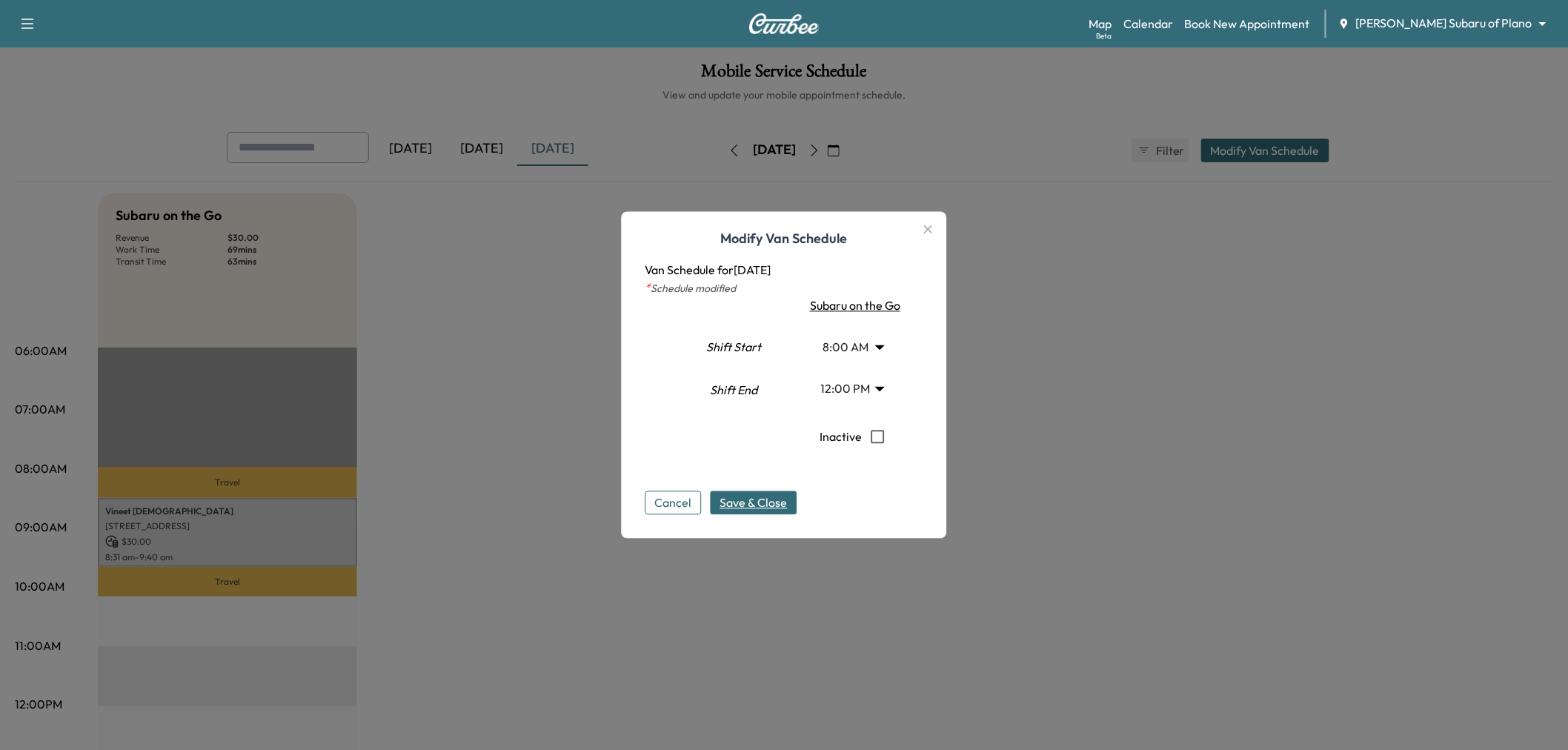
click at [752, 508] on span "Save & Close" at bounding box center [754, 503] width 67 height 18
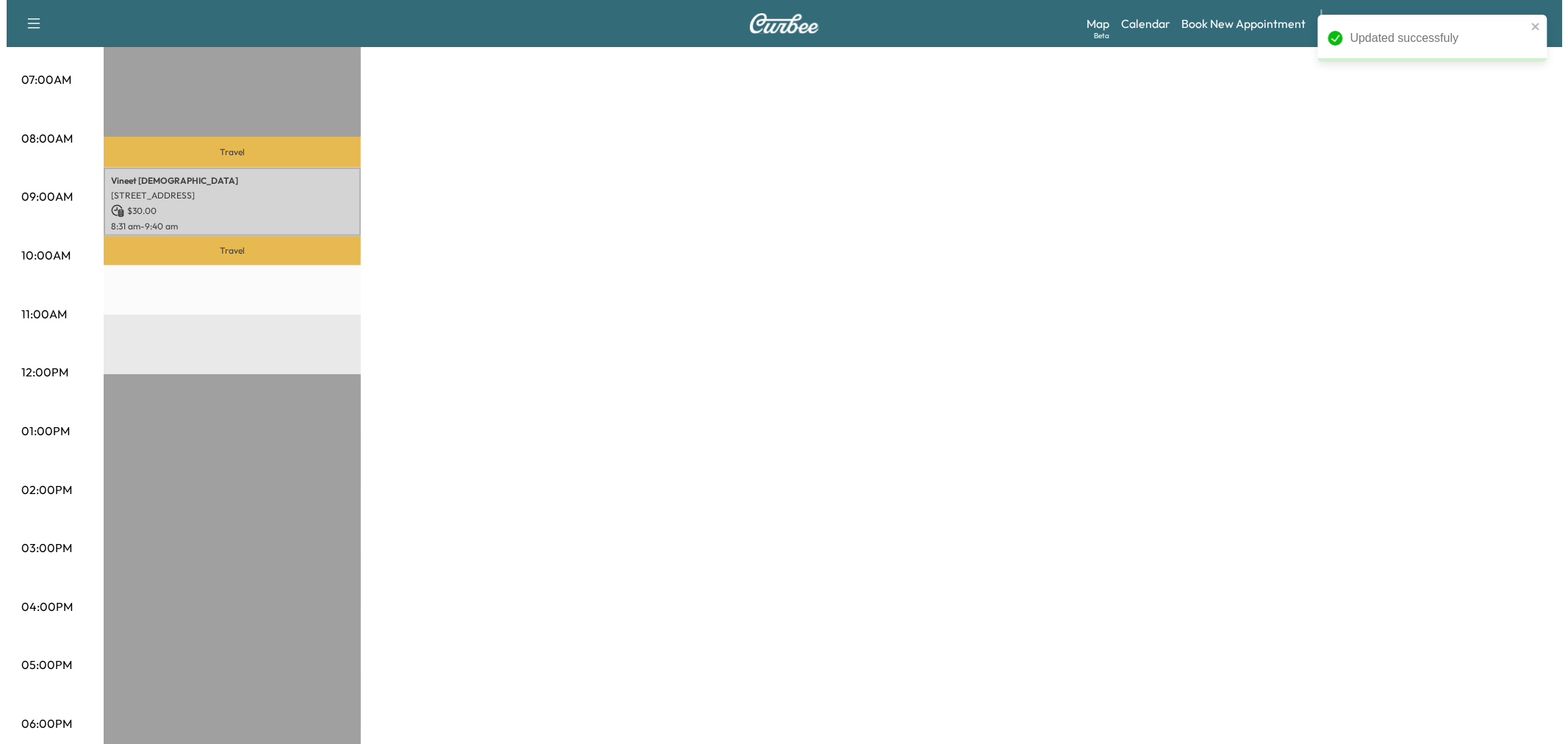
scroll to position [0, 0]
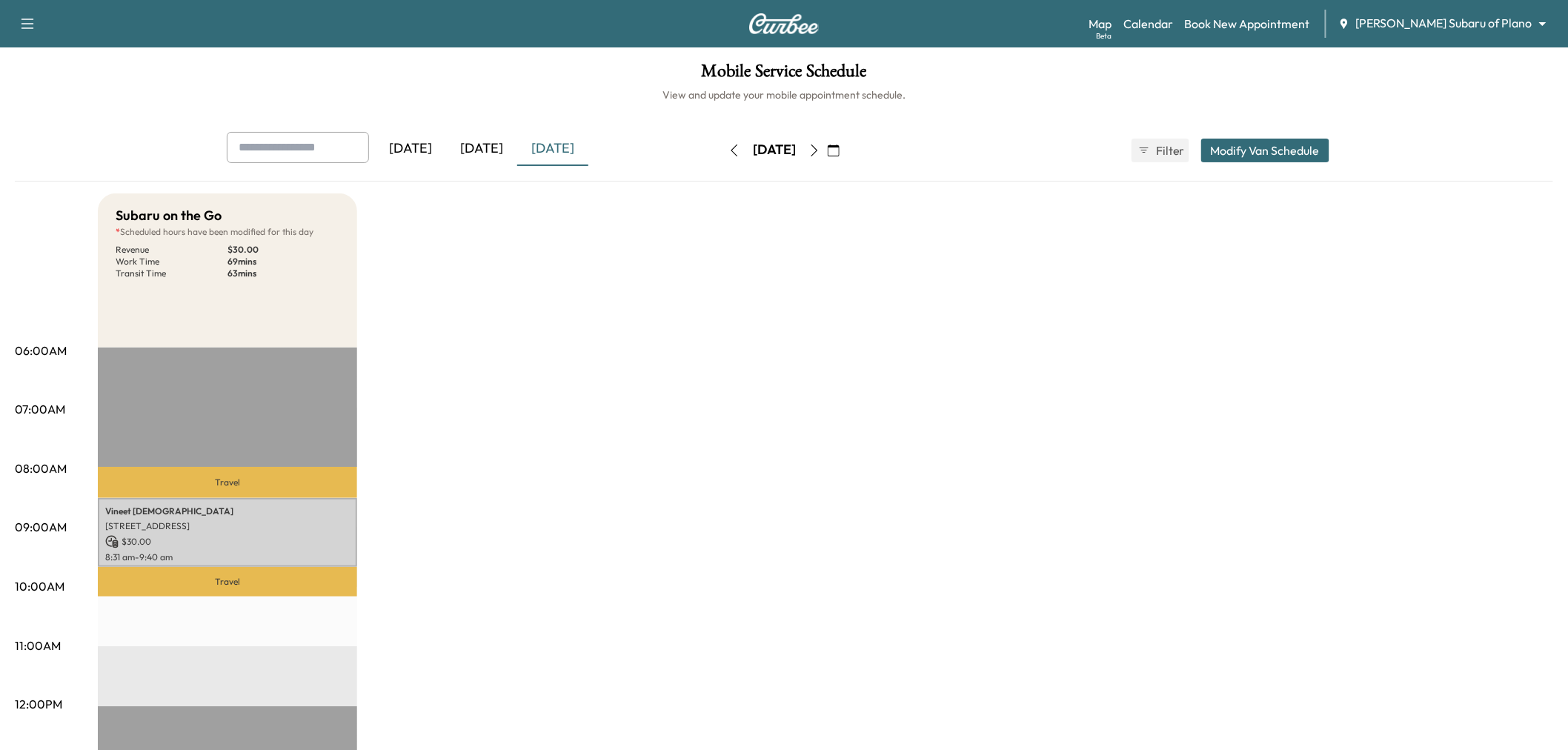
click at [1247, 152] on button "Modify Van Schedule" at bounding box center [1266, 150] width 128 height 24
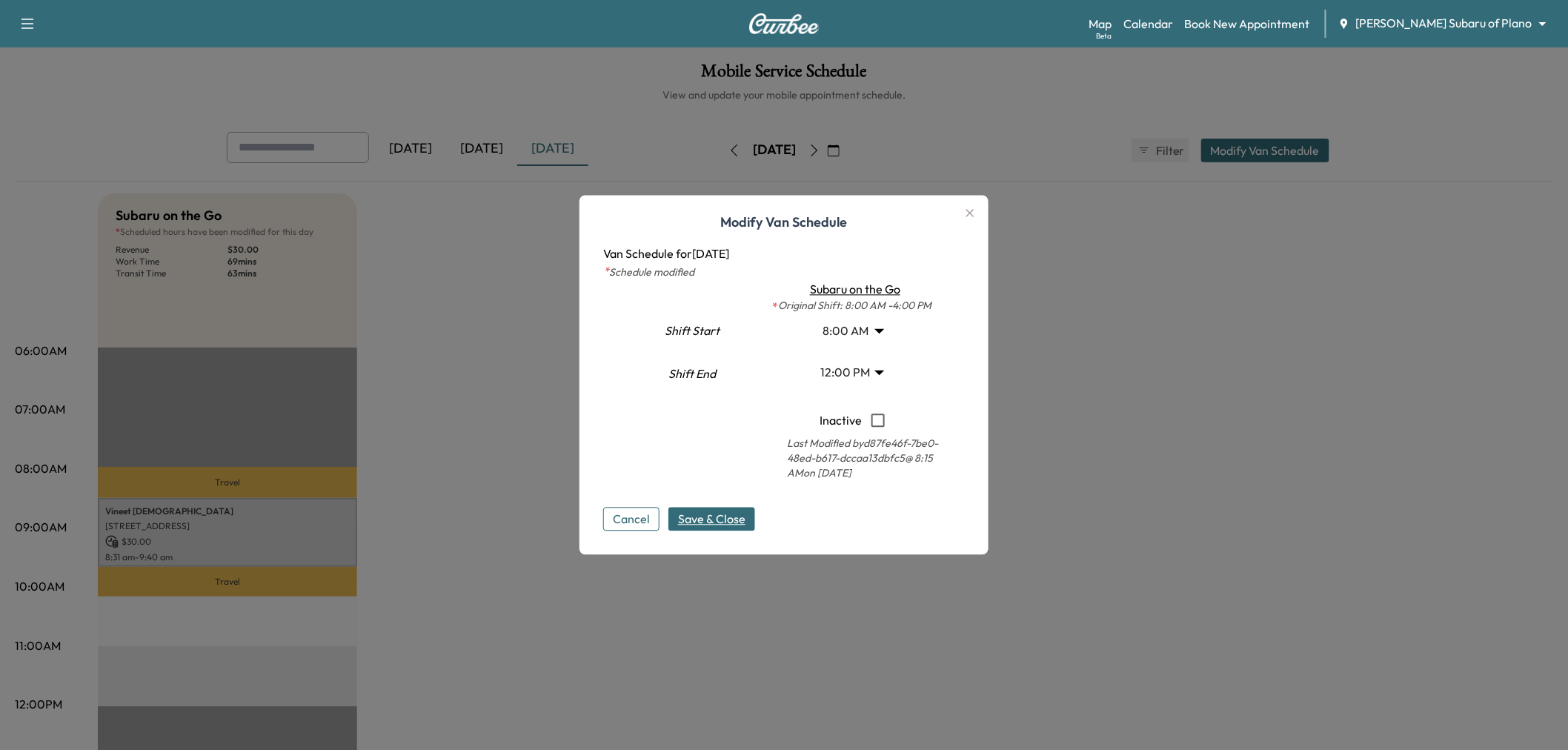
click at [854, 367] on body "Support Log Out Map Beta Calendar Book New Appointment [PERSON_NAME] Subaru of …" at bounding box center [784, 375] width 1568 height 750
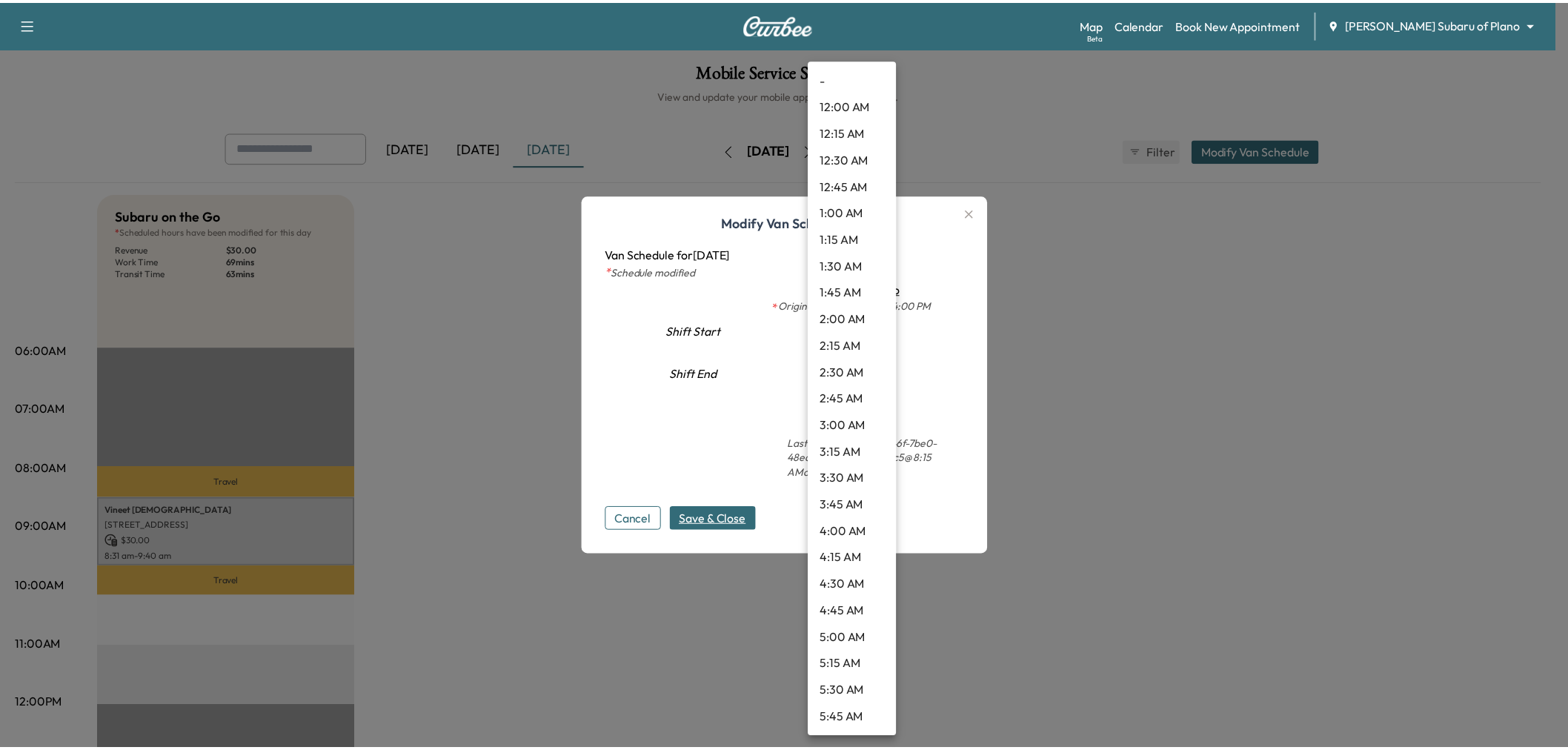
scroll to position [987, 0]
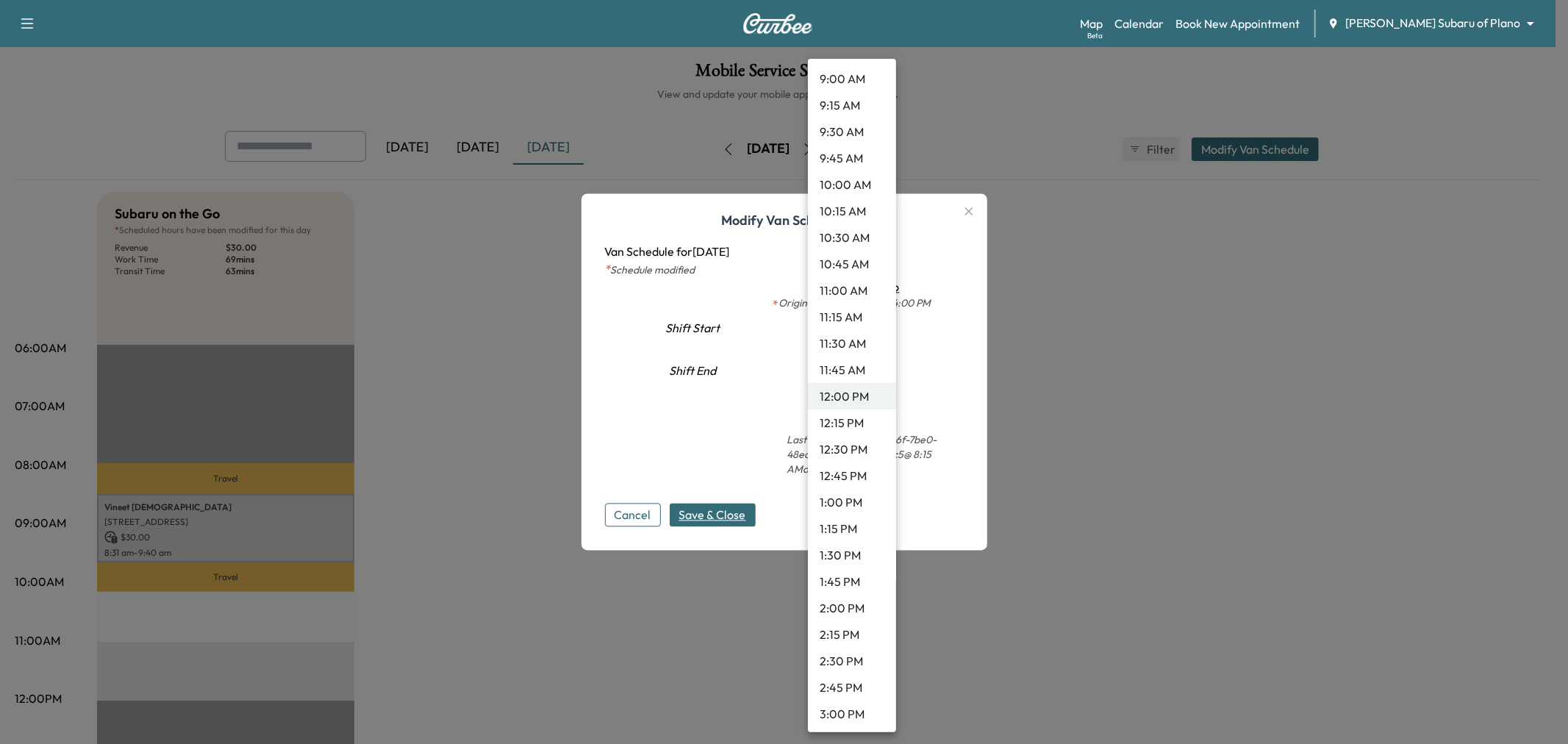
click at [851, 446] on li "12:30 PM" at bounding box center [853, 450] width 89 height 27
type input "****"
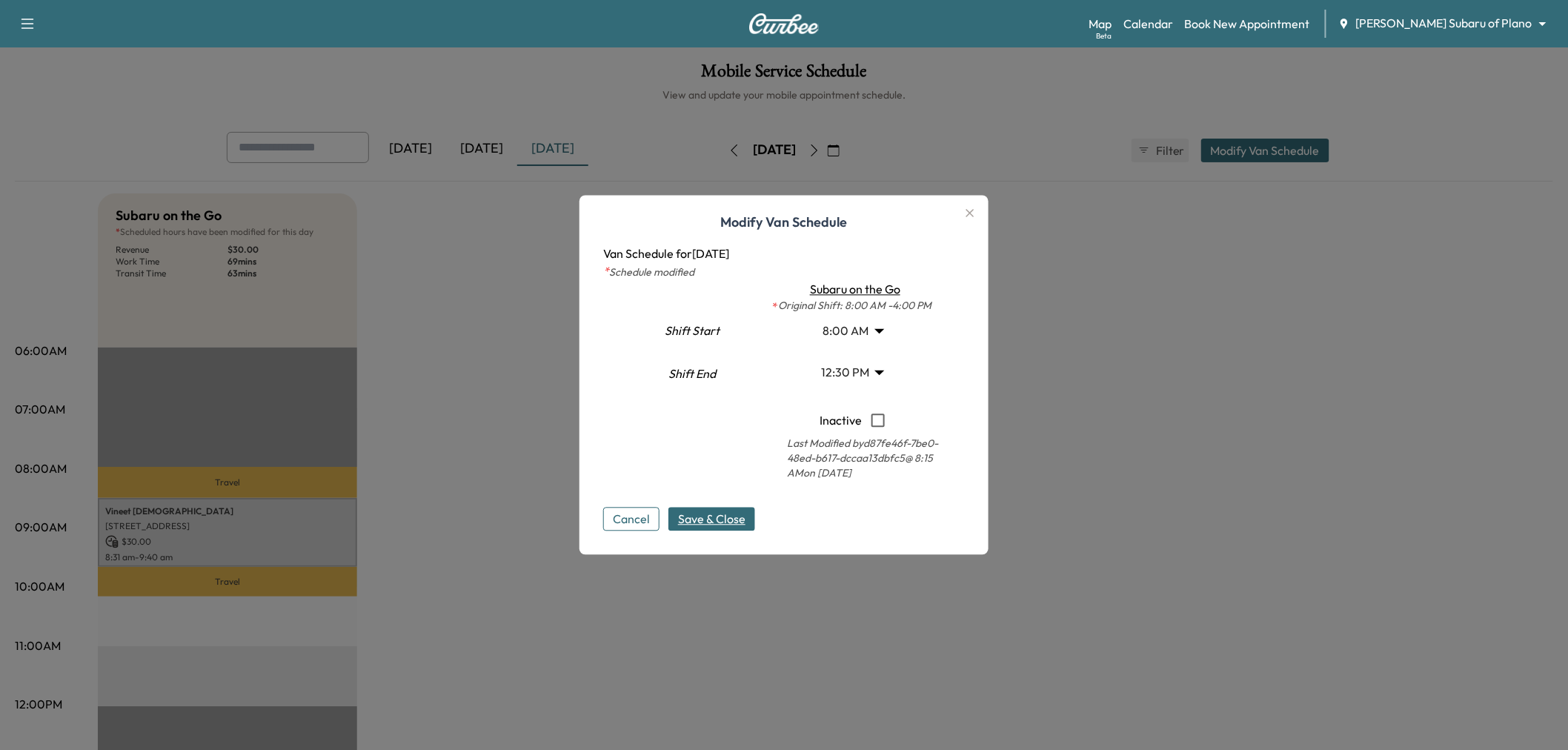
click at [720, 520] on span "Save & Close" at bounding box center [712, 519] width 67 height 18
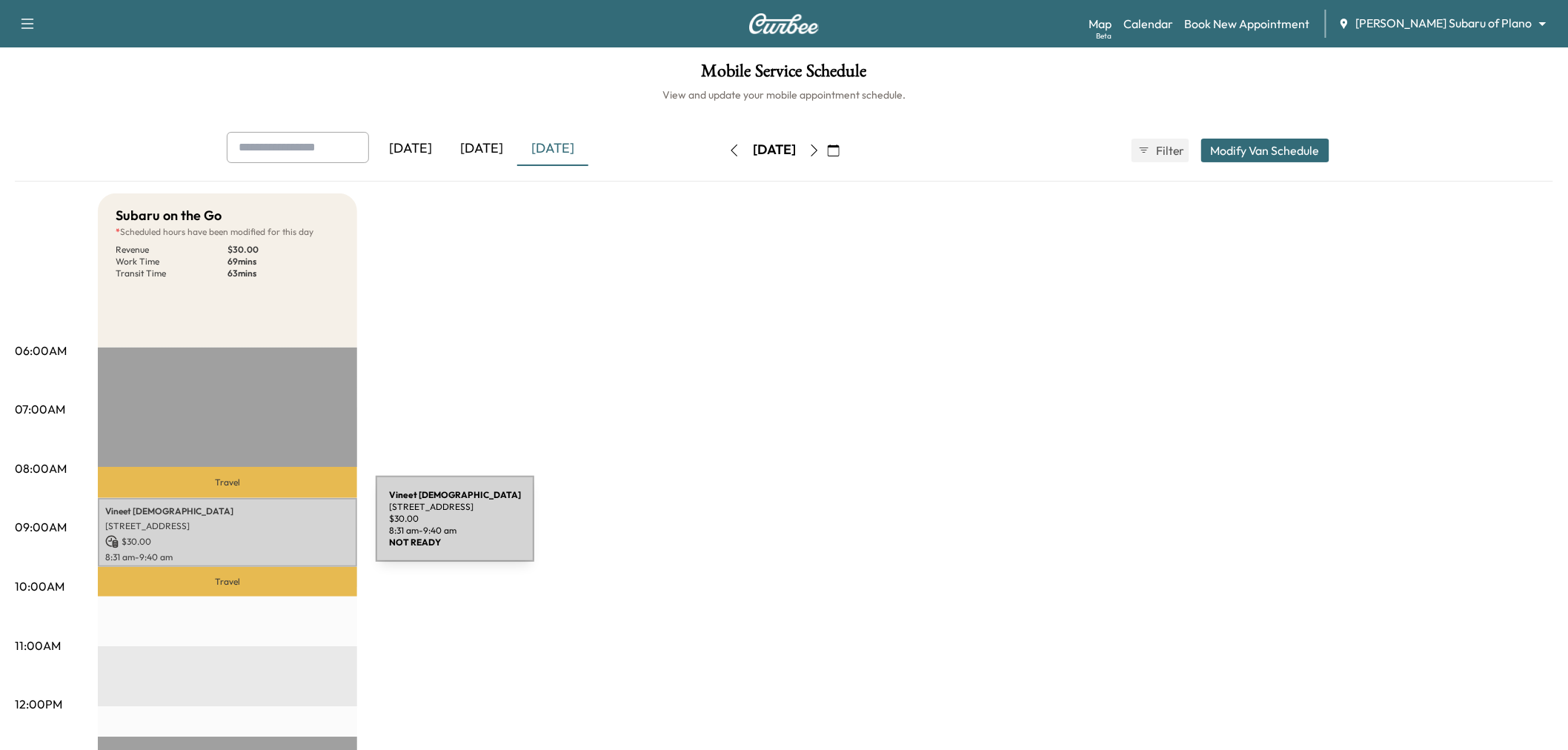
click at [265, 528] on p "[STREET_ADDRESS]" at bounding box center [227, 526] width 244 height 12
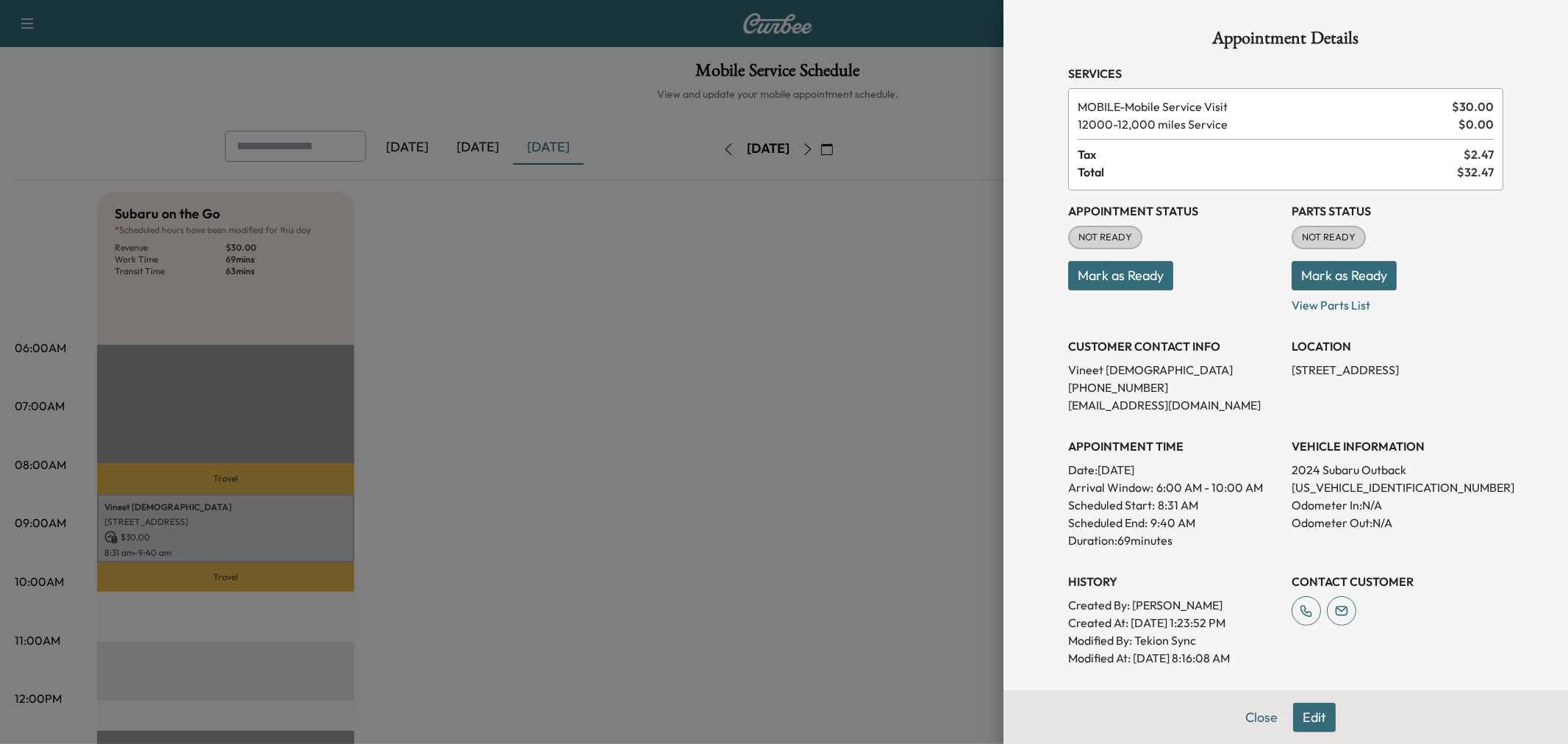
click at [262, 523] on div at bounding box center [784, 372] width 1568 height 744
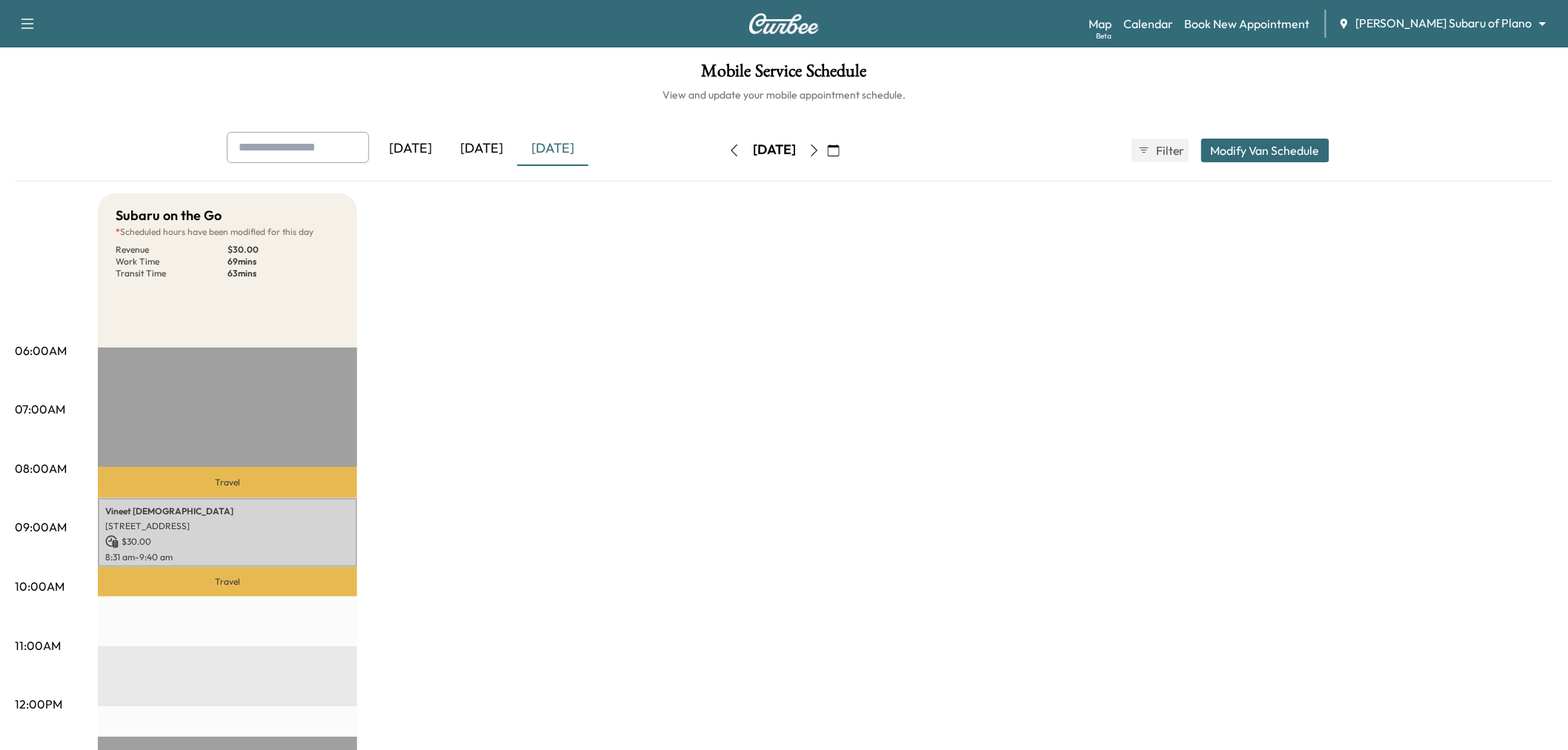
scroll to position [83, 0]
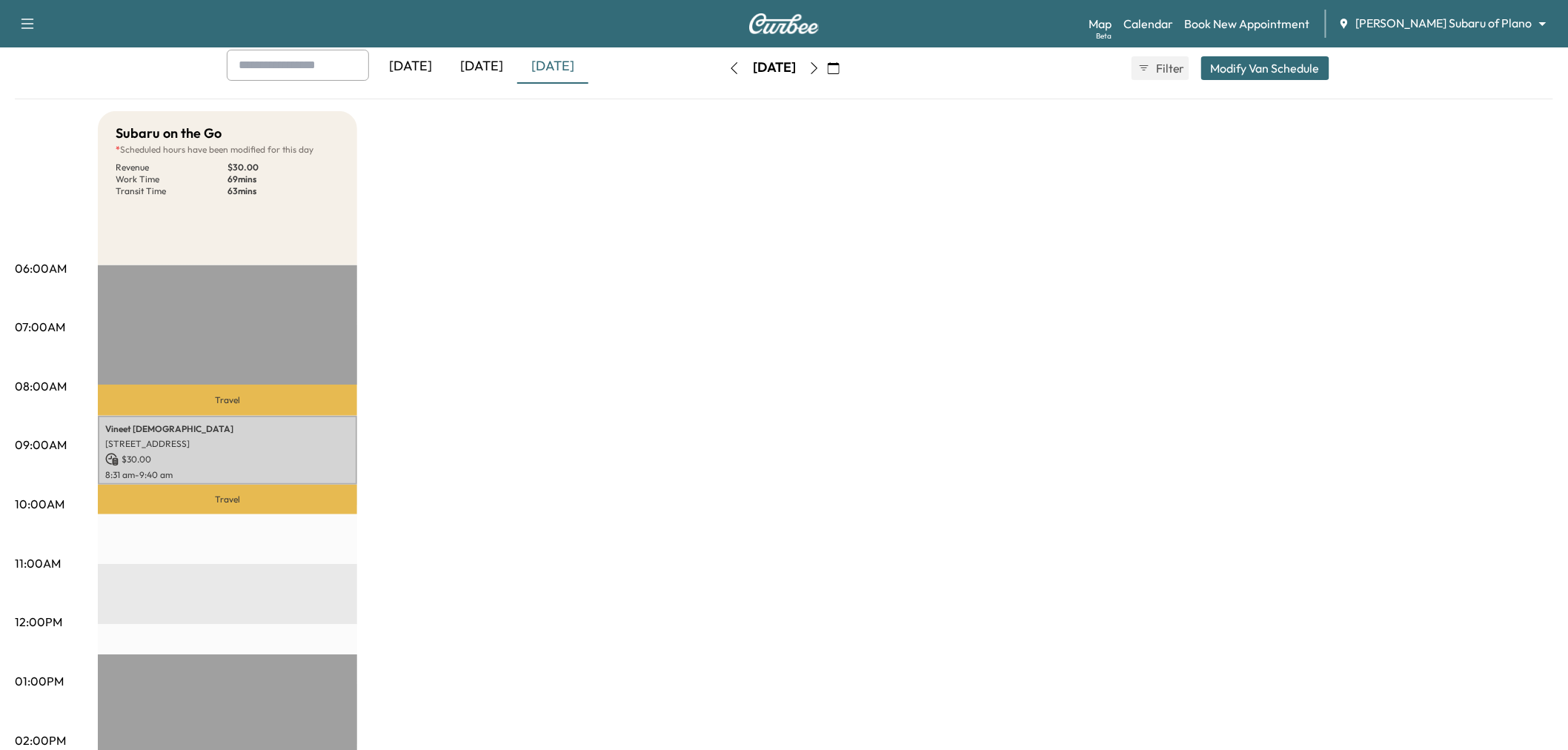
click at [557, 285] on div "Subaru on the Go * Scheduled hours have been modified for this day Revenue $ 30…" at bounding box center [826, 667] width 1456 height 1112
